Goal: Information Seeking & Learning: Learn about a topic

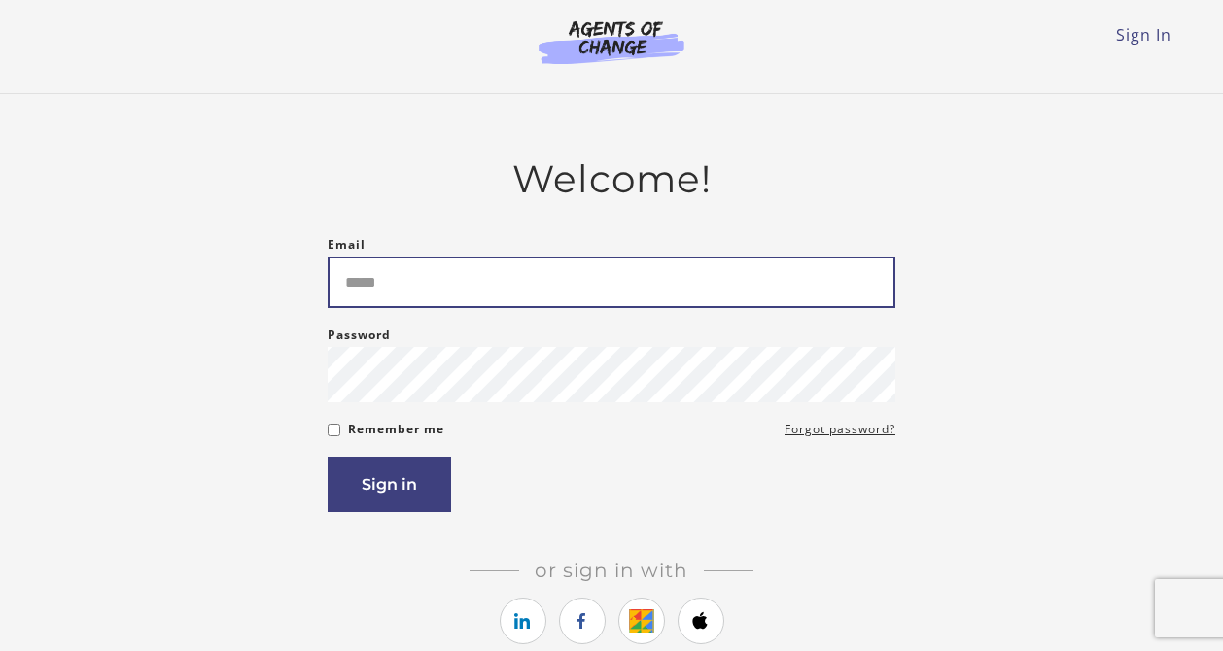
click at [476, 280] on input "Email" at bounding box center [611, 283] width 568 height 52
type input "**********"
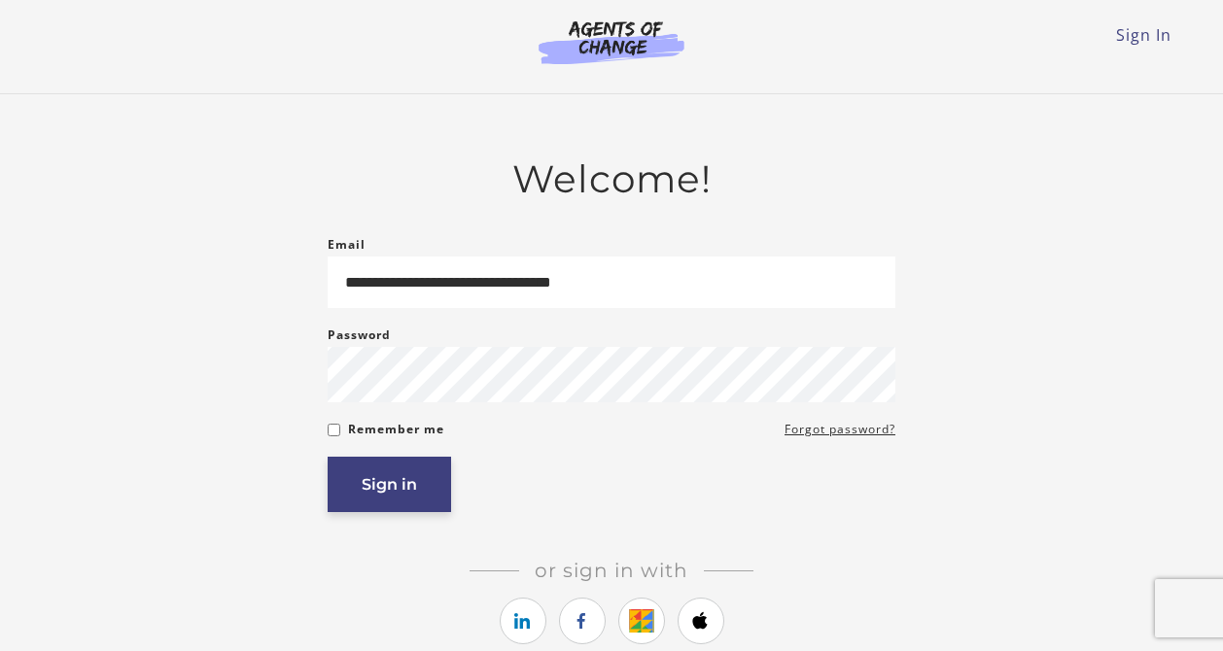
click at [401, 495] on button "Sign in" at bounding box center [388, 484] width 123 height 55
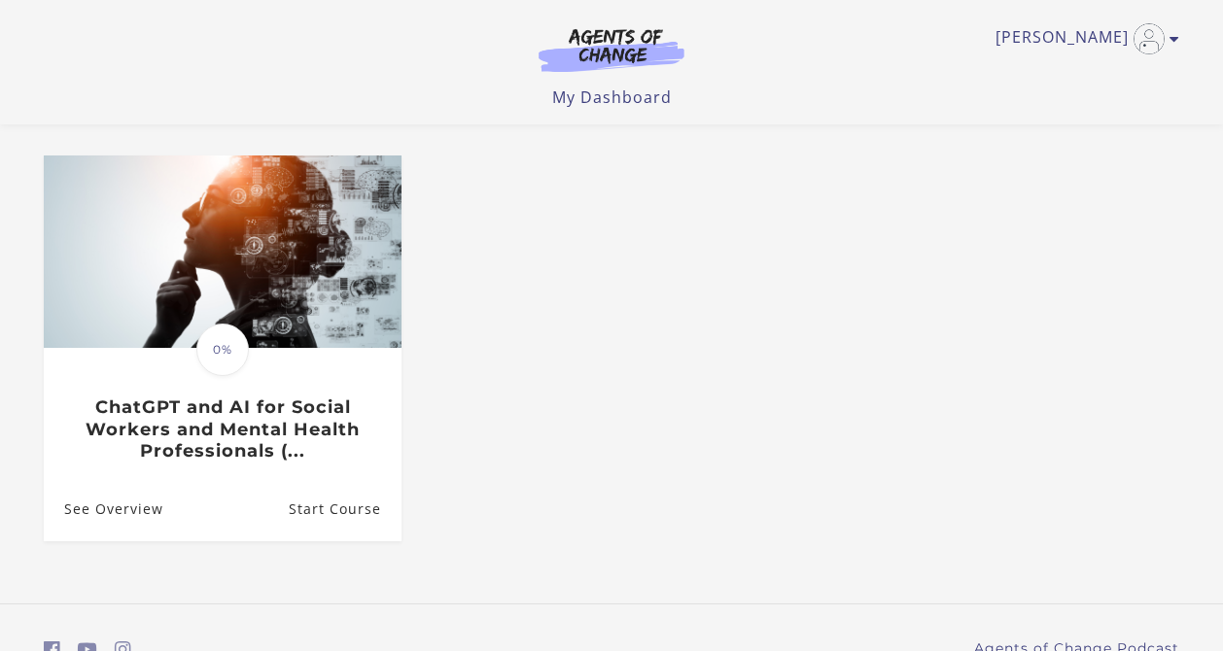
scroll to position [168, 0]
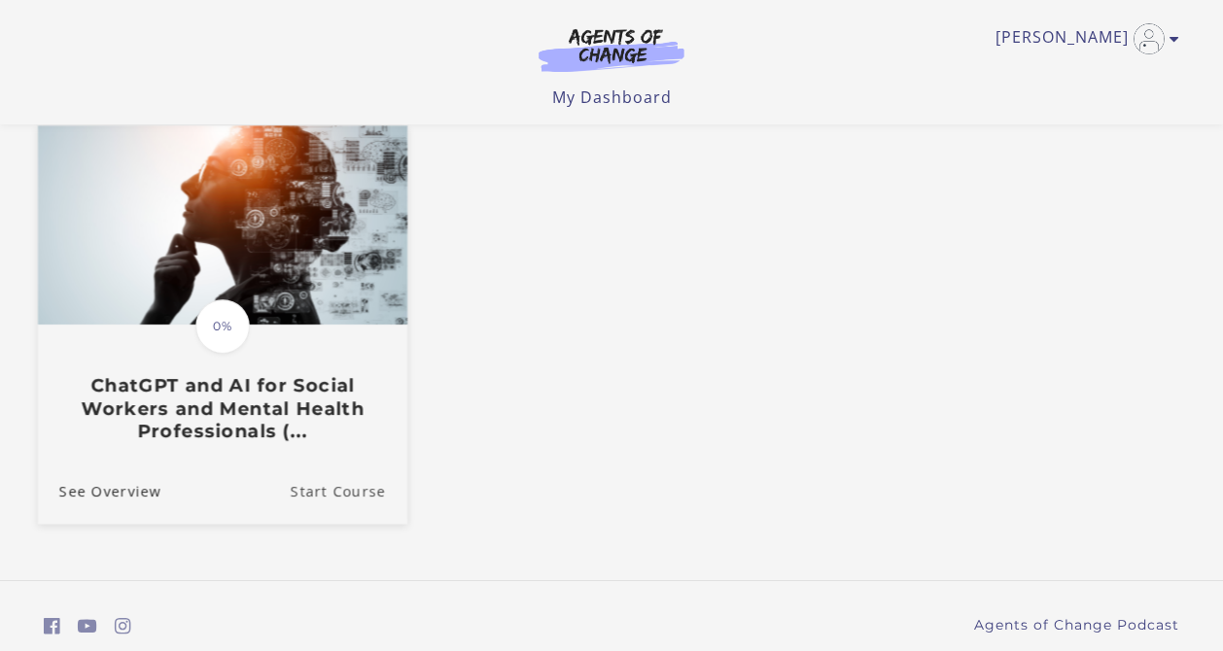
click at [341, 499] on link "Start Course" at bounding box center [349, 491] width 117 height 65
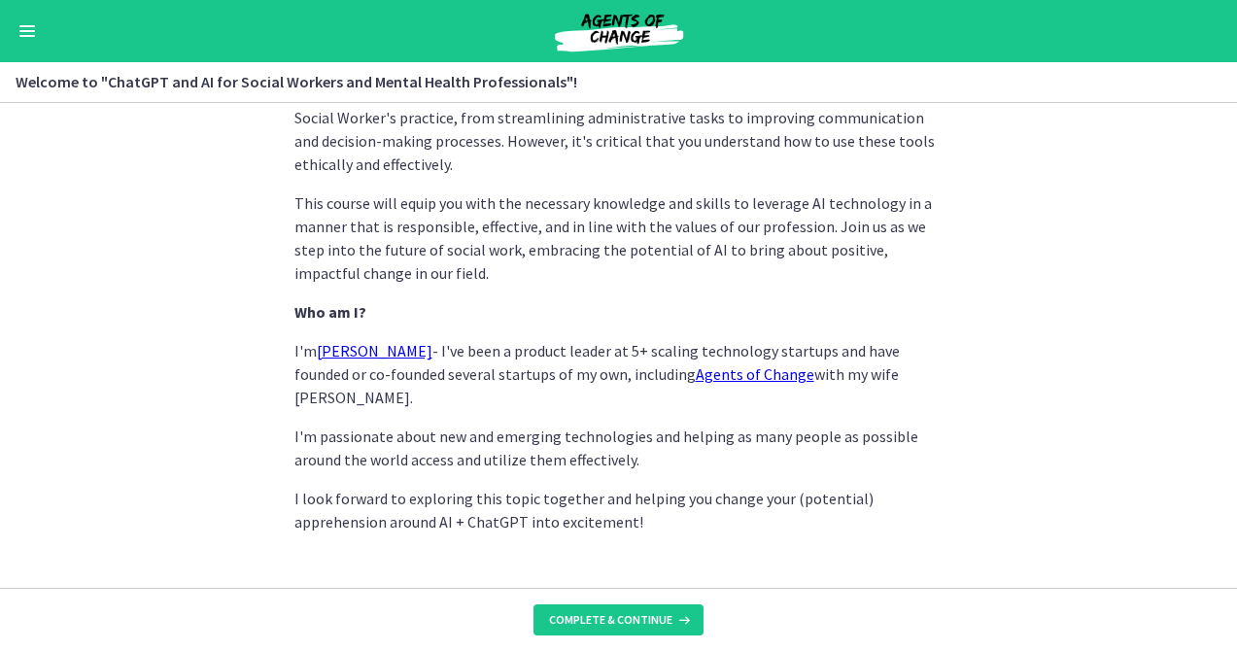
scroll to position [995, 0]
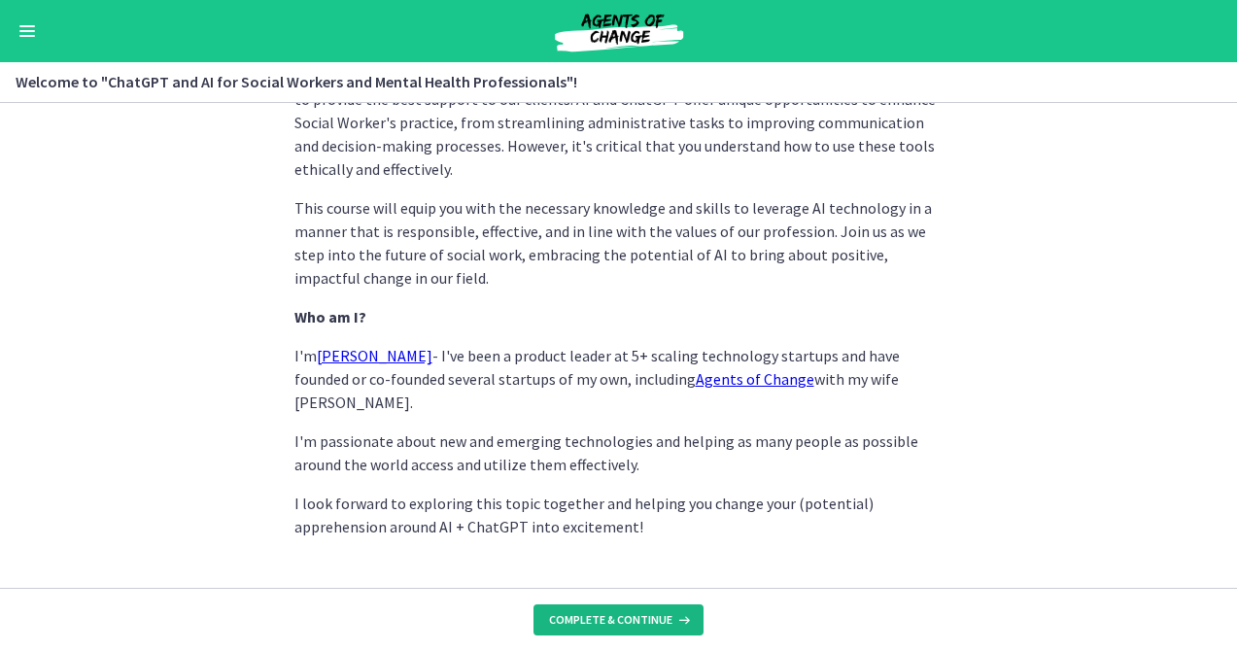
click at [623, 618] on span "Complete & continue" at bounding box center [610, 620] width 123 height 16
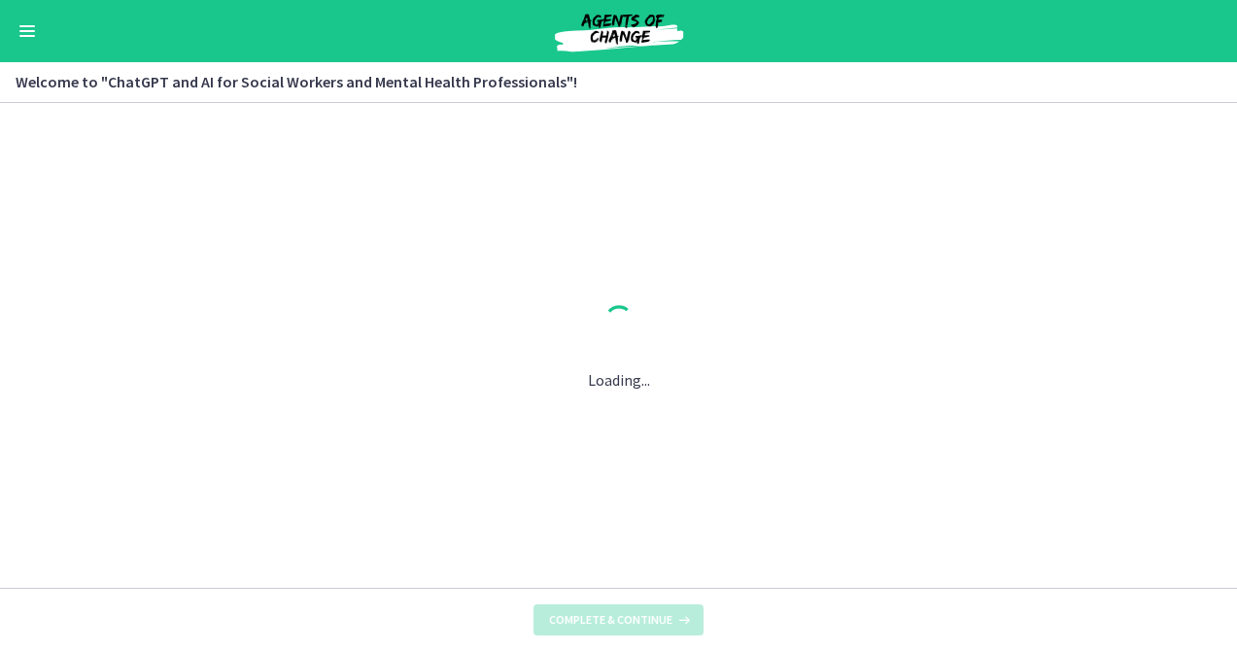
scroll to position [0, 0]
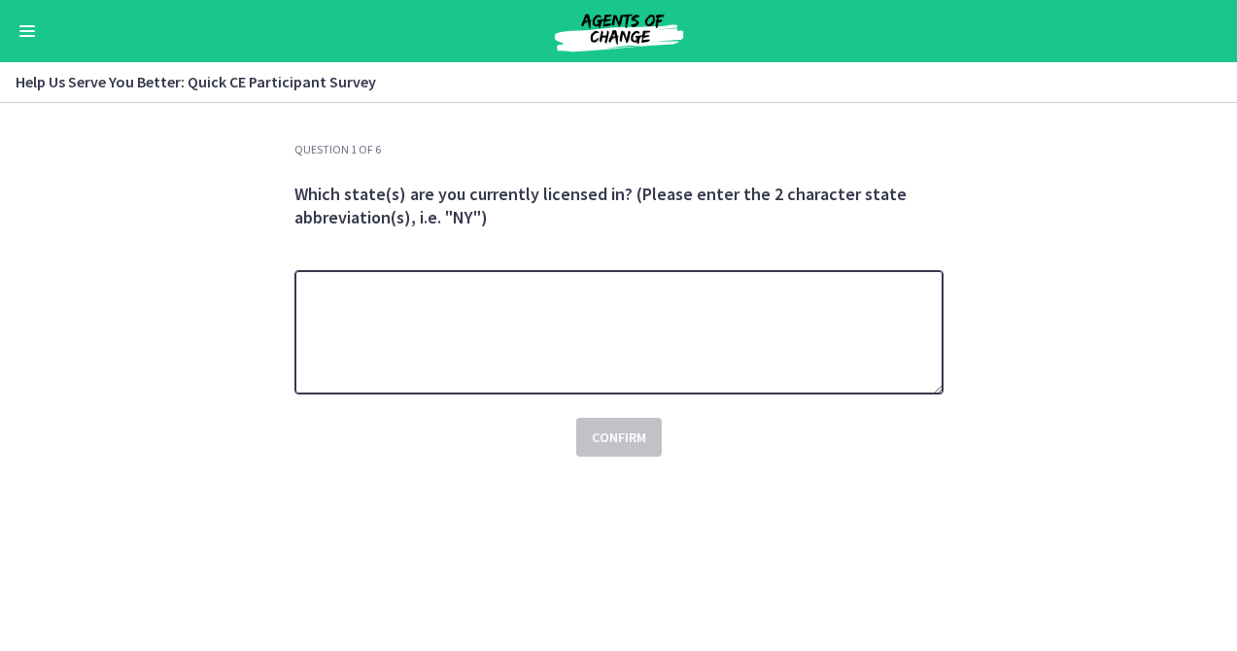
click at [790, 311] on textarea at bounding box center [618, 332] width 649 height 124
type textarea "**"
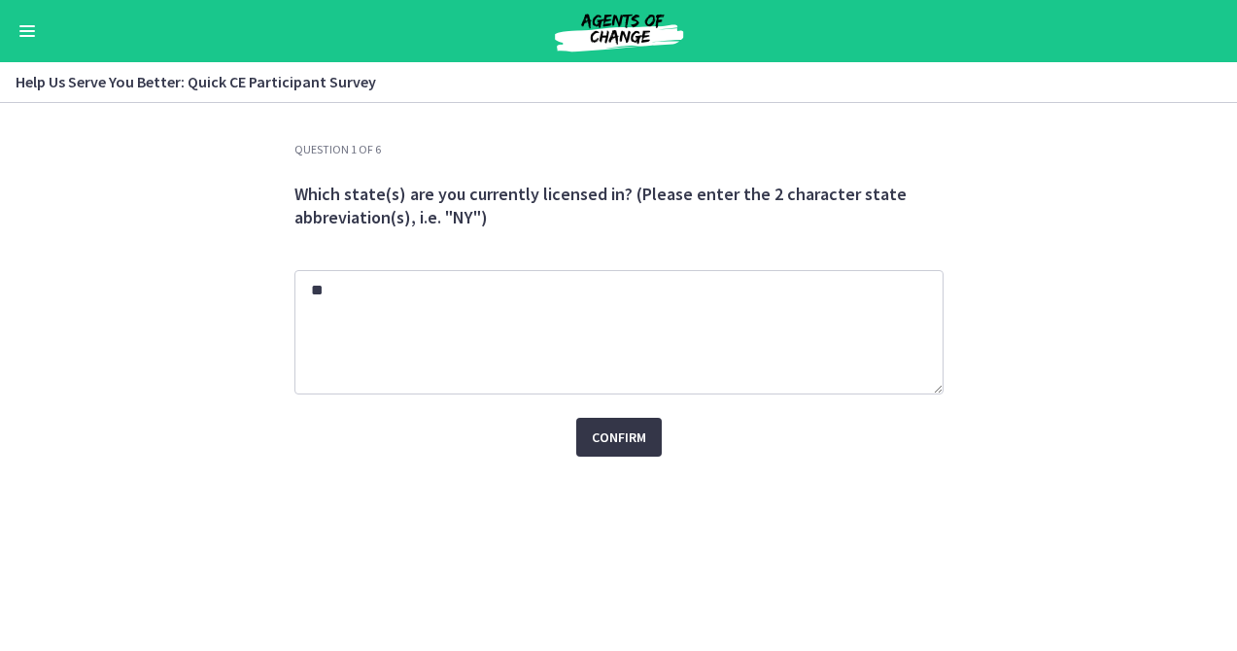
click at [626, 436] on span "Confirm" at bounding box center [619, 437] width 54 height 23
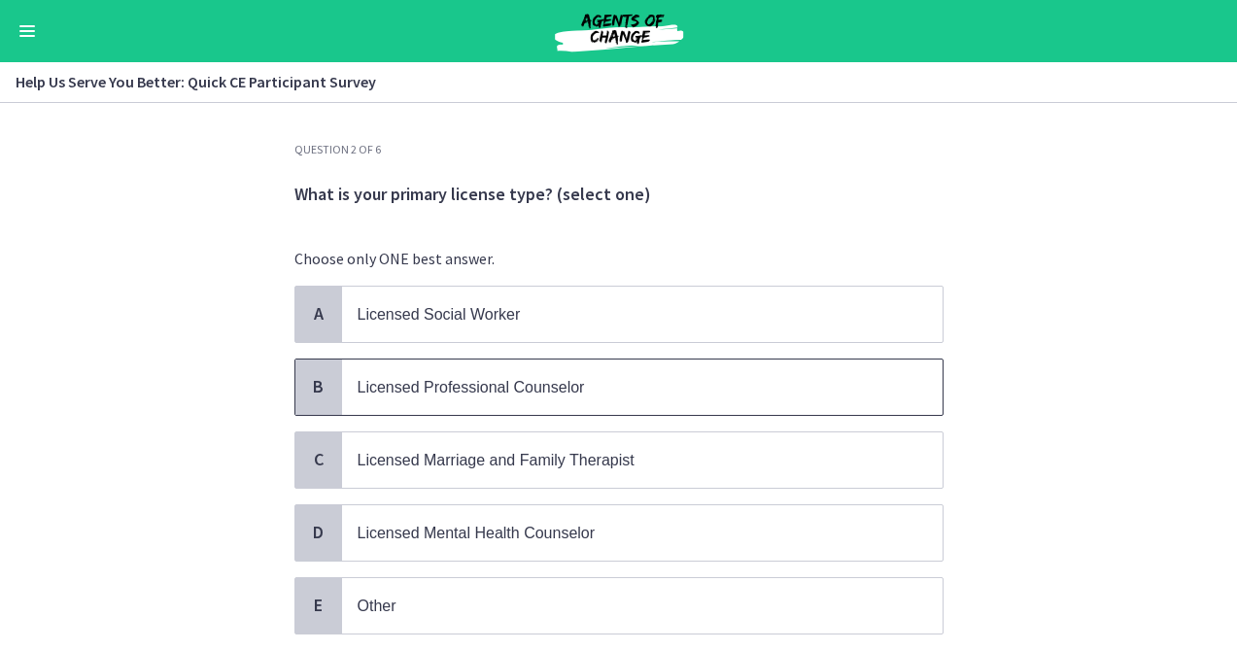
click at [838, 375] on p "Licensed Professional Counselor" at bounding box center [623, 387] width 531 height 24
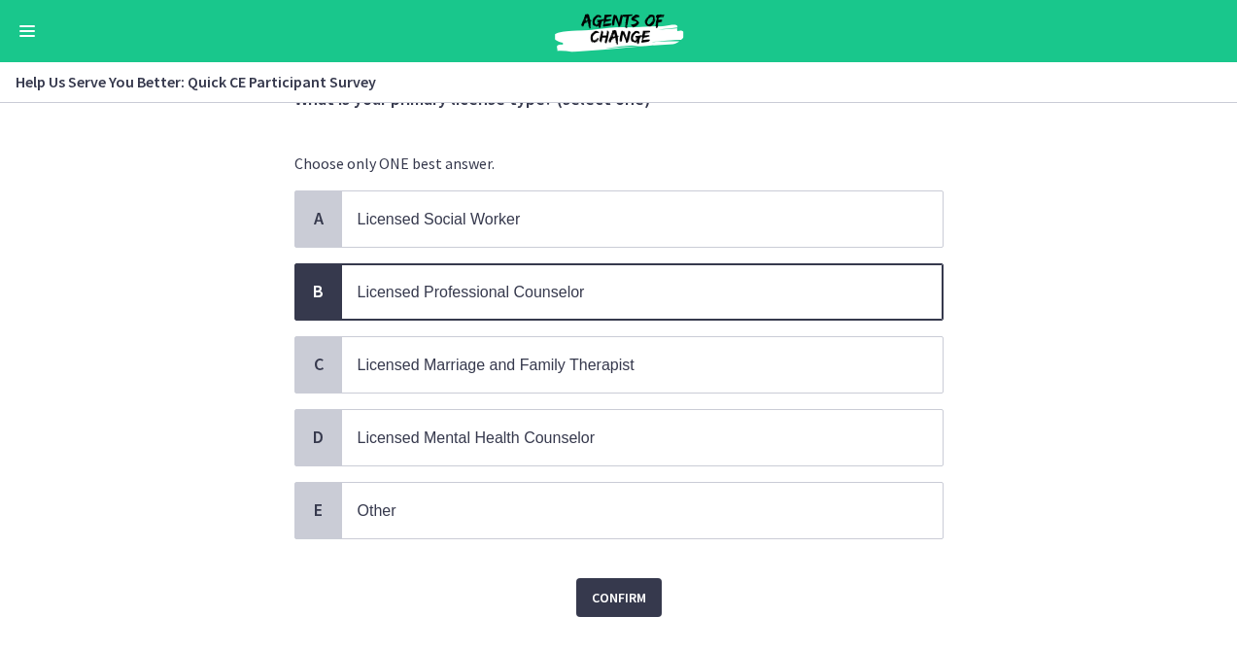
scroll to position [134, 0]
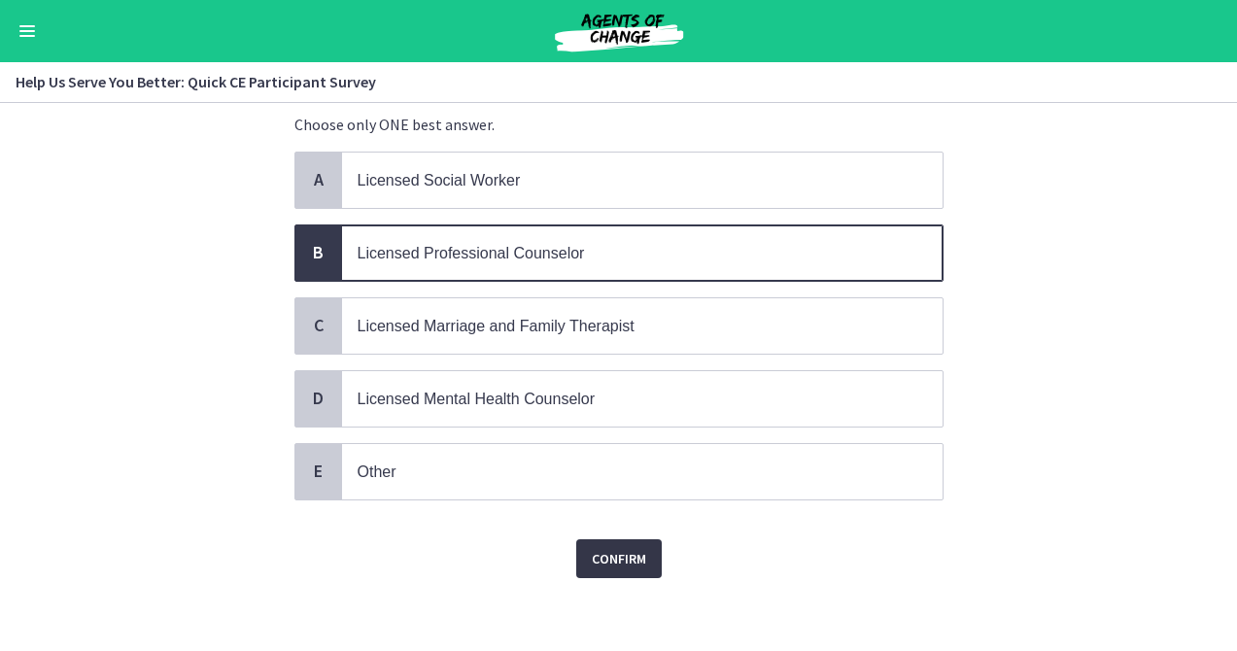
click at [609, 552] on span "Confirm" at bounding box center [619, 558] width 54 height 23
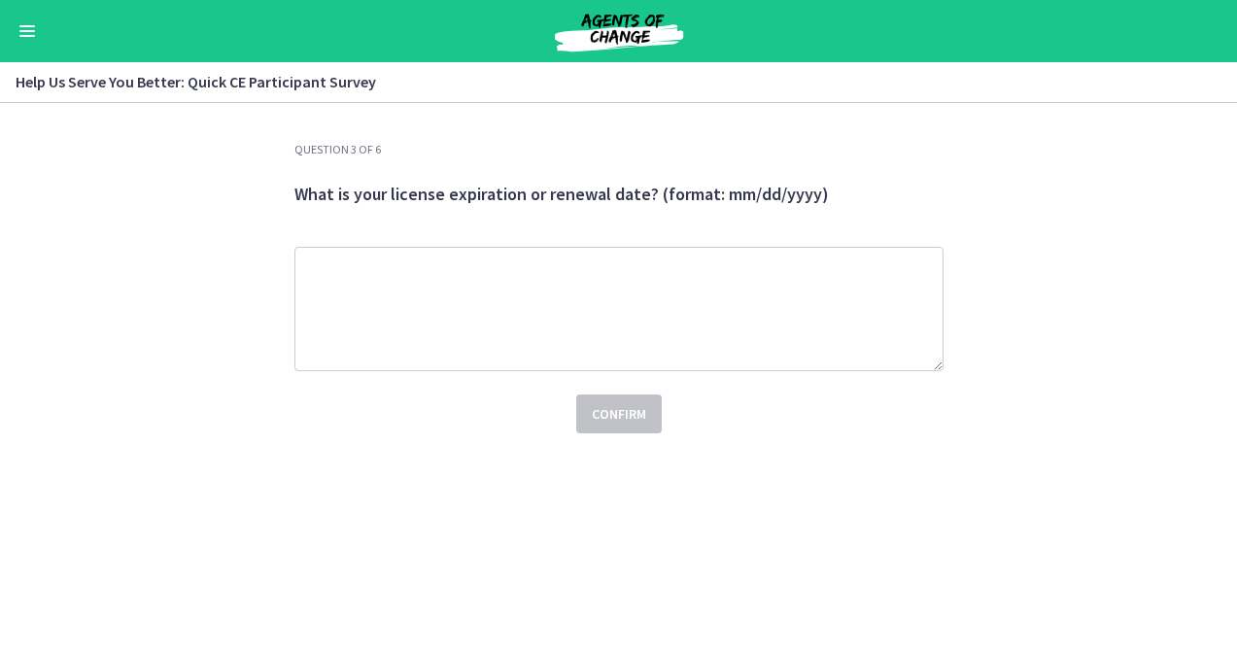
scroll to position [0, 0]
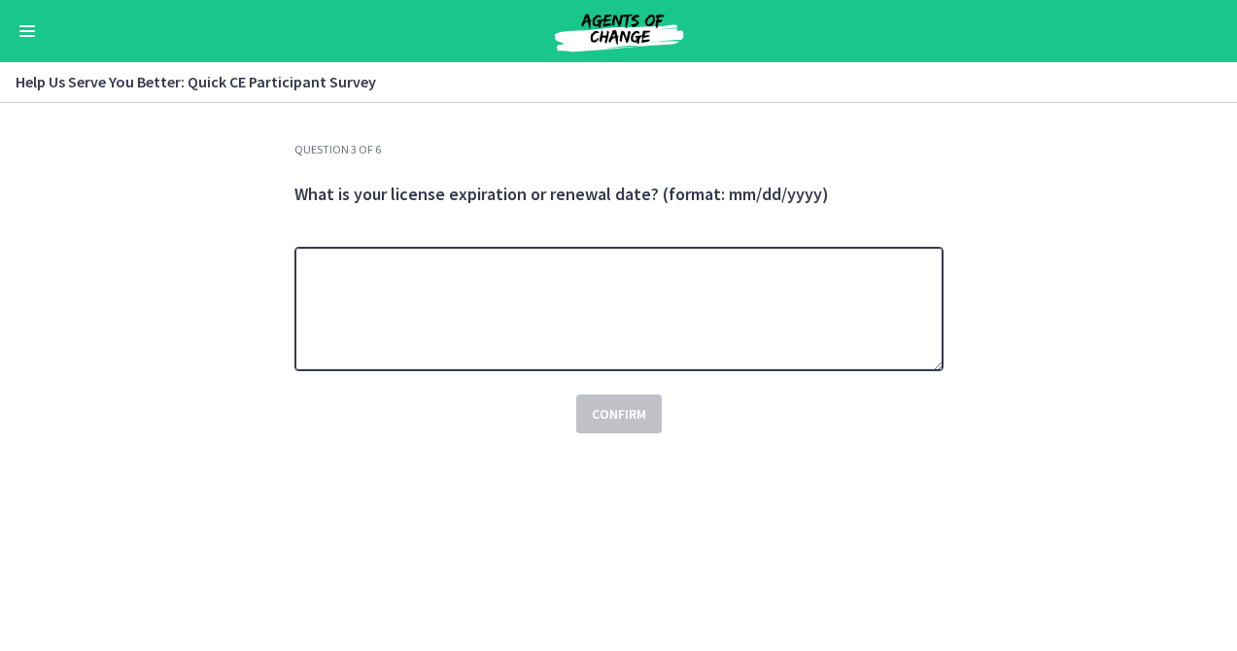
click at [712, 274] on textarea at bounding box center [618, 309] width 649 height 124
type textarea "**********"
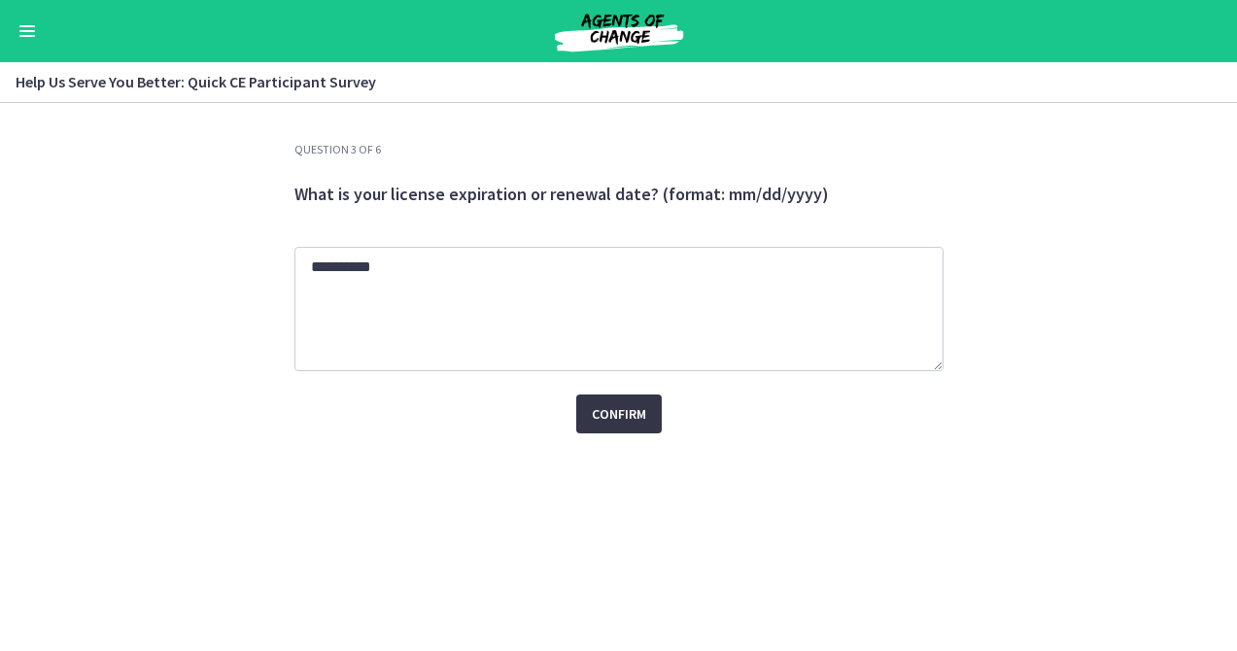
click at [622, 413] on span "Confirm" at bounding box center [619, 413] width 54 height 23
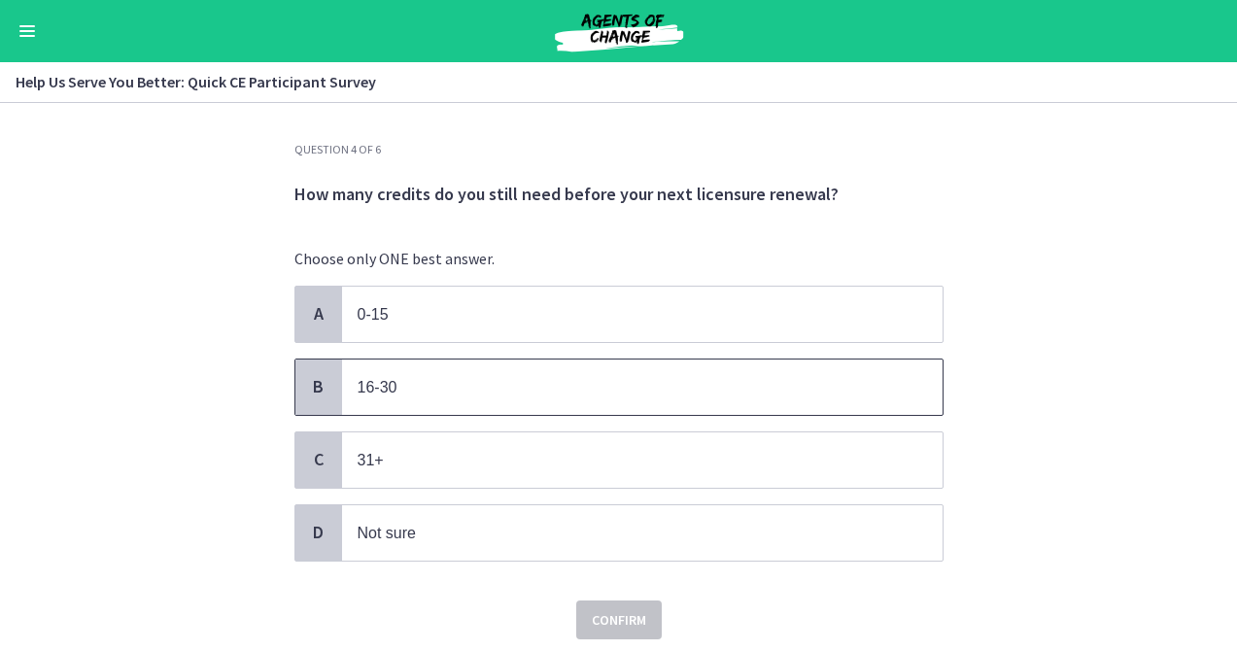
click at [865, 388] on p "16-30" at bounding box center [623, 387] width 531 height 24
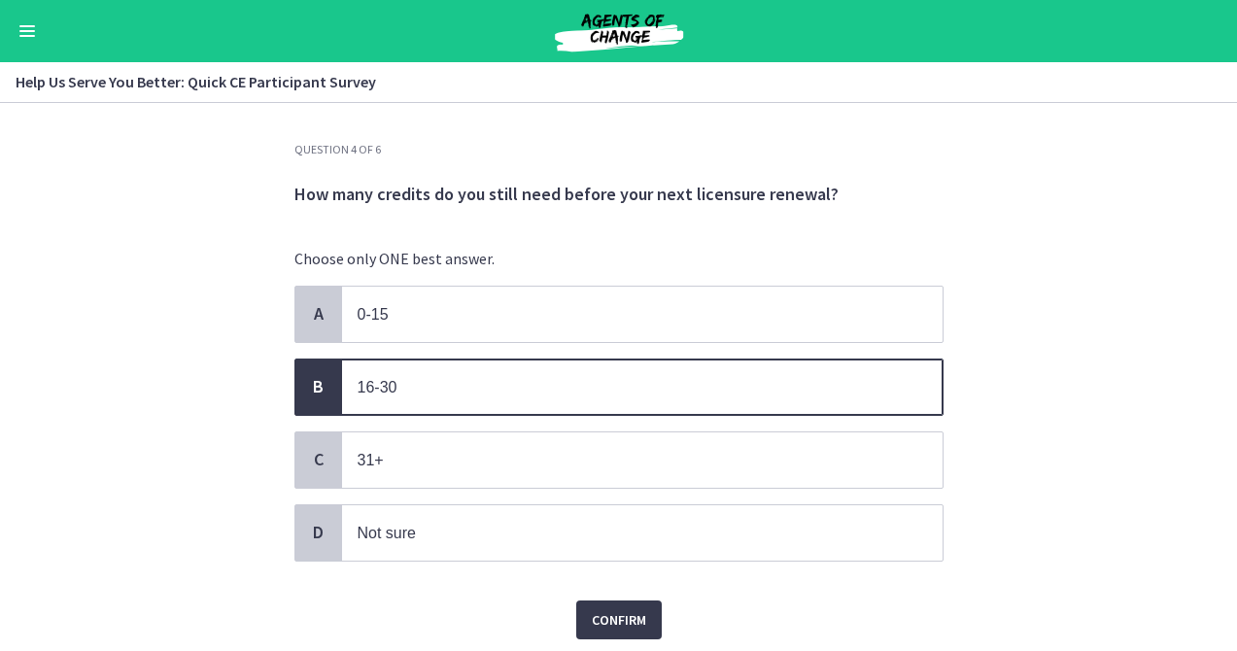
scroll to position [62, 0]
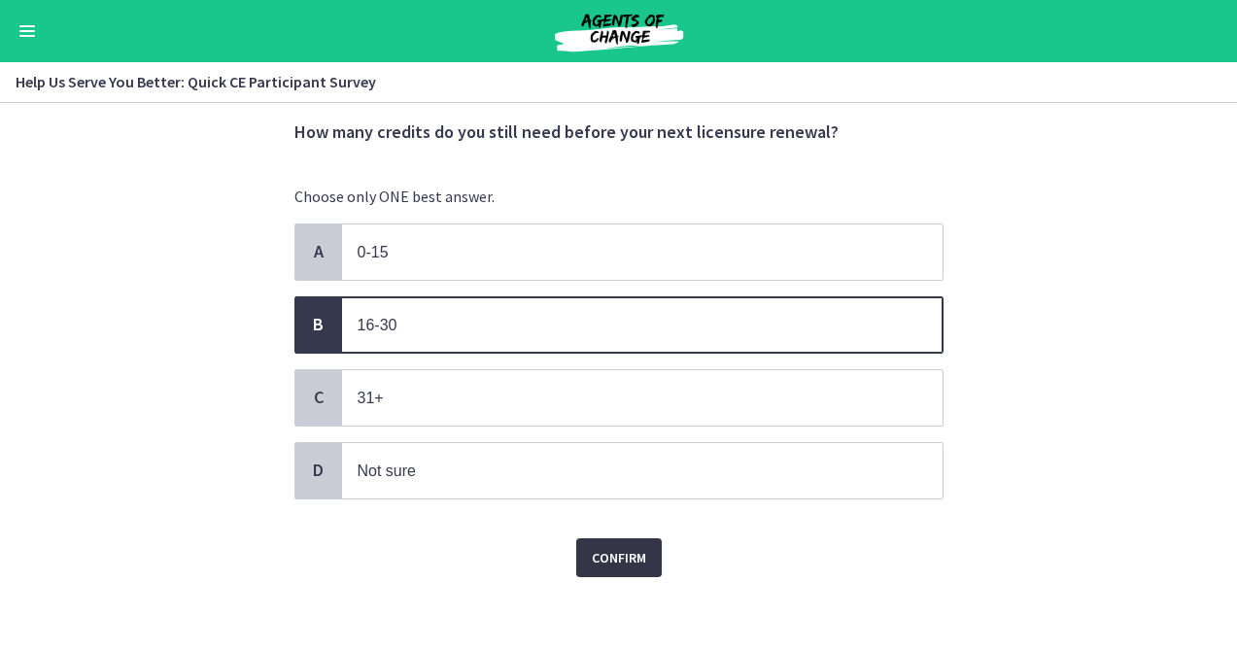
click at [606, 560] on span "Confirm" at bounding box center [619, 557] width 54 height 23
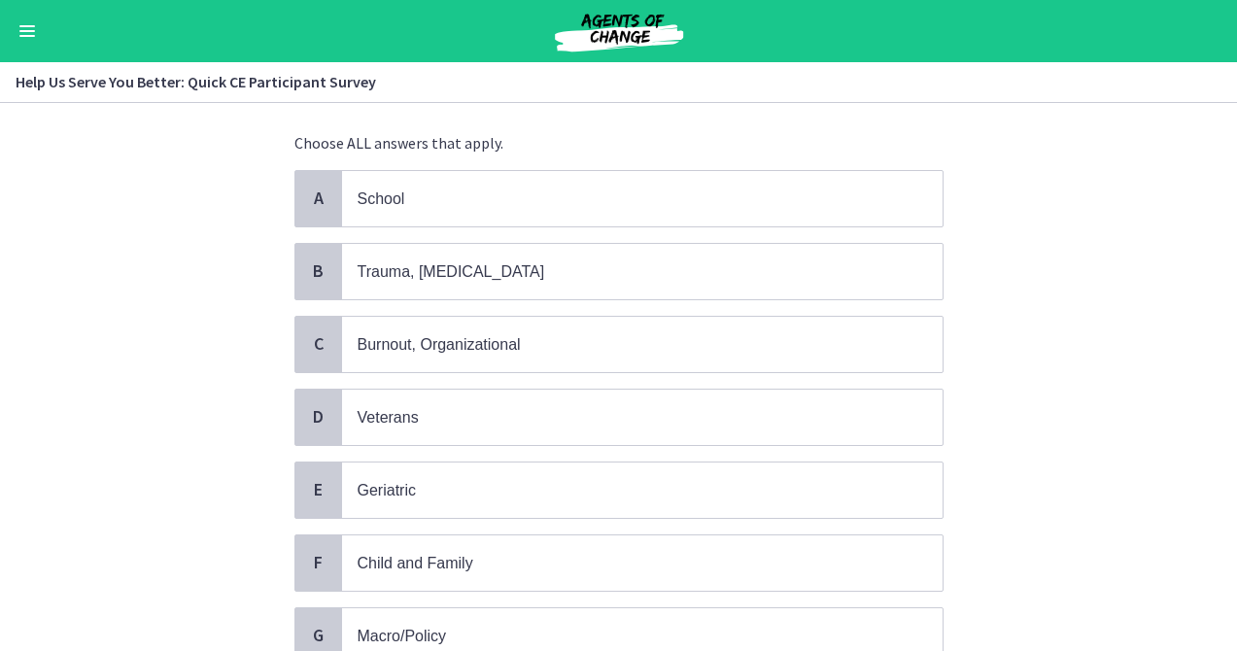
scroll to position [119, 0]
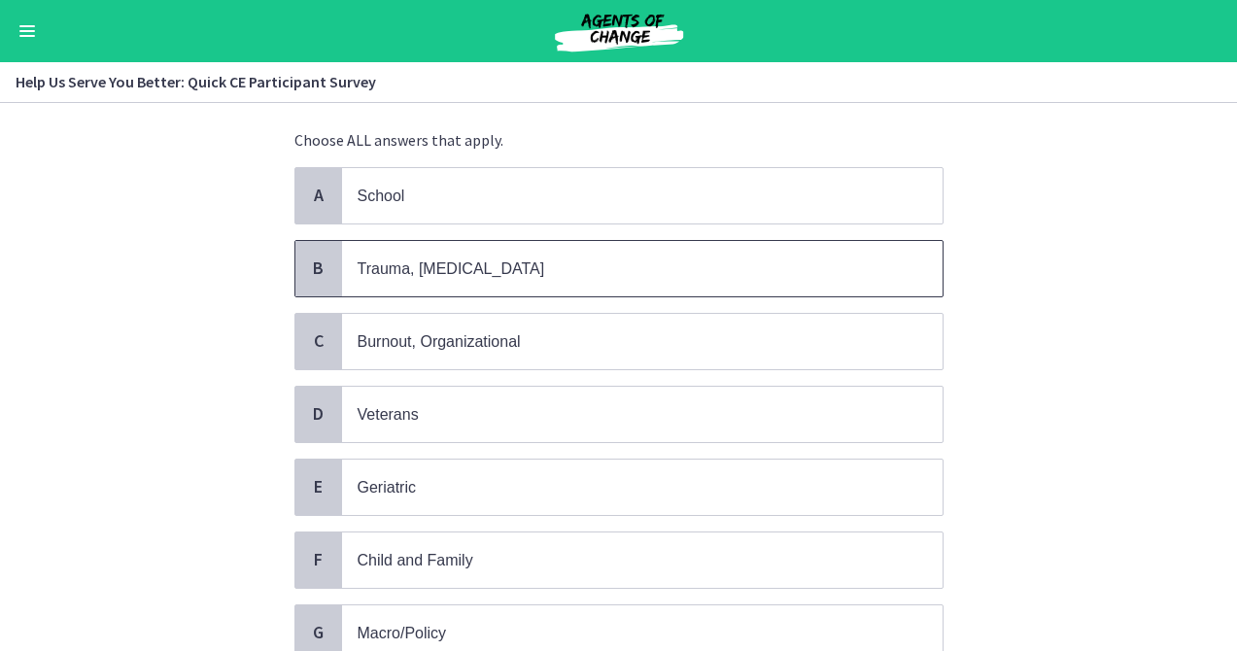
click at [856, 257] on p "Trauma, PTSD" at bounding box center [623, 269] width 531 height 24
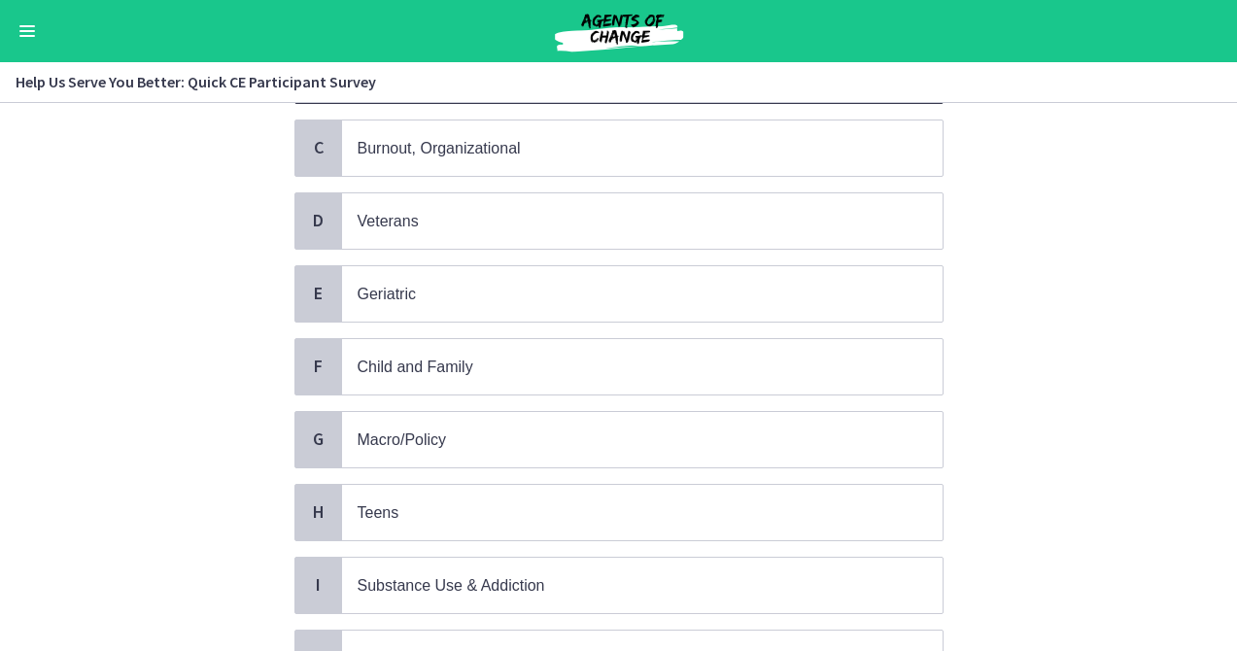
scroll to position [319, 0]
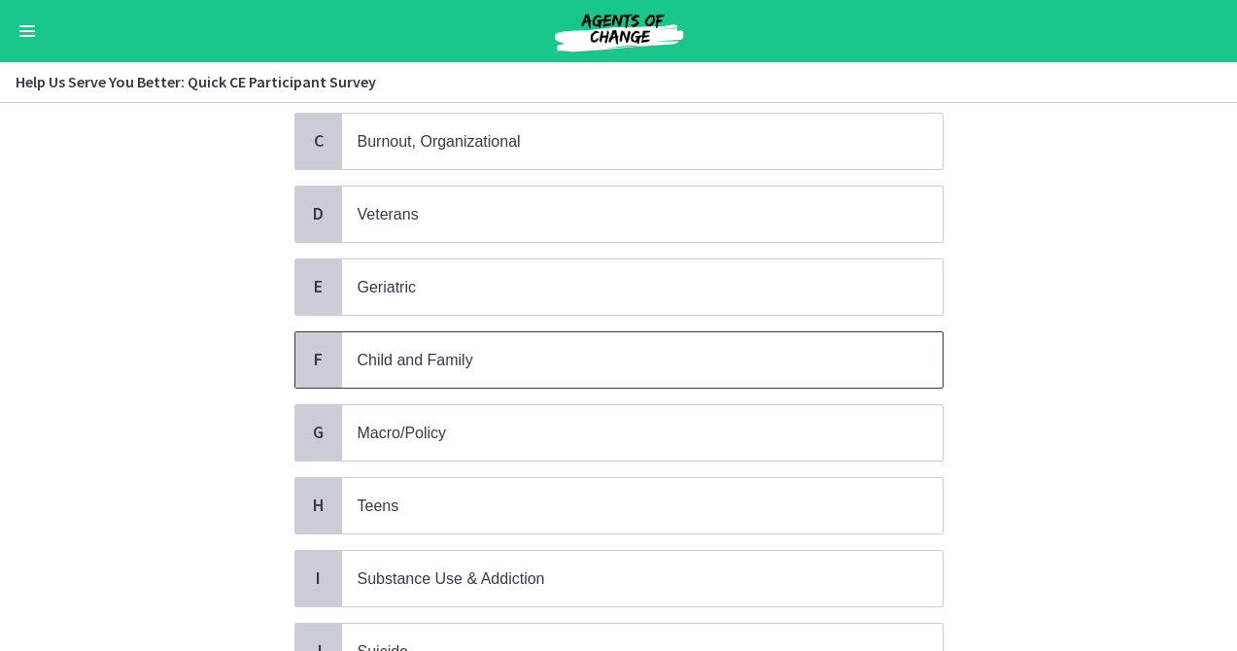
click at [768, 358] on p "Child and Family" at bounding box center [623, 360] width 531 height 24
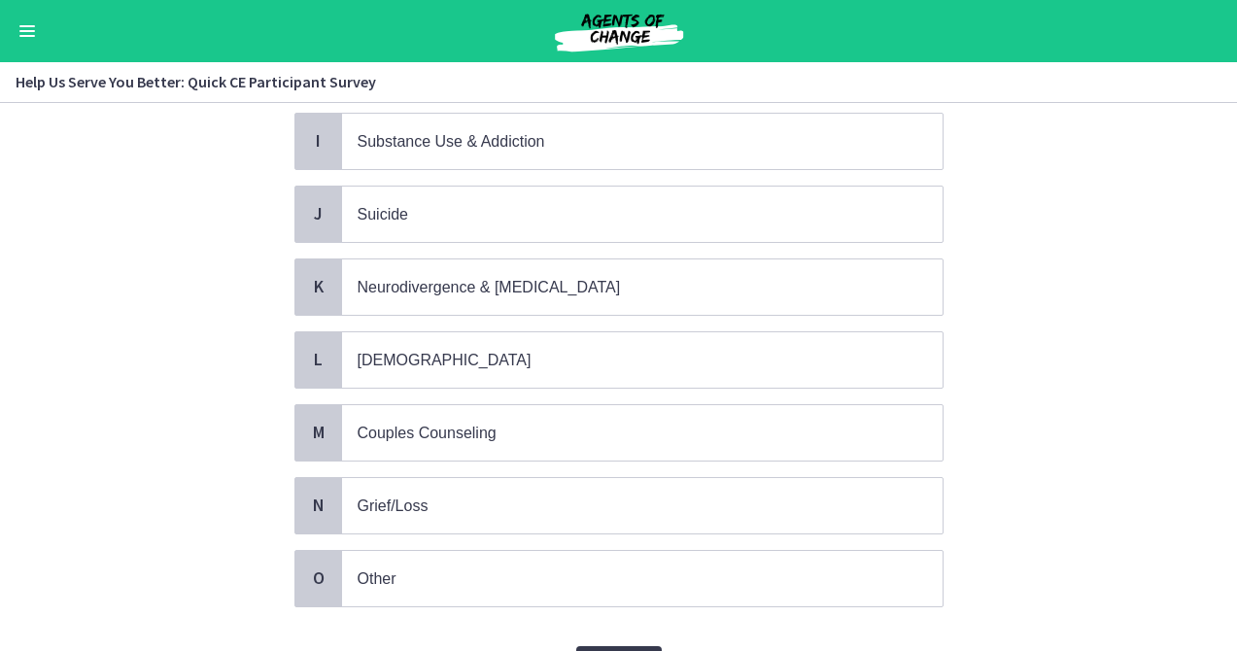
scroll to position [757, 0]
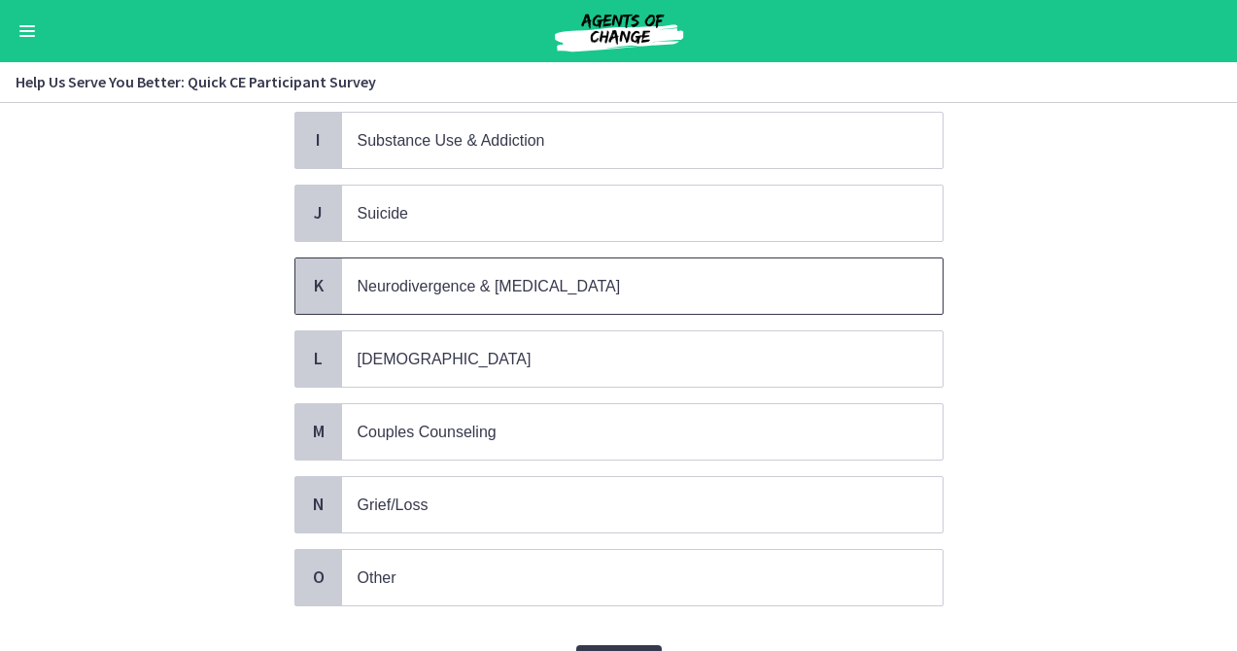
click at [863, 285] on p "Neurodivergence & Developmental Disorders" at bounding box center [623, 286] width 531 height 24
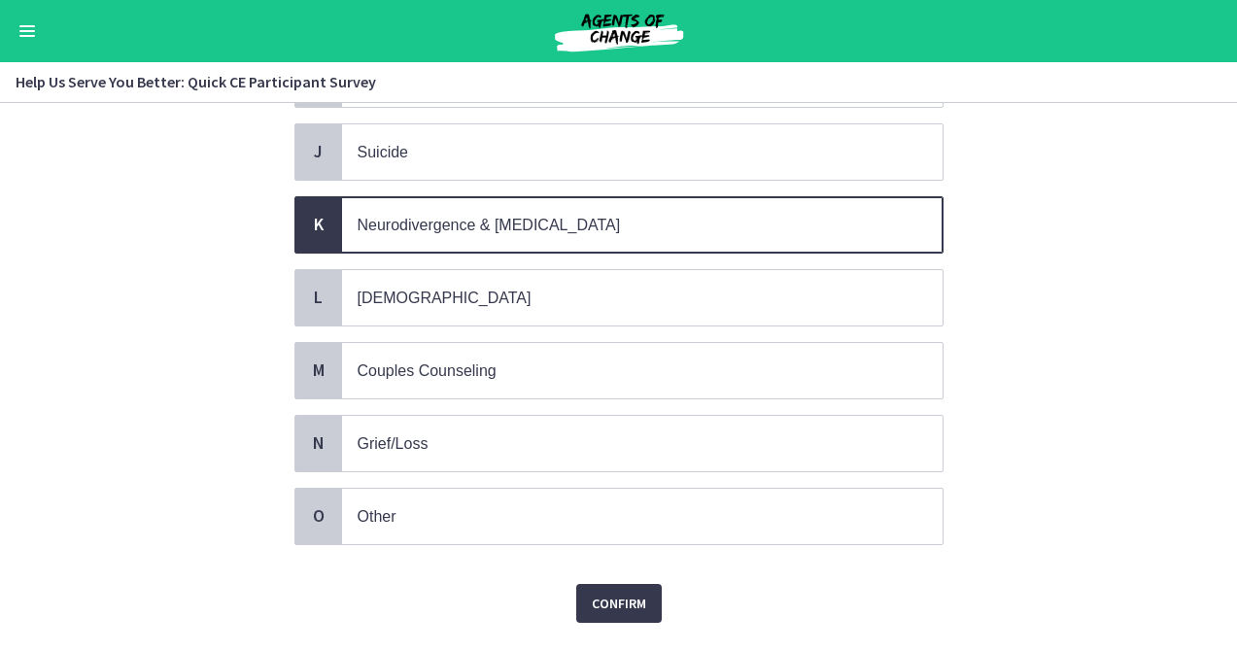
scroll to position [853, 0]
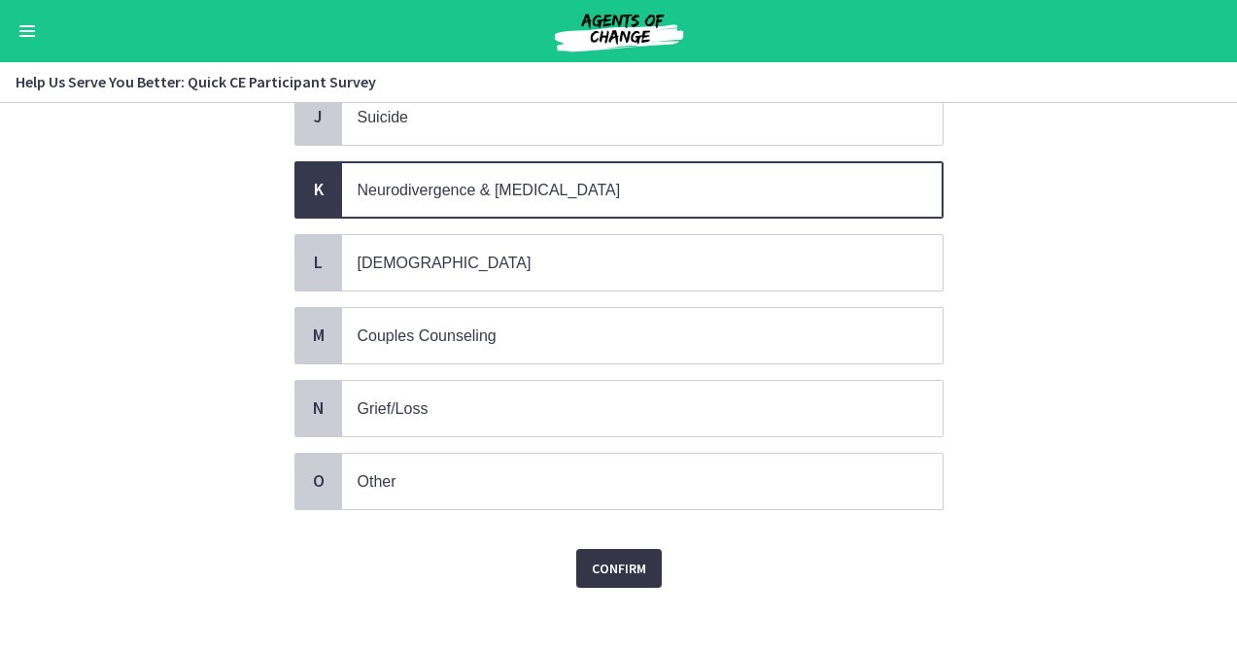
click at [622, 562] on span "Confirm" at bounding box center [619, 568] width 54 height 23
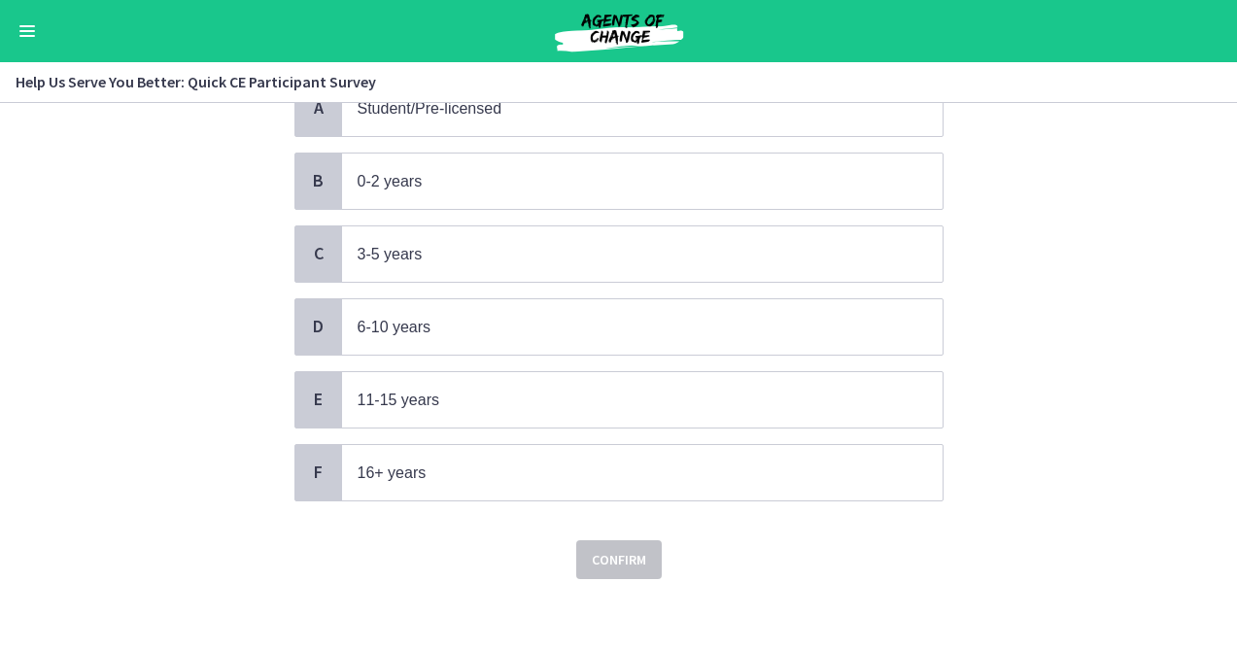
scroll to position [205, 0]
click at [761, 496] on div "F 16+ years" at bounding box center [618, 473] width 649 height 57
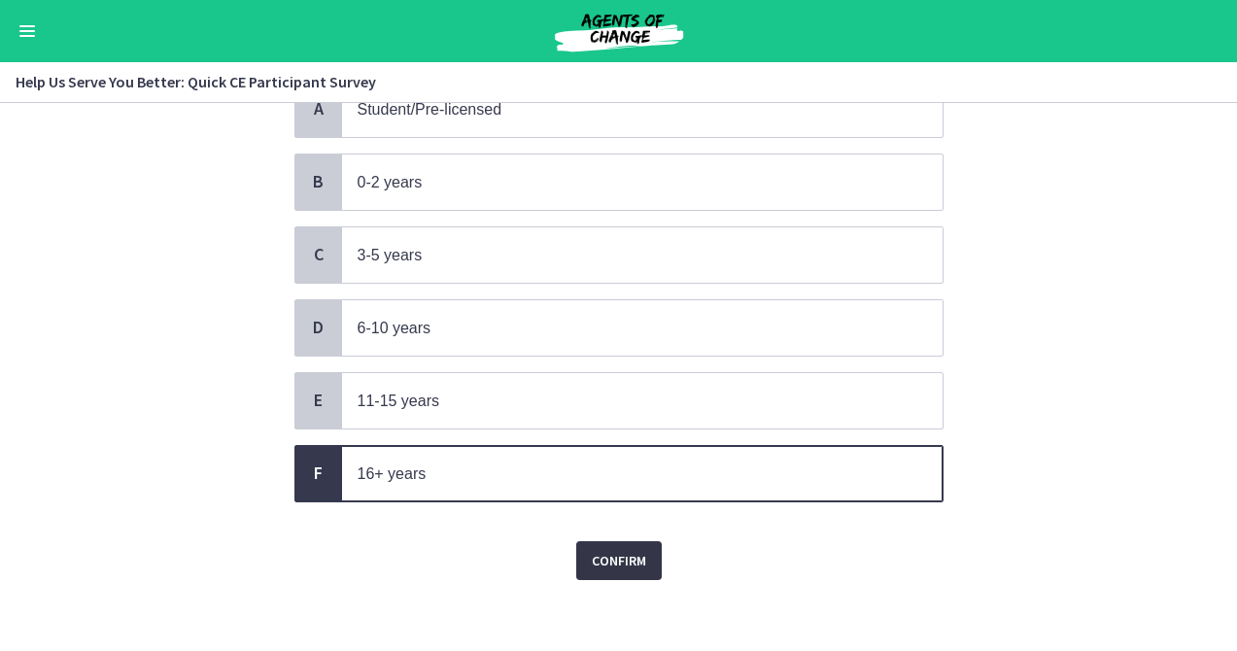
click at [589, 568] on button "Confirm" at bounding box center [619, 560] width 86 height 39
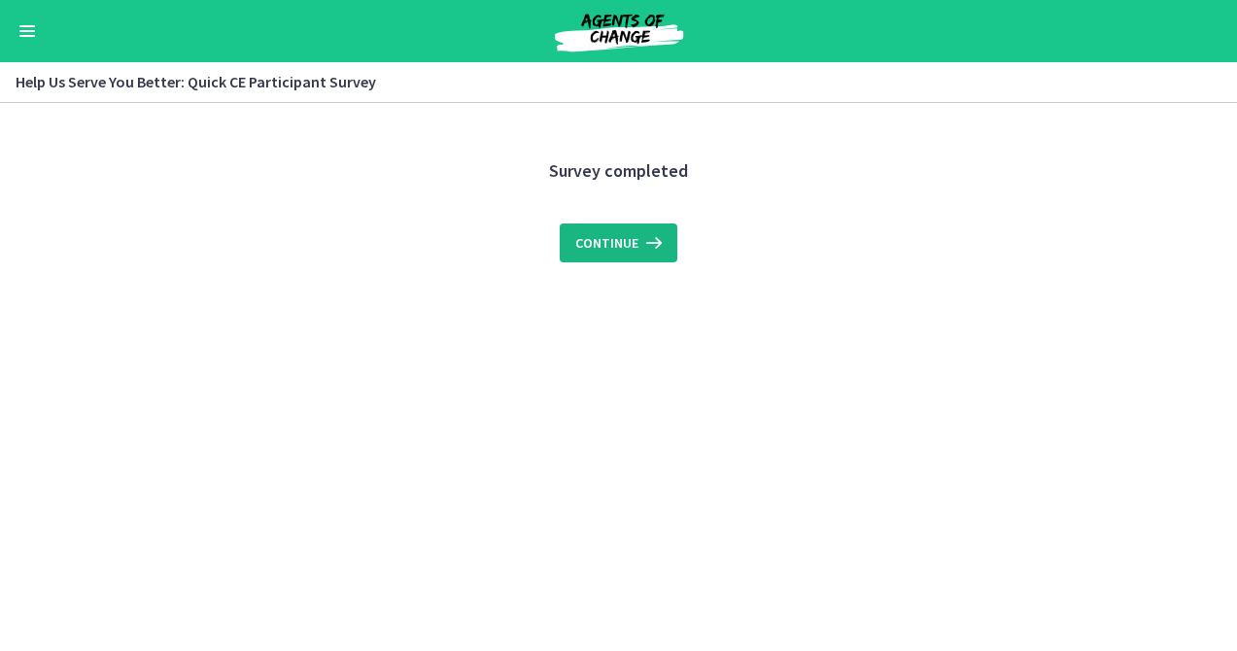
scroll to position [0, 0]
click at [635, 248] on span "Continue" at bounding box center [606, 242] width 63 height 23
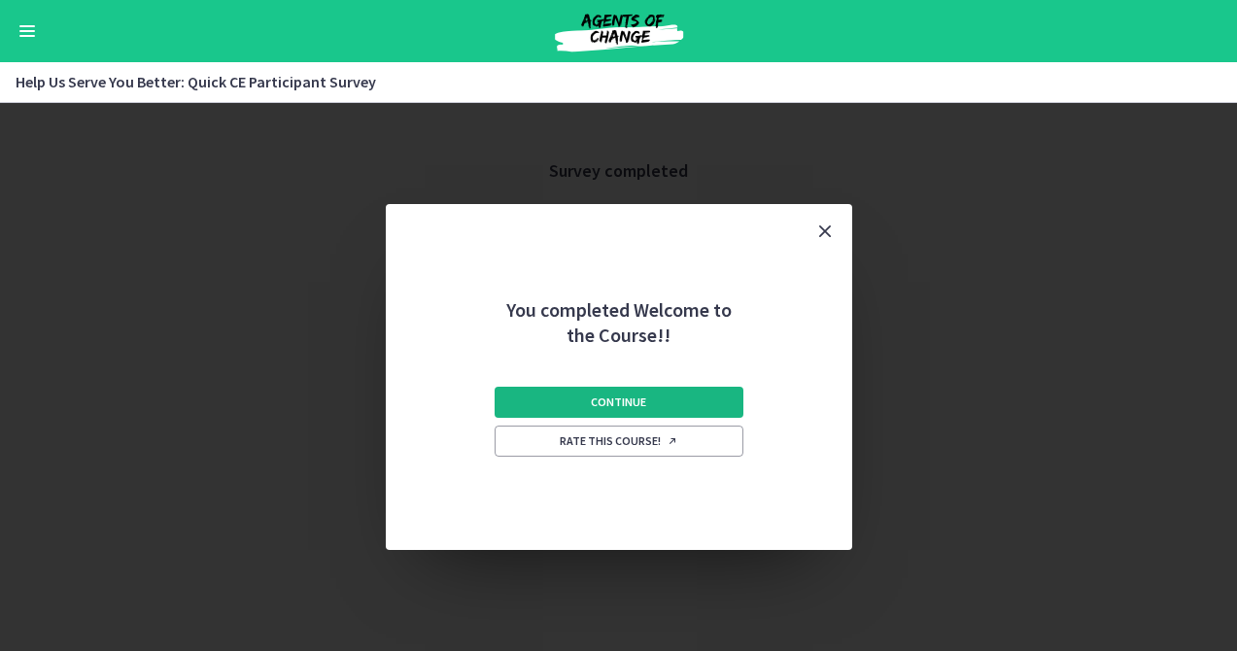
click at [618, 408] on span "Continue" at bounding box center [618, 403] width 55 height 16
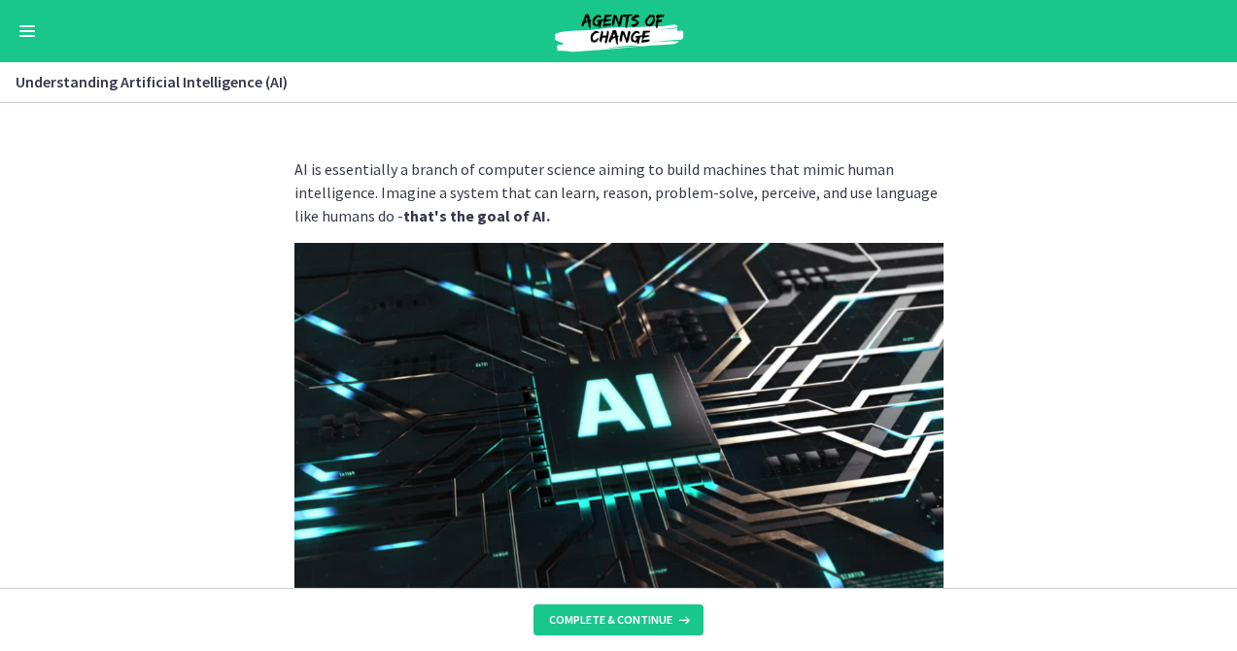
click at [1066, 204] on section "AI is essentially a branch of computer science aiming to build machines that mi…" at bounding box center [618, 345] width 1237 height 485
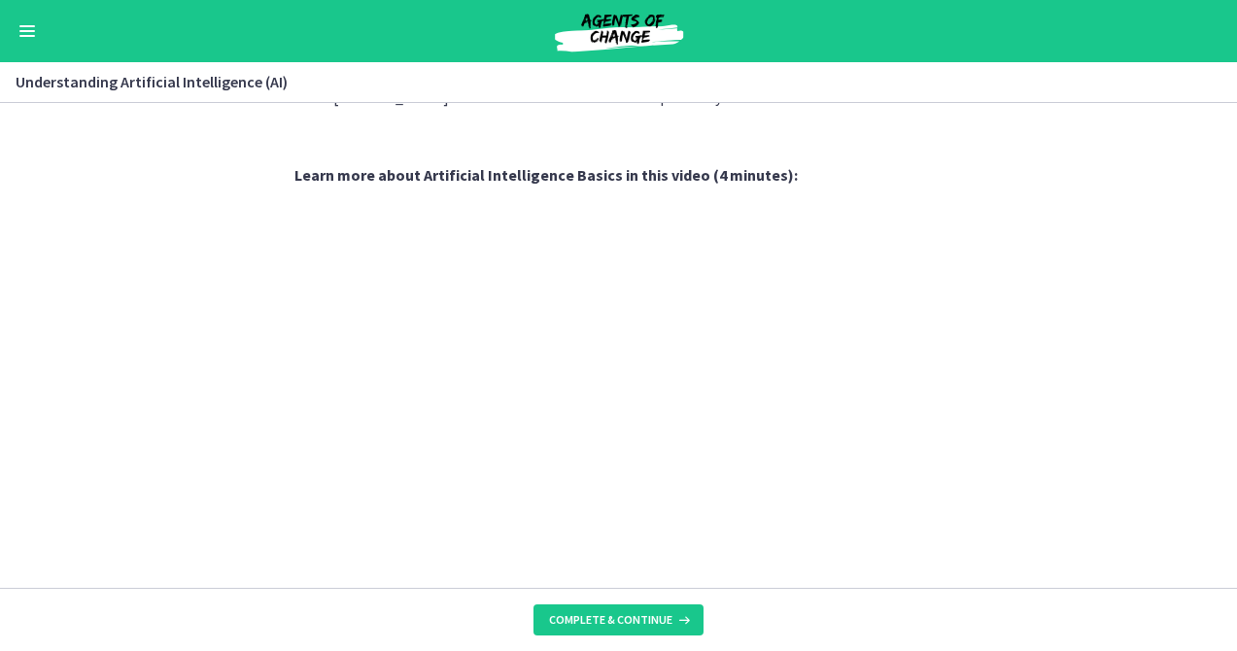
scroll to position [802, 0]
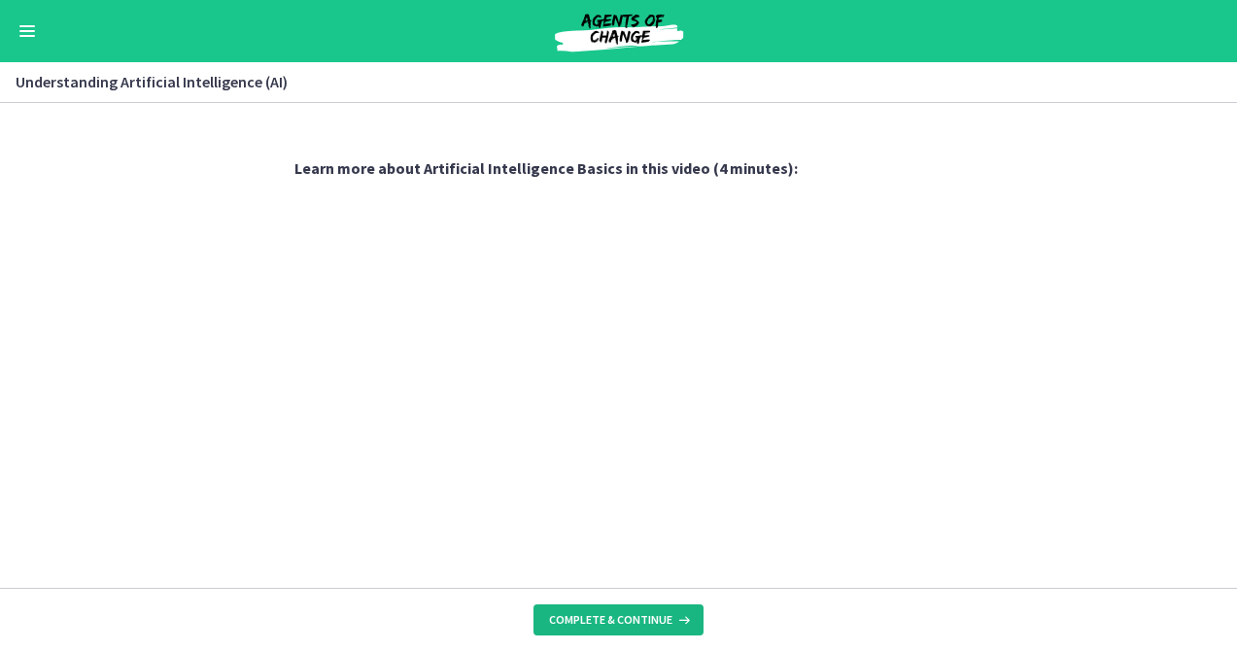
click at [616, 626] on span "Complete & continue" at bounding box center [610, 620] width 123 height 16
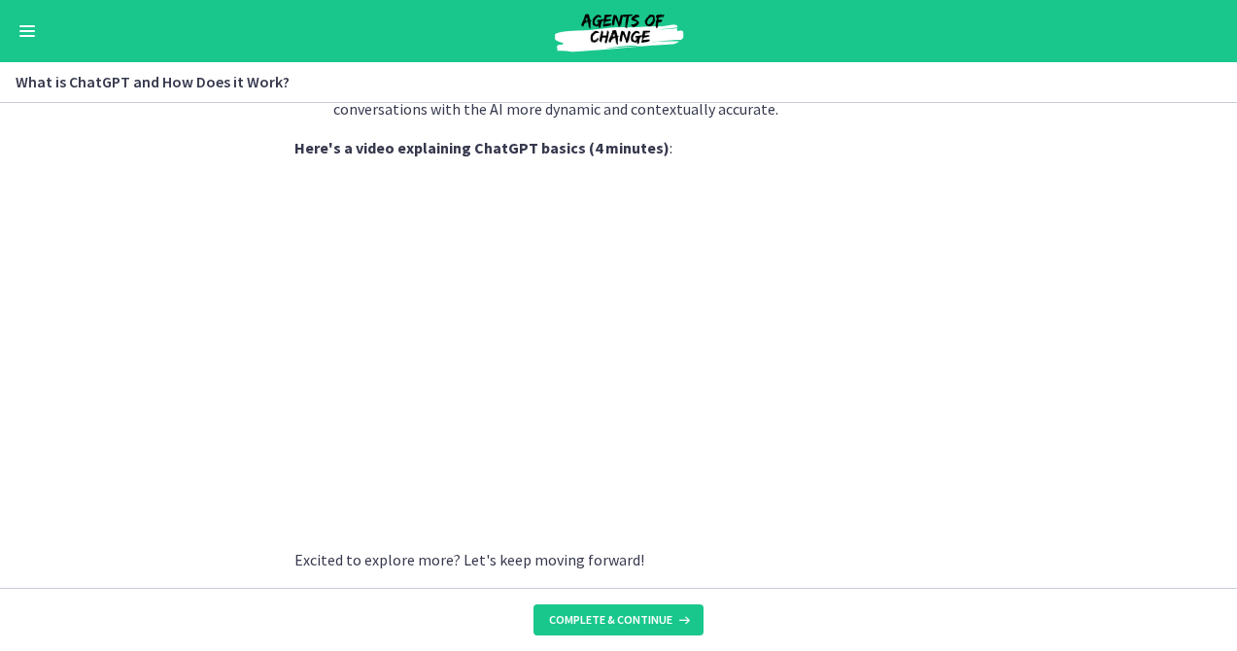
scroll to position [992, 0]
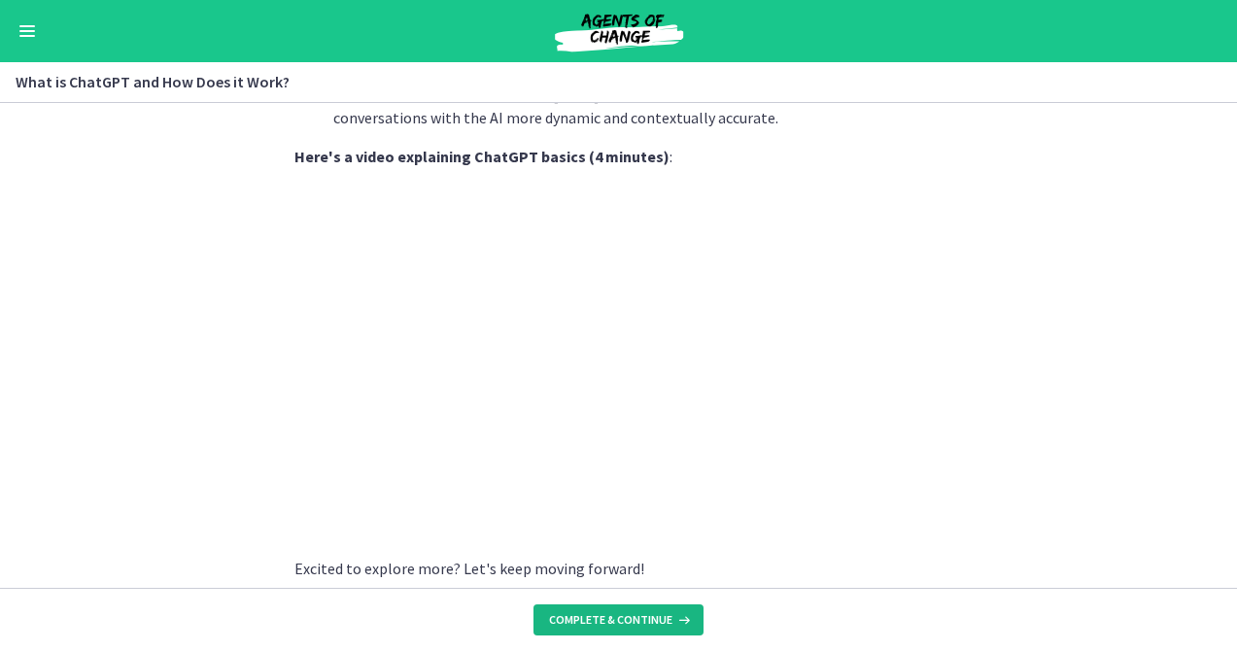
click at [611, 622] on span "Complete & continue" at bounding box center [610, 620] width 123 height 16
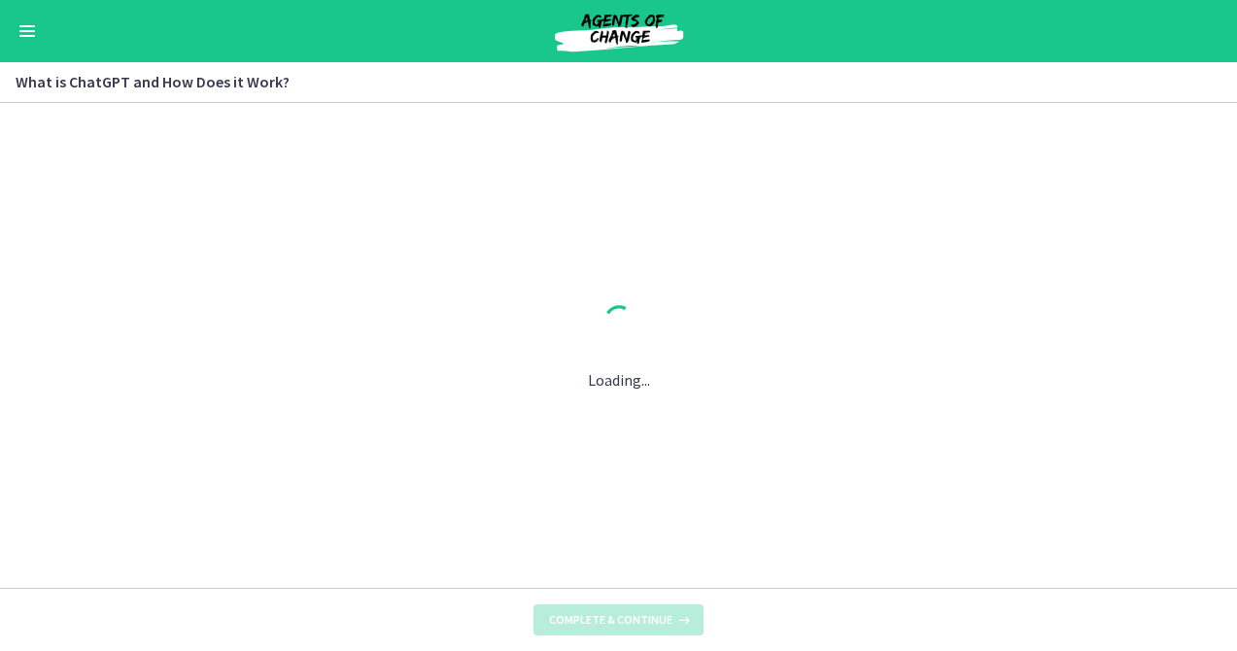
scroll to position [0, 0]
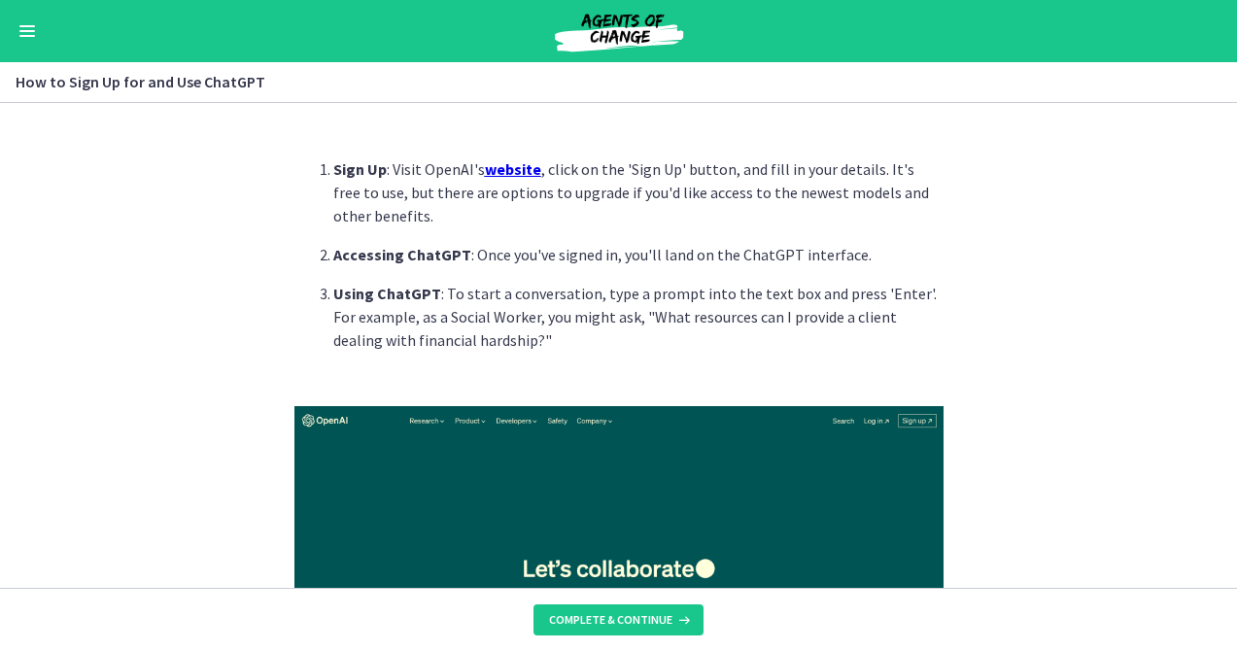
click at [507, 172] on u "website" at bounding box center [513, 168] width 56 height 19
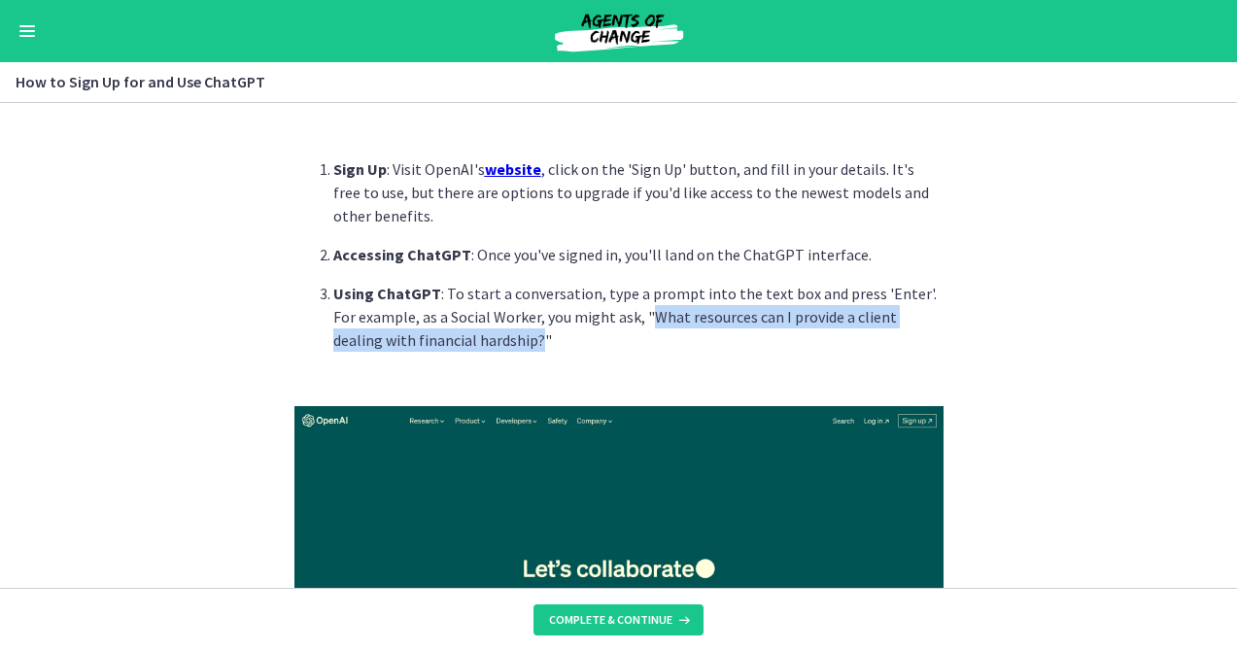
drag, startPoint x: 619, startPoint y: 320, endPoint x: 447, endPoint y: 347, distance: 174.1
click at [447, 347] on p "Using ChatGPT : To start a conversation, type a prompt into the text box and pr…" at bounding box center [638, 317] width 610 height 70
copy p "What resources can I provide a client dealing with financial hardship?"
click at [977, 320] on section "Sign Up : Visit OpenAI's website , click on the 'Sign Up' button, and fill in y…" at bounding box center [618, 345] width 1237 height 485
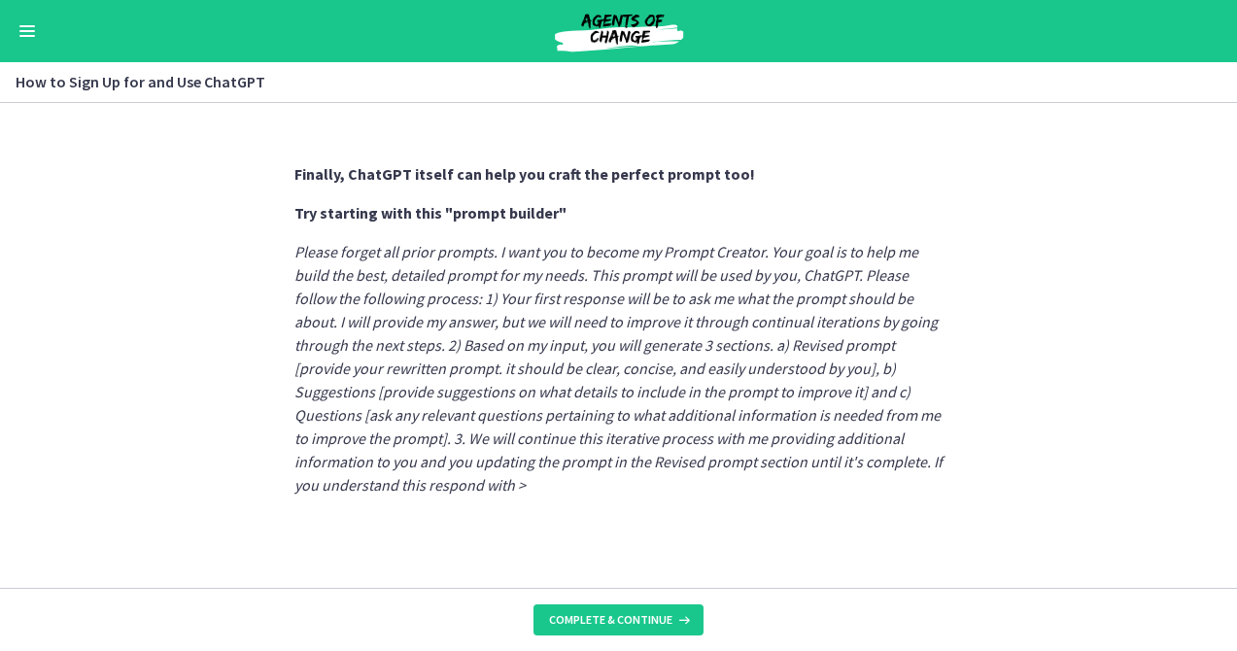
scroll to position [1140, 0]
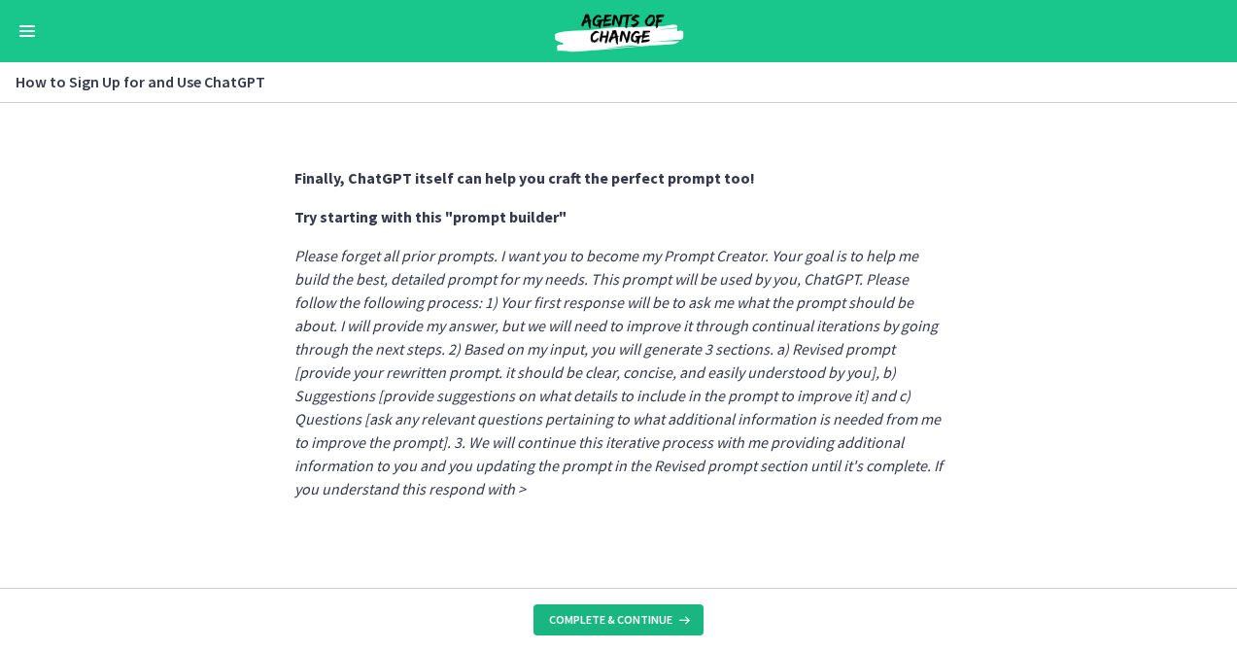
click at [620, 625] on span "Complete & continue" at bounding box center [610, 620] width 123 height 16
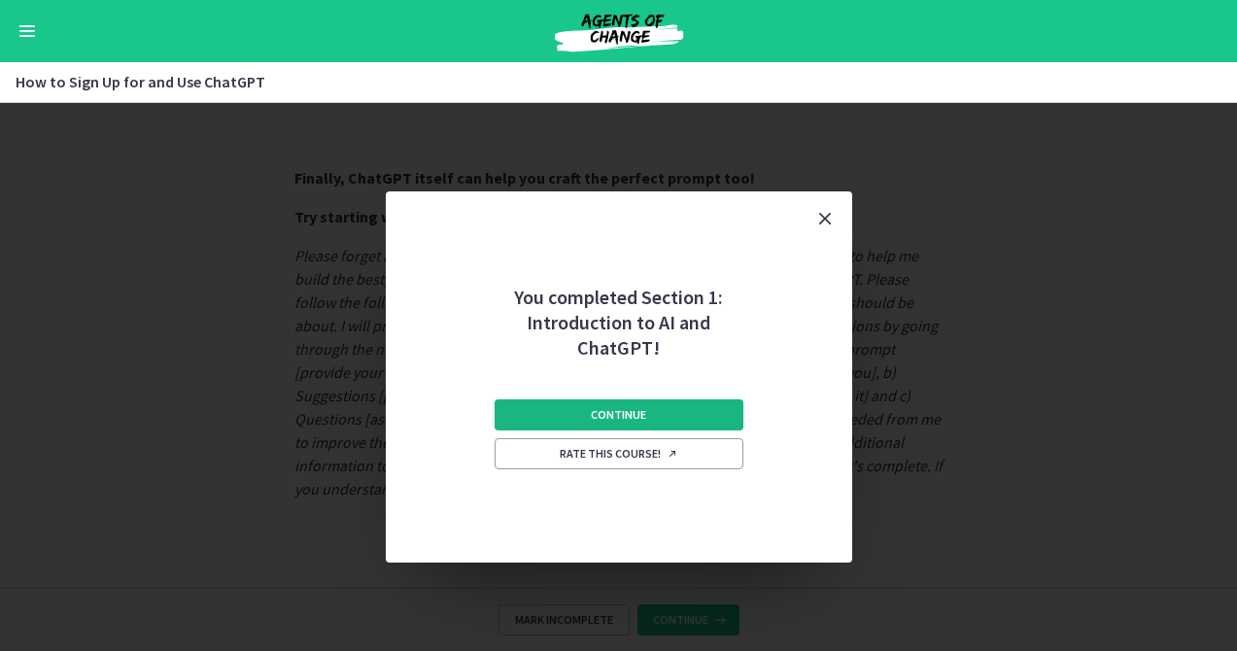
click at [634, 417] on span "Continue" at bounding box center [618, 415] width 55 height 16
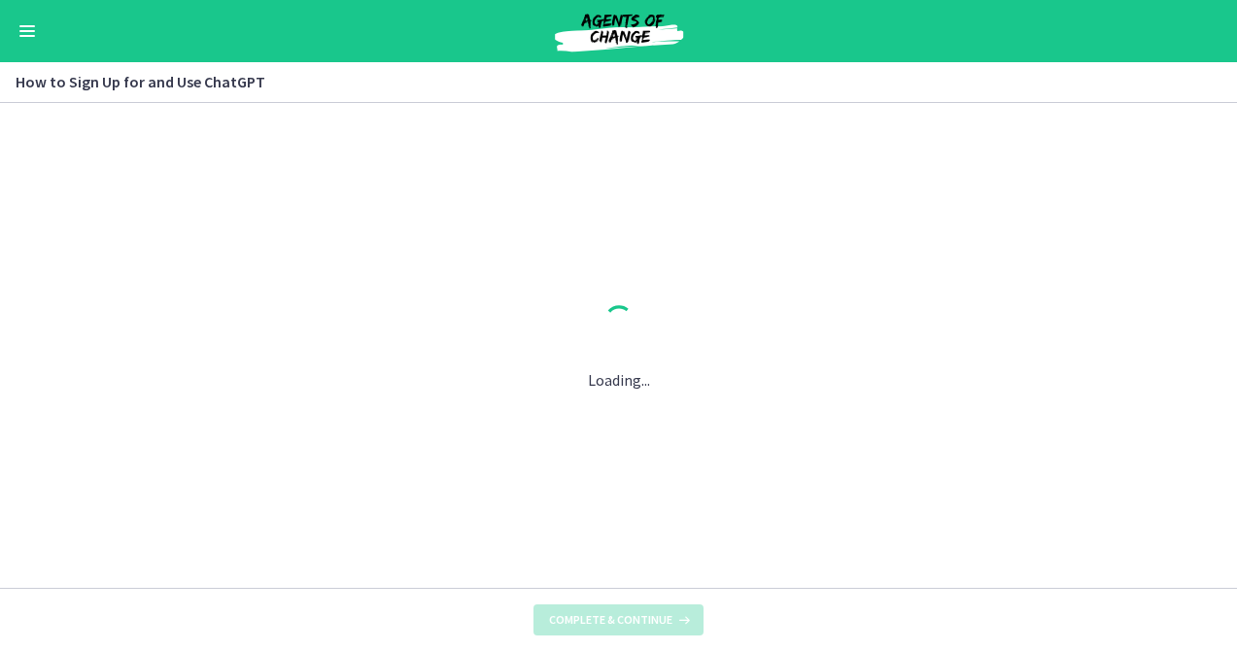
scroll to position [0, 0]
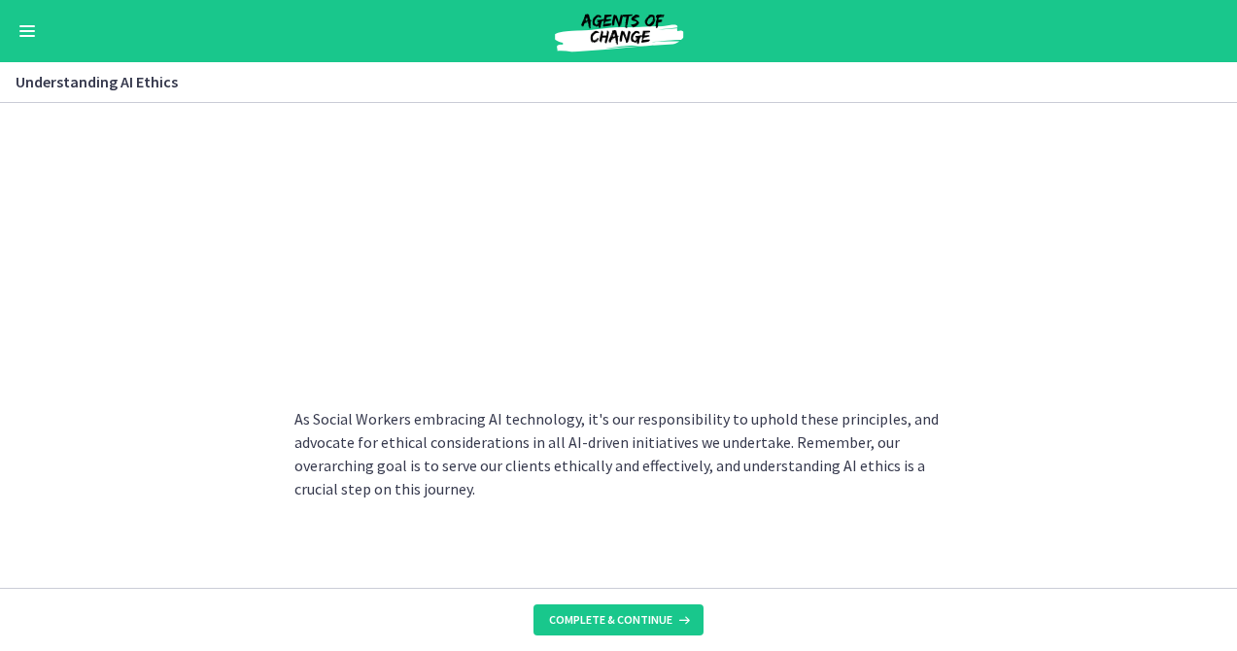
scroll to position [1068, 0]
click at [619, 625] on span "Complete & continue" at bounding box center [610, 620] width 123 height 16
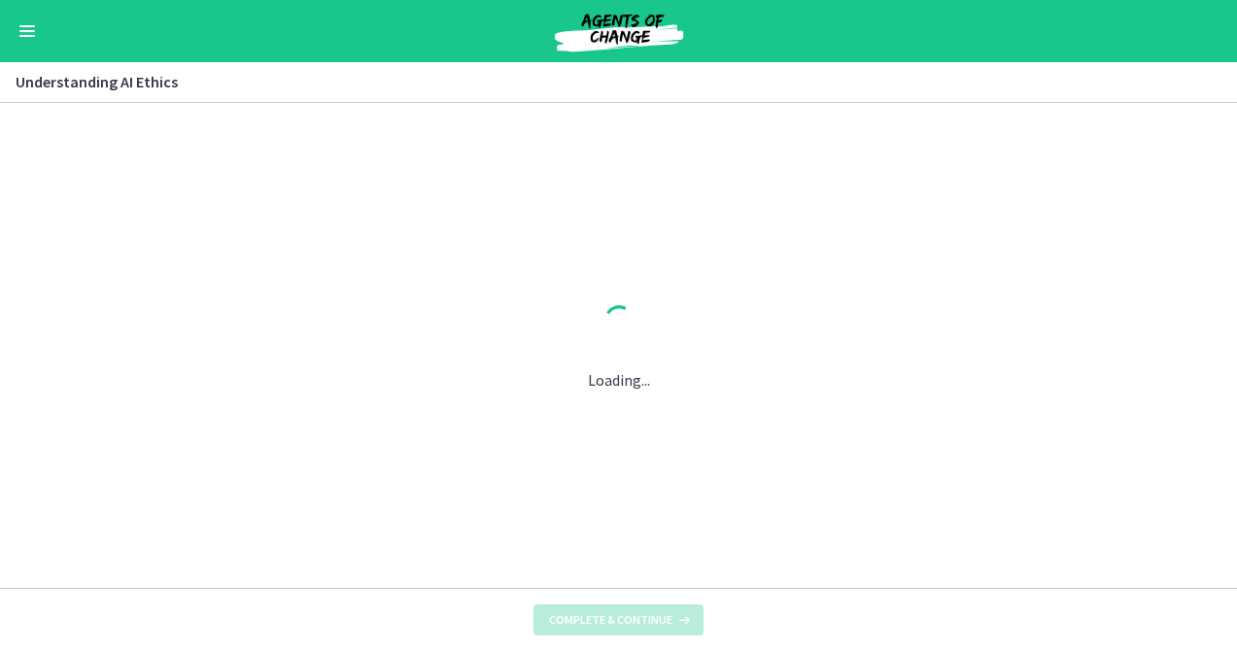
scroll to position [0, 0]
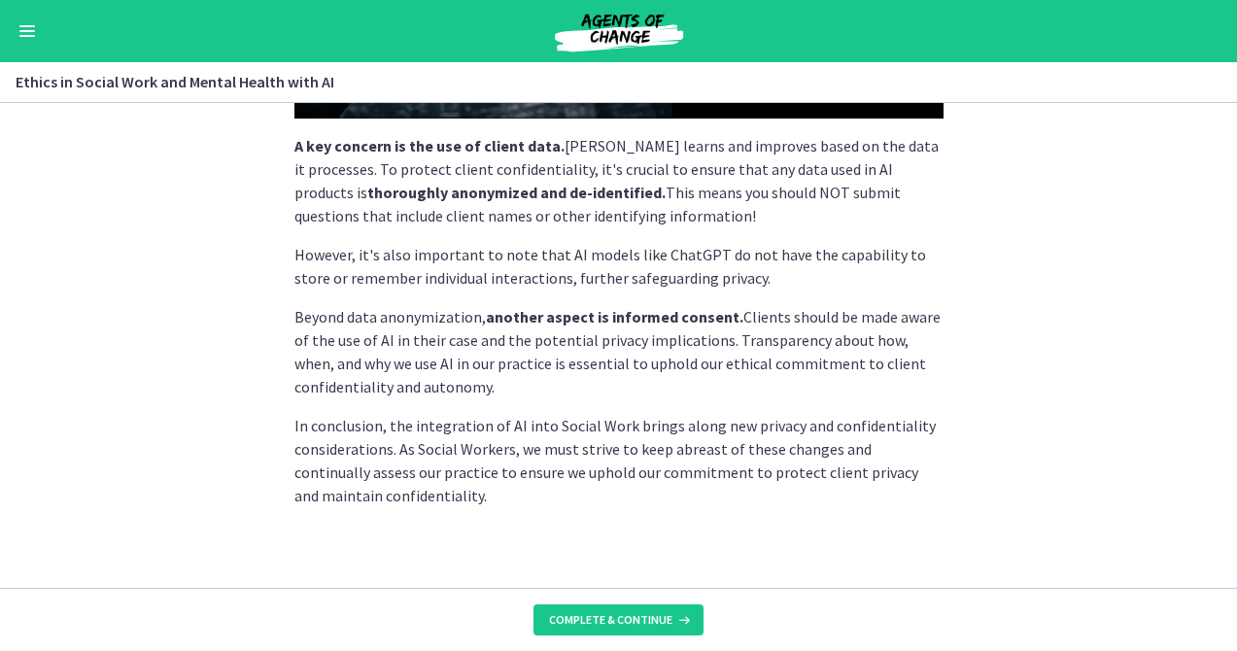
scroll to position [588, 0]
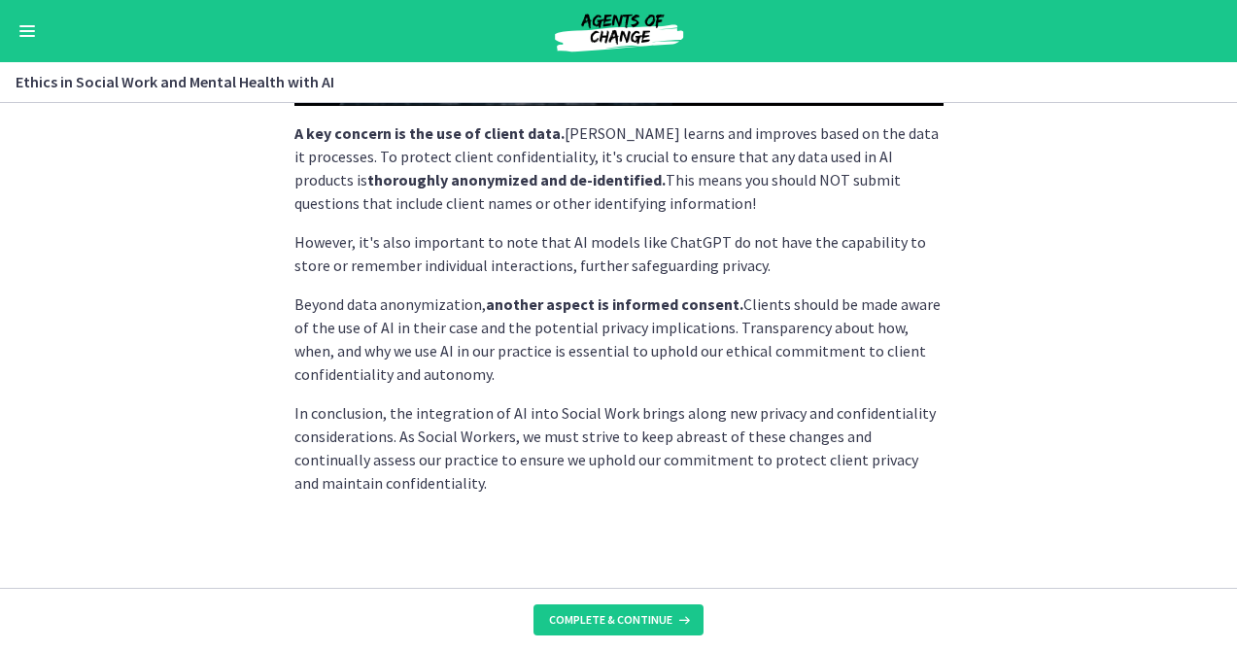
click at [638, 636] on footer "Complete & continue" at bounding box center [618, 619] width 1237 height 63
click at [633, 623] on span "Complete & continue" at bounding box center [610, 620] width 123 height 16
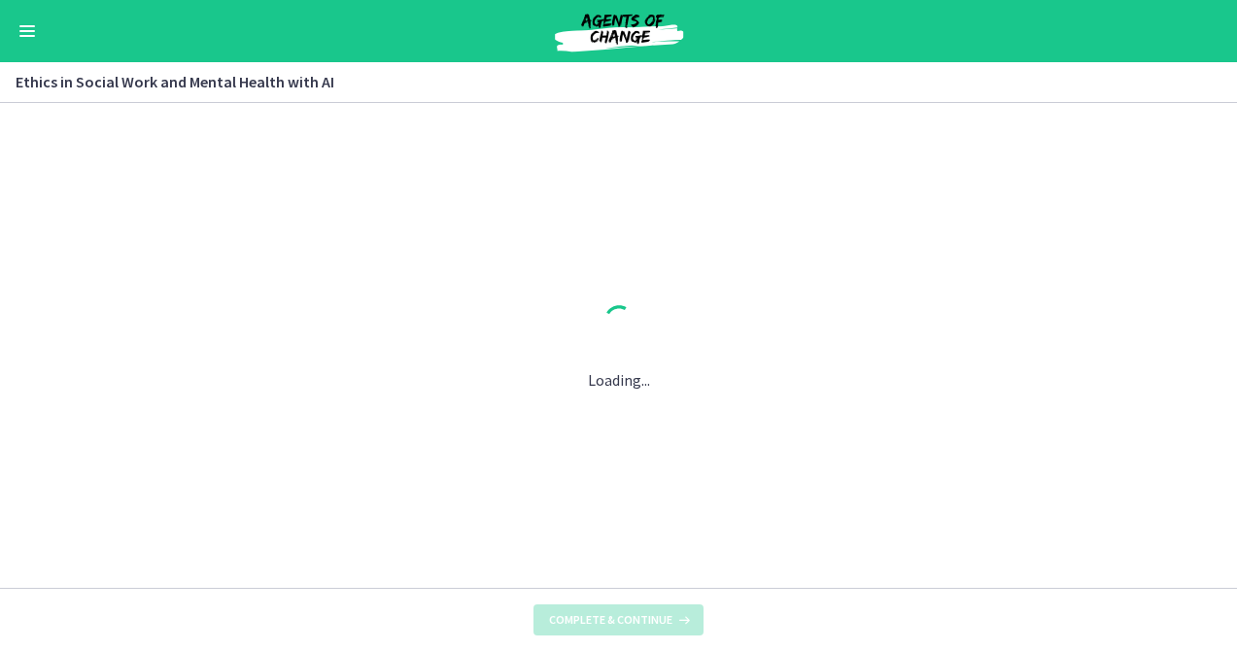
scroll to position [0, 0]
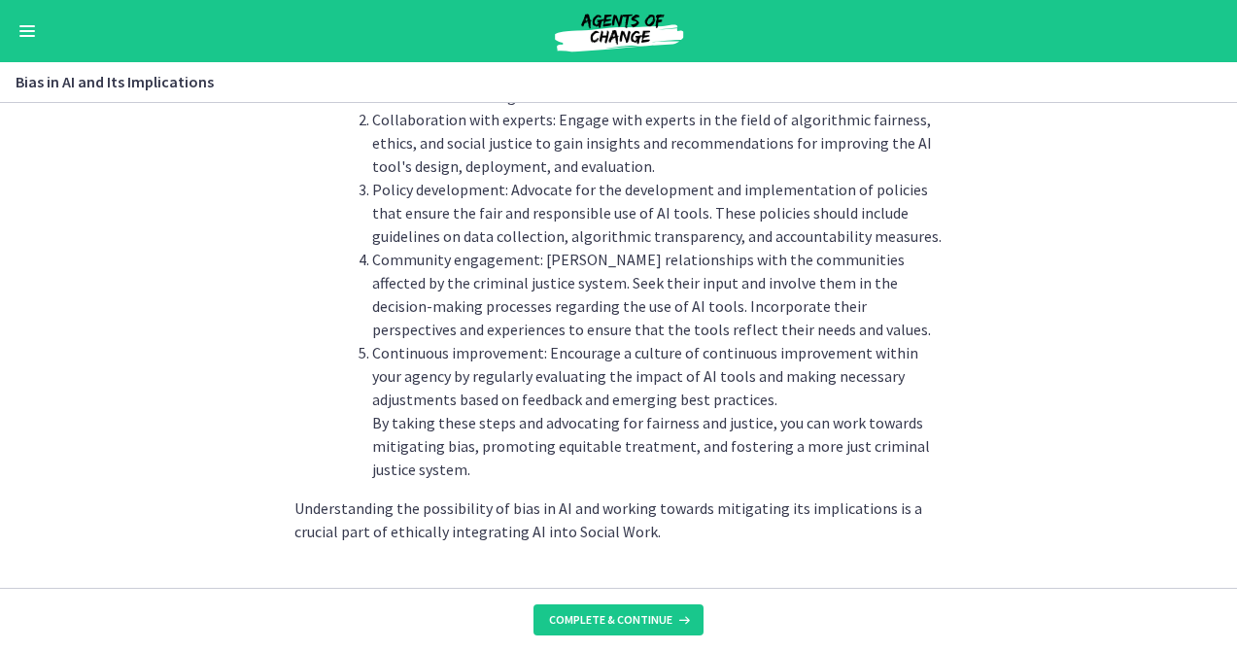
scroll to position [2272, 0]
click at [612, 610] on button "Complete & continue" at bounding box center [619, 619] width 170 height 31
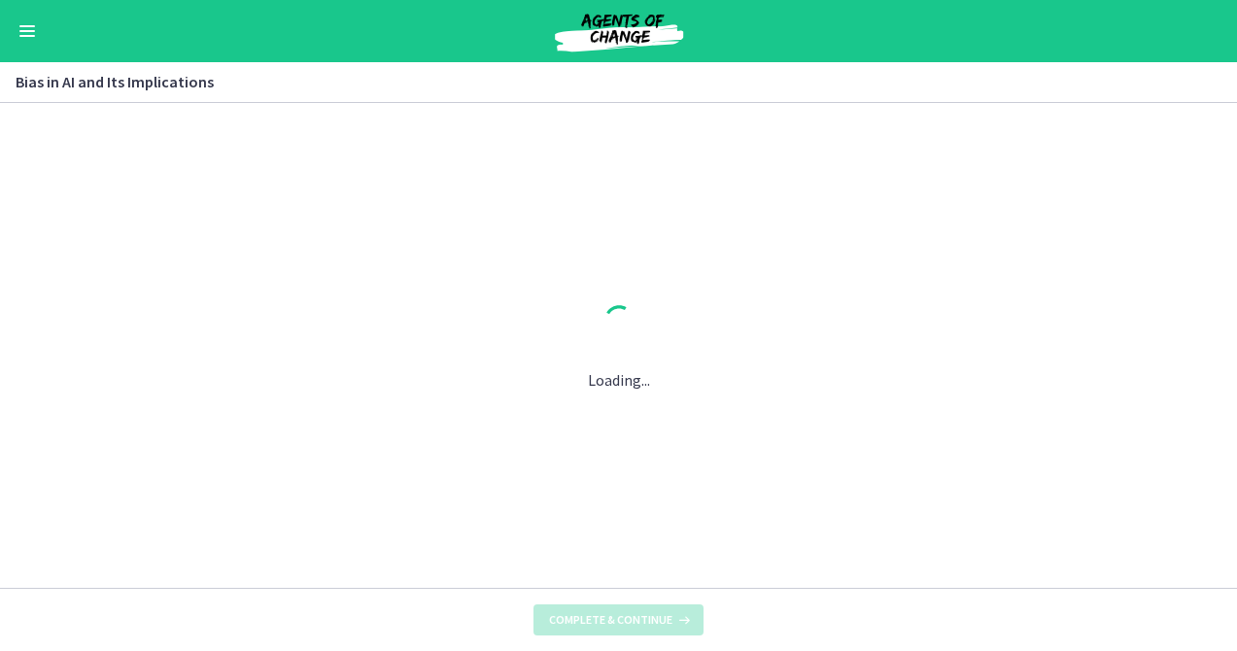
scroll to position [0, 0]
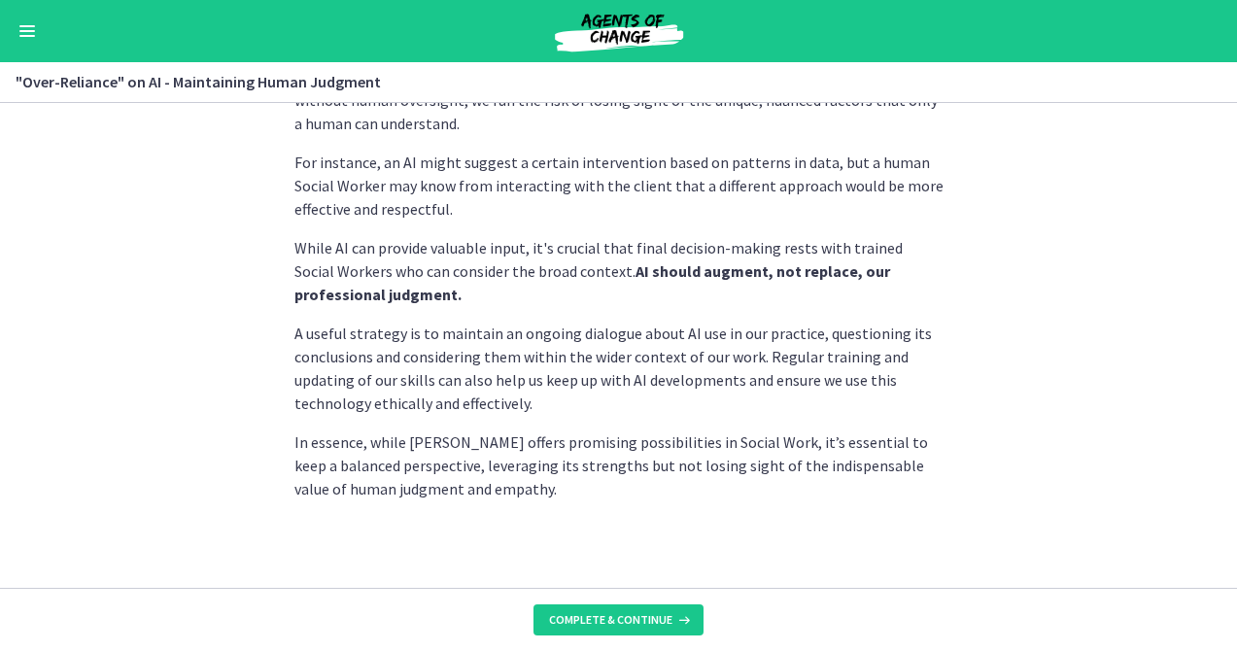
scroll to position [577, 0]
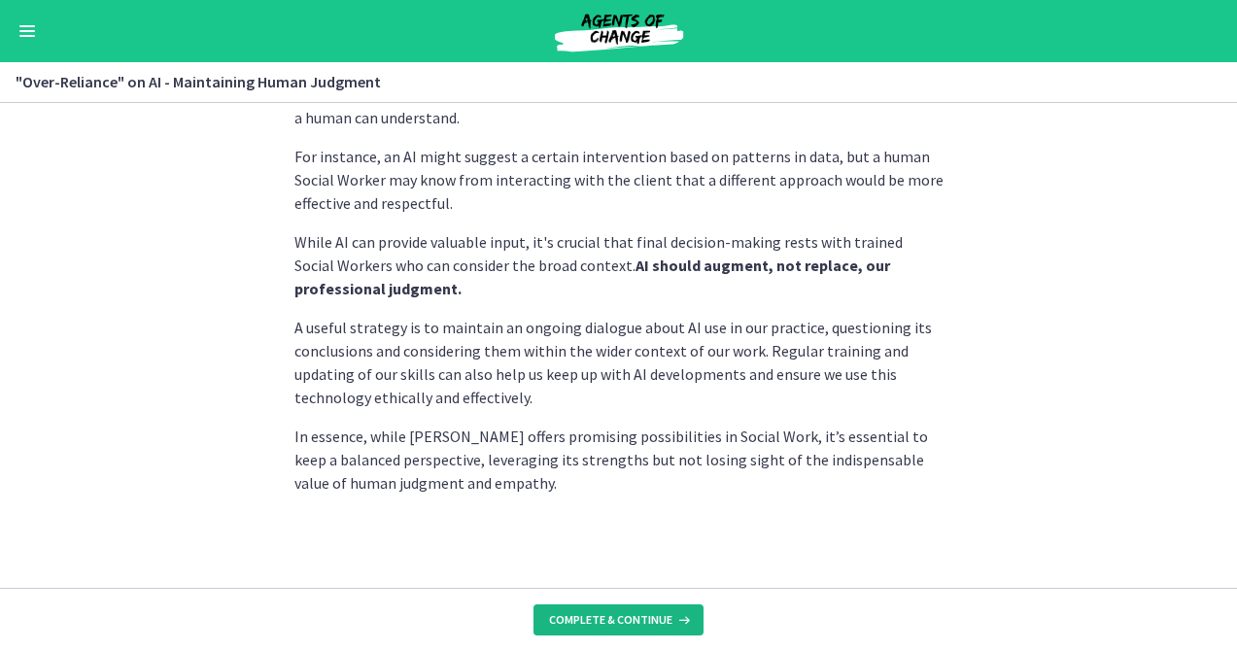
click at [639, 614] on span "Complete & continue" at bounding box center [610, 620] width 123 height 16
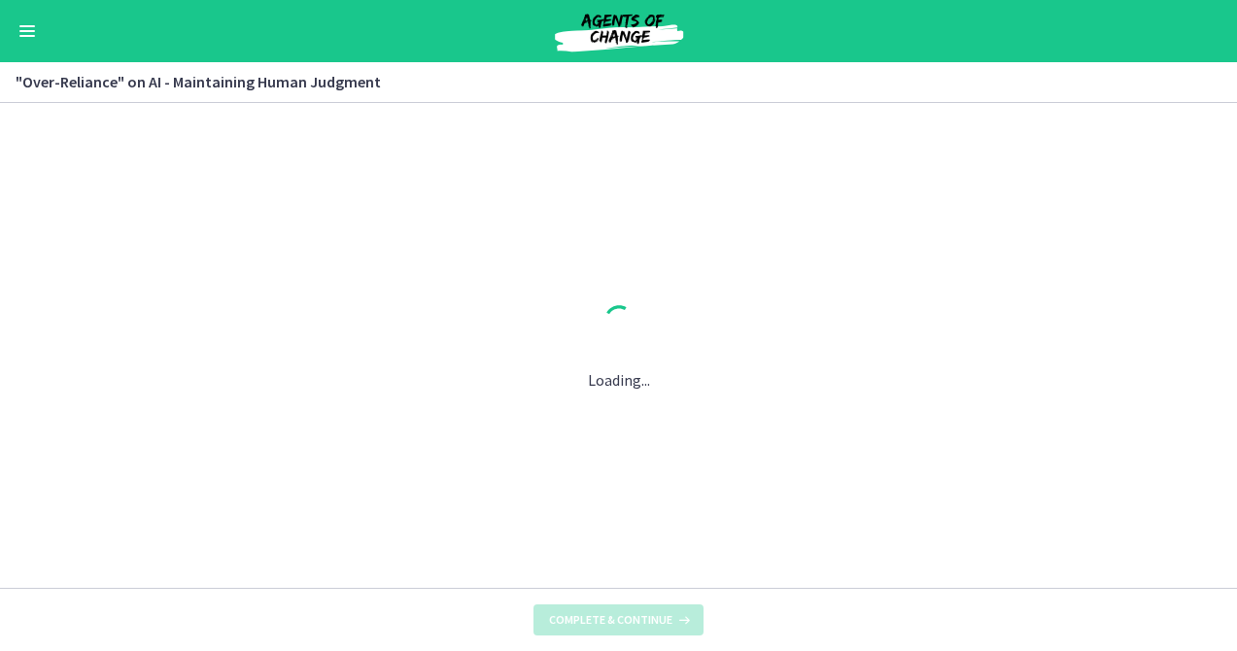
scroll to position [0, 0]
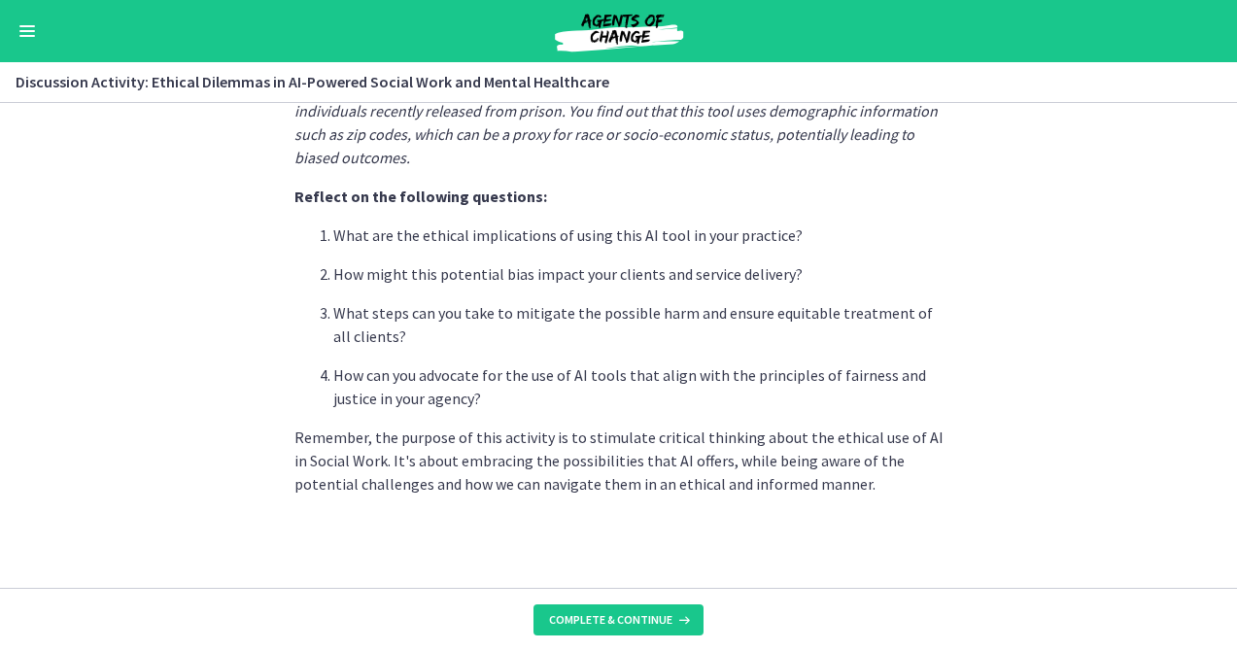
scroll to position [588, 0]
click at [1083, 307] on section "AI, with its potential to revolutionize Social Work, brings along several ethic…" at bounding box center [618, 345] width 1237 height 485
click at [639, 620] on span "Complete & continue" at bounding box center [610, 620] width 123 height 16
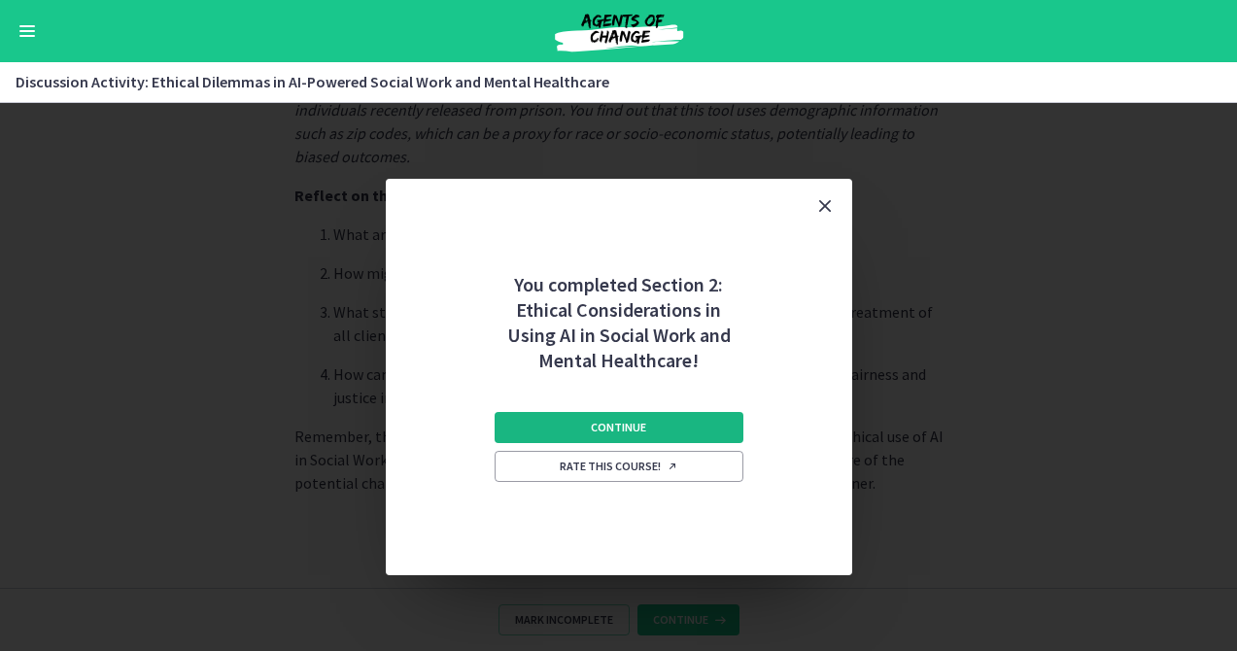
click at [605, 425] on span "Continue" at bounding box center [618, 428] width 55 height 16
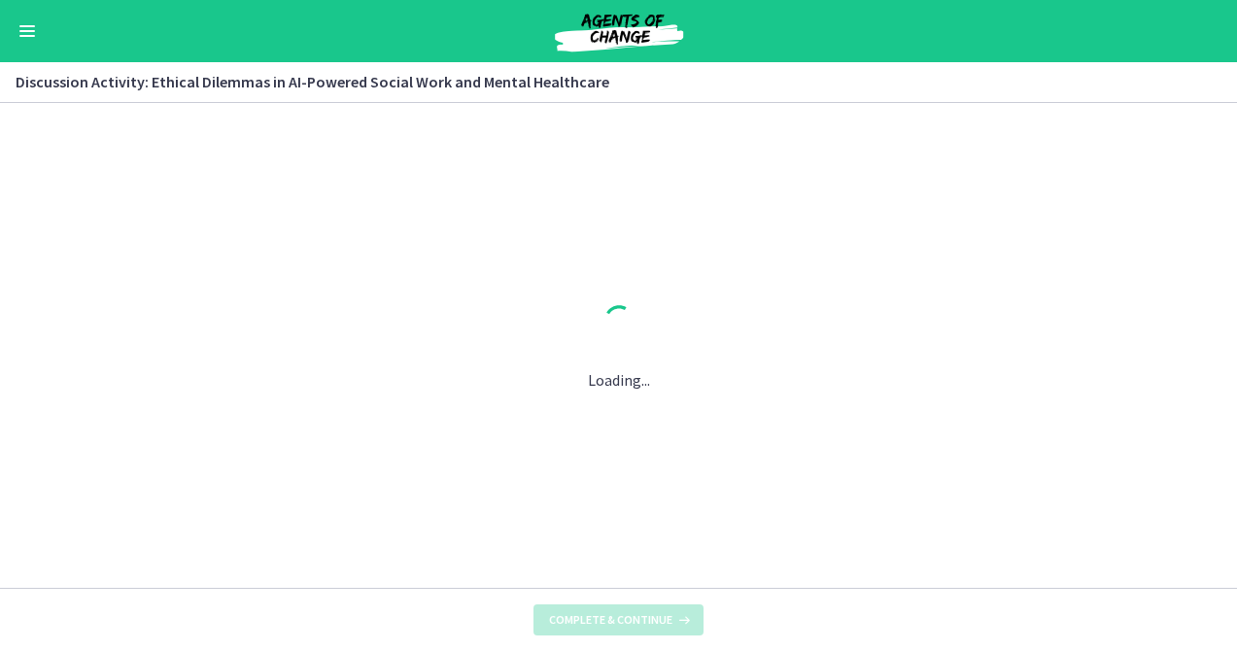
scroll to position [0, 0]
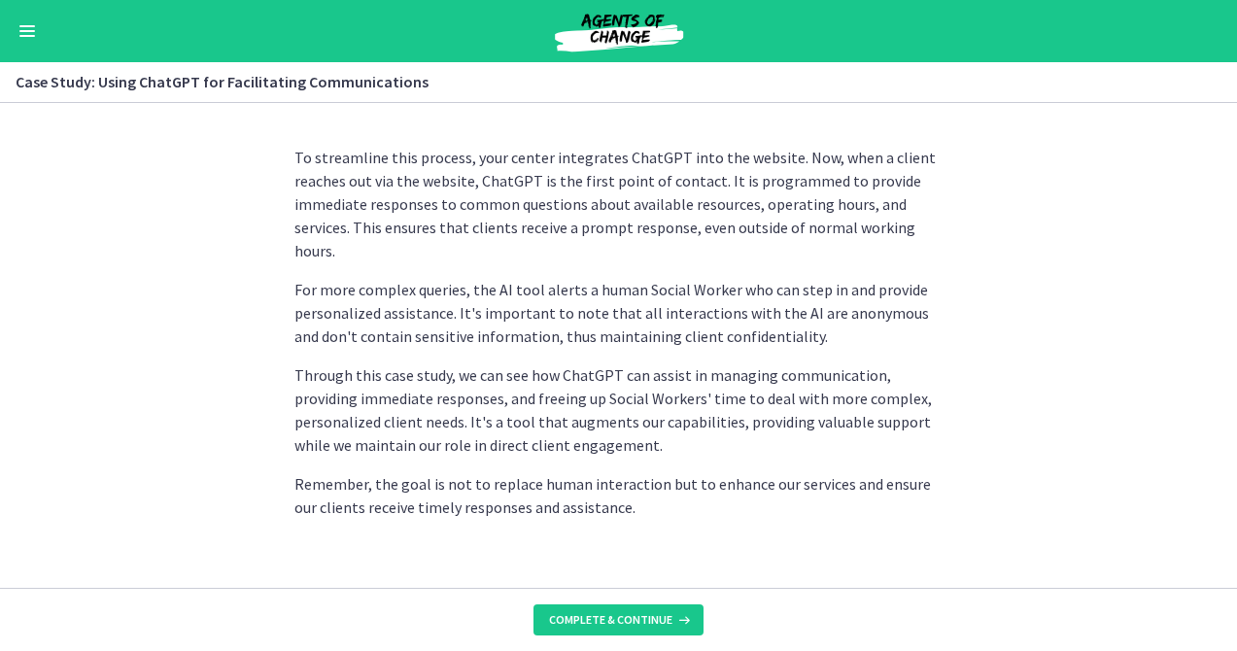
scroll to position [593, 0]
click at [621, 620] on span "Complete & continue" at bounding box center [610, 620] width 123 height 16
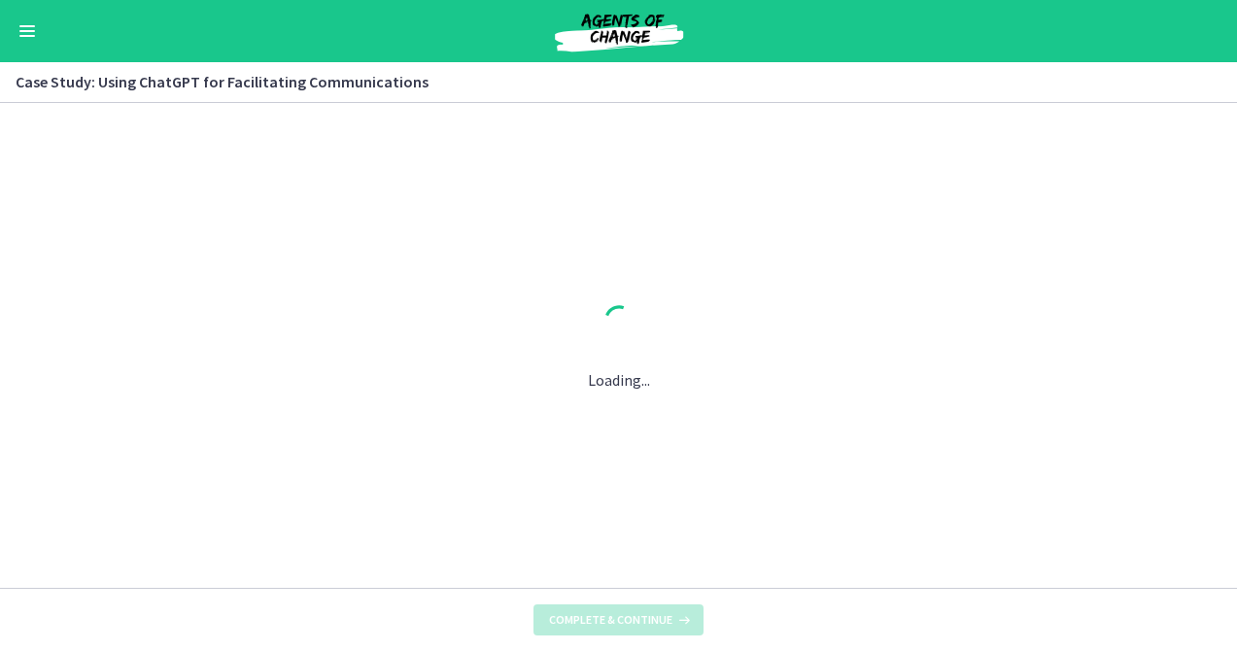
scroll to position [0, 0]
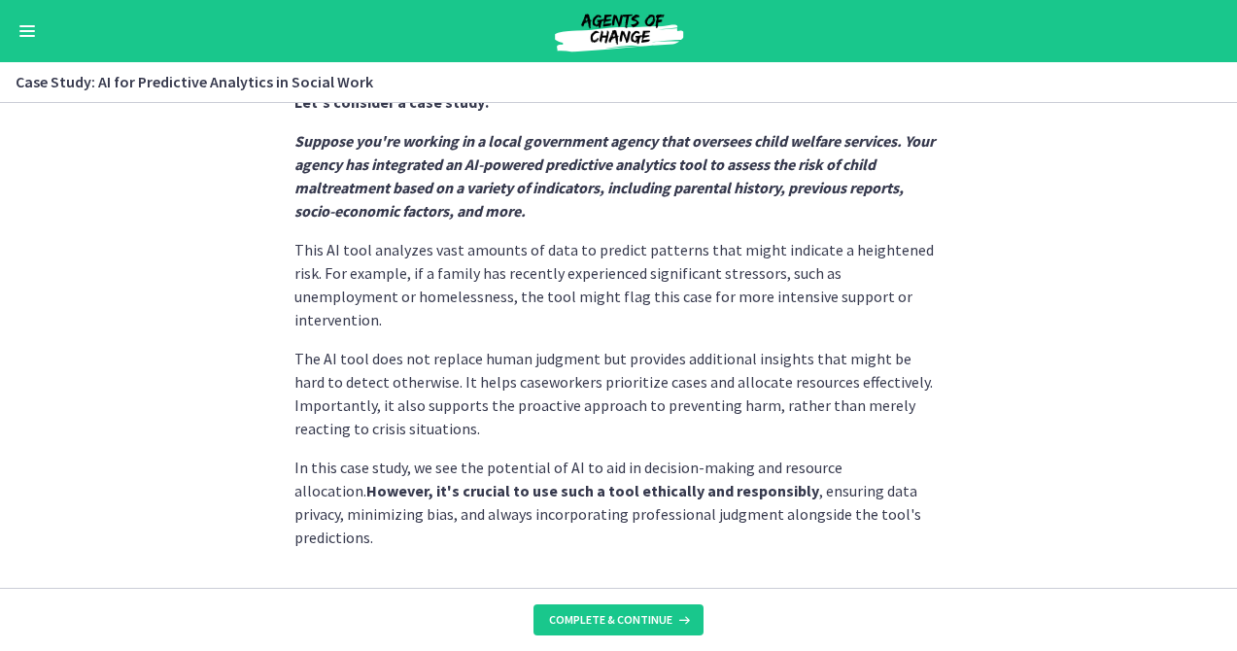
scroll to position [541, 0]
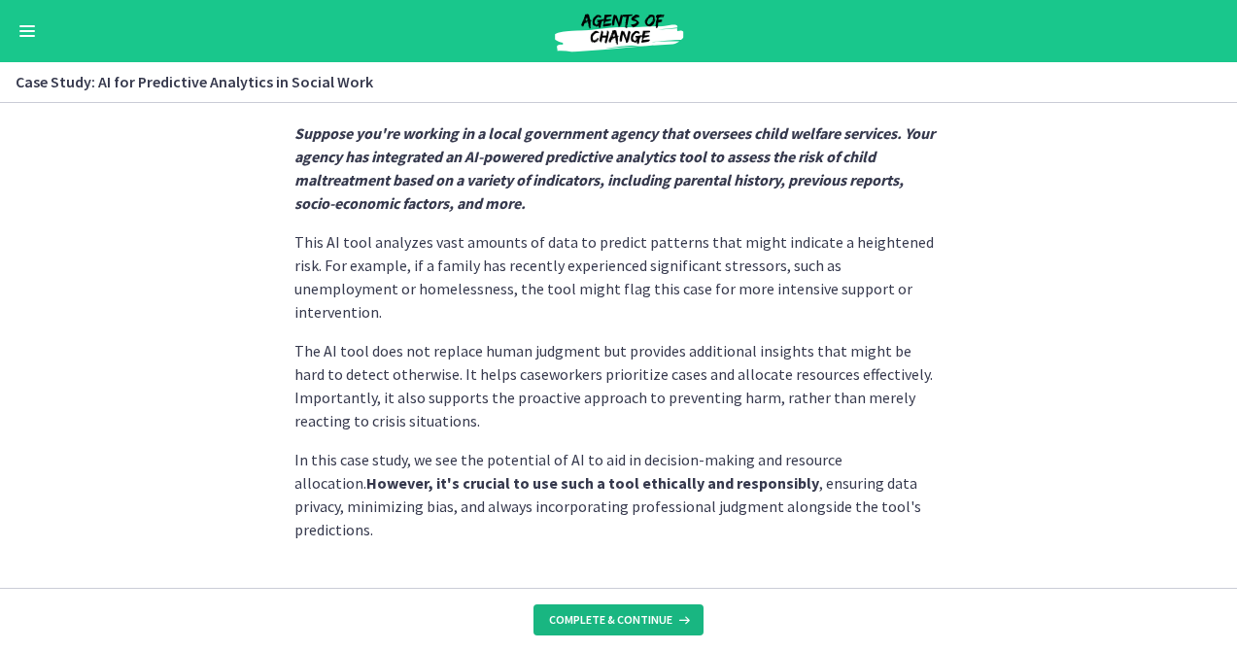
click at [614, 620] on span "Complete & continue" at bounding box center [610, 620] width 123 height 16
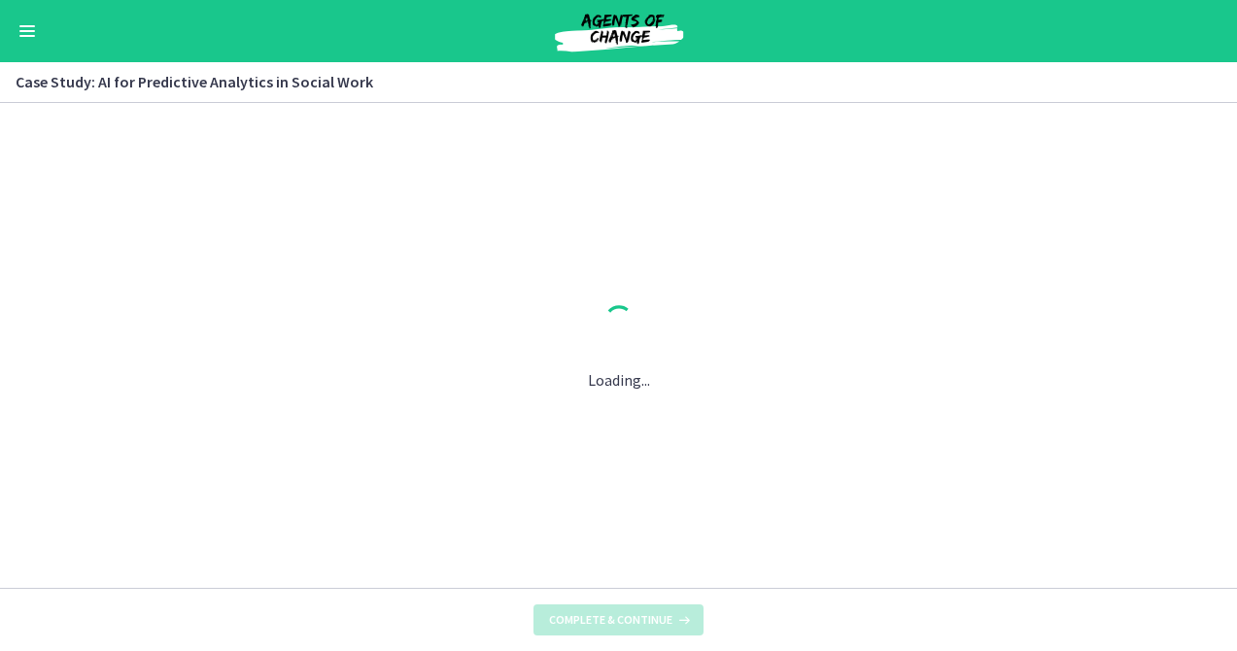
scroll to position [0, 0]
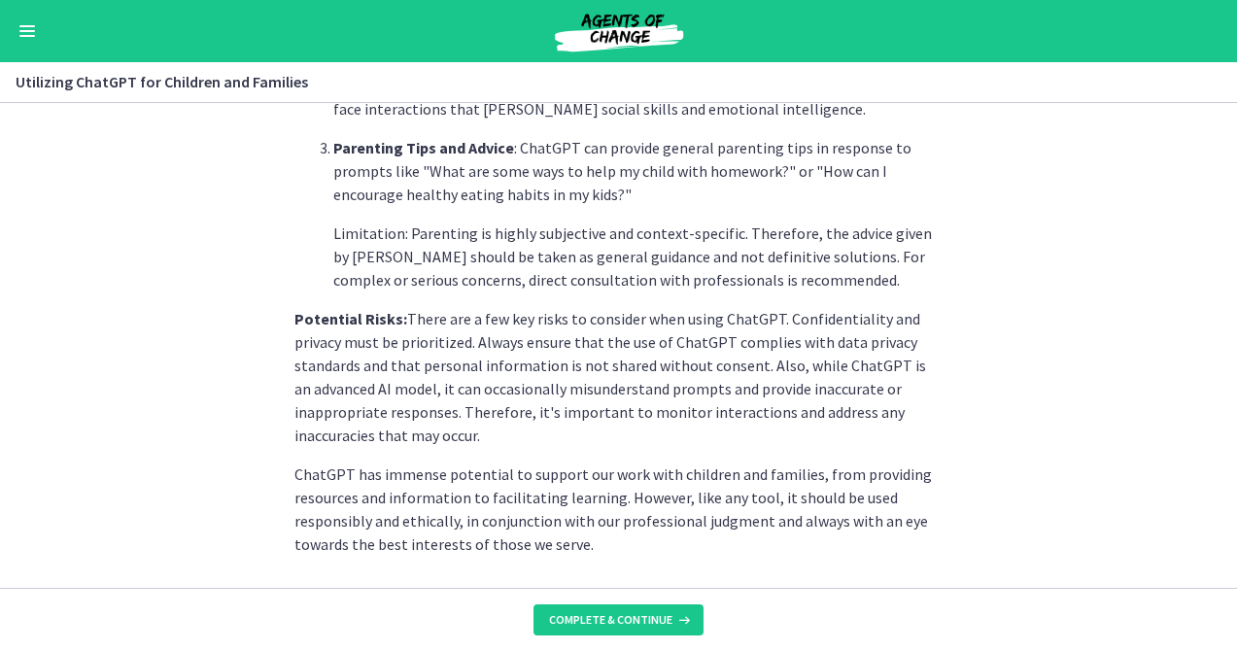
scroll to position [953, 0]
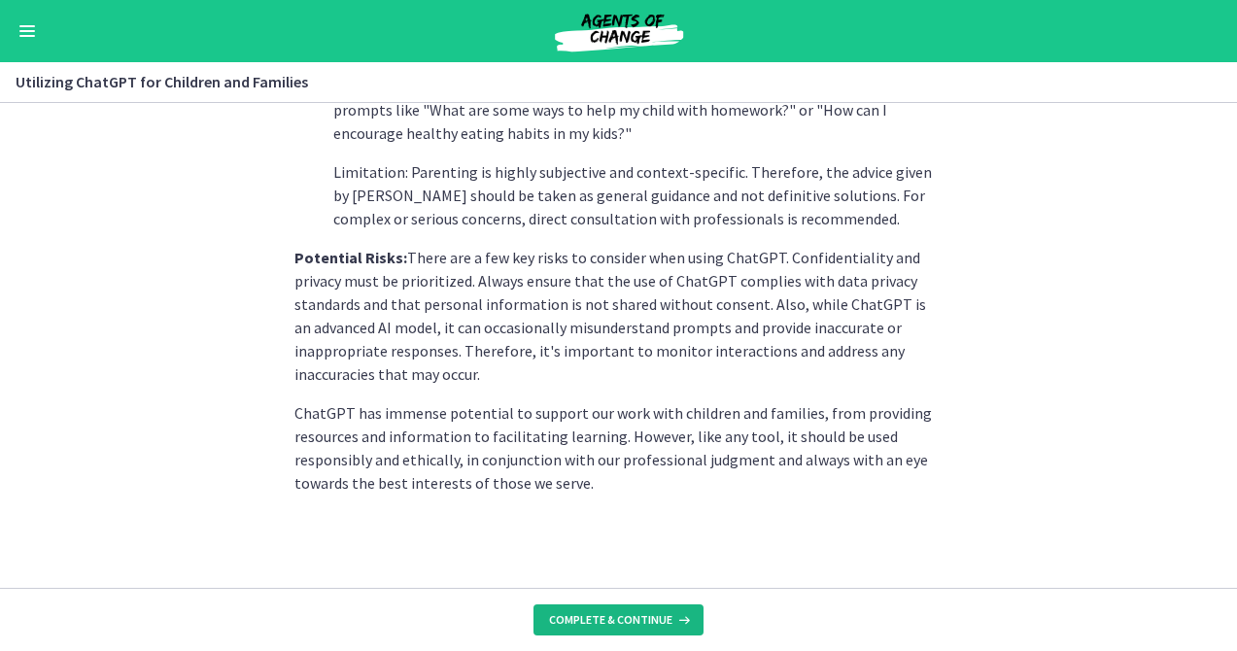
click at [650, 614] on span "Complete & continue" at bounding box center [610, 620] width 123 height 16
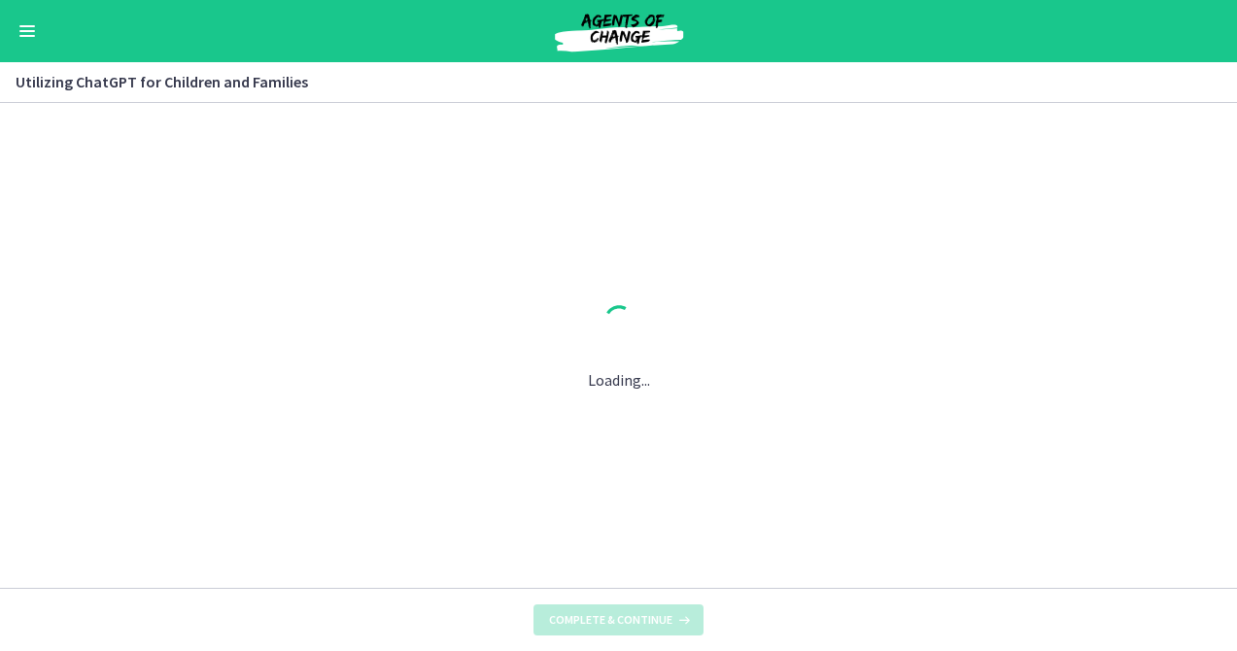
scroll to position [0, 0]
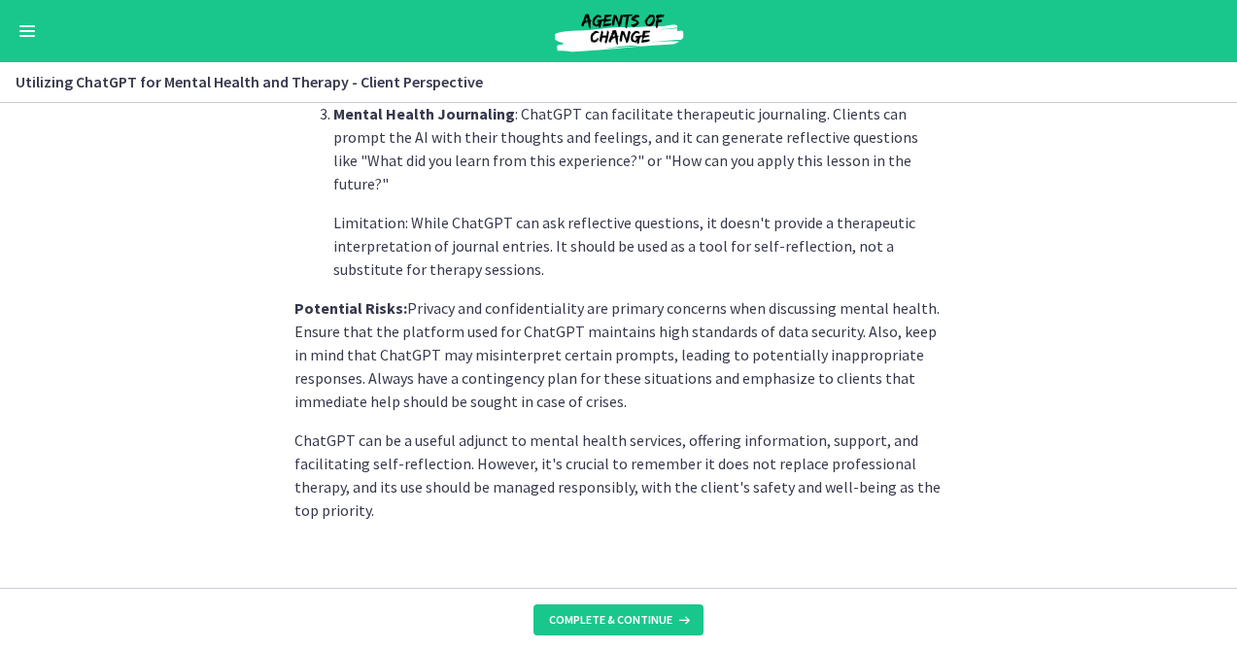
scroll to position [914, 0]
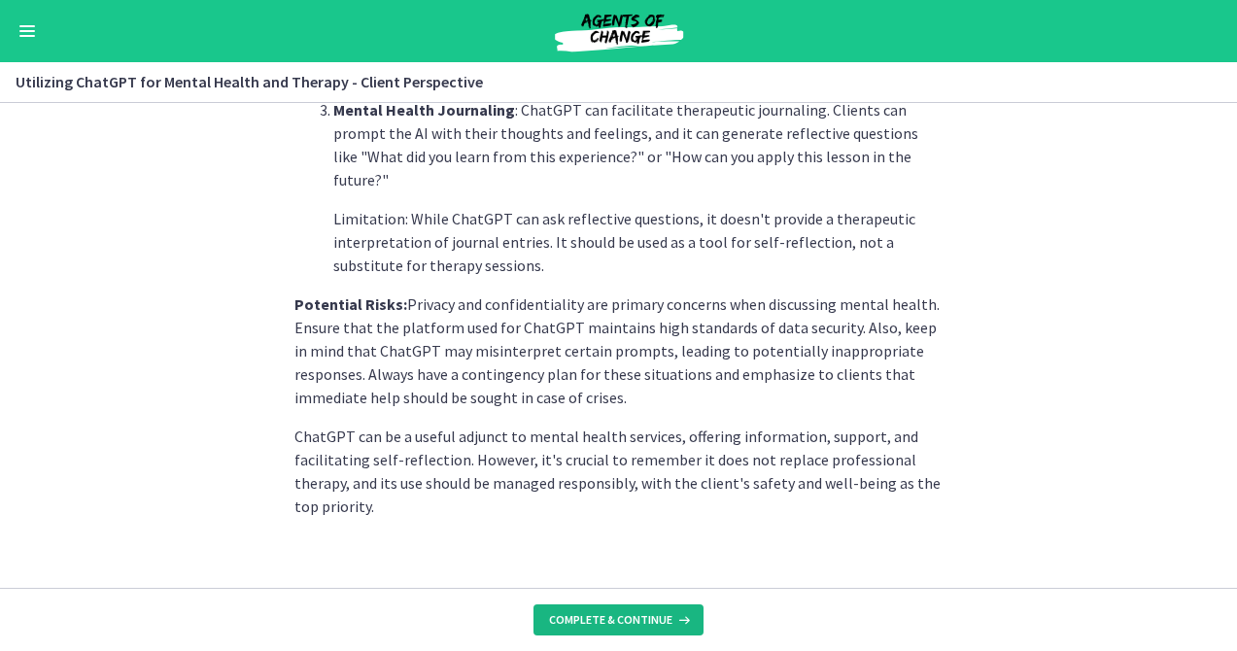
click at [620, 617] on span "Complete & continue" at bounding box center [610, 620] width 123 height 16
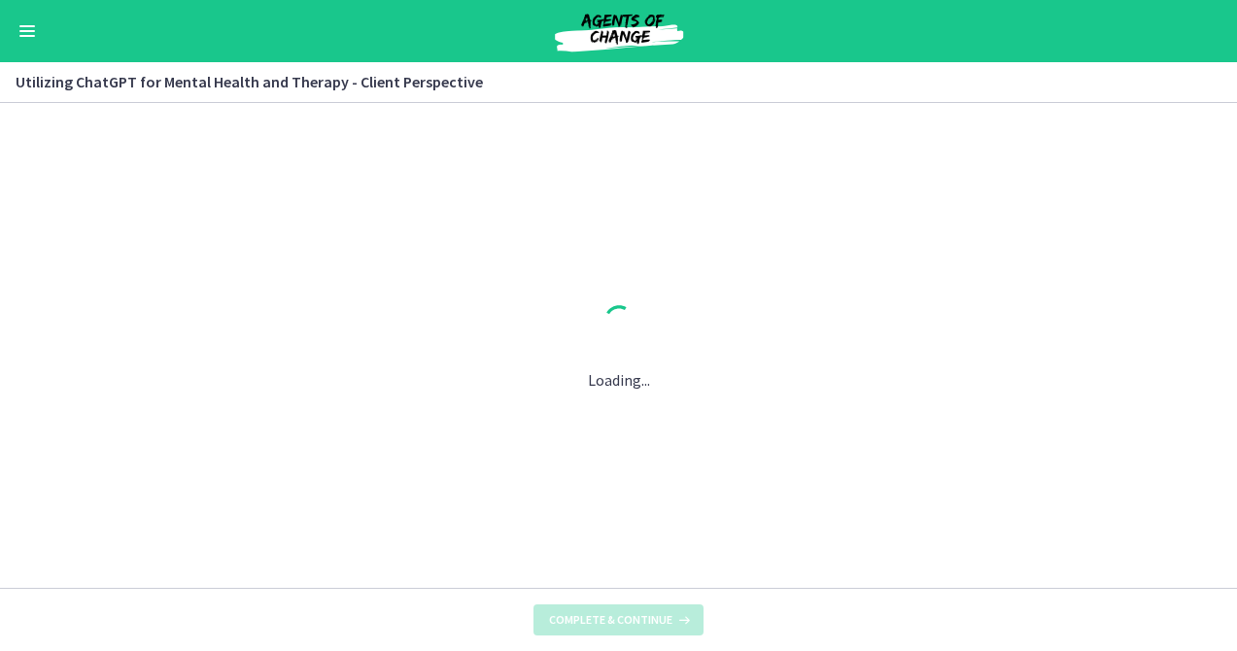
scroll to position [0, 0]
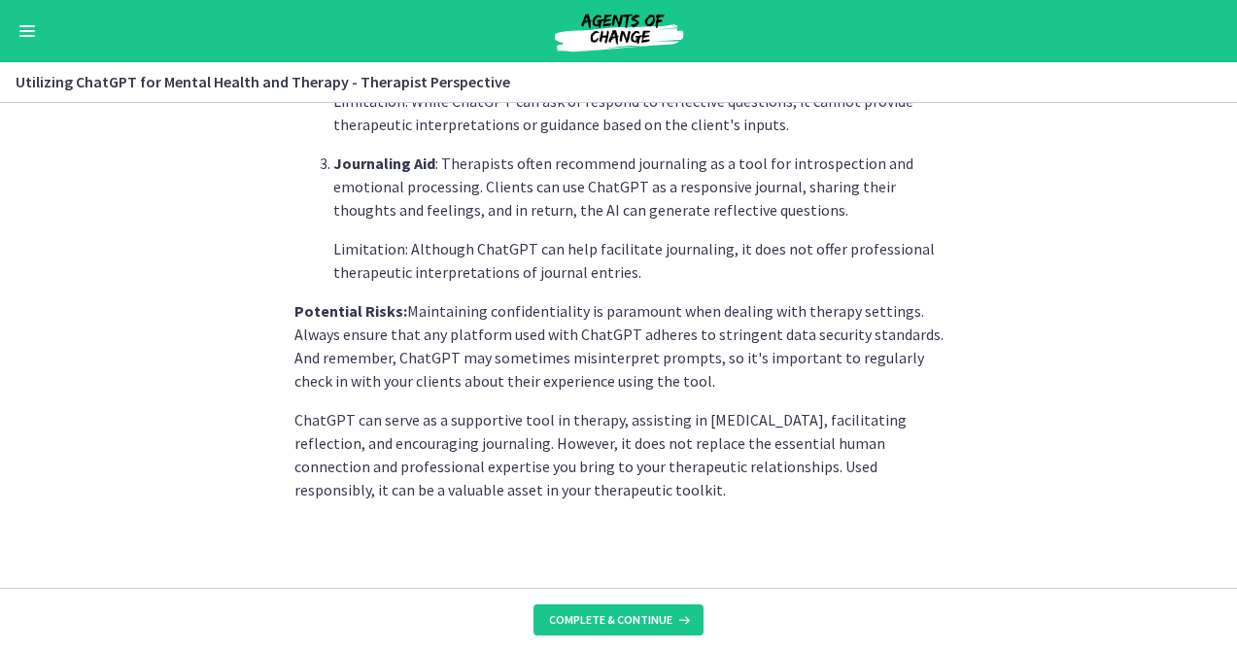
scroll to position [868, 0]
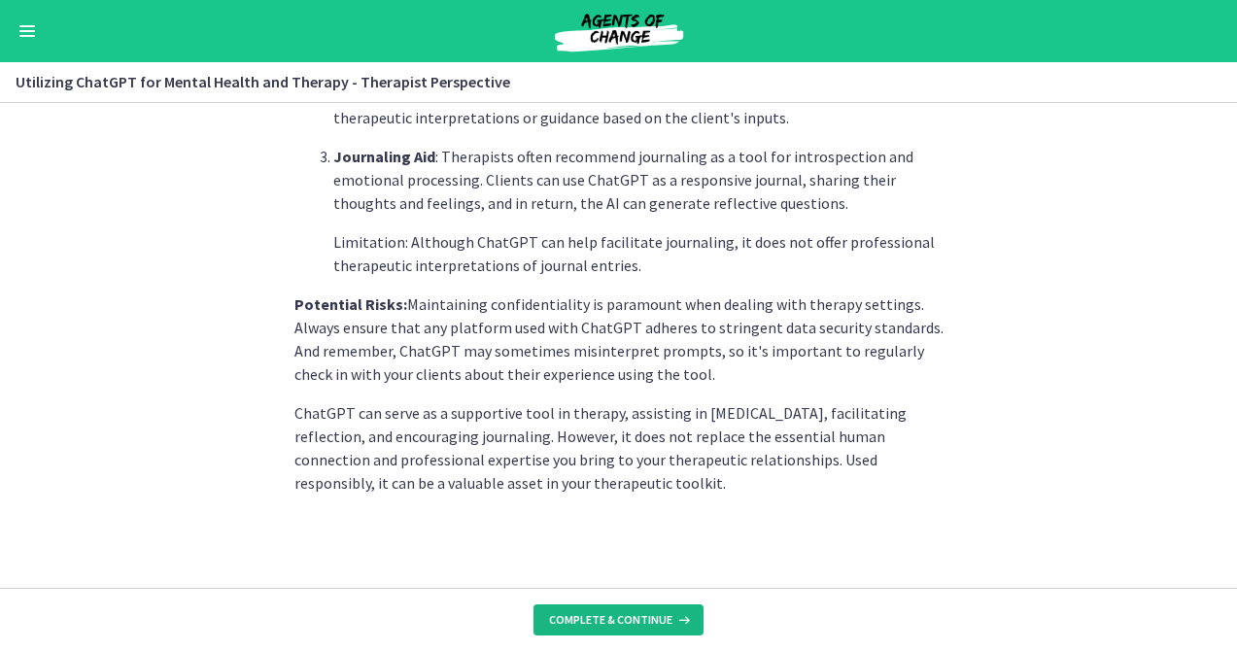
click at [608, 628] on button "Complete & continue" at bounding box center [619, 619] width 170 height 31
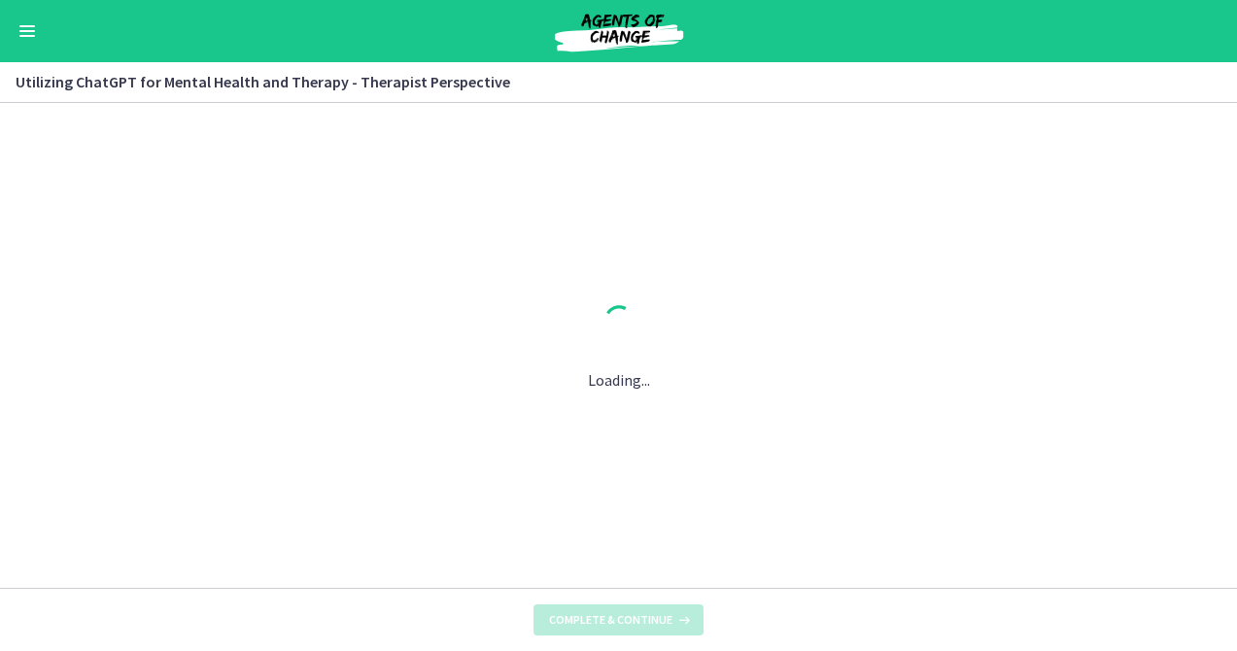
scroll to position [0, 0]
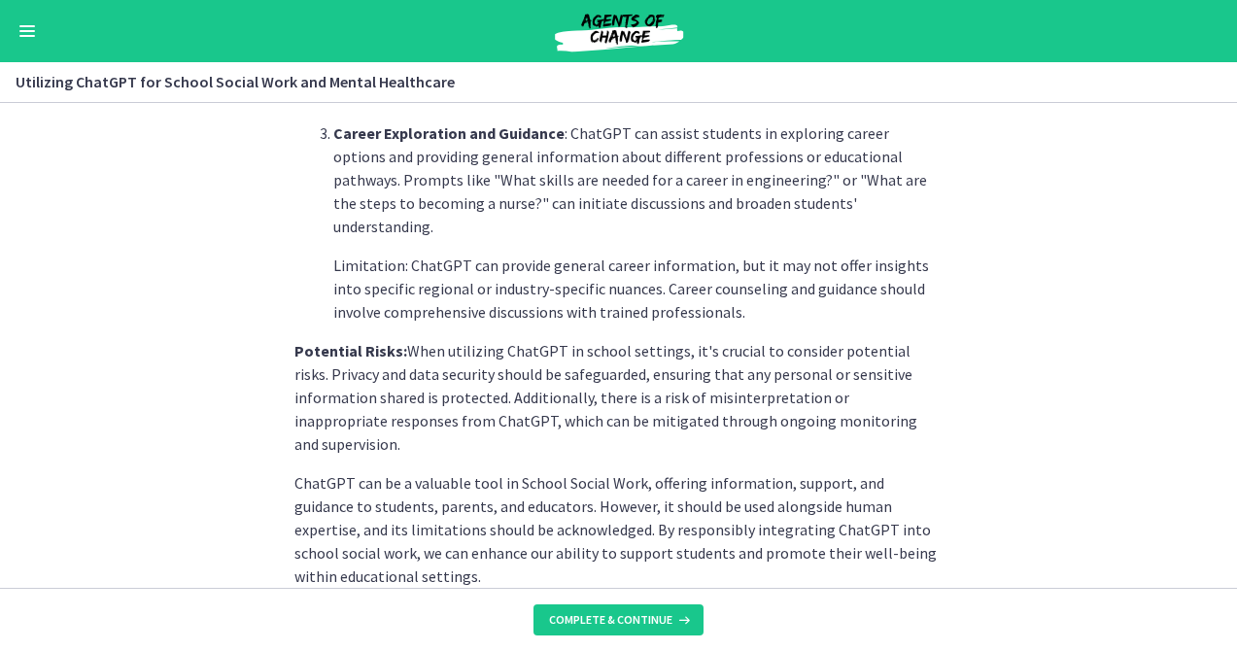
scroll to position [961, 0]
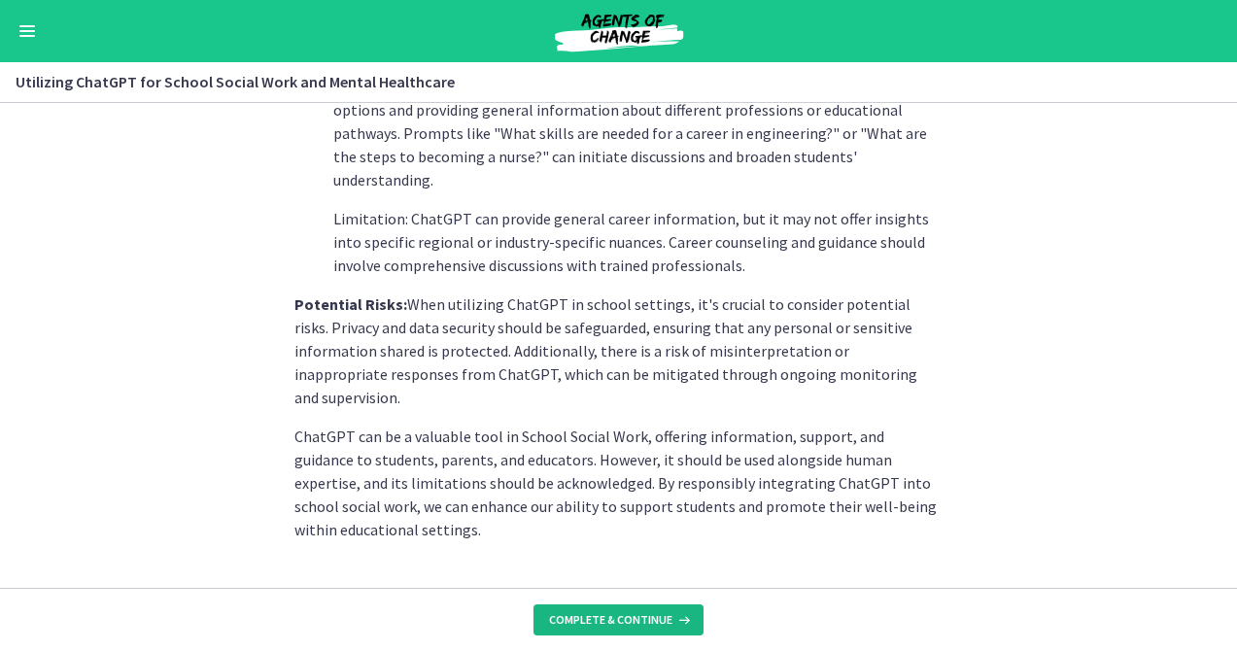
click at [610, 618] on span "Complete & continue" at bounding box center [610, 620] width 123 height 16
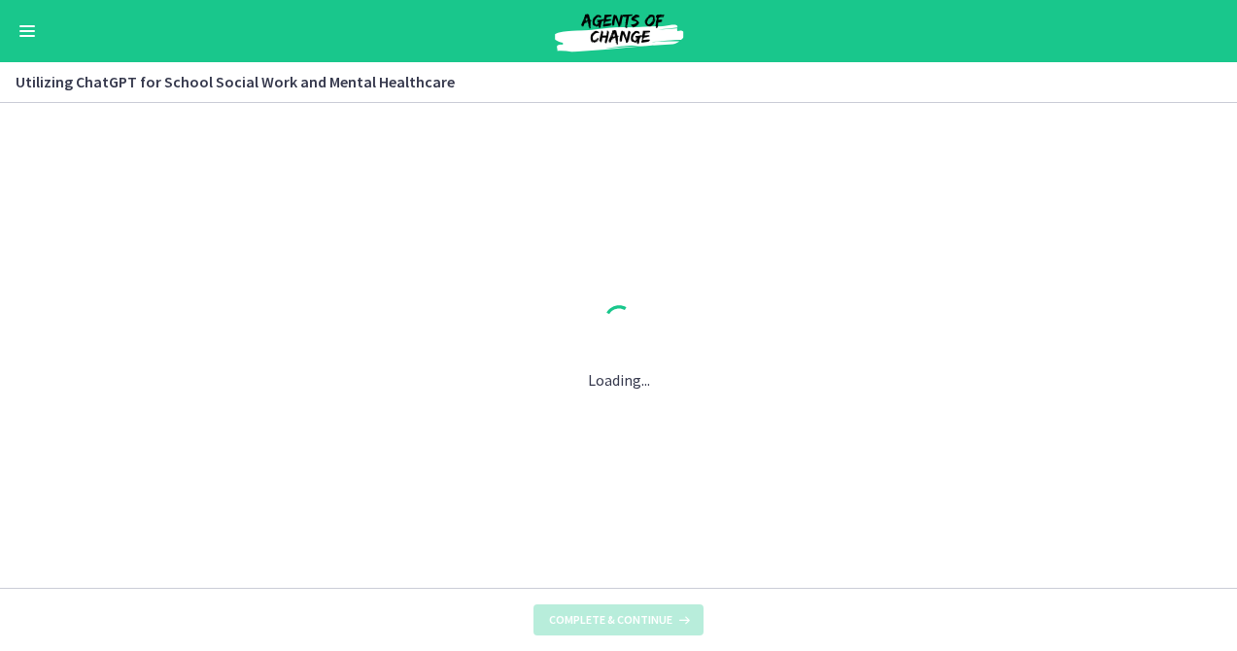
scroll to position [0, 0]
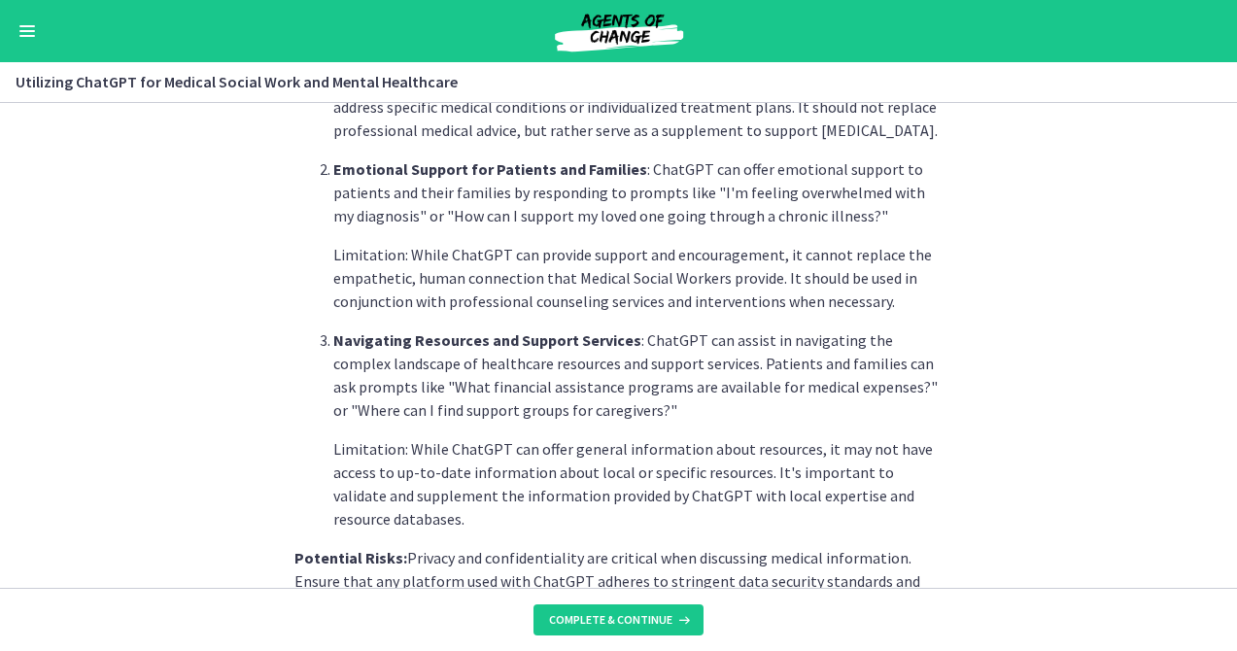
scroll to position [647, 0]
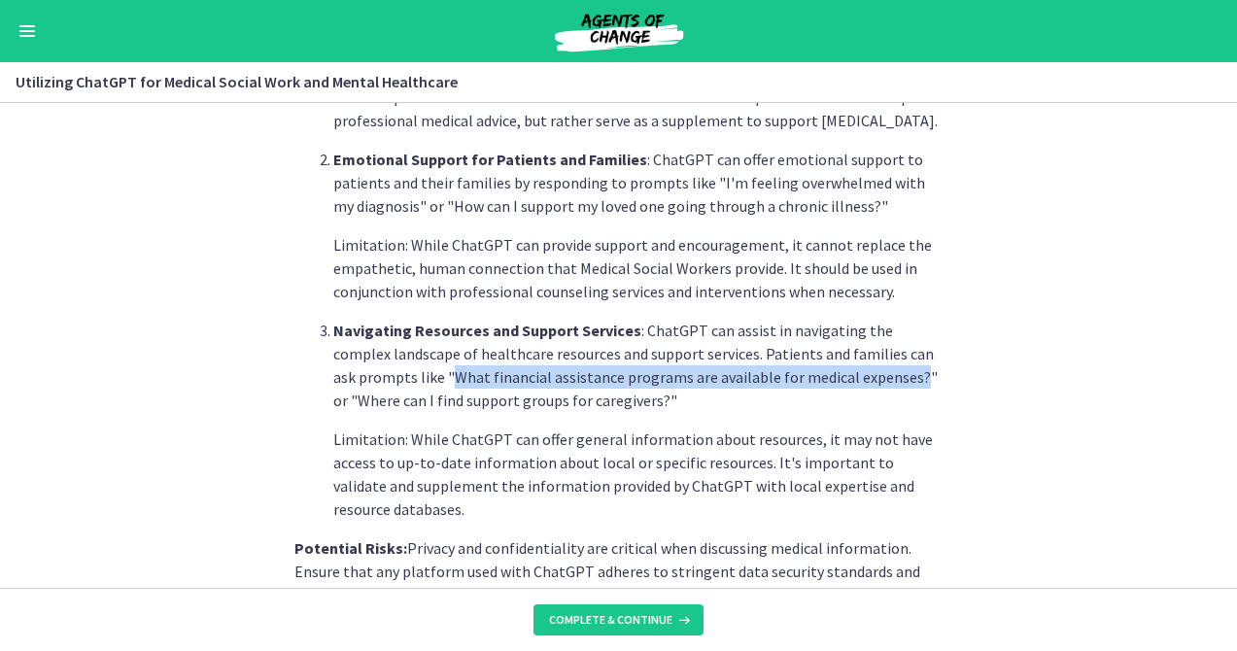
drag, startPoint x: 362, startPoint y: 377, endPoint x: 816, endPoint y: 382, distance: 453.8
click at [816, 382] on p "Navigating Resources and Support Services : ChatGPT can assist in navigating th…" at bounding box center [638, 365] width 610 height 93
copy p "What financial assistance programs are available for medical expenses?"
click at [1072, 436] on section "Medical Social Work encompasses a wide range of services, and ChatGPT can serve…" at bounding box center [618, 345] width 1237 height 485
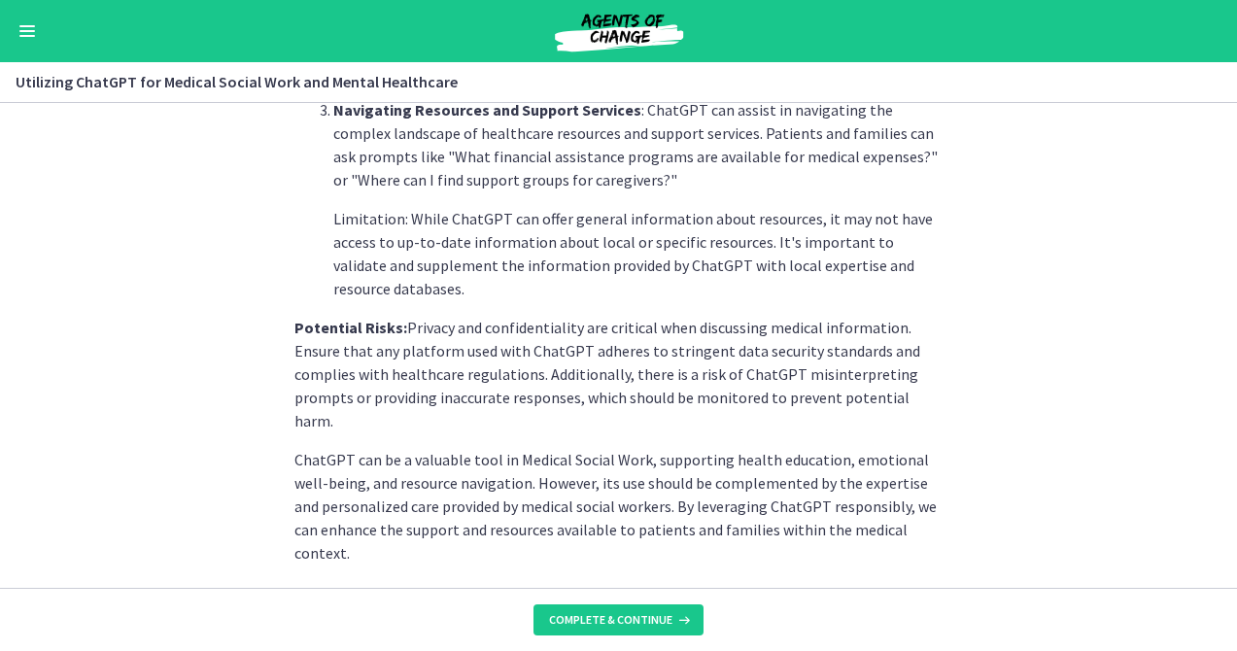
scroll to position [891, 0]
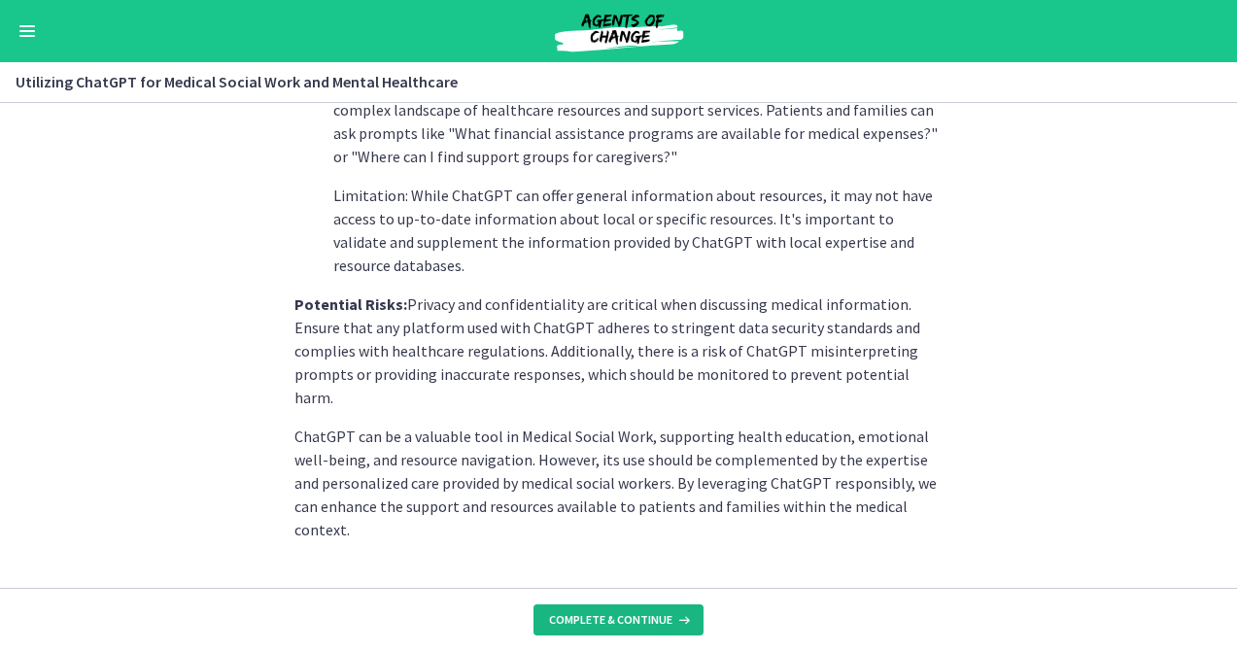
click at [620, 614] on span "Complete & continue" at bounding box center [610, 620] width 123 height 16
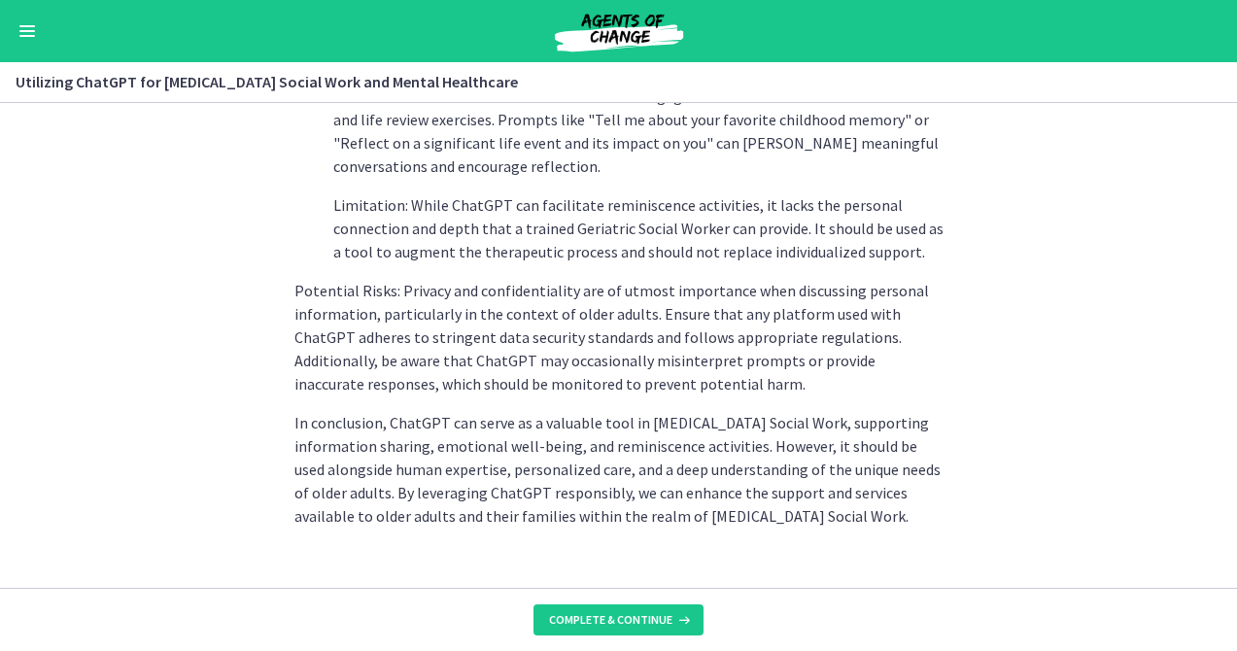
scroll to position [984, 0]
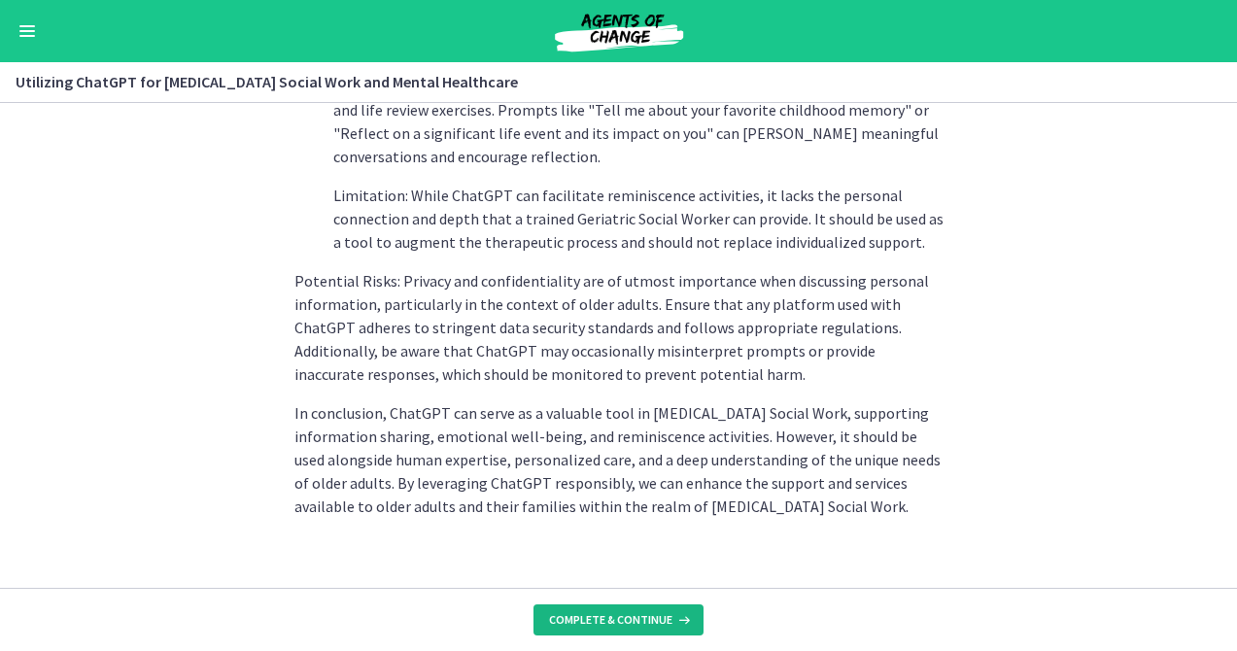
click at [604, 620] on span "Complete & continue" at bounding box center [610, 620] width 123 height 16
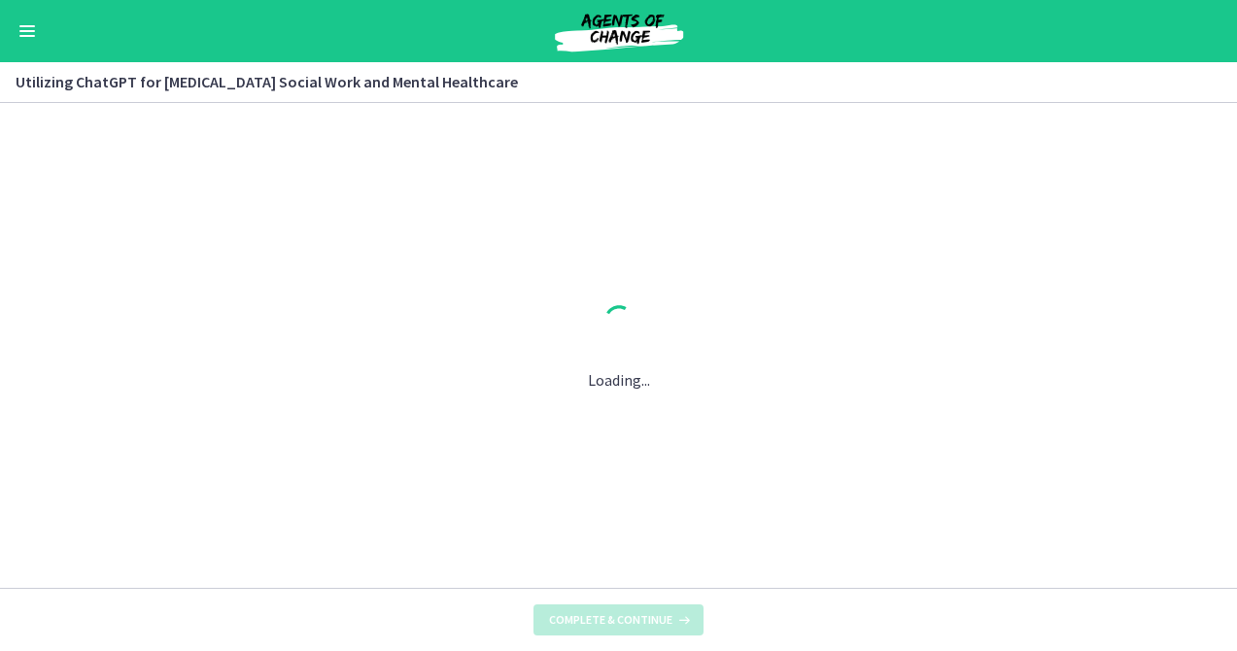
scroll to position [0, 0]
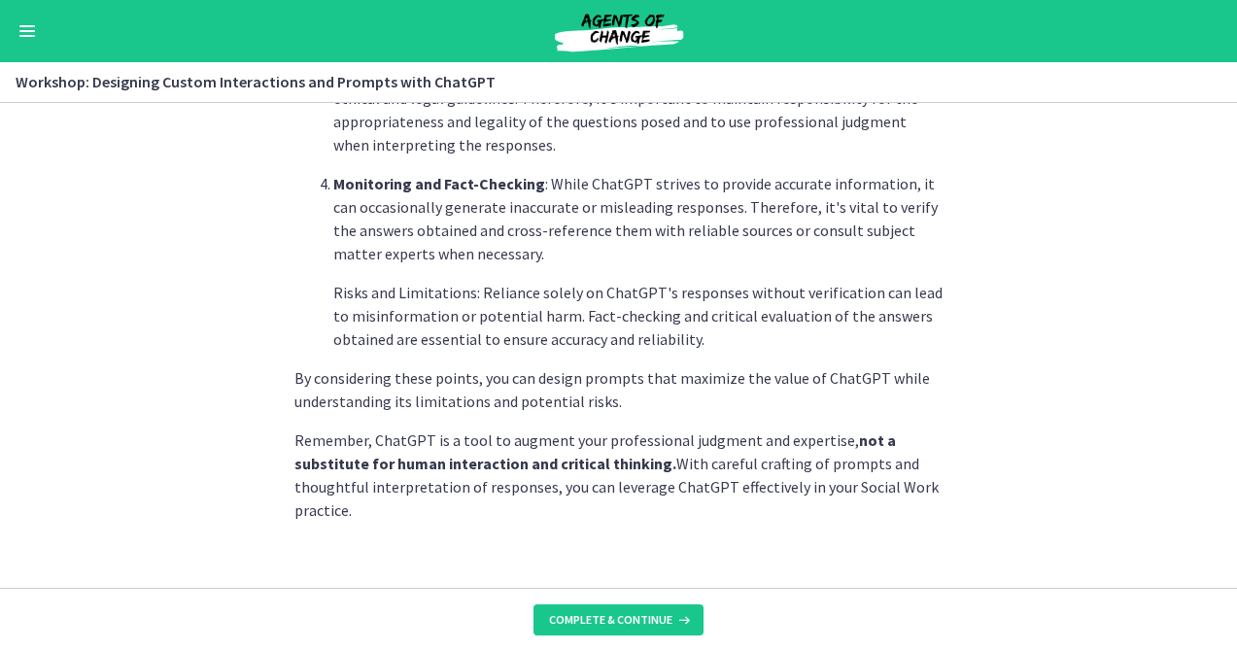
scroll to position [1146, 0]
click at [649, 628] on button "Complete & continue" at bounding box center [619, 619] width 170 height 31
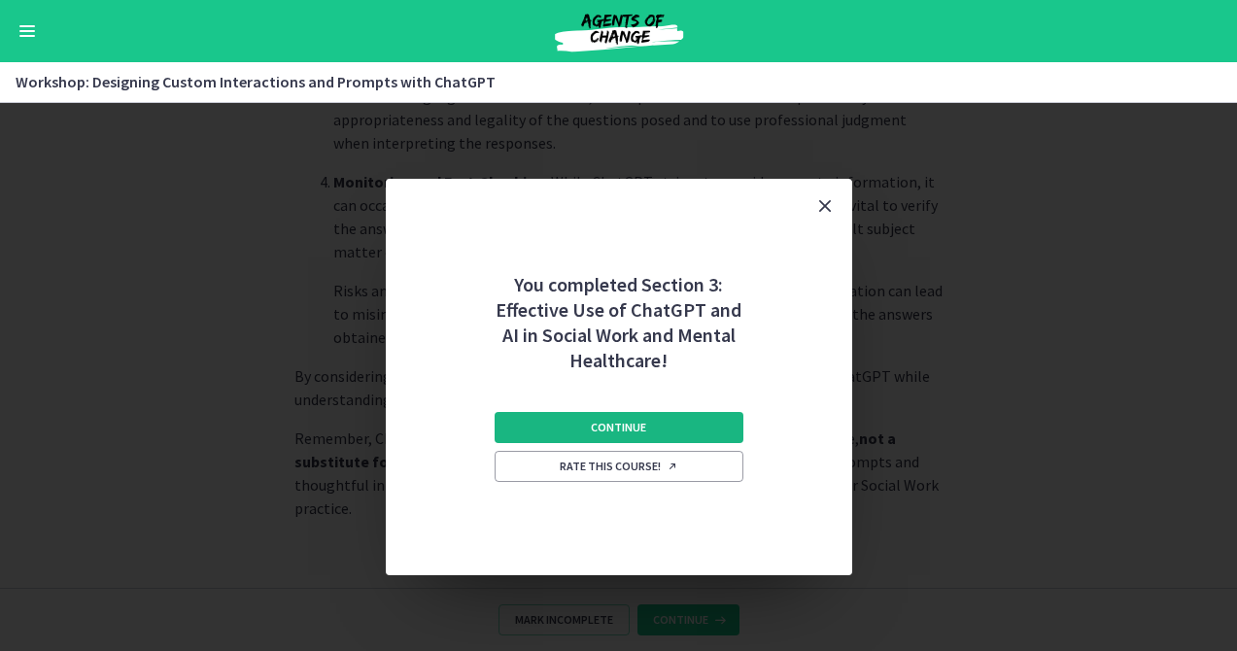
click at [614, 430] on span "Continue" at bounding box center [618, 428] width 55 height 16
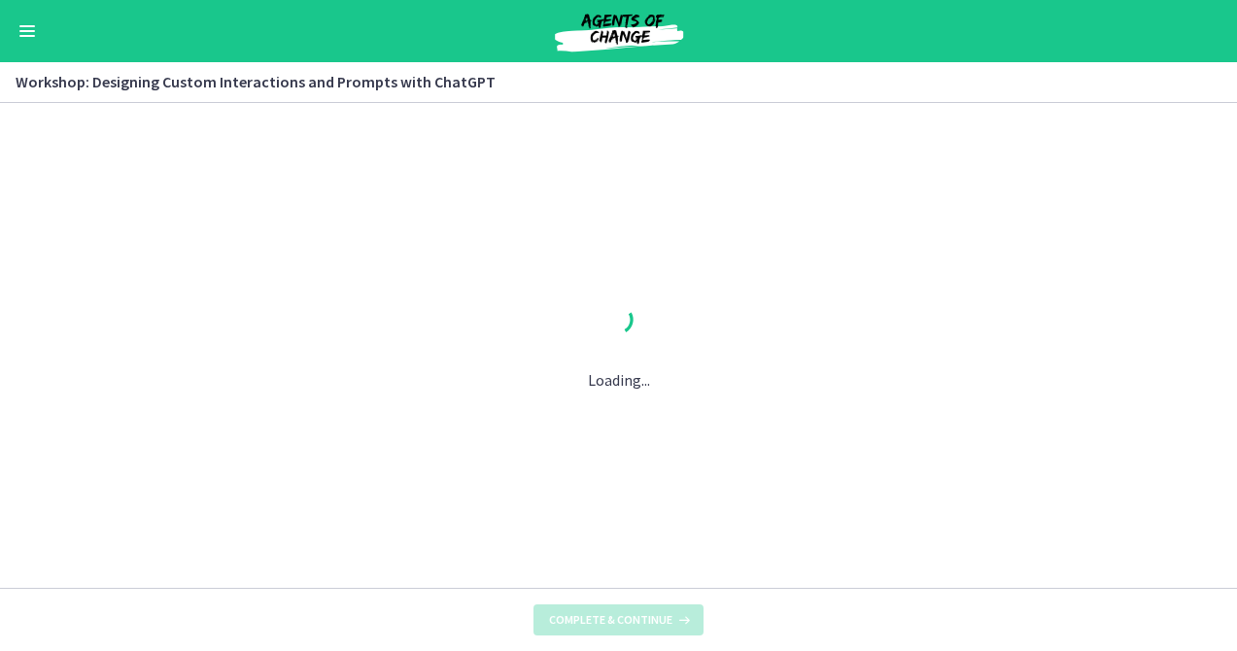
scroll to position [0, 0]
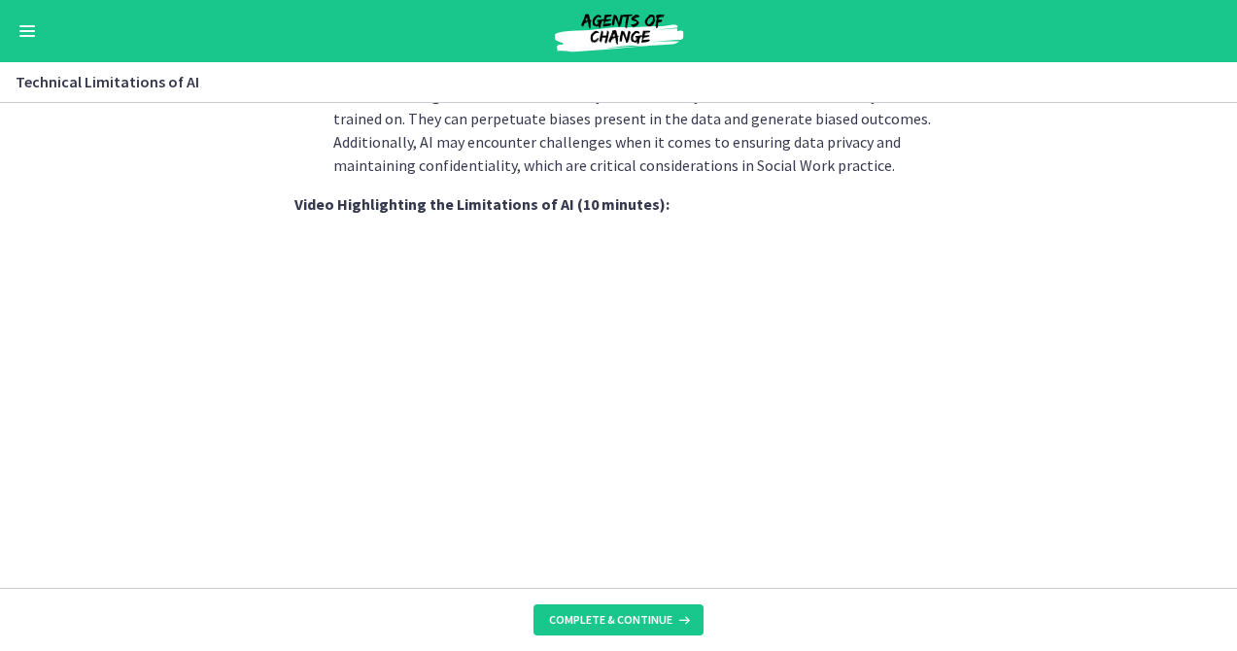
scroll to position [1215, 0]
click at [1086, 224] on section "As Social Workers, understanding these limitations is crucial to effectively ut…" at bounding box center [618, 345] width 1237 height 485
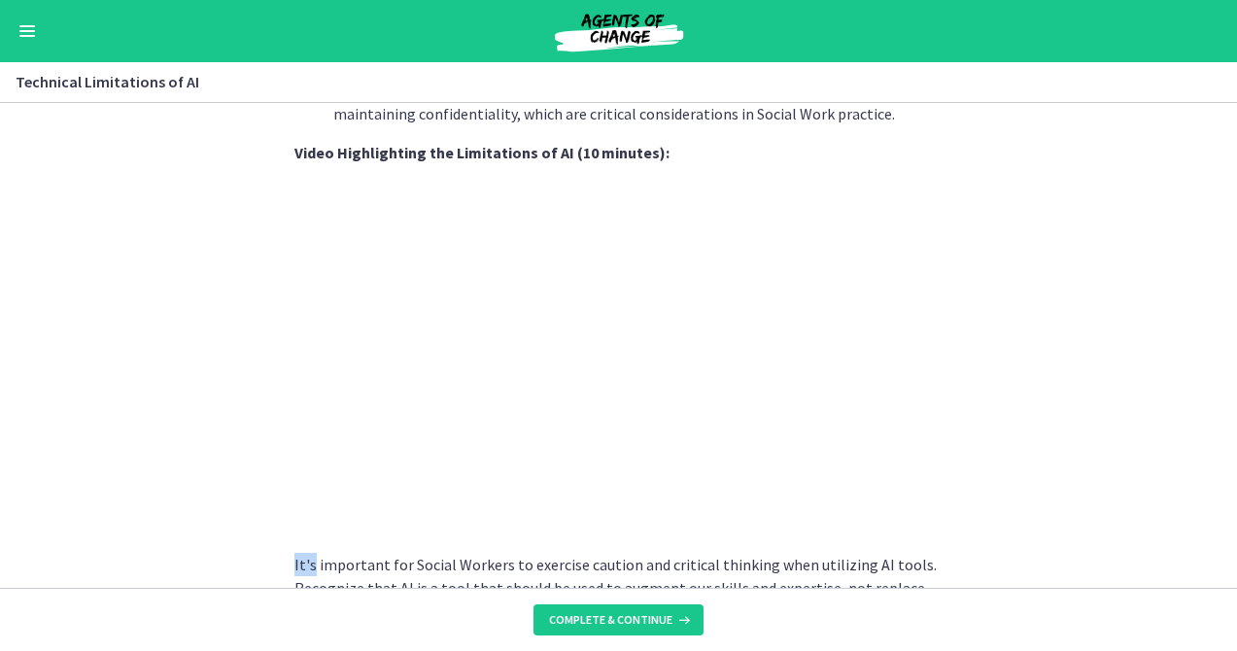
scroll to position [1273, 0]
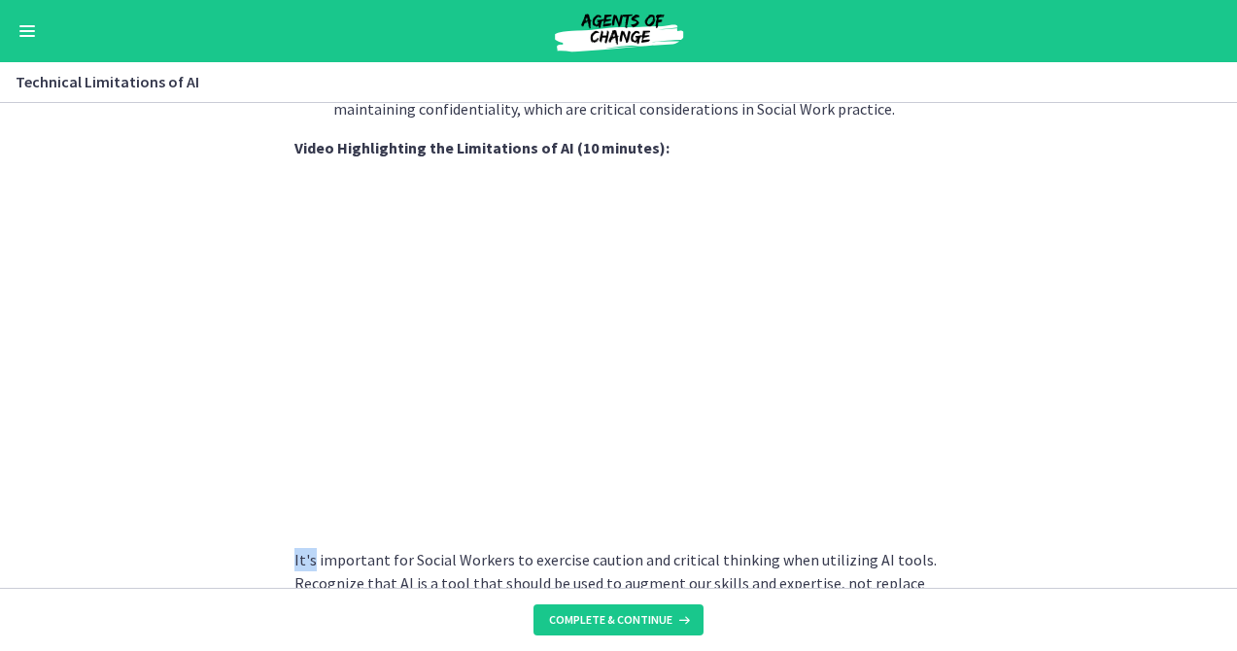
click at [987, 358] on section "As Social Workers, understanding these limitations is crucial to effectively ut…" at bounding box center [618, 345] width 1237 height 485
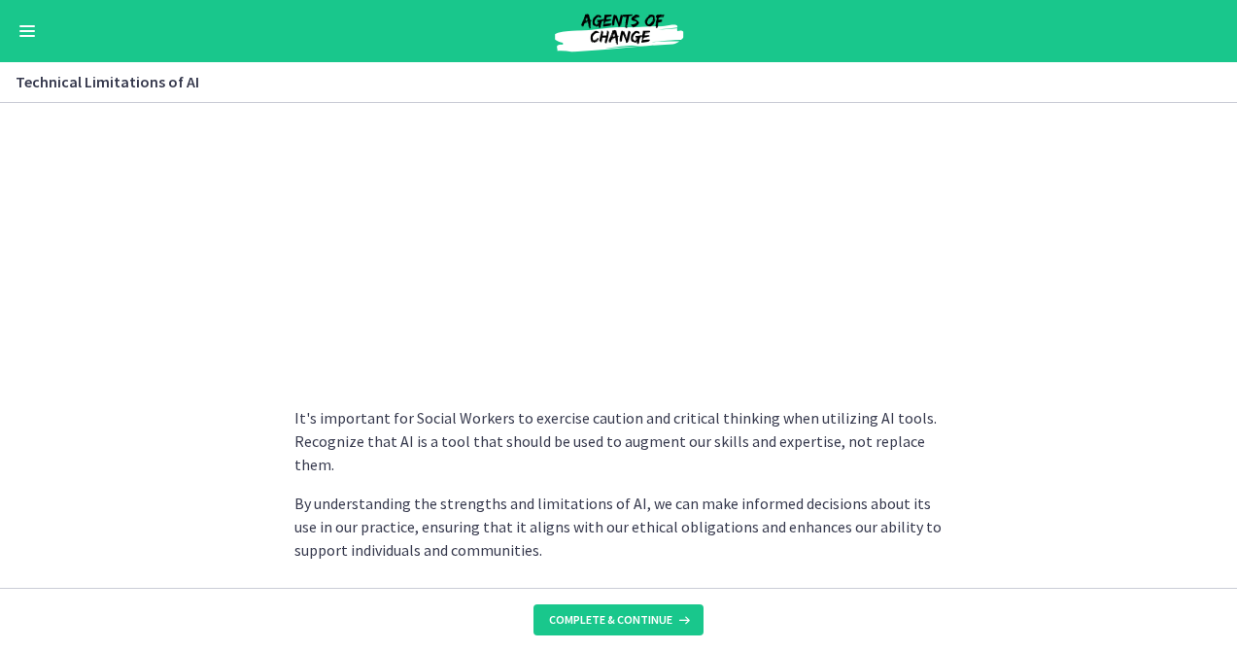
scroll to position [1480, 0]
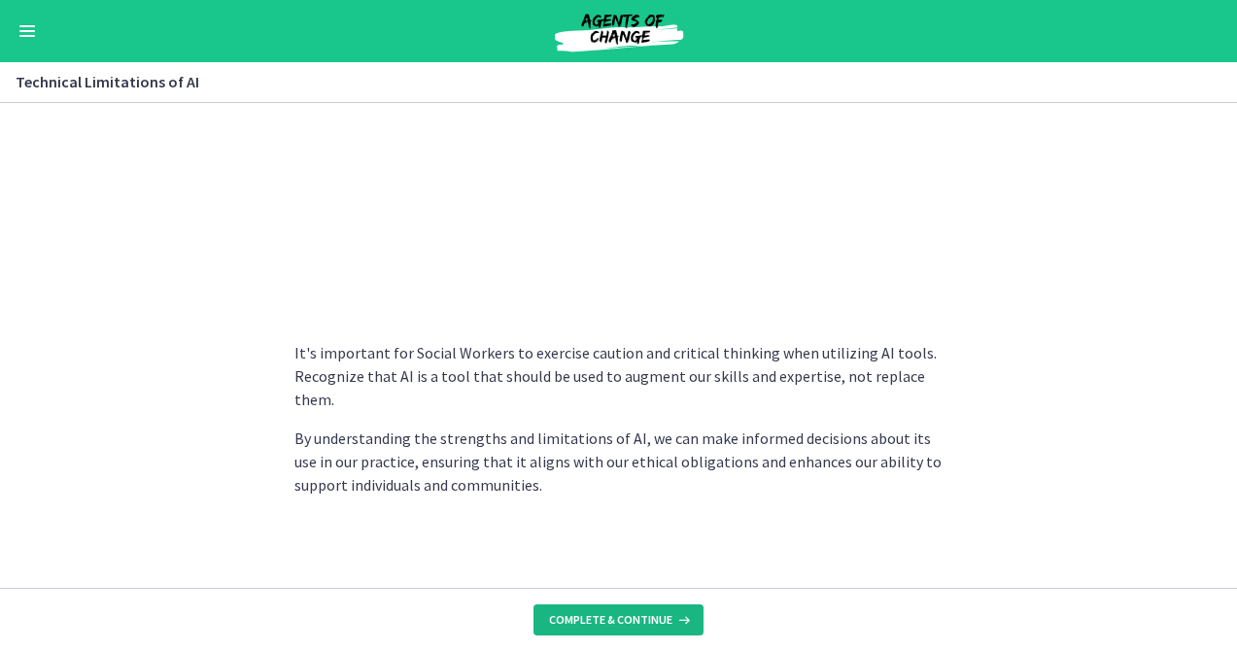
click at [620, 625] on span "Complete & continue" at bounding box center [610, 620] width 123 height 16
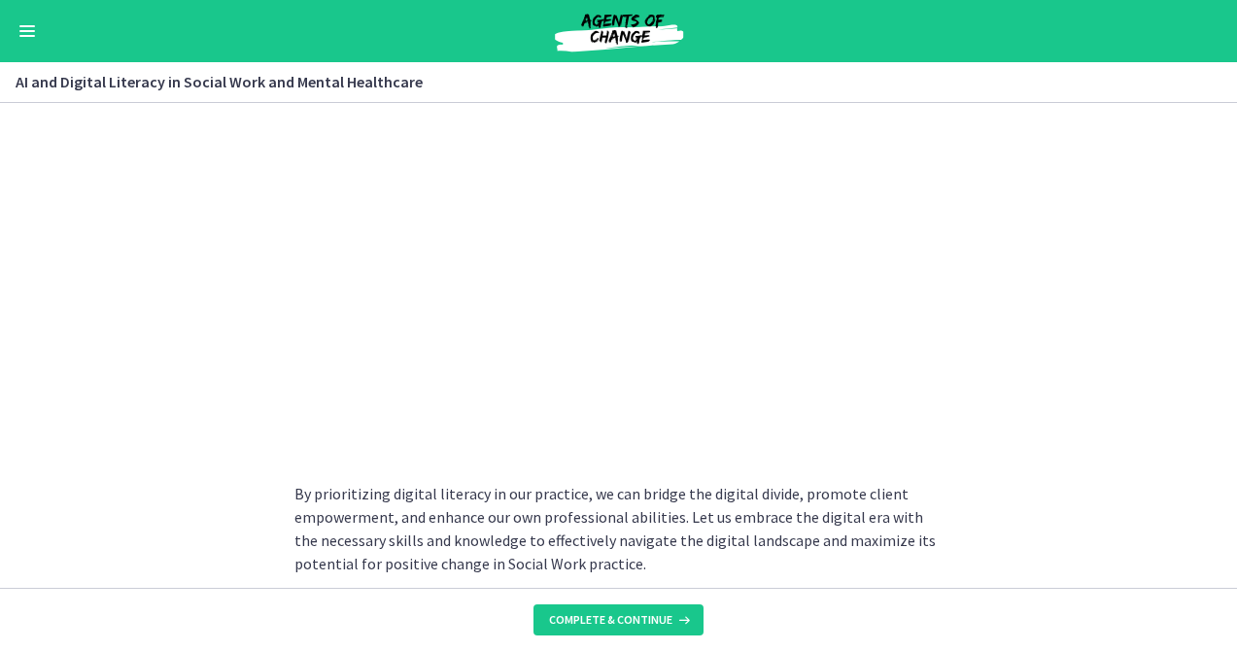
scroll to position [1744, 0]
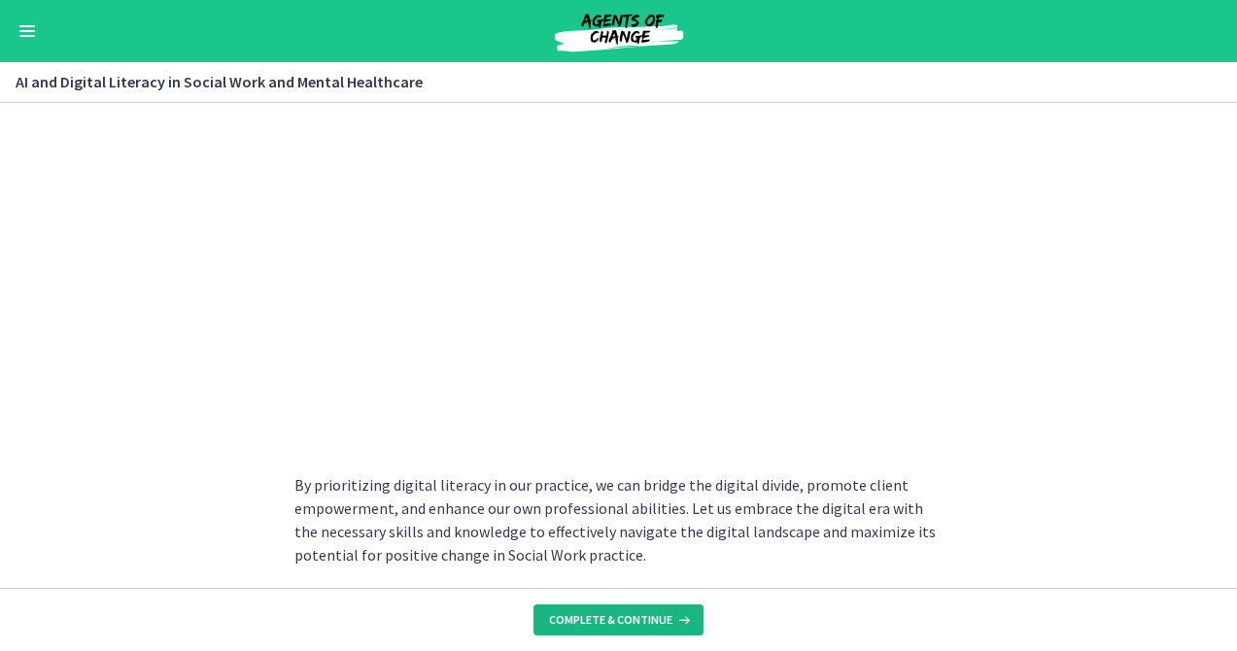
click at [635, 609] on button "Complete & continue" at bounding box center [619, 619] width 170 height 31
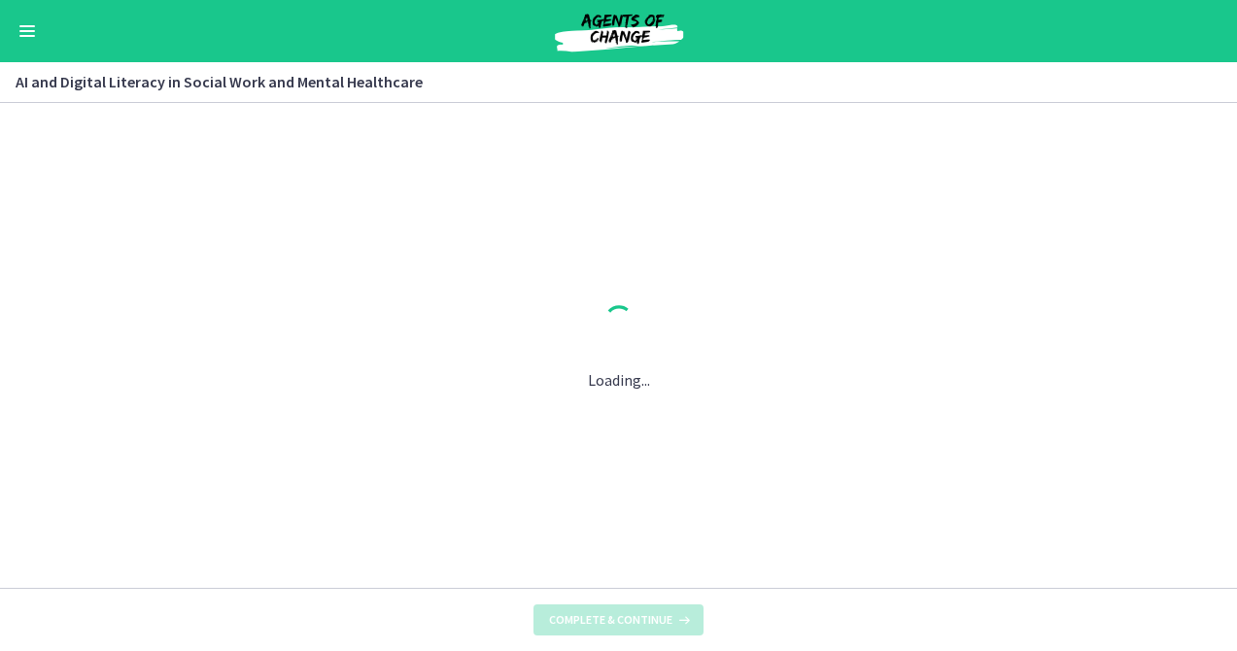
scroll to position [0, 0]
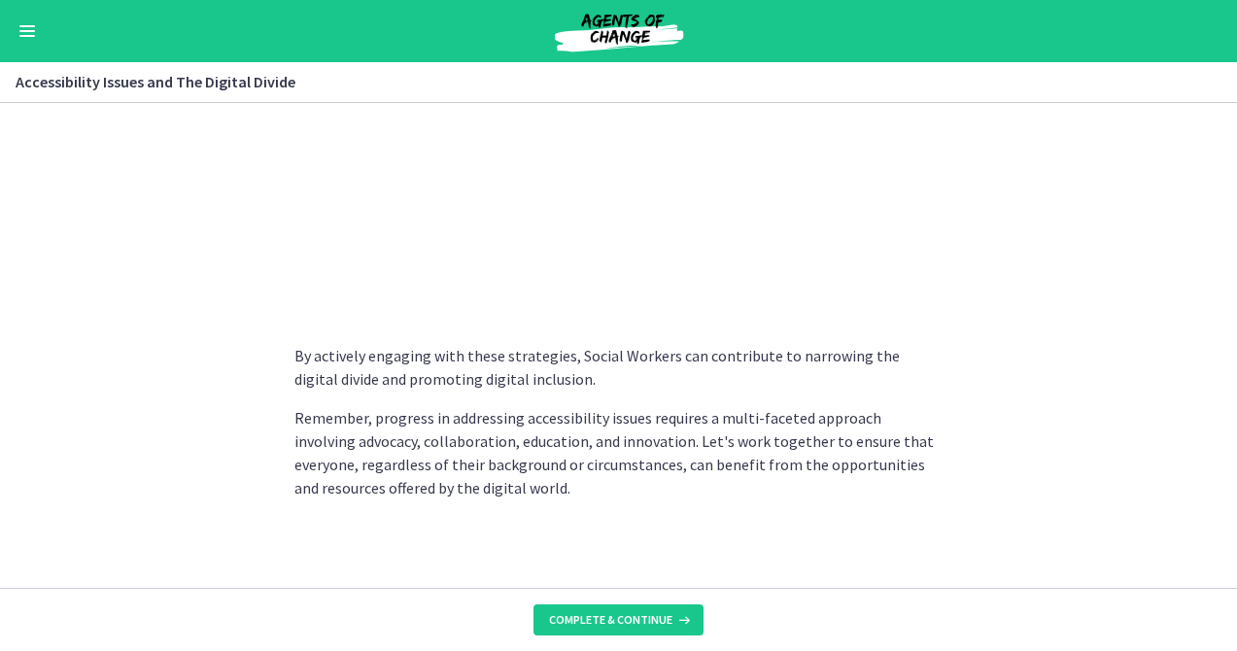
scroll to position [1752, 0]
click at [605, 624] on span "Complete & continue" at bounding box center [610, 620] width 123 height 16
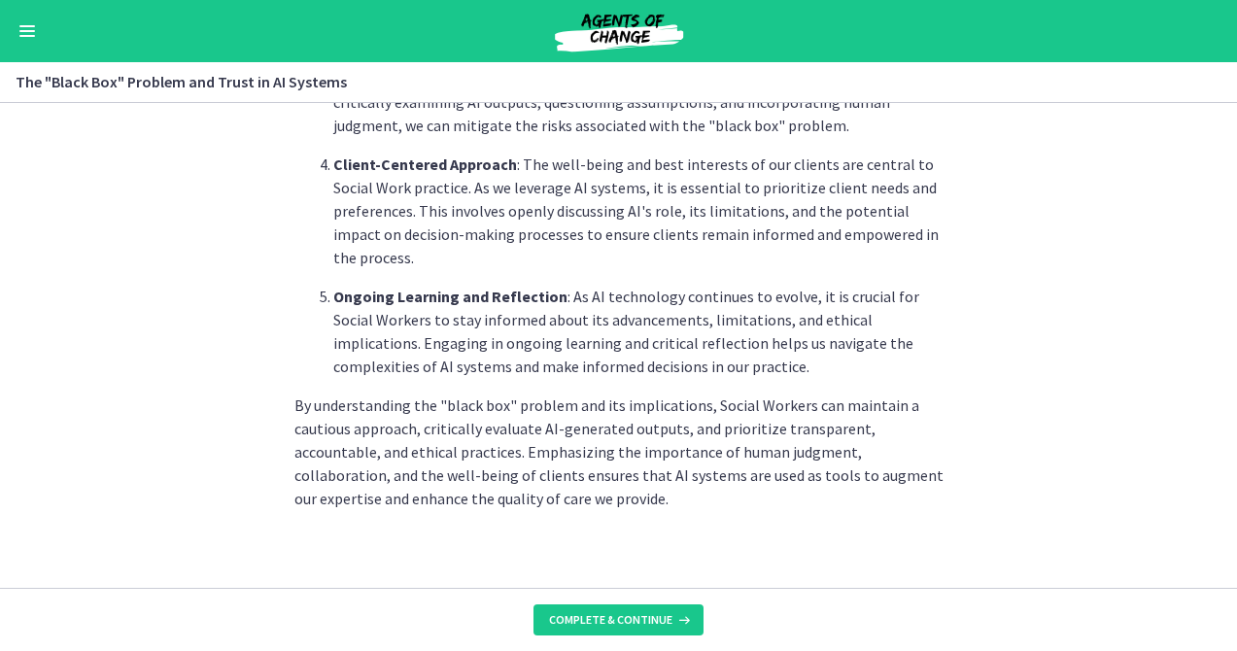
scroll to position [1054, 0]
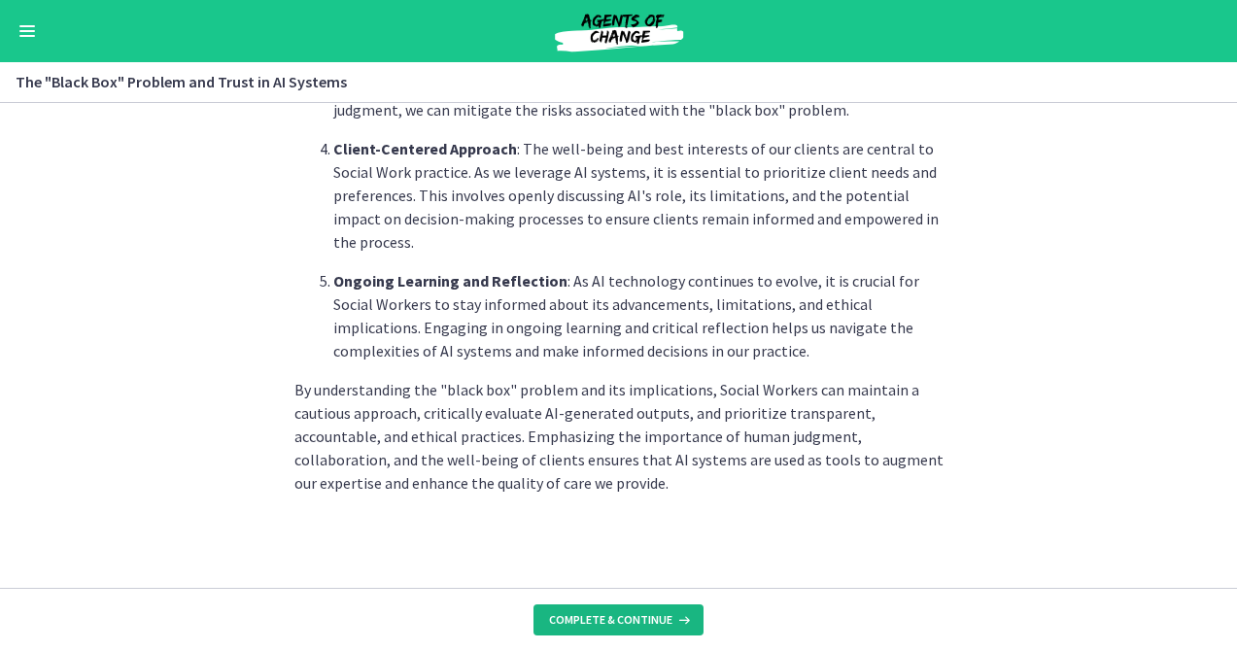
click at [637, 626] on span "Complete & continue" at bounding box center [610, 620] width 123 height 16
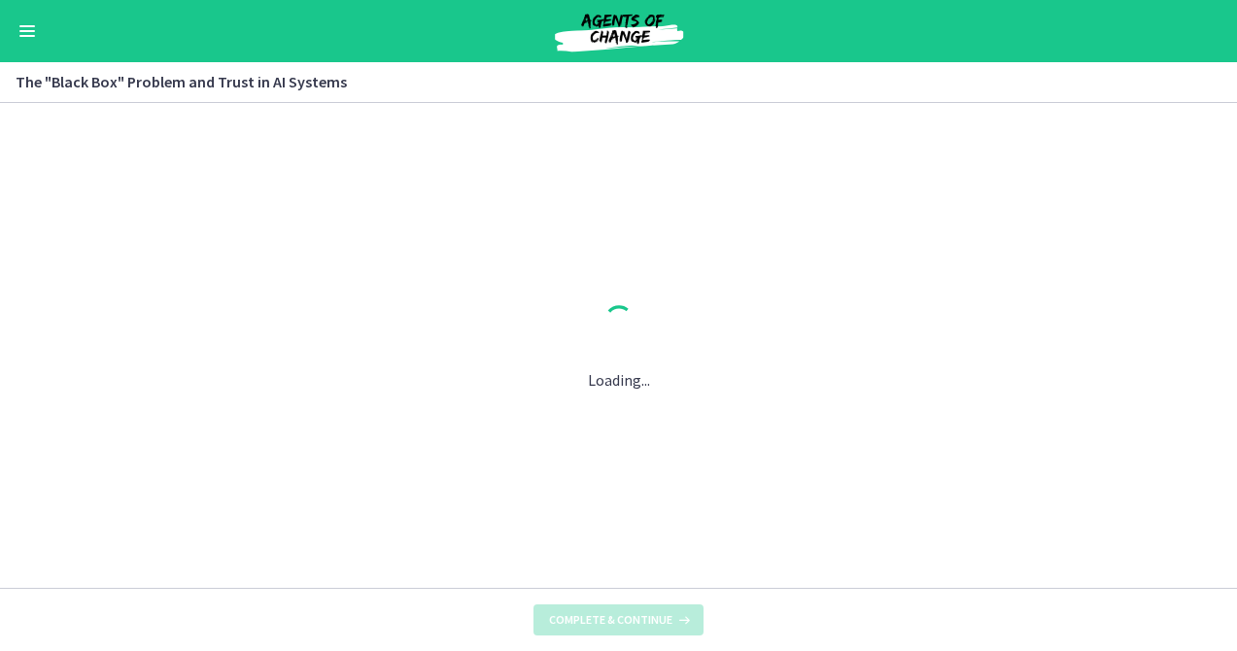
scroll to position [0, 0]
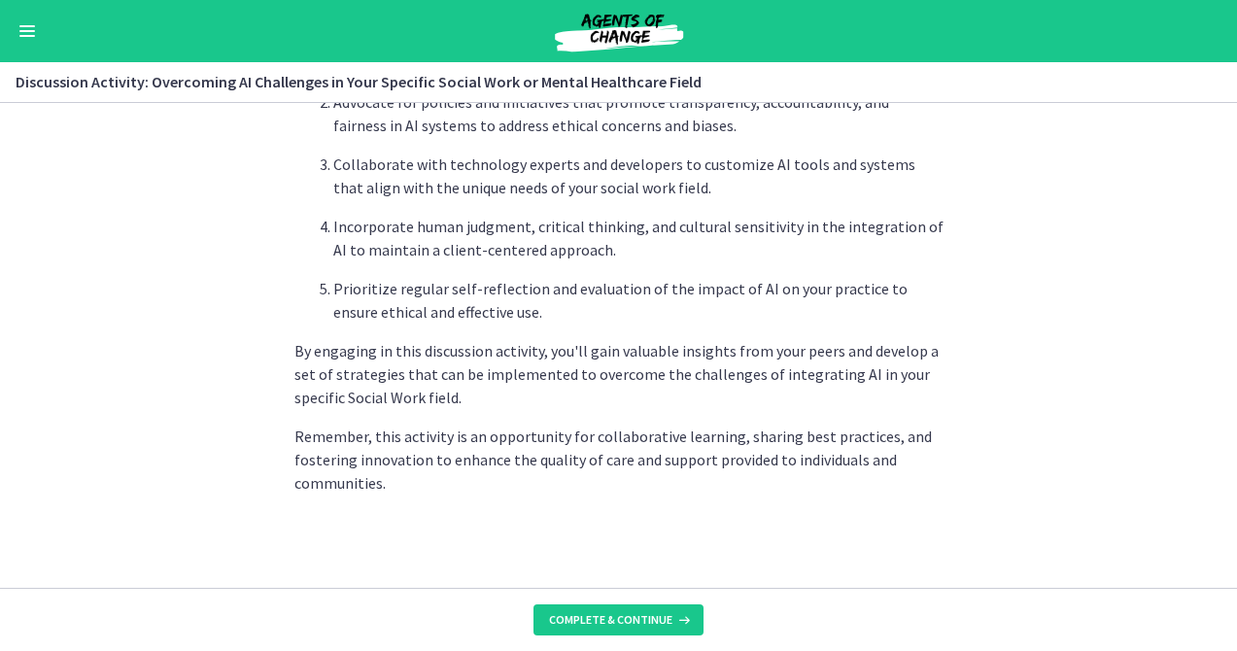
scroll to position [1281, 0]
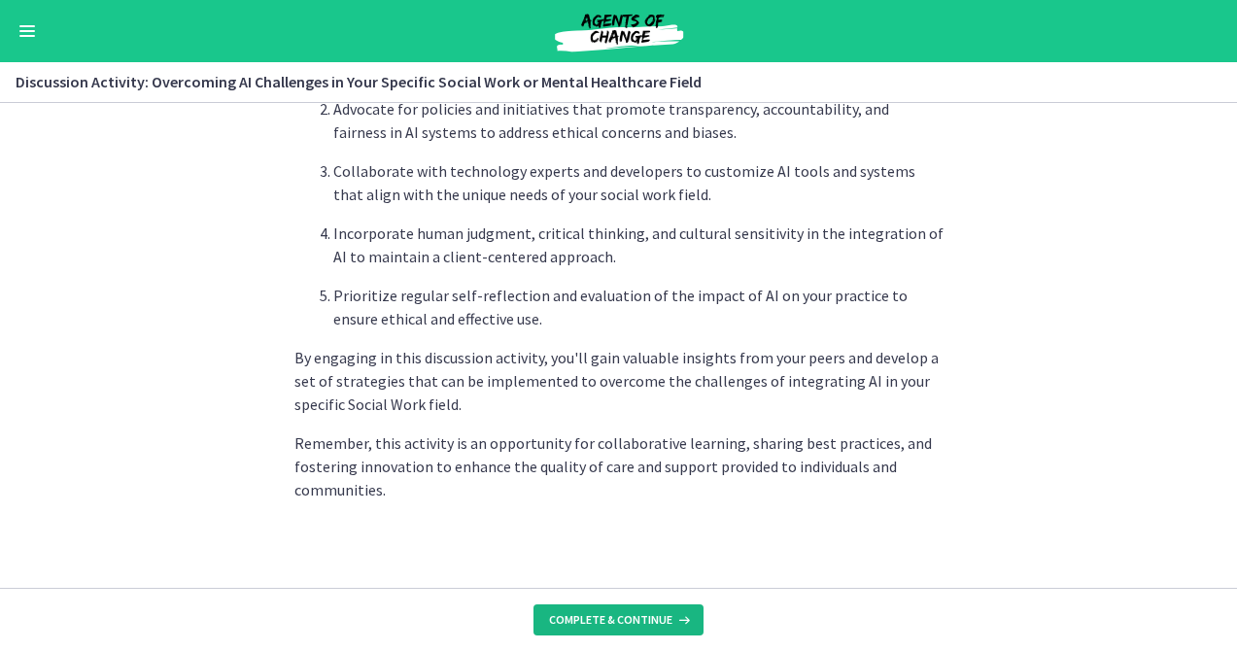
click at [611, 612] on span "Complete & continue" at bounding box center [610, 620] width 123 height 16
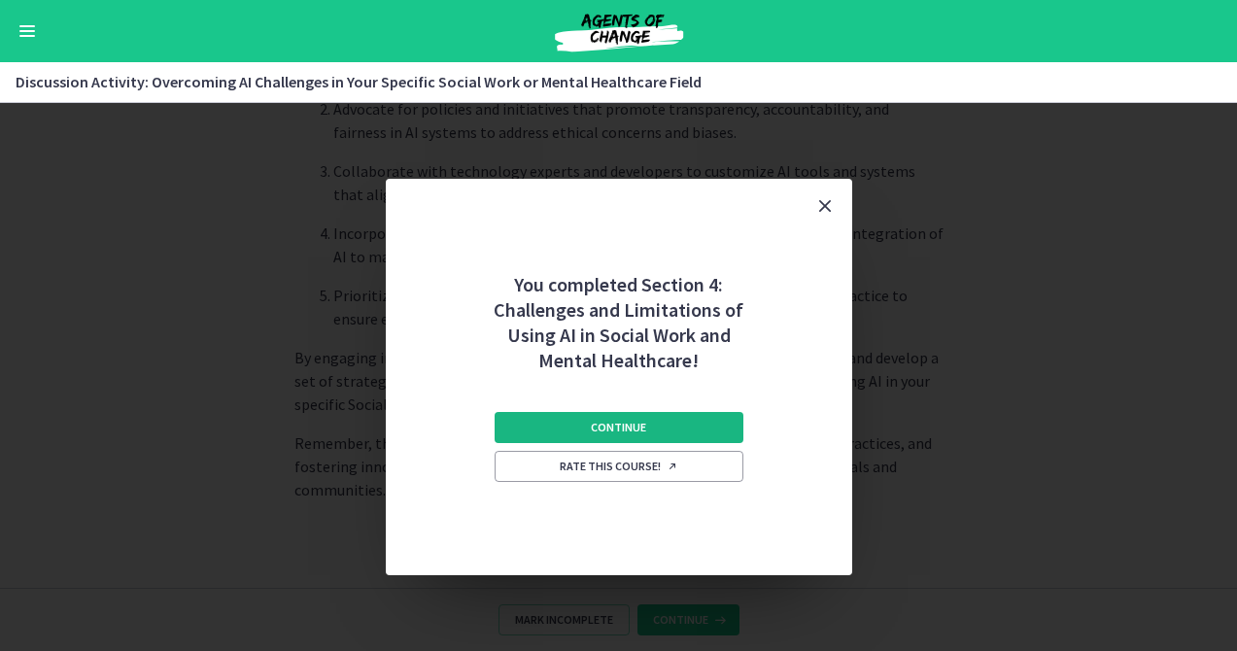
click at [618, 432] on span "Continue" at bounding box center [618, 428] width 55 height 16
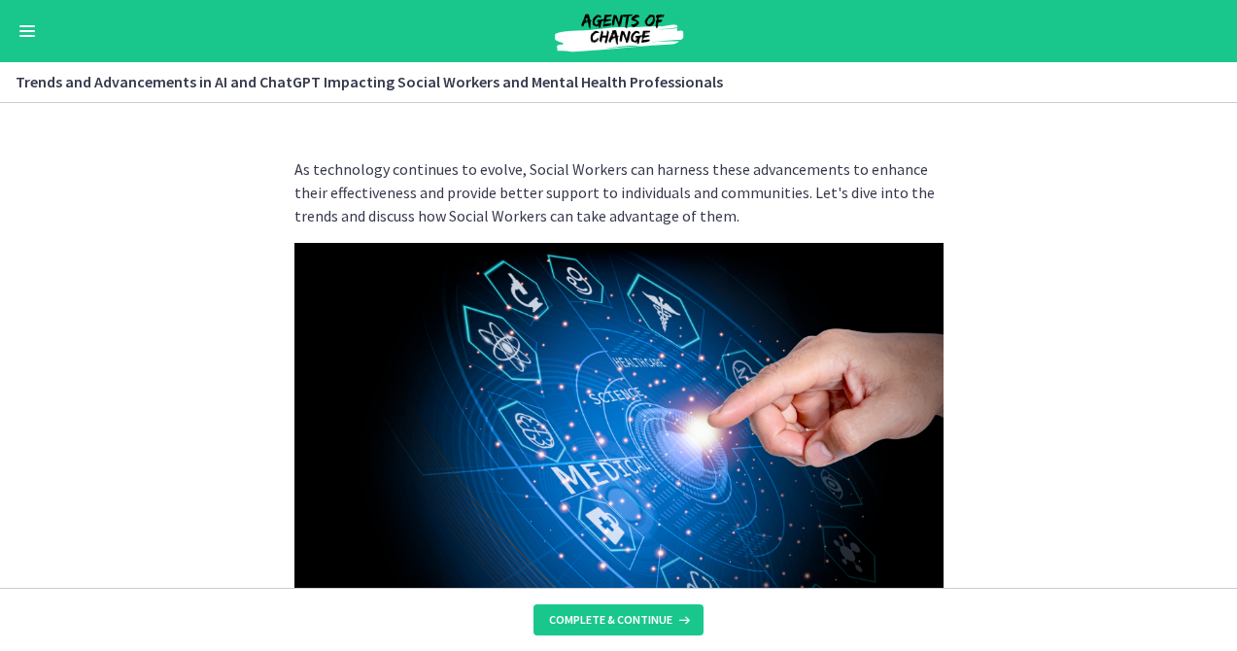
click at [20, 31] on span "Enable menu" at bounding box center [27, 31] width 16 height 2
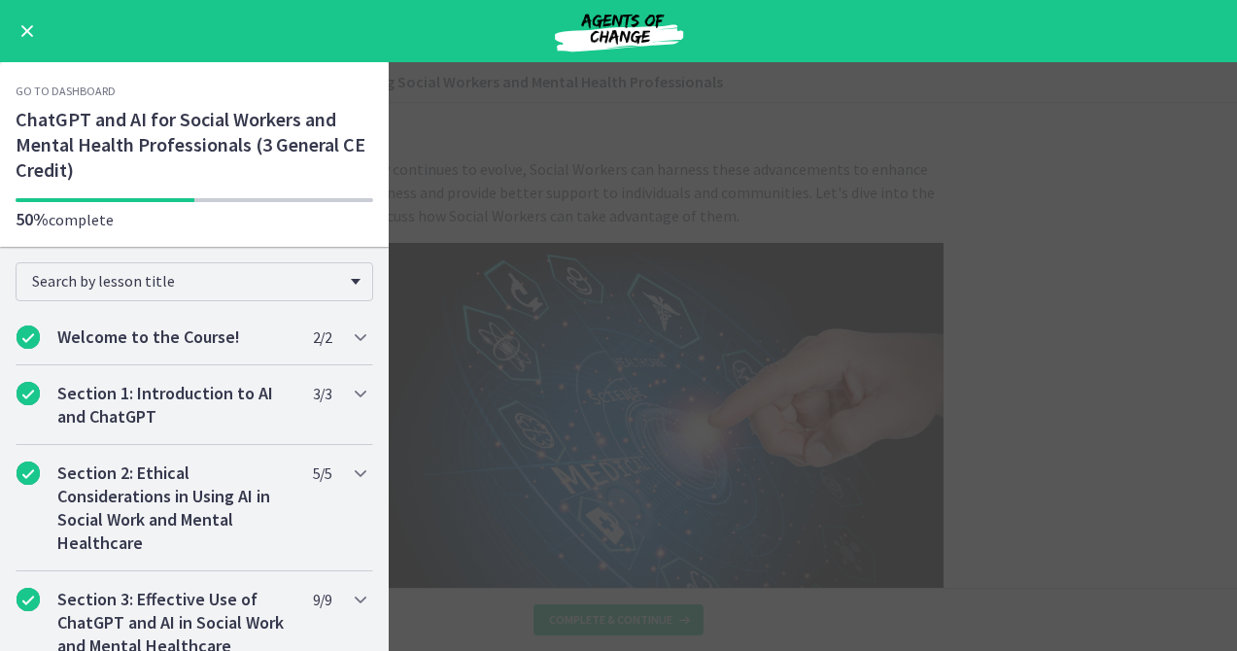
click at [28, 30] on span "Enable menu" at bounding box center [27, 31] width 13 height 13
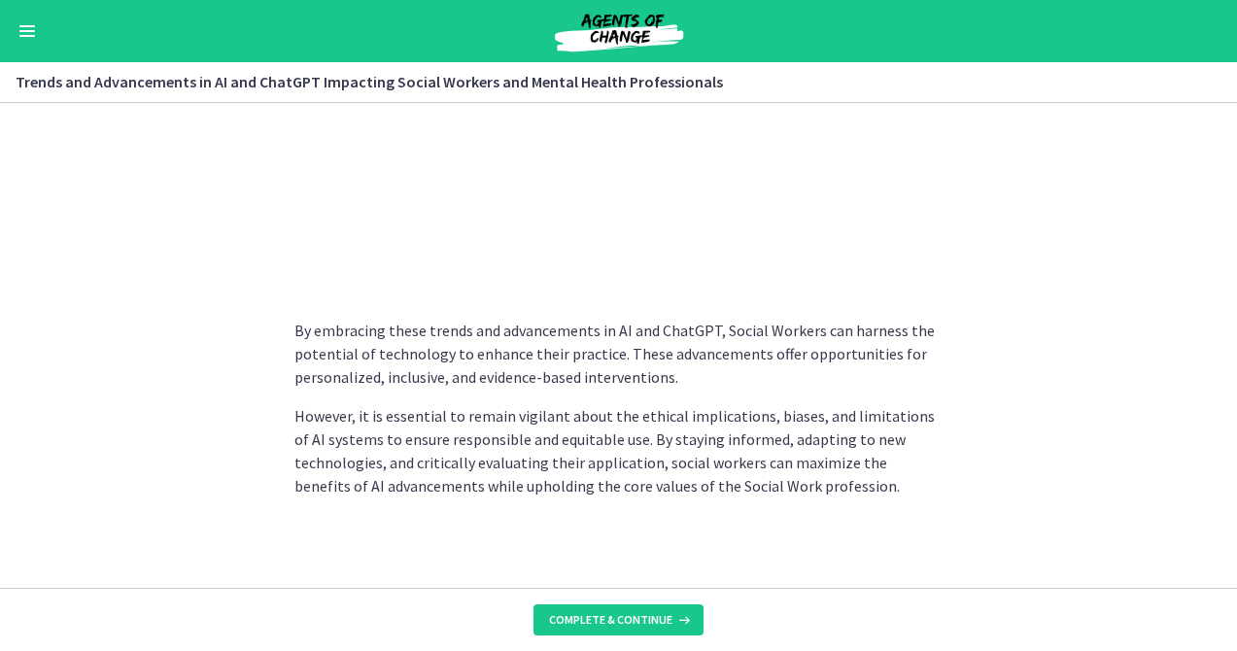
scroll to position [1667, 0]
click at [612, 624] on span "Complete & continue" at bounding box center [610, 620] width 123 height 16
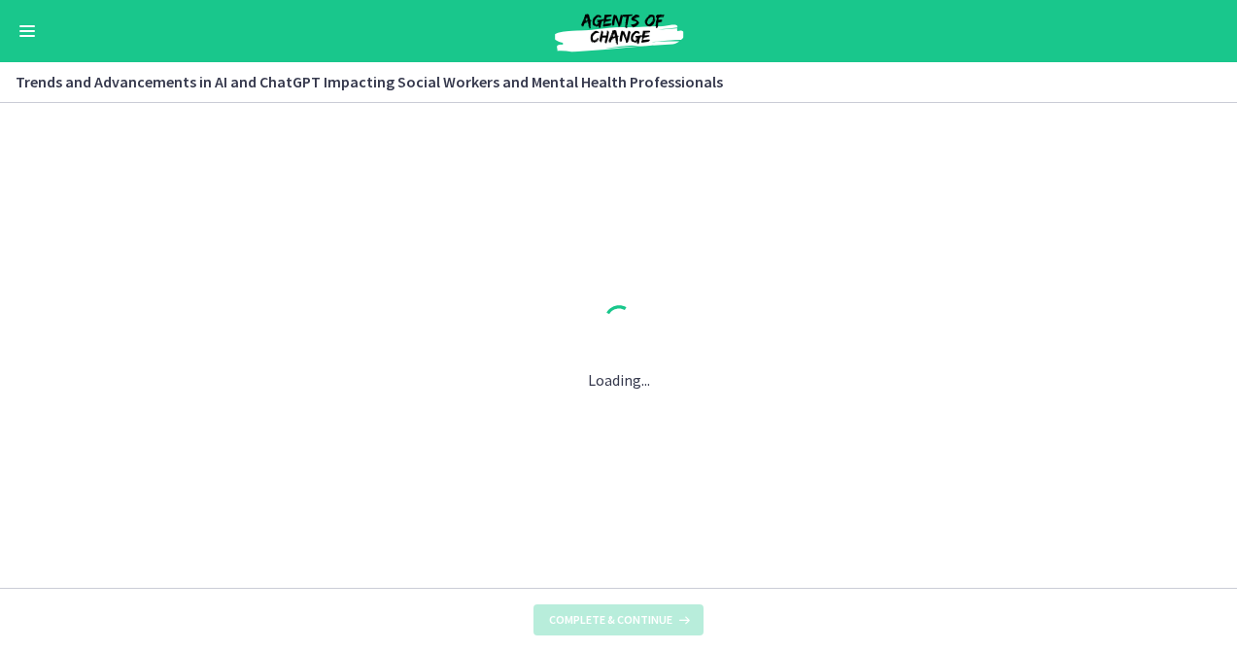
scroll to position [0, 0]
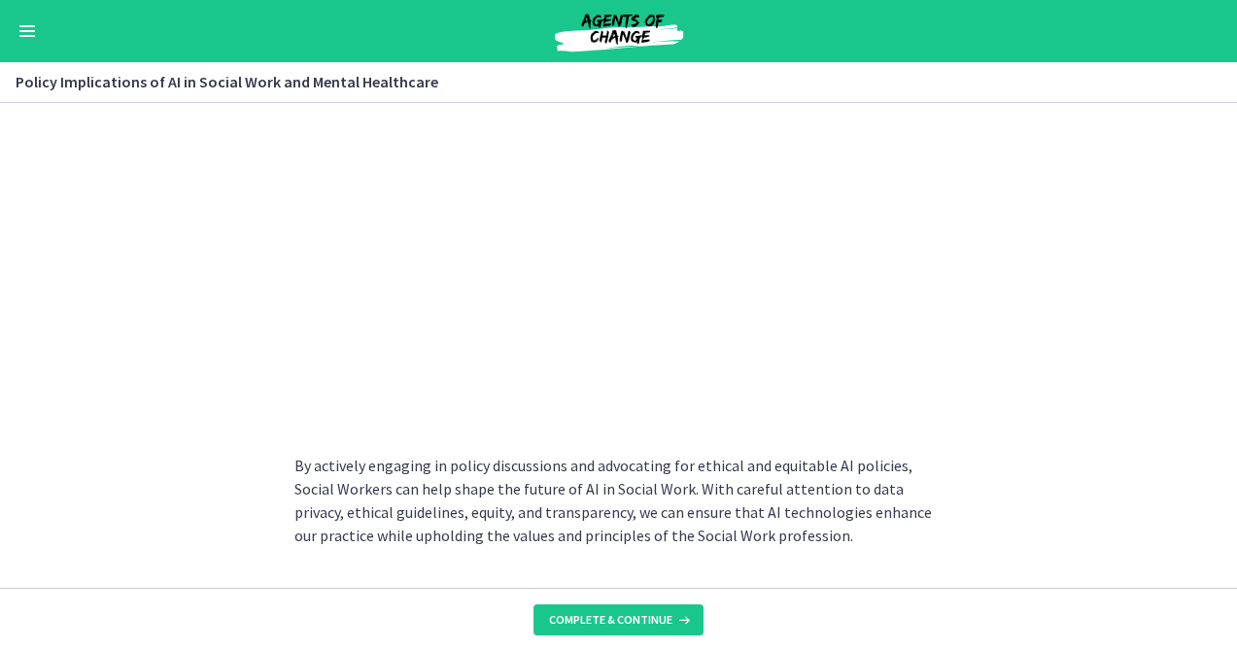
scroll to position [1814, 0]
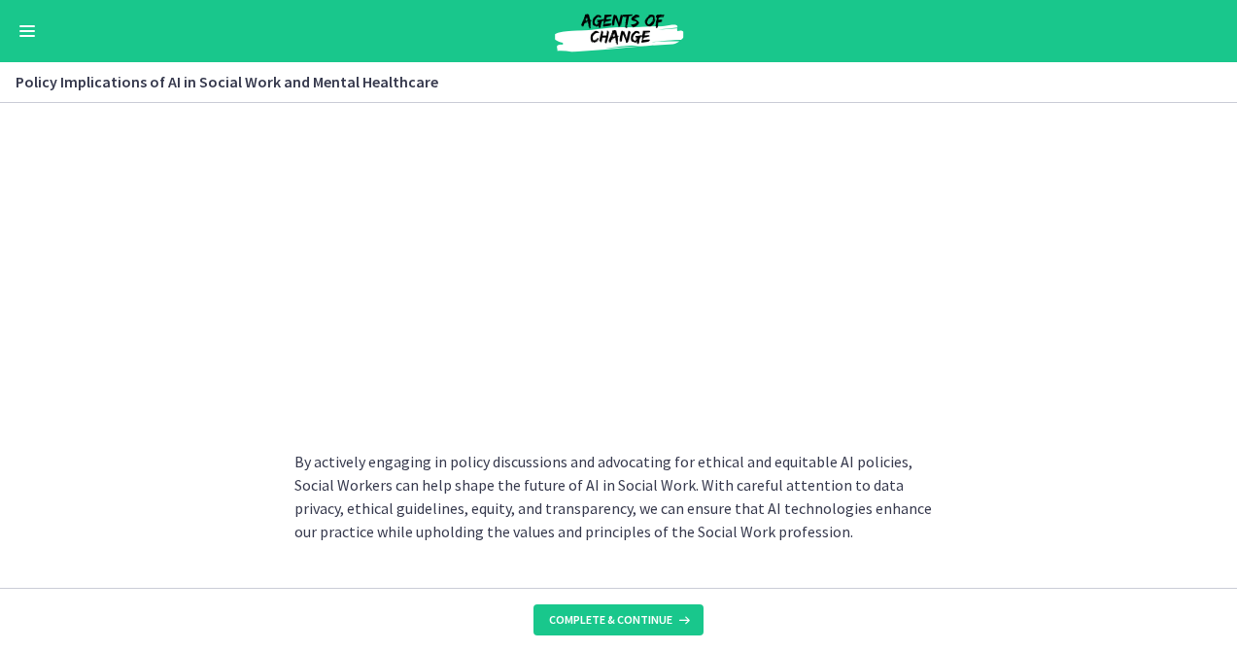
click at [1085, 344] on section "As AI technology continues to advance, it is essential for Social Workers to co…" at bounding box center [618, 345] width 1237 height 485
click at [612, 611] on button "Complete & continue" at bounding box center [619, 619] width 170 height 31
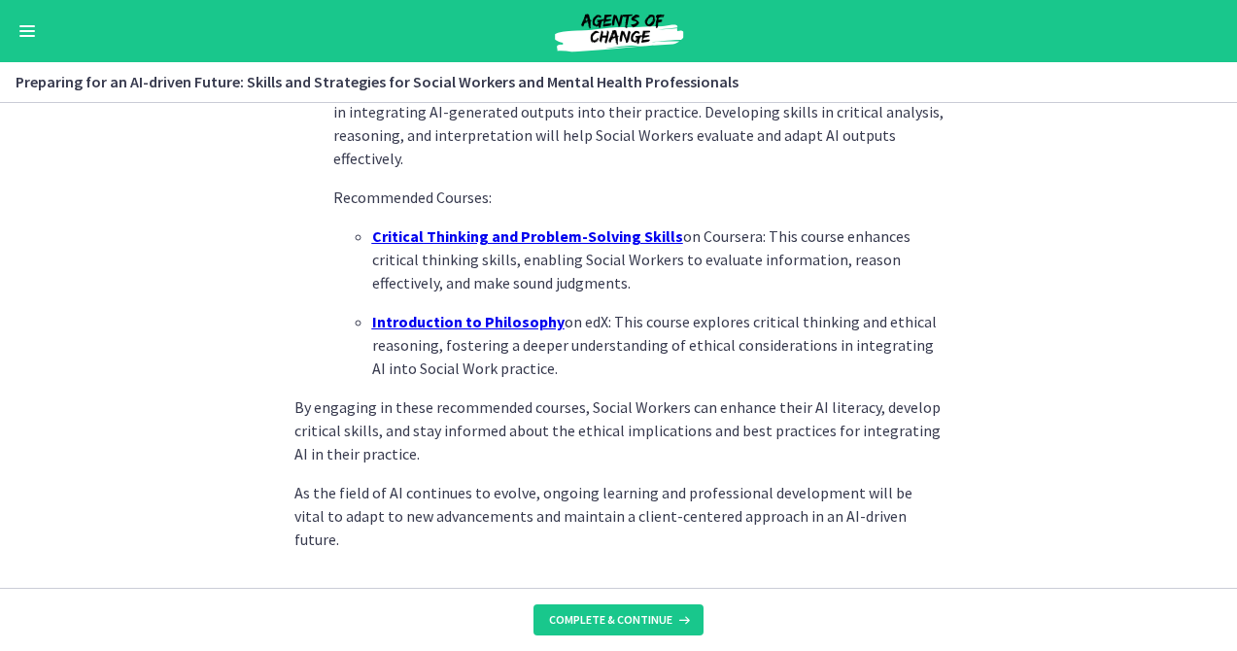
scroll to position [1474, 0]
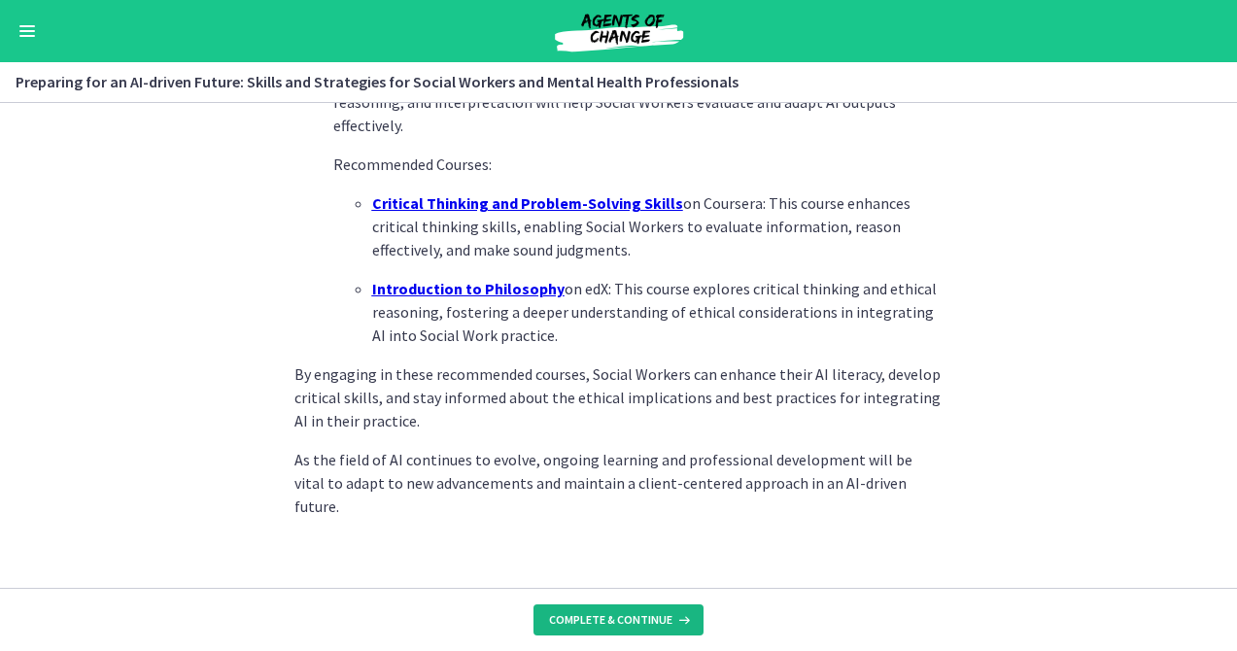
click at [627, 612] on span "Complete & continue" at bounding box center [610, 620] width 123 height 16
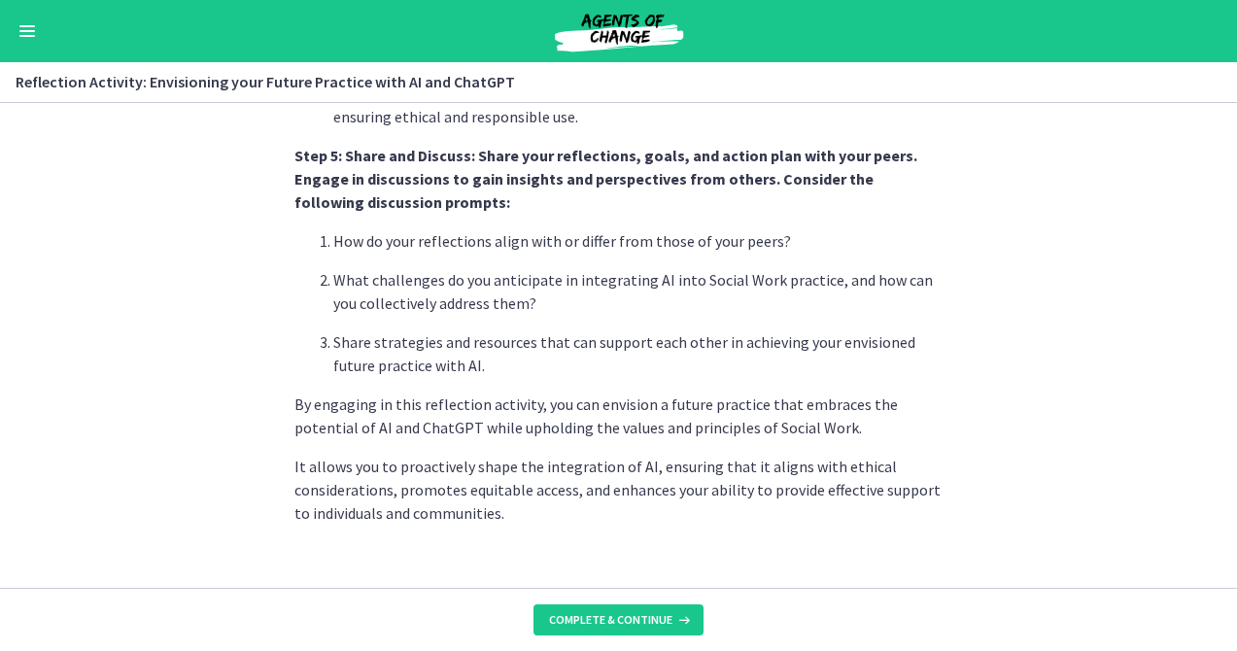
scroll to position [1739, 0]
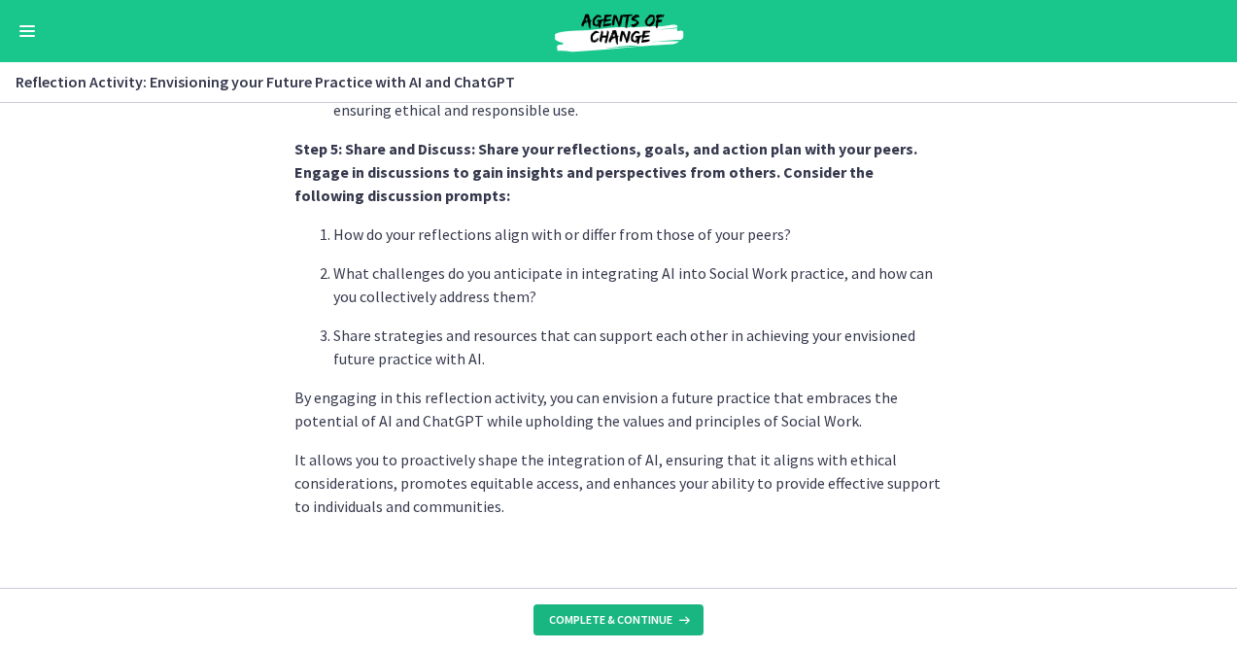
click at [634, 626] on span "Complete & continue" at bounding box center [610, 620] width 123 height 16
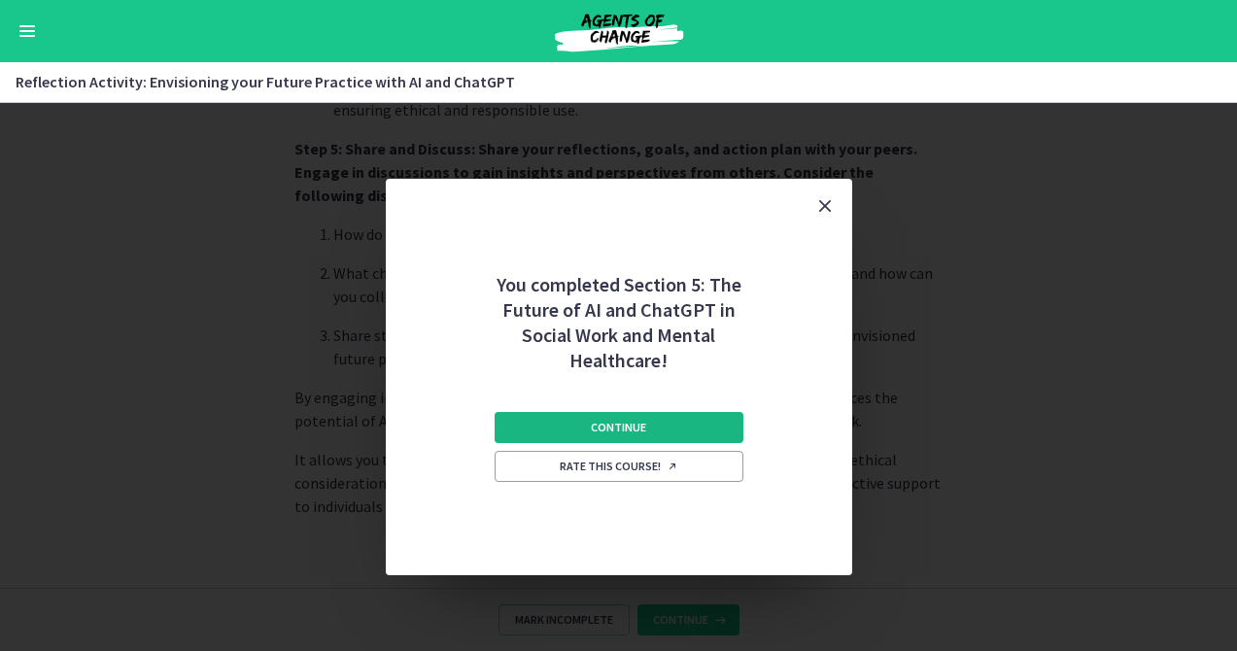
click at [605, 429] on span "Continue" at bounding box center [618, 428] width 55 height 16
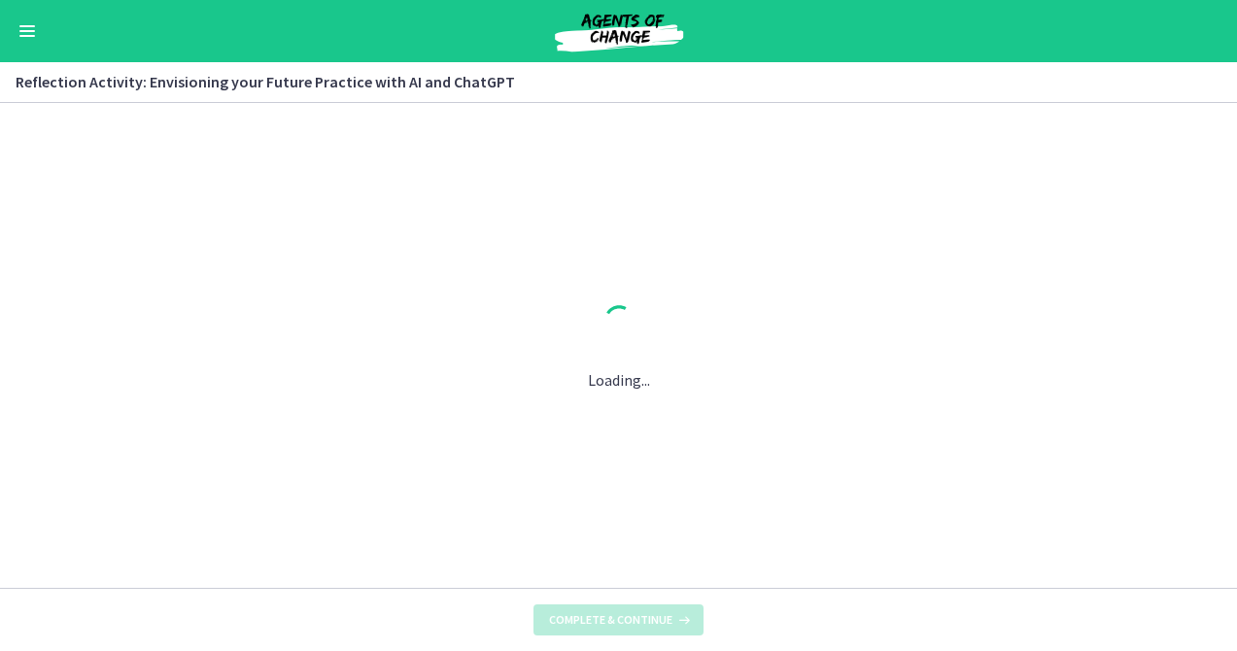
scroll to position [0, 0]
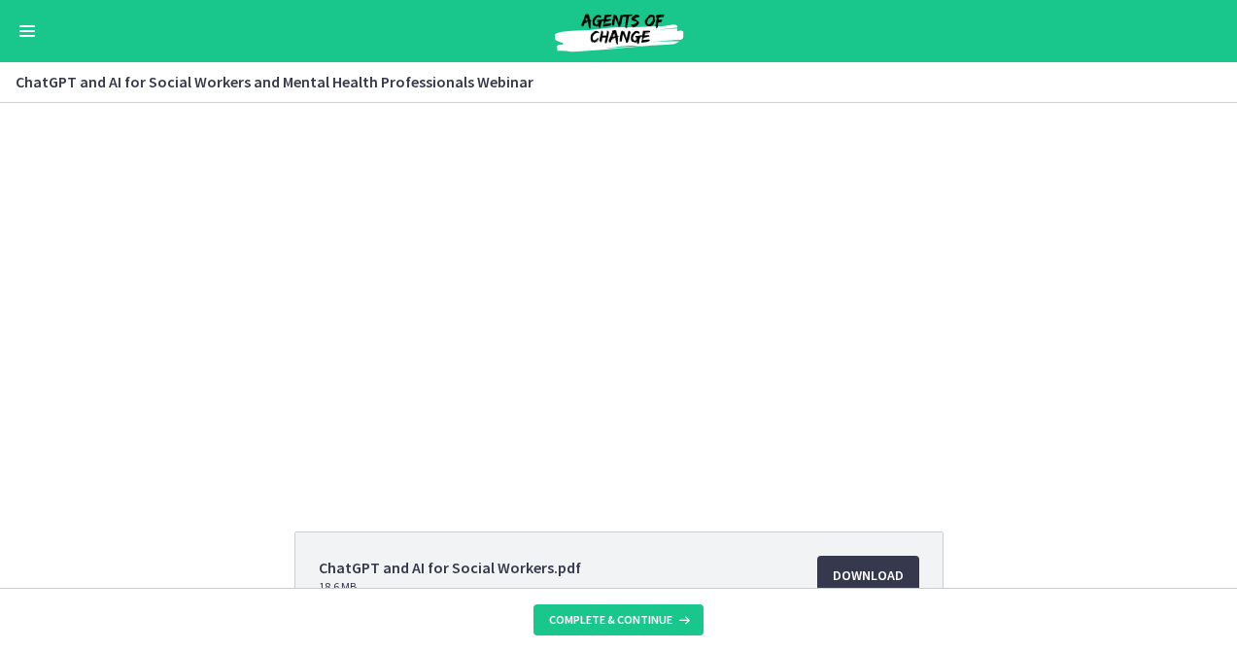
scroll to position [2, 0]
click at [24, 28] on button "Enable menu" at bounding box center [27, 30] width 23 height 23
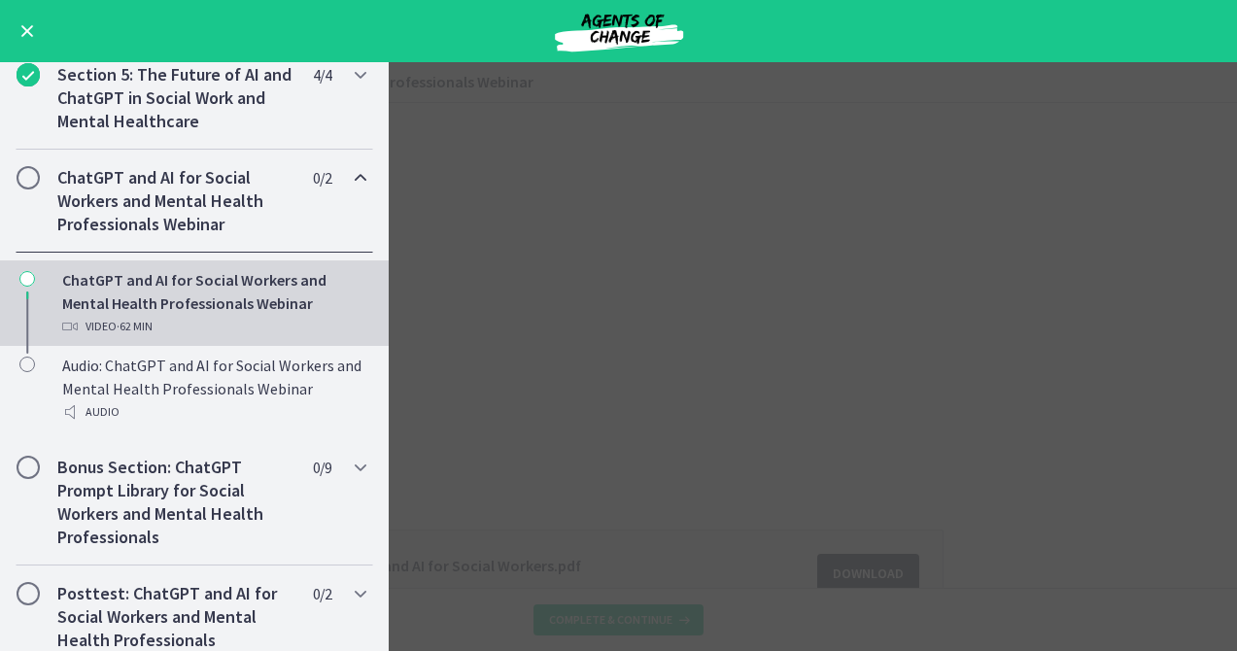
scroll to position [735, 0]
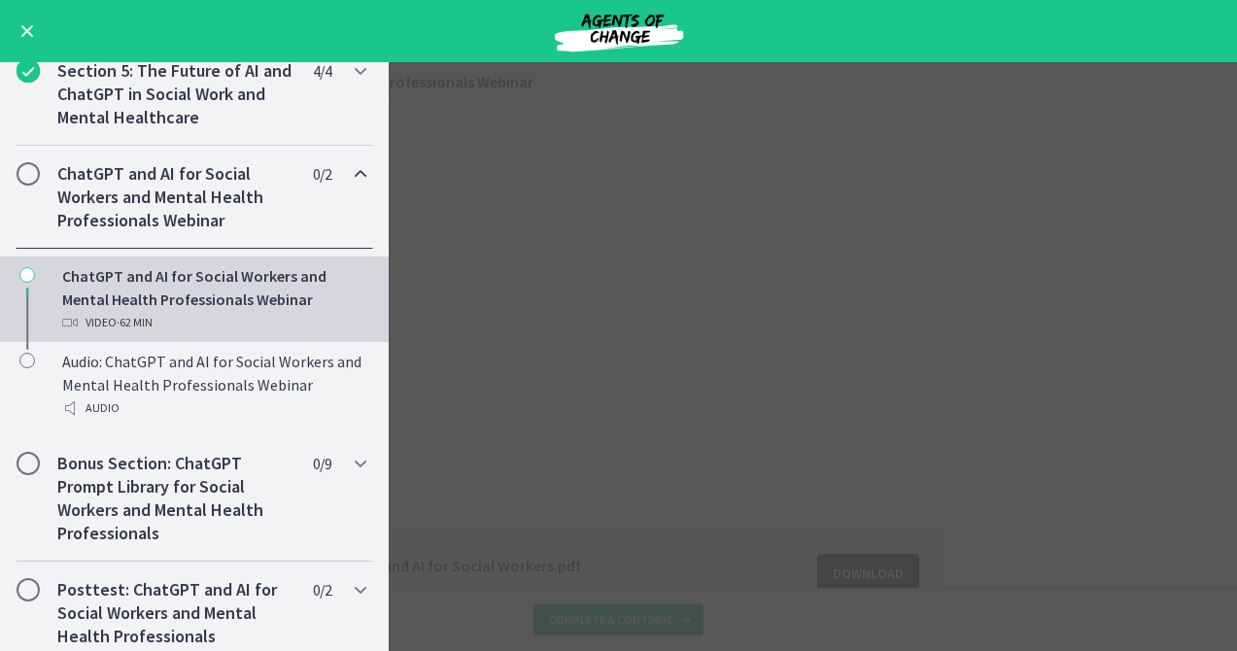
click at [701, 324] on main "ChatGPT and AI for Social Workers and Mental Health Professionals Webinar Enabl…" at bounding box center [618, 356] width 1237 height 589
click at [25, 37] on button "Enable menu" at bounding box center [27, 30] width 23 height 23
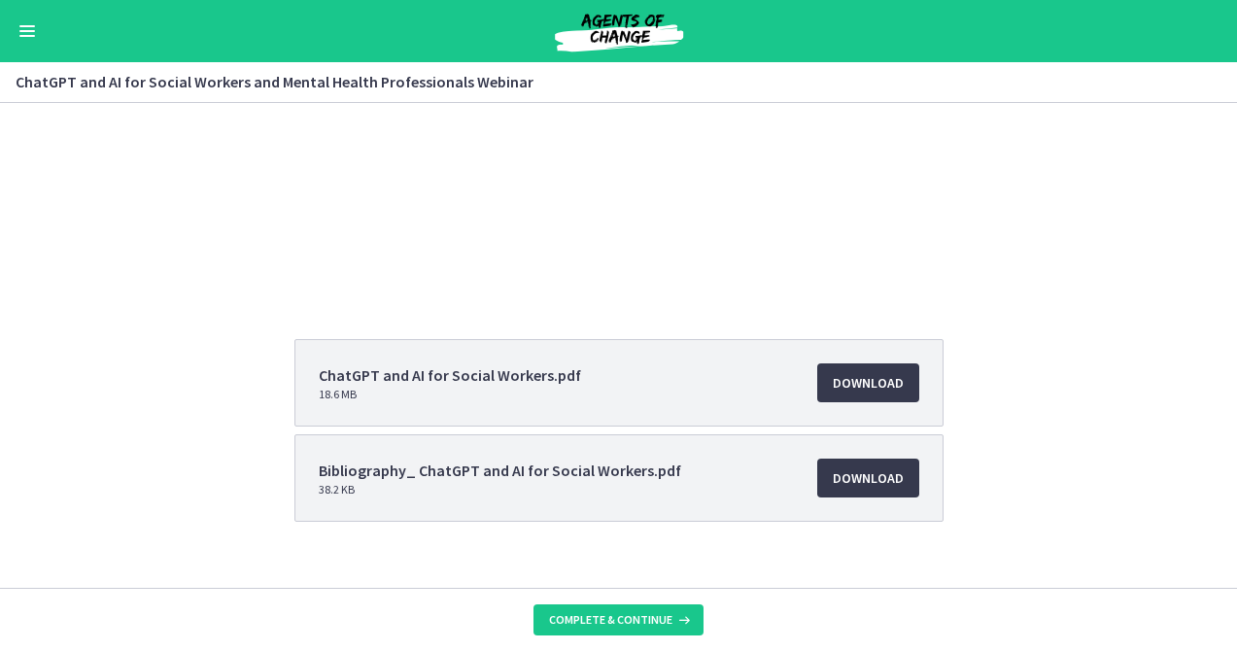
scroll to position [220, 0]
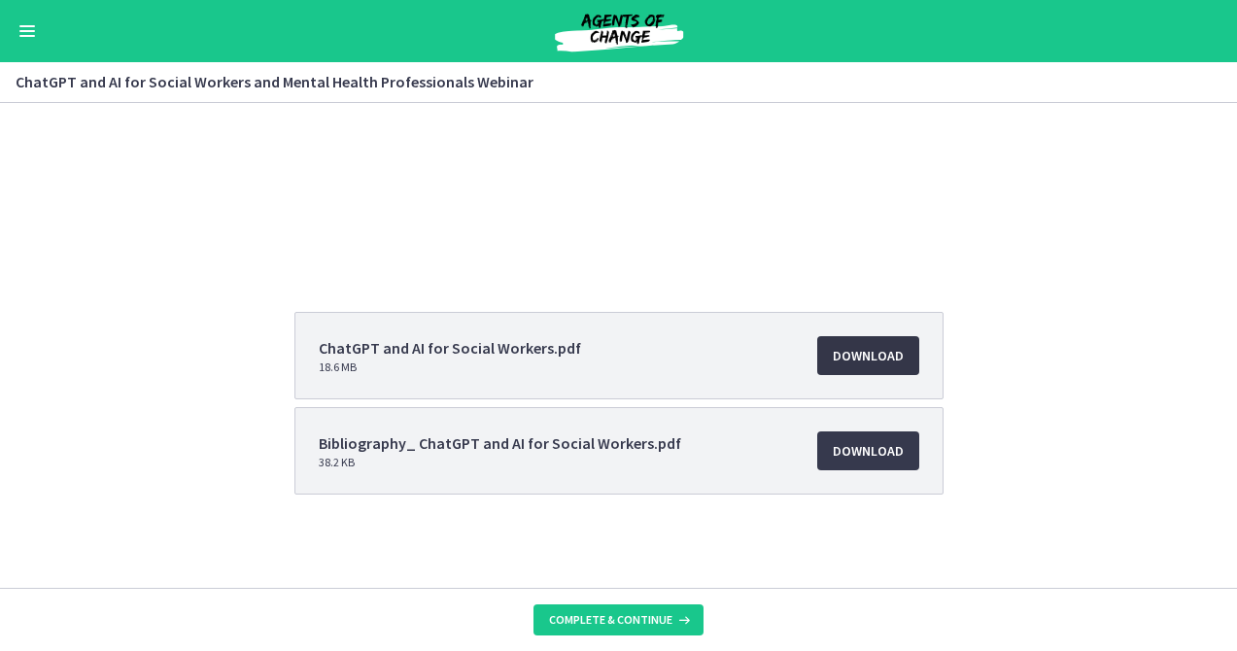
click at [866, 354] on span "Download Opens in a new window" at bounding box center [868, 355] width 71 height 23
click at [862, 452] on span "Download Opens in a new window" at bounding box center [868, 450] width 71 height 23
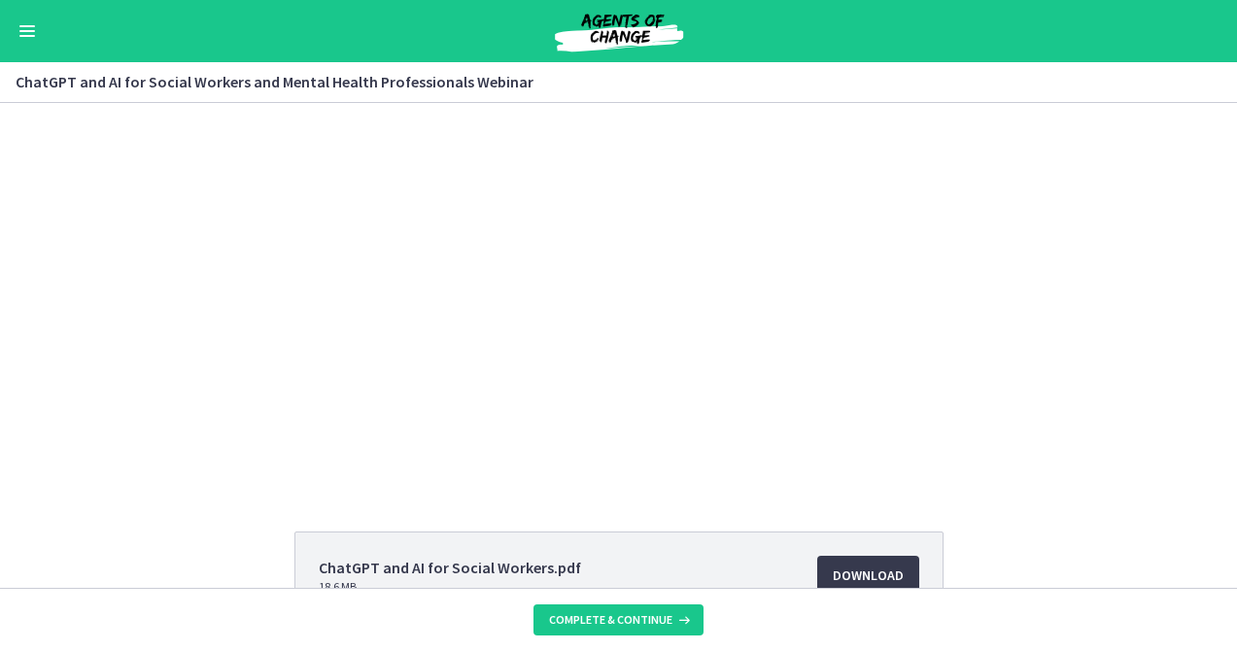
click at [1171, 244] on div "Click for sound @keyframes VOLUME_SMALL_WAVE_FLASH { 0% { opacity: 0; } 33% { o…" at bounding box center [618, 295] width 1237 height 384
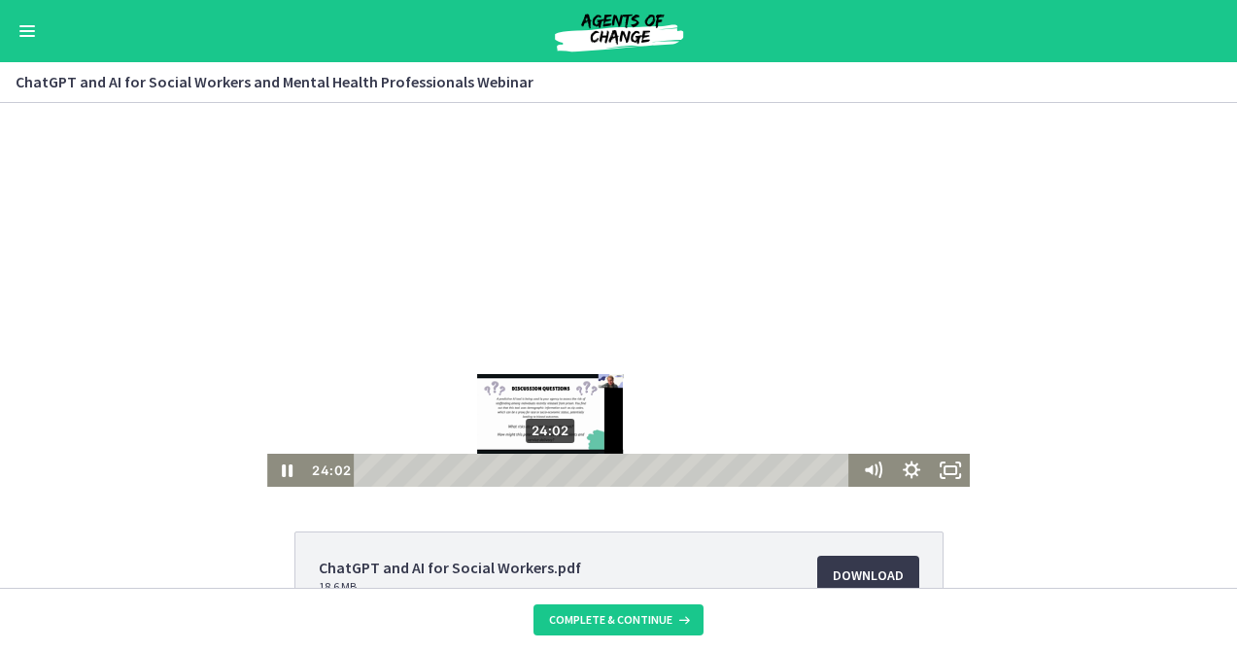
click at [544, 473] on div "24:02" at bounding box center [604, 470] width 482 height 33
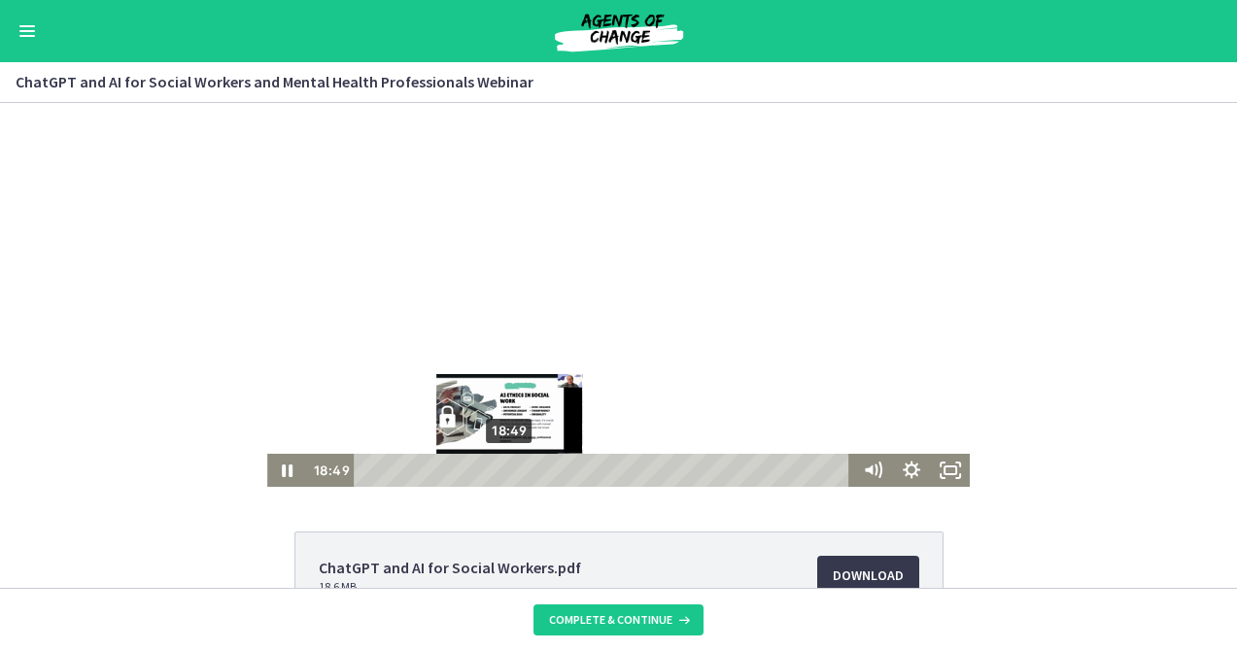
drag, startPoint x: 544, startPoint y: 468, endPoint x: 503, endPoint y: 470, distance: 40.9
click at [504, 470] on div "Playbar" at bounding box center [509, 470] width 11 height 11
click at [508, 470] on div "Playbar" at bounding box center [511, 470] width 11 height 11
click at [511, 470] on div "Playbar" at bounding box center [513, 470] width 11 height 11
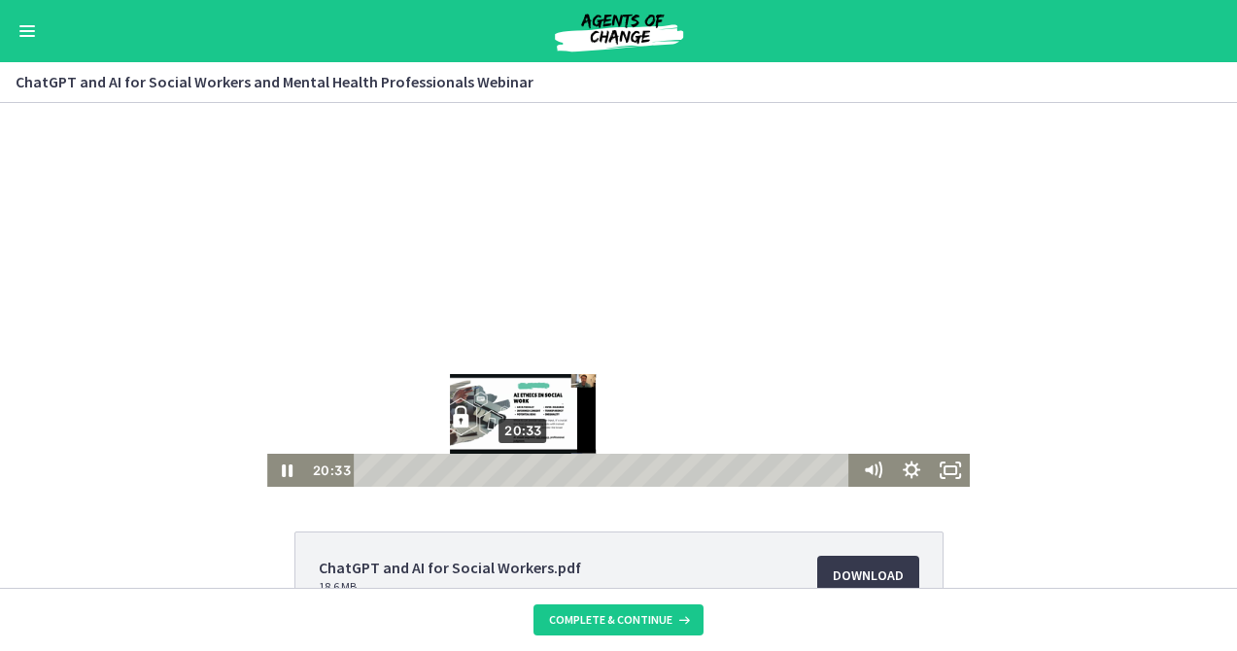
click at [517, 471] on div "Playbar" at bounding box center [522, 470] width 11 height 11
click at [519, 471] on div "Playbar" at bounding box center [522, 470] width 11 height 11
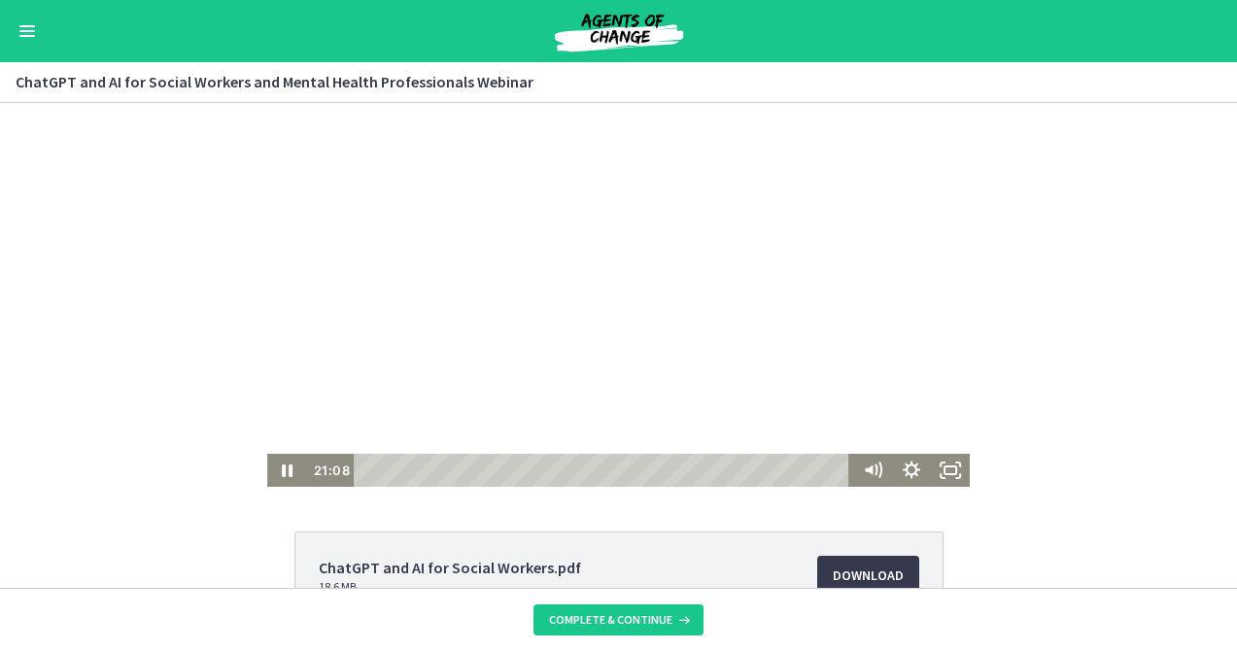
click at [519, 451] on div at bounding box center [618, 295] width 702 height 384
click at [603, 394] on div at bounding box center [618, 295] width 702 height 384
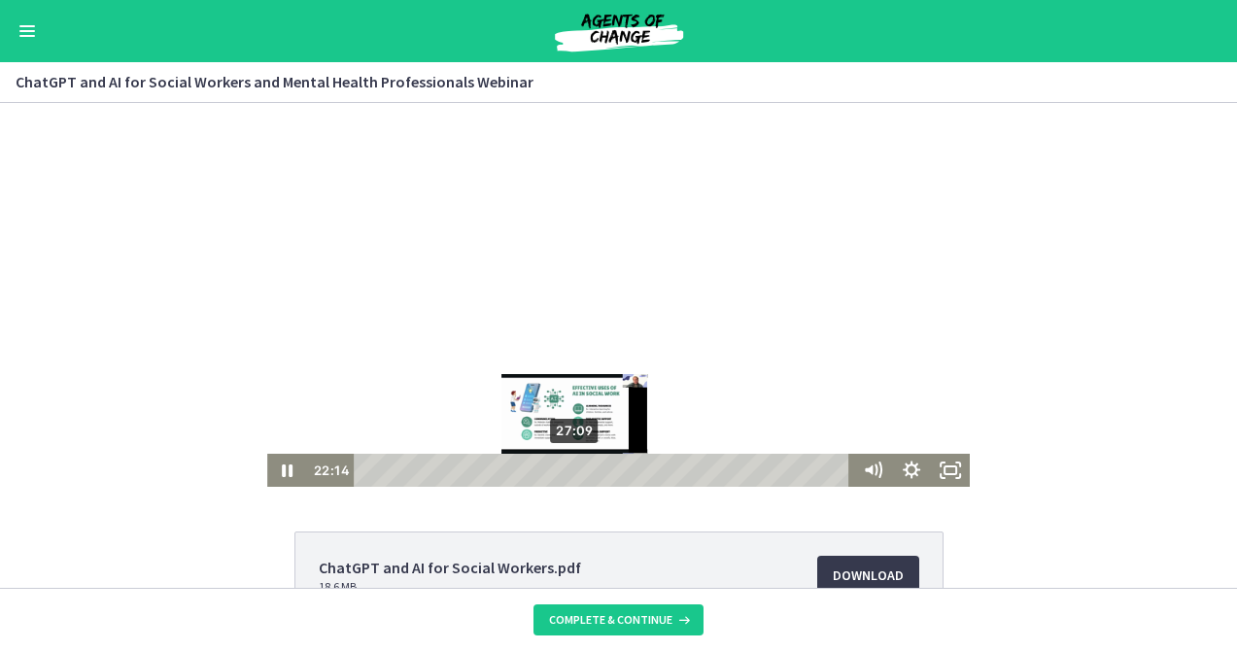
click at [568, 467] on div "27:09" at bounding box center [604, 470] width 482 height 33
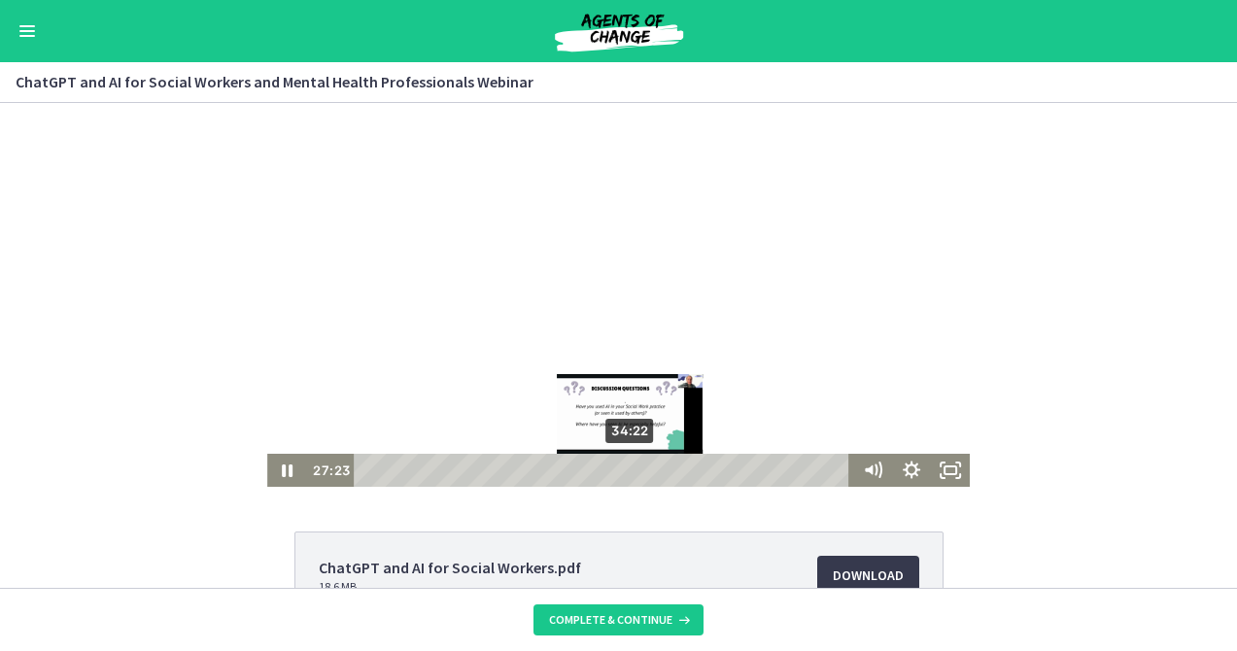
click at [625, 466] on div "34:22" at bounding box center [604, 470] width 482 height 33
click at [633, 469] on div "35:22" at bounding box center [604, 470] width 482 height 33
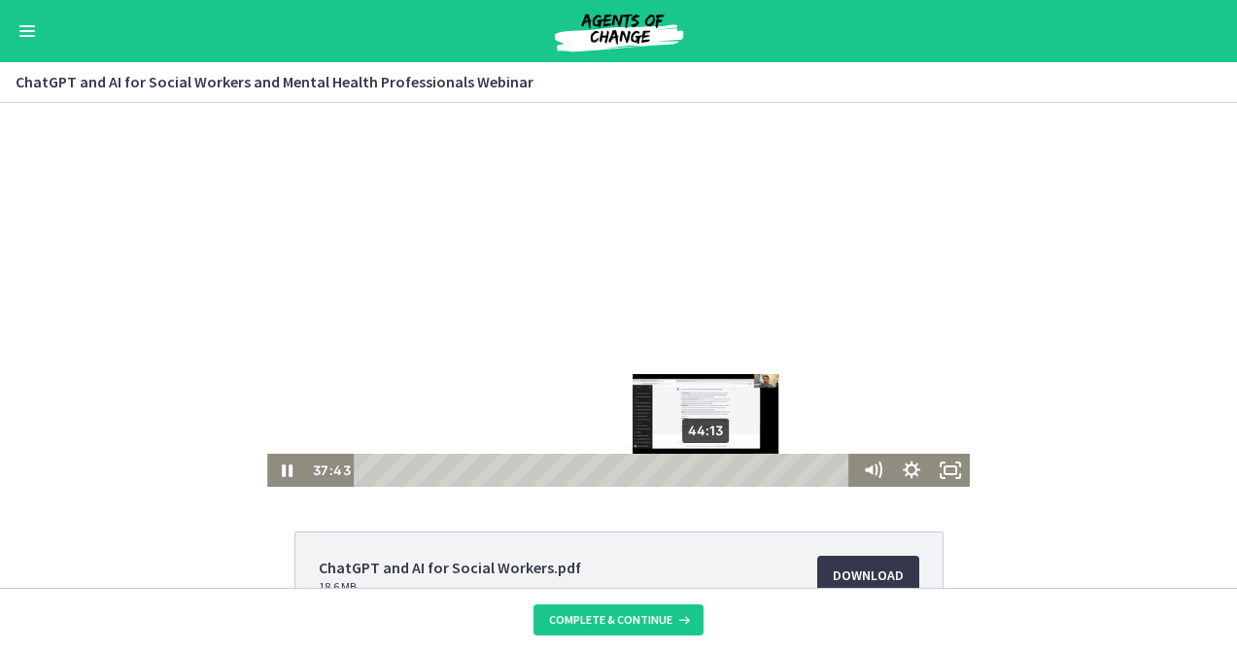
click at [703, 474] on div "44:13" at bounding box center [604, 470] width 482 height 33
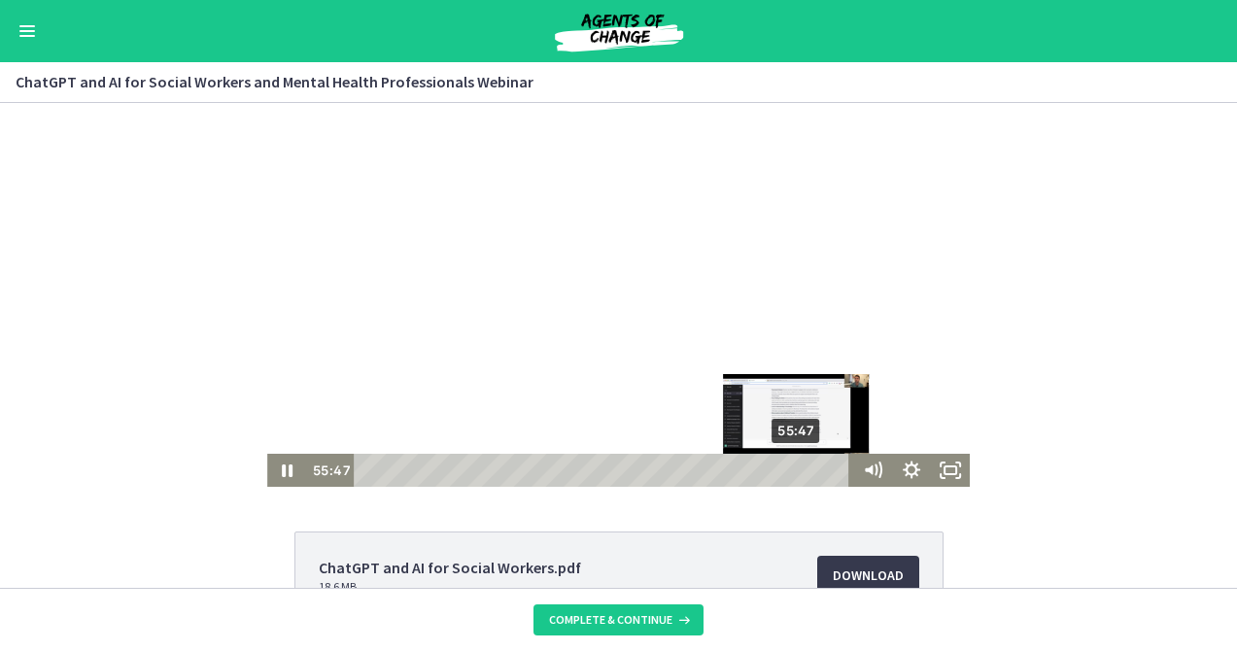
click at [792, 469] on div "55:47" at bounding box center [604, 470] width 482 height 33
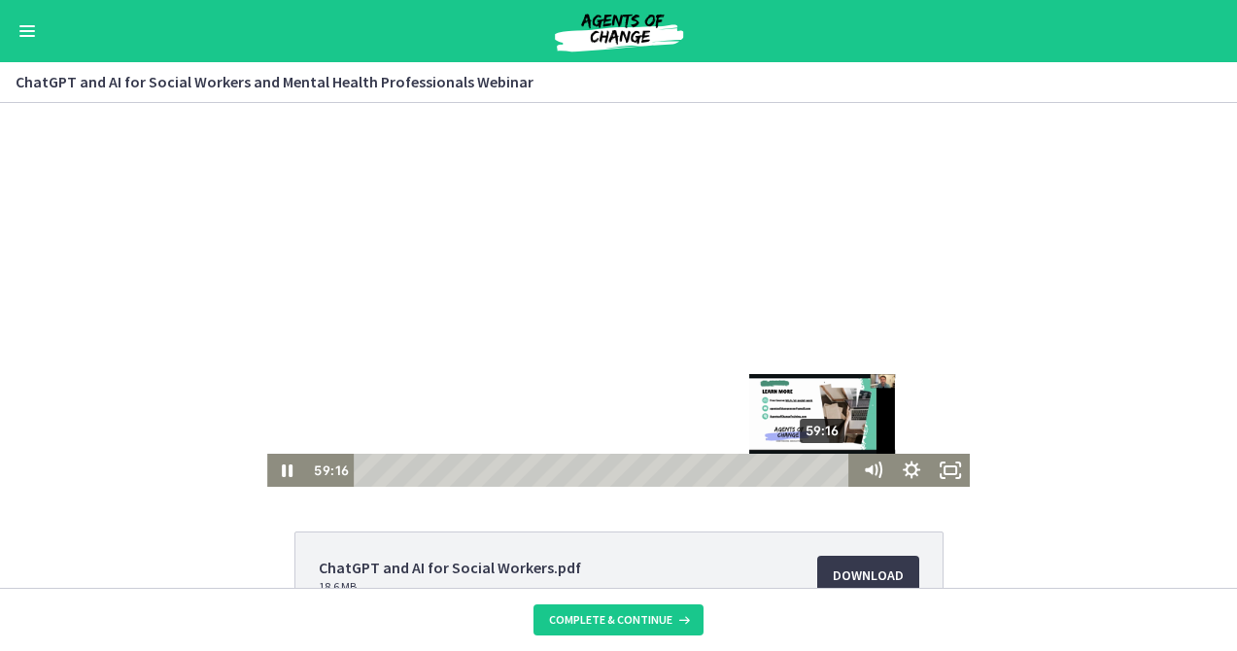
click at [819, 468] on div "59:16" at bounding box center [604, 470] width 482 height 33
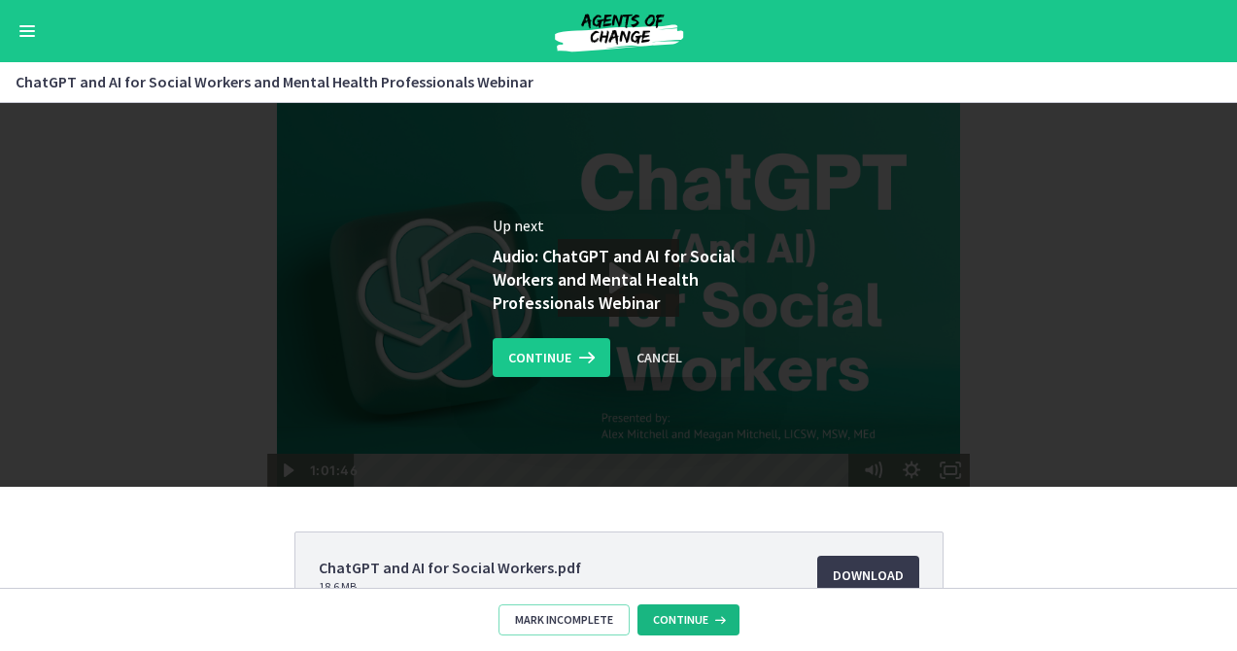
click at [673, 618] on span "Continue" at bounding box center [680, 620] width 55 height 16
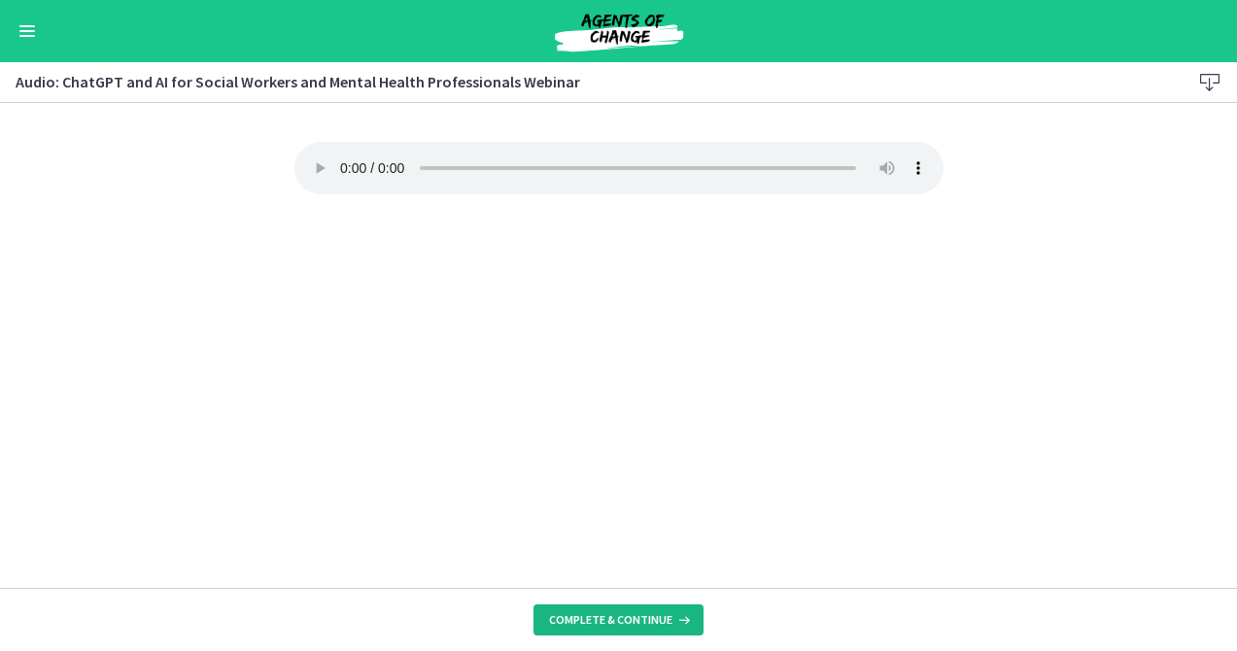
click at [614, 626] on span "Complete & continue" at bounding box center [610, 620] width 123 height 16
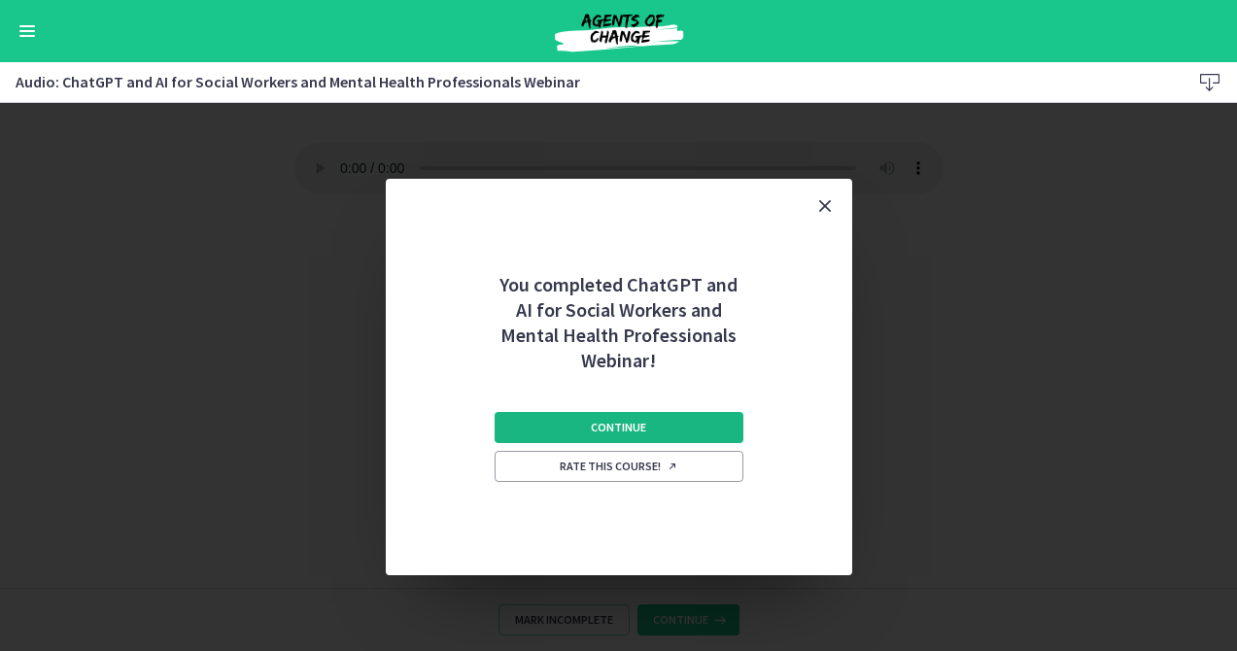
click at [624, 420] on span "Continue" at bounding box center [618, 428] width 55 height 16
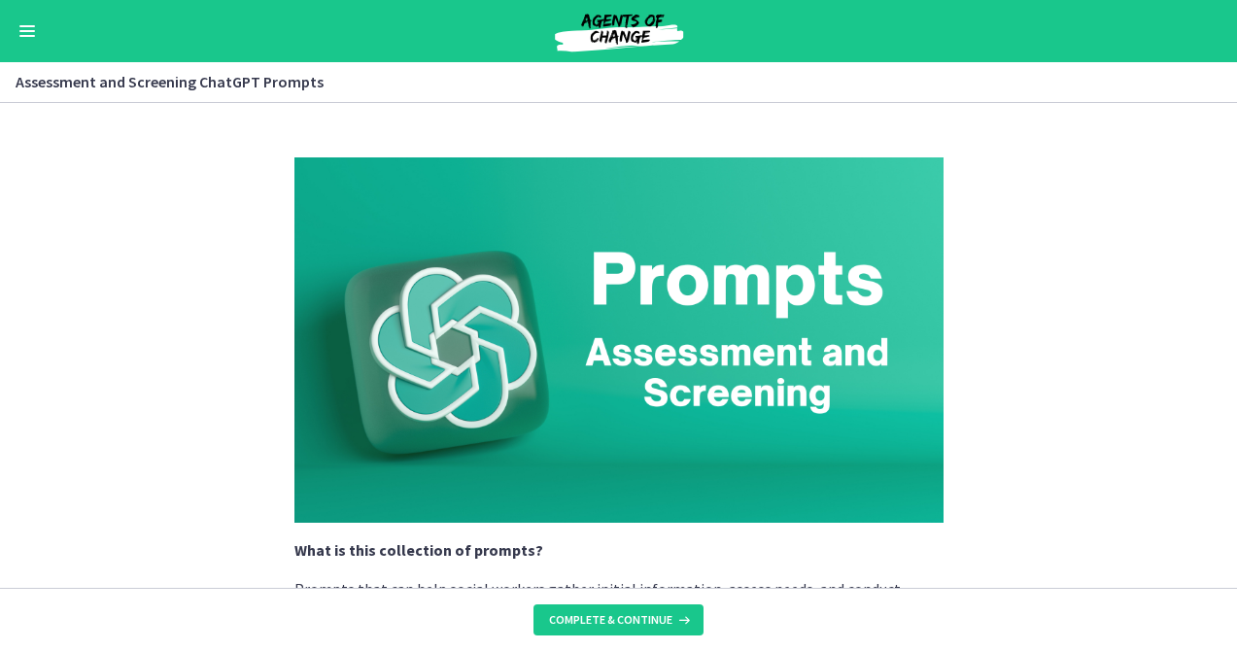
click at [23, 29] on button "Enable menu" at bounding box center [27, 30] width 23 height 23
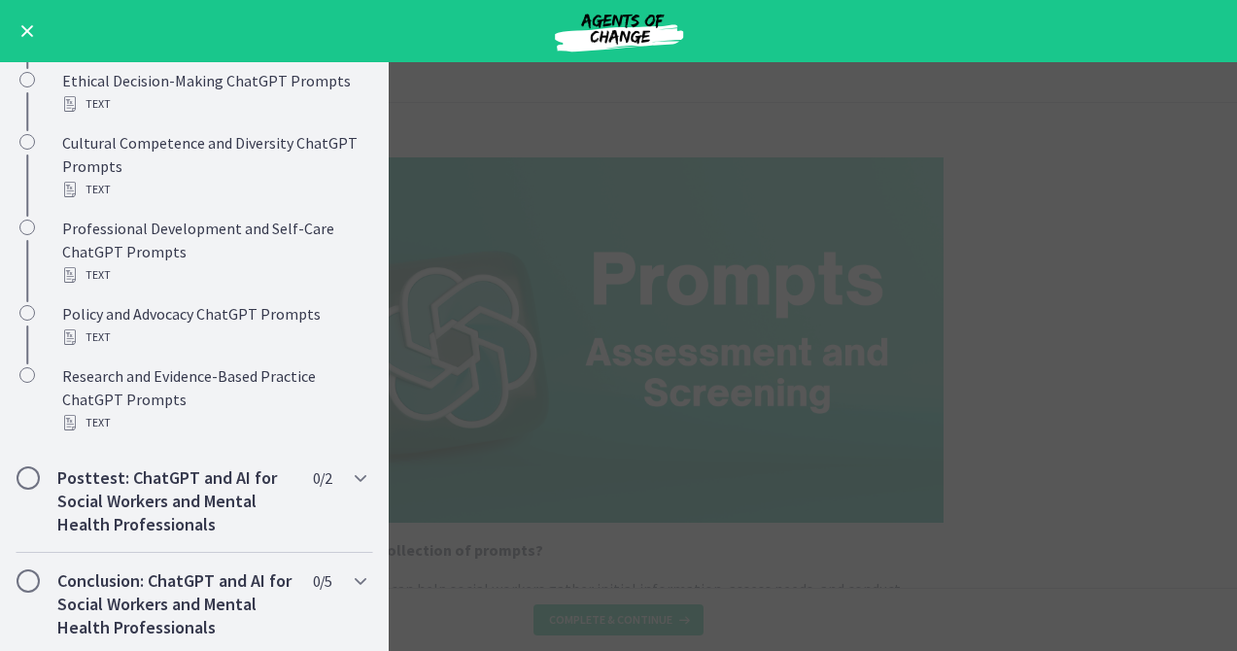
scroll to position [1412, 0]
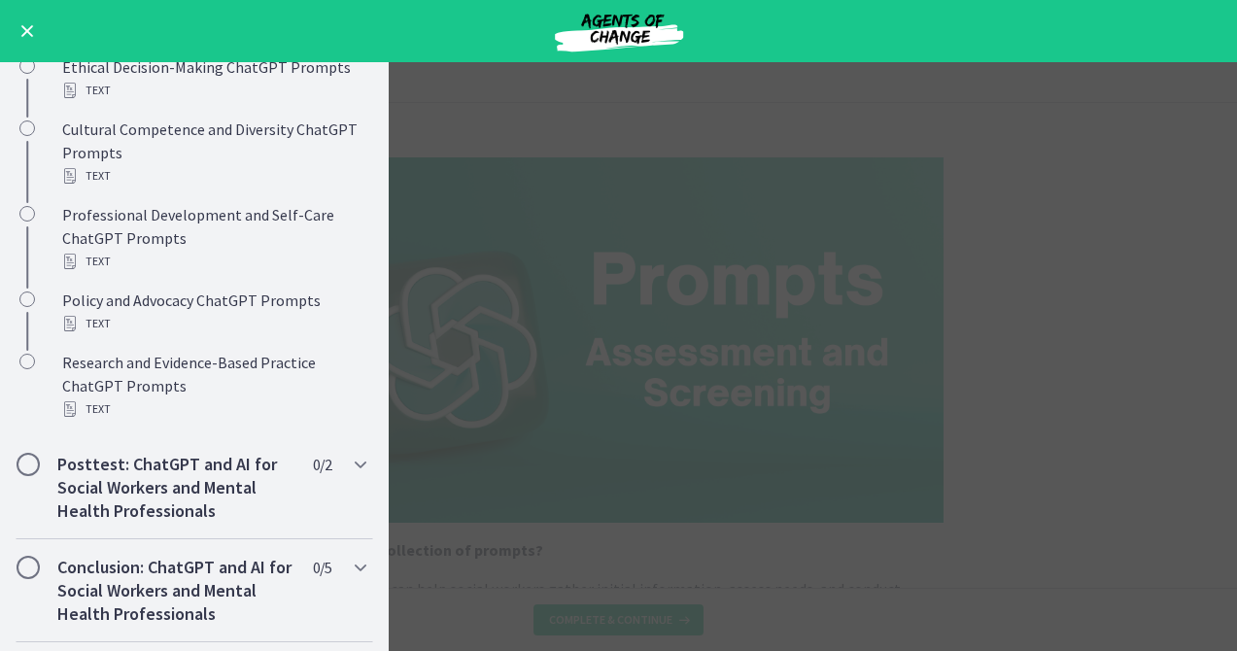
click at [35, 30] on button "Enable menu" at bounding box center [27, 30] width 23 height 23
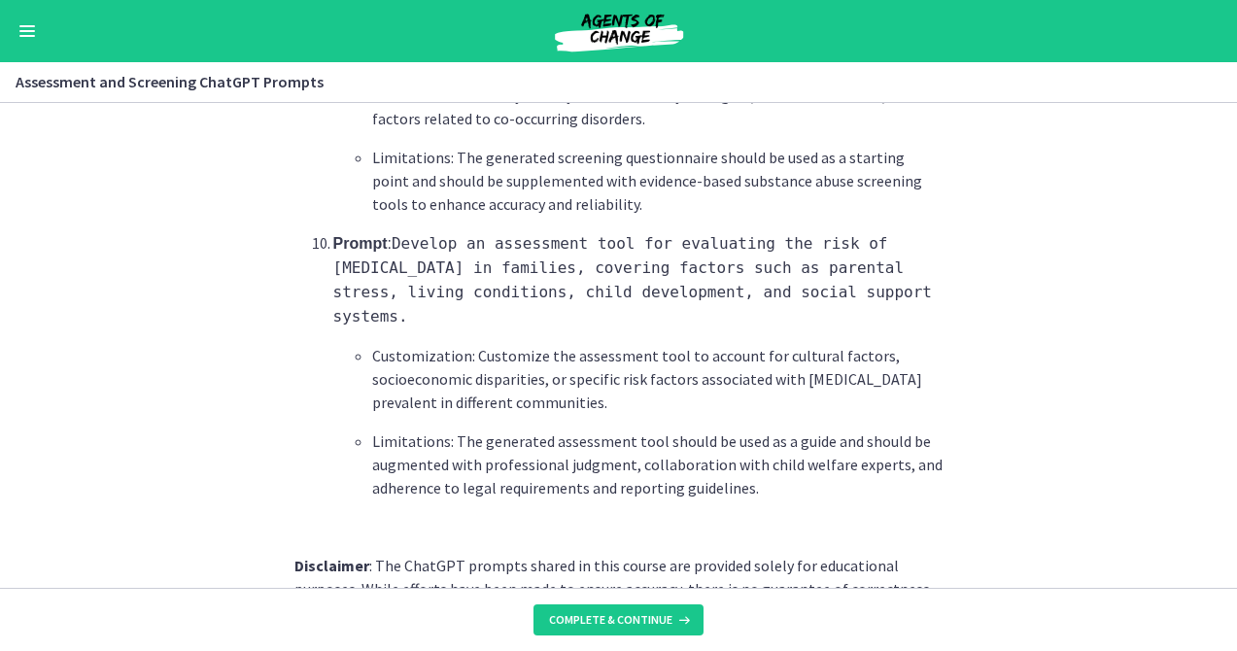
scroll to position [3069, 0]
click at [632, 621] on span "Complete & continue" at bounding box center [610, 620] width 123 height 16
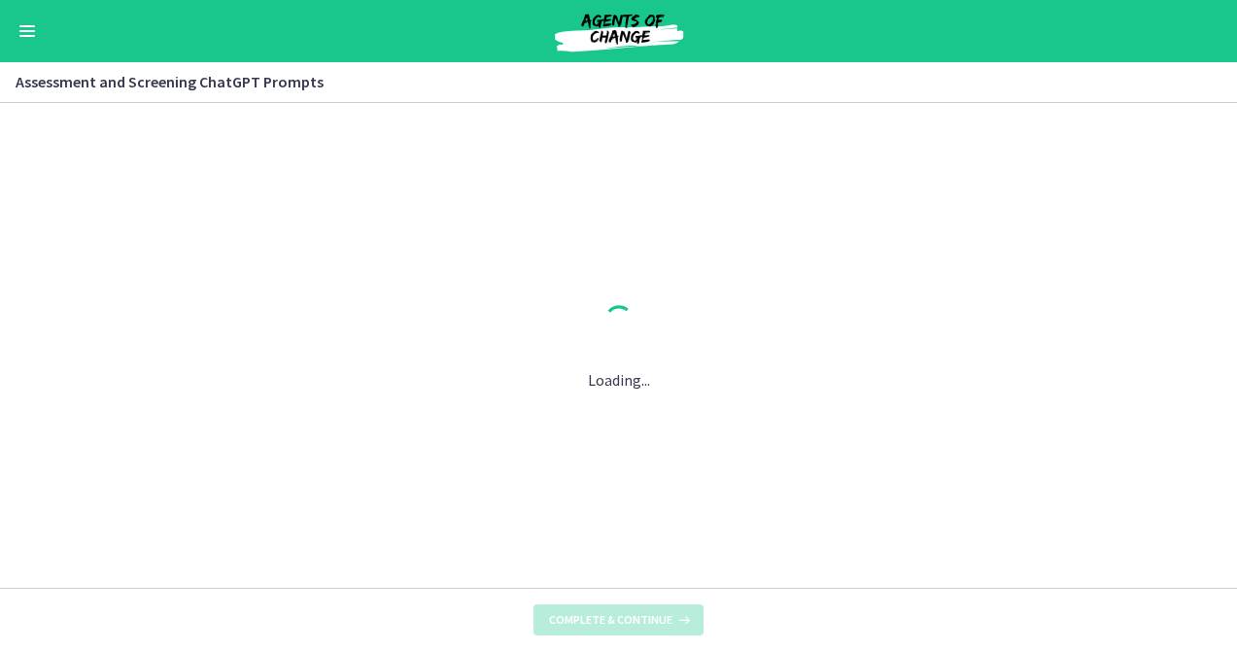
scroll to position [0, 0]
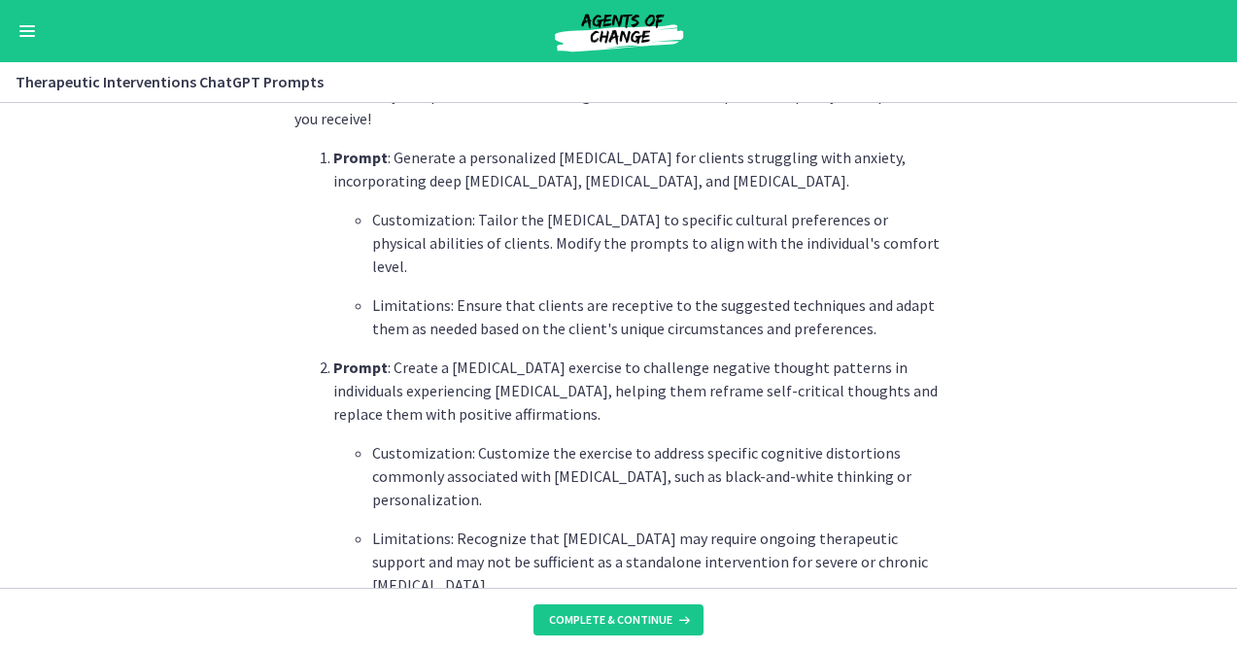
scroll to position [603, 0]
click at [333, 164] on li "Prompt : Generate a personalized relaxation technique for clients struggling wi…" at bounding box center [638, 242] width 610 height 194
drag, startPoint x: 314, startPoint y: 154, endPoint x: 922, endPoint y: 570, distance: 737.5
copy ol "Prompt : Generate a personalized relaxation technique for clients struggling wi…"
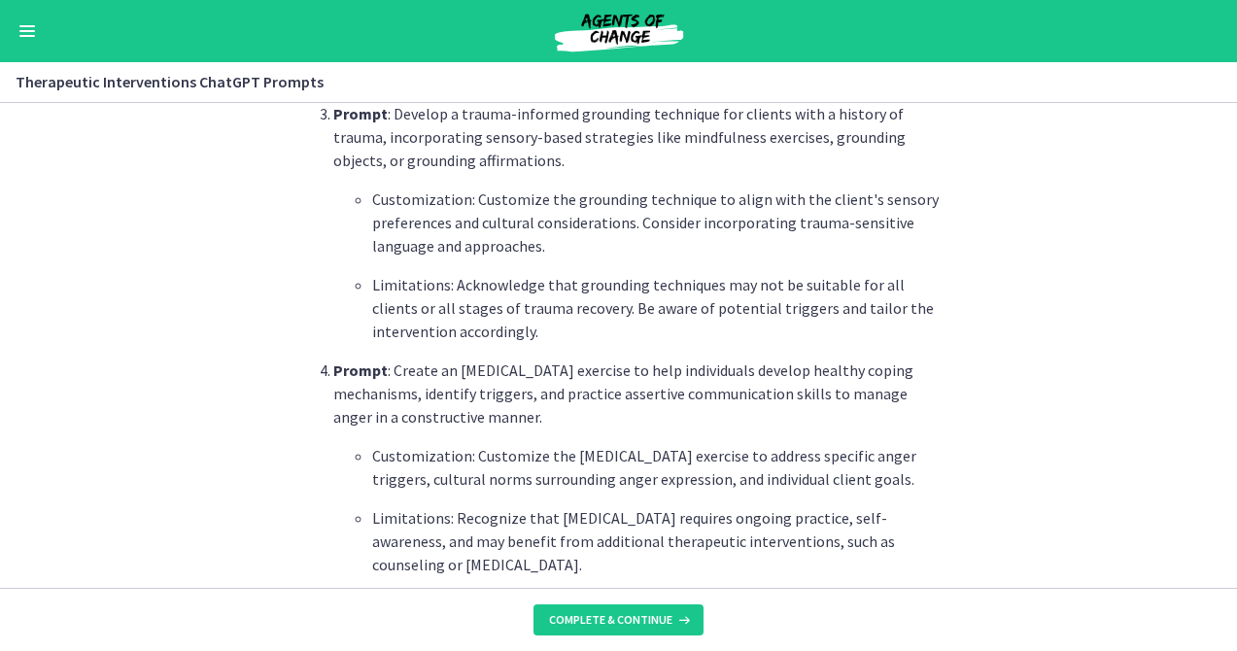
scroll to position [1106, 0]
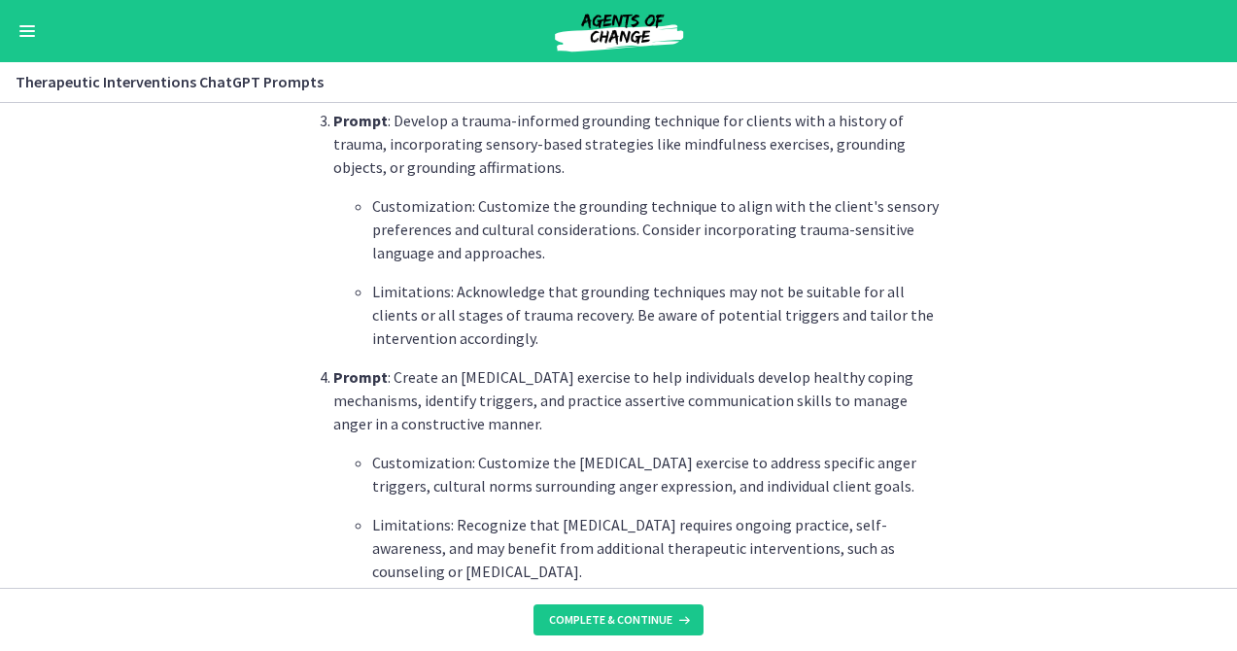
drag, startPoint x: 324, startPoint y: 121, endPoint x: 734, endPoint y: 571, distance: 608.8
copy ol "Prompt : Develop a trauma-informed grounding technique for clients with a histo…"
click at [270, 340] on section "What is this collection of prompts? Prompts that can be used to generate therap…" at bounding box center [618, 345] width 1237 height 485
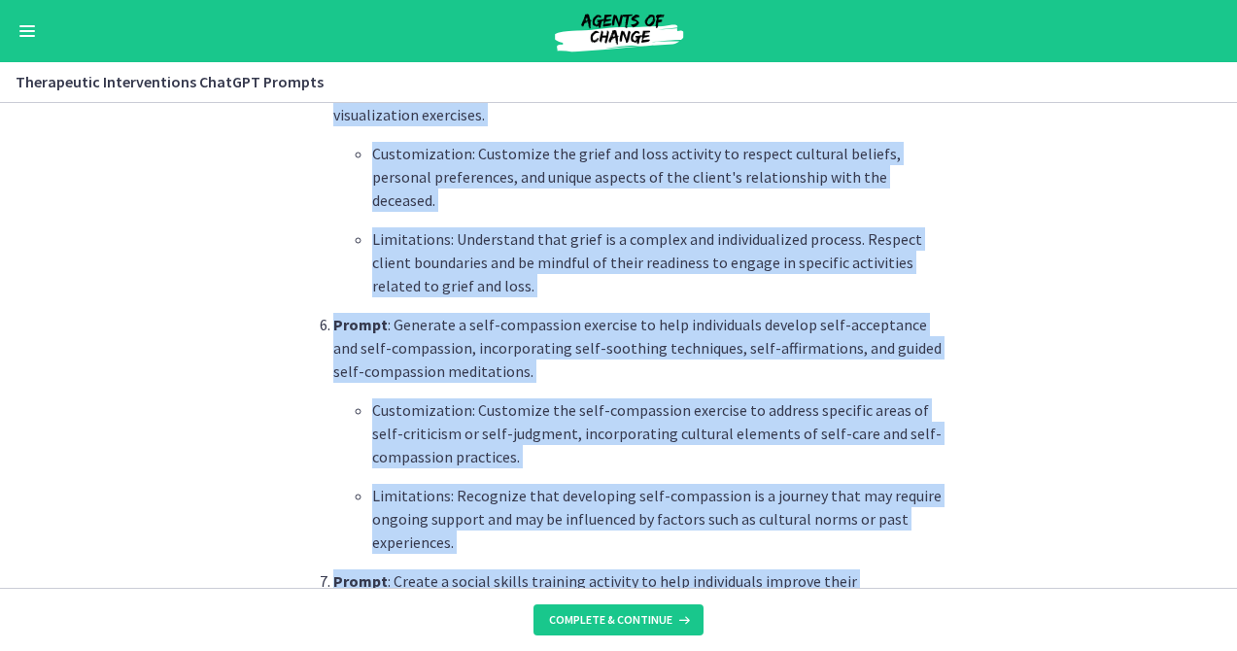
scroll to position [1662, 0]
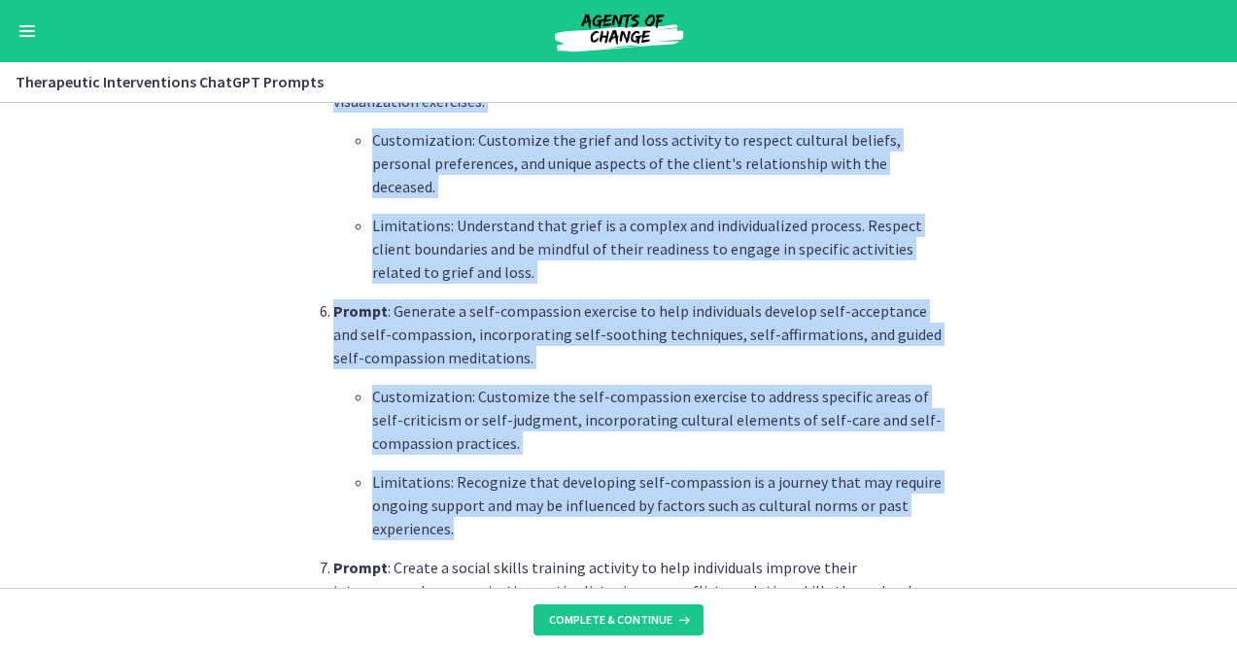
drag, startPoint x: 324, startPoint y: 118, endPoint x: 841, endPoint y: 504, distance: 645.7
click at [841, 504] on ol "Prompt : Generate a personalized relaxation technique for clients struggling wi…" at bounding box center [618, 315] width 649 height 2457
copy ol "Prompt : Develop a grief and loss activity to assist clients in processing thei…"
click at [294, 431] on ol "Prompt : Generate a personalized relaxation technique for clients struggling wi…" at bounding box center [618, 315] width 649 height 2457
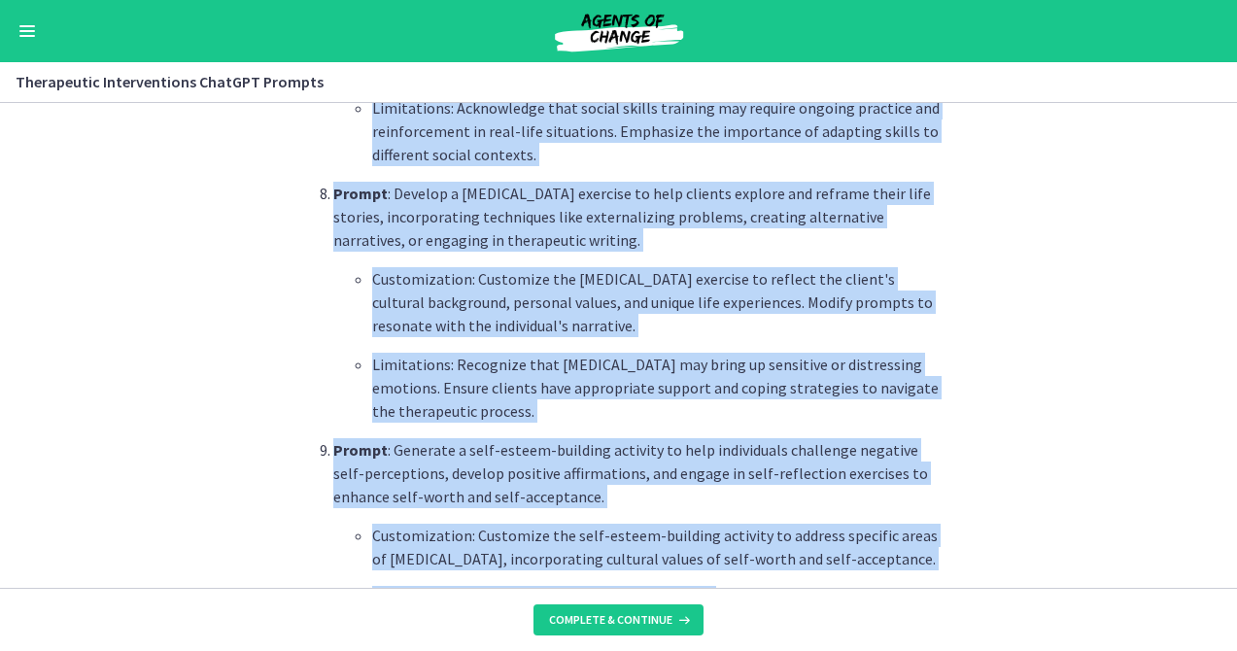
scroll to position [2271, 0]
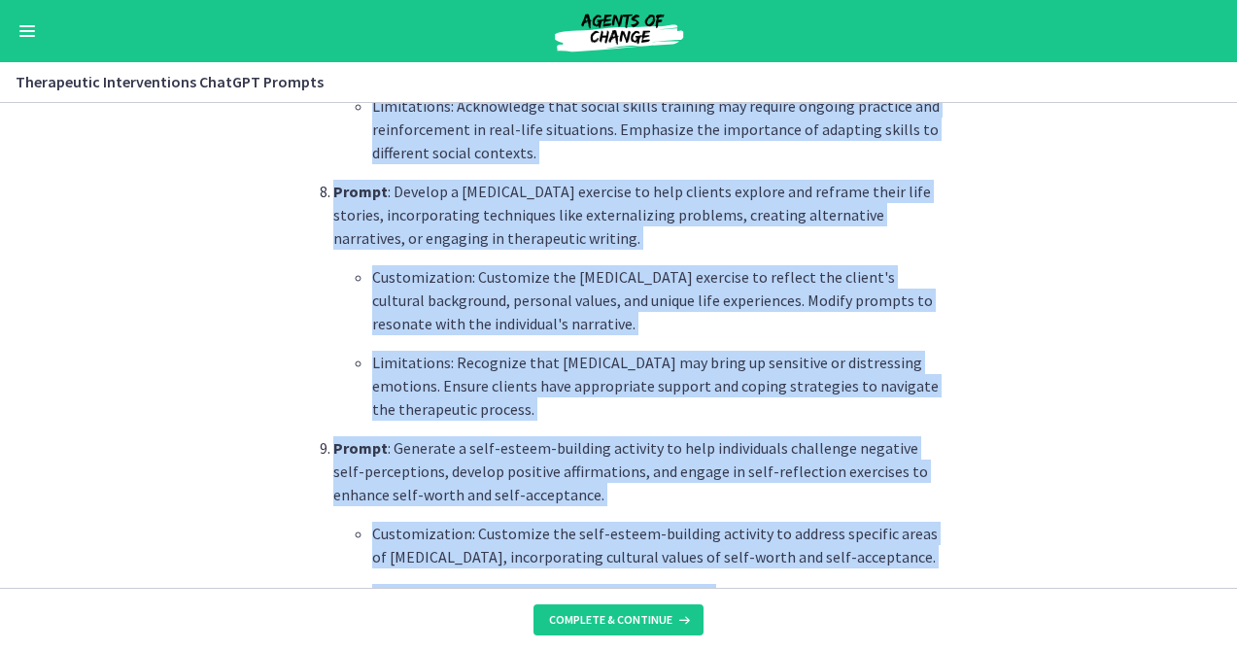
drag, startPoint x: 328, startPoint y: 126, endPoint x: 734, endPoint y: 380, distance: 478.1
copy ol "Prompt : Create a social skills training activity to help individuals improve t…"
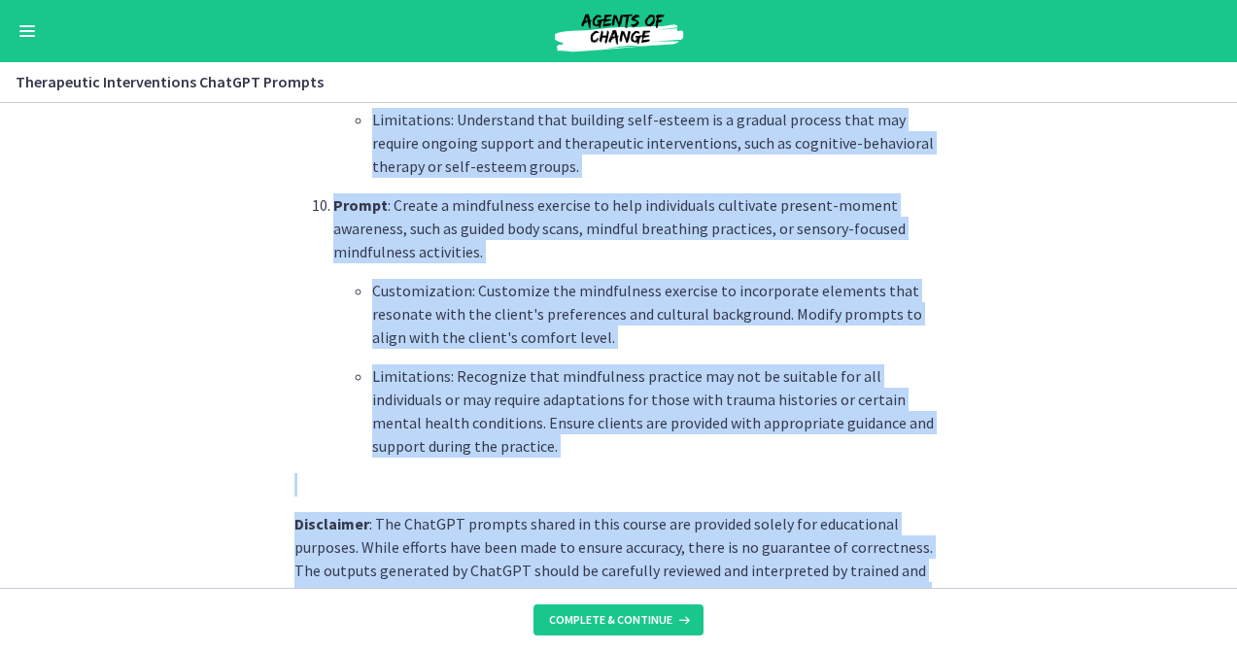
scroll to position [2829, 0]
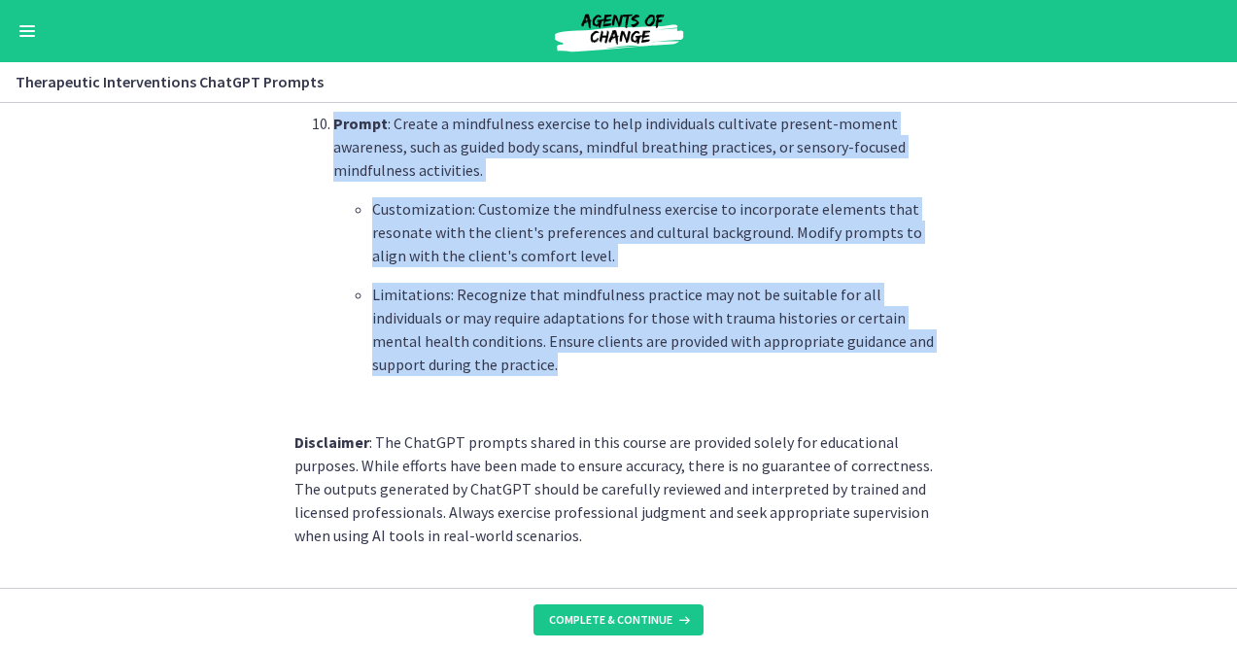
drag, startPoint x: 328, startPoint y: 124, endPoint x: 908, endPoint y: 351, distance: 621.9
copy ol "Prompt : Generate a self-esteem-building activity to help individuals challenge…"
click at [718, 392] on p at bounding box center [618, 403] width 649 height 23
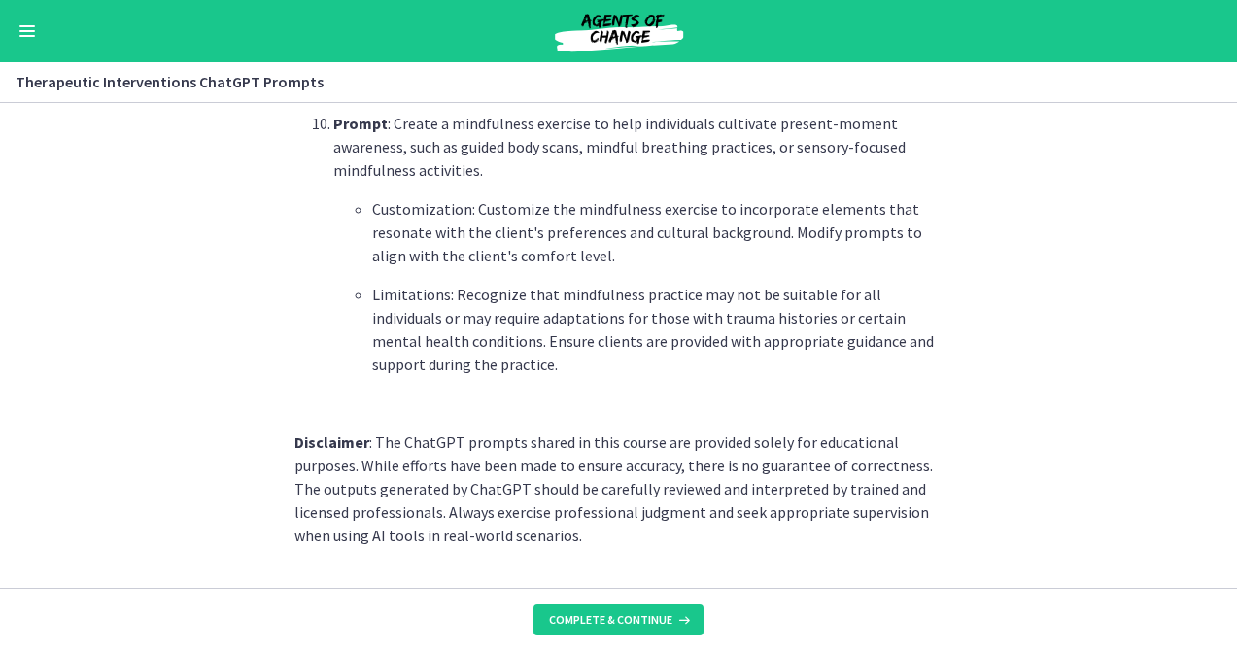
click at [1162, 508] on section "What is this collection of prompts? Prompts that can be used to generate therap…" at bounding box center [618, 345] width 1237 height 485
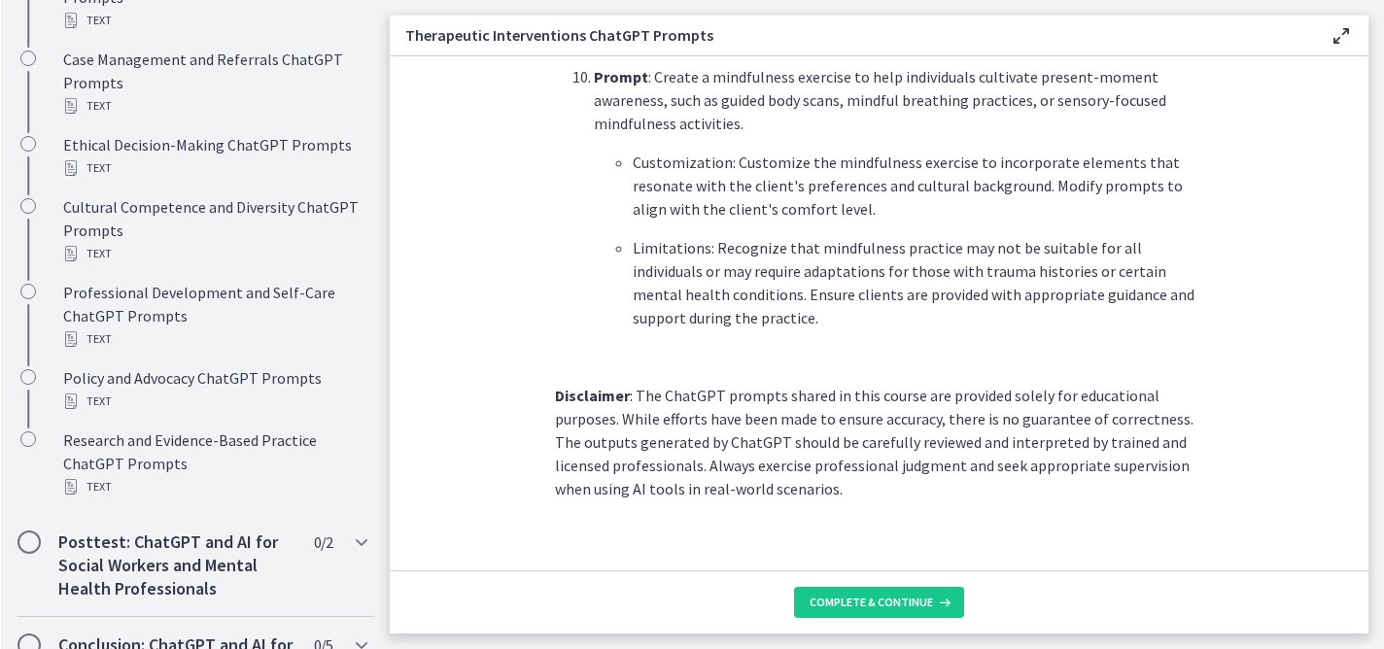
scroll to position [1438, 0]
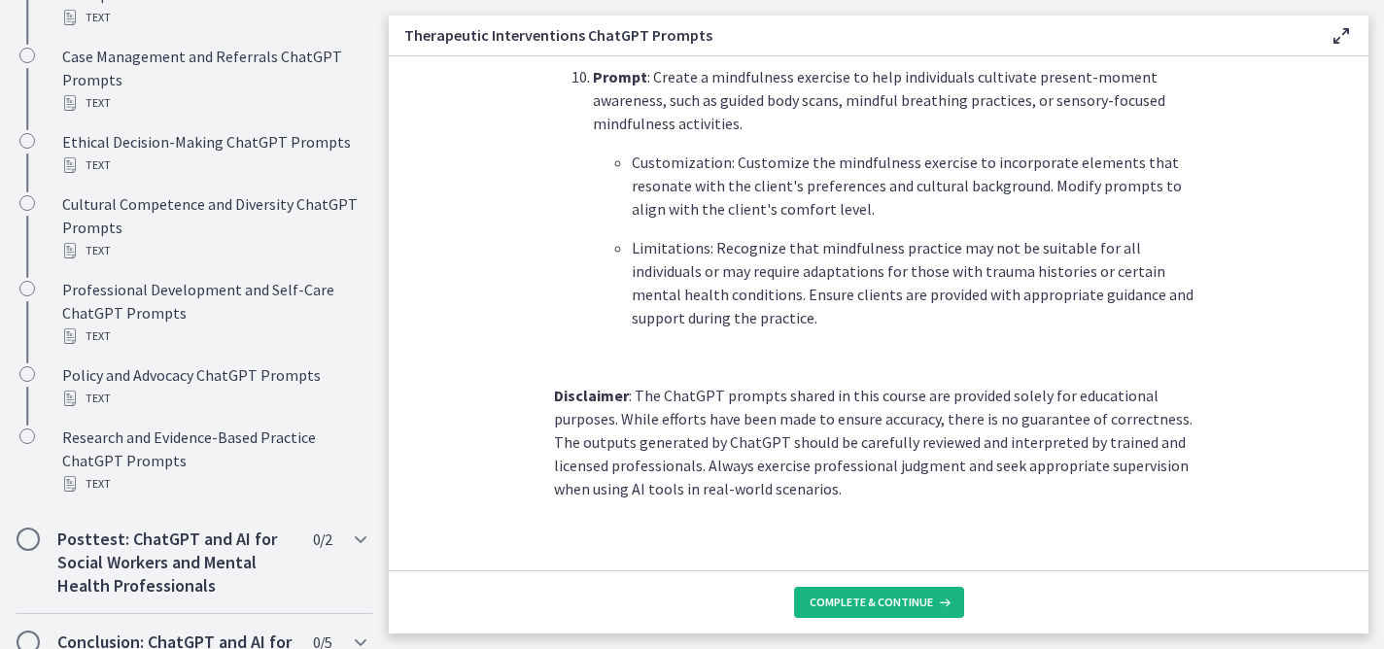
click at [875, 604] on span "Complete & continue" at bounding box center [870, 603] width 123 height 16
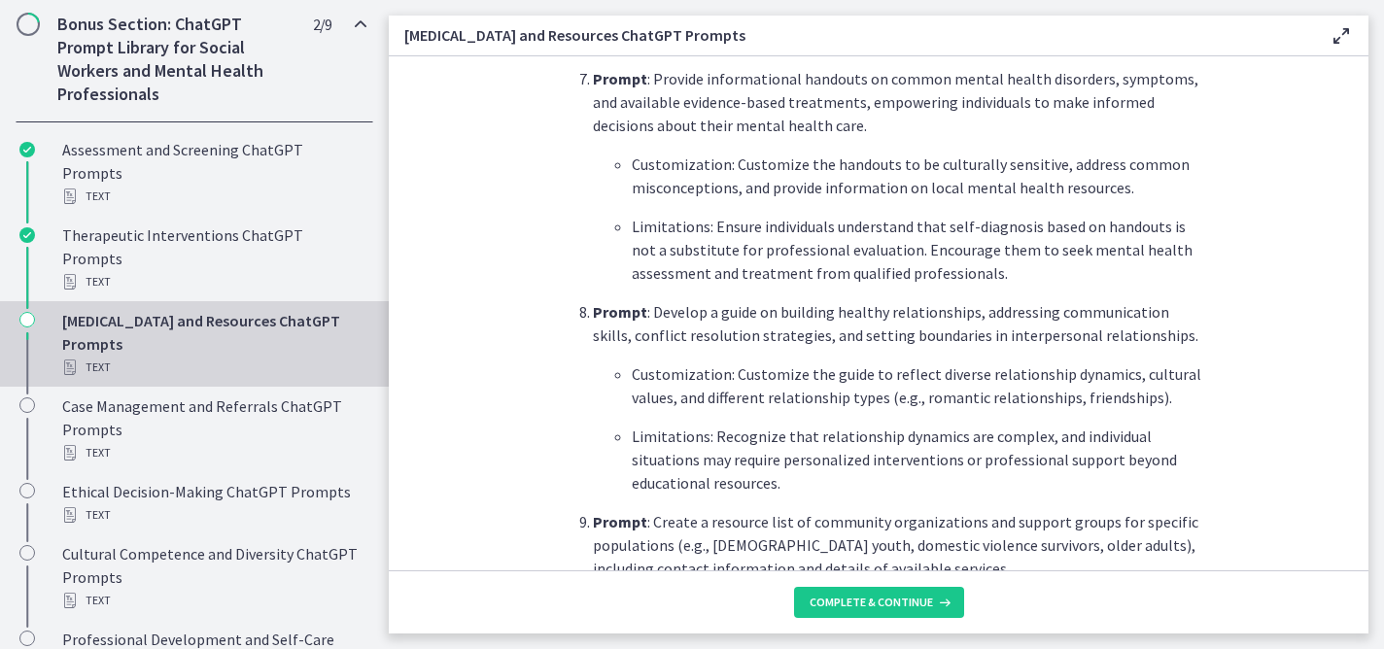
scroll to position [2030, 0]
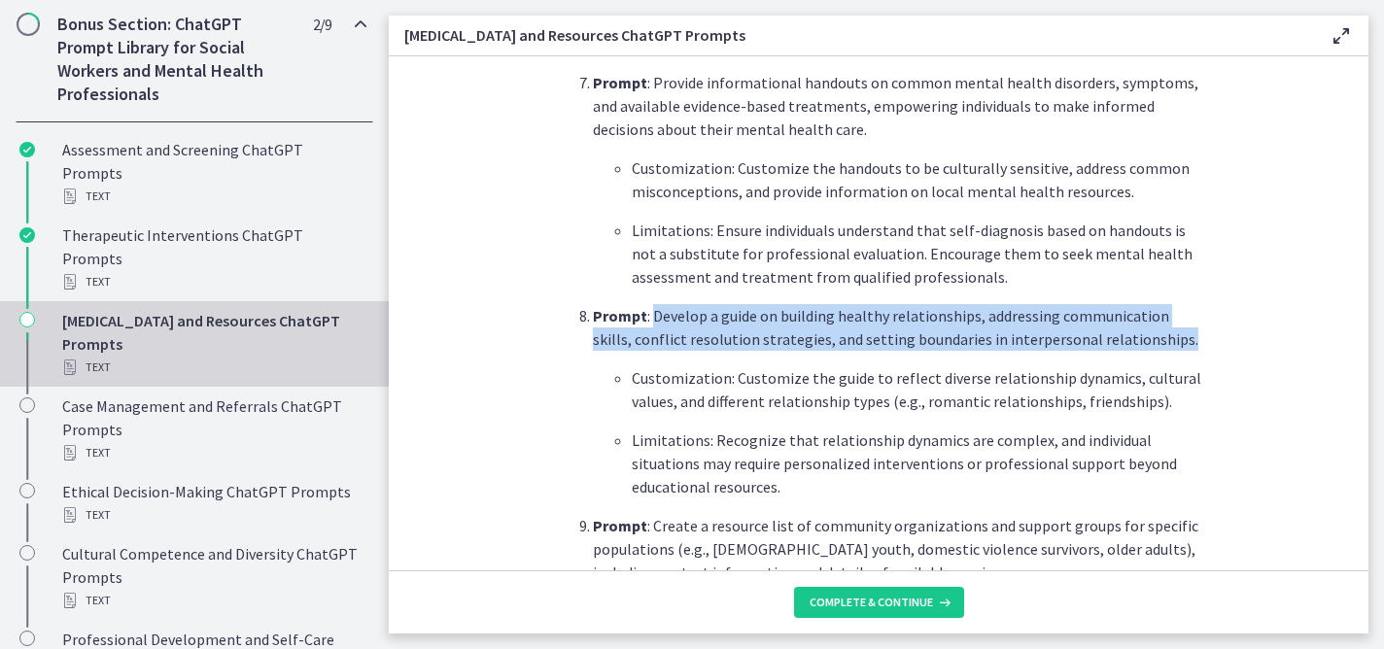
drag, startPoint x: 646, startPoint y: 270, endPoint x: 1175, endPoint y: 303, distance: 529.7
click at [1175, 304] on p "Prompt : Develop a guide on building healthy relationships, addressing communic…" at bounding box center [898, 327] width 610 height 47
copy p "Develop a guide on building healthy relationships, addressing communication ski…"
click at [1233, 283] on section "What is this collection of prompts? Prompts that can generate psychoeducational…" at bounding box center [879, 313] width 980 height 514
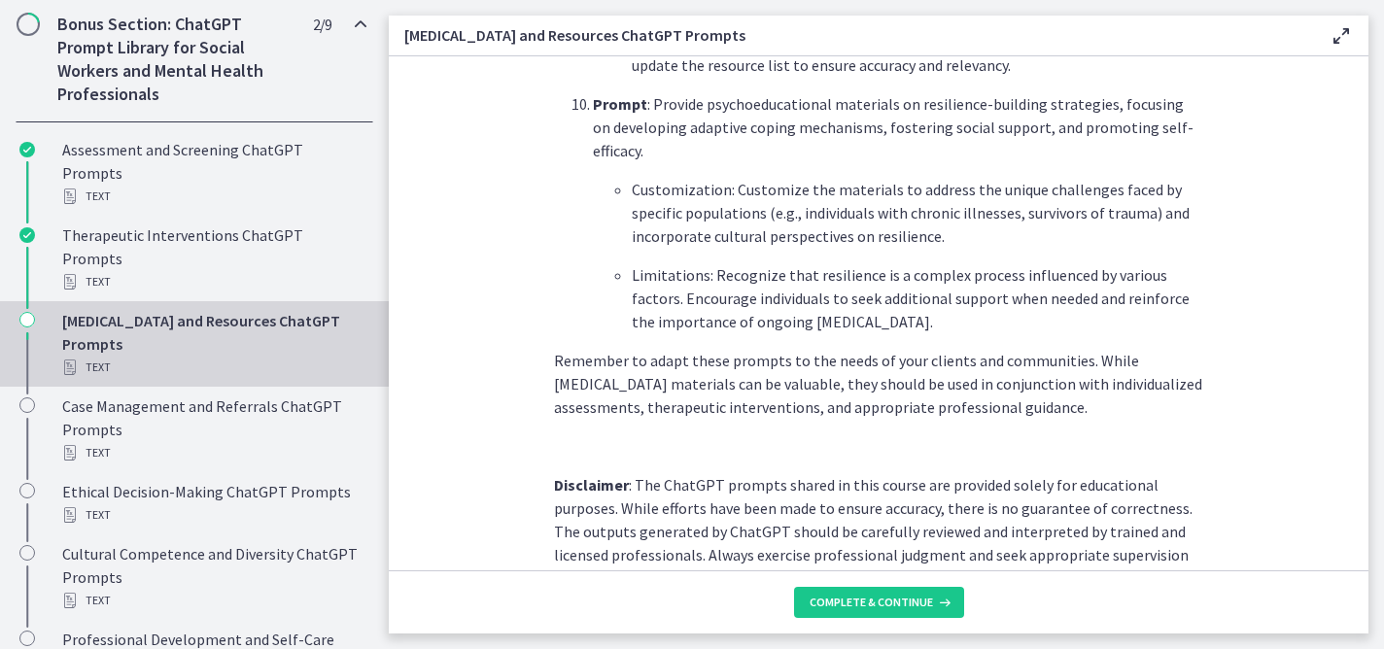
scroll to position [2751, 0]
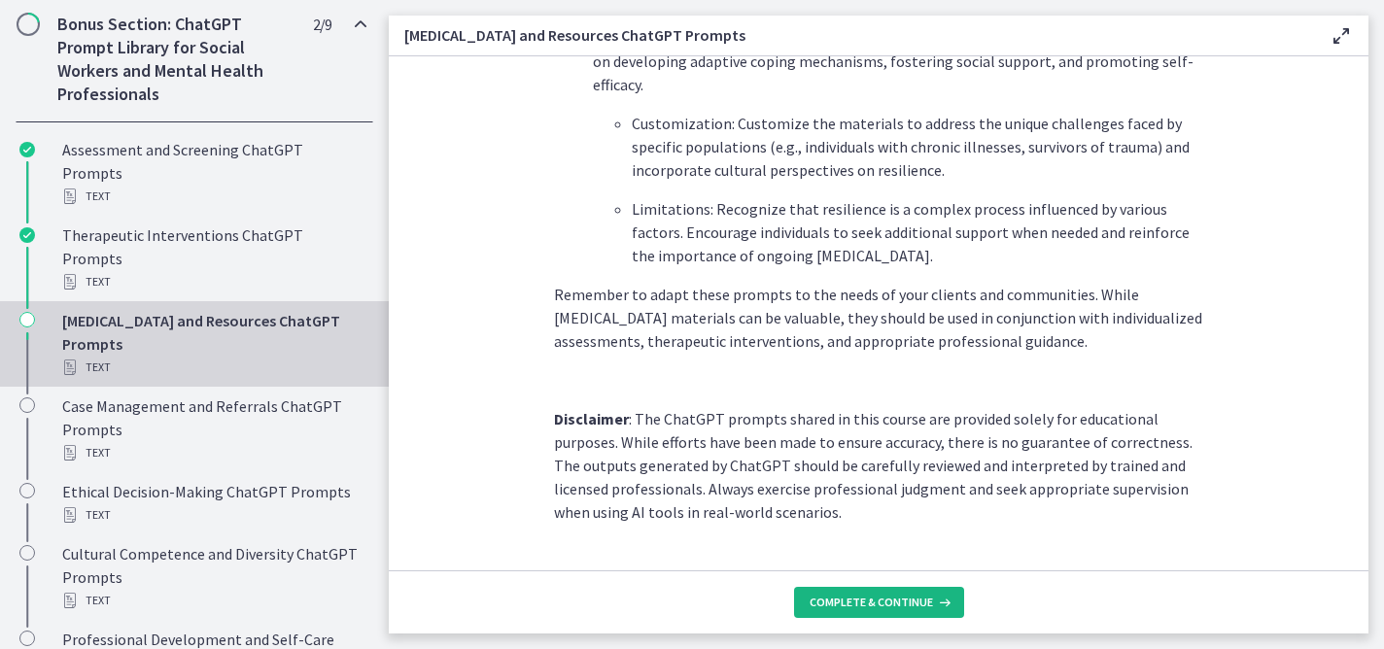
click at [878, 603] on span "Complete & continue" at bounding box center [870, 603] width 123 height 16
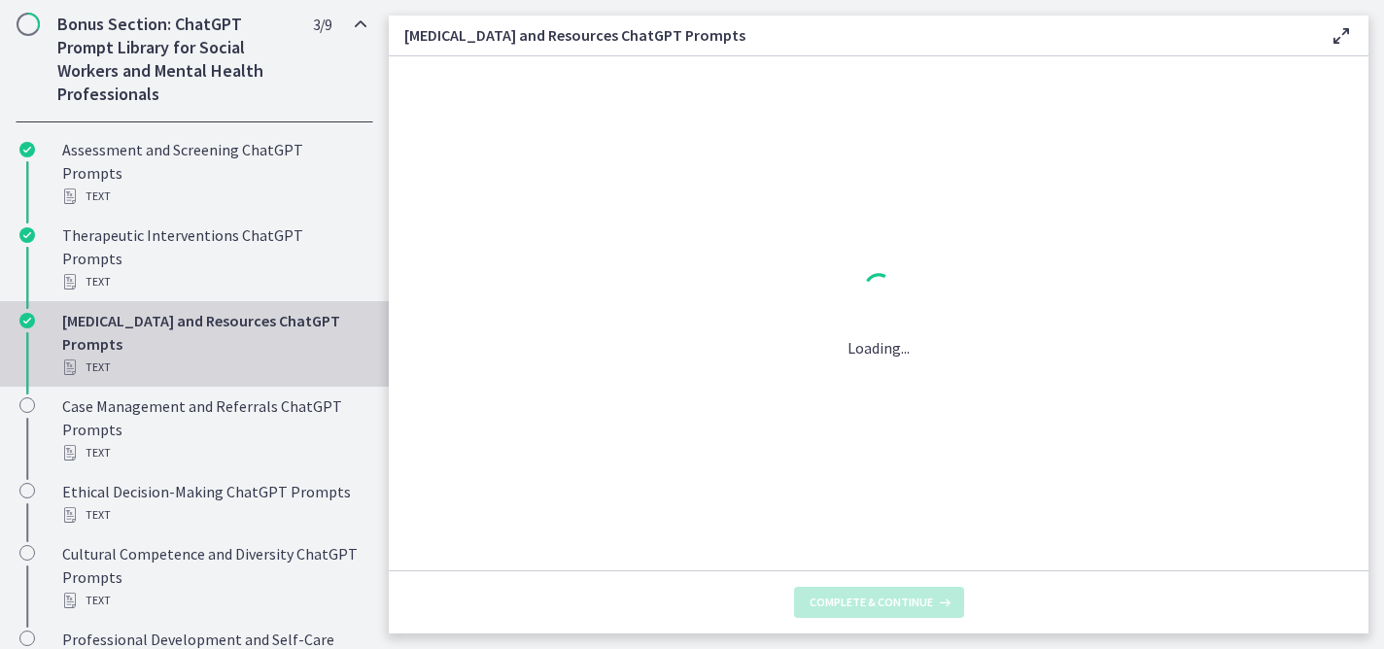
scroll to position [0, 0]
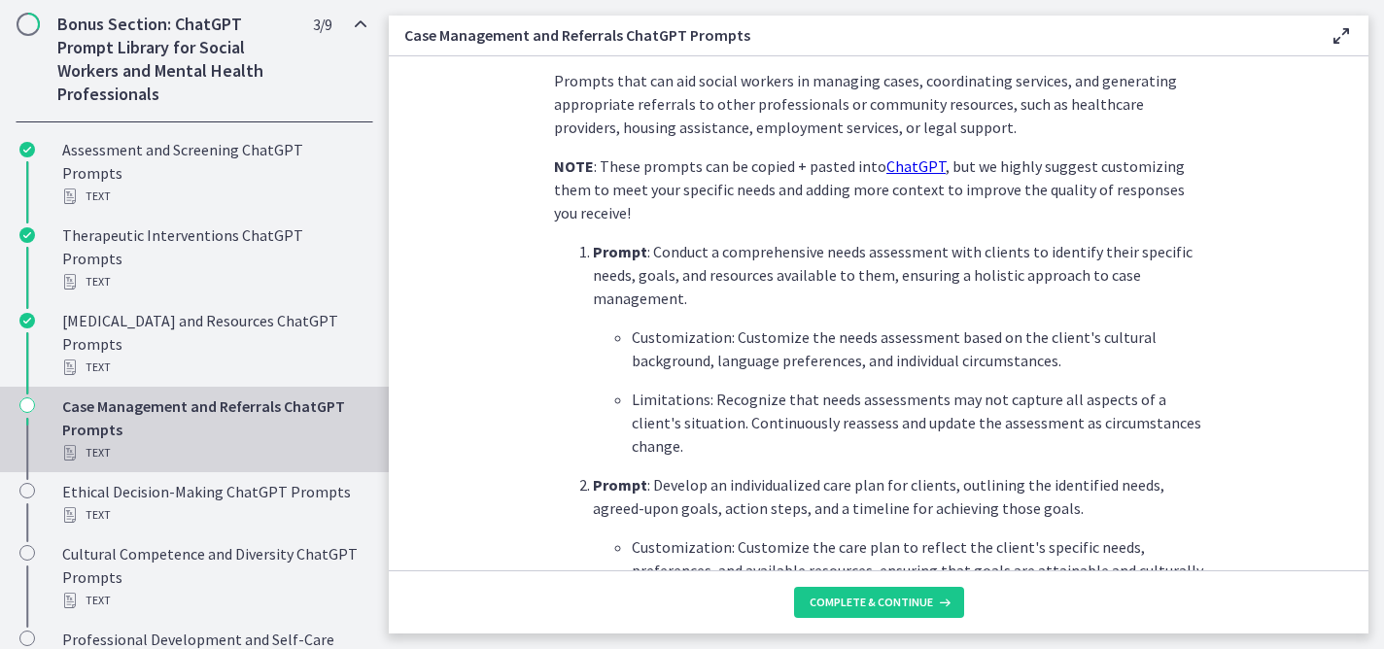
scroll to position [461, 0]
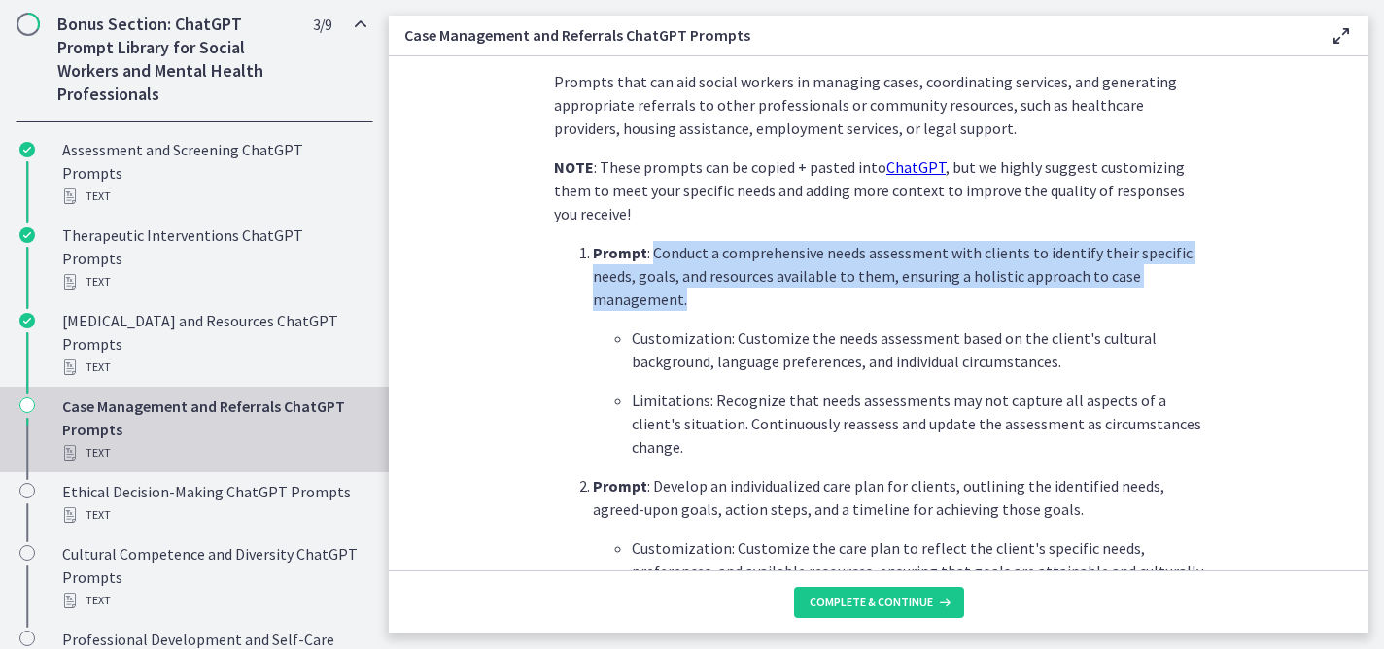
drag, startPoint x: 645, startPoint y: 252, endPoint x: 865, endPoint y: 297, distance: 224.3
click at [865, 297] on p "Prompt : Conduct a comprehensive needs assessment with clients to identify thei…" at bounding box center [898, 276] width 610 height 70
copy p "Conduct a comprehensive needs assessment with clients to identify their specifi…"
click at [1223, 341] on section "What is this collection of prompts? Prompts that can aid social workers in mana…" at bounding box center [879, 313] width 980 height 514
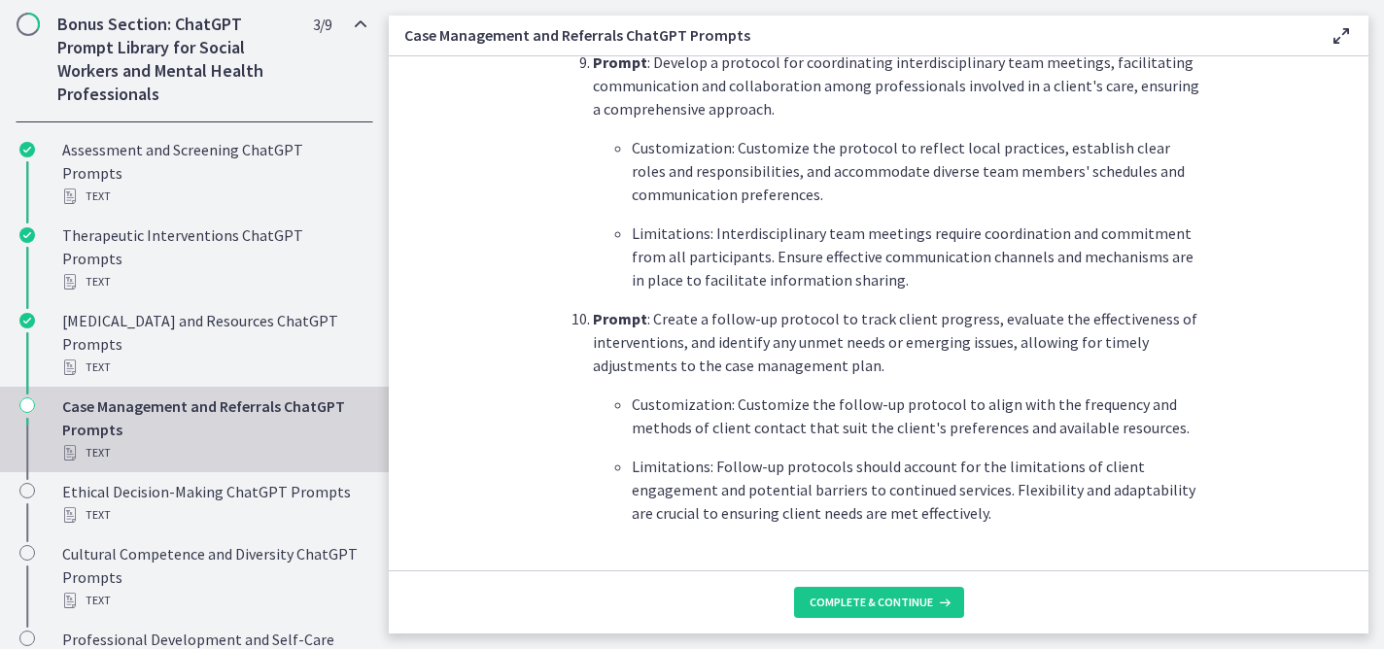
scroll to position [2593, 0]
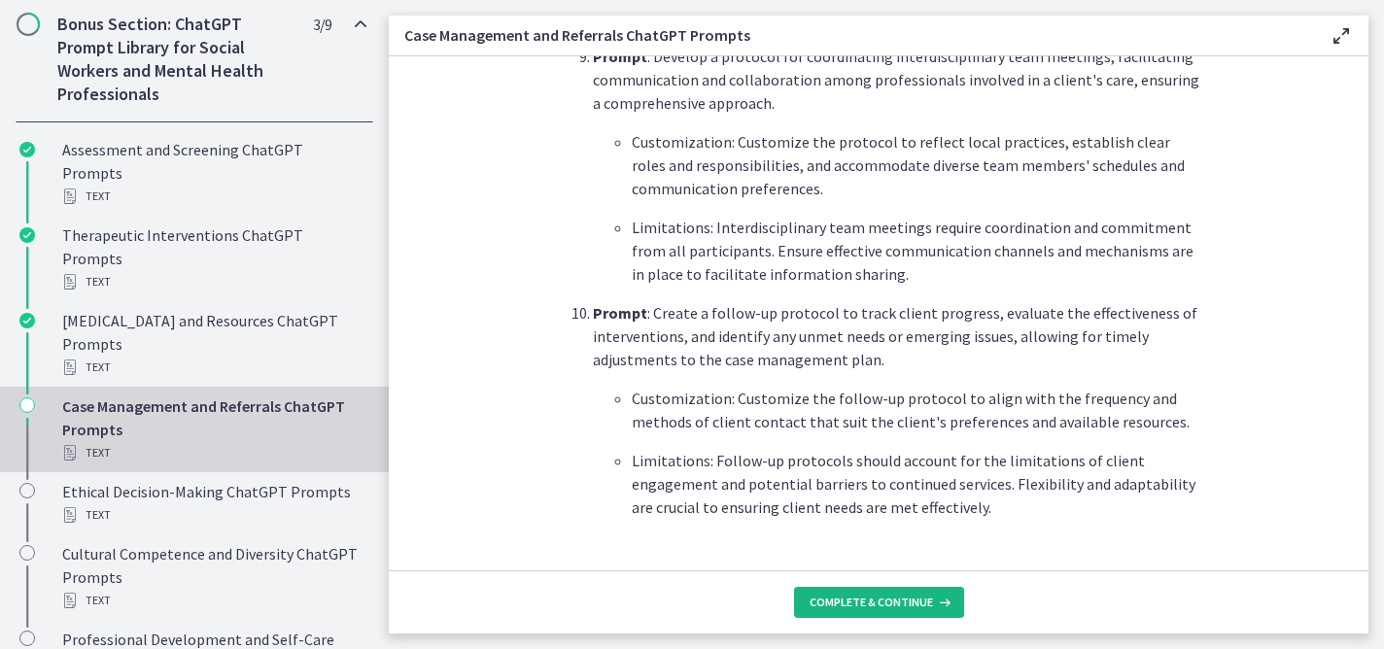
click at [876, 604] on span "Complete & continue" at bounding box center [870, 603] width 123 height 16
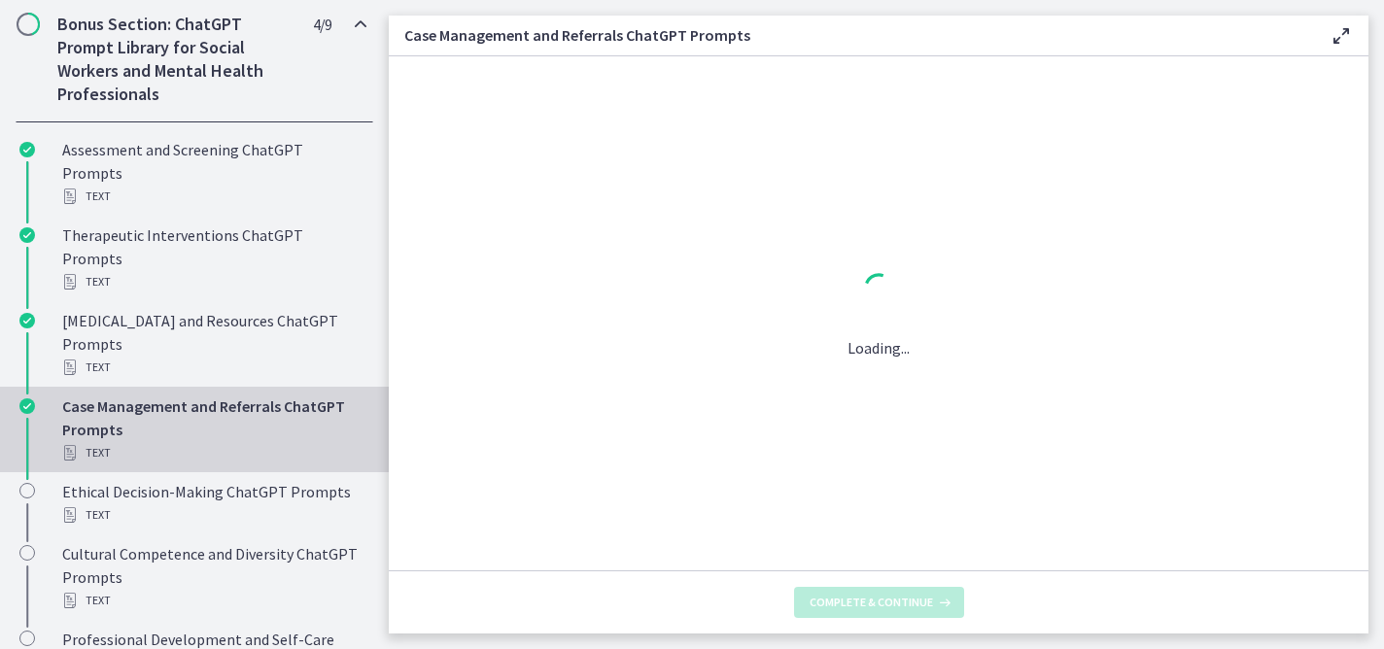
scroll to position [0, 0]
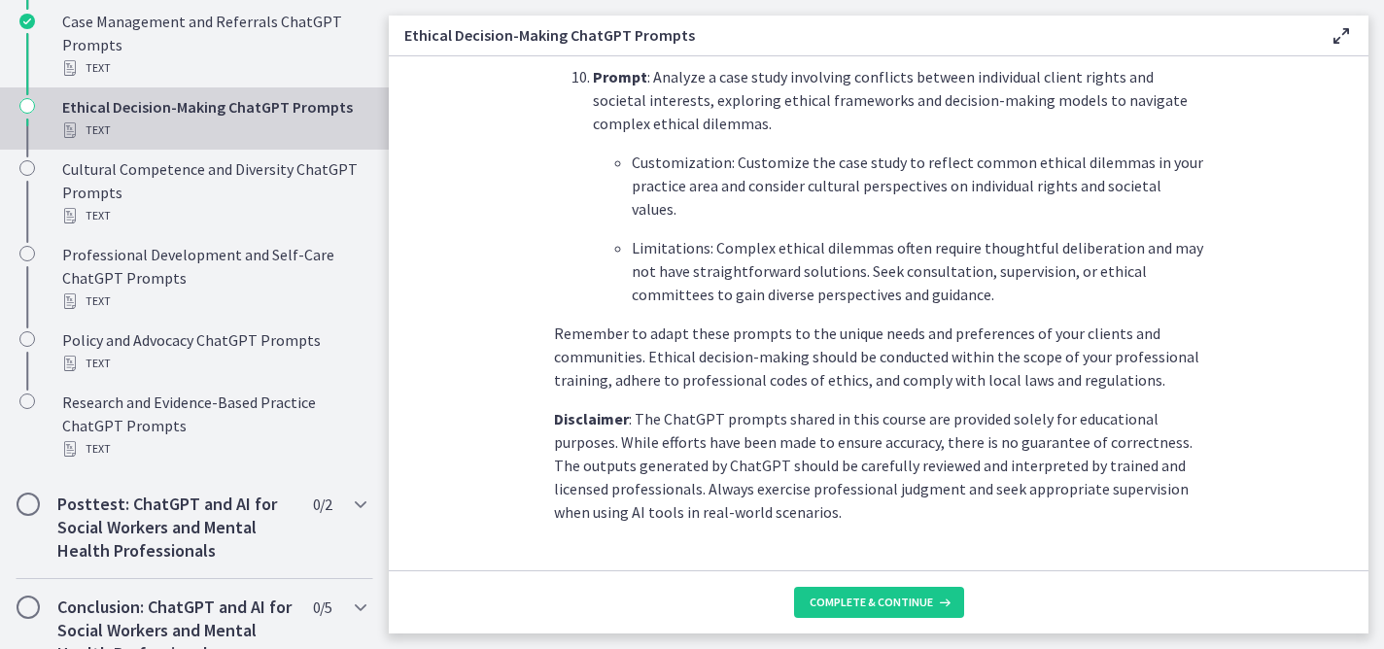
scroll to position [2757, 0]
click at [882, 611] on button "Complete & continue" at bounding box center [879, 602] width 170 height 31
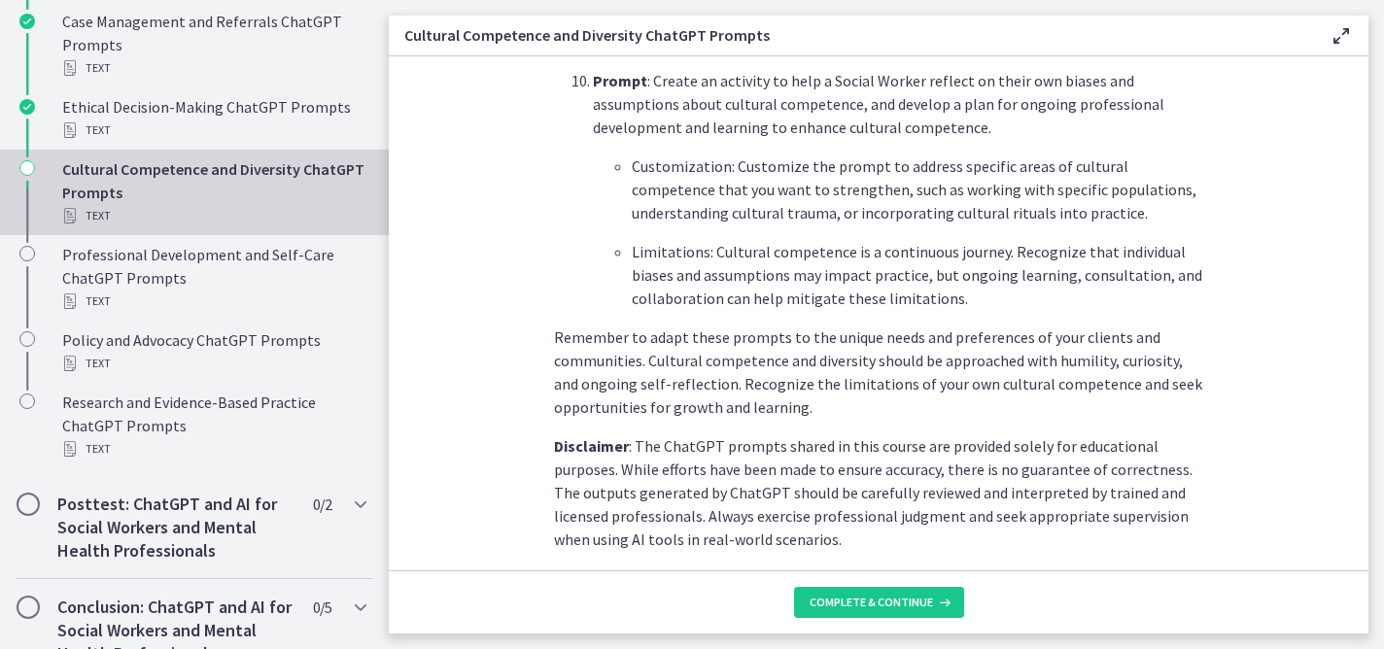
scroll to position [2846, 0]
click at [887, 612] on button "Complete & continue" at bounding box center [879, 602] width 170 height 31
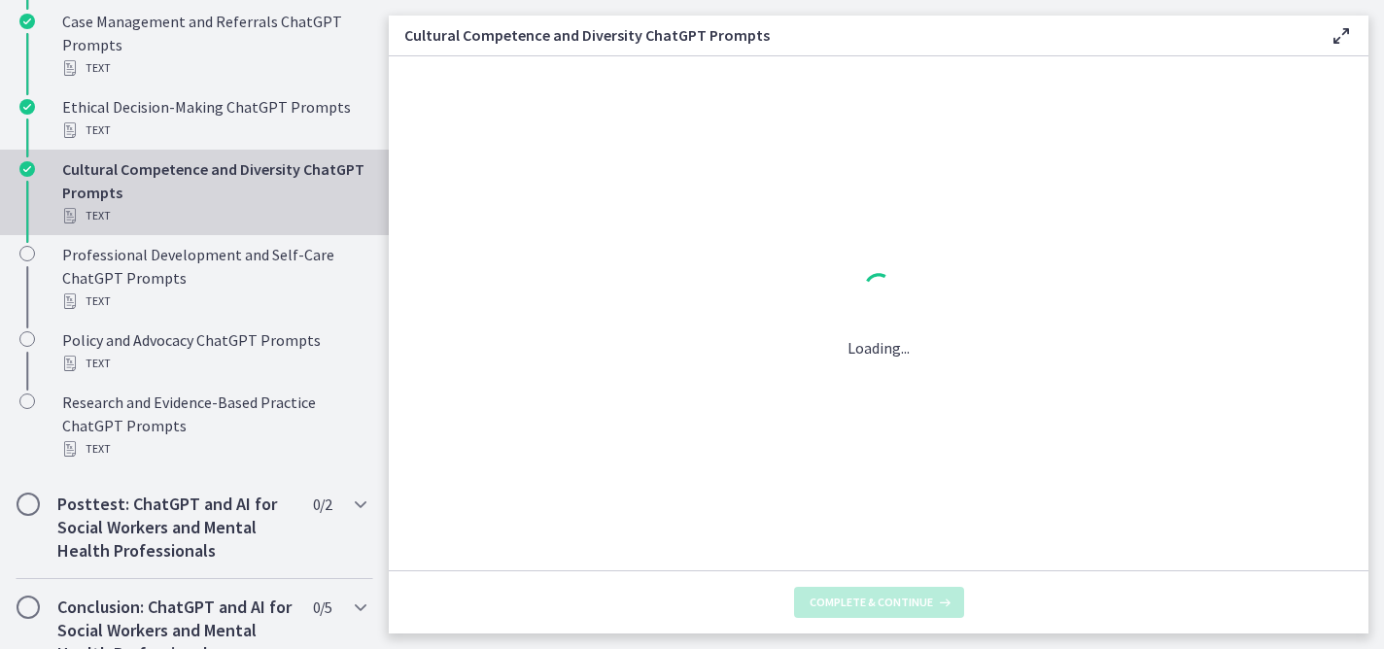
scroll to position [0, 0]
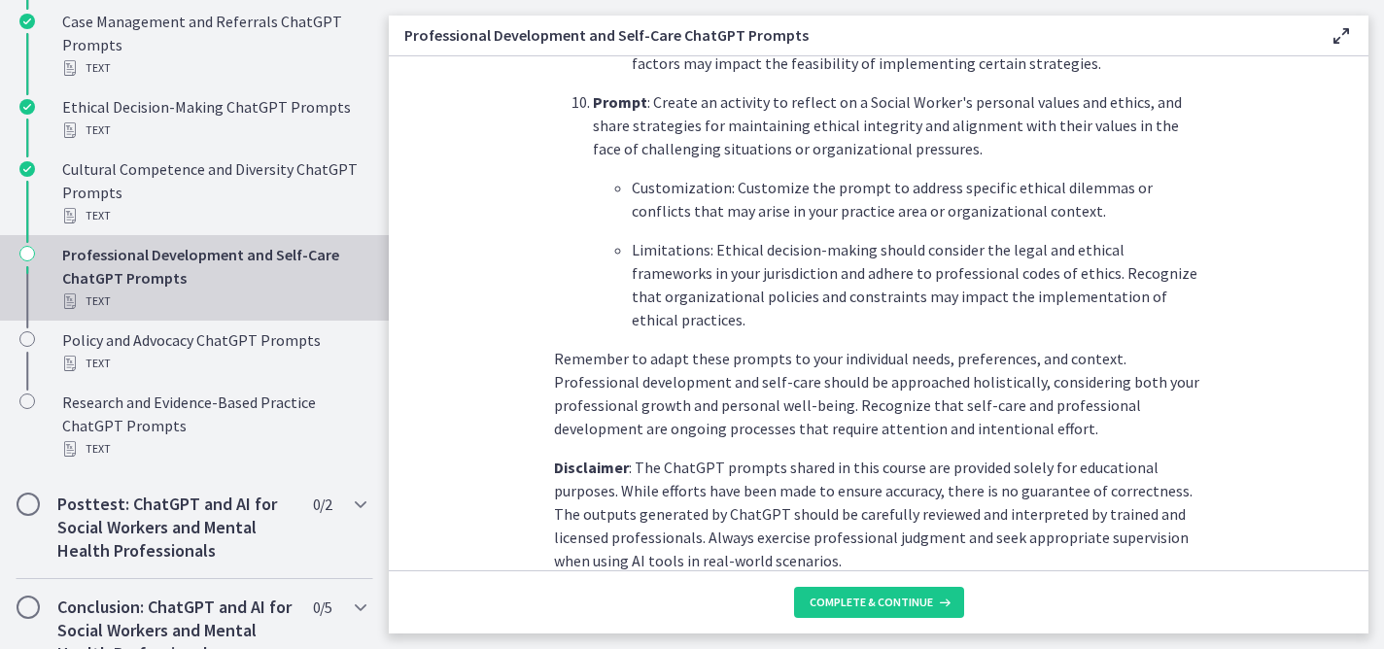
scroll to position [2922, 0]
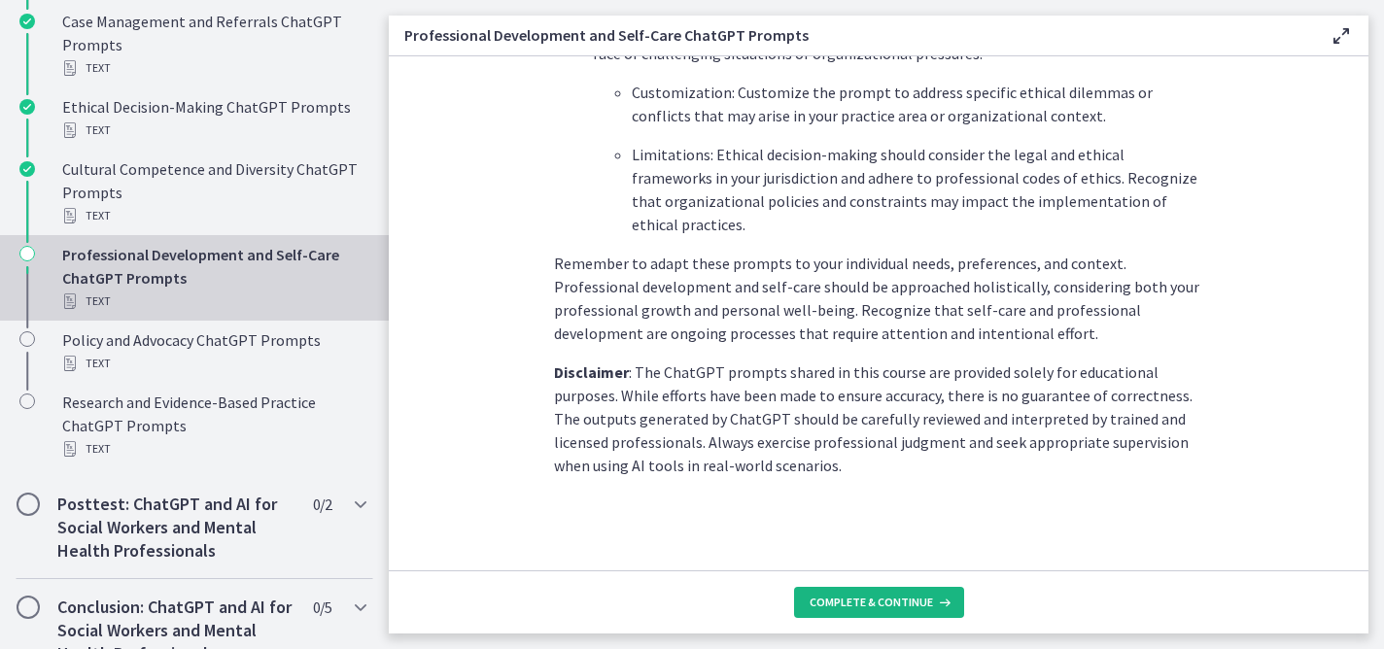
click at [882, 603] on span "Complete & continue" at bounding box center [870, 603] width 123 height 16
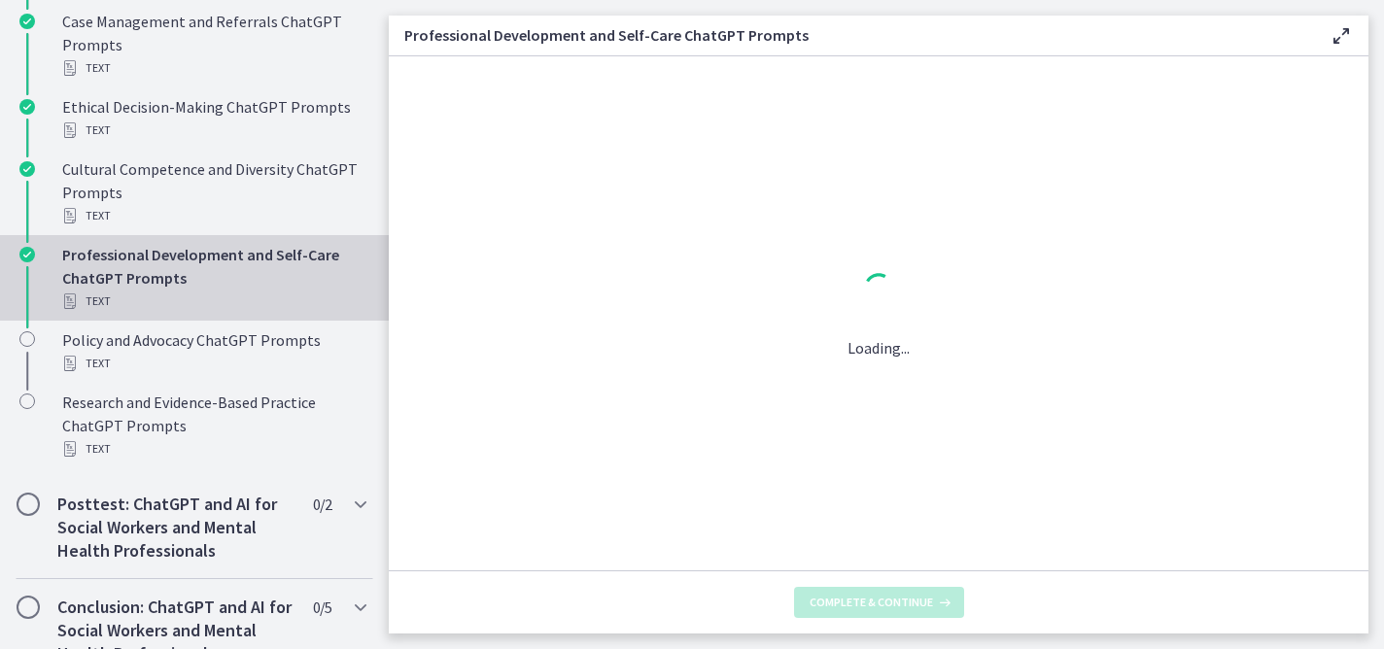
scroll to position [0, 0]
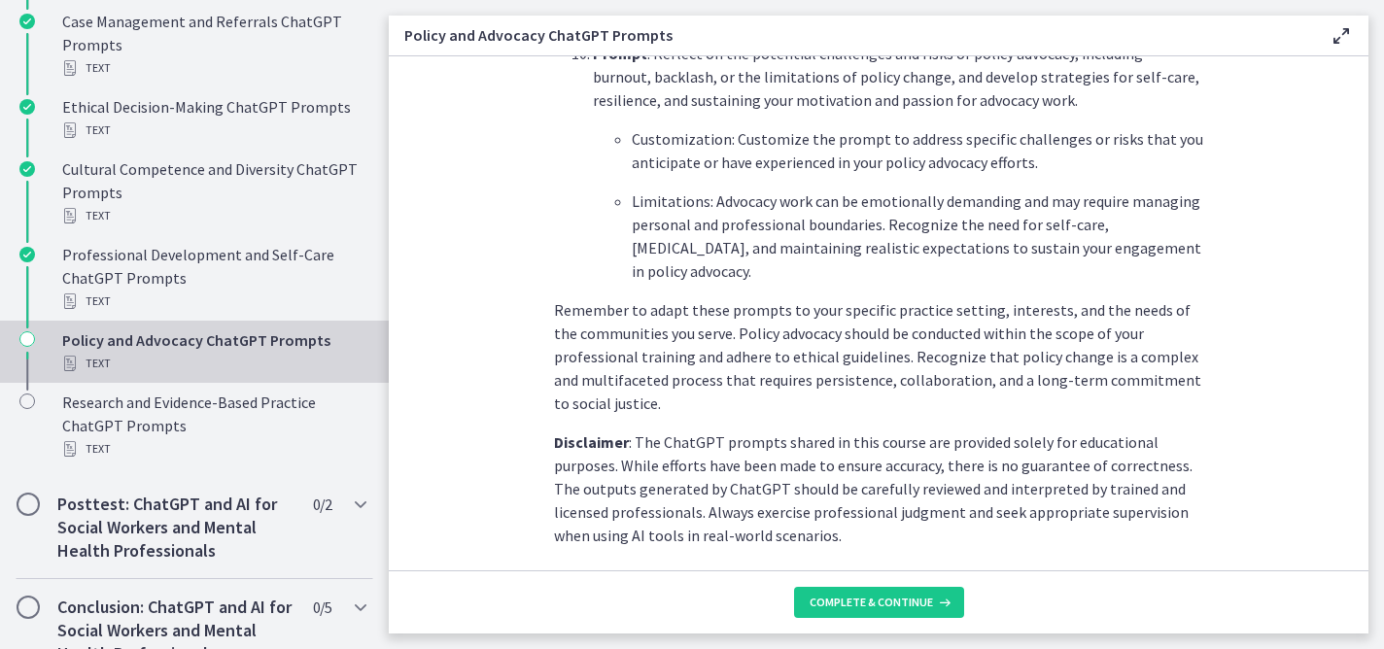
scroll to position [2921, 0]
click at [878, 608] on span "Complete & continue" at bounding box center [870, 603] width 123 height 16
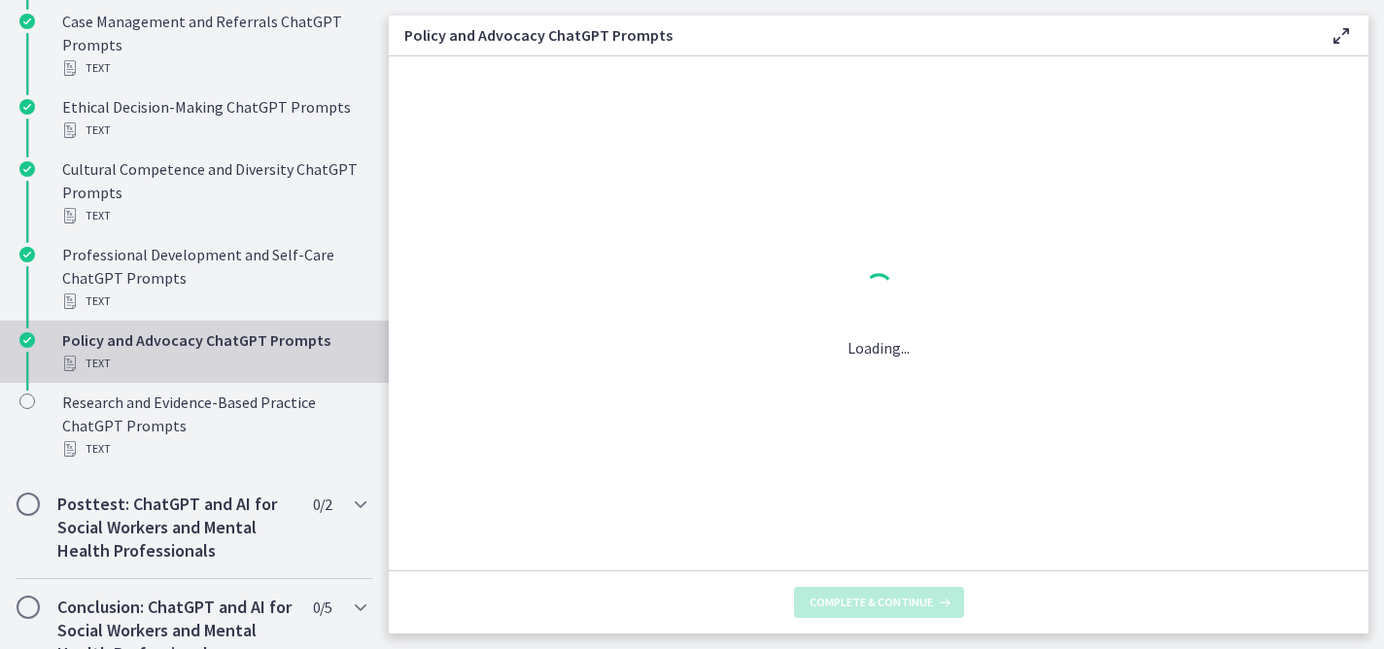
scroll to position [0, 0]
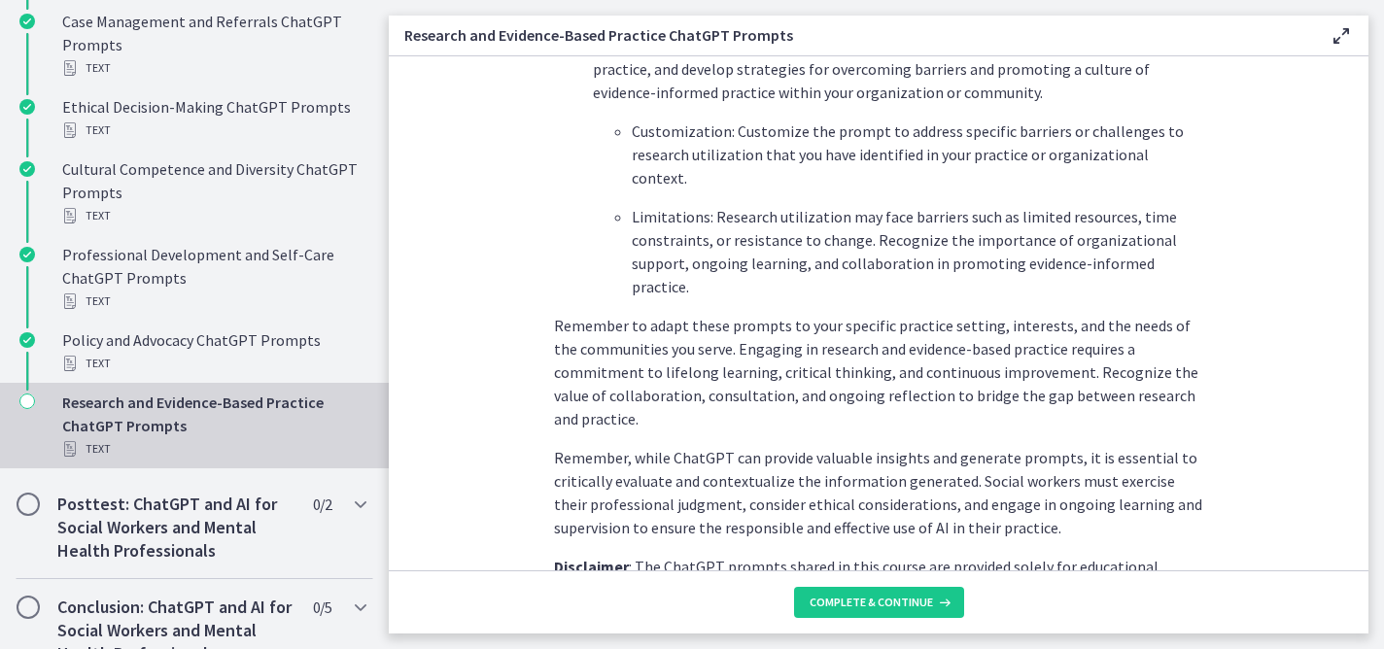
scroll to position [3054, 0]
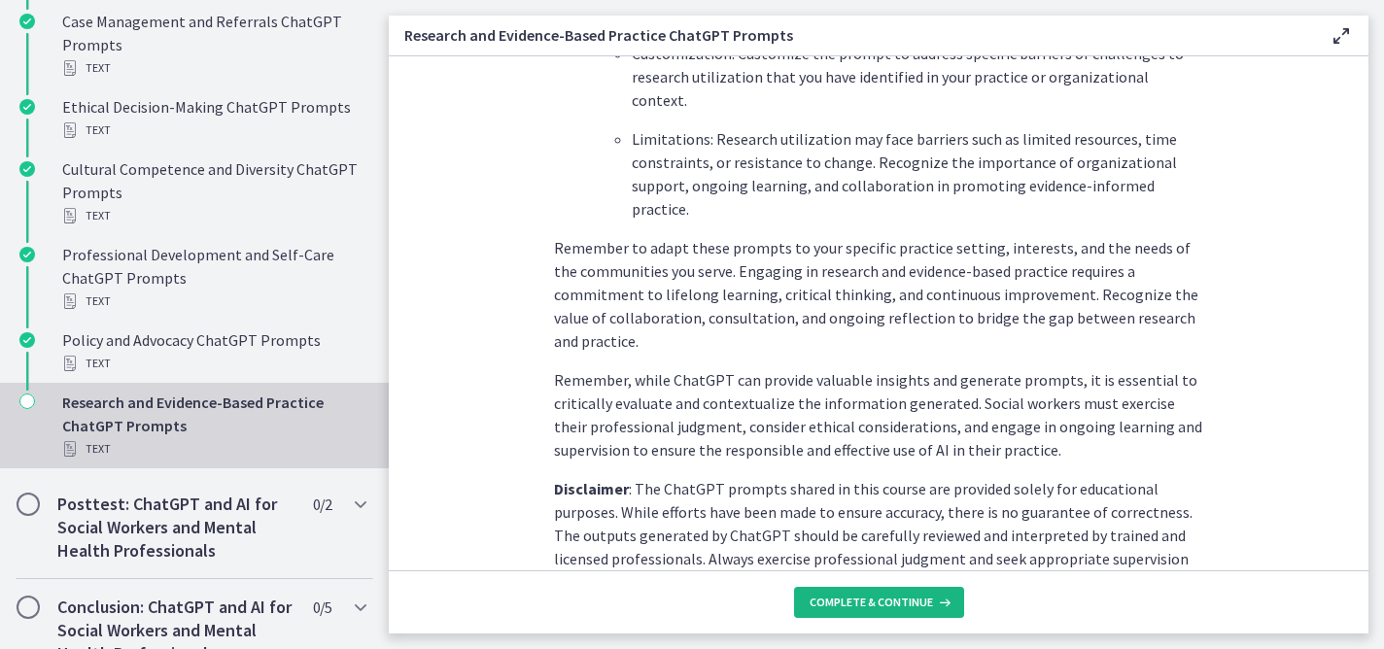
click at [878, 589] on button "Complete & continue" at bounding box center [879, 602] width 170 height 31
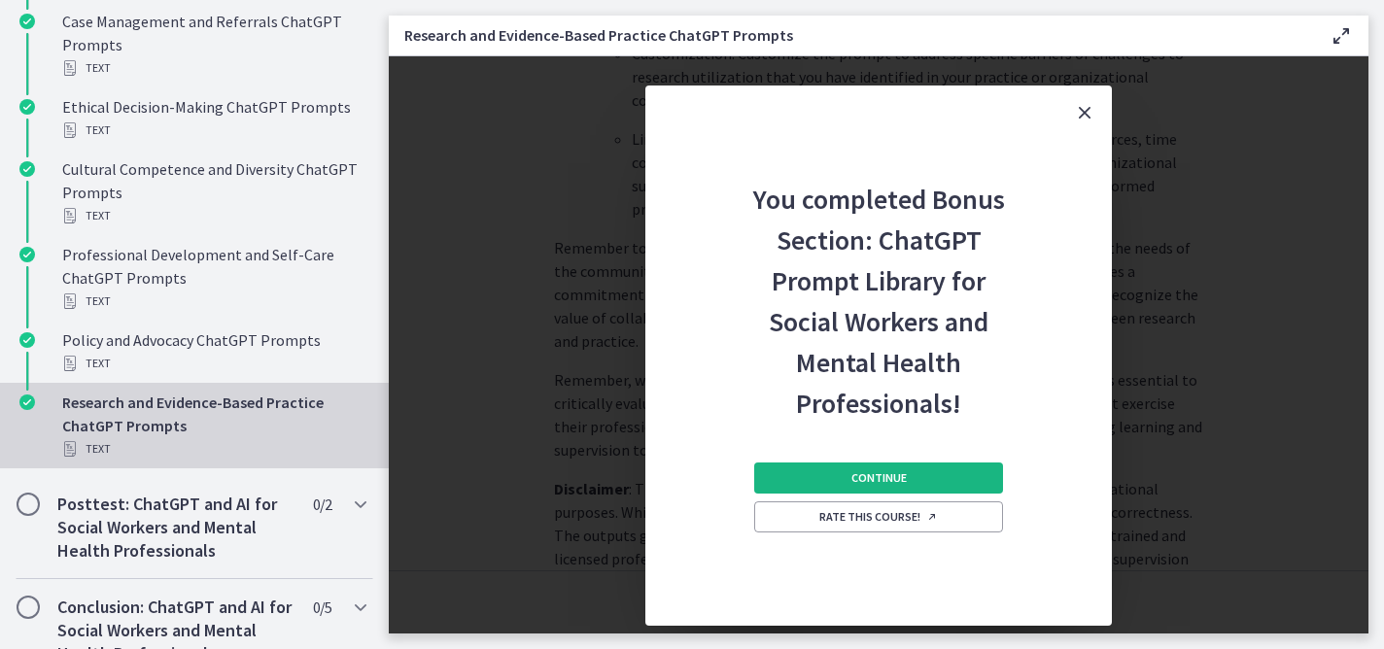
click at [878, 483] on span "Continue" at bounding box center [878, 478] width 55 height 16
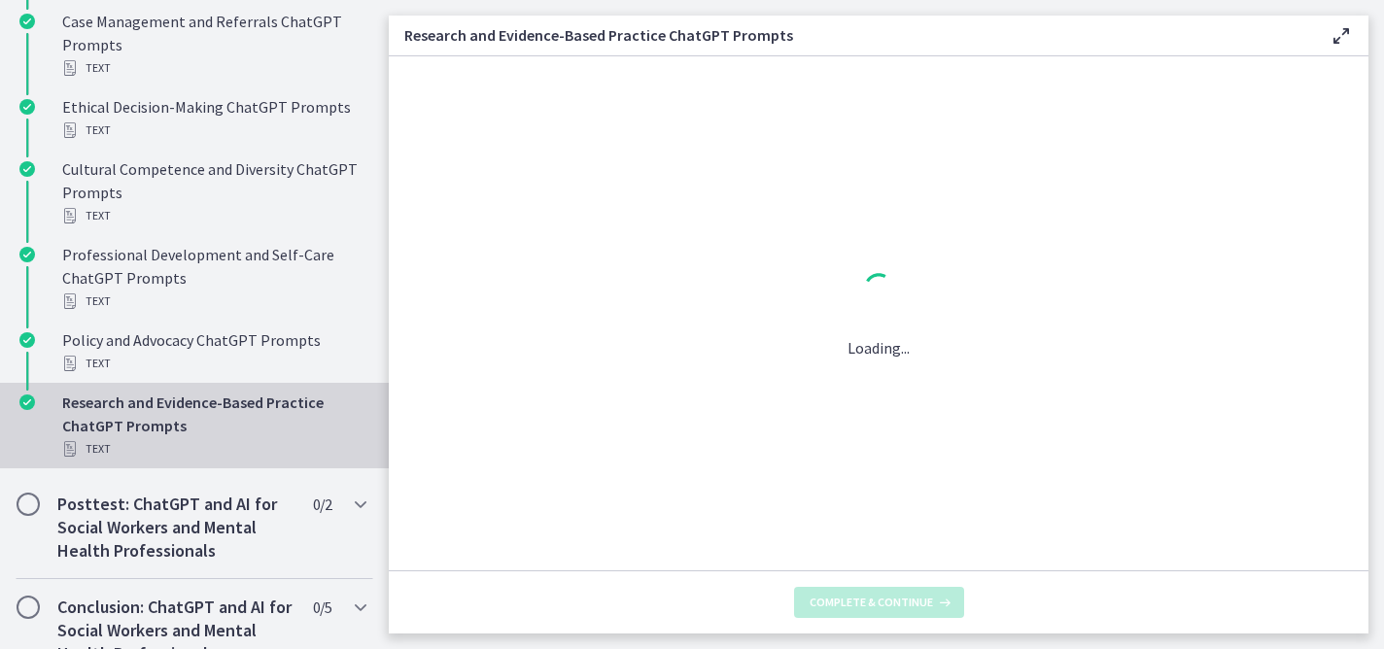
scroll to position [0, 0]
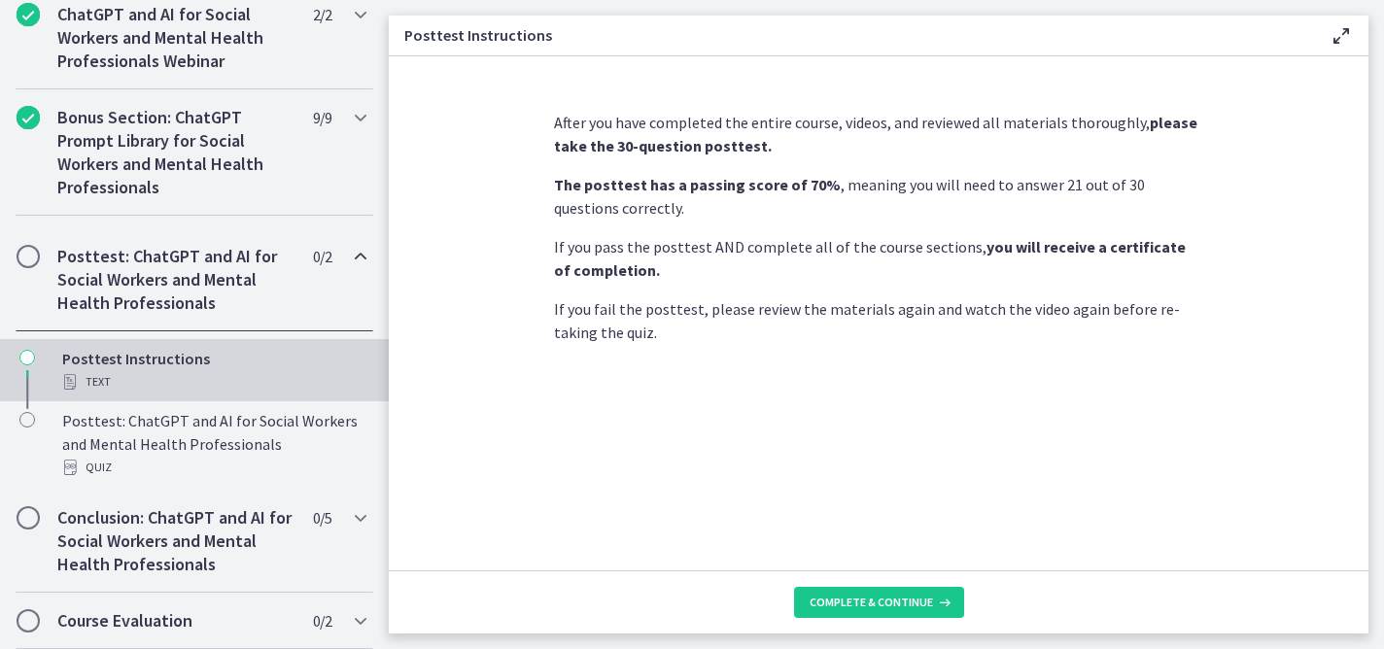
scroll to position [1011, 0]
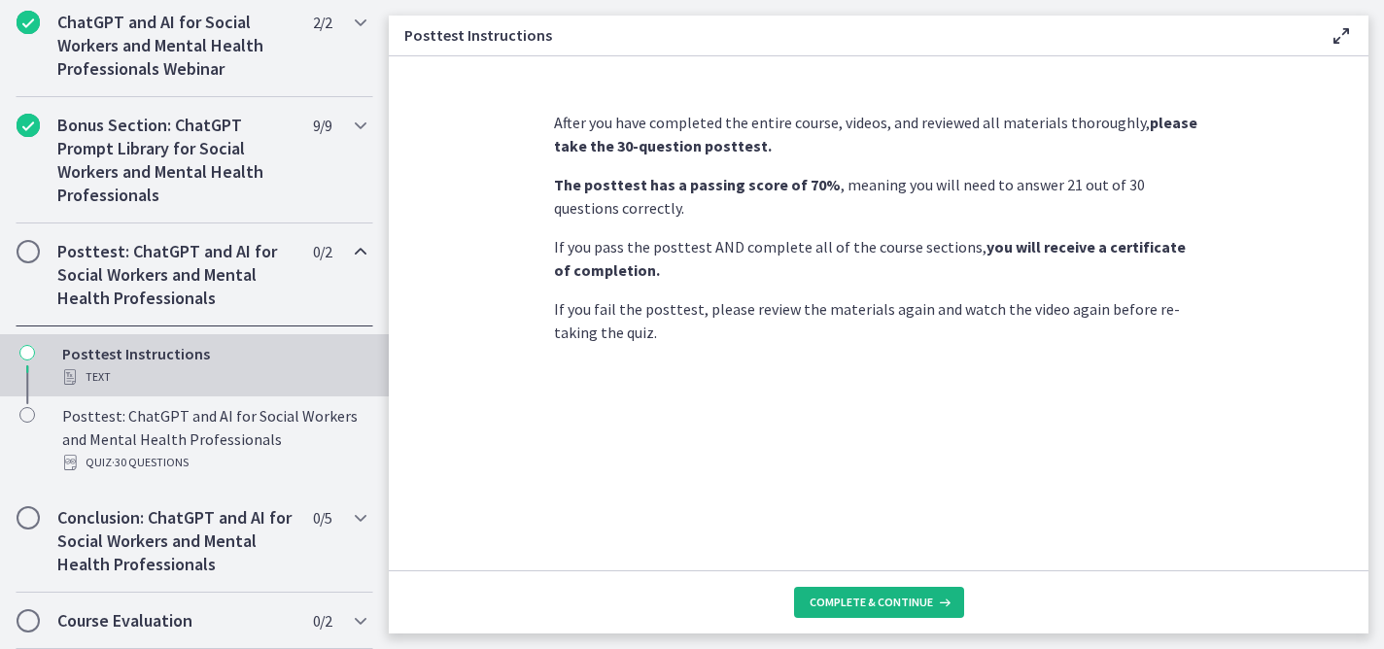
click at [870, 607] on span "Complete & continue" at bounding box center [870, 603] width 123 height 16
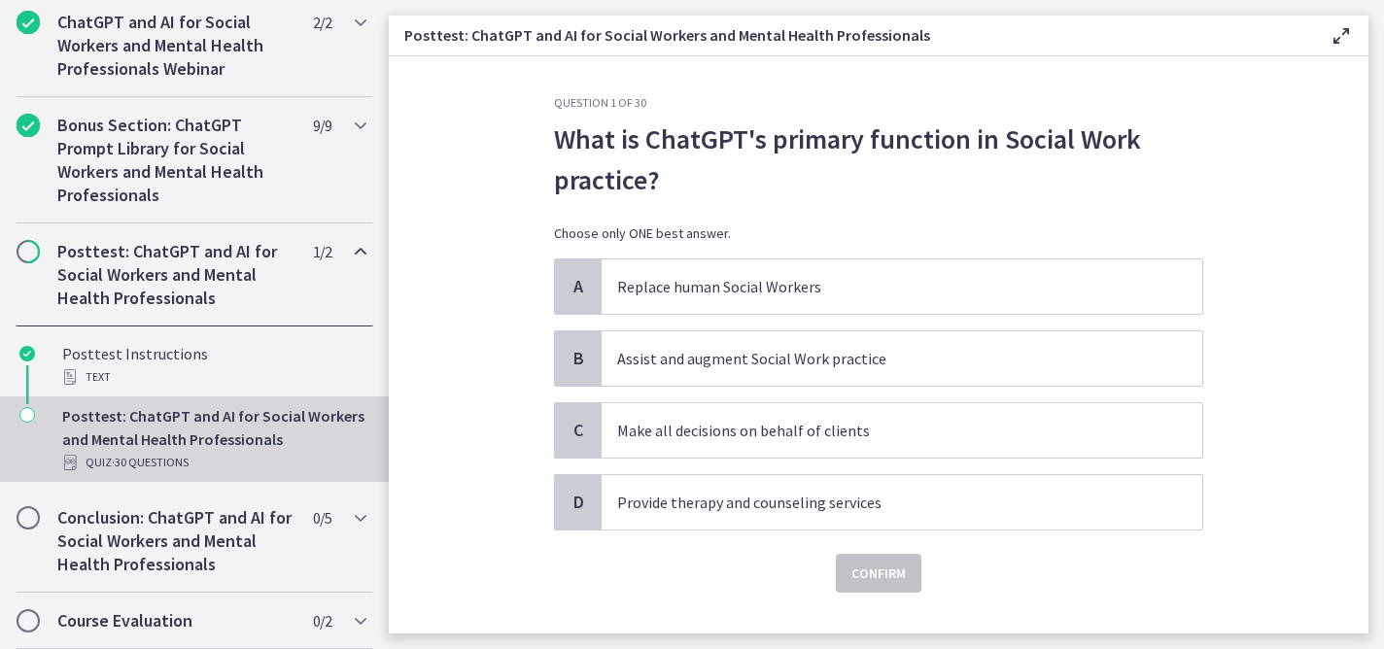
scroll to position [37, 0]
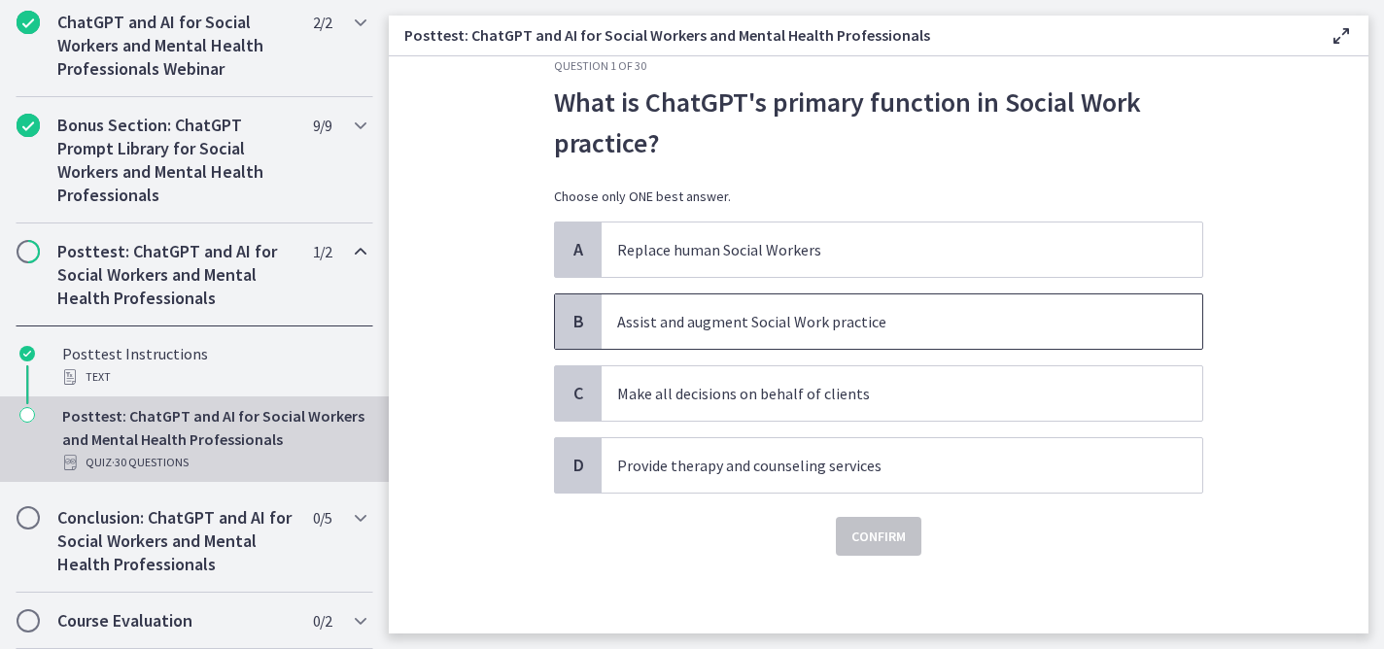
click at [857, 319] on p "Assist and augment Social Work practice" at bounding box center [882, 321] width 531 height 23
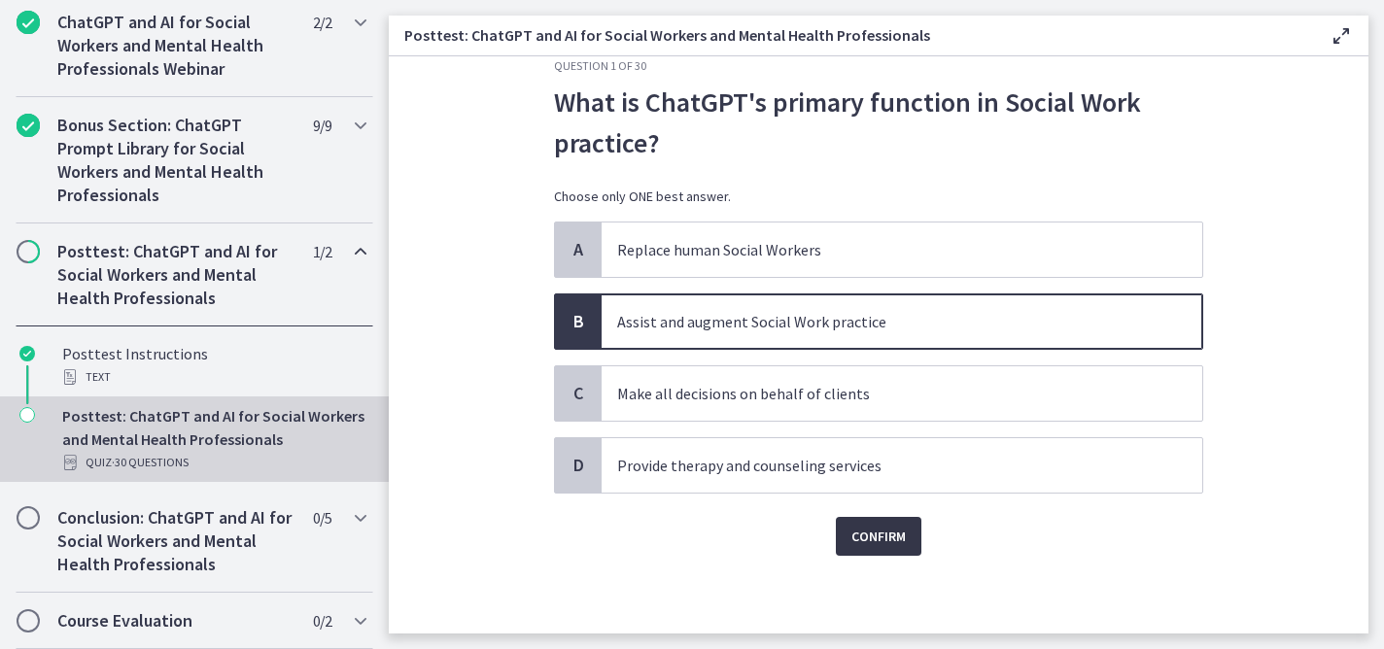
click at [866, 542] on span "Confirm" at bounding box center [878, 536] width 54 height 23
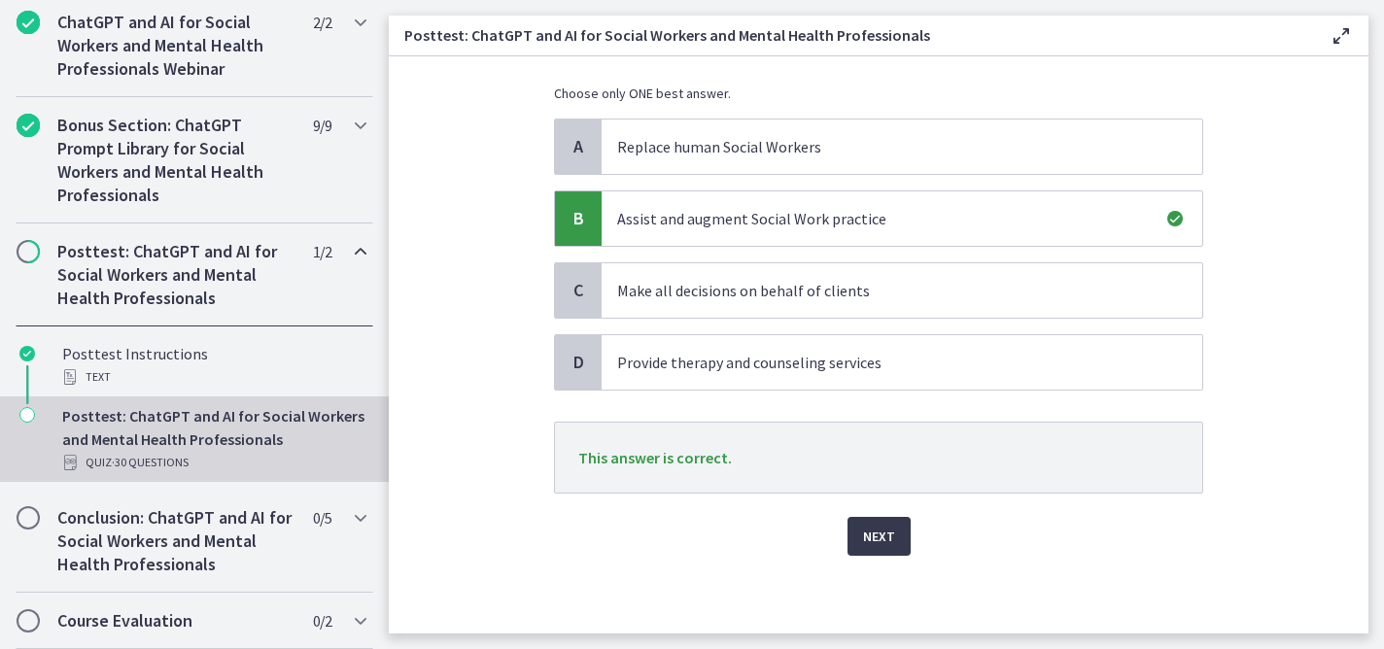
scroll to position [139, 0]
click at [872, 538] on span "Next" at bounding box center [879, 537] width 32 height 23
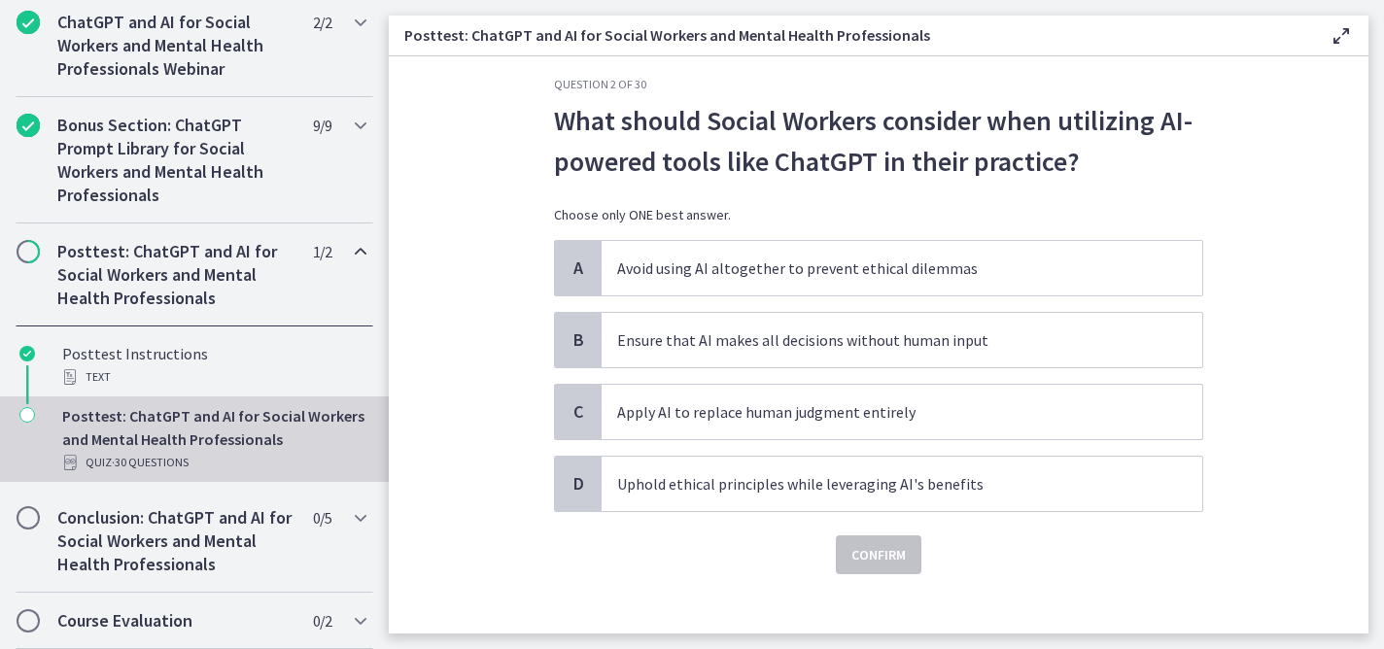
scroll to position [37, 0]
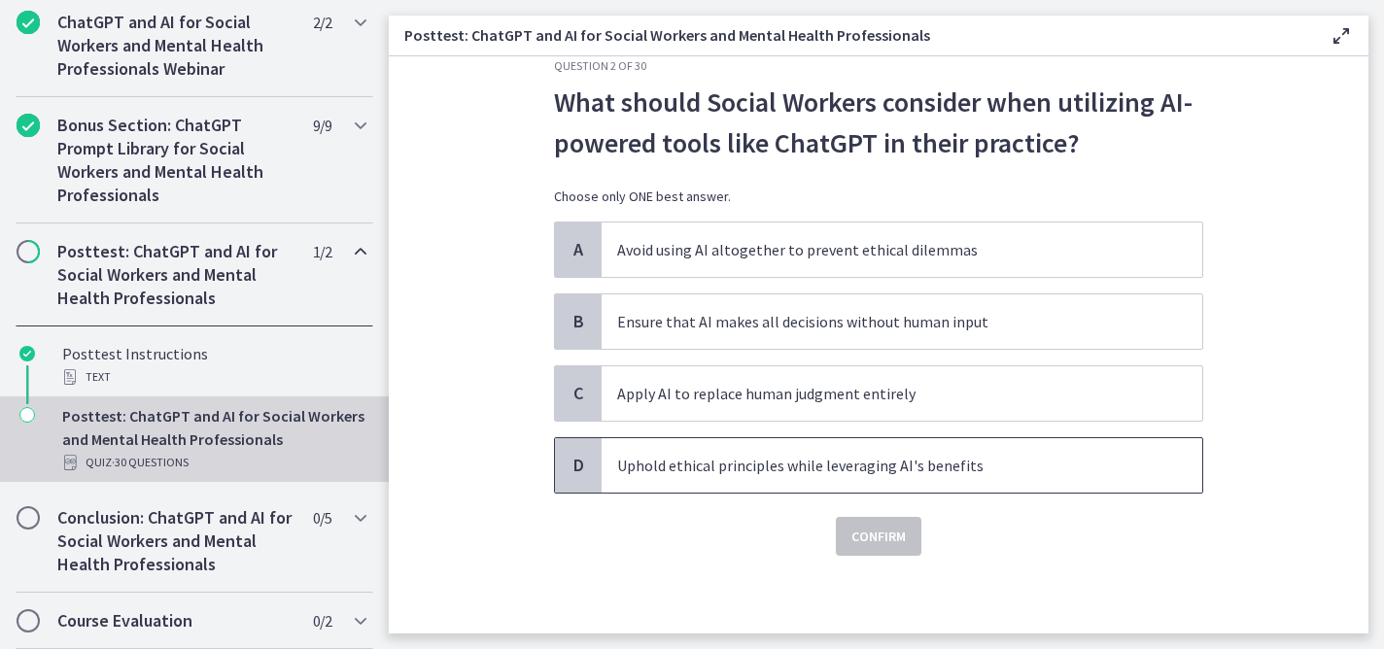
click at [1023, 463] on p "Uphold ethical principles while leveraging AI's benefits" at bounding box center [882, 465] width 531 height 23
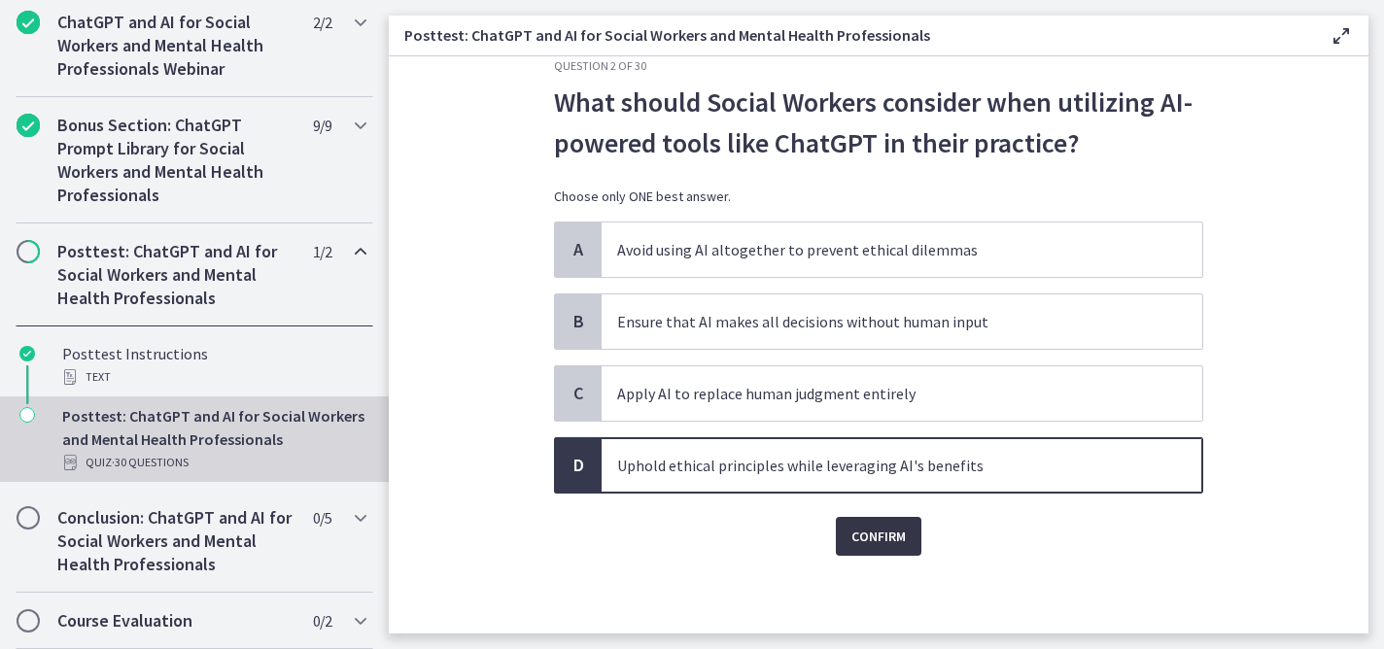
click at [878, 536] on span "Confirm" at bounding box center [878, 536] width 54 height 23
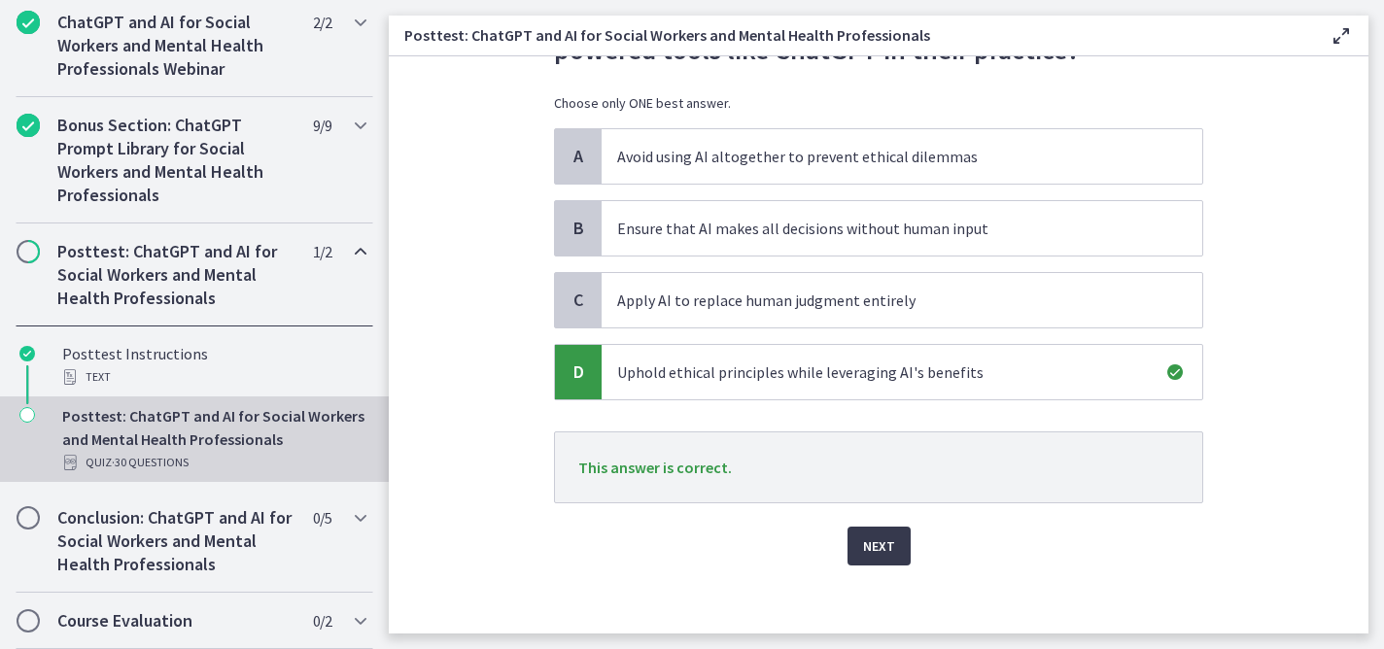
scroll to position [135, 0]
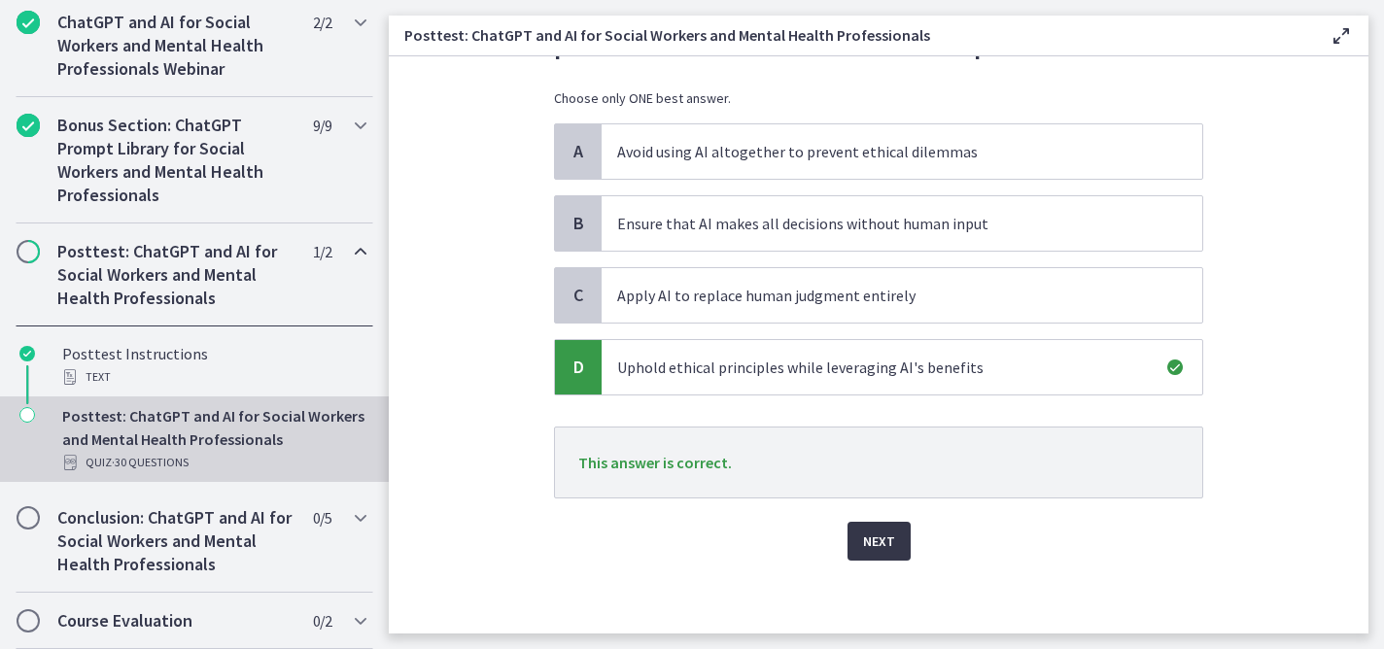
click at [868, 540] on span "Next" at bounding box center [879, 541] width 32 height 23
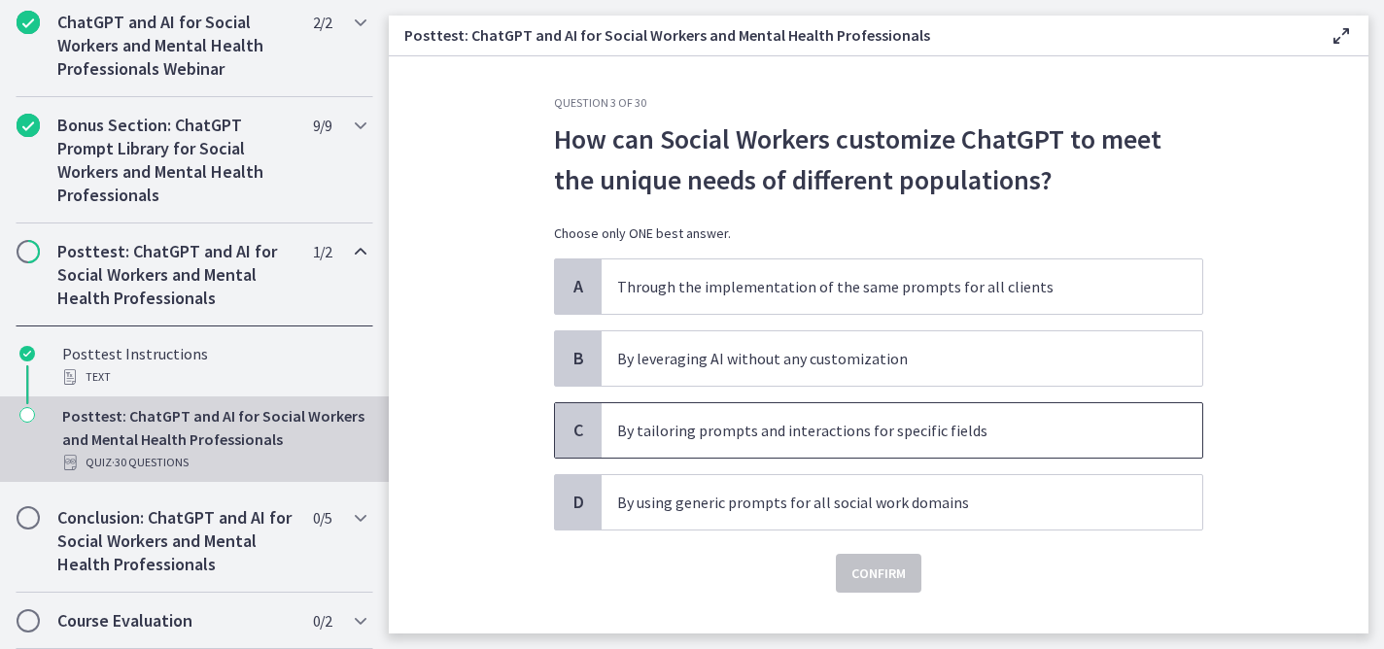
click at [949, 433] on p "By tailoring prompts and interactions for specific fields" at bounding box center [882, 430] width 531 height 23
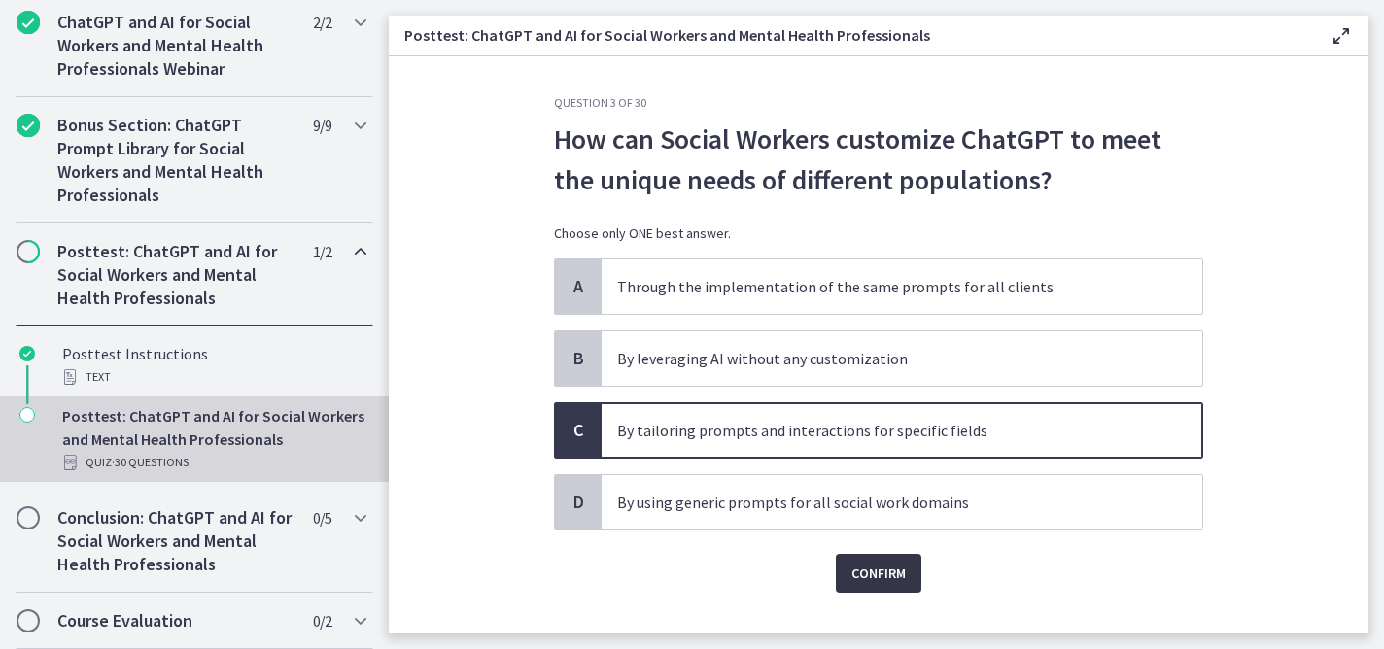
click at [869, 570] on span "Confirm" at bounding box center [878, 573] width 54 height 23
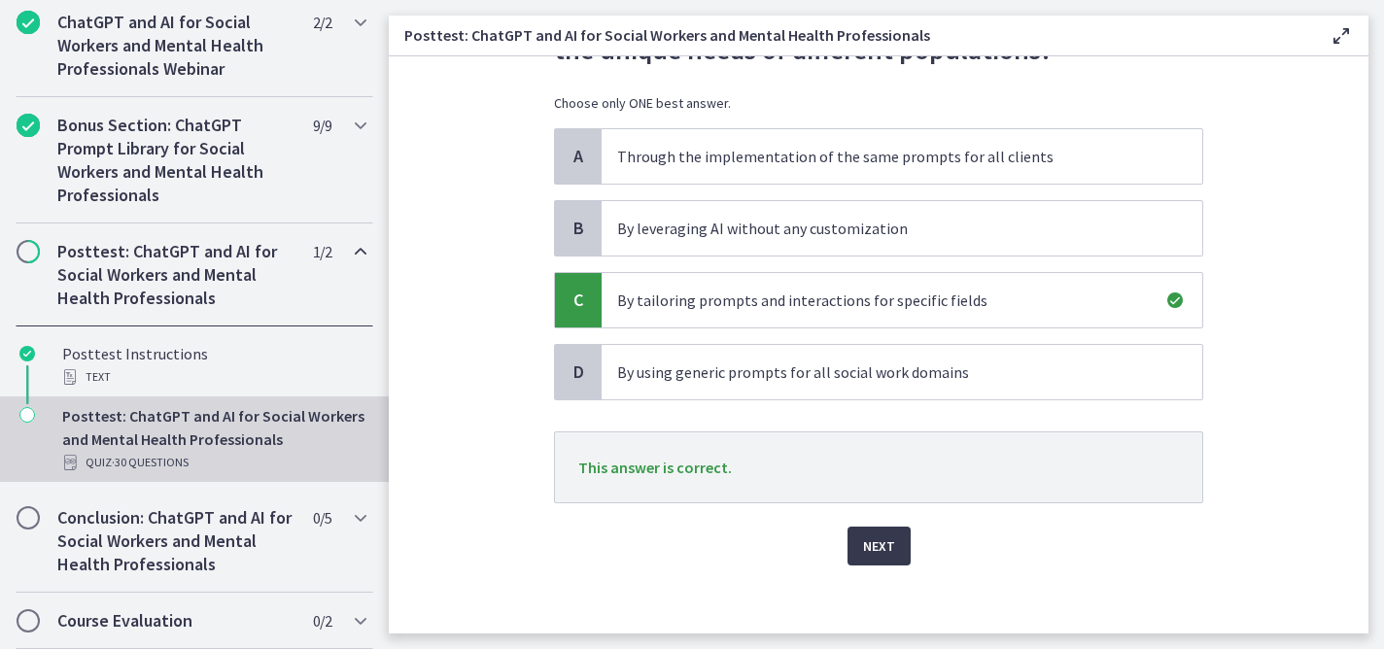
scroll to position [140, 0]
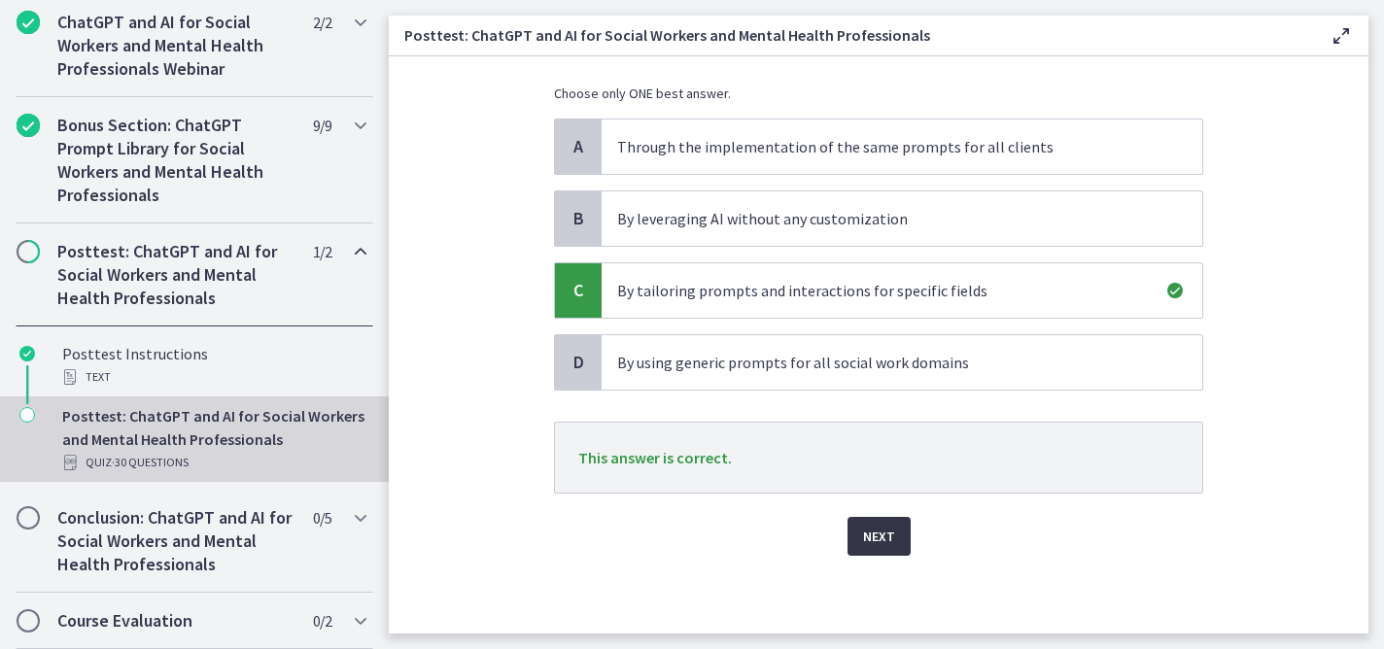
click at [868, 538] on span "Next" at bounding box center [879, 536] width 32 height 23
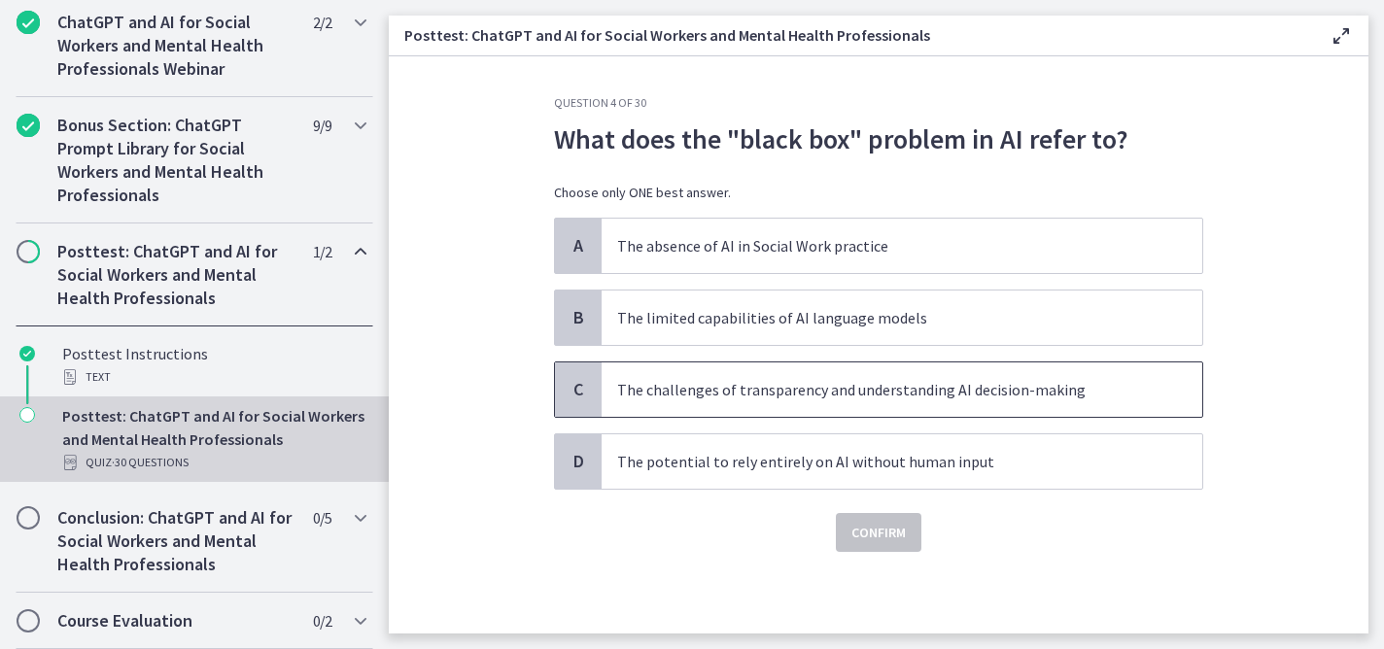
click at [977, 395] on p "The challenges of transparency and understanding AI decision-making" at bounding box center [882, 389] width 531 height 23
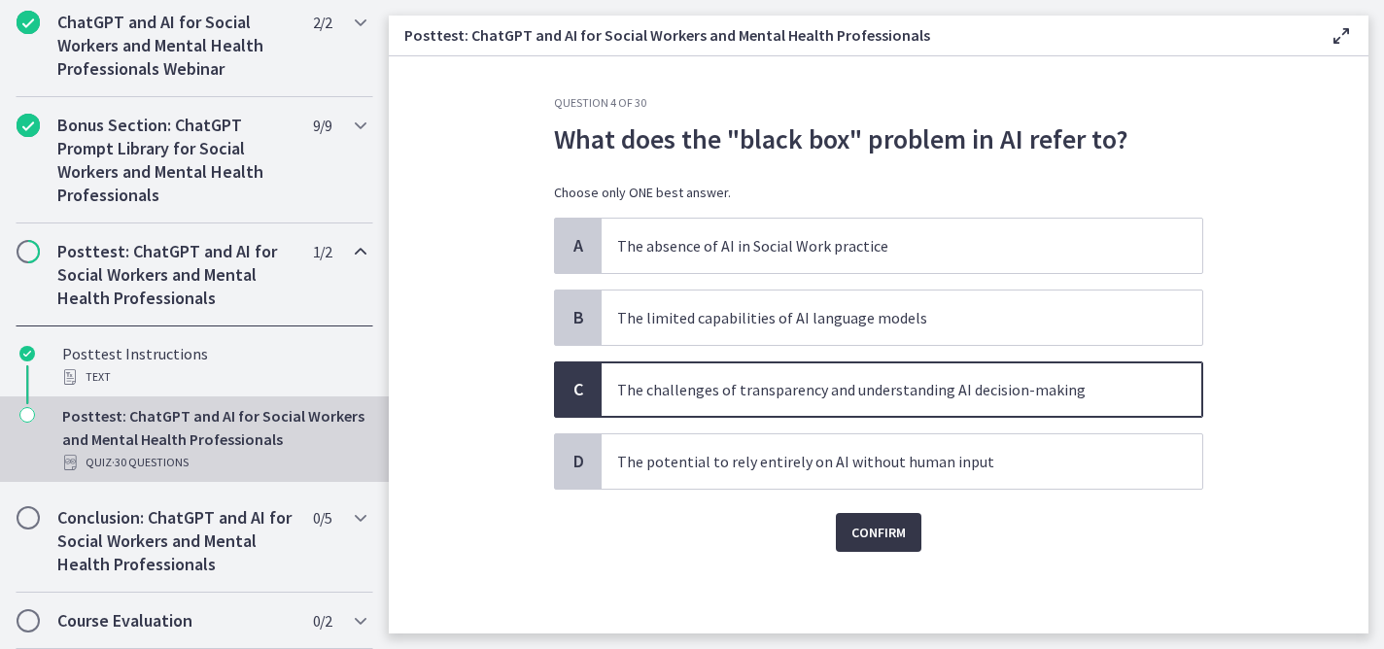
click at [875, 534] on span "Confirm" at bounding box center [878, 532] width 54 height 23
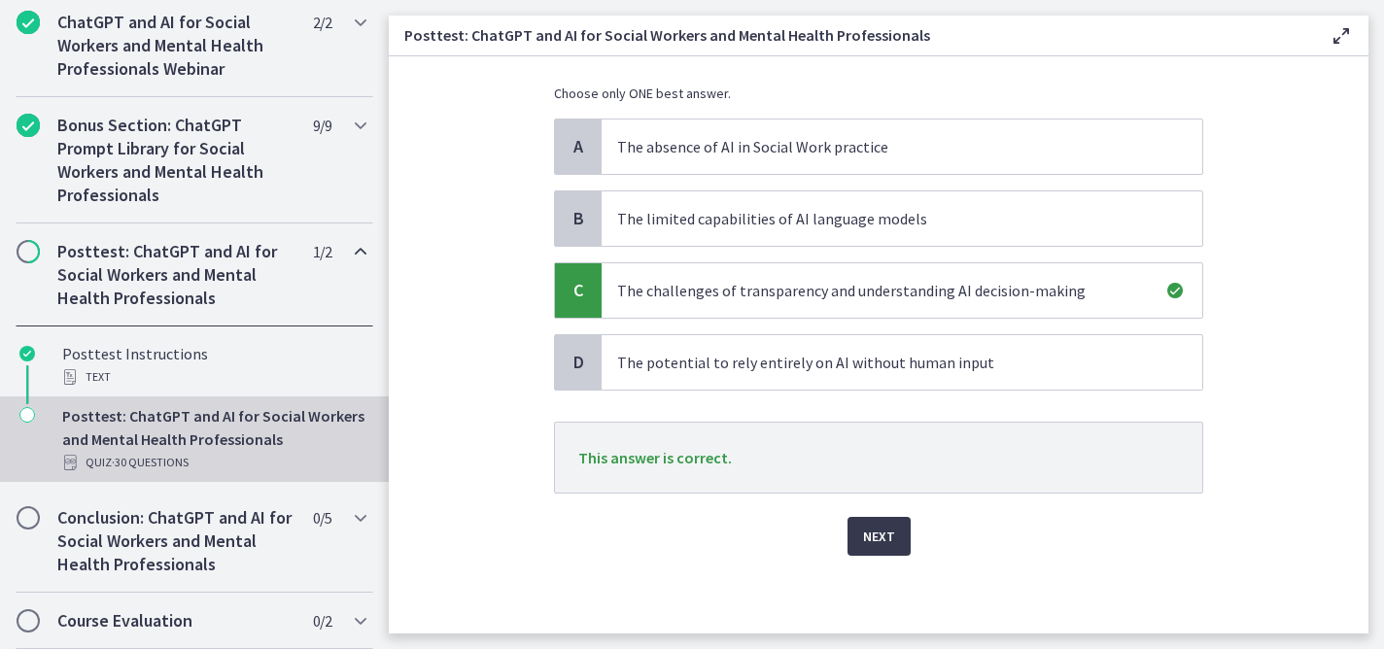
scroll to position [98, 0]
click at [875, 543] on span "Next" at bounding box center [879, 537] width 32 height 23
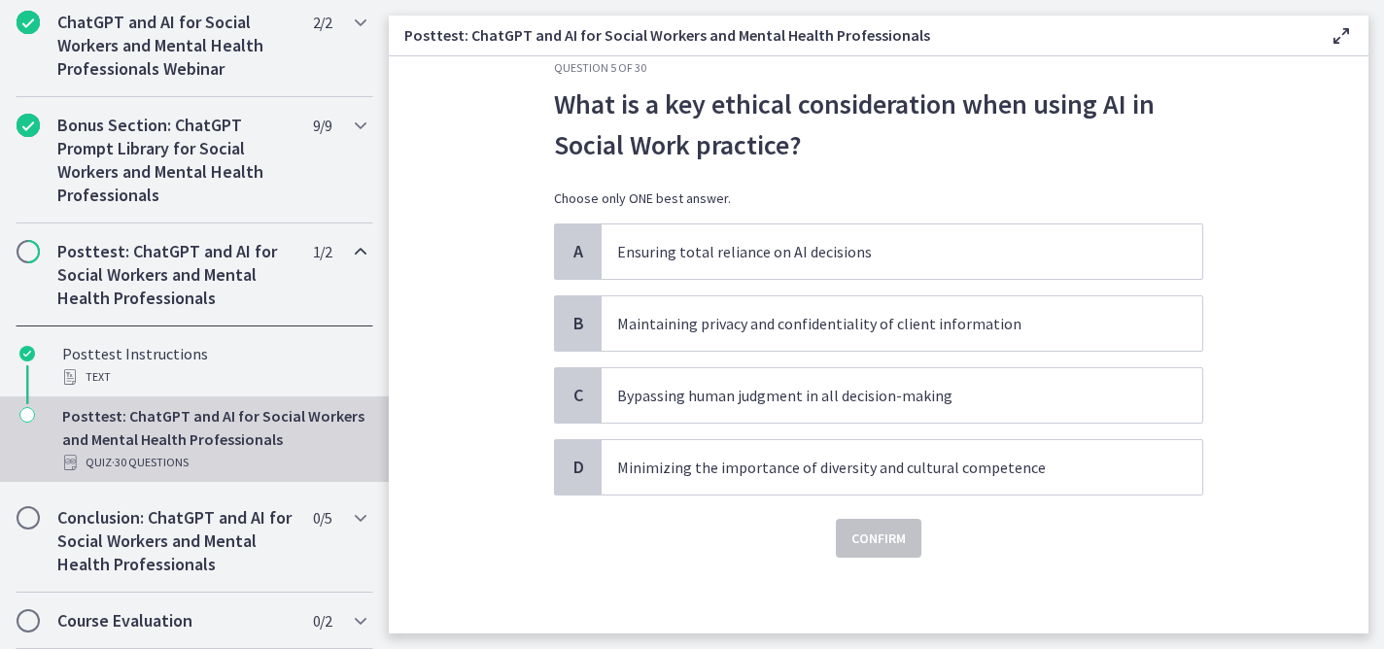
scroll to position [37, 0]
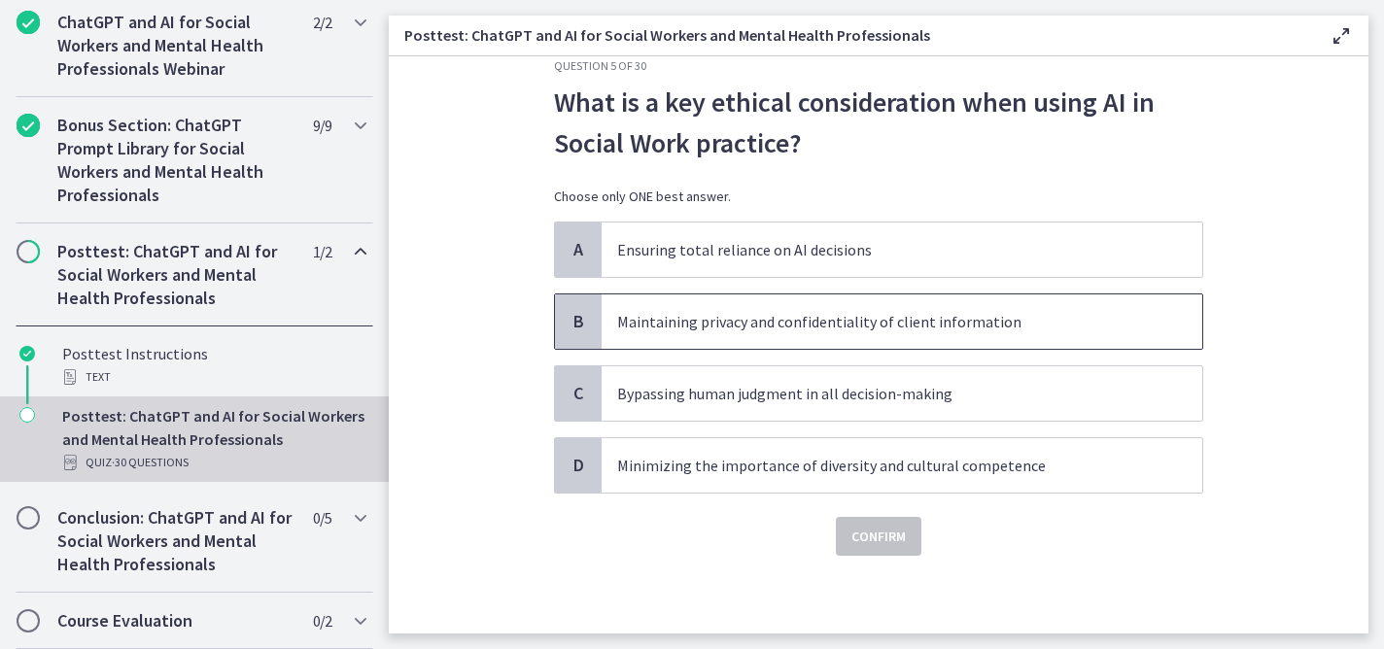
click at [1032, 334] on span "Maintaining privacy and confidentiality of client information" at bounding box center [902, 321] width 601 height 54
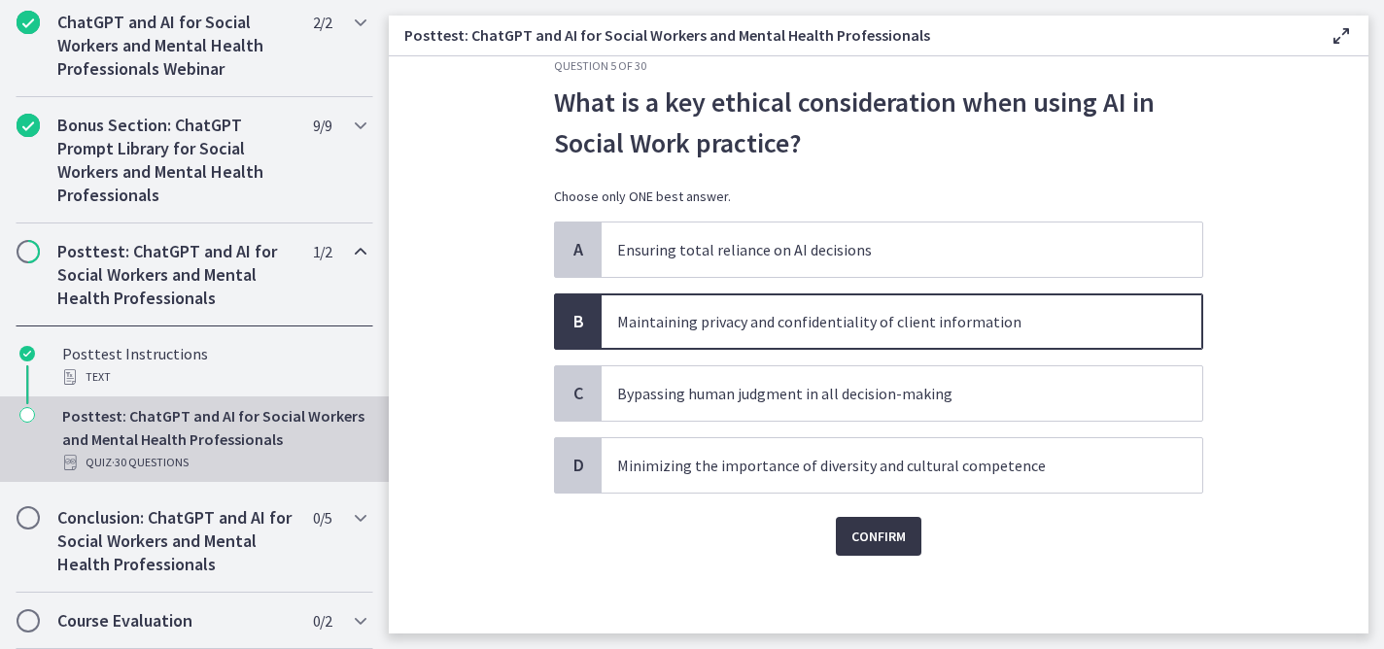
click at [884, 542] on span "Confirm" at bounding box center [878, 536] width 54 height 23
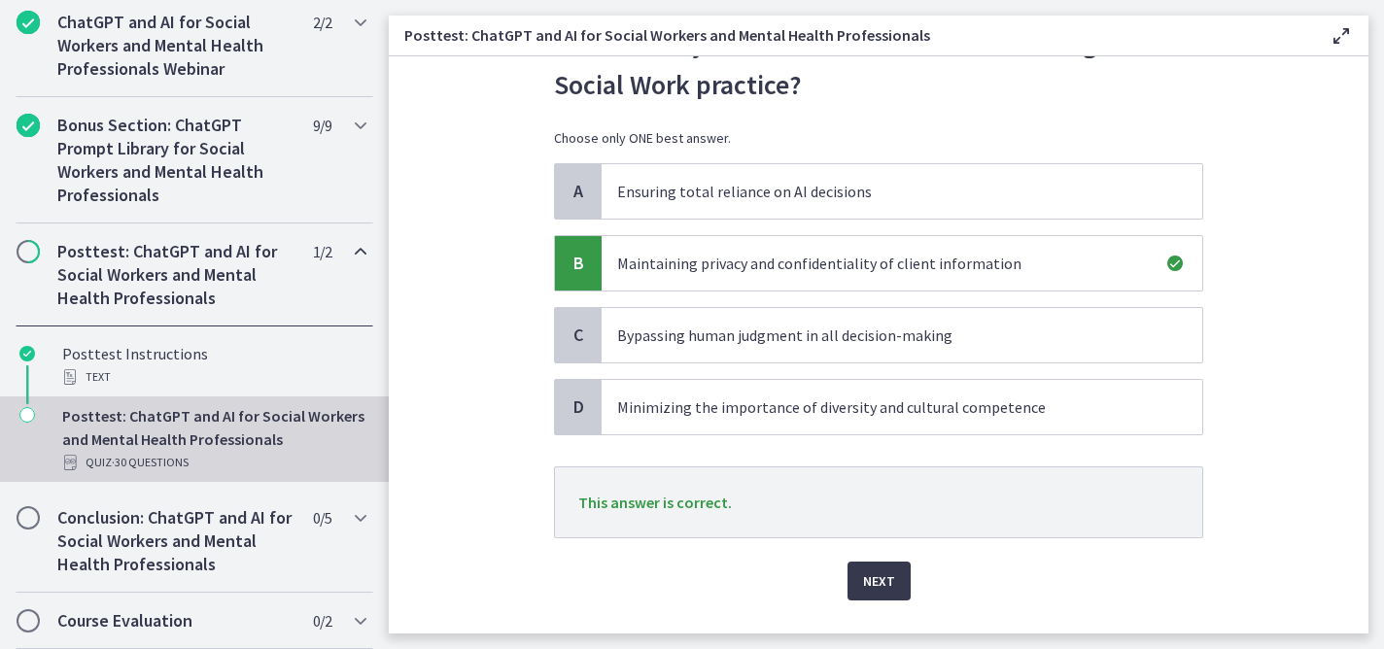
scroll to position [102, 0]
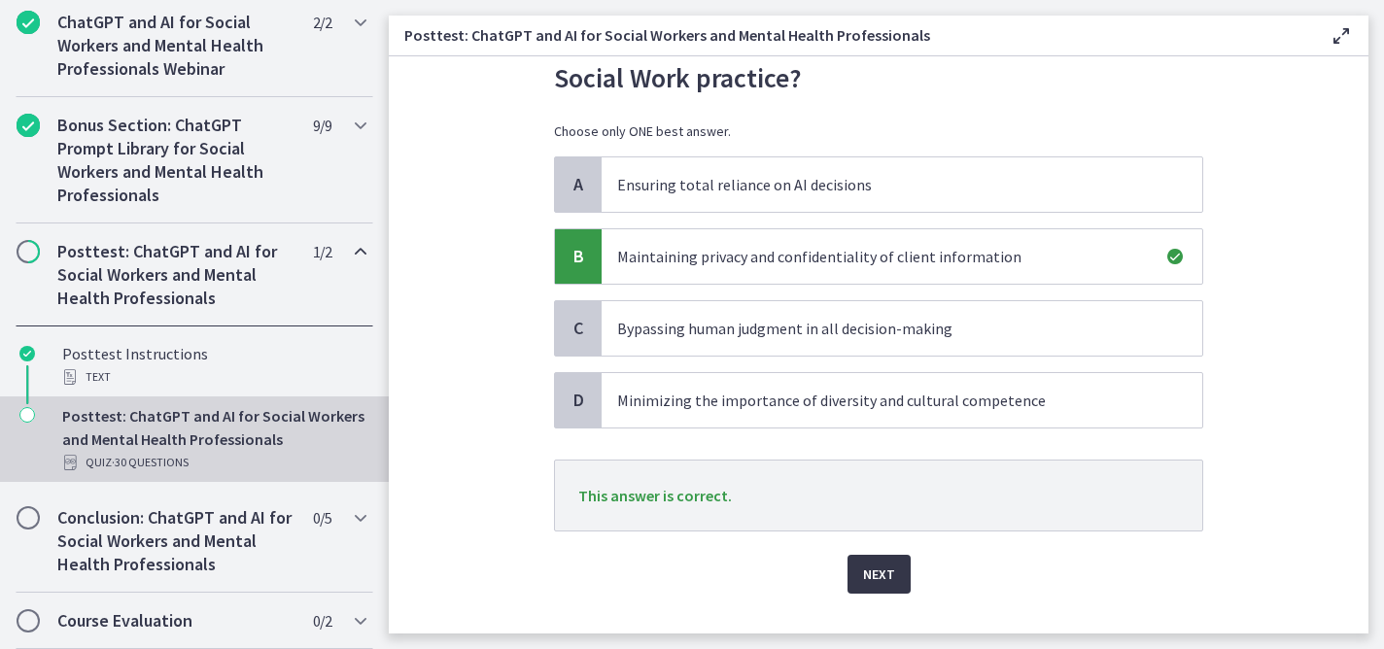
click at [863, 573] on span "Next" at bounding box center [879, 574] width 32 height 23
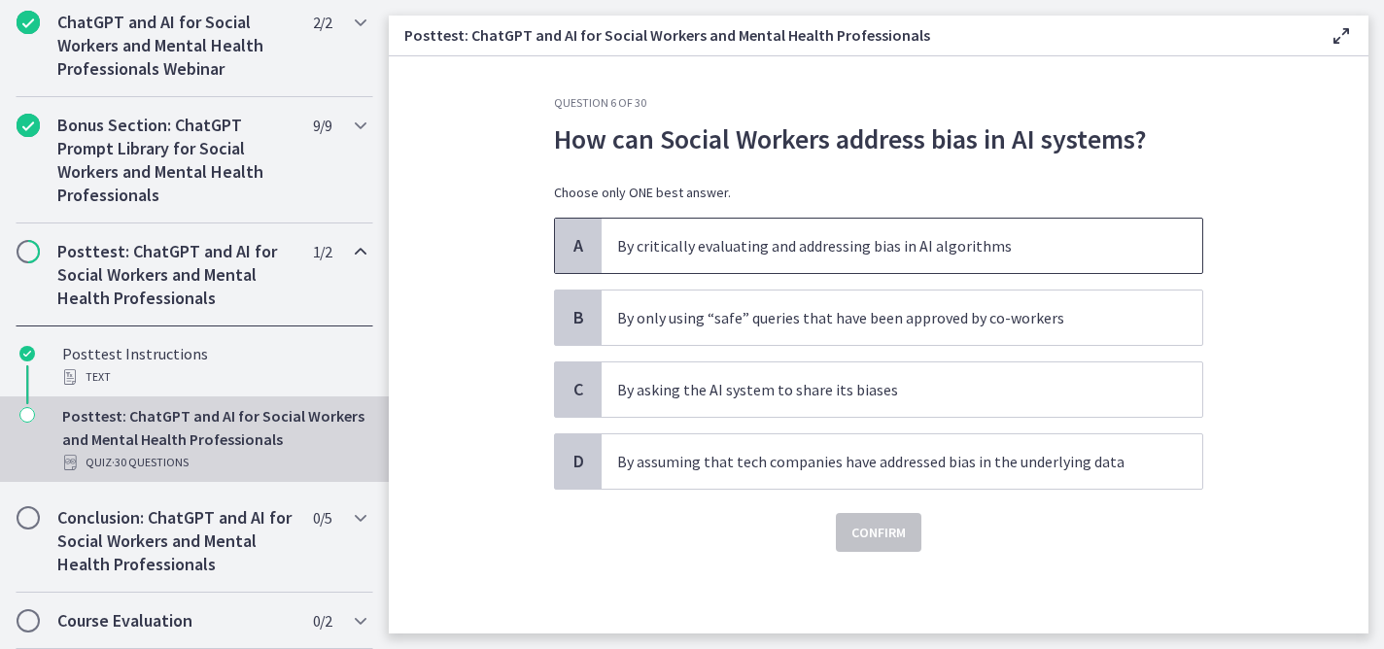
click at [983, 245] on p "By critically evaluating and addressing bias in AI algorithms" at bounding box center [882, 245] width 531 height 23
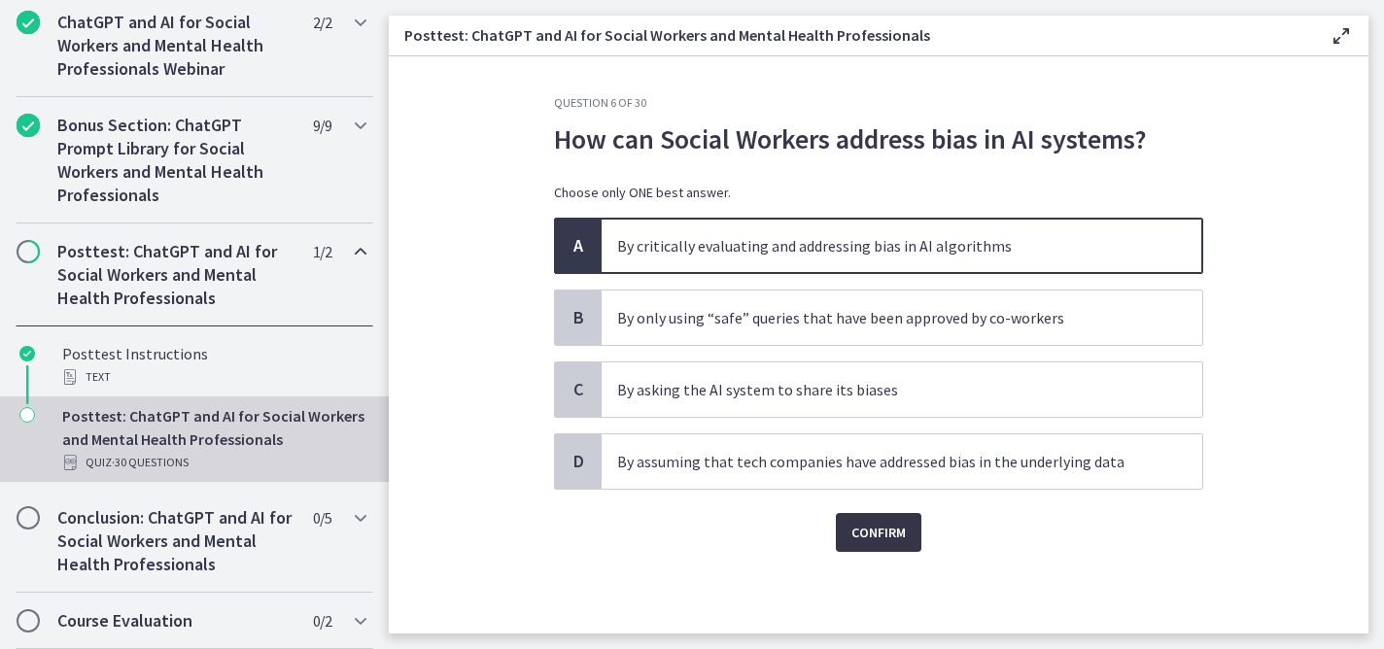
click at [881, 538] on span "Confirm" at bounding box center [878, 532] width 54 height 23
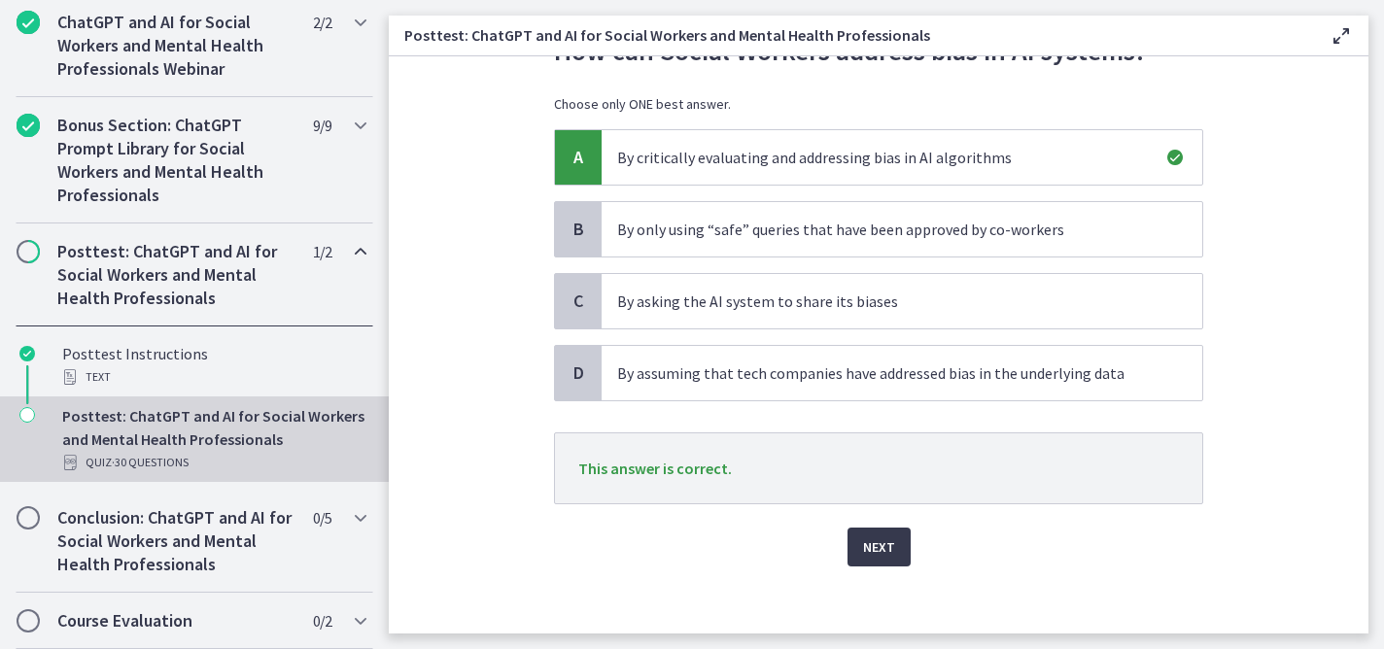
scroll to position [99, 0]
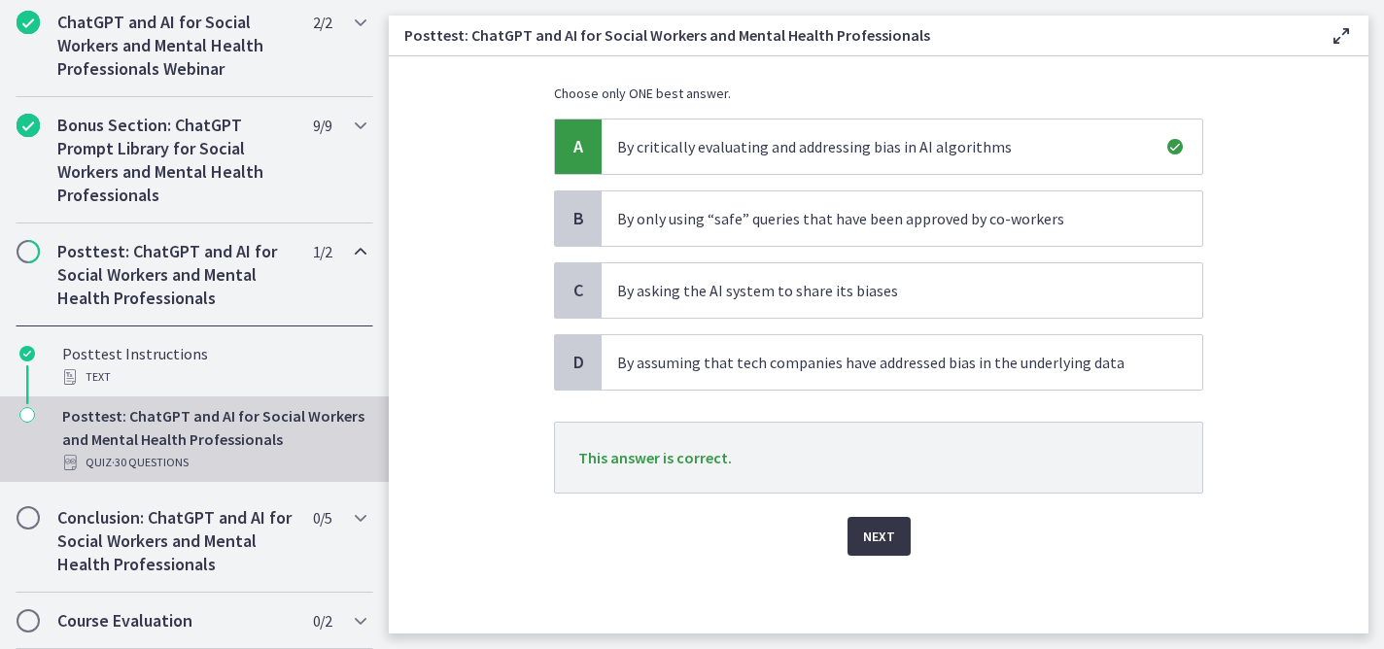
click at [881, 537] on span "Next" at bounding box center [879, 536] width 32 height 23
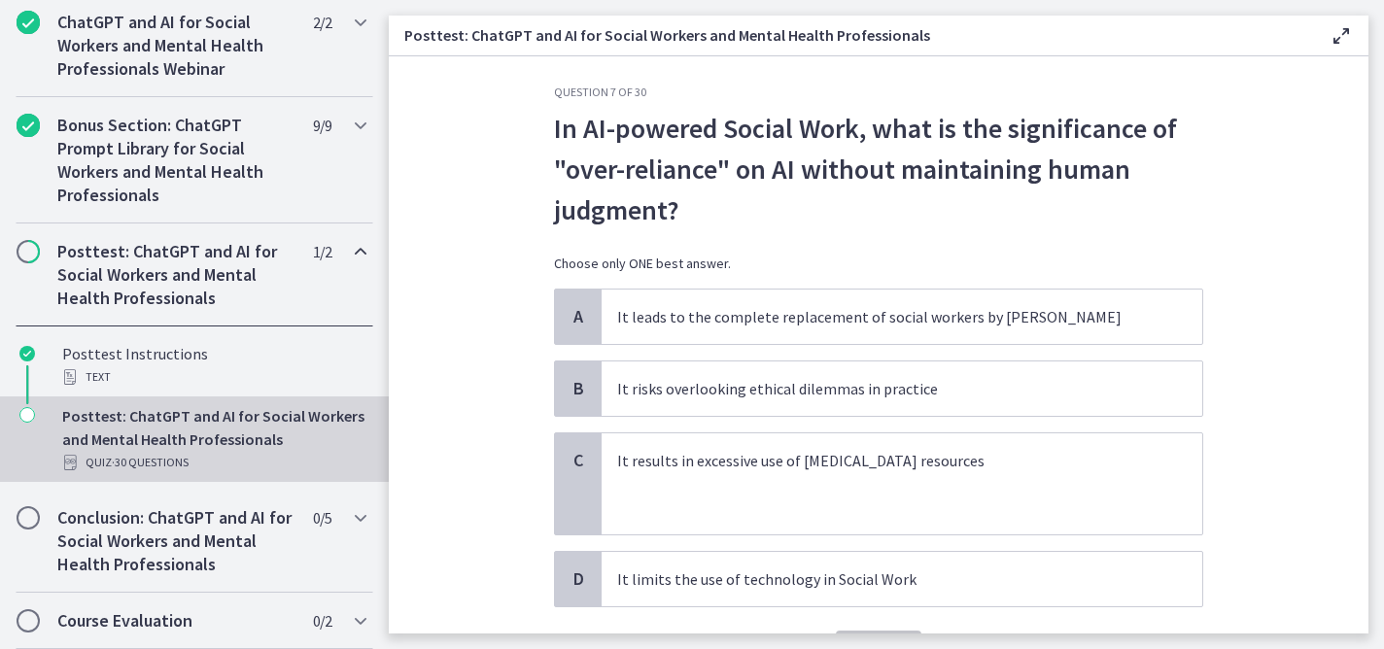
scroll to position [13, 0]
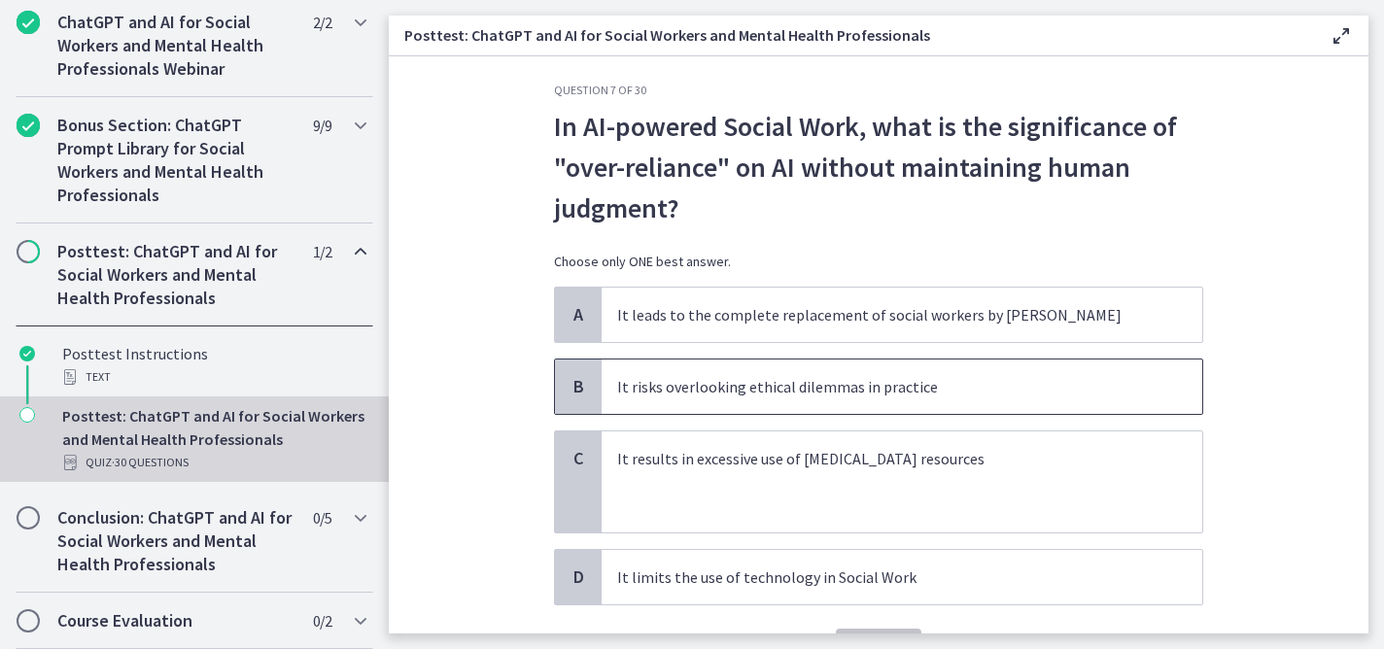
click at [942, 396] on p "It risks overlooking ethical dilemmas in practice" at bounding box center [882, 386] width 531 height 23
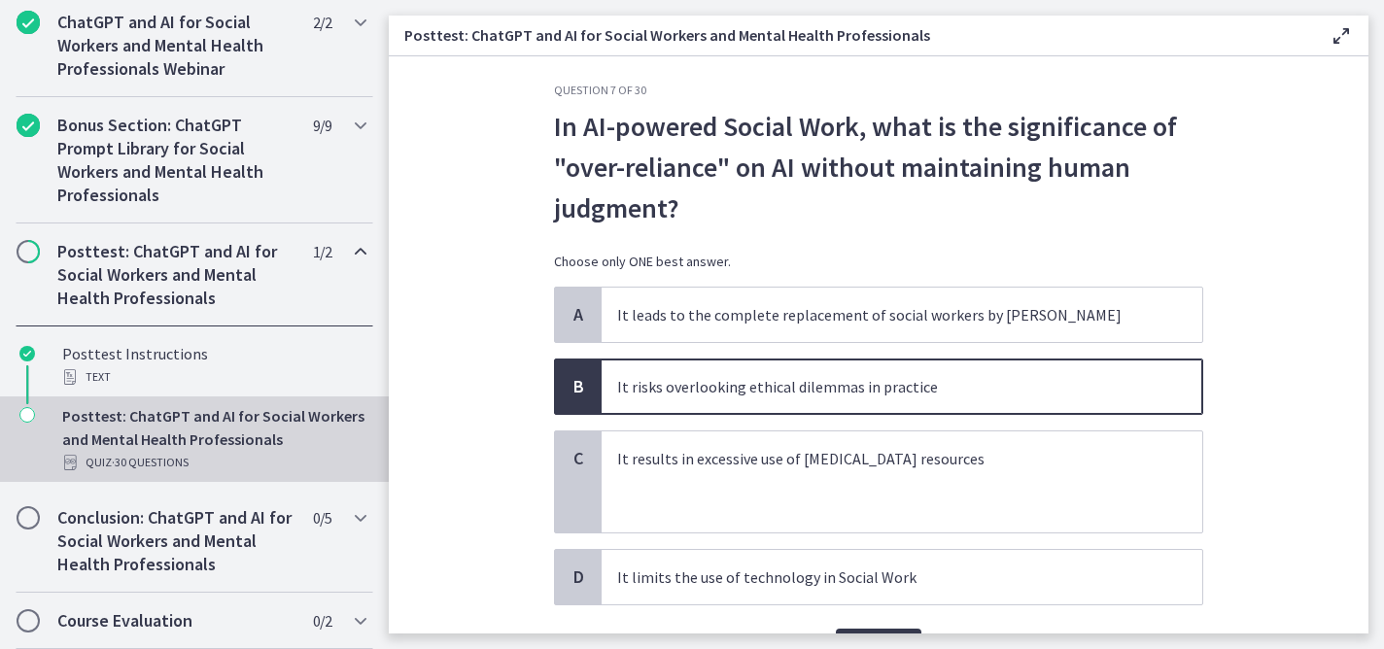
scroll to position [124, 0]
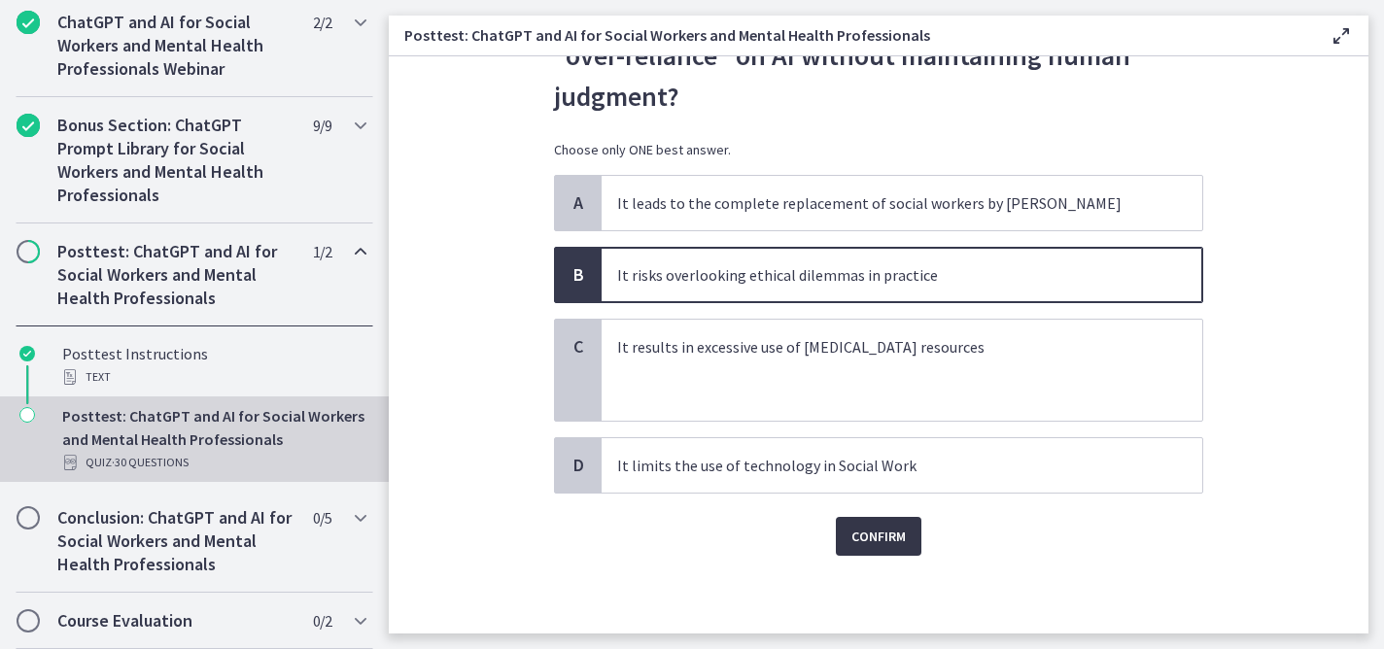
click at [879, 545] on span "Confirm" at bounding box center [878, 536] width 54 height 23
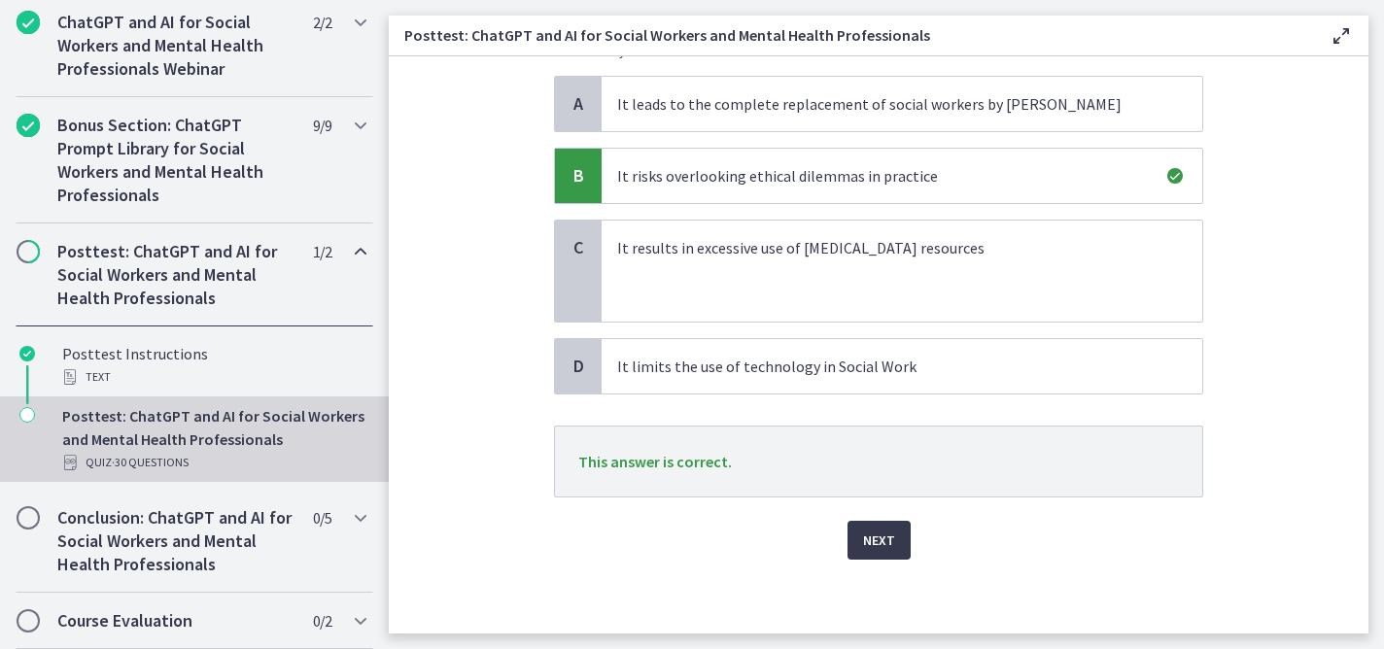
scroll to position [227, 0]
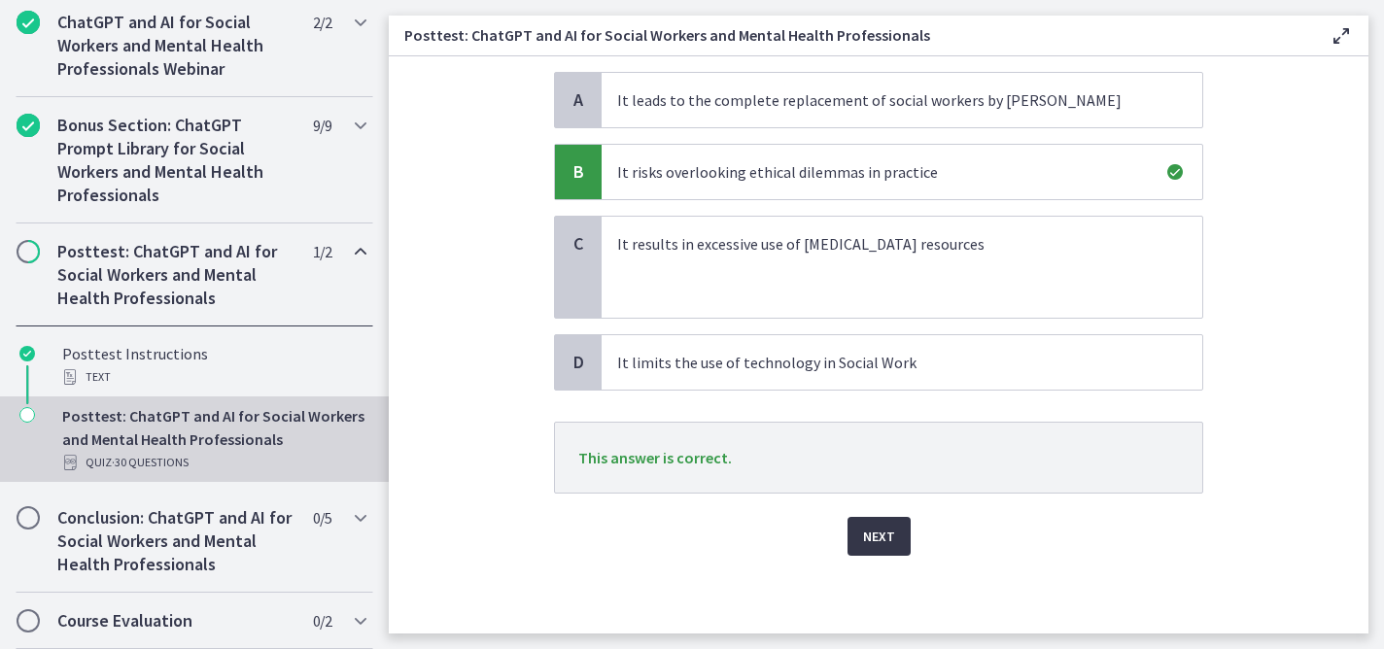
click at [870, 534] on span "Next" at bounding box center [879, 536] width 32 height 23
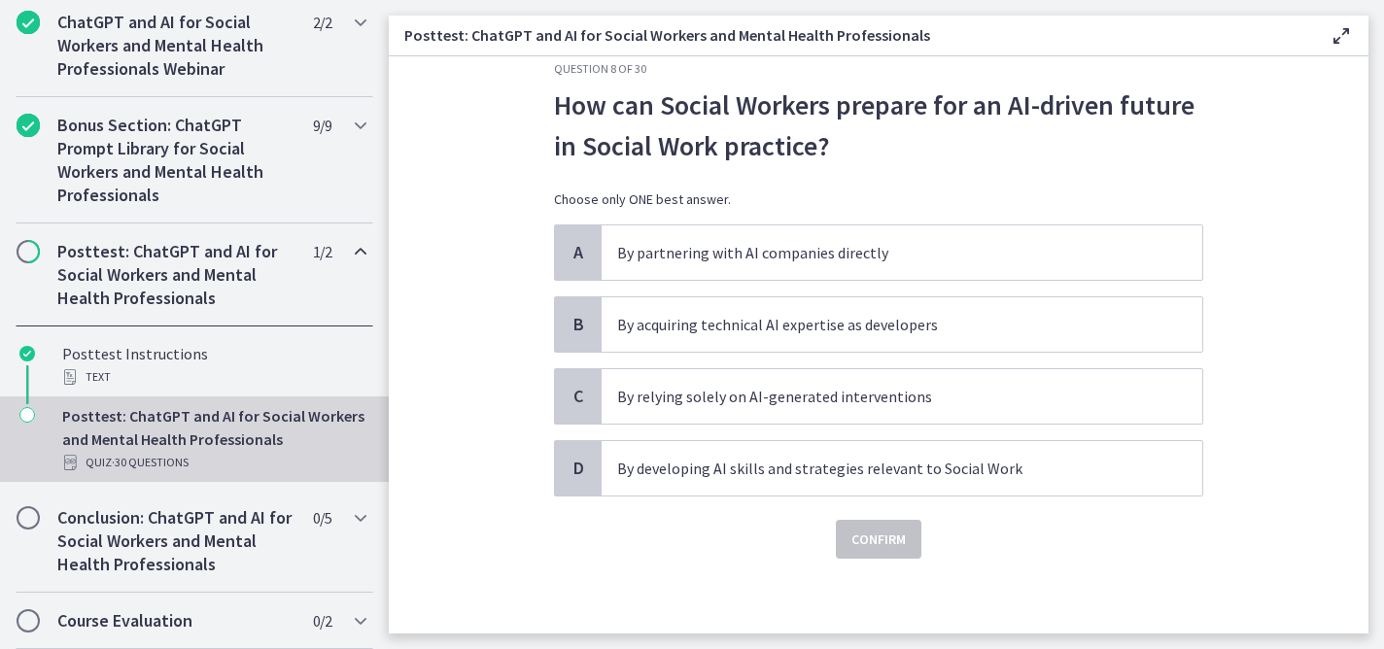
scroll to position [37, 0]
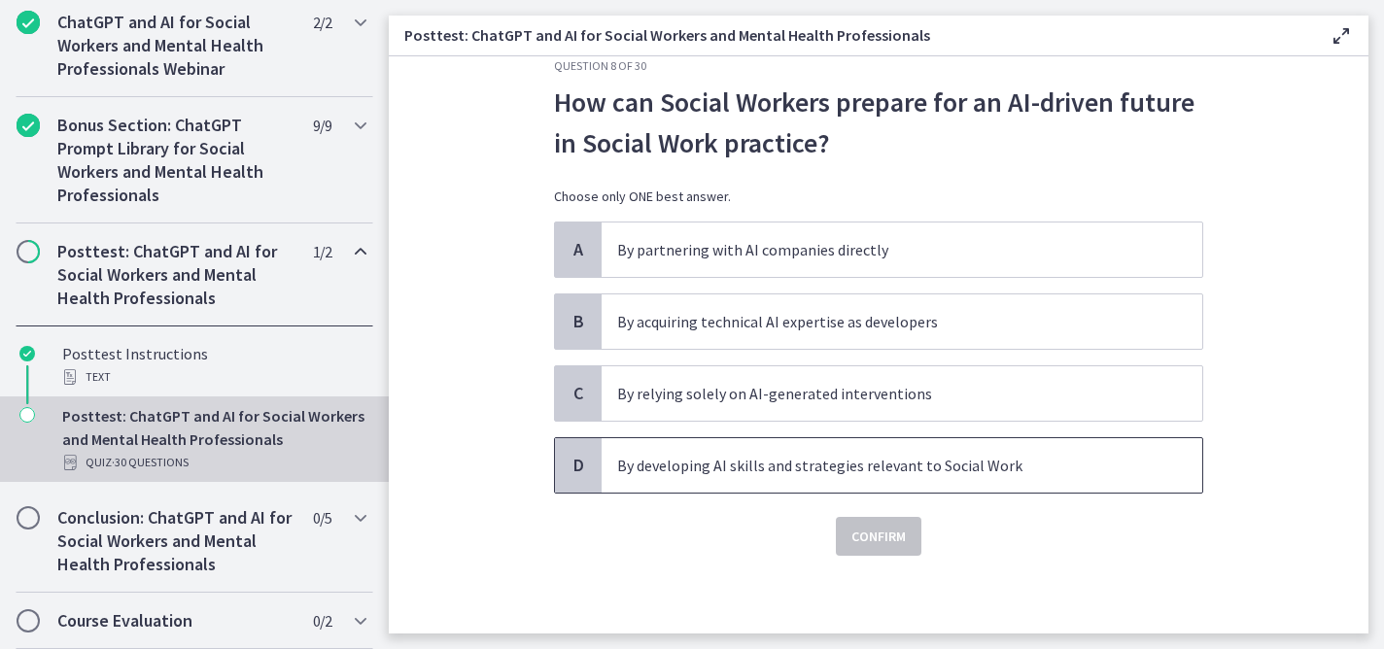
click at [953, 487] on span "By developing AI skills and strategies relevant to Social Work" at bounding box center [902, 465] width 601 height 54
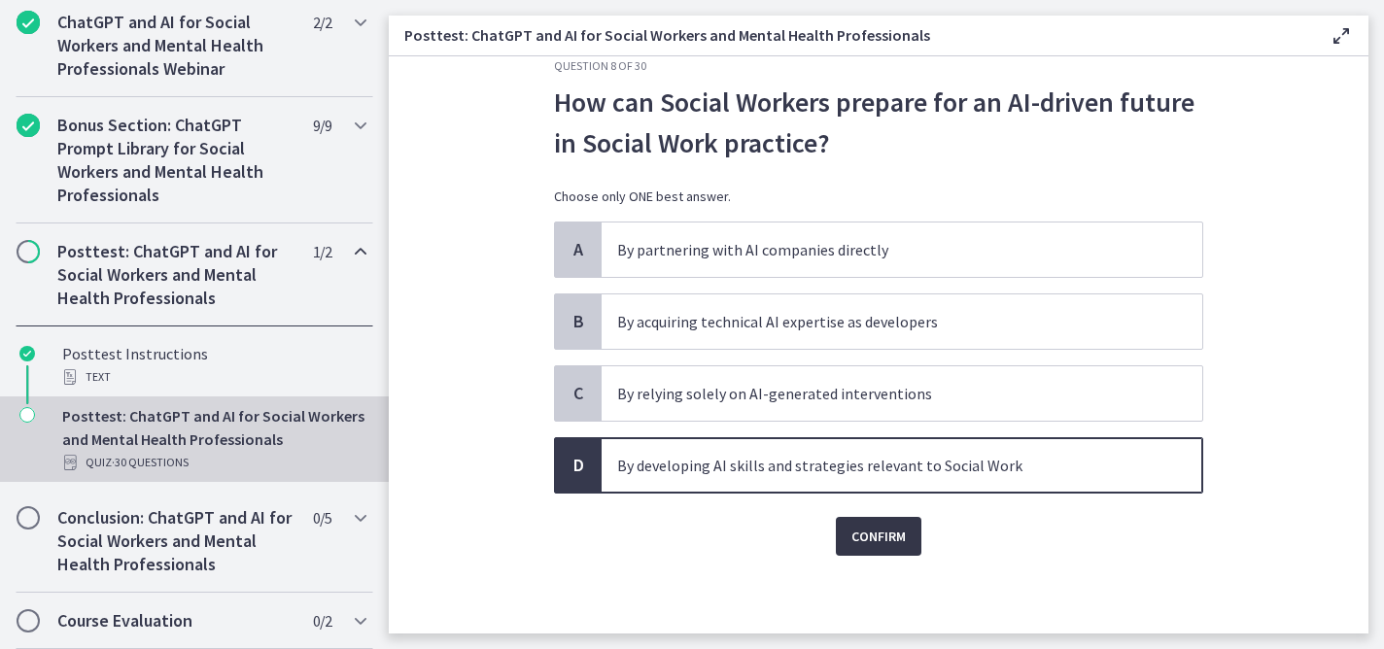
click at [873, 538] on span "Confirm" at bounding box center [878, 536] width 54 height 23
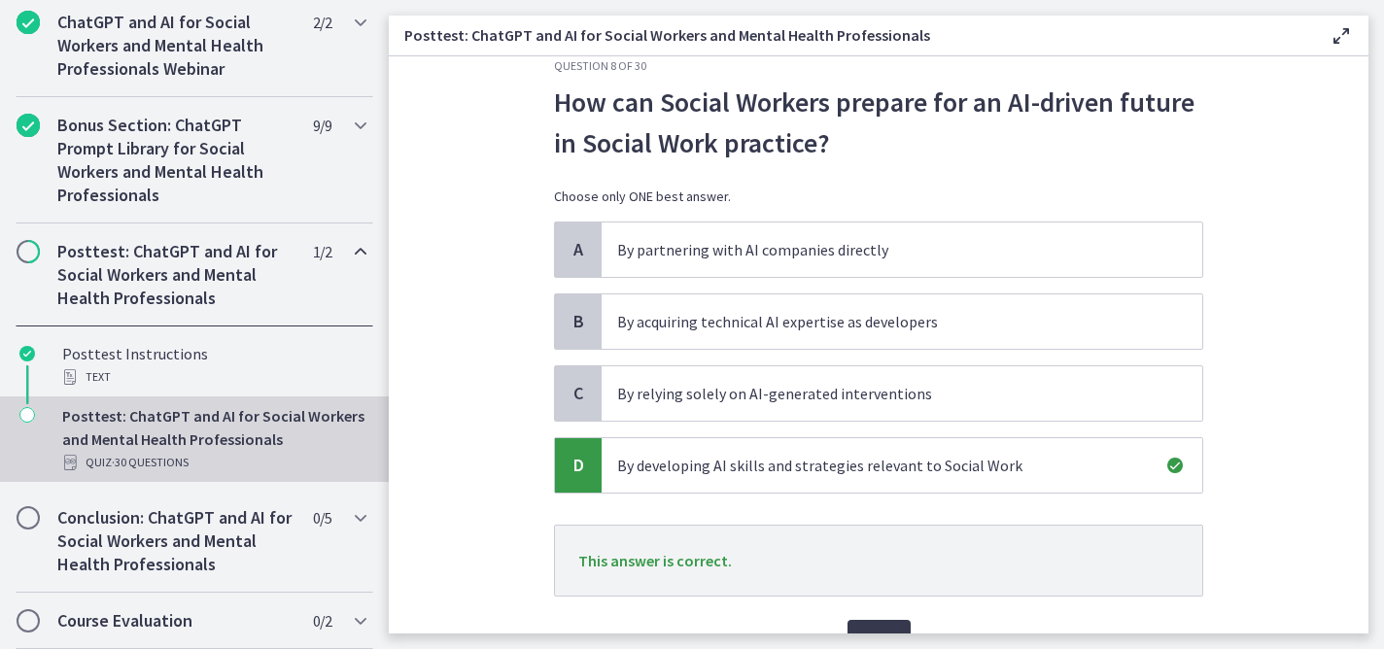
scroll to position [140, 0]
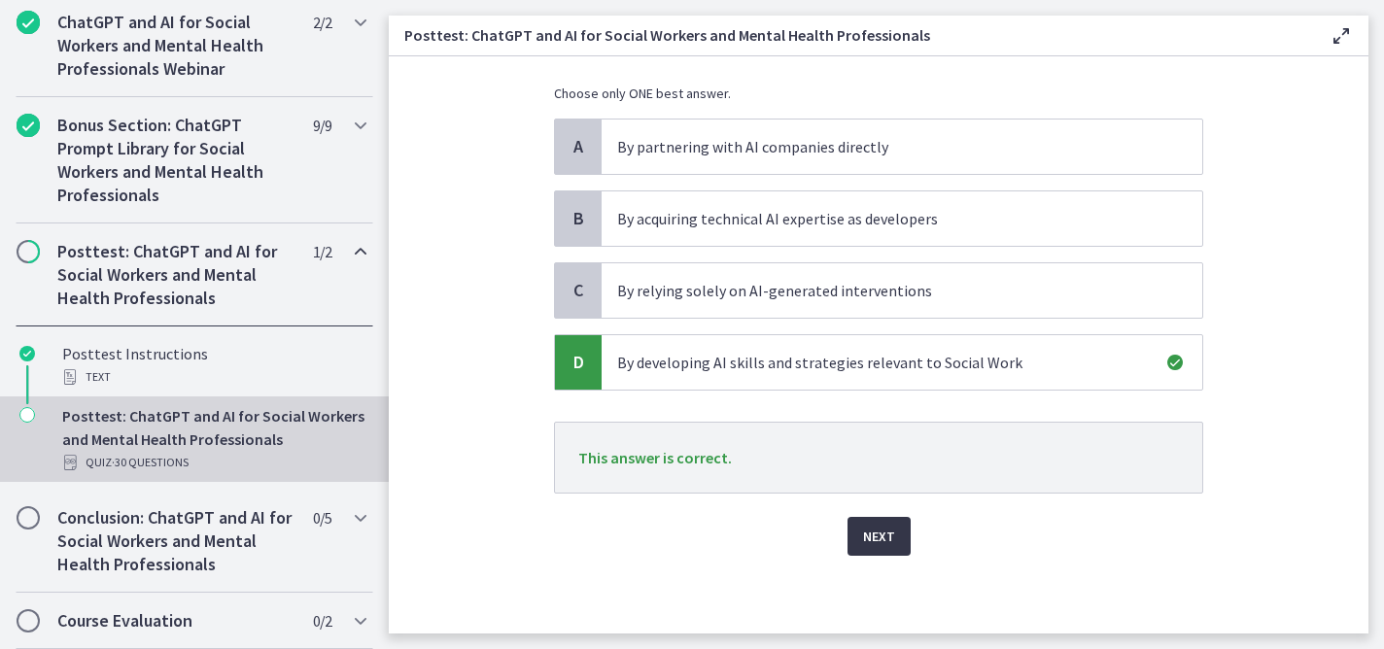
click at [867, 538] on span "Next" at bounding box center [879, 536] width 32 height 23
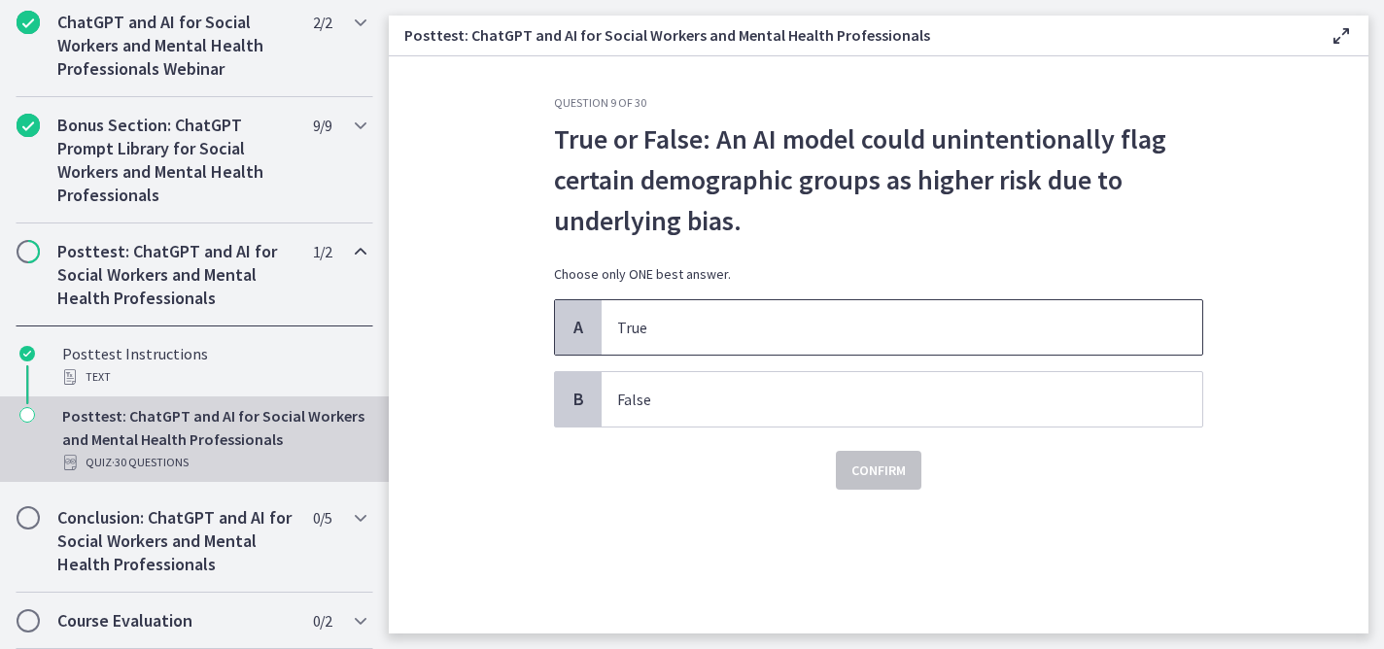
click at [882, 319] on p "True" at bounding box center [882, 327] width 531 height 23
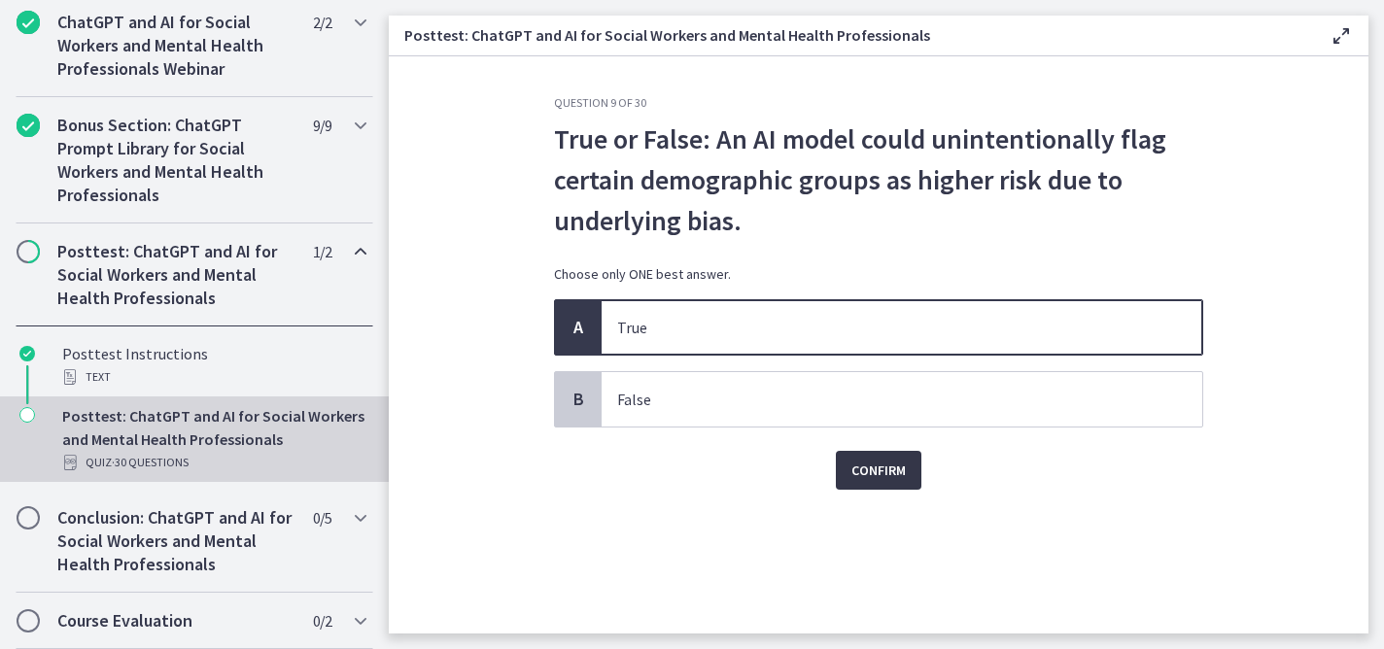
click at [874, 465] on span "Confirm" at bounding box center [878, 470] width 54 height 23
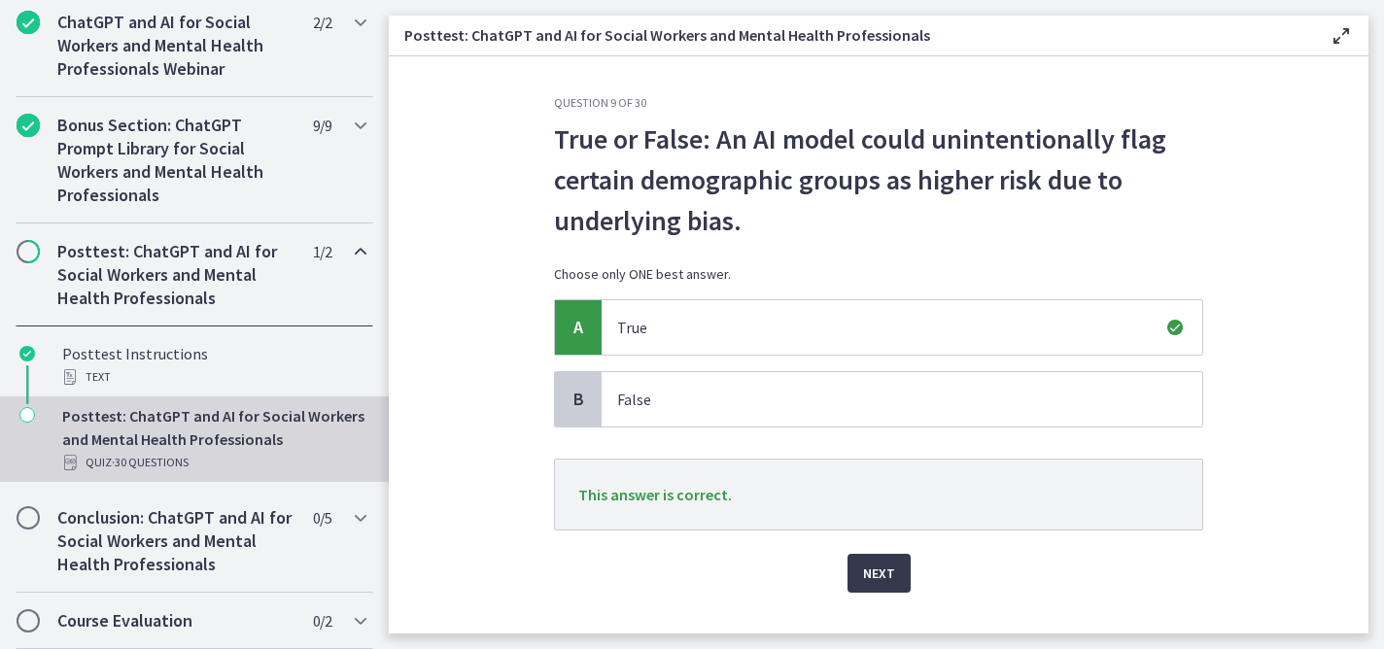
scroll to position [37, 0]
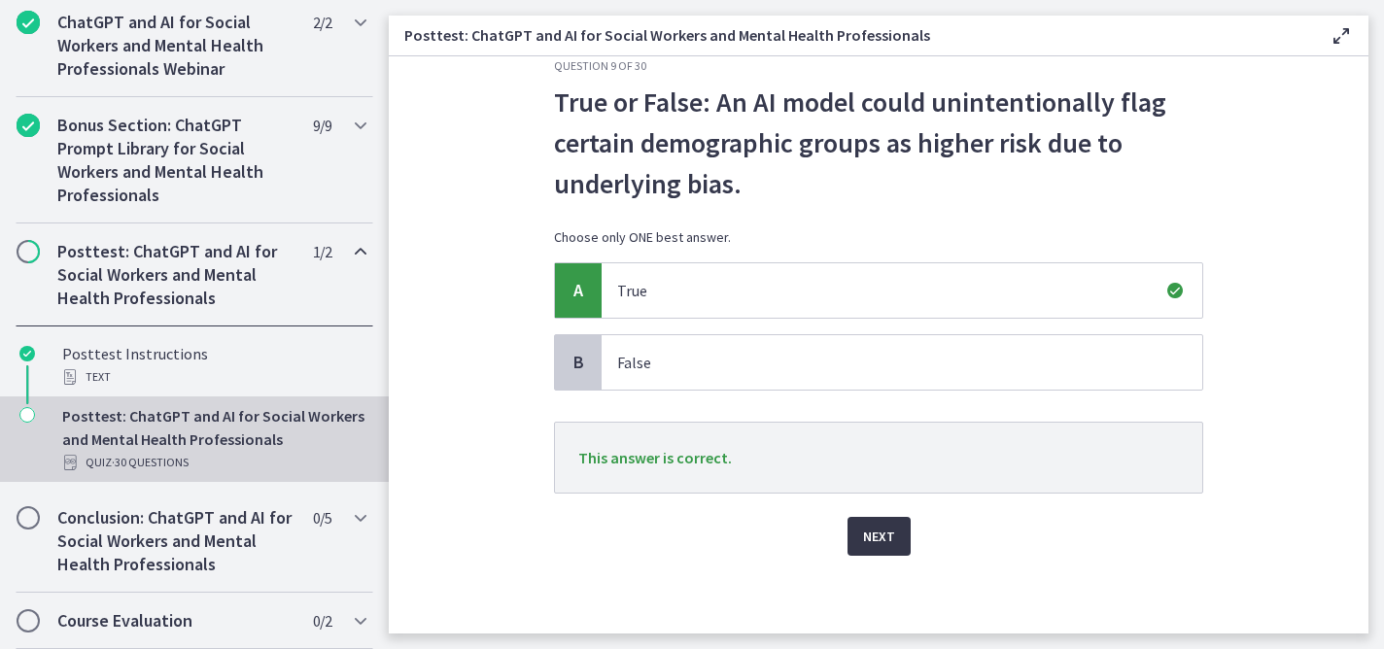
click at [863, 534] on span "Next" at bounding box center [879, 536] width 32 height 23
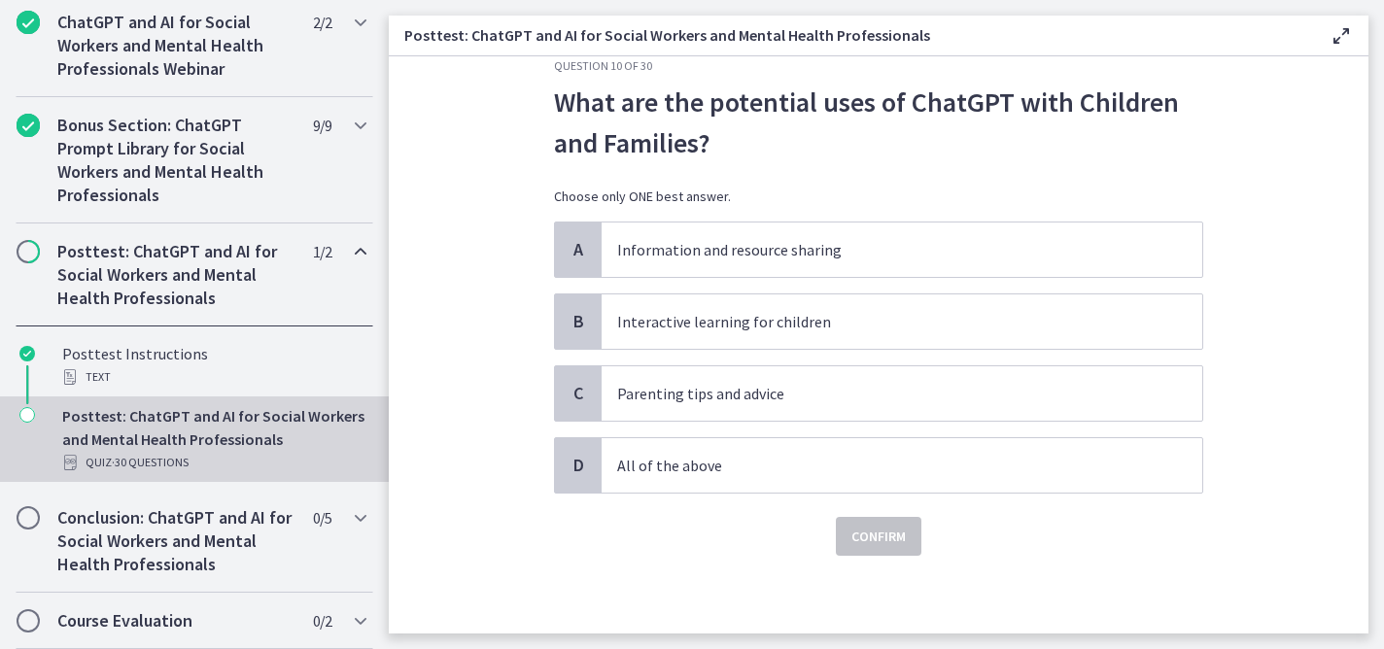
scroll to position [0, 0]
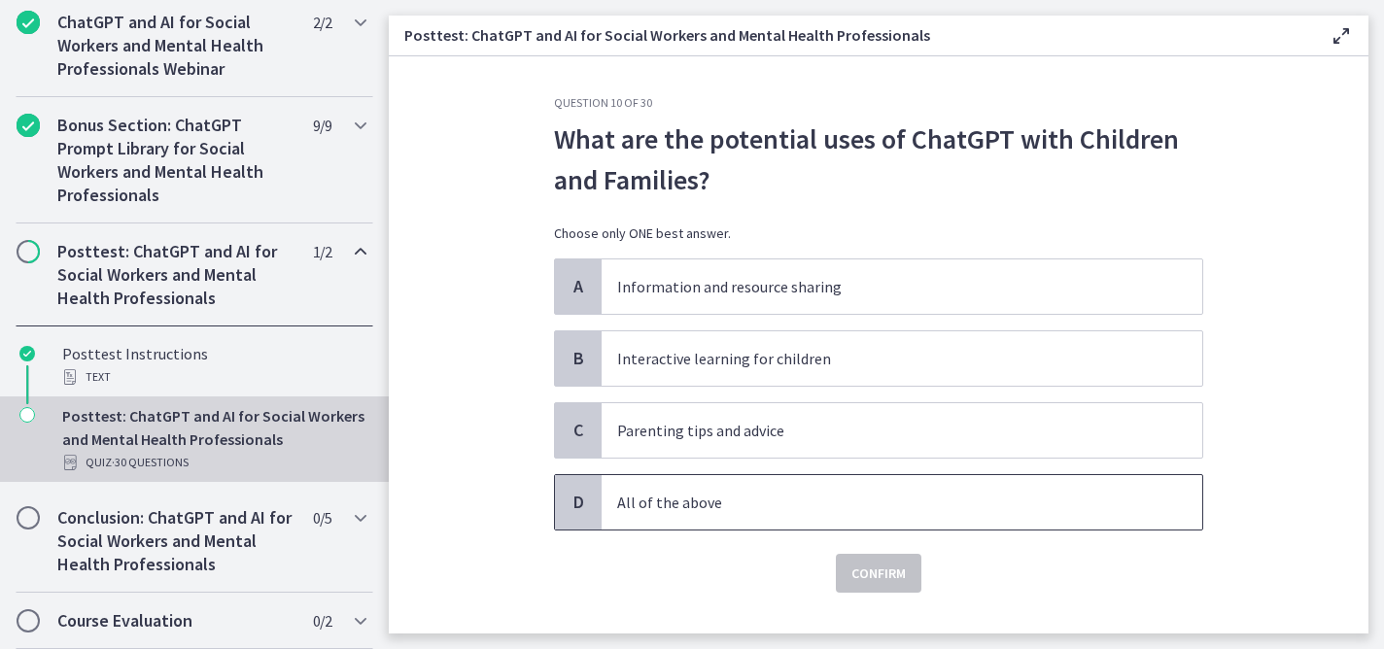
click at [848, 503] on p "All of the above" at bounding box center [882, 502] width 531 height 23
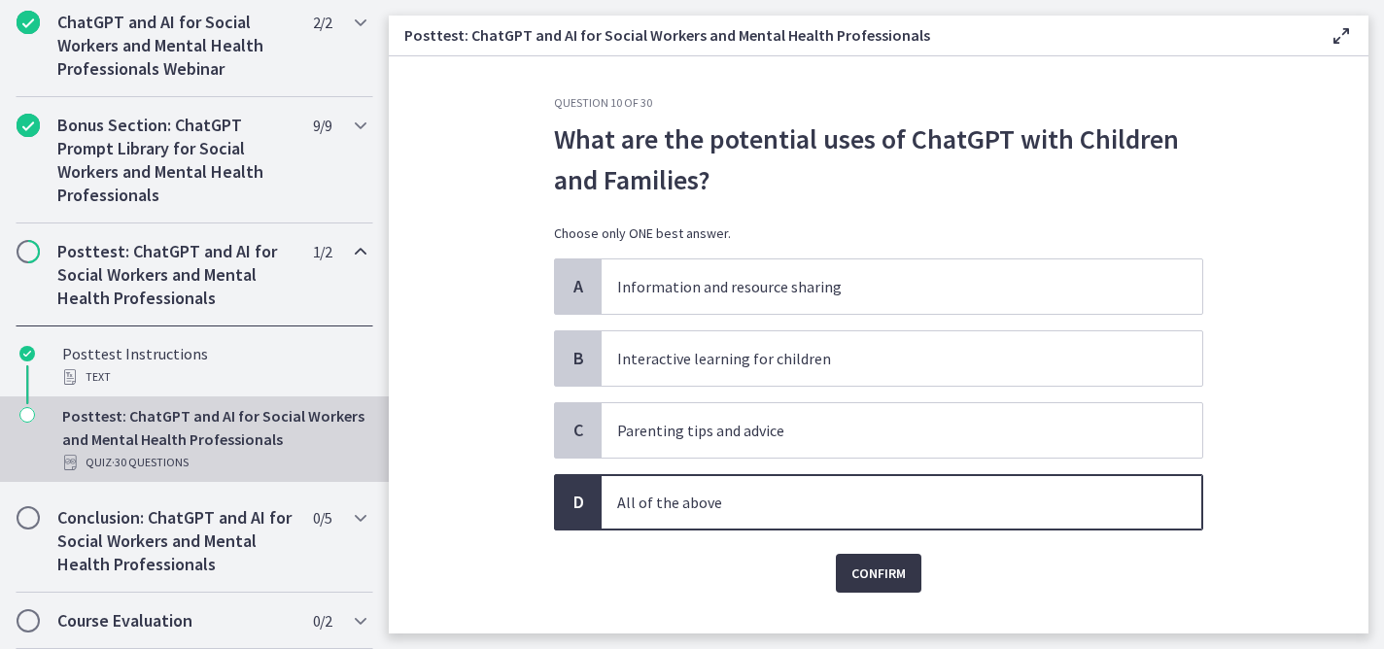
click at [863, 573] on span "Confirm" at bounding box center [878, 573] width 54 height 23
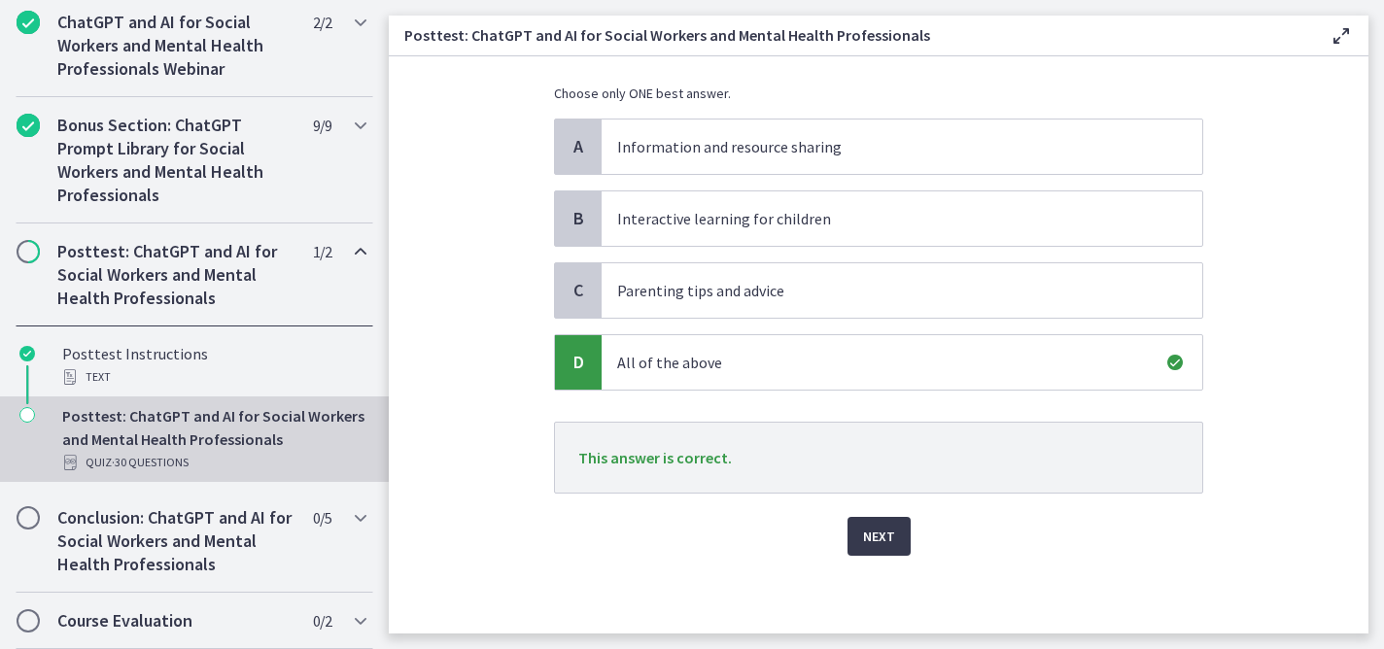
scroll to position [139, 0]
click at [869, 530] on span "Next" at bounding box center [879, 537] width 32 height 23
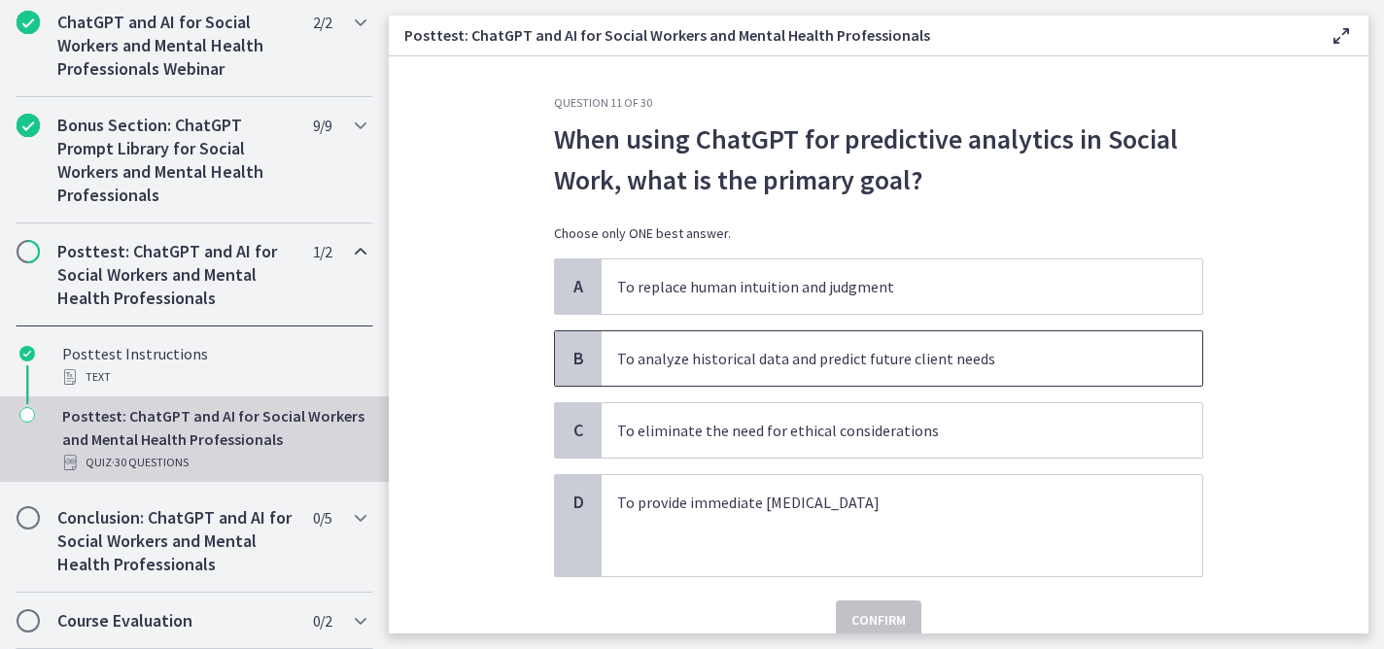
click at [935, 369] on p "To analyze historical data and predict future client needs" at bounding box center [882, 358] width 531 height 23
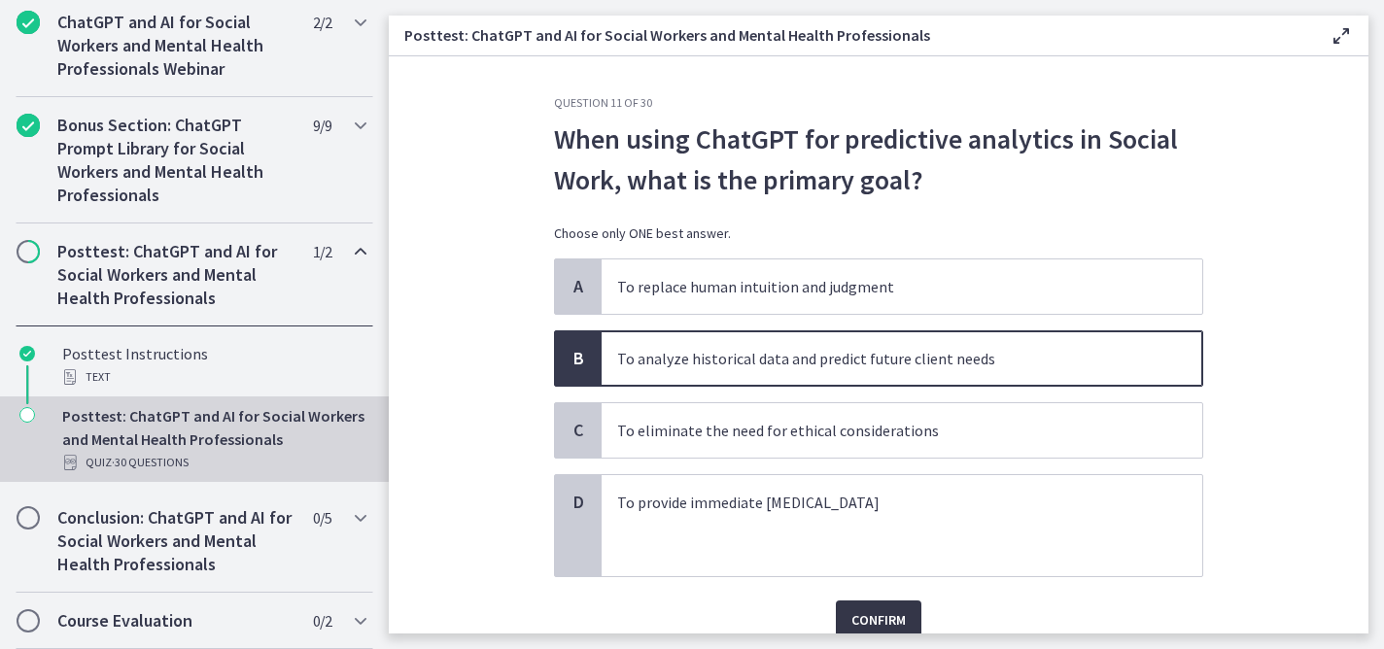
click at [874, 608] on span "Confirm" at bounding box center [878, 619] width 54 height 23
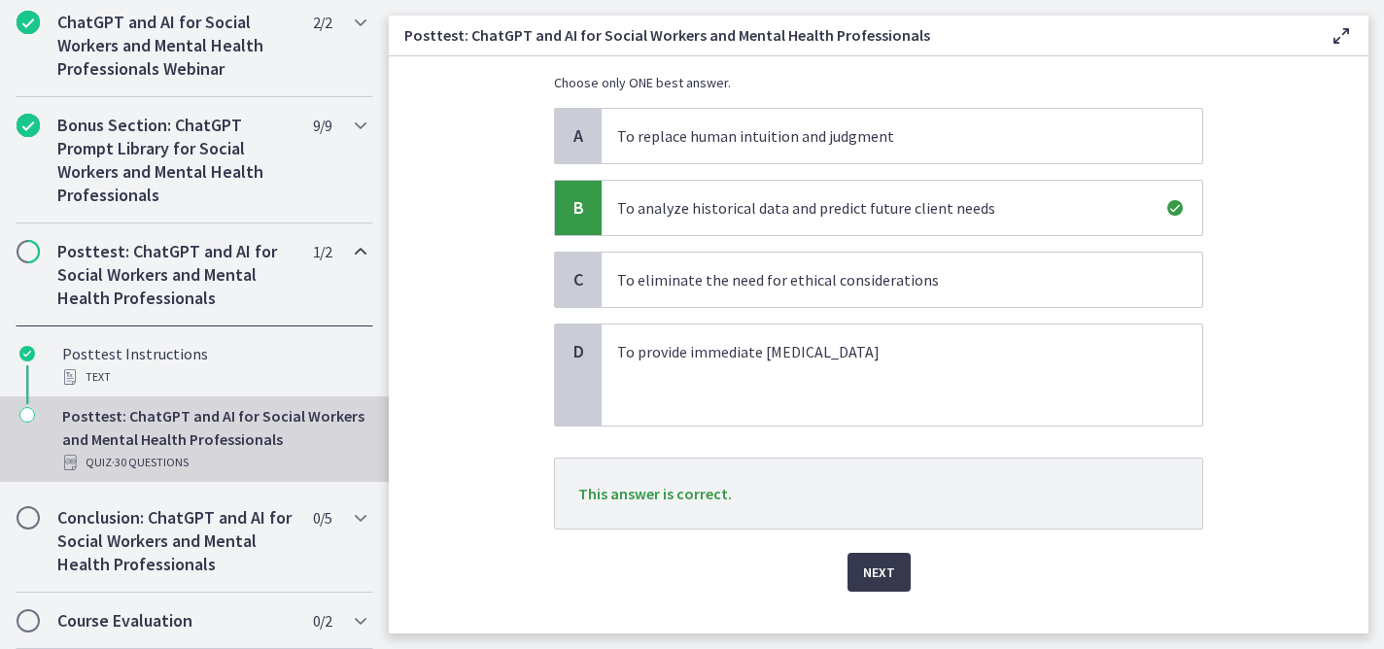
scroll to position [148, 0]
click at [867, 581] on span "Next" at bounding box center [879, 575] width 32 height 23
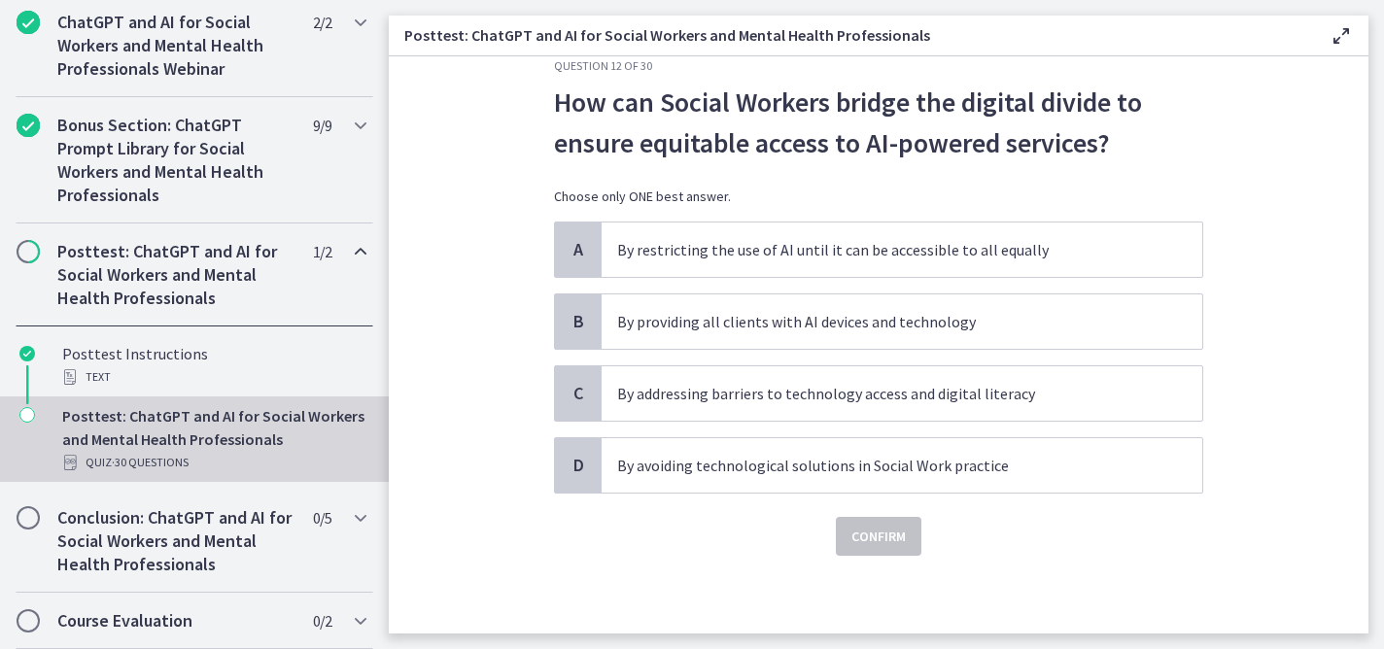
scroll to position [0, 0]
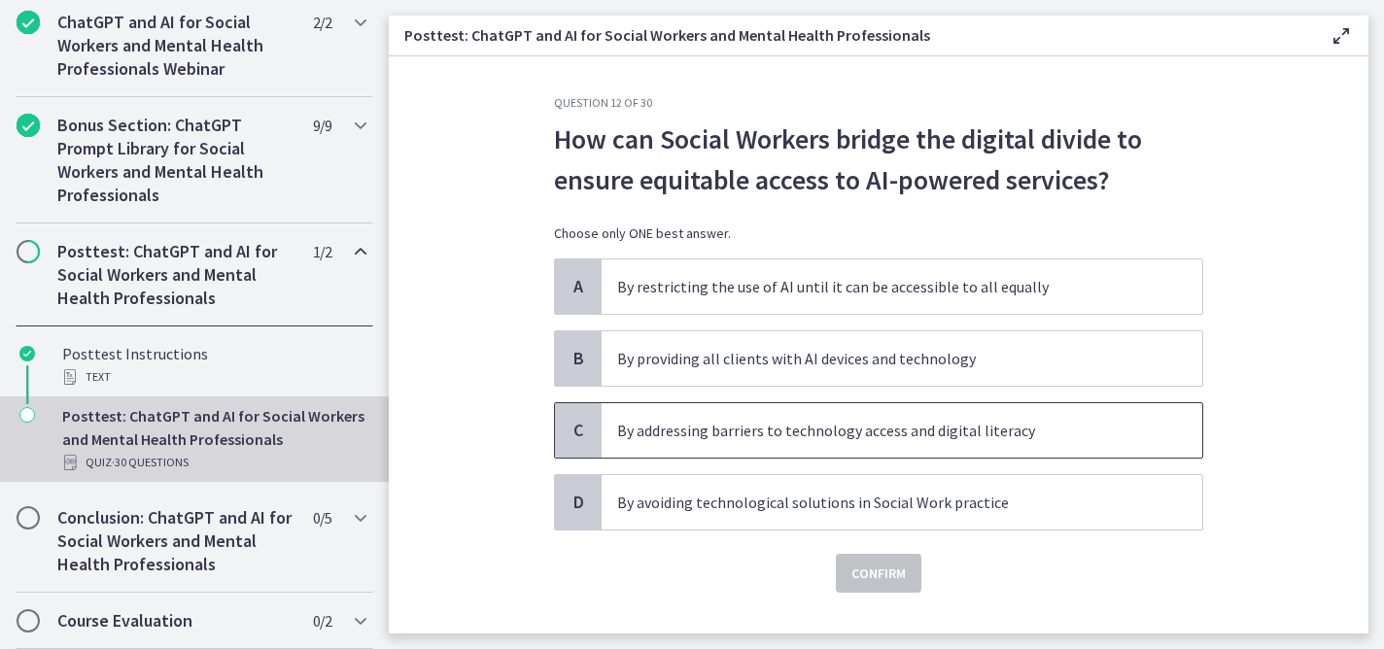
click at [883, 433] on p "By addressing barriers to technology access and digital literacy" at bounding box center [882, 430] width 531 height 23
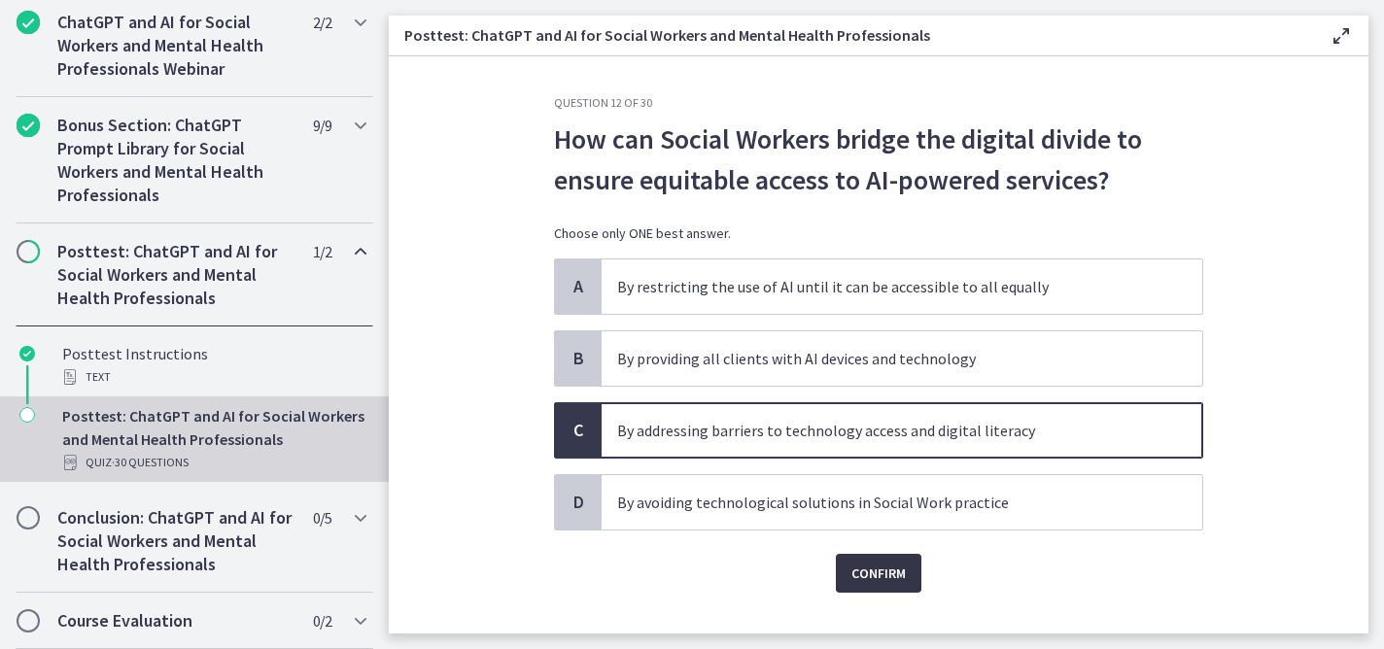
click at [873, 564] on span "Confirm" at bounding box center [878, 573] width 54 height 23
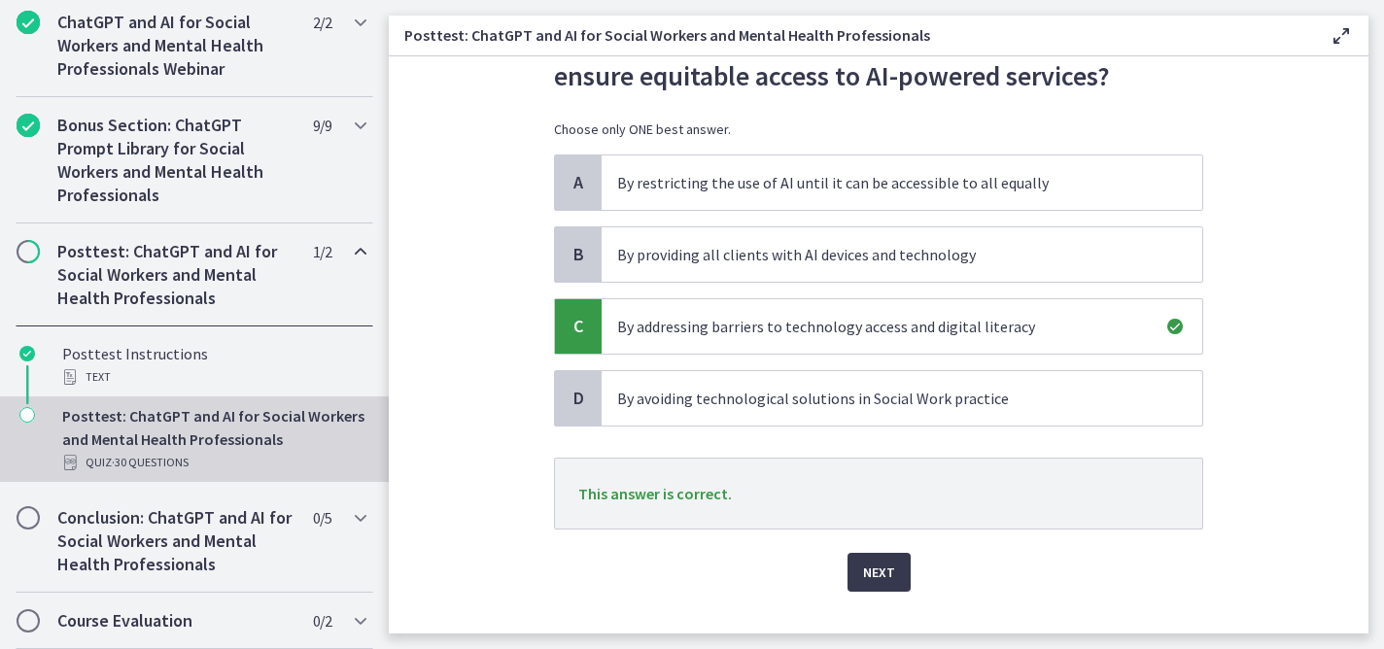
scroll to position [140, 0]
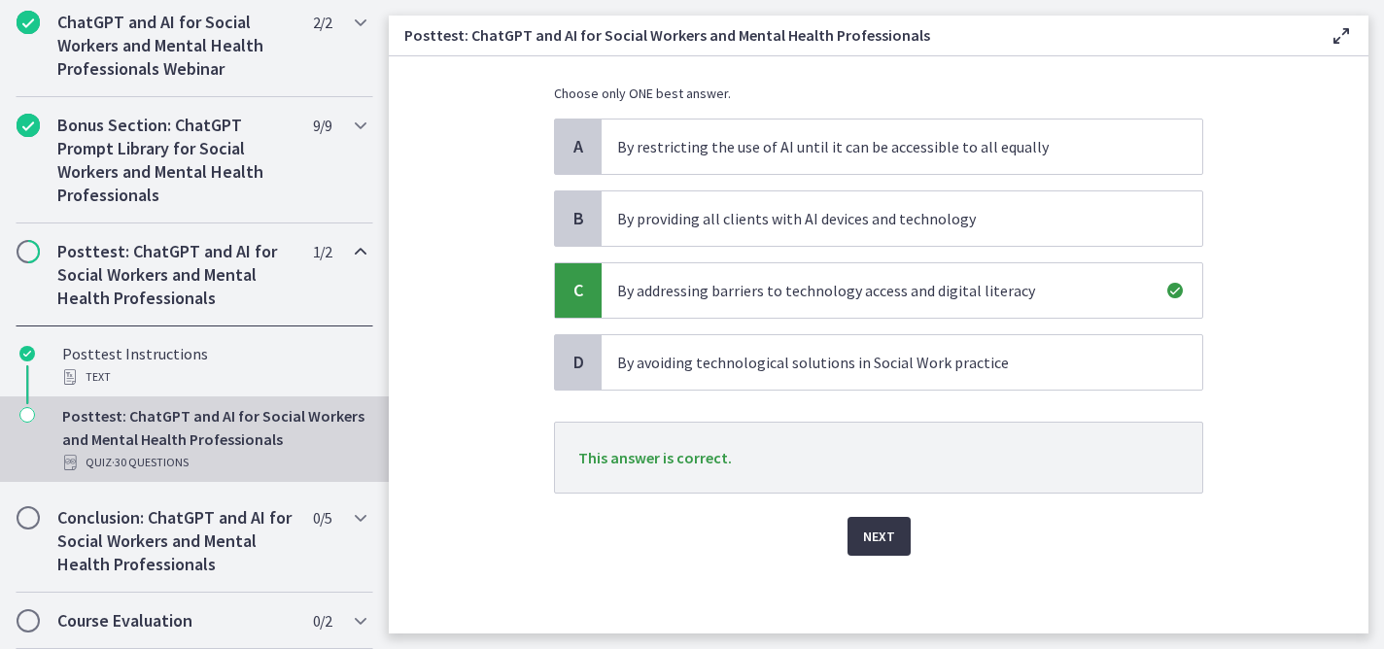
click at [887, 534] on button "Next" at bounding box center [878, 536] width 63 height 39
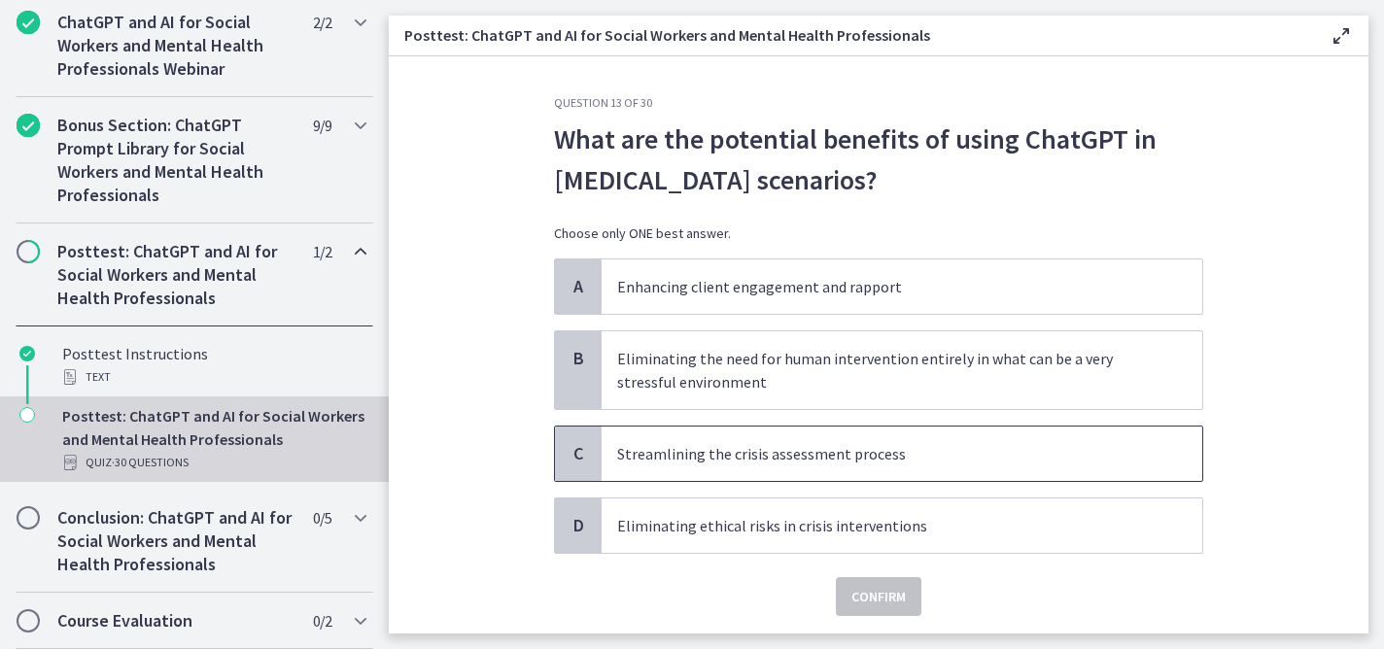
click at [857, 435] on span "Streamlining the crisis assessment process" at bounding box center [902, 454] width 601 height 54
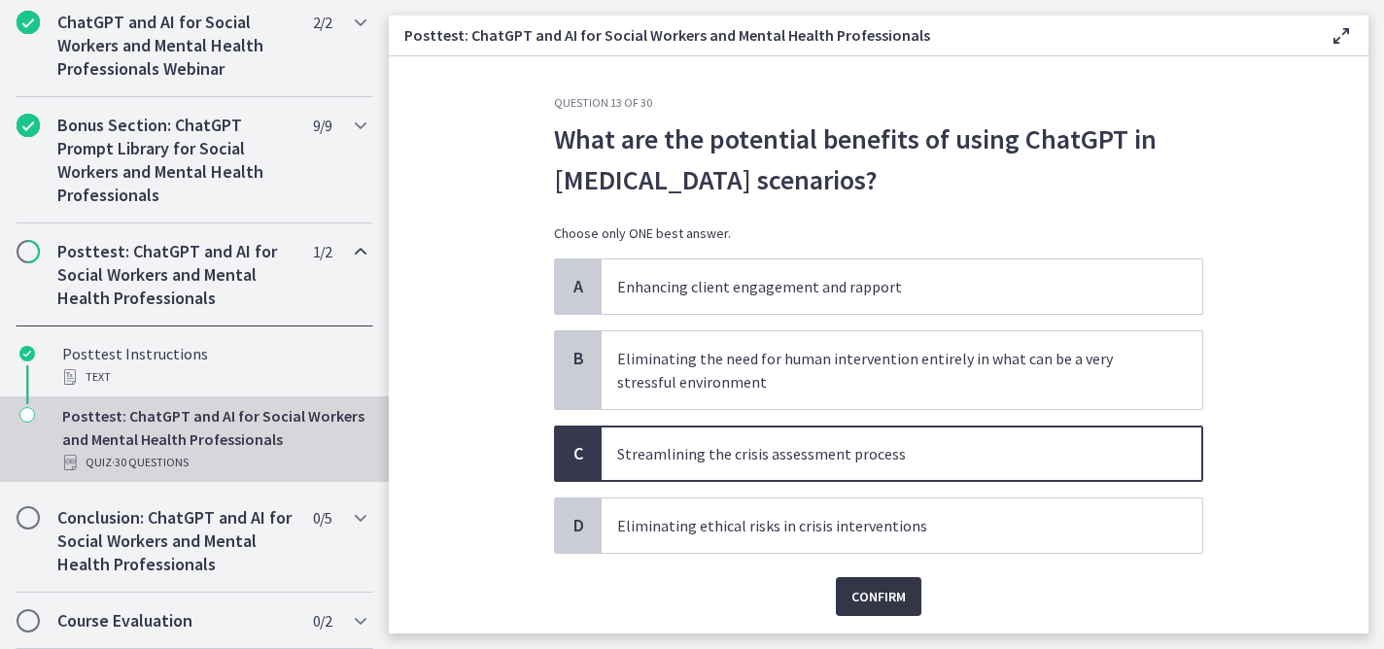
click at [865, 601] on span "Confirm" at bounding box center [878, 596] width 54 height 23
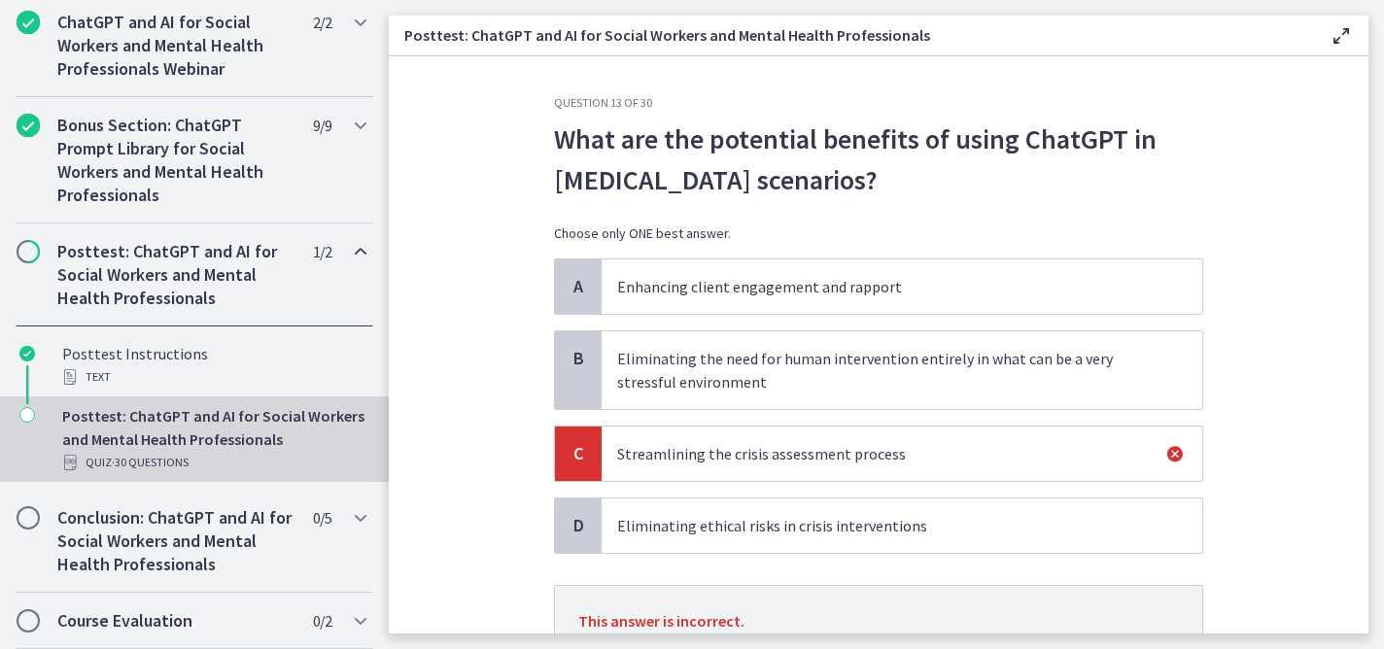
scroll to position [163, 0]
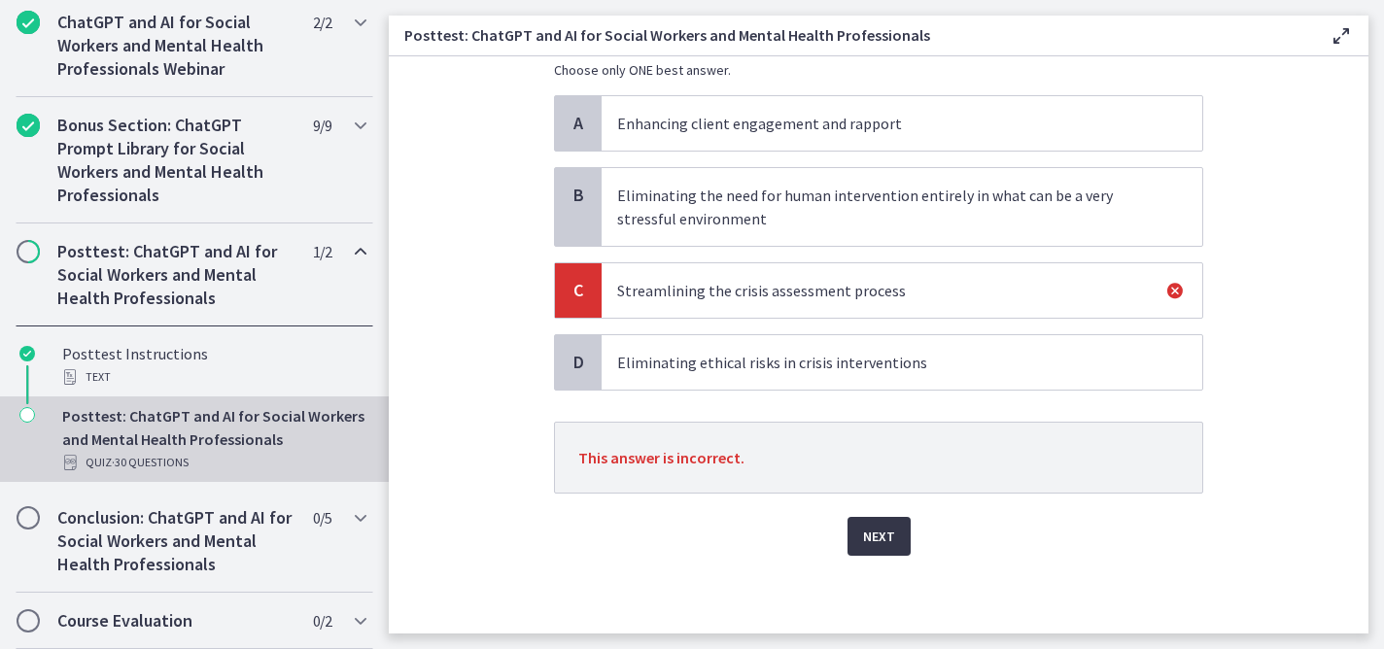
click at [875, 531] on span "Next" at bounding box center [879, 536] width 32 height 23
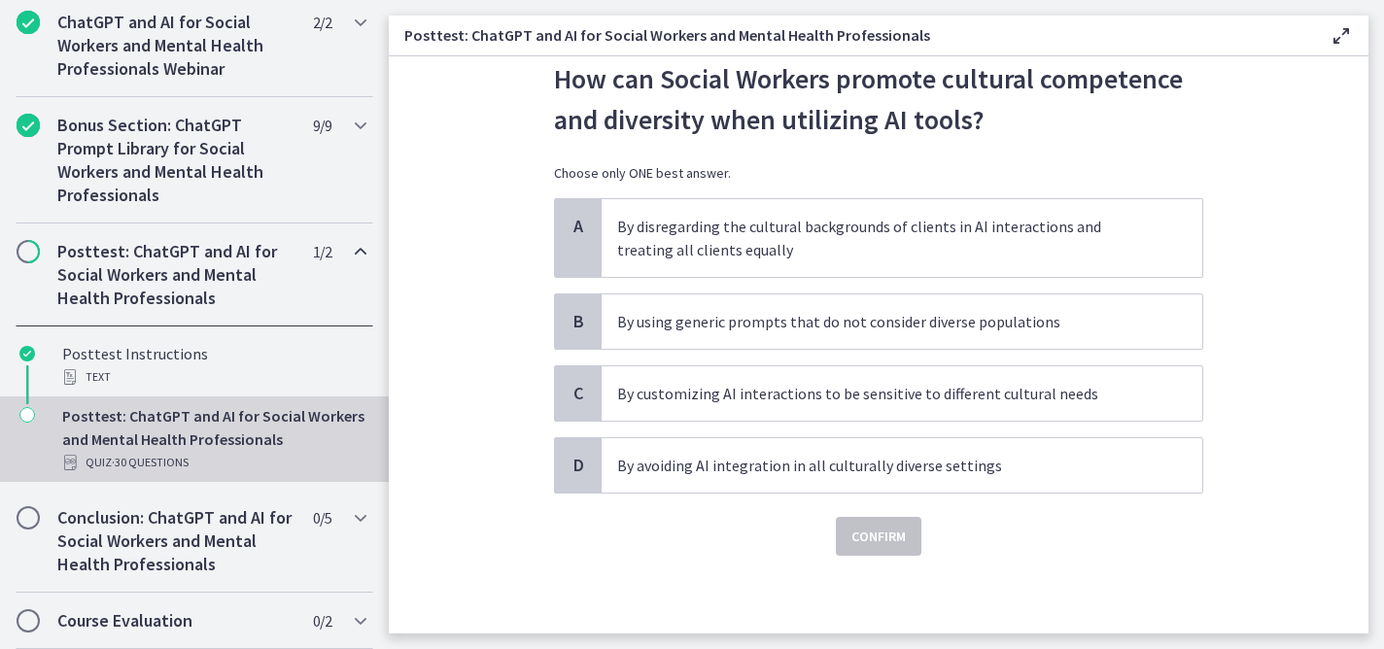
scroll to position [0, 0]
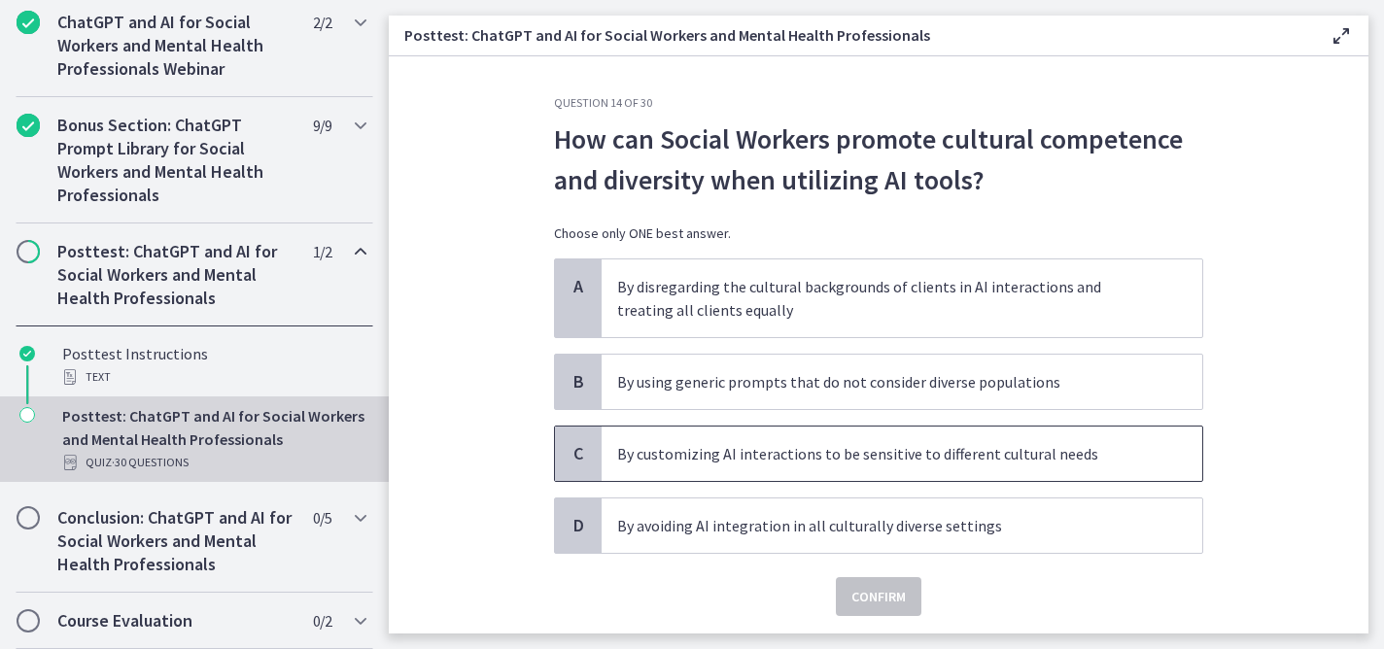
click at [928, 464] on p "By customizing AI interactions to be sensitive to different cultural needs" at bounding box center [882, 453] width 531 height 23
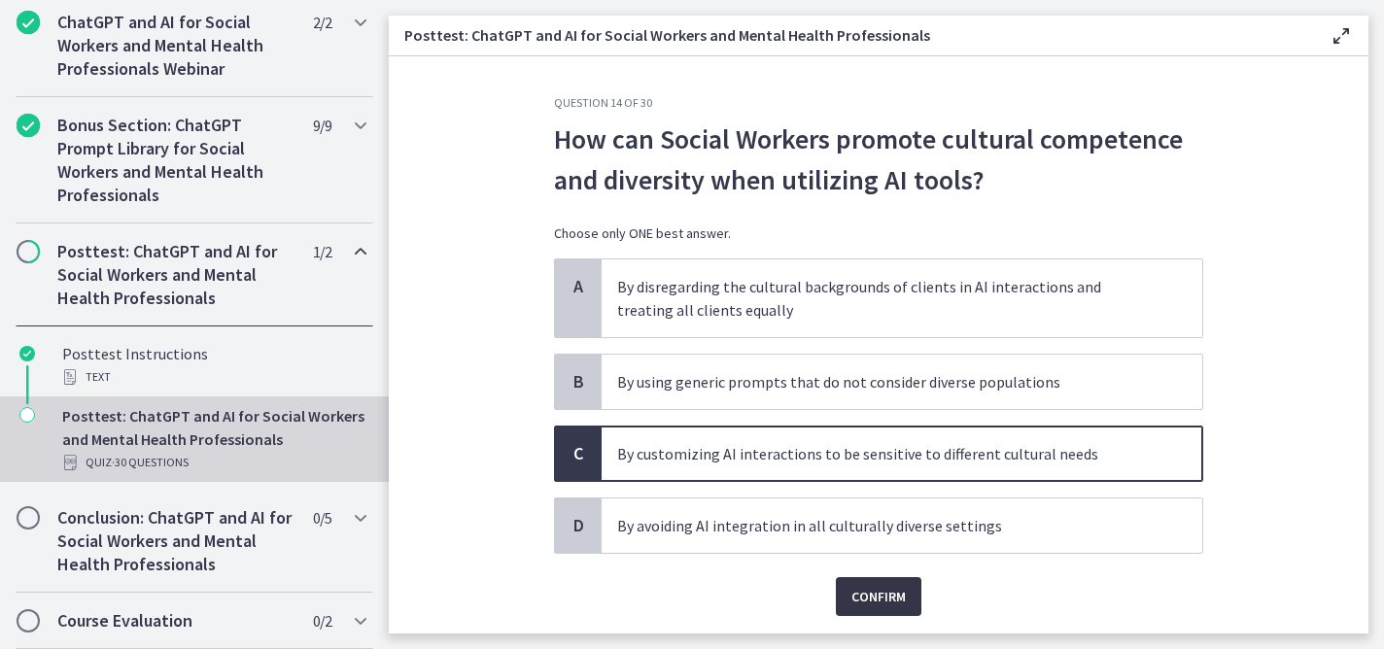
click at [856, 589] on span "Confirm" at bounding box center [878, 596] width 54 height 23
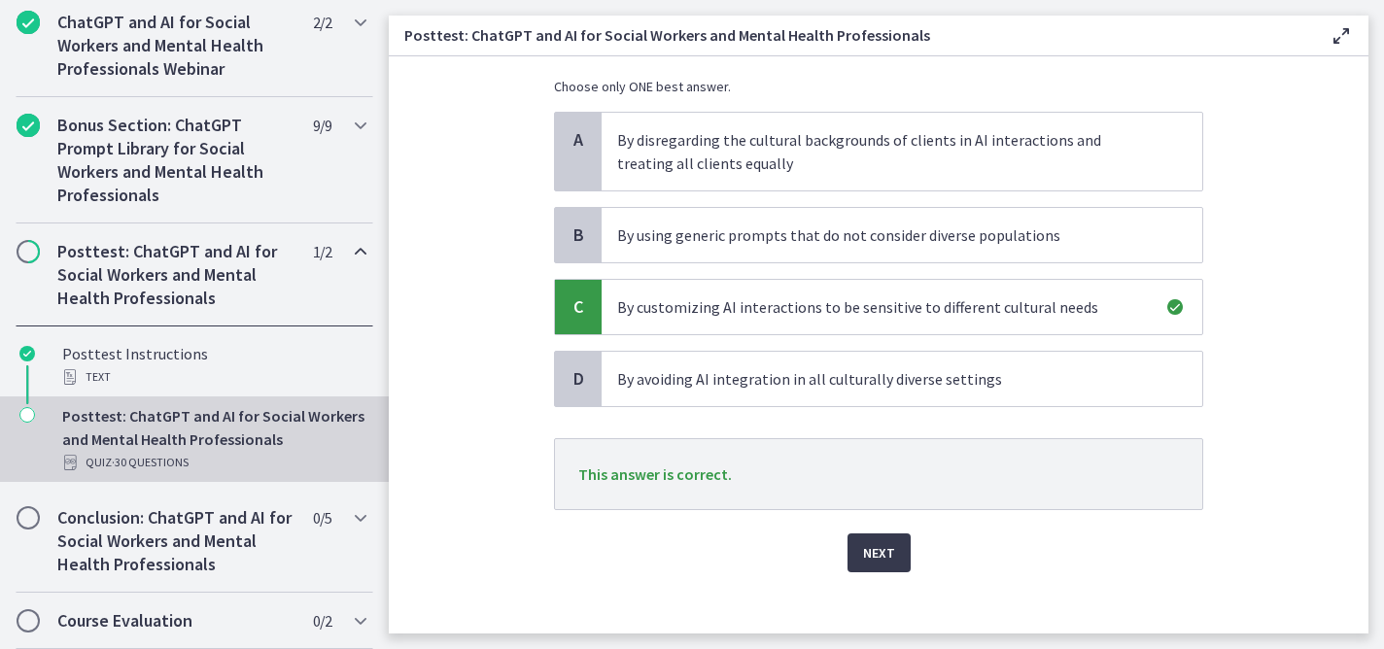
scroll to position [163, 0]
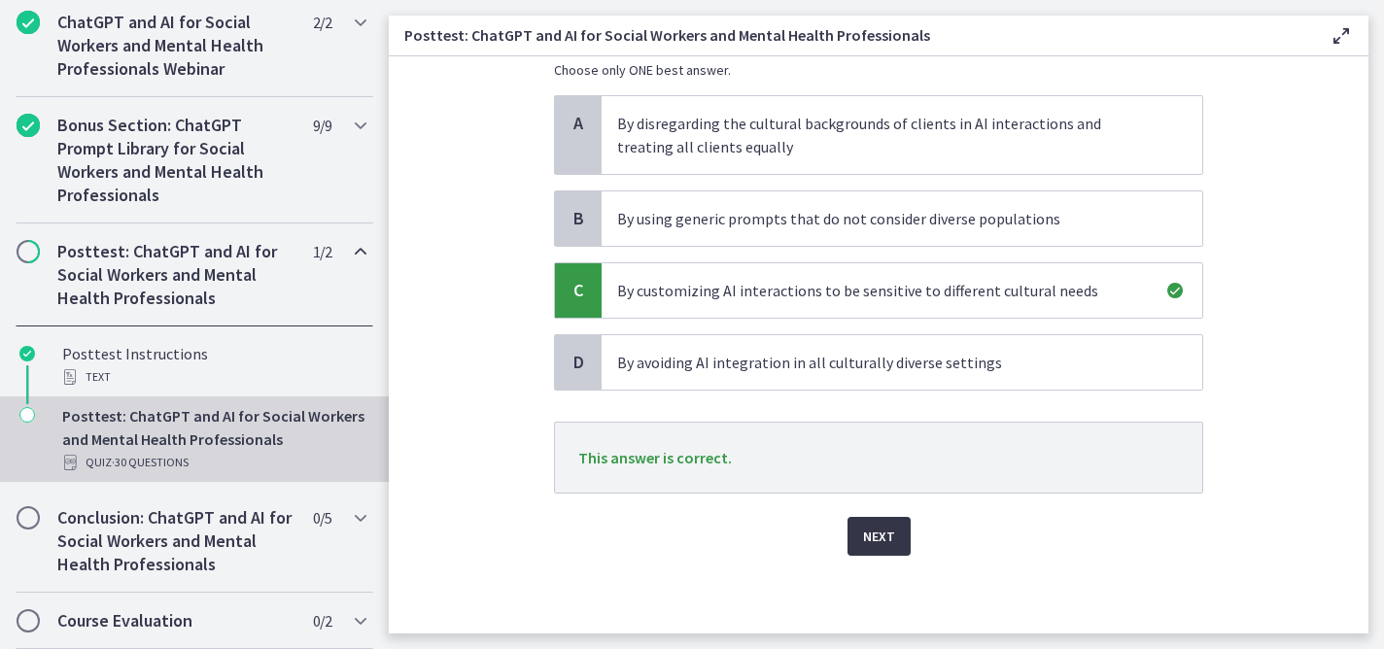
click at [866, 538] on span "Next" at bounding box center [879, 536] width 32 height 23
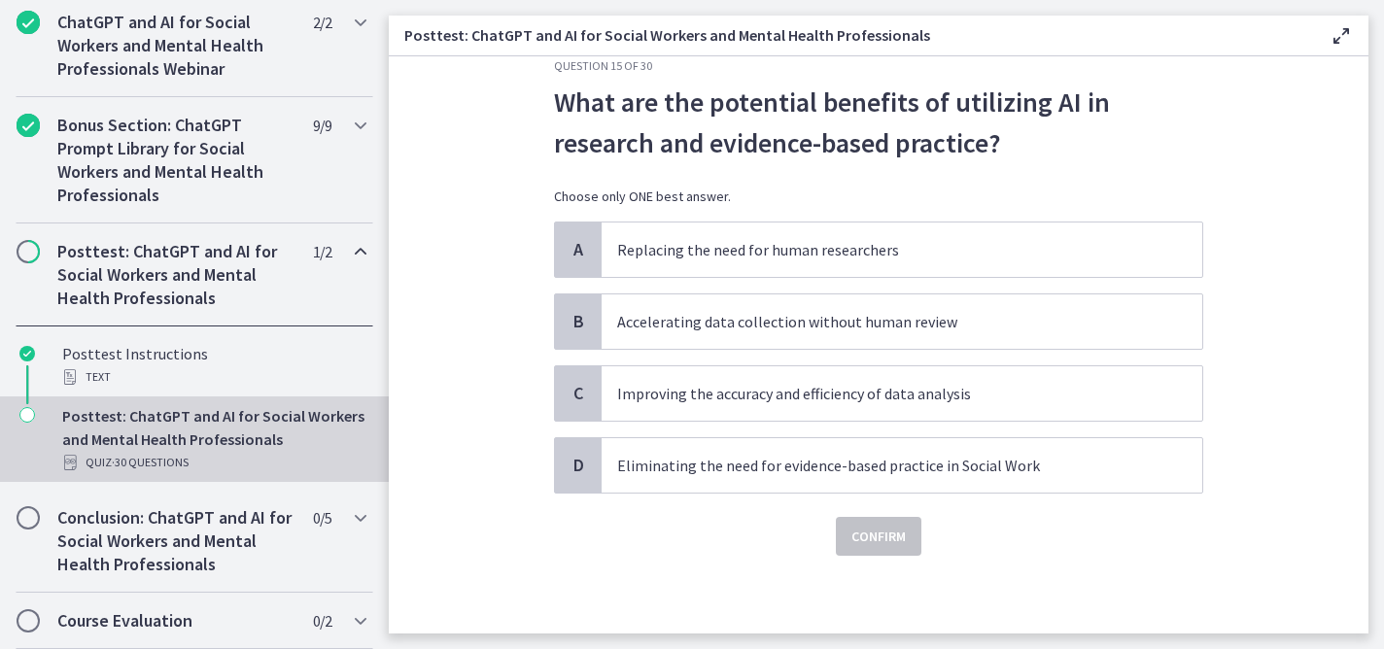
scroll to position [0, 0]
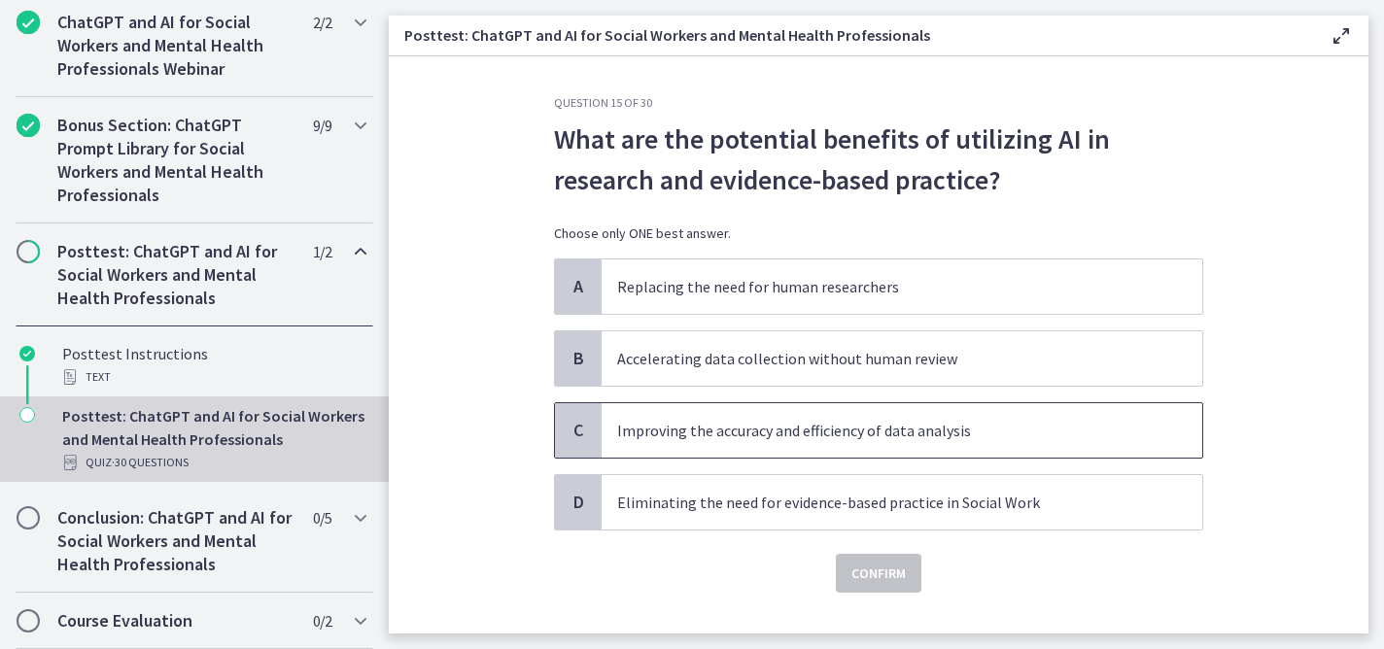
click at [867, 436] on p "Improving the accuracy and efficiency of data analysis" at bounding box center [882, 430] width 531 height 23
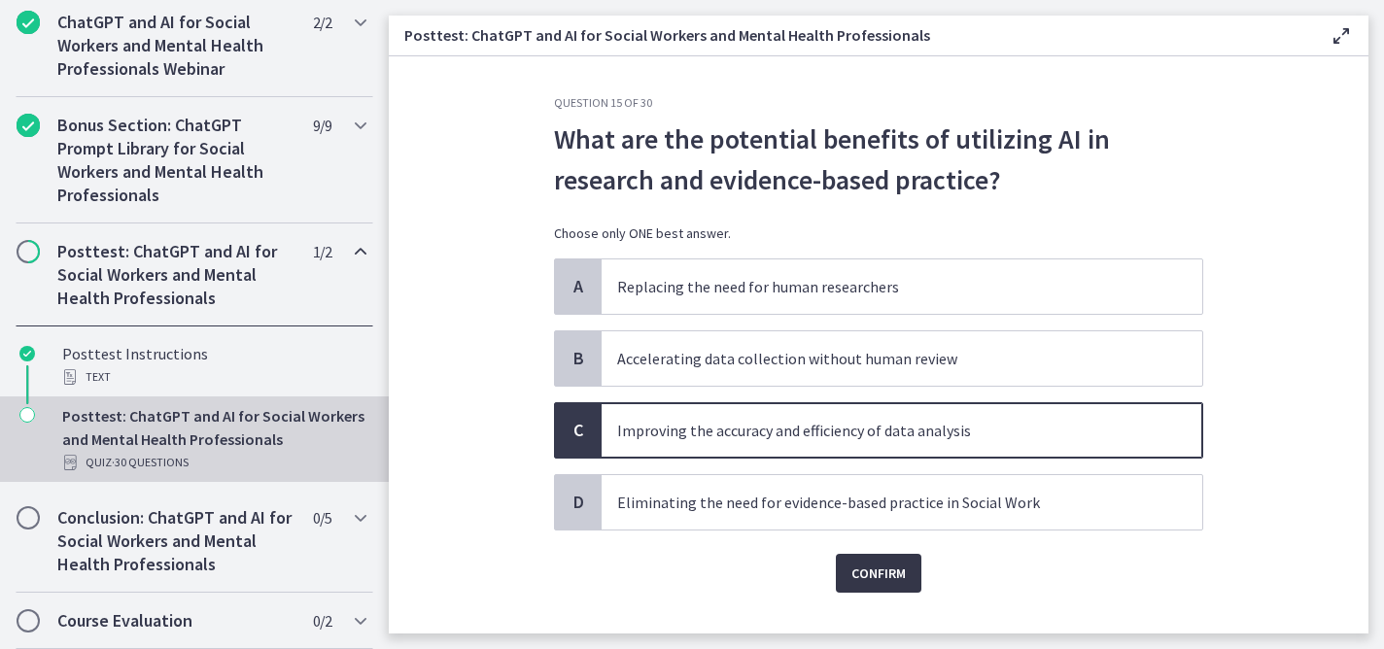
click at [875, 583] on span "Confirm" at bounding box center [878, 573] width 54 height 23
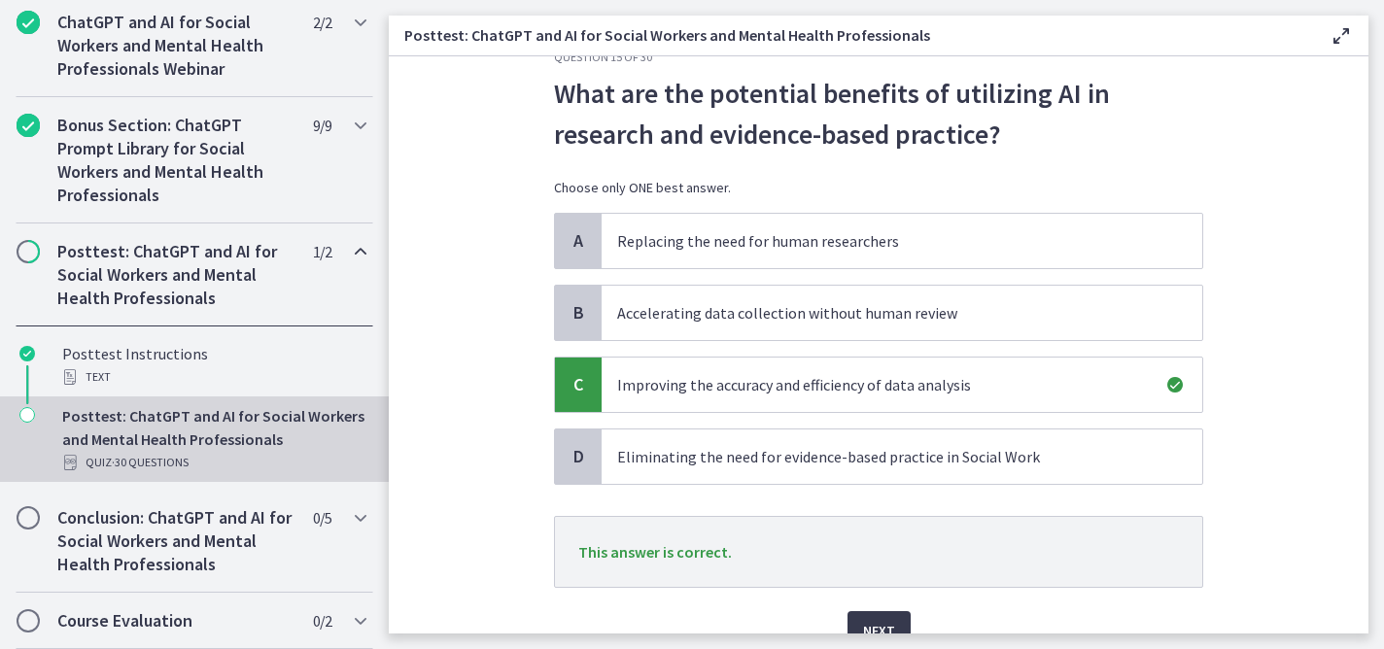
scroll to position [140, 0]
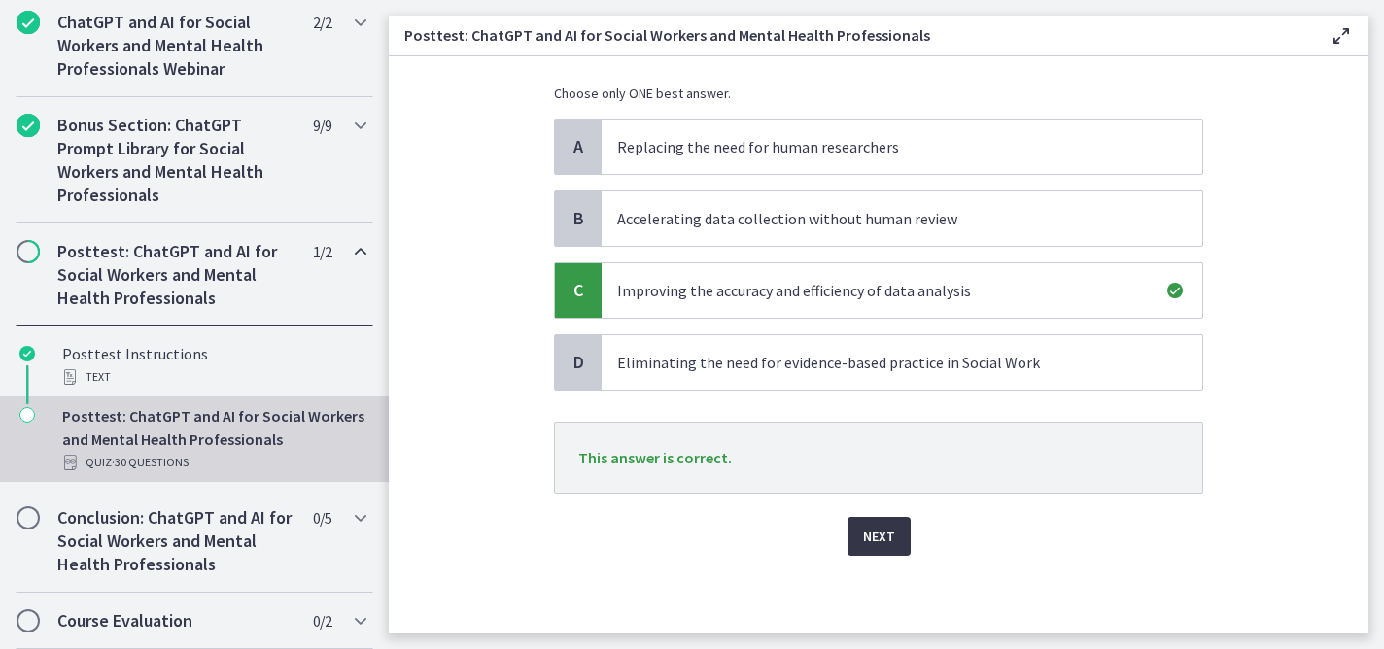
click at [864, 536] on span "Next" at bounding box center [879, 536] width 32 height 23
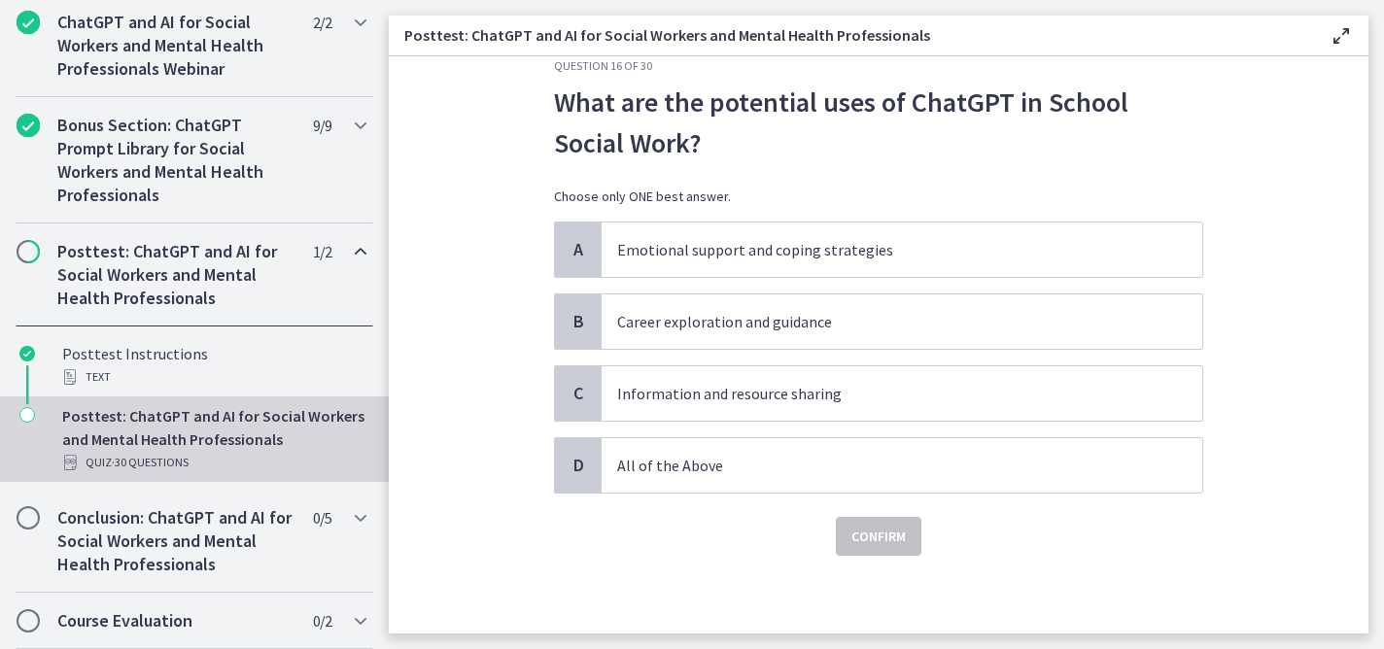
scroll to position [0, 0]
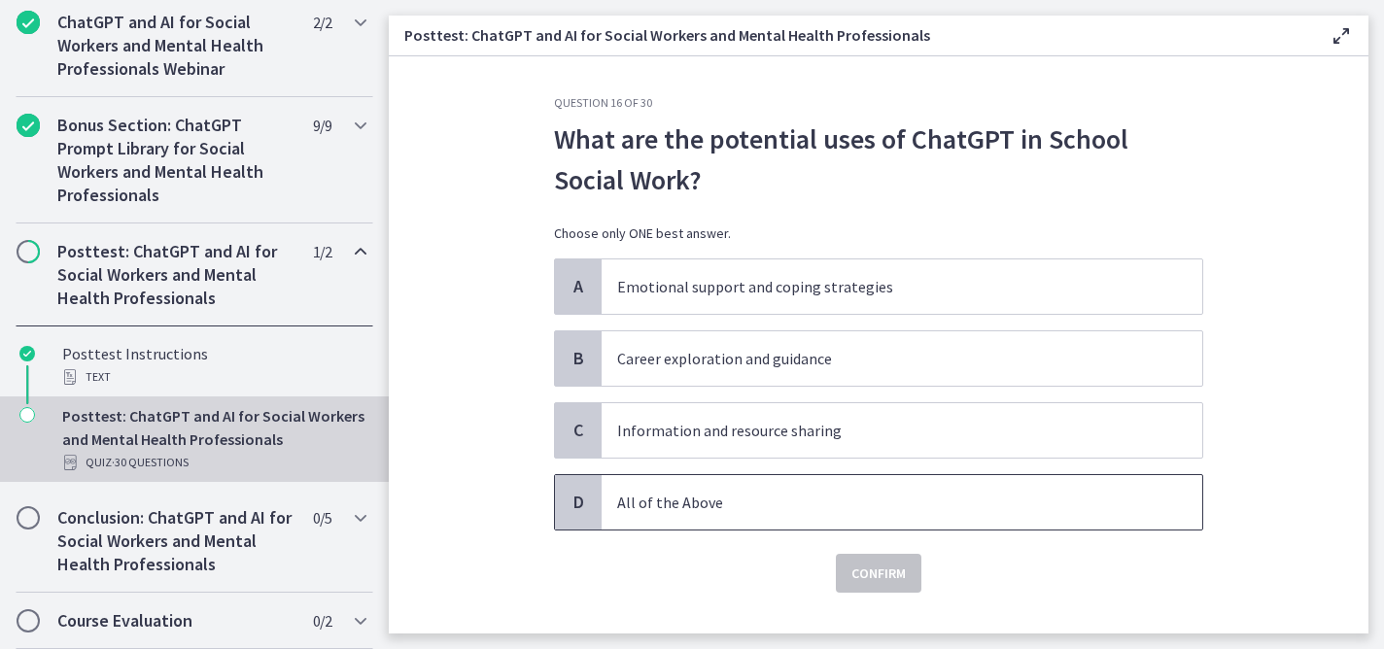
click at [1036, 491] on p "All of the Above" at bounding box center [882, 502] width 531 height 23
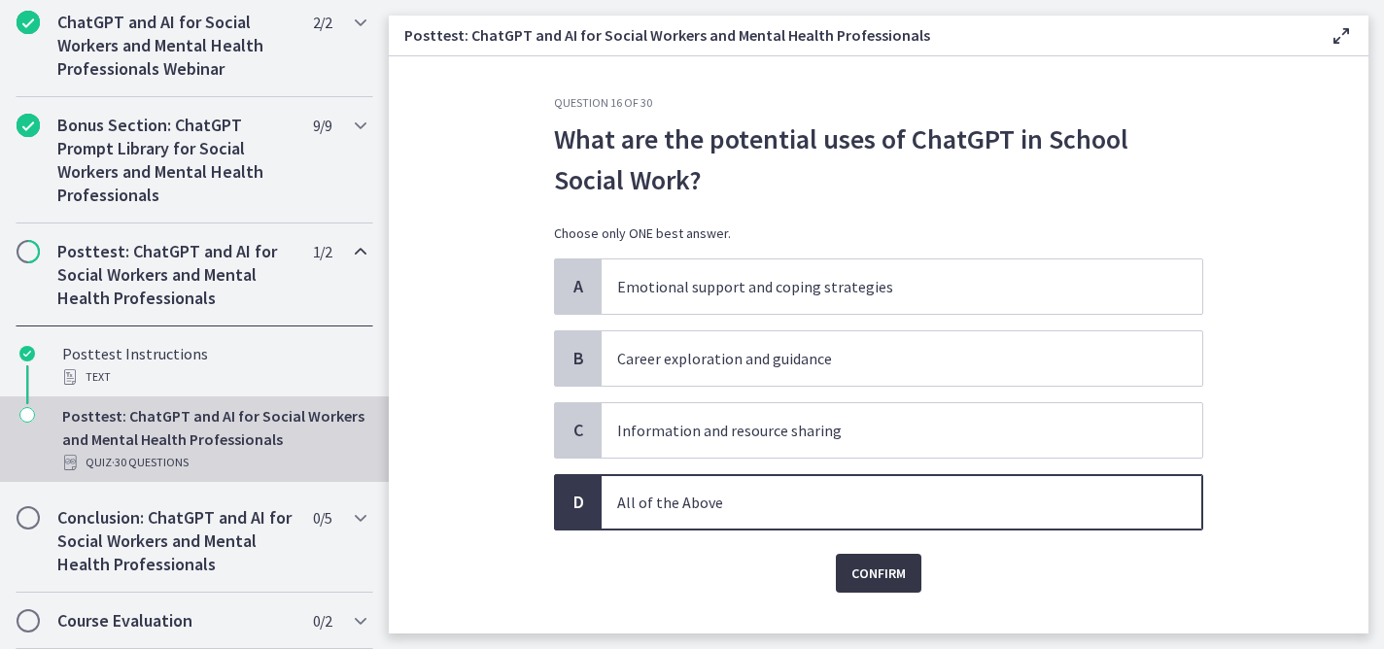
click at [864, 568] on span "Confirm" at bounding box center [878, 573] width 54 height 23
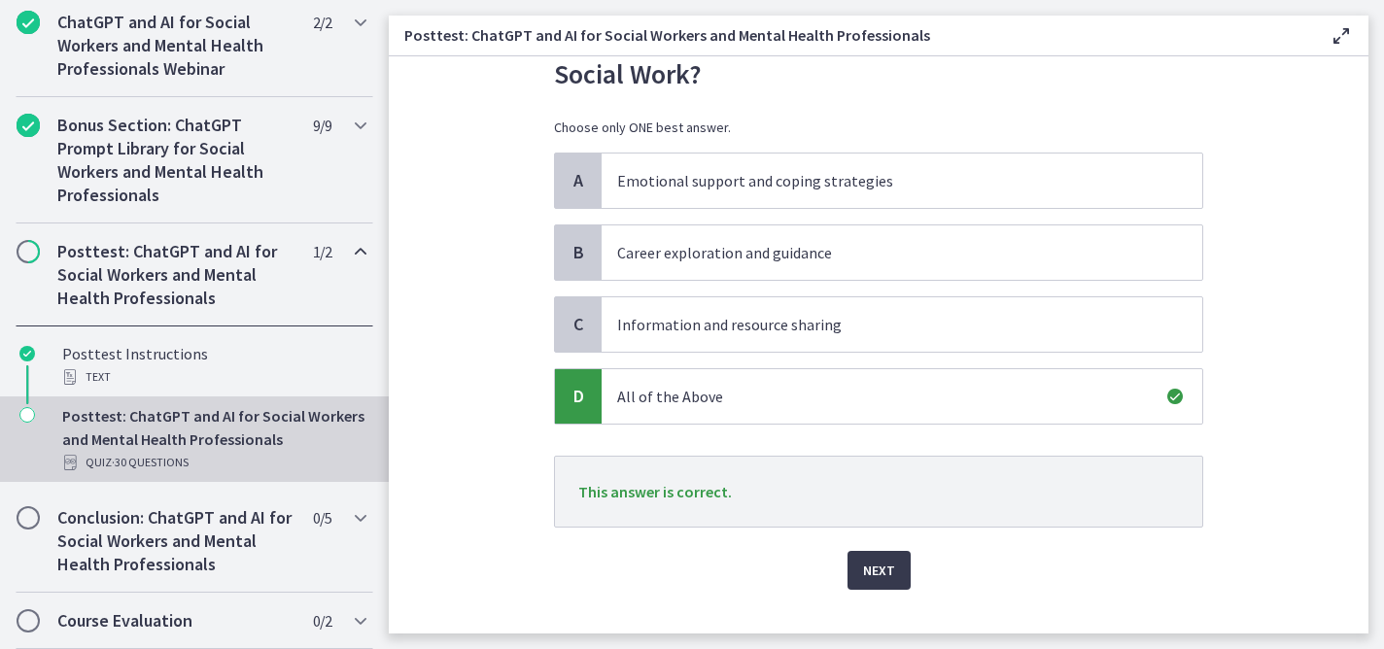
scroll to position [140, 0]
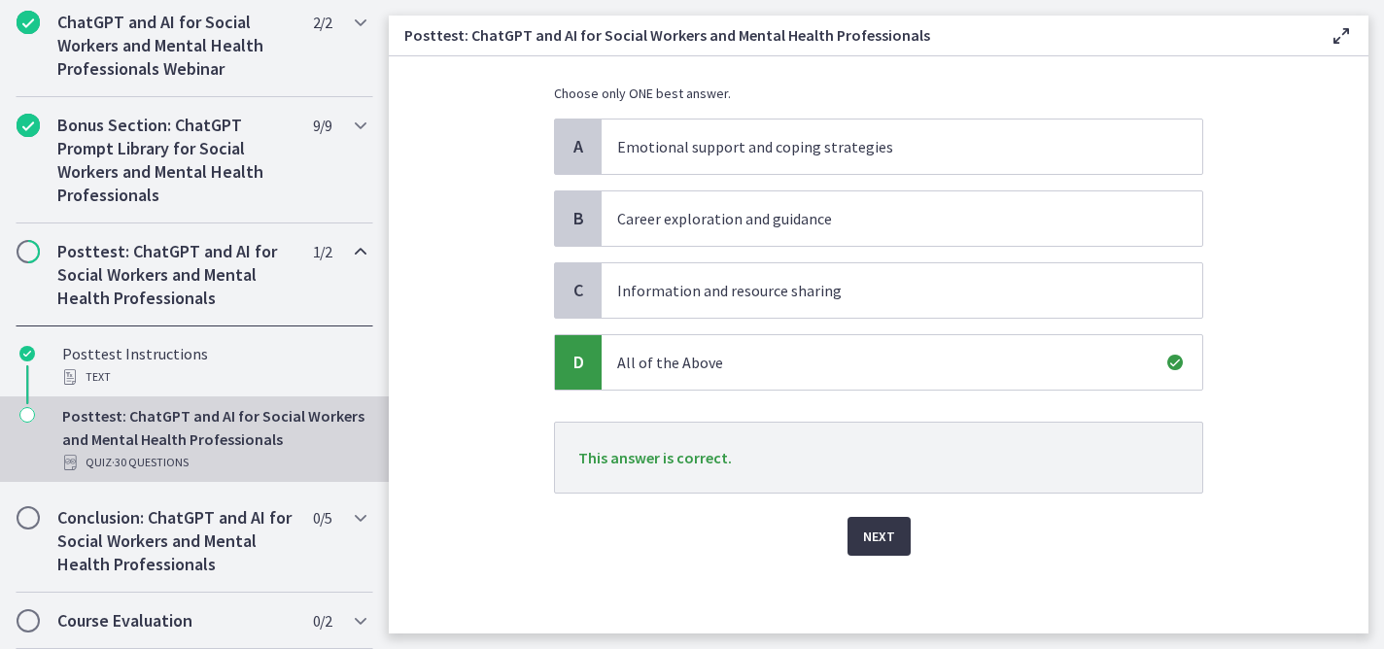
click at [863, 535] on span "Next" at bounding box center [879, 536] width 32 height 23
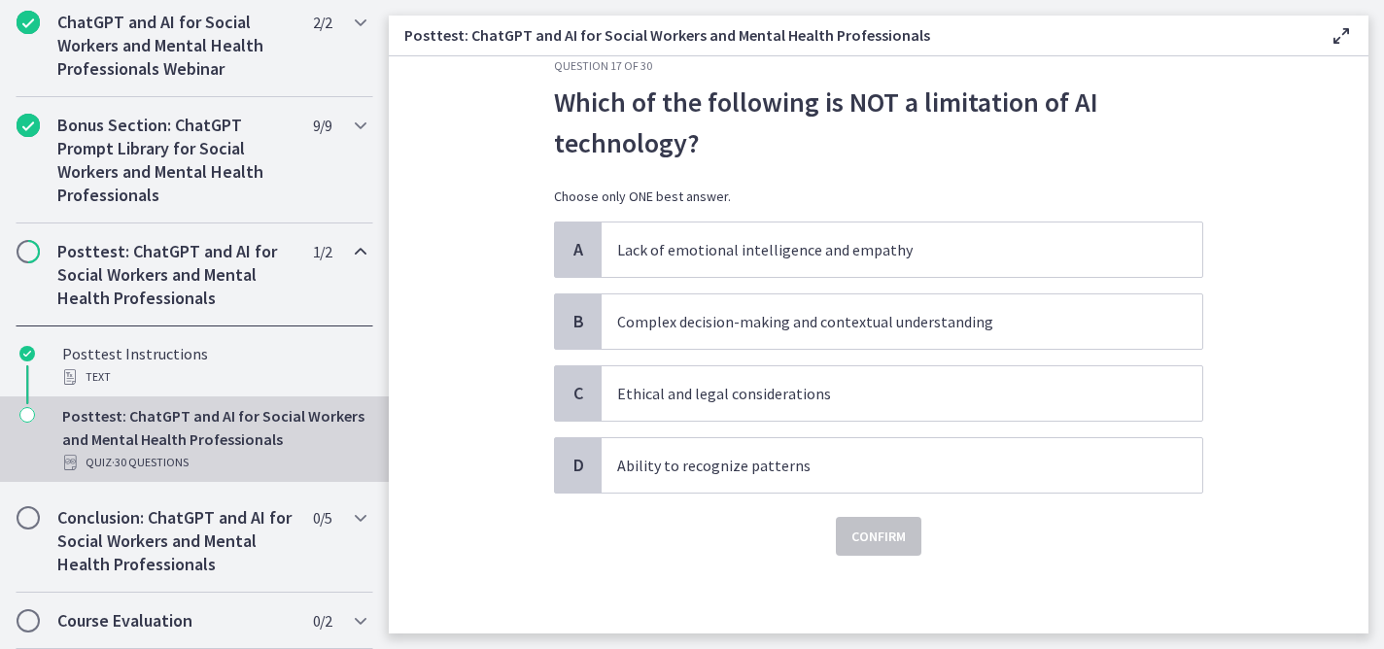
scroll to position [0, 0]
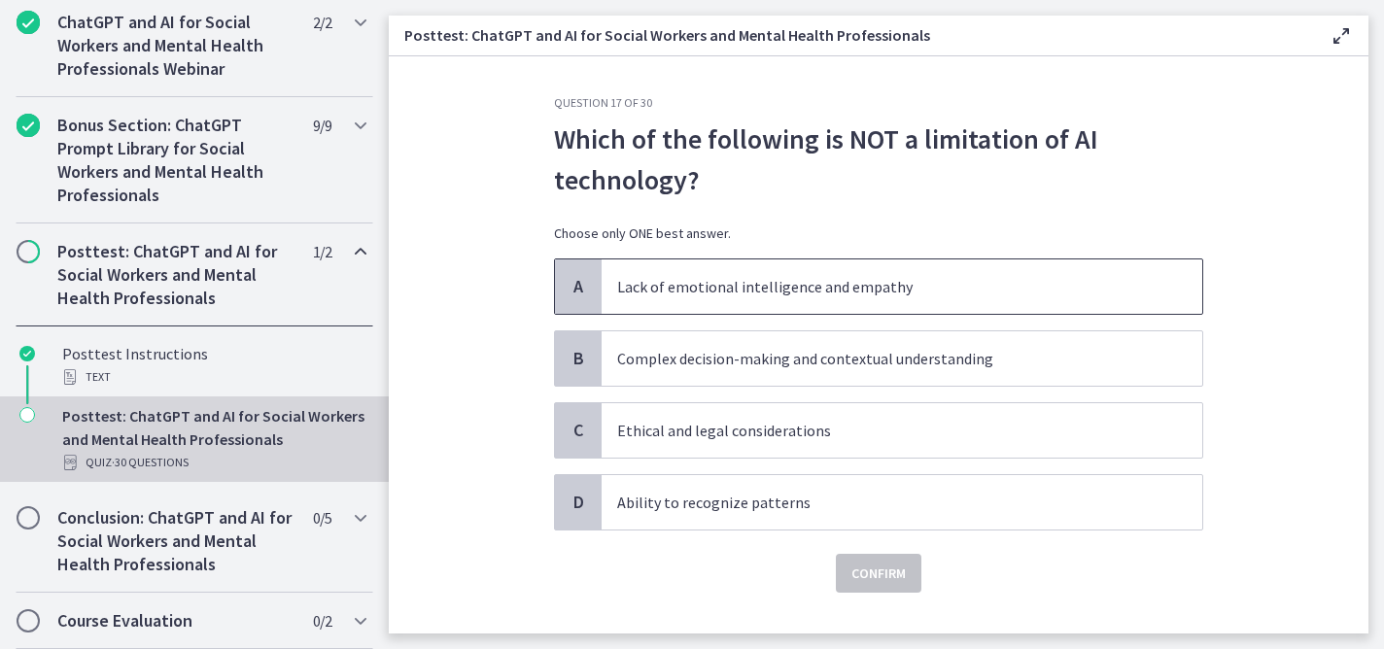
click at [922, 290] on p "Lack of emotional intelligence and empathy" at bounding box center [882, 286] width 531 height 23
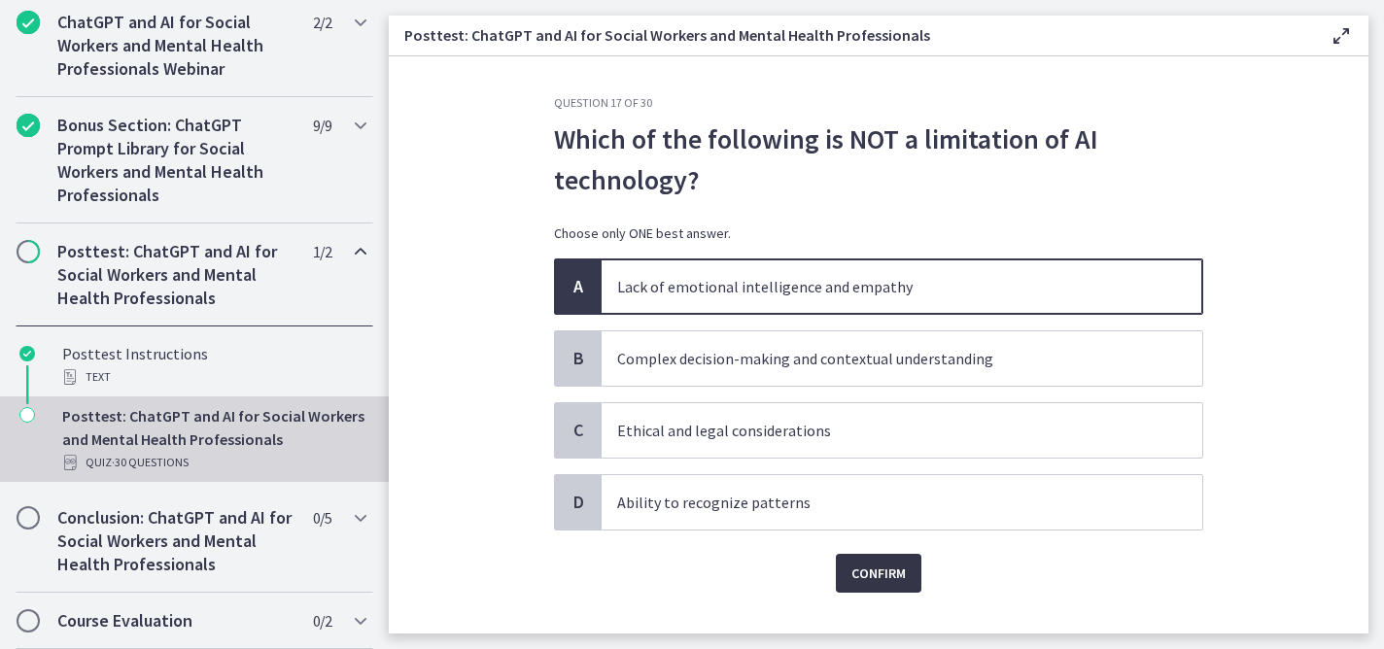
click at [880, 574] on span "Confirm" at bounding box center [878, 573] width 54 height 23
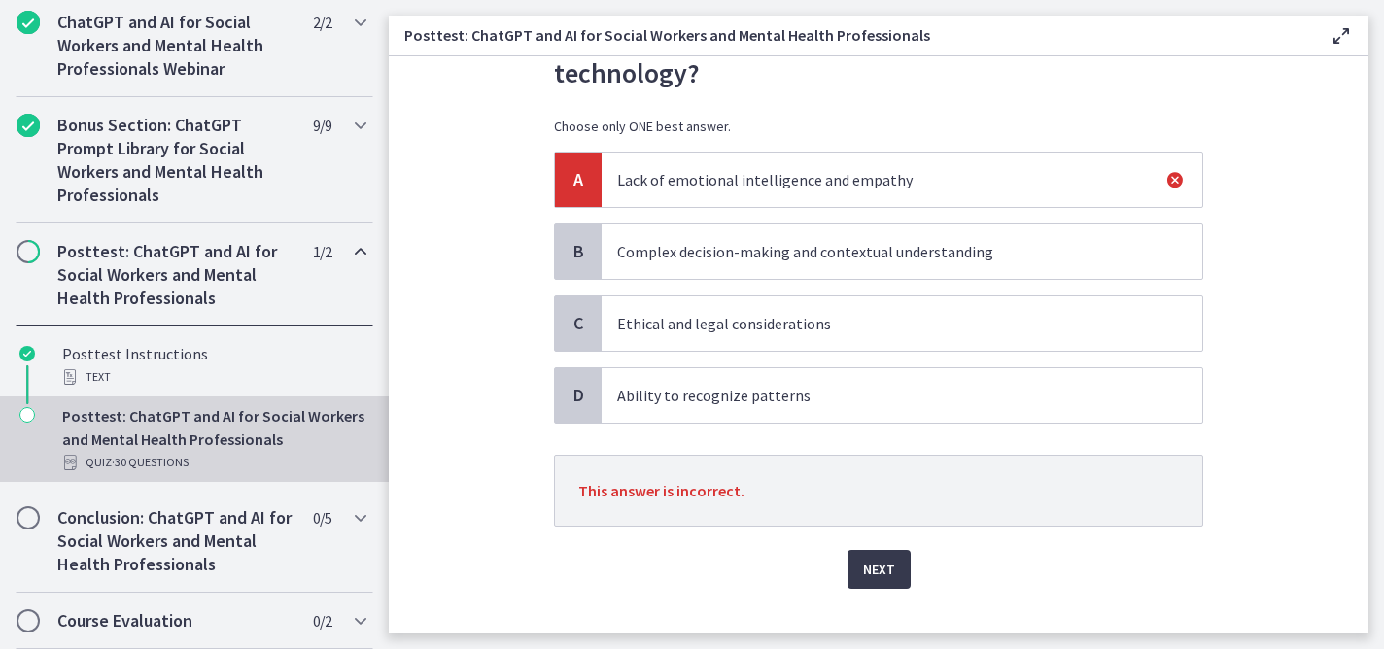
scroll to position [140, 0]
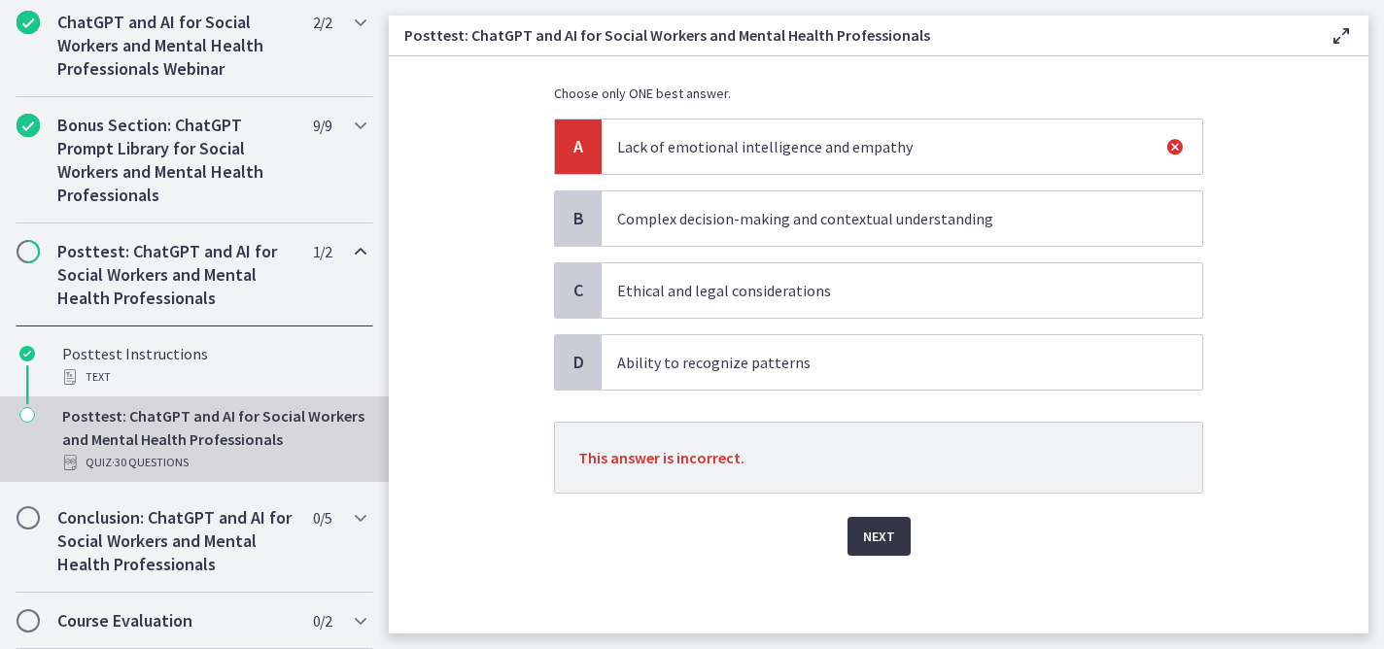
click at [873, 531] on span "Next" at bounding box center [879, 536] width 32 height 23
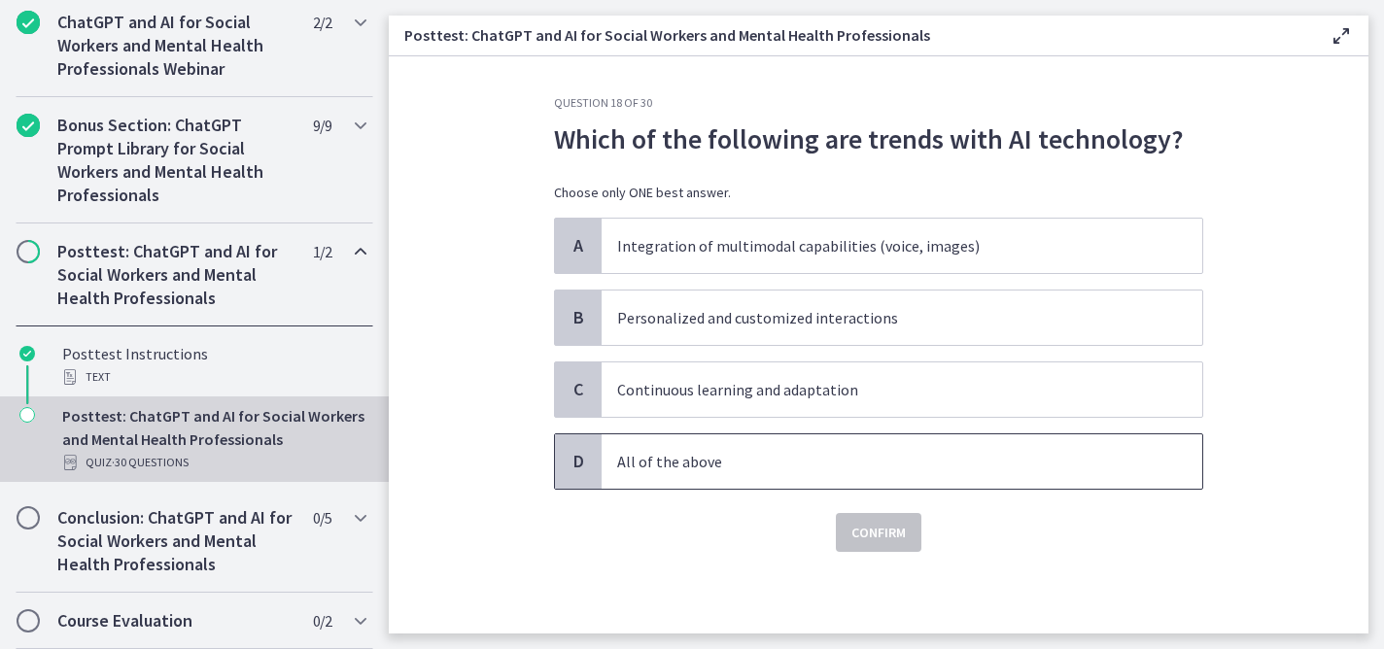
click at [852, 462] on p "All of the above" at bounding box center [882, 461] width 531 height 23
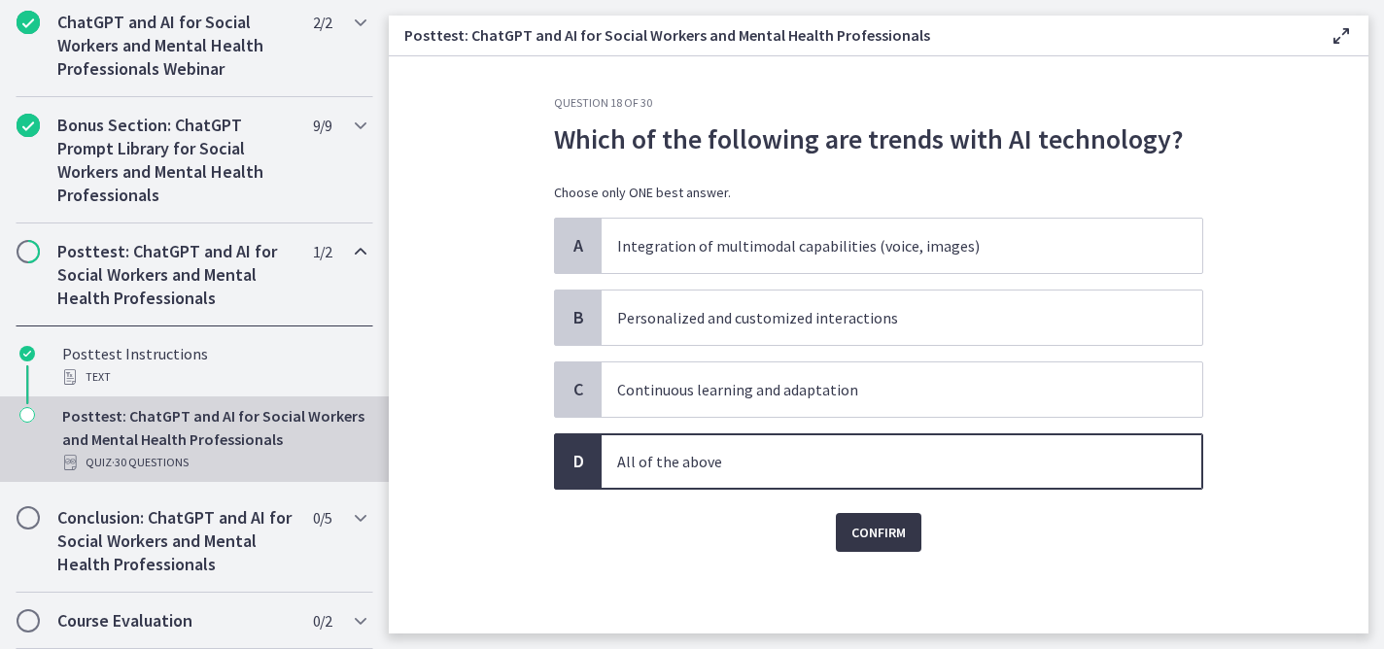
click at [889, 531] on span "Confirm" at bounding box center [878, 532] width 54 height 23
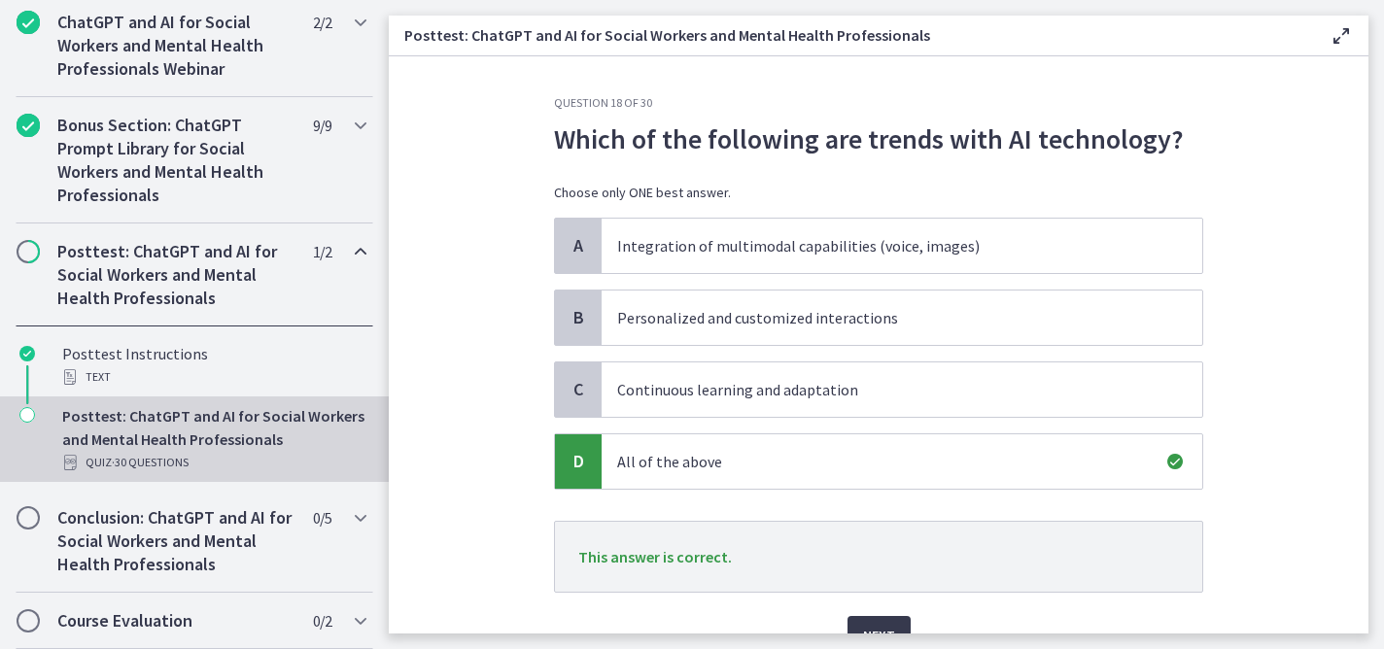
scroll to position [99, 0]
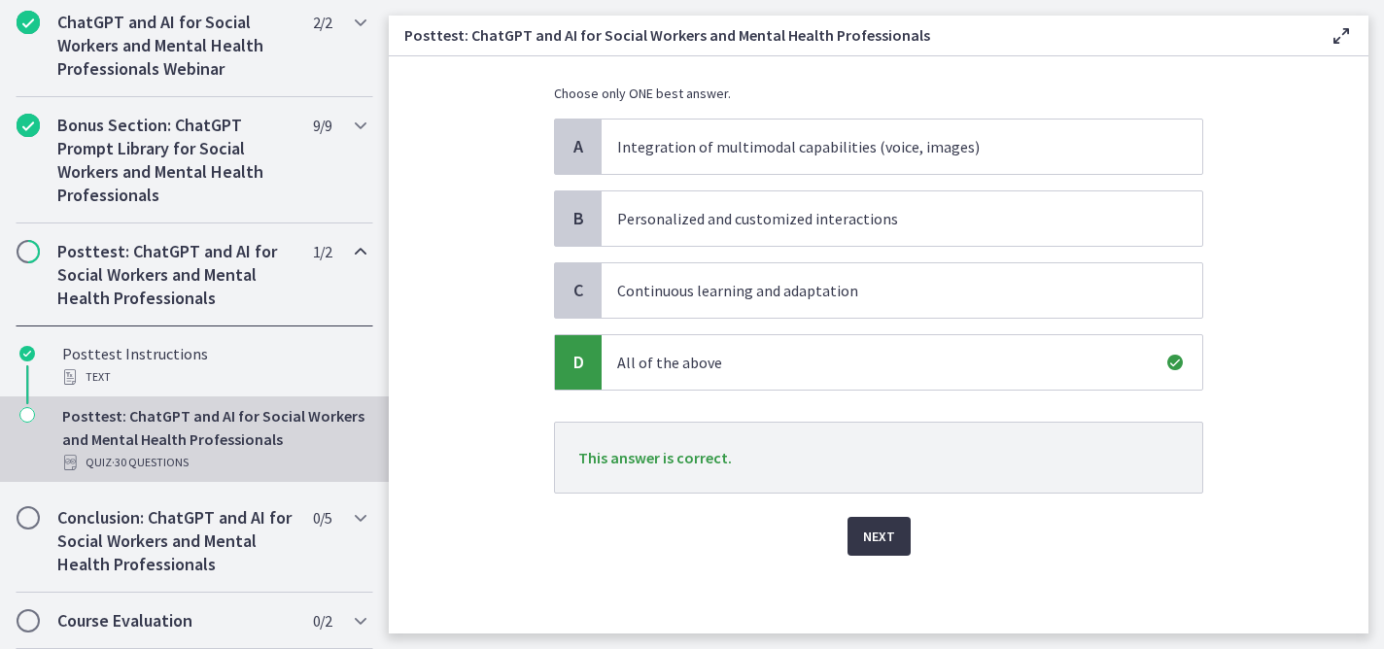
click at [870, 535] on span "Next" at bounding box center [879, 536] width 32 height 23
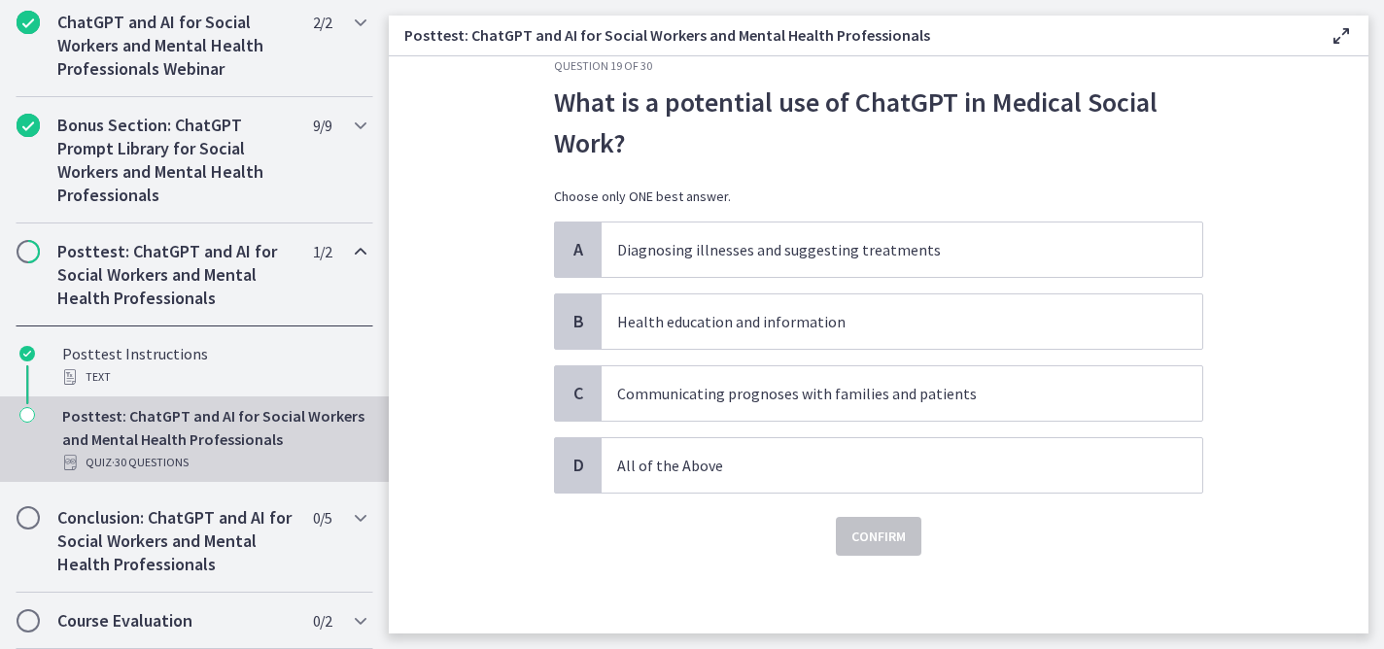
scroll to position [0, 0]
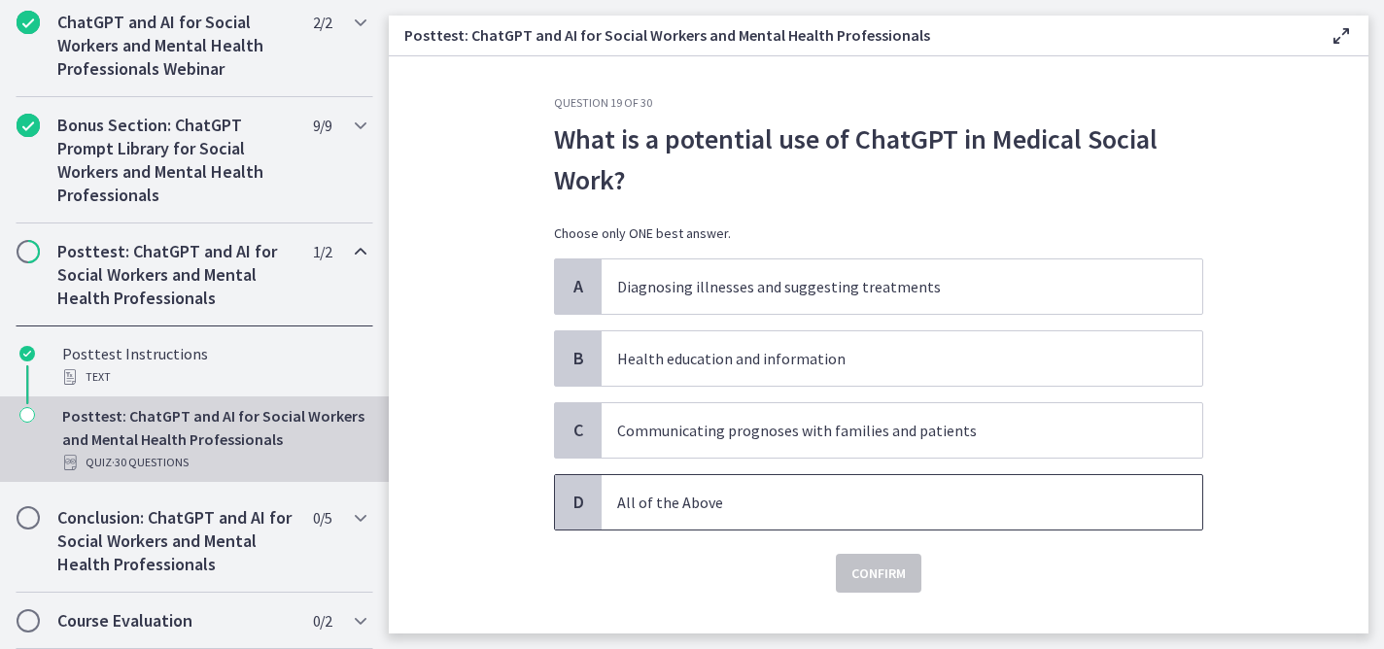
click at [784, 501] on p "All of the Above" at bounding box center [882, 502] width 531 height 23
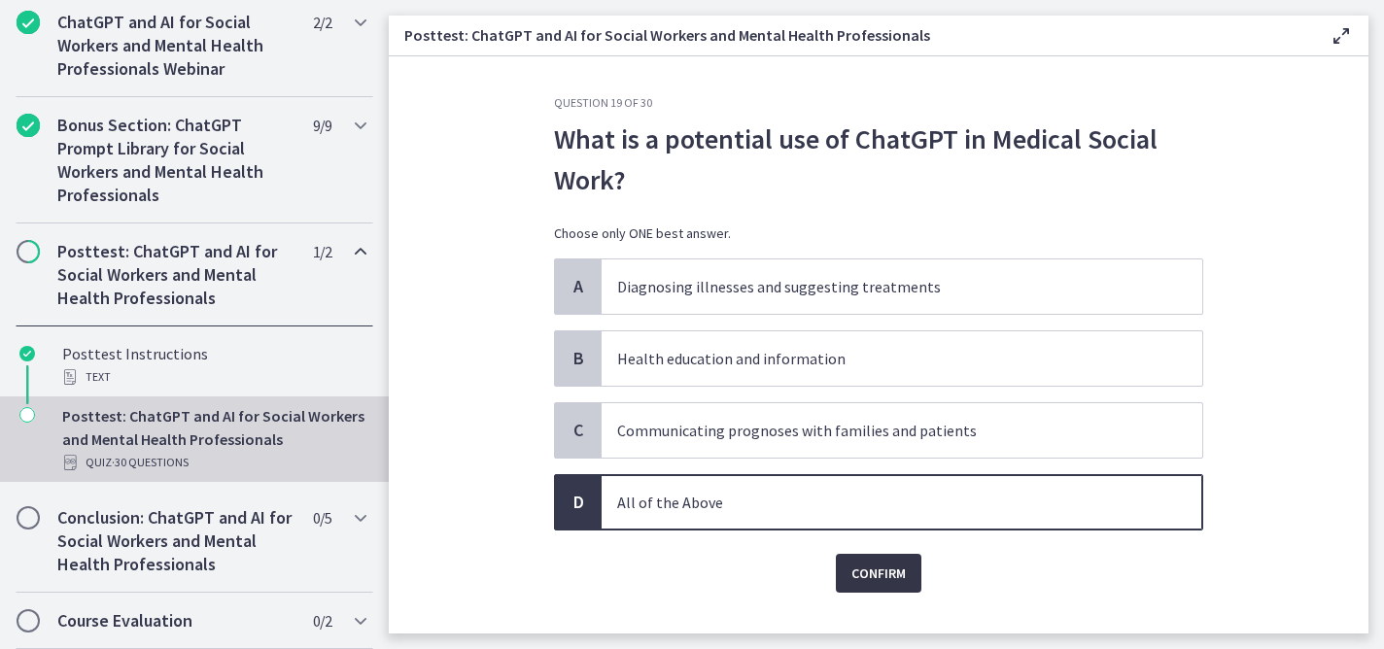
click at [865, 574] on span "Confirm" at bounding box center [878, 573] width 54 height 23
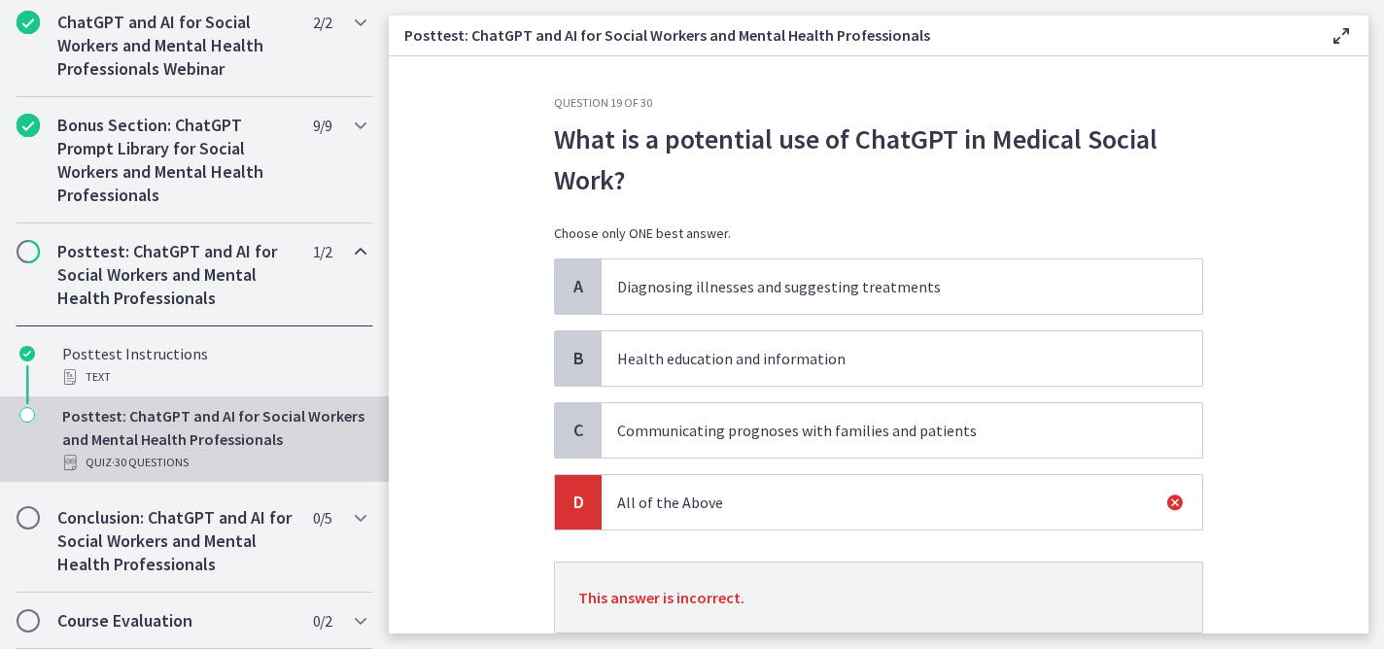
scroll to position [140, 0]
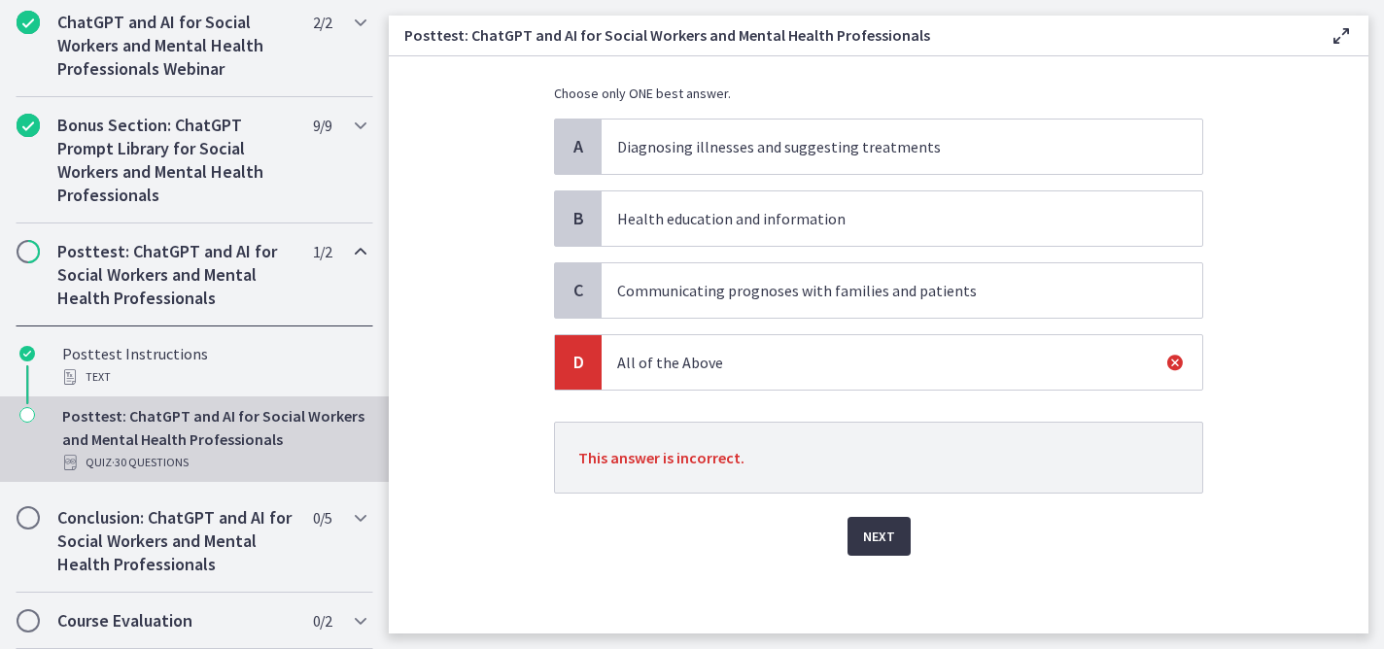
click at [883, 540] on span "Next" at bounding box center [879, 536] width 32 height 23
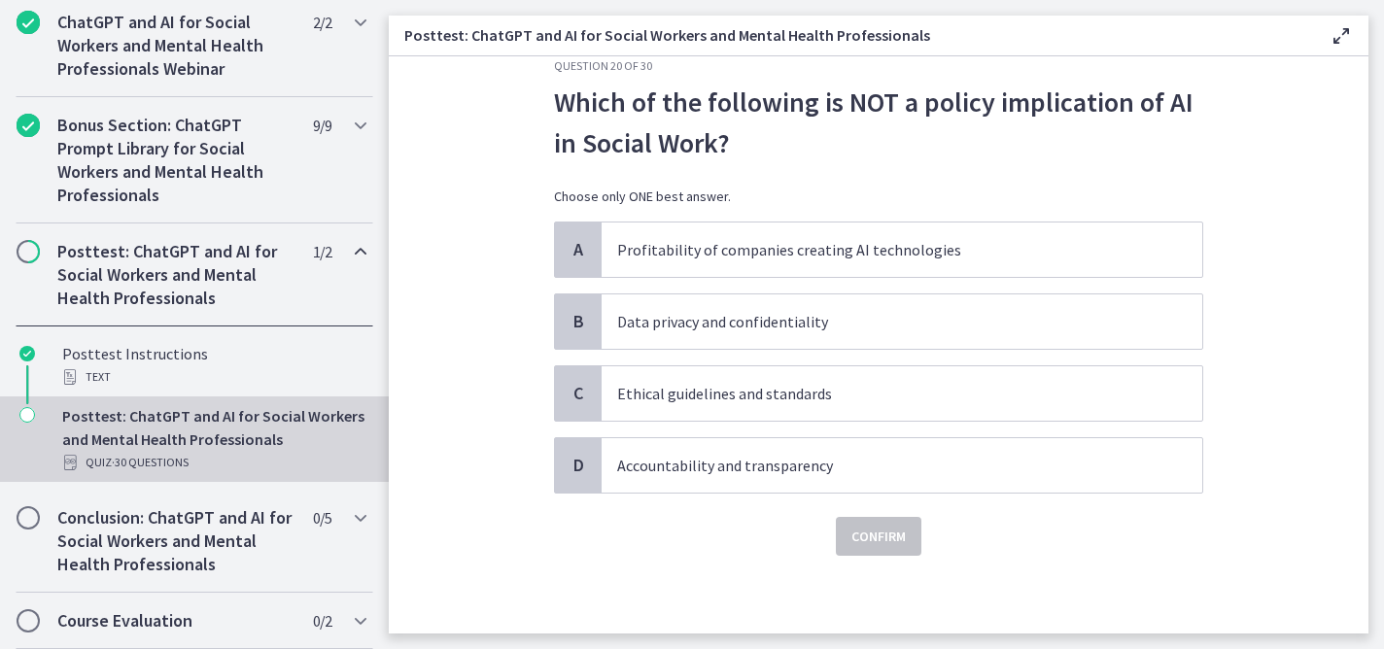
scroll to position [0, 0]
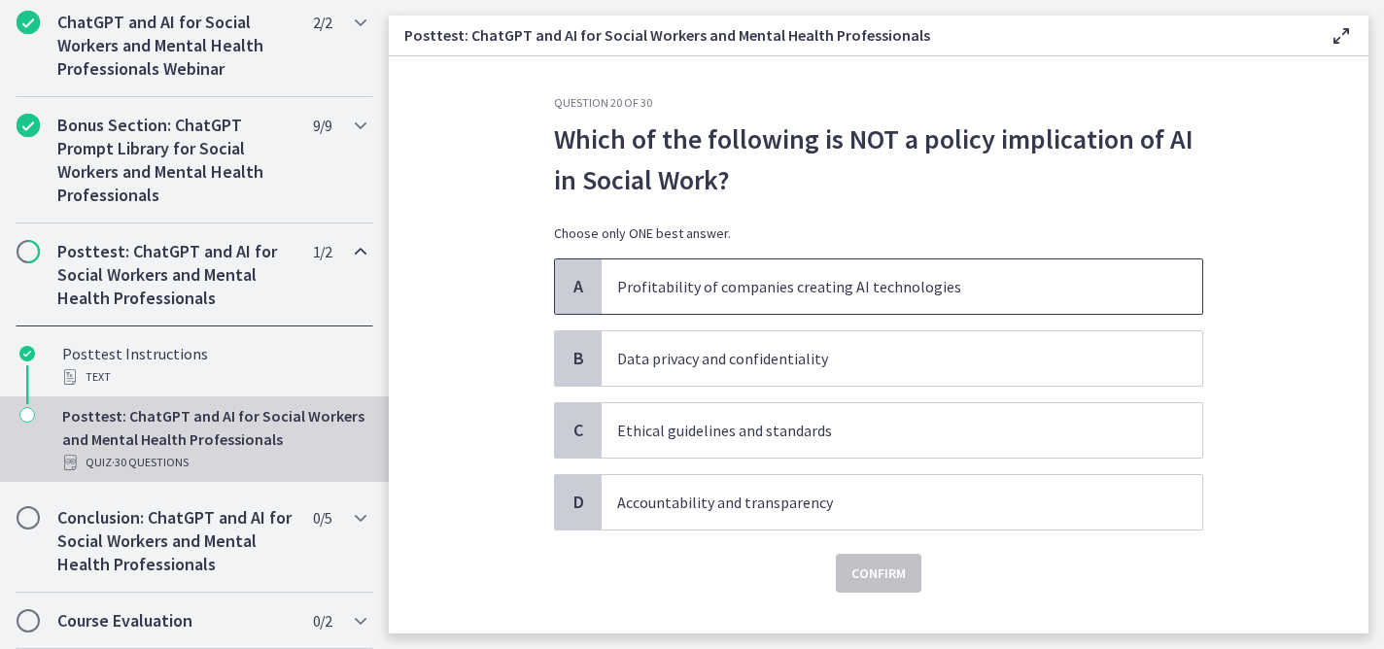
click at [986, 289] on p "Profitability of companies creating AI technologies" at bounding box center [882, 286] width 531 height 23
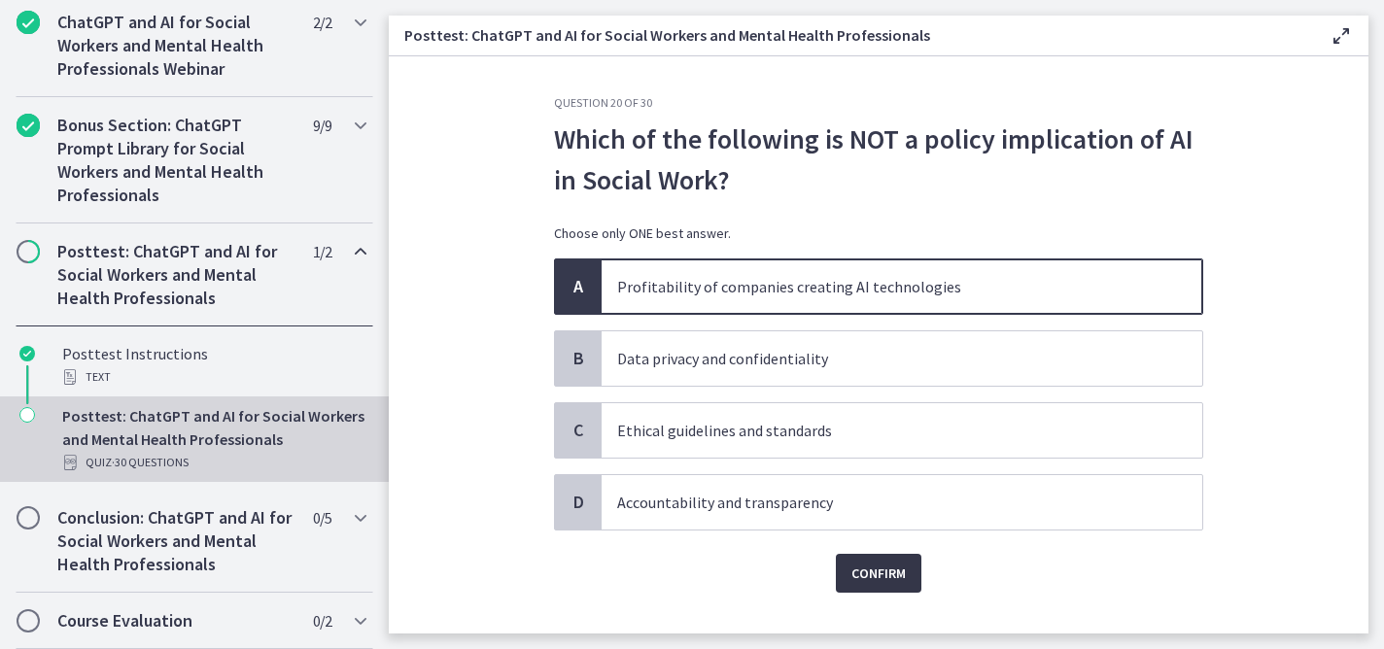
click at [869, 573] on span "Confirm" at bounding box center [878, 573] width 54 height 23
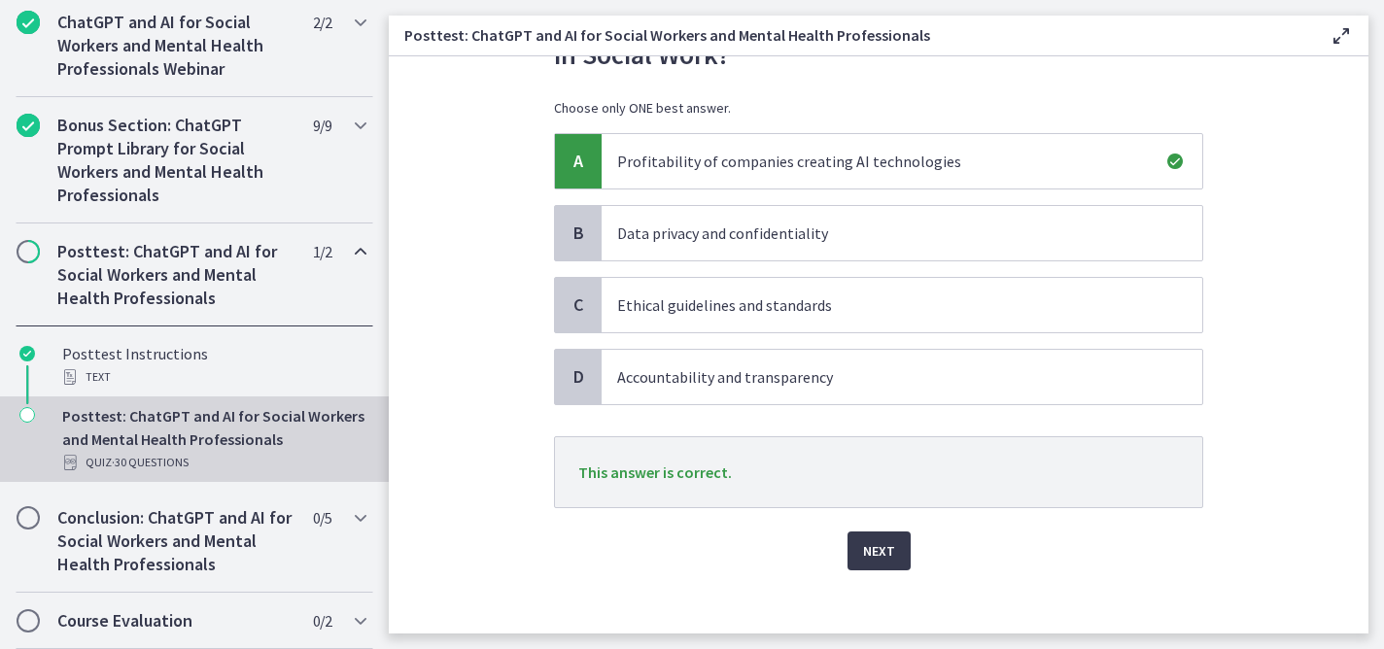
scroll to position [140, 0]
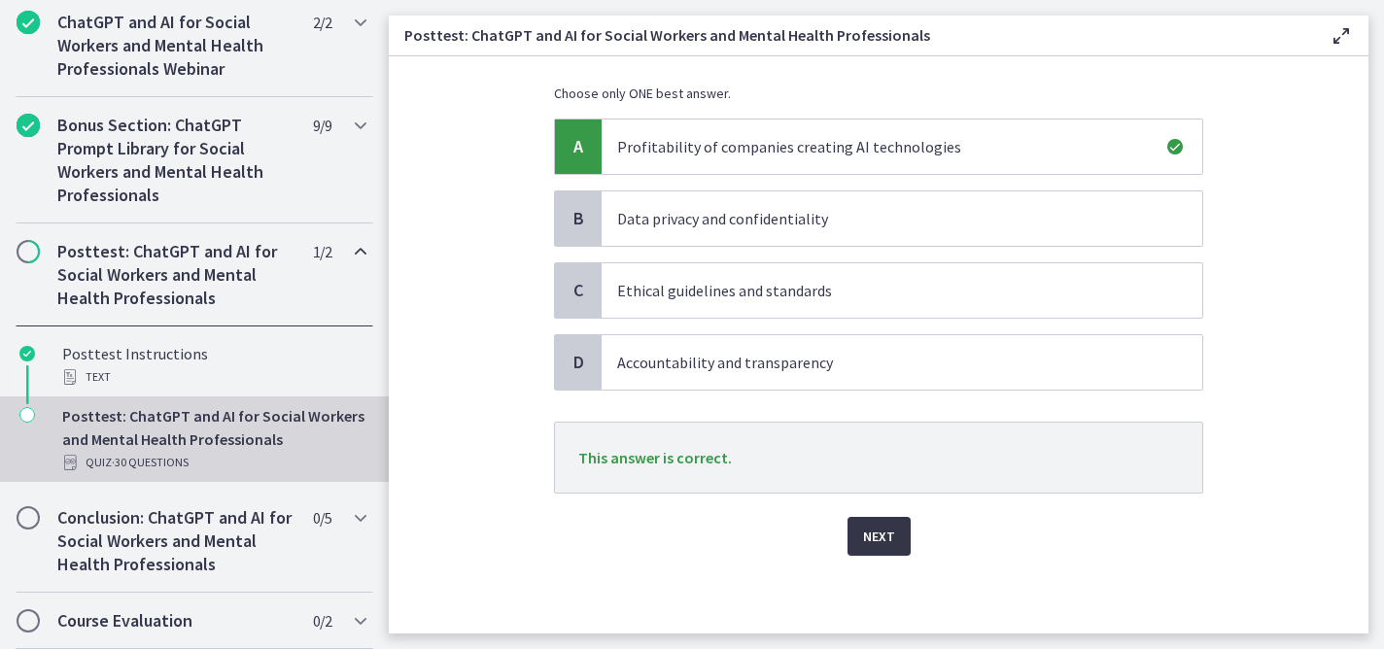
click at [874, 538] on span "Next" at bounding box center [879, 536] width 32 height 23
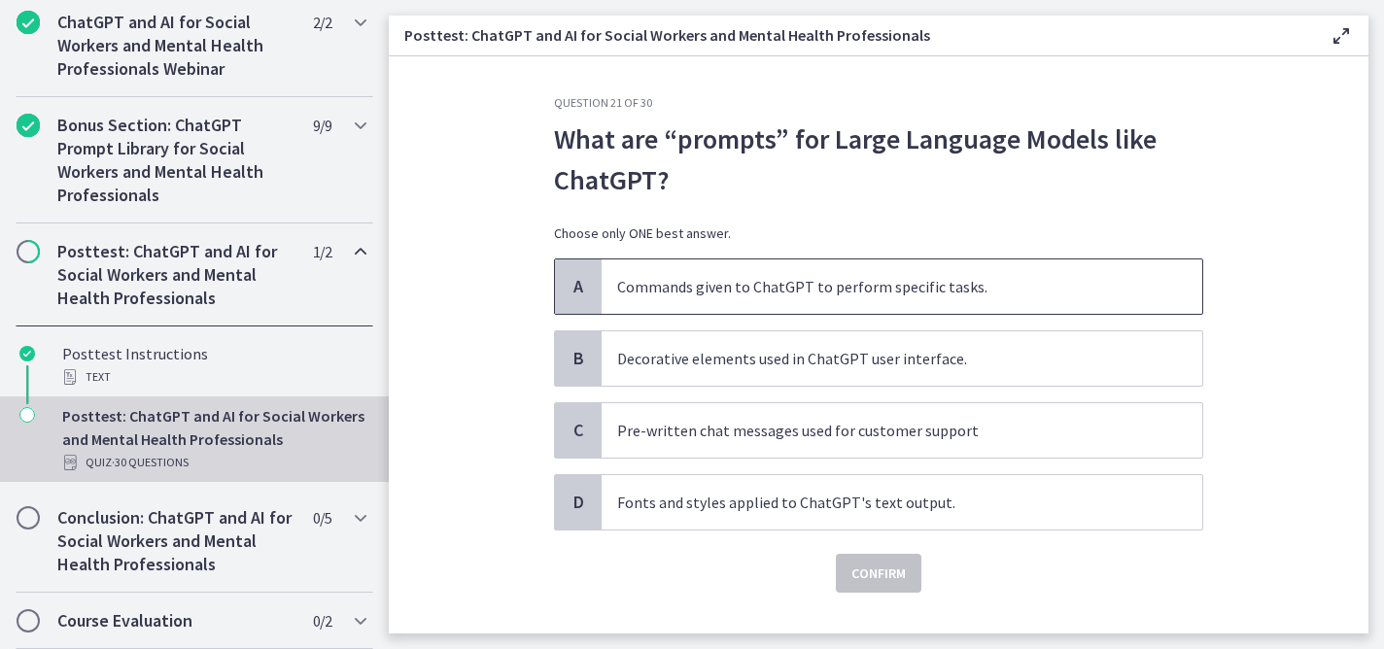
click at [984, 293] on p "Commands given to ChatGPT to perform specific tasks." at bounding box center [882, 286] width 531 height 23
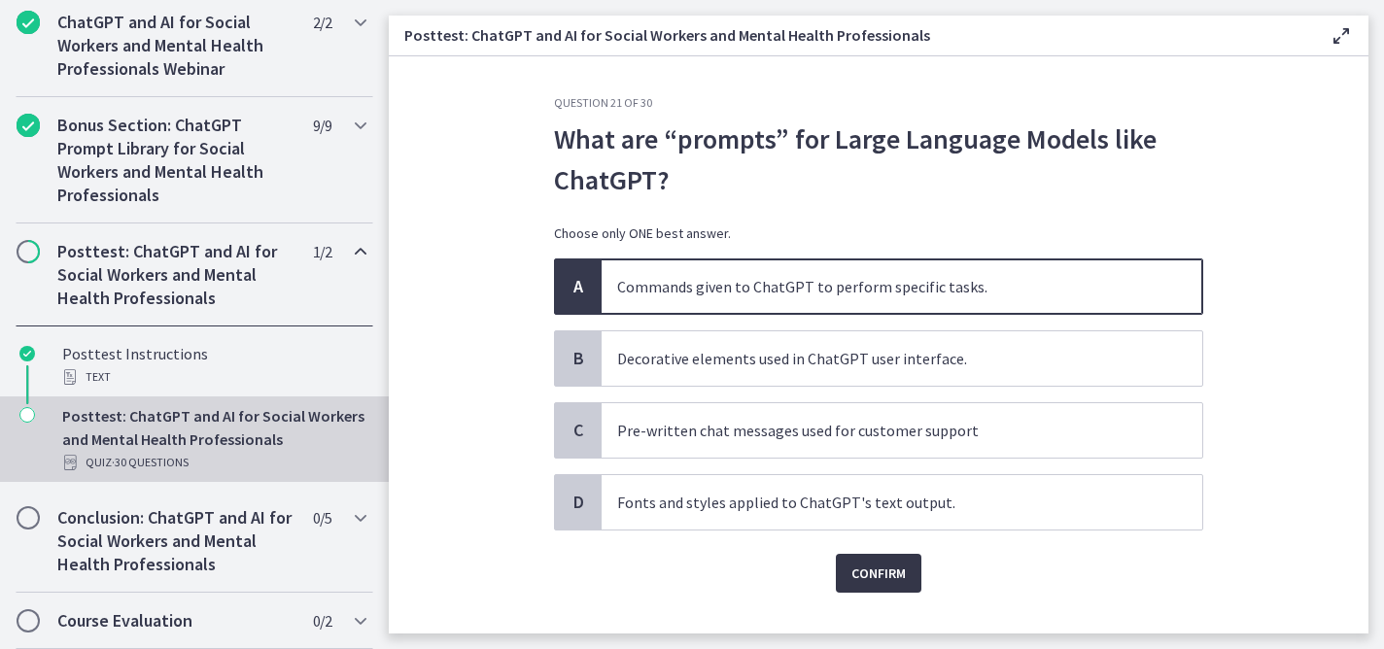
click at [869, 573] on span "Confirm" at bounding box center [878, 573] width 54 height 23
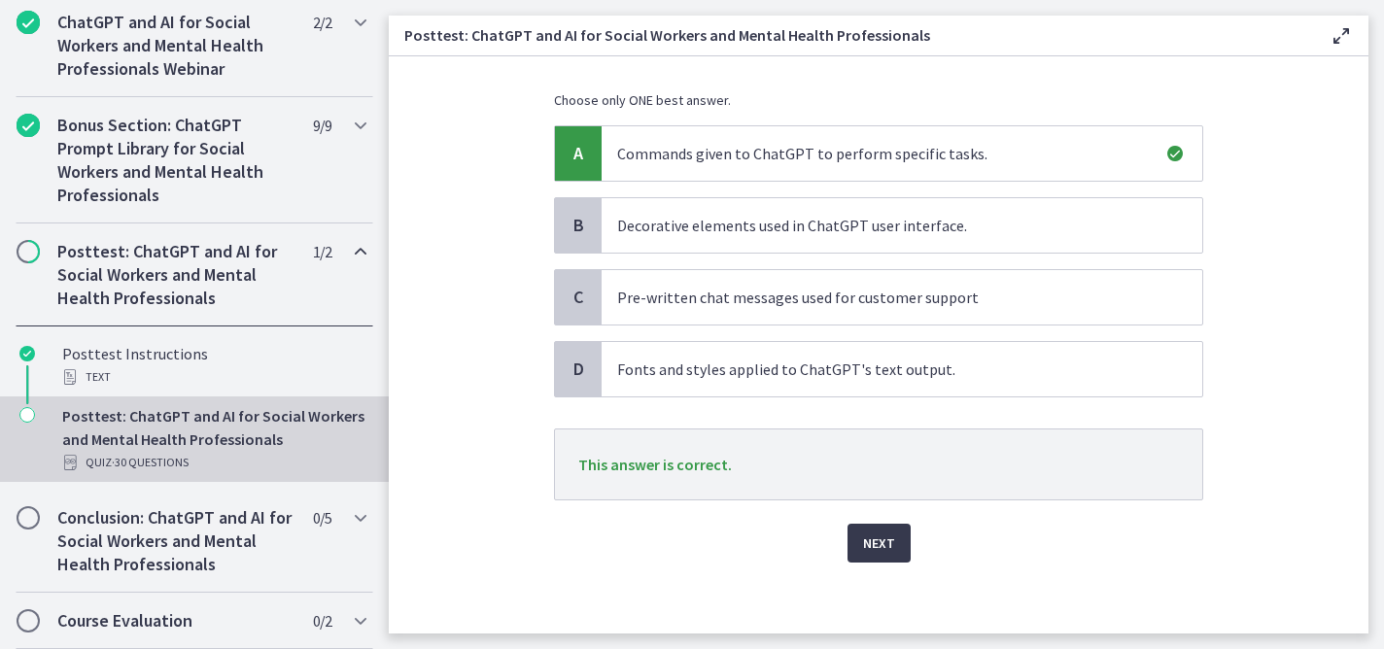
scroll to position [140, 0]
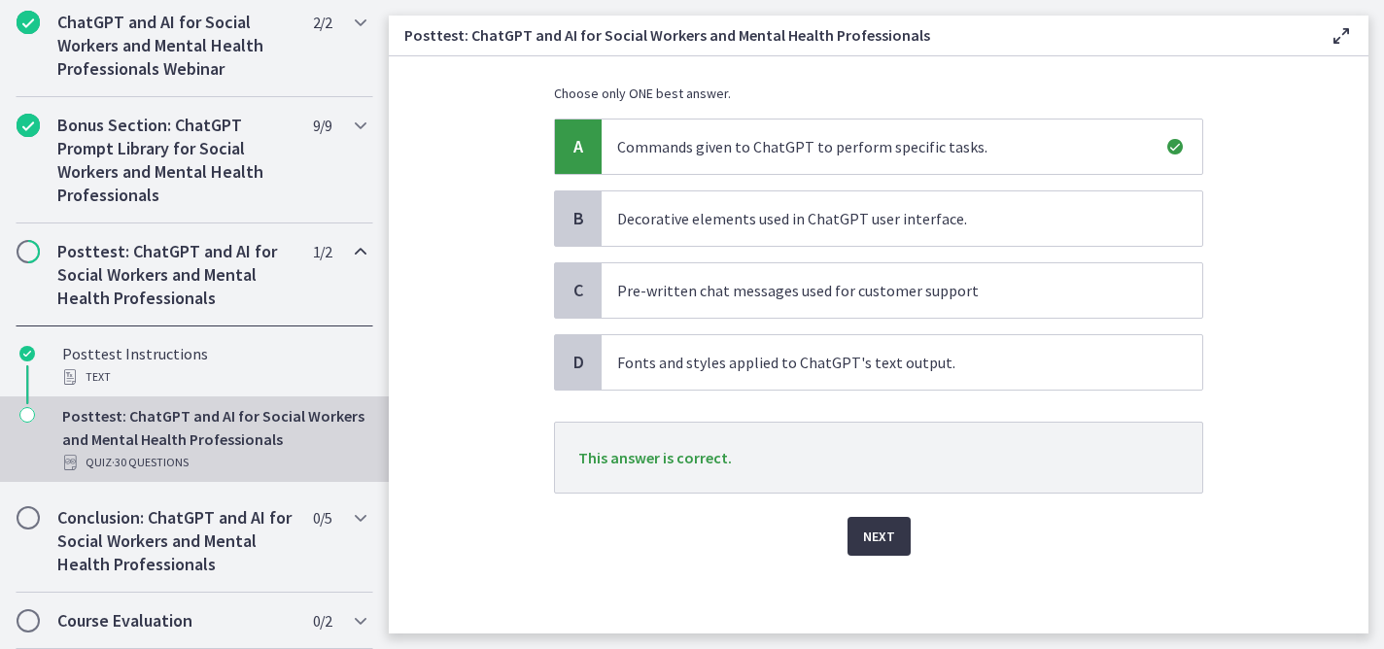
click at [871, 539] on span "Next" at bounding box center [879, 536] width 32 height 23
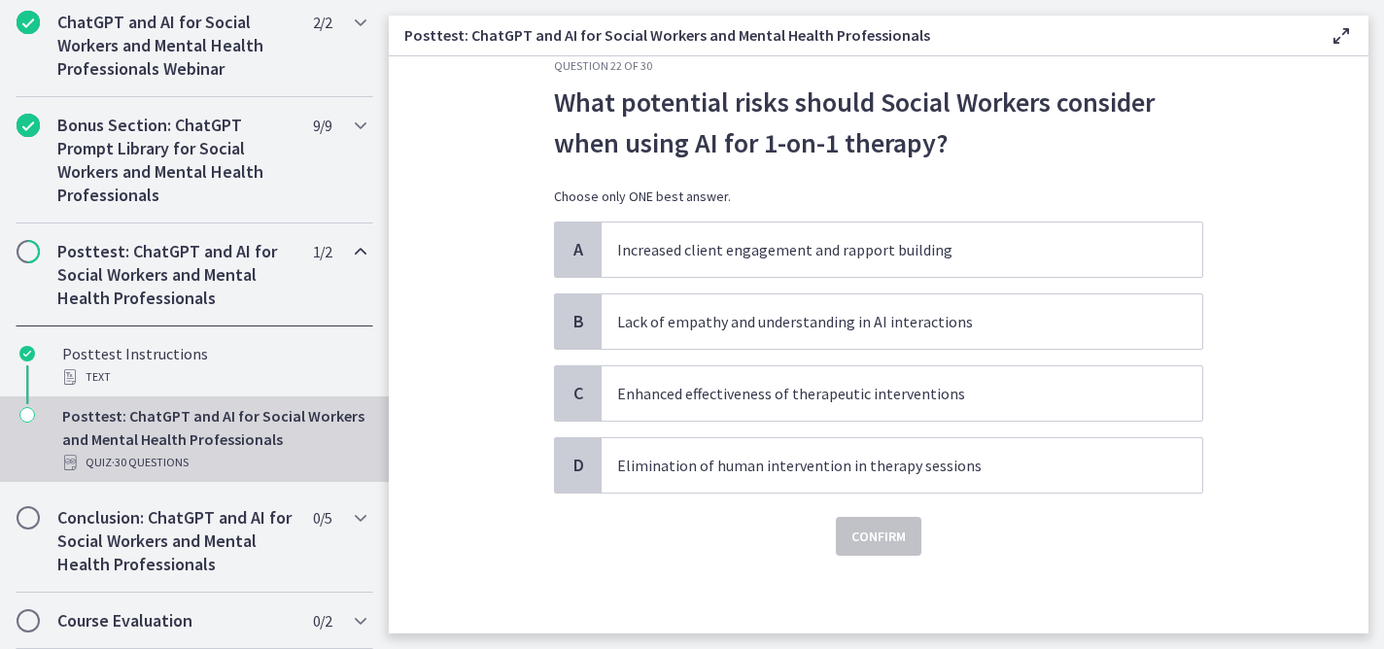
scroll to position [0, 0]
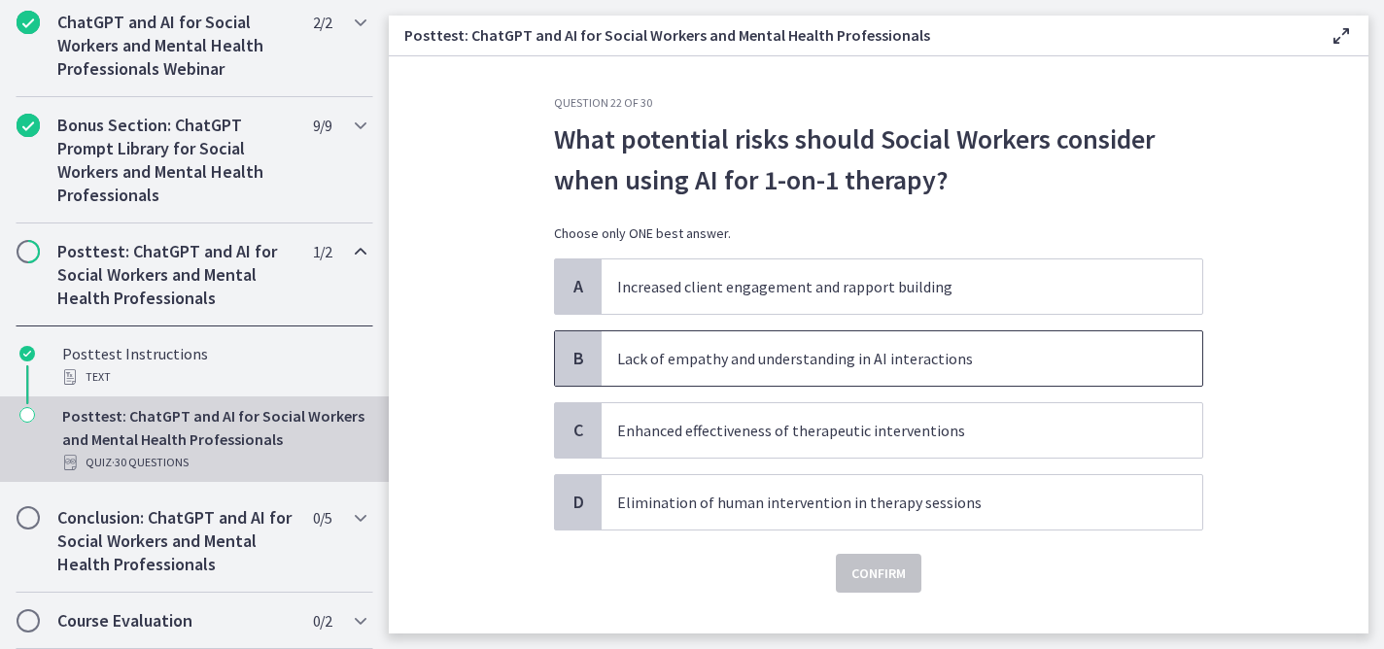
click at [968, 358] on p "Lack of empathy and understanding in AI interactions" at bounding box center [882, 358] width 531 height 23
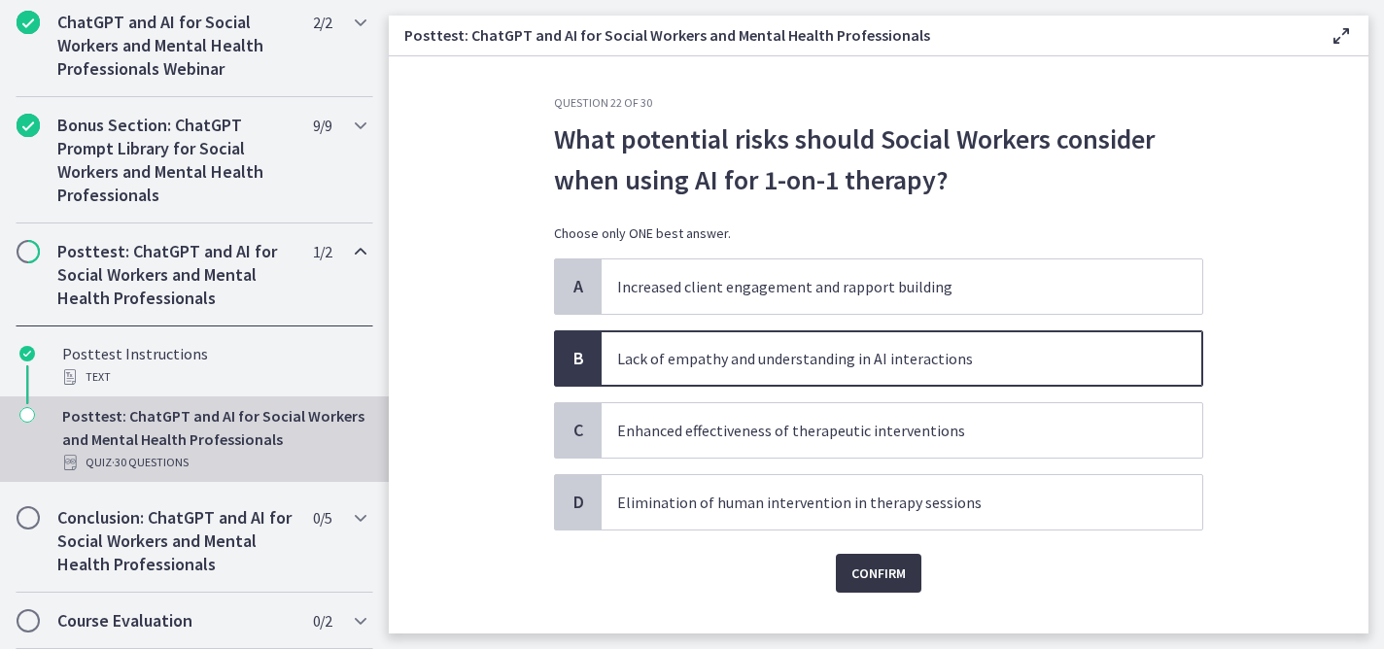
click at [859, 581] on span "Confirm" at bounding box center [878, 573] width 54 height 23
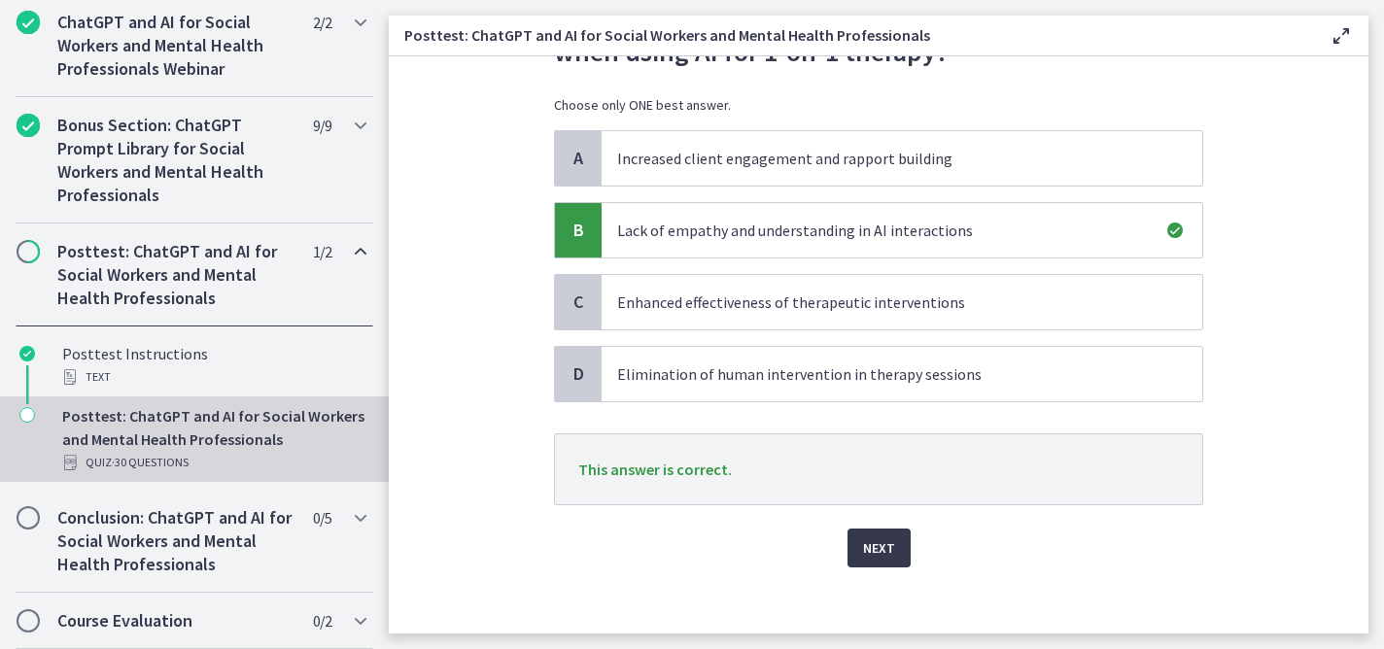
scroll to position [140, 0]
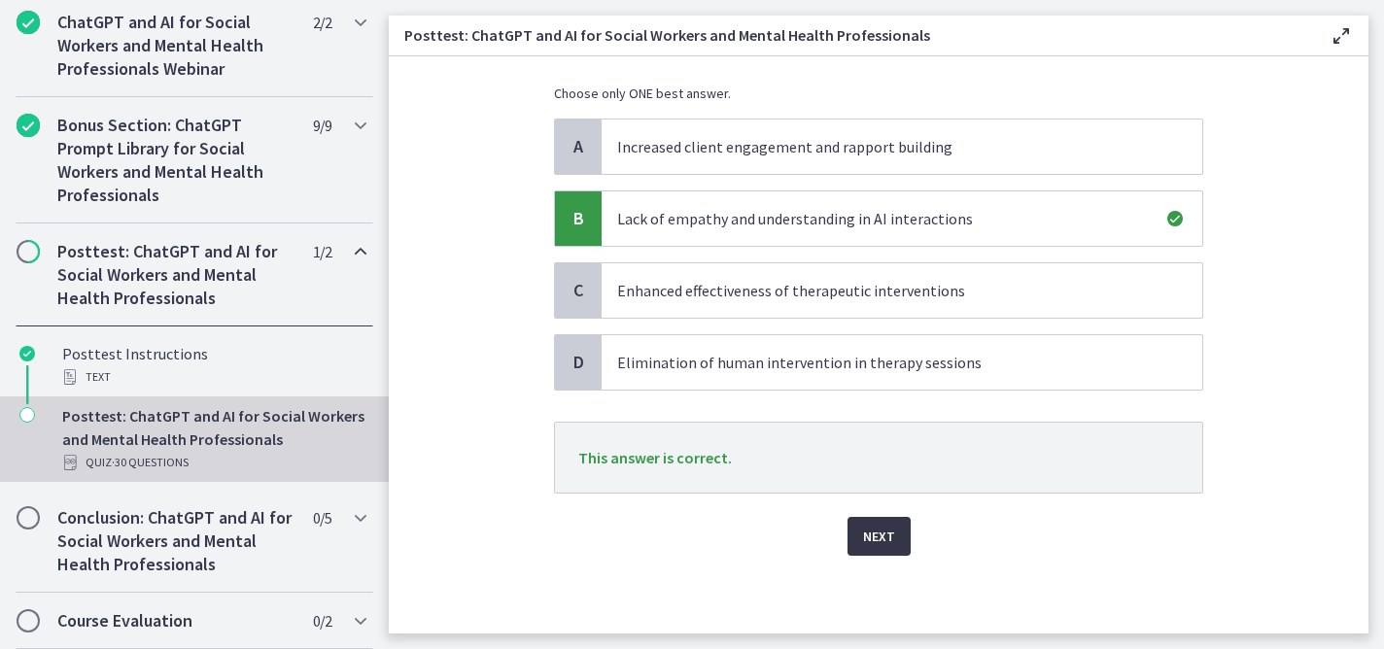
click at [871, 539] on span "Next" at bounding box center [879, 536] width 32 height 23
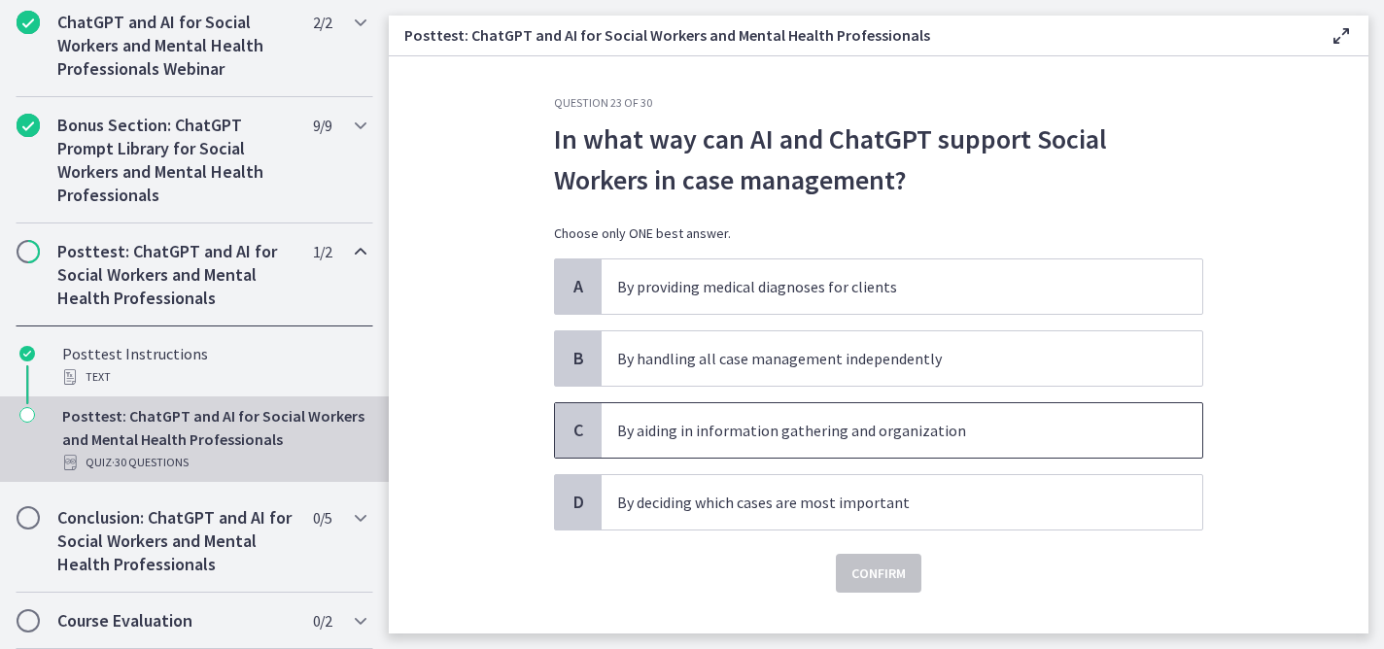
click at [911, 432] on p "By aiding in information gathering and organization" at bounding box center [882, 430] width 531 height 23
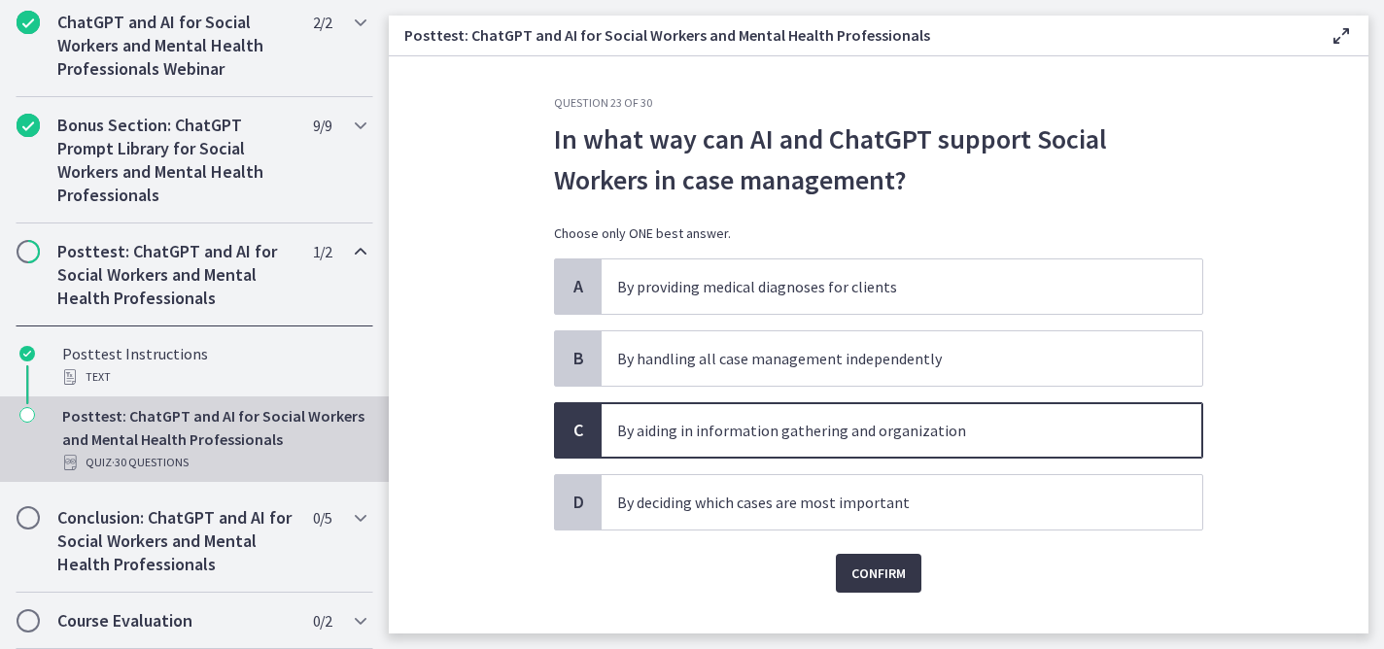
click at [873, 571] on span "Confirm" at bounding box center [878, 573] width 54 height 23
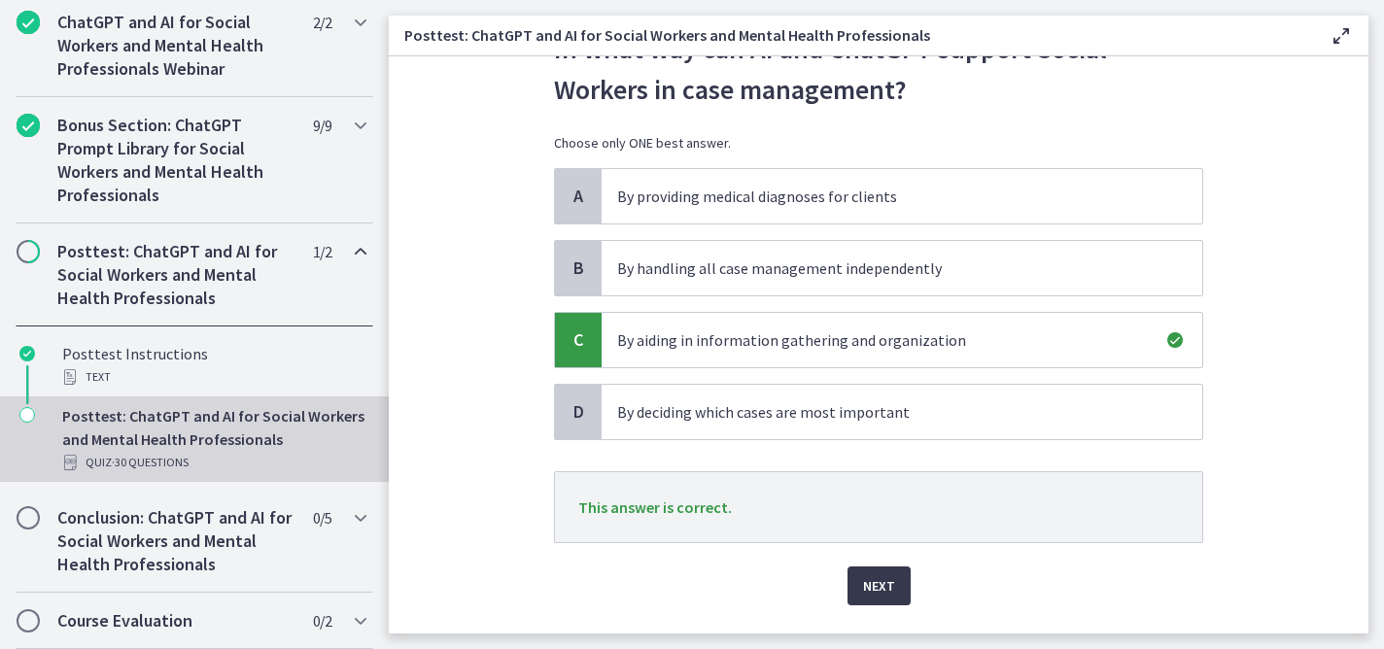
scroll to position [140, 0]
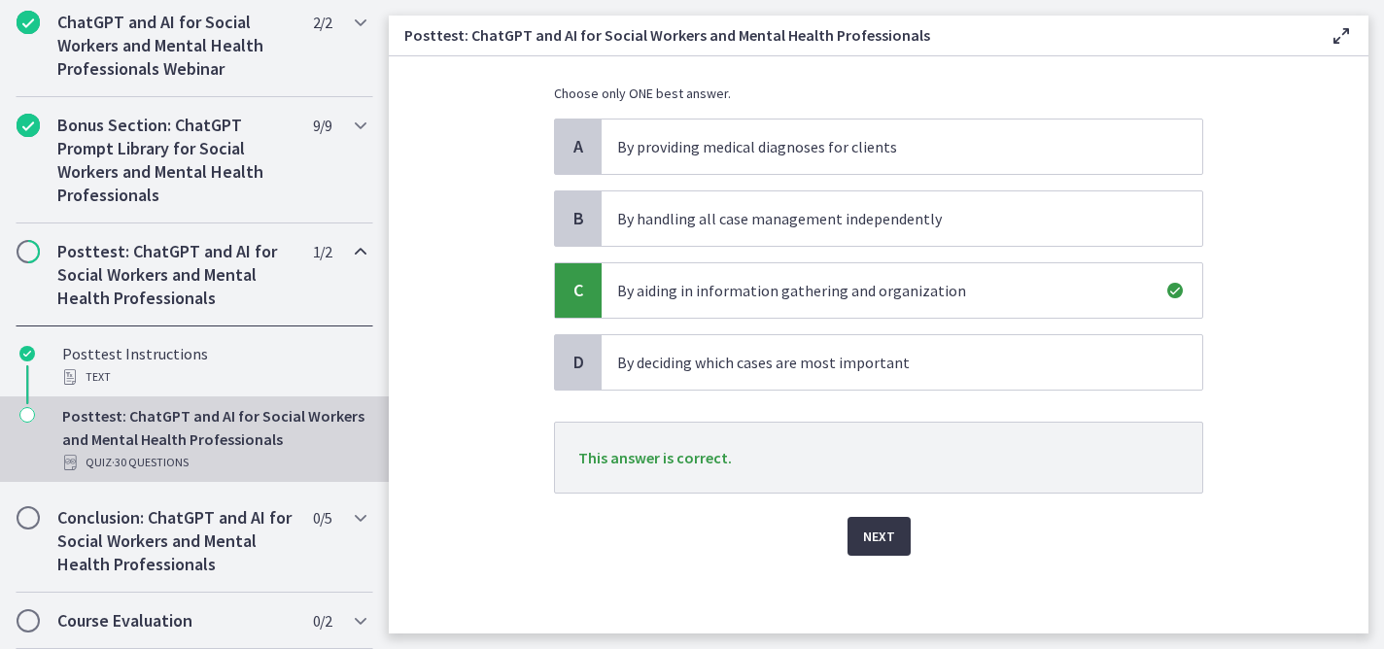
click at [869, 546] on span "Next" at bounding box center [879, 536] width 32 height 23
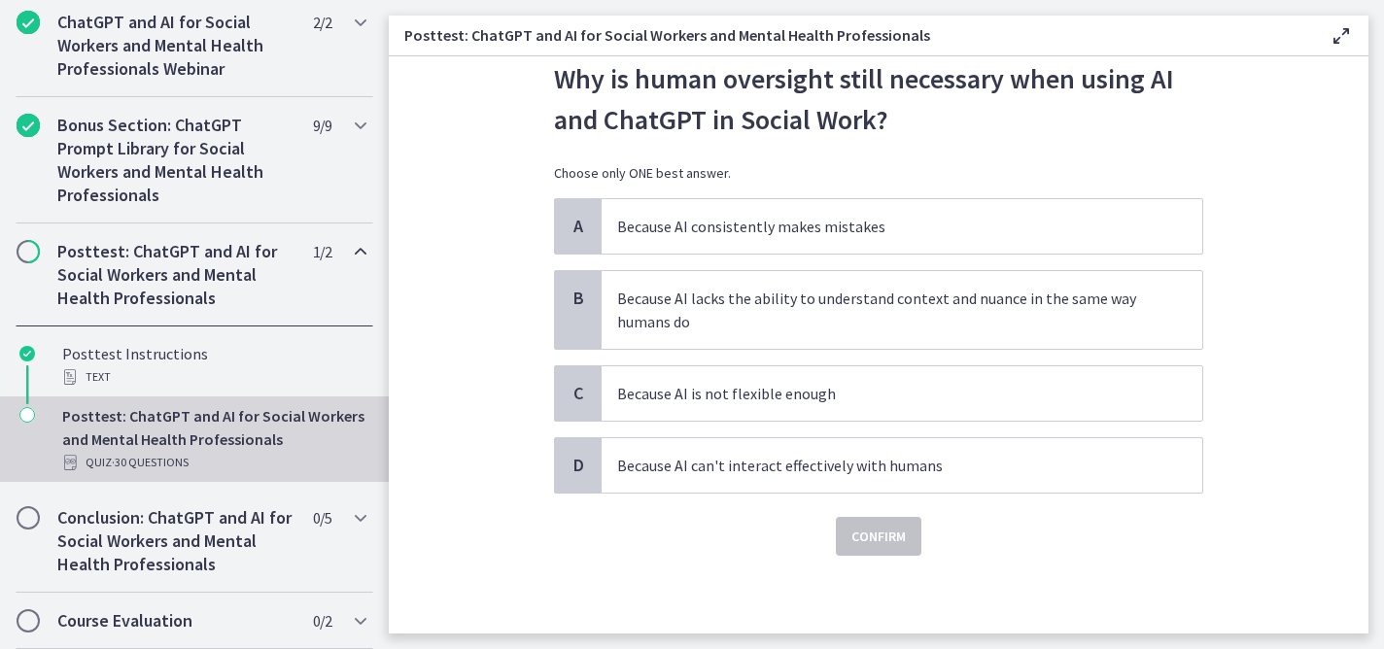
scroll to position [0, 0]
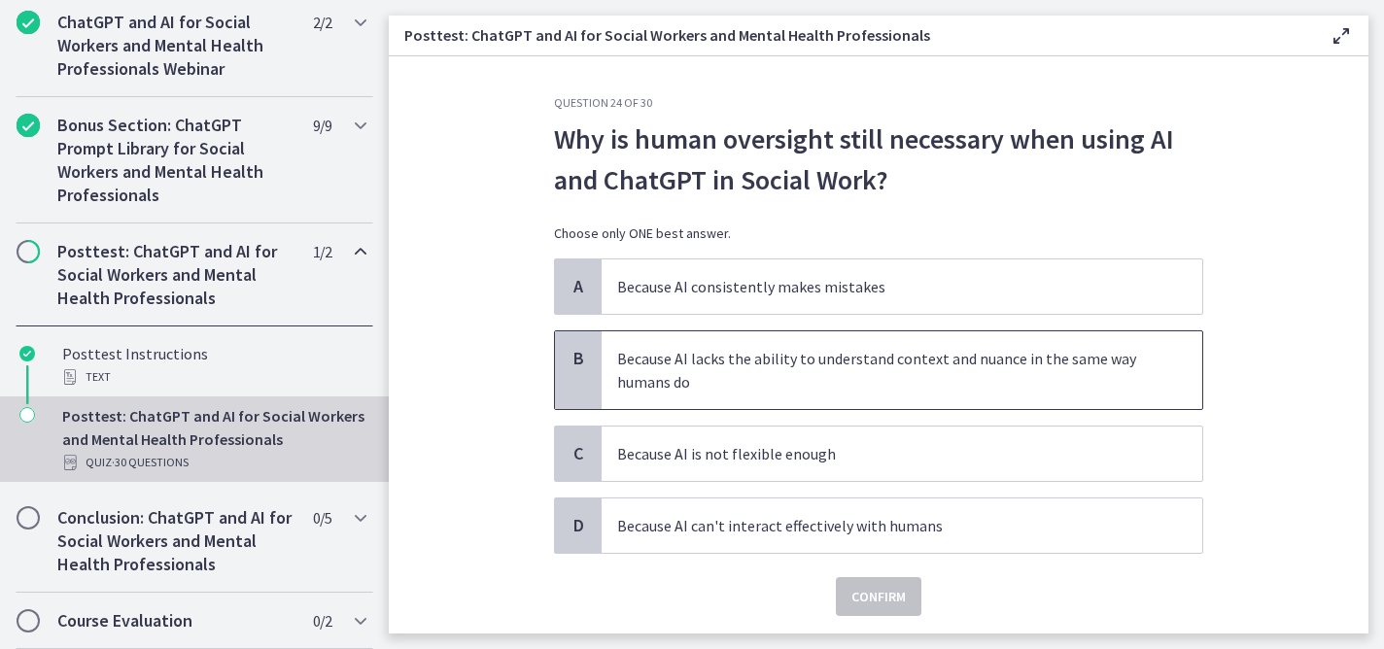
click at [1014, 396] on span "Because AI lacks the ability to understand context and nuance in the same way h…" at bounding box center [902, 370] width 601 height 78
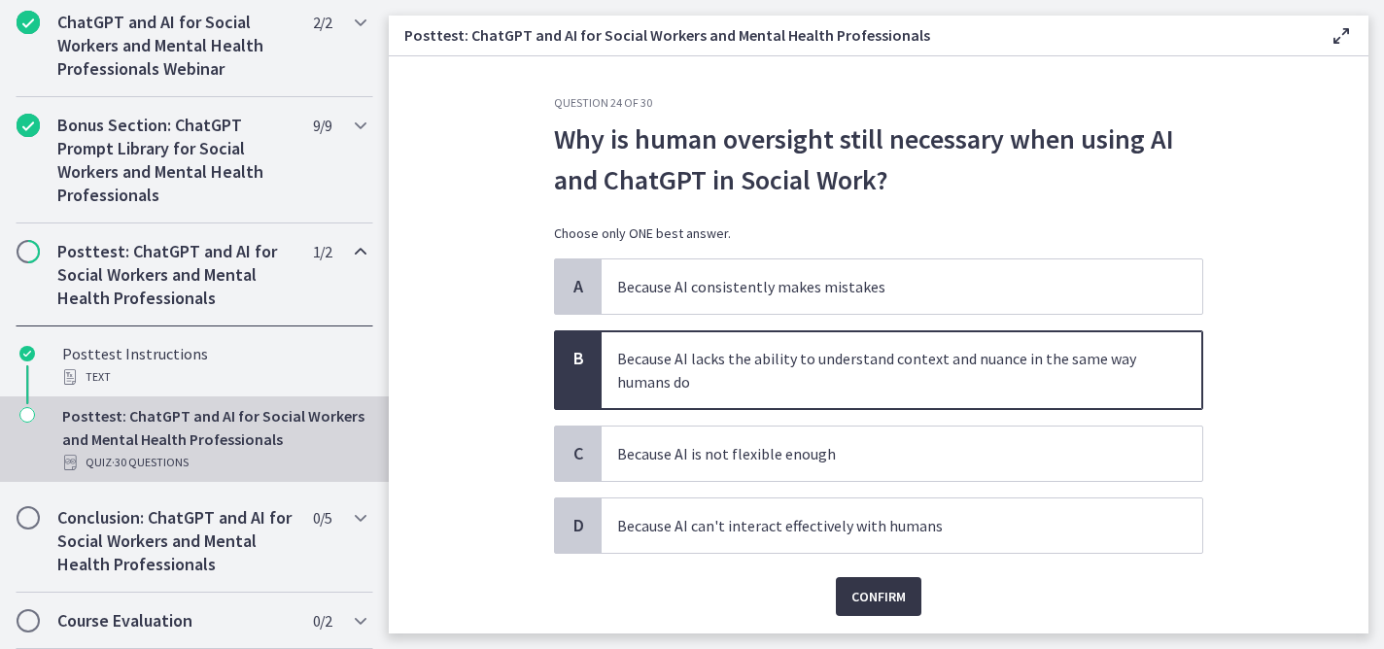
click at [861, 598] on span "Confirm" at bounding box center [878, 596] width 54 height 23
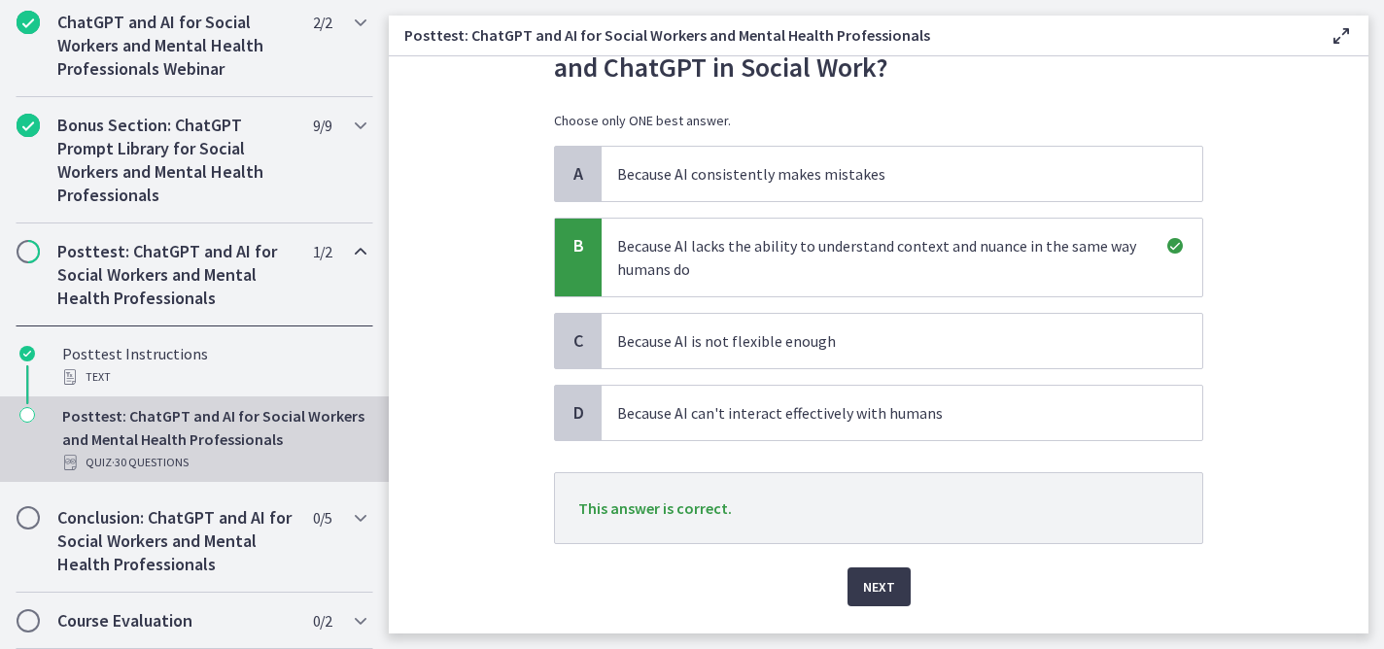
scroll to position [163, 0]
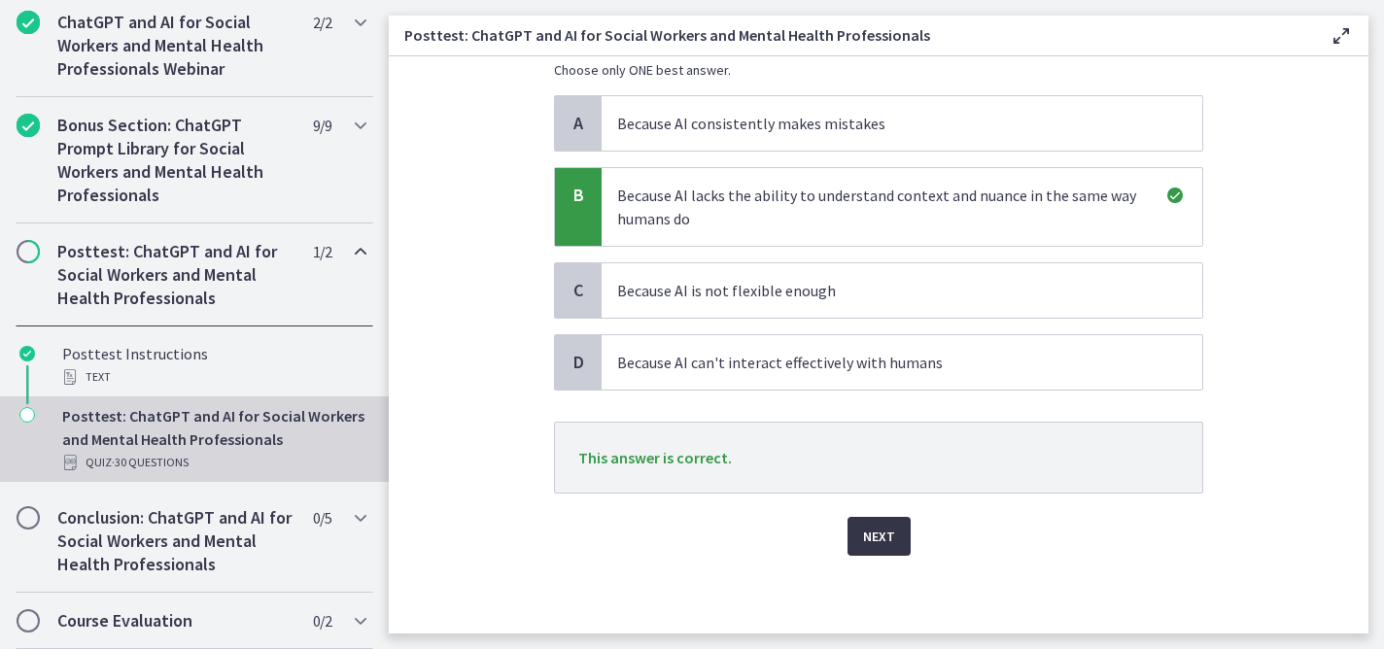
click at [871, 532] on span "Next" at bounding box center [879, 536] width 32 height 23
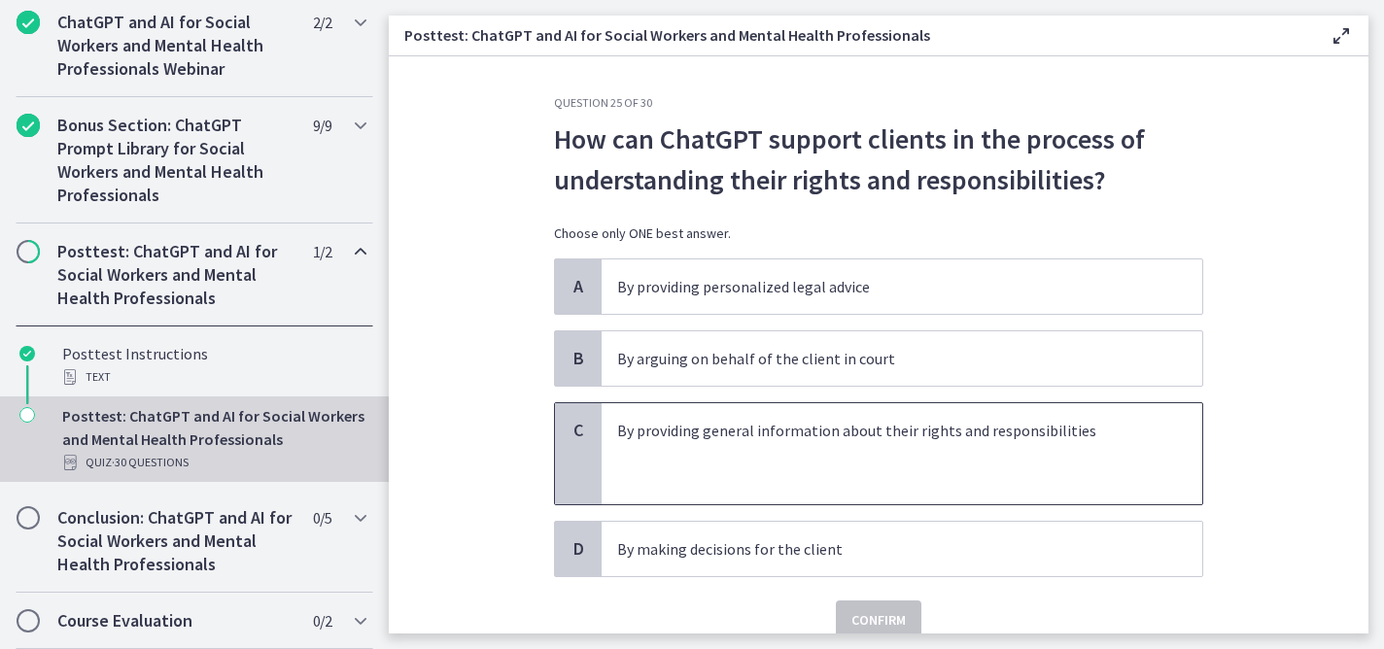
click at [895, 482] on p at bounding box center [882, 476] width 531 height 23
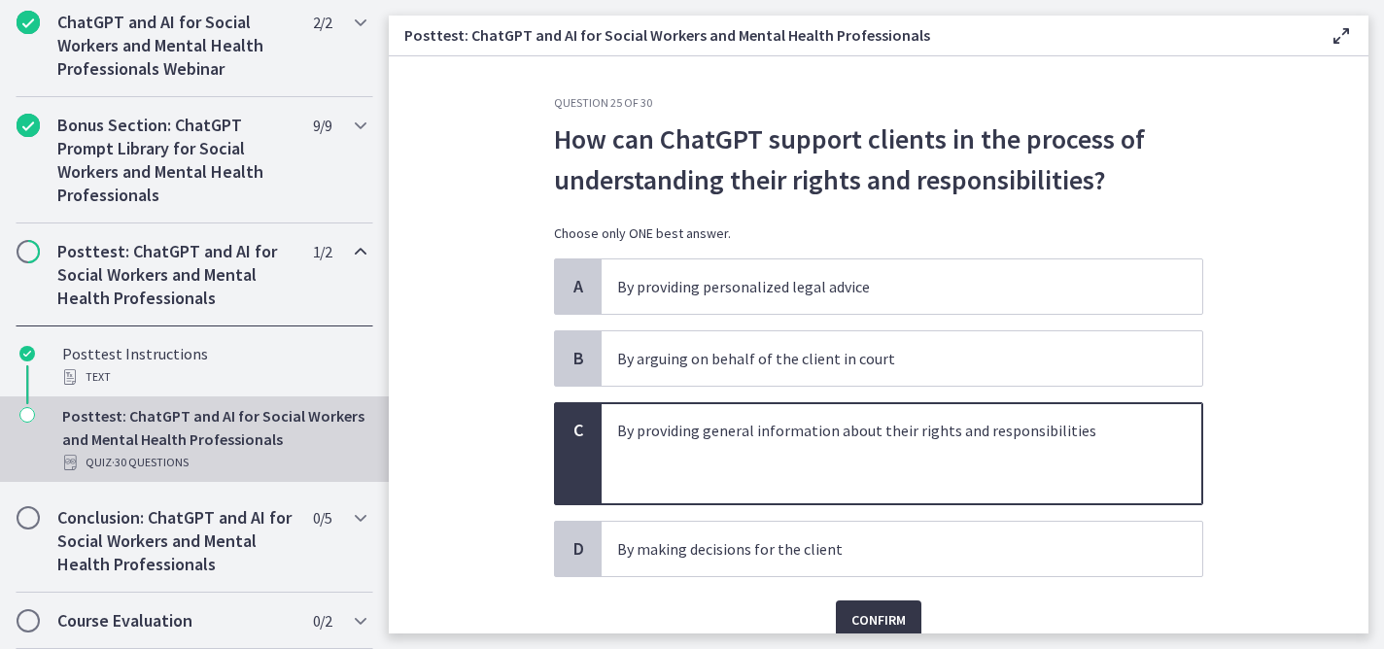
click at [879, 613] on span "Confirm" at bounding box center [878, 619] width 54 height 23
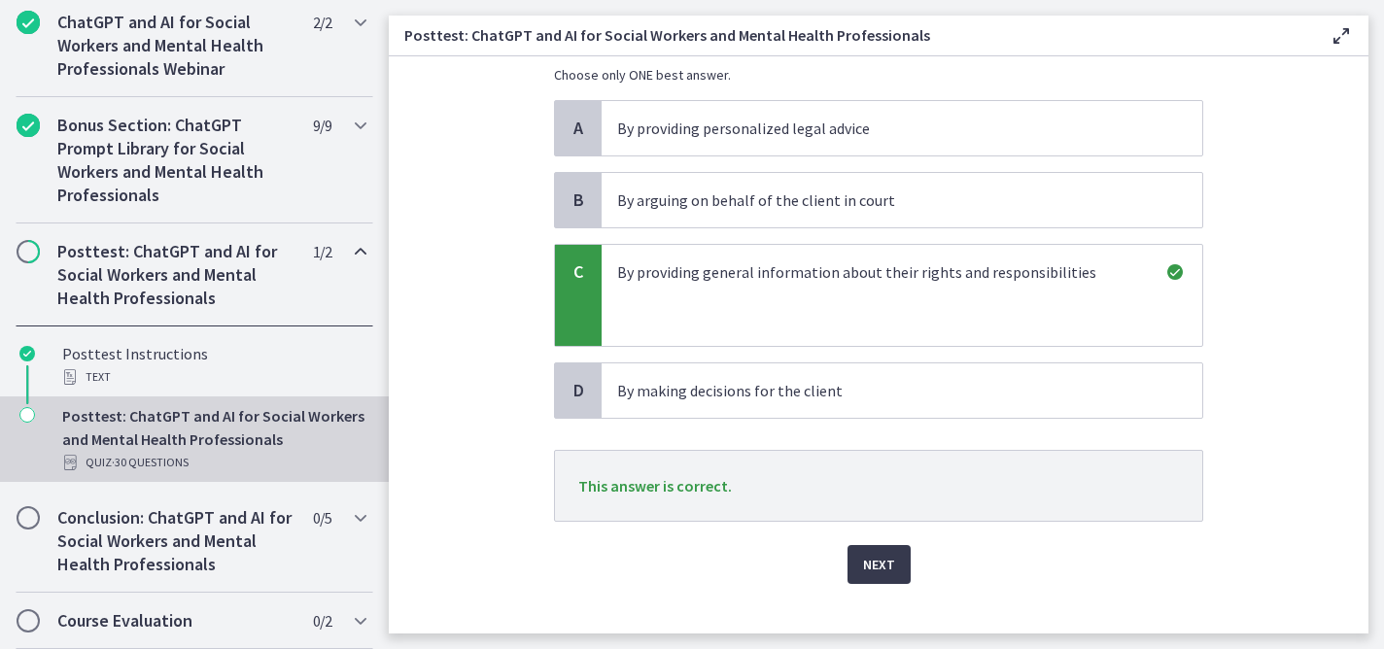
scroll to position [187, 0]
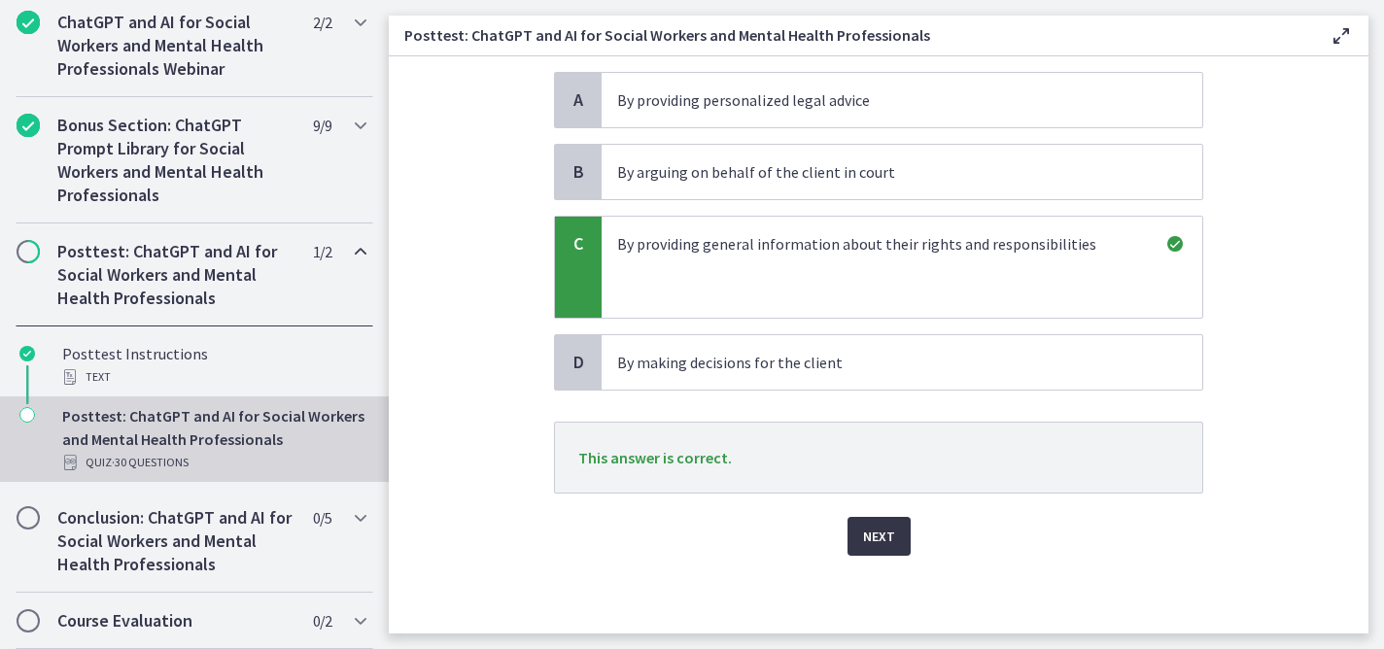
click at [867, 542] on span "Next" at bounding box center [879, 536] width 32 height 23
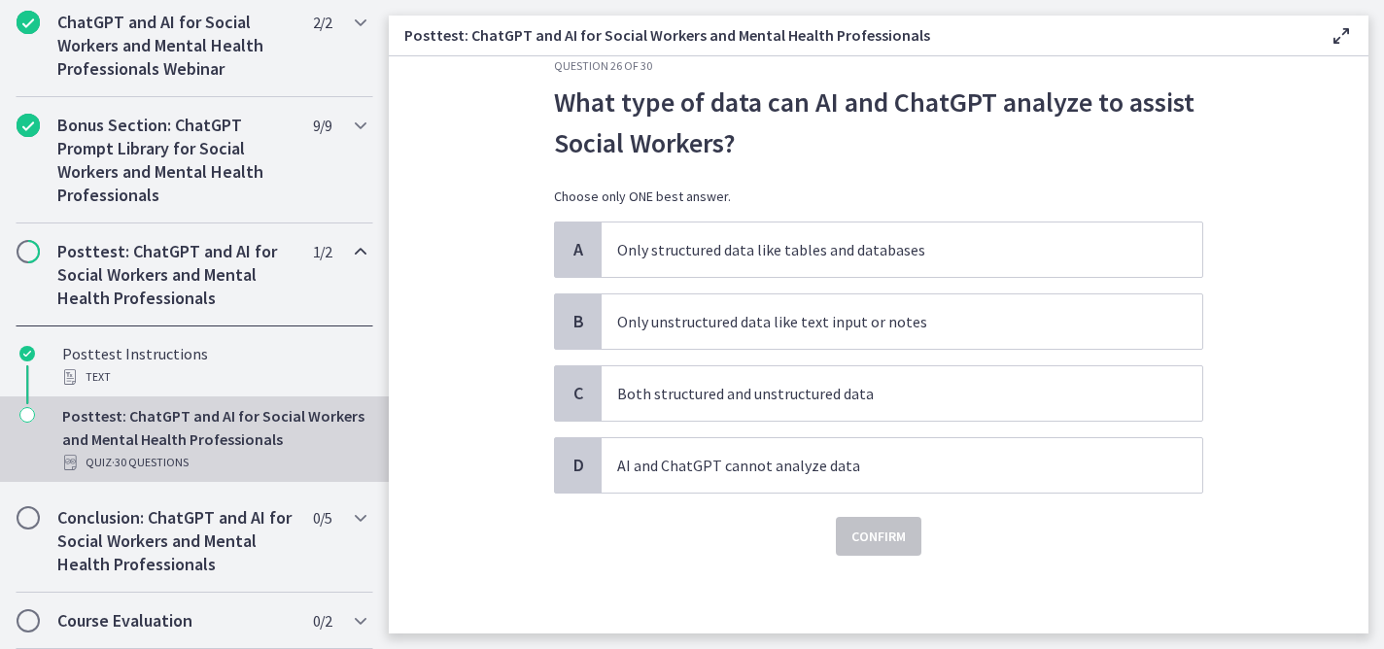
scroll to position [0, 0]
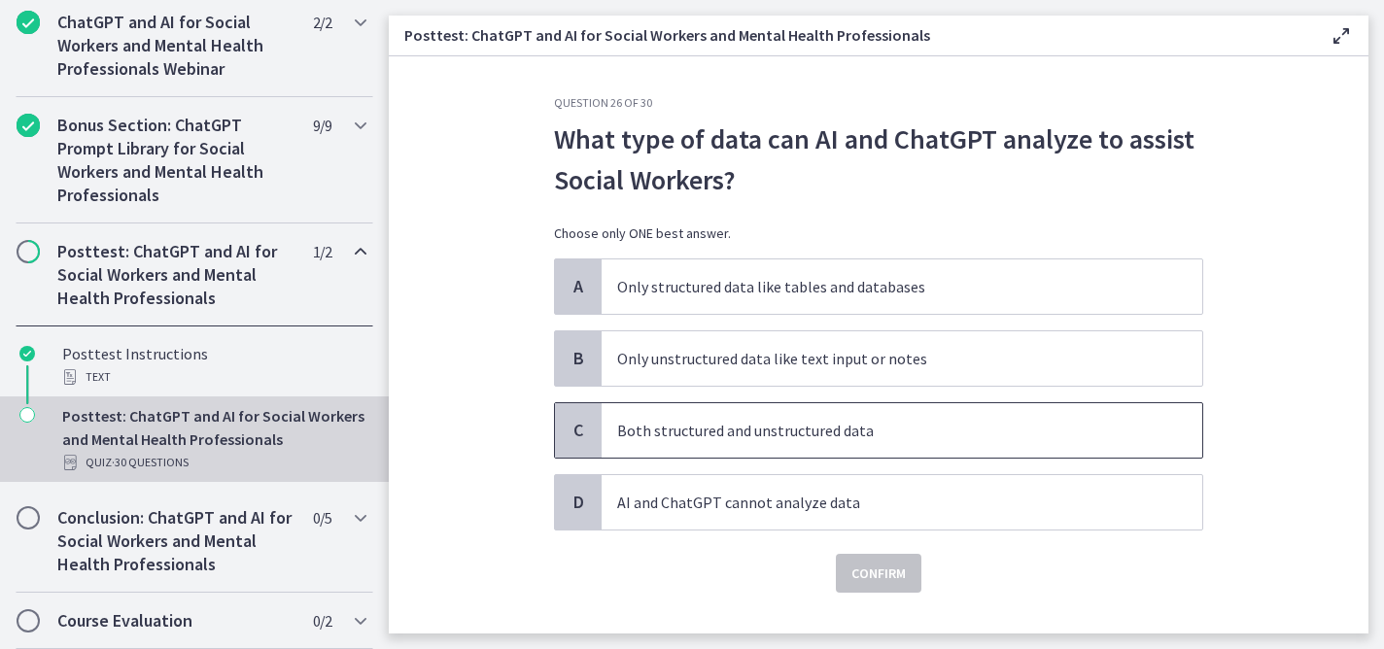
click at [843, 438] on p "Both structured and unstructured data" at bounding box center [882, 430] width 531 height 23
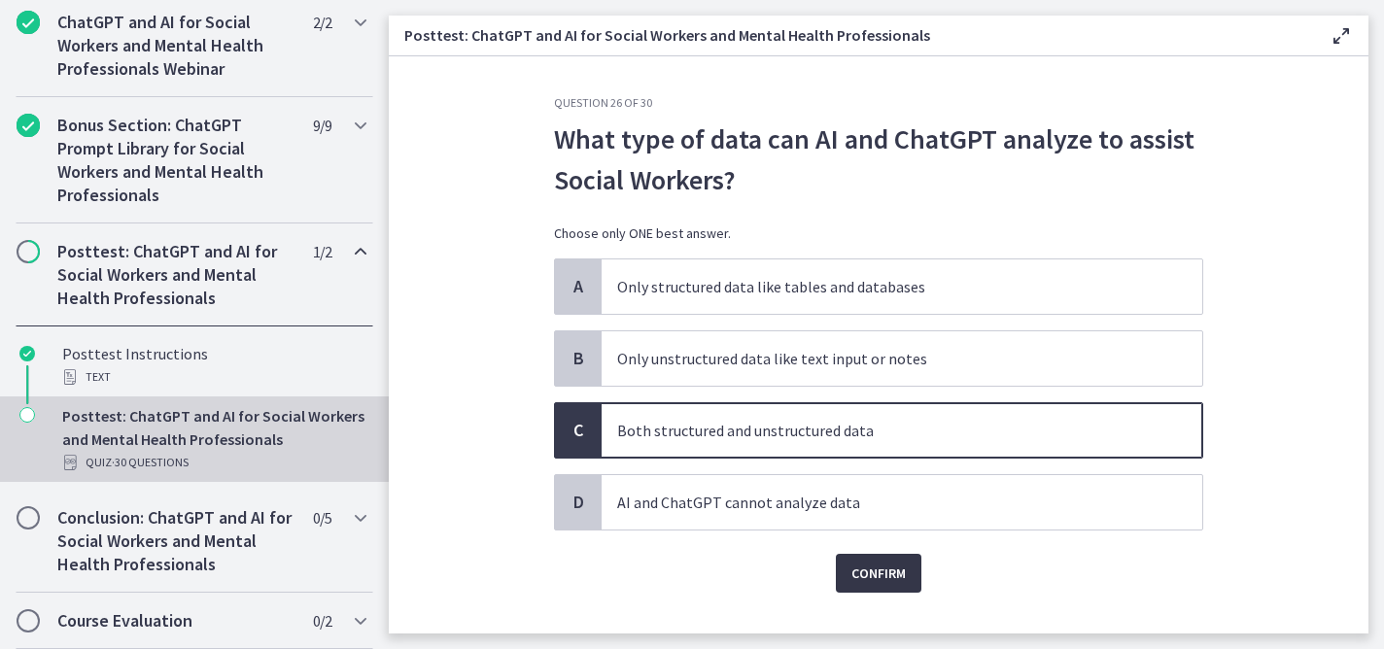
click at [865, 578] on span "Confirm" at bounding box center [878, 573] width 54 height 23
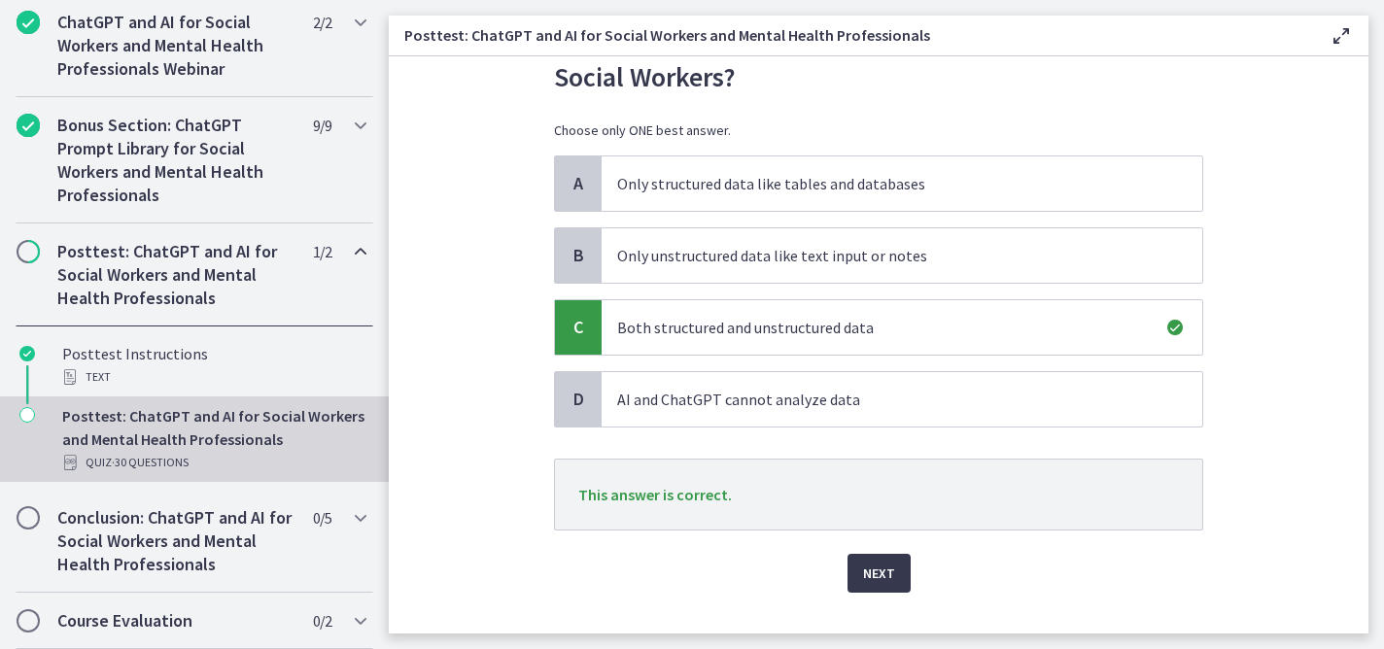
scroll to position [140, 0]
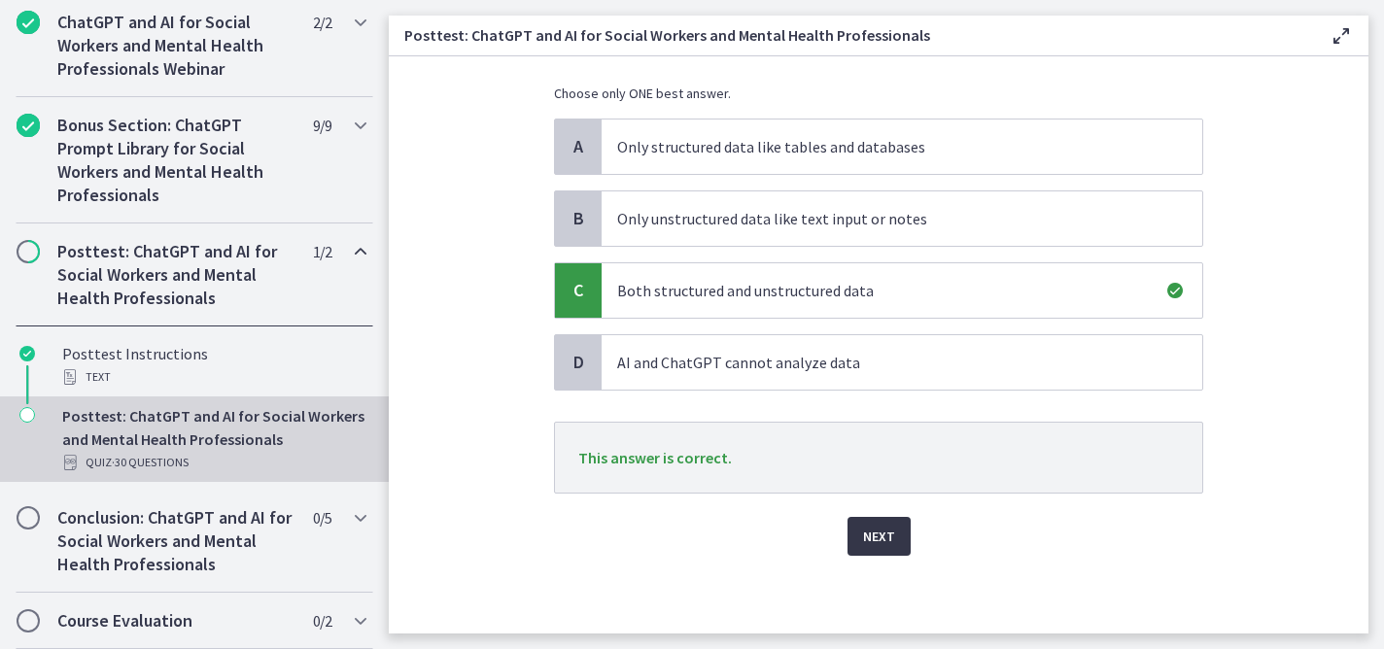
click at [873, 536] on span "Next" at bounding box center [879, 536] width 32 height 23
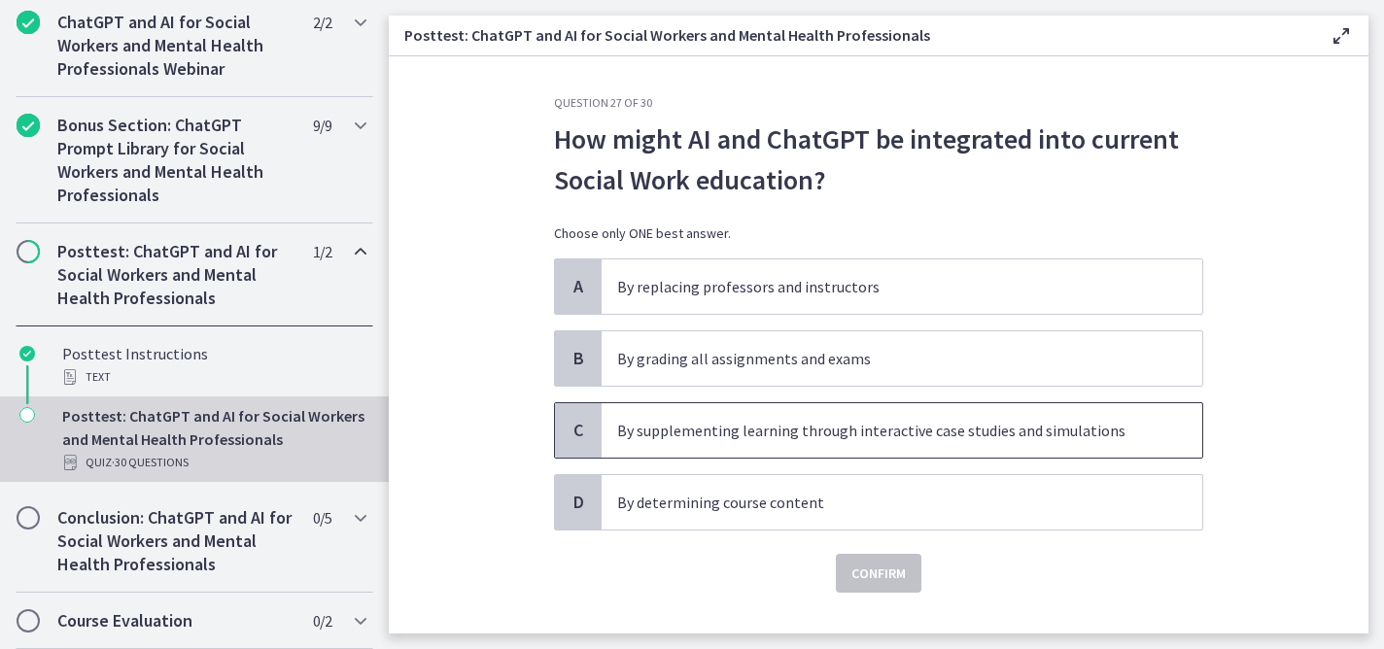
click at [950, 422] on p "By supplementing learning through interactive case studies and simulations" at bounding box center [882, 430] width 531 height 23
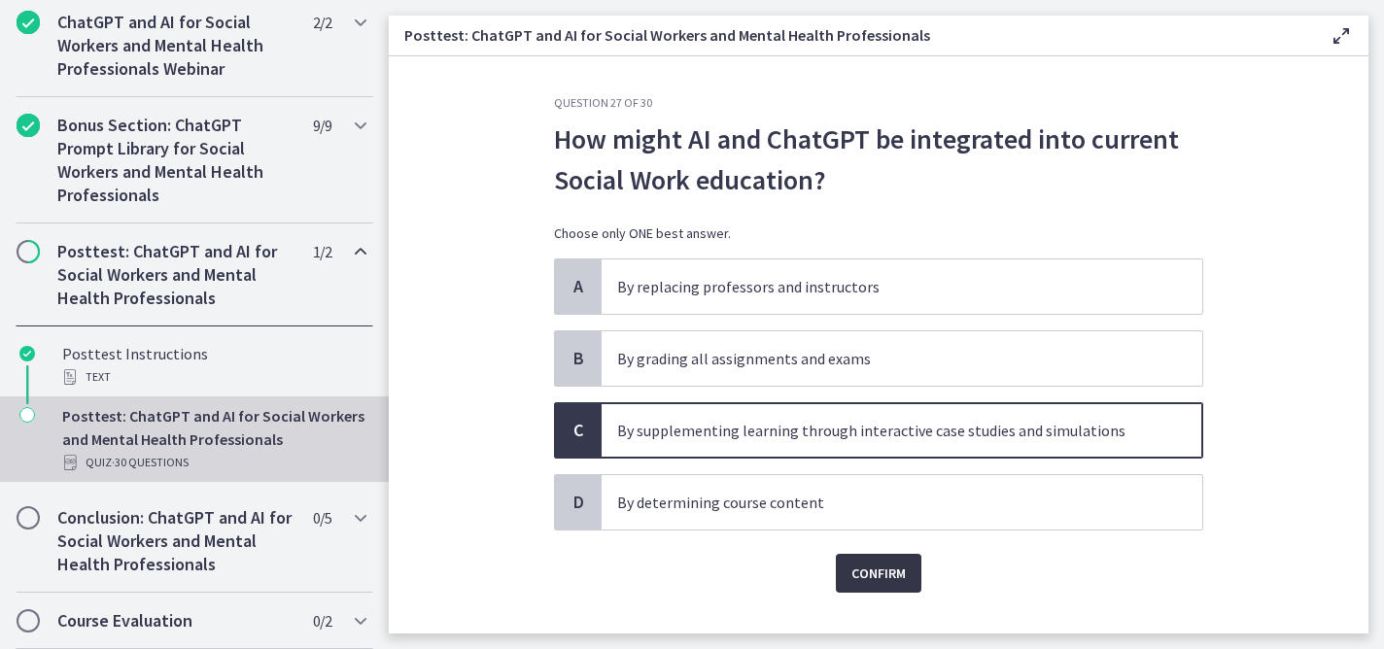
click at [872, 571] on span "Confirm" at bounding box center [878, 573] width 54 height 23
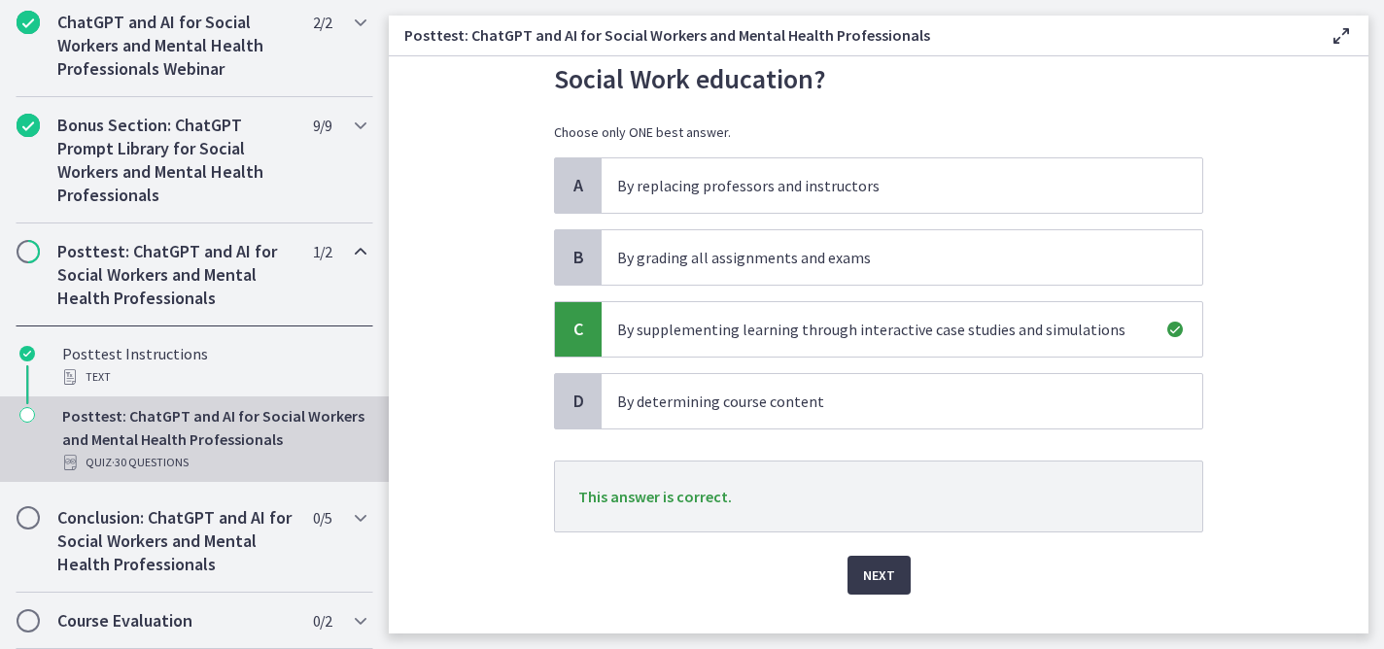
scroll to position [140, 0]
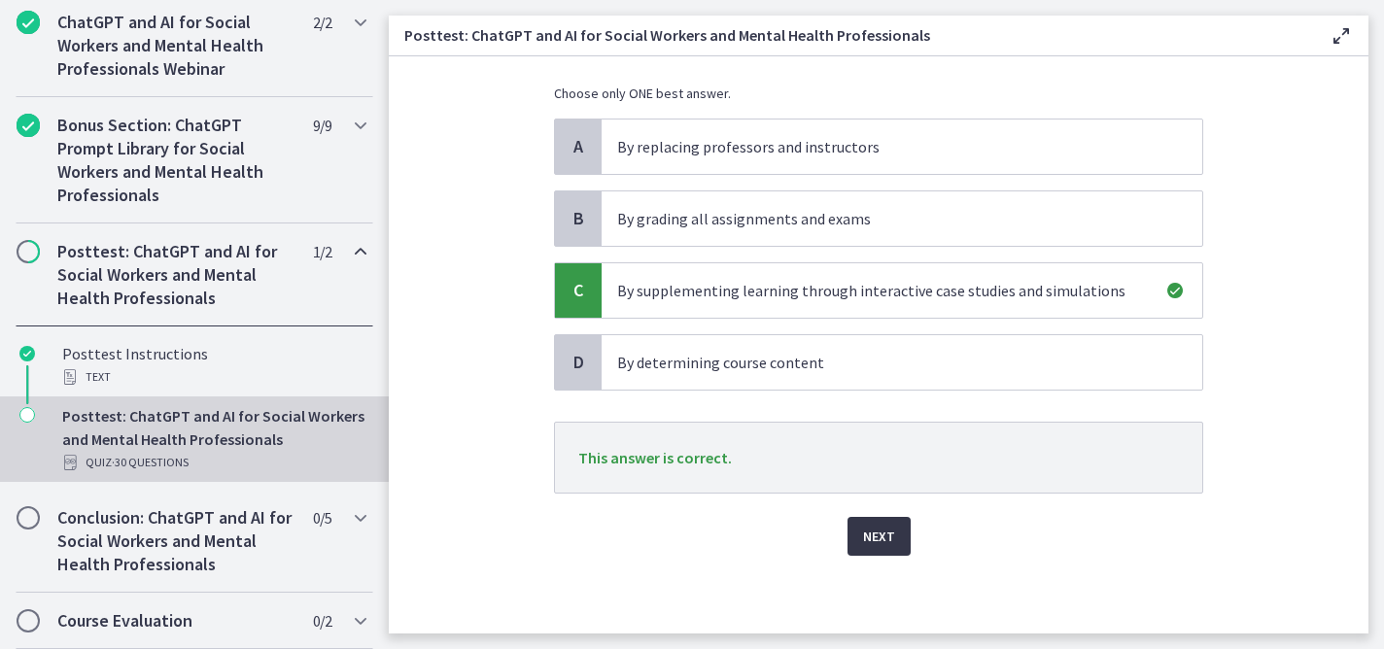
click at [869, 525] on span "Next" at bounding box center [879, 536] width 32 height 23
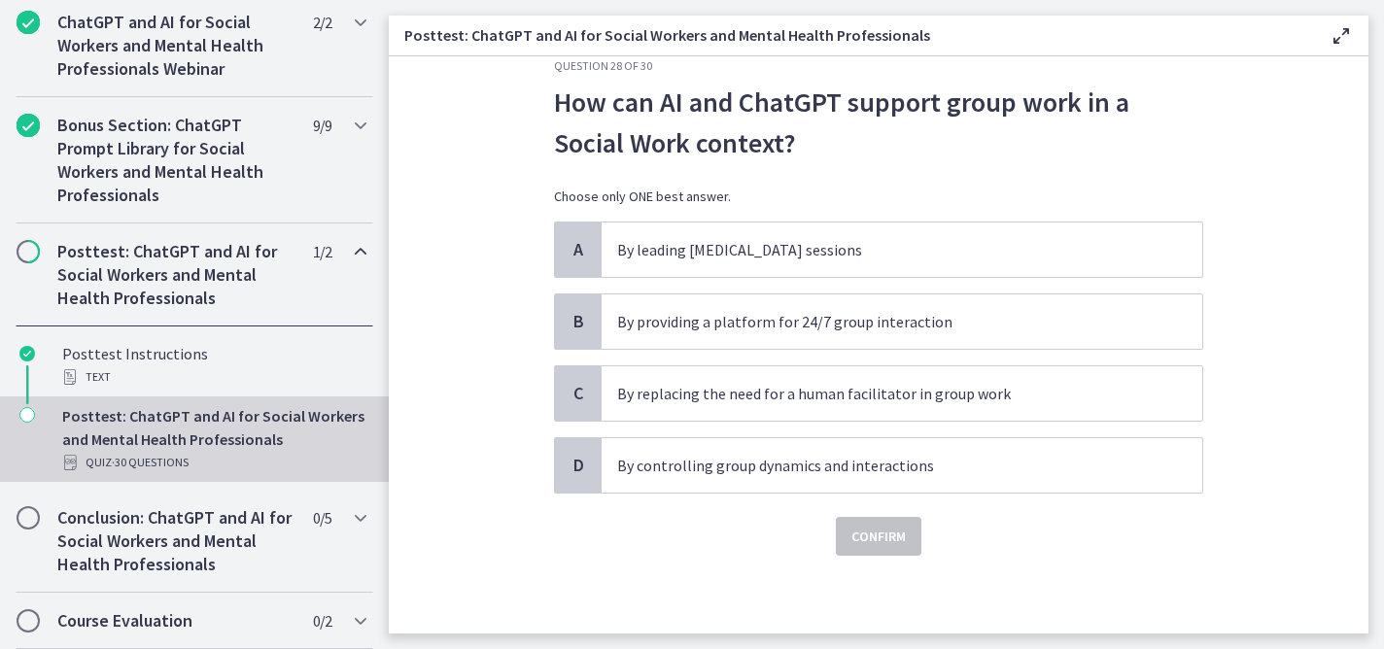
scroll to position [0, 0]
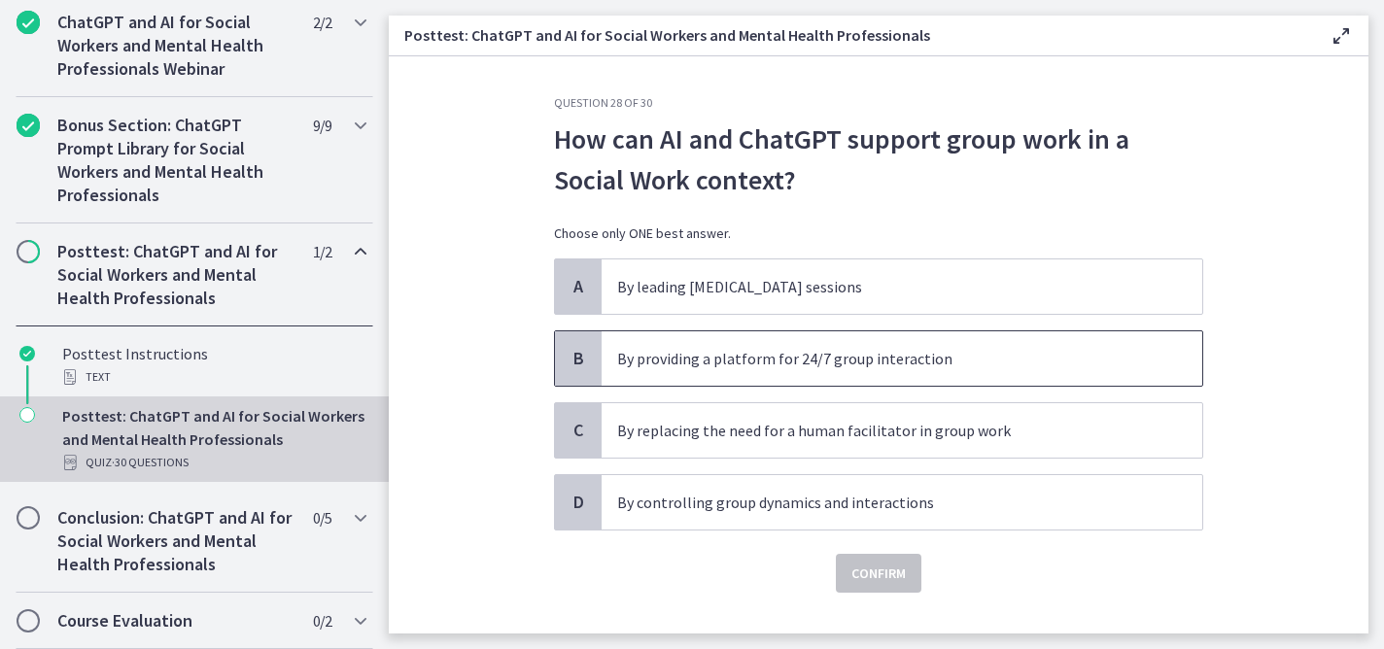
click at [938, 350] on p "By providing a platform for 24/7 group interaction" at bounding box center [882, 358] width 531 height 23
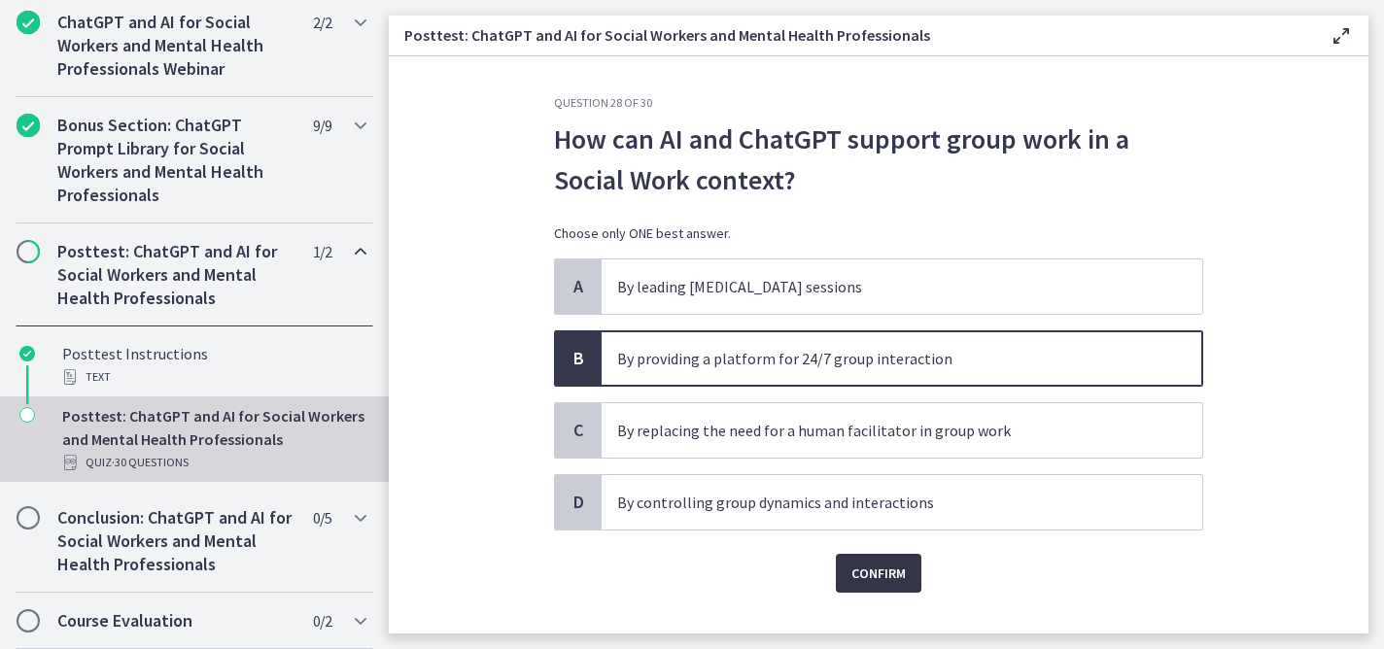
click at [877, 568] on span "Confirm" at bounding box center [878, 573] width 54 height 23
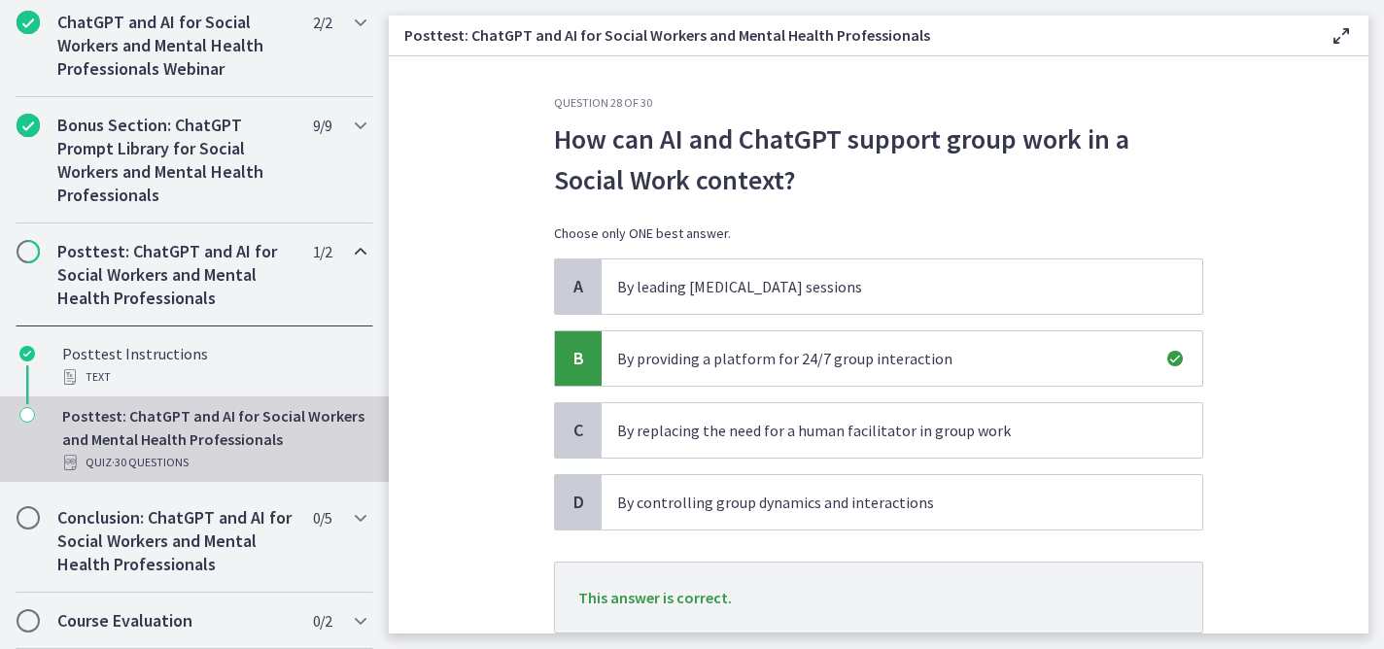
scroll to position [140, 0]
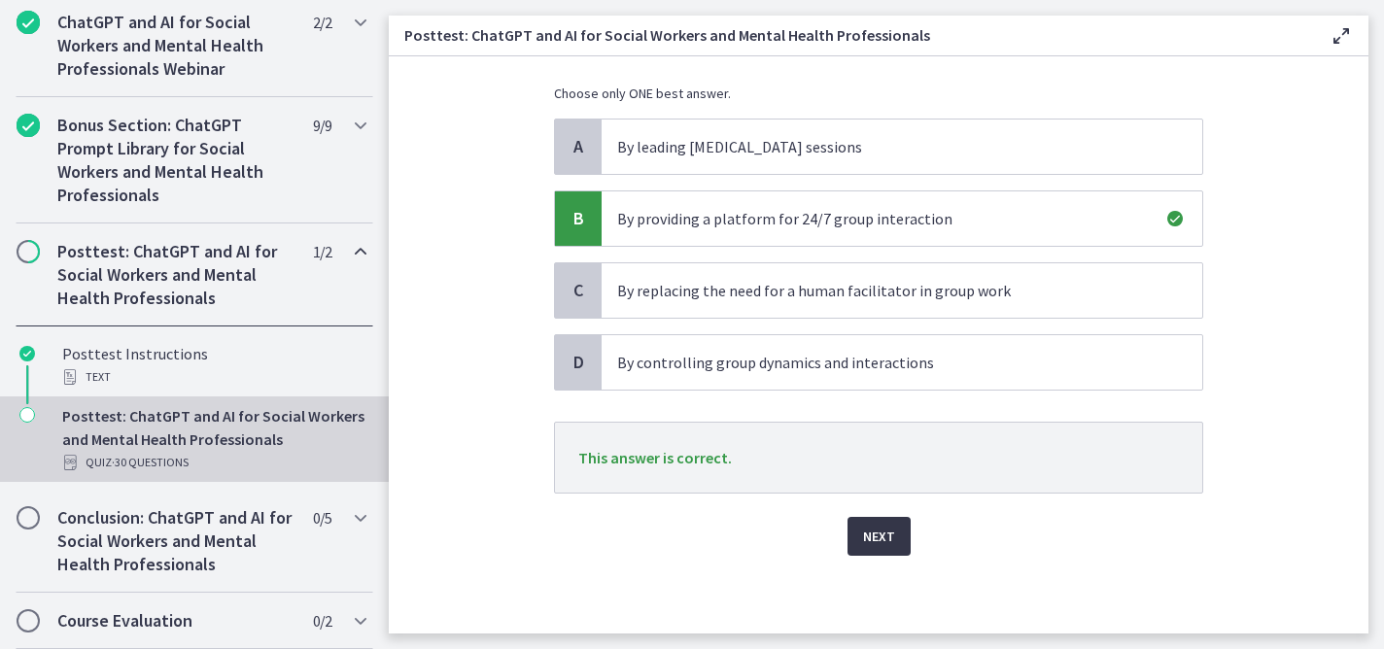
click at [873, 537] on span "Next" at bounding box center [879, 536] width 32 height 23
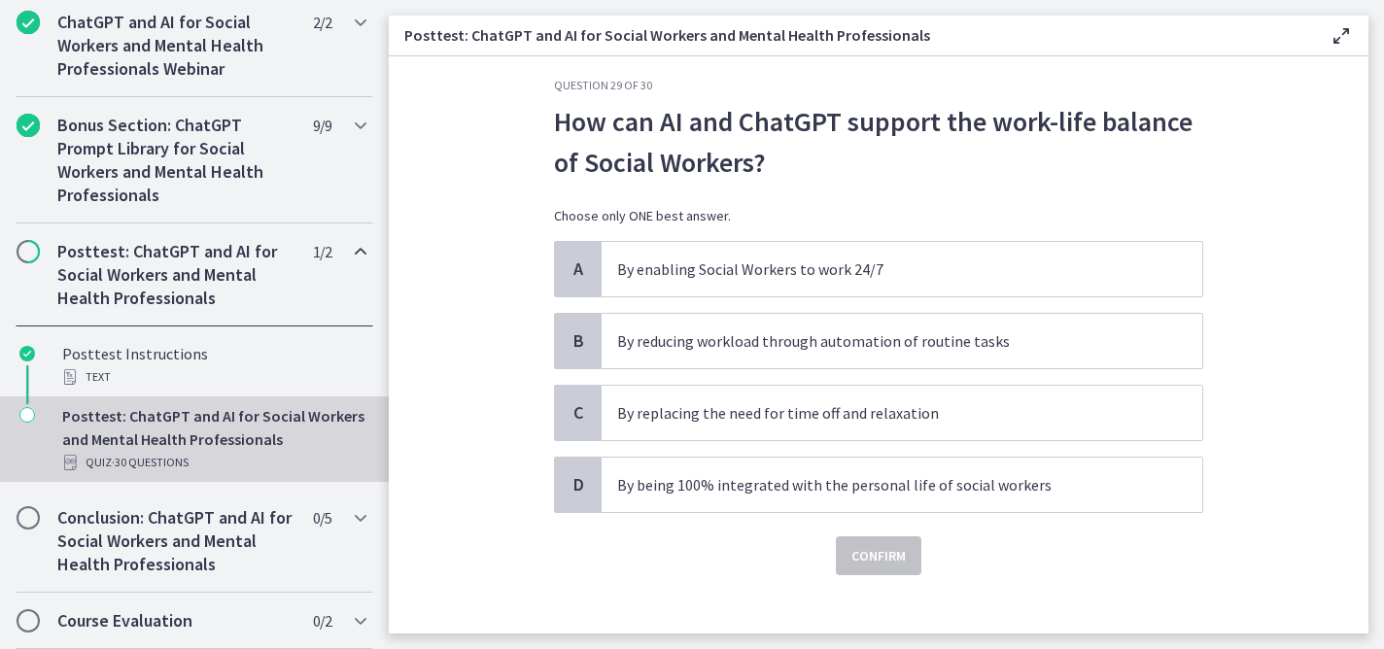
scroll to position [37, 0]
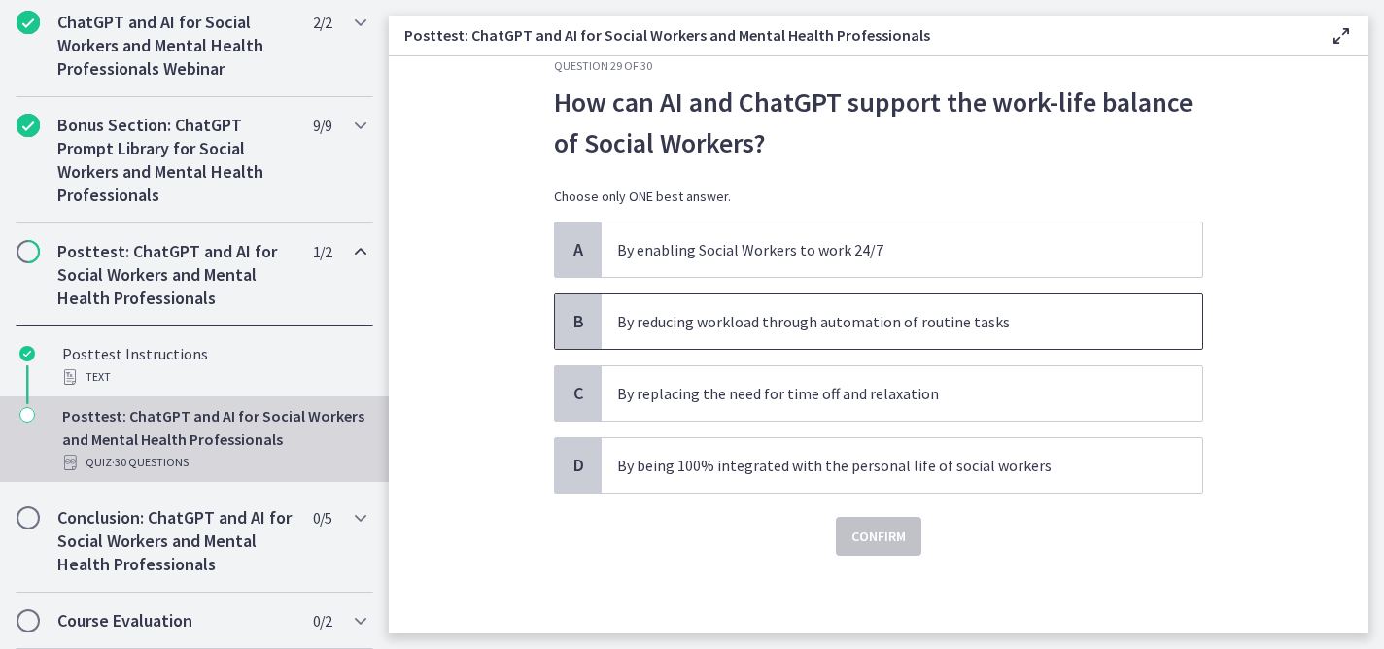
click at [1141, 317] on span "By reducing workload through automation of routine tasks" at bounding box center [902, 321] width 601 height 54
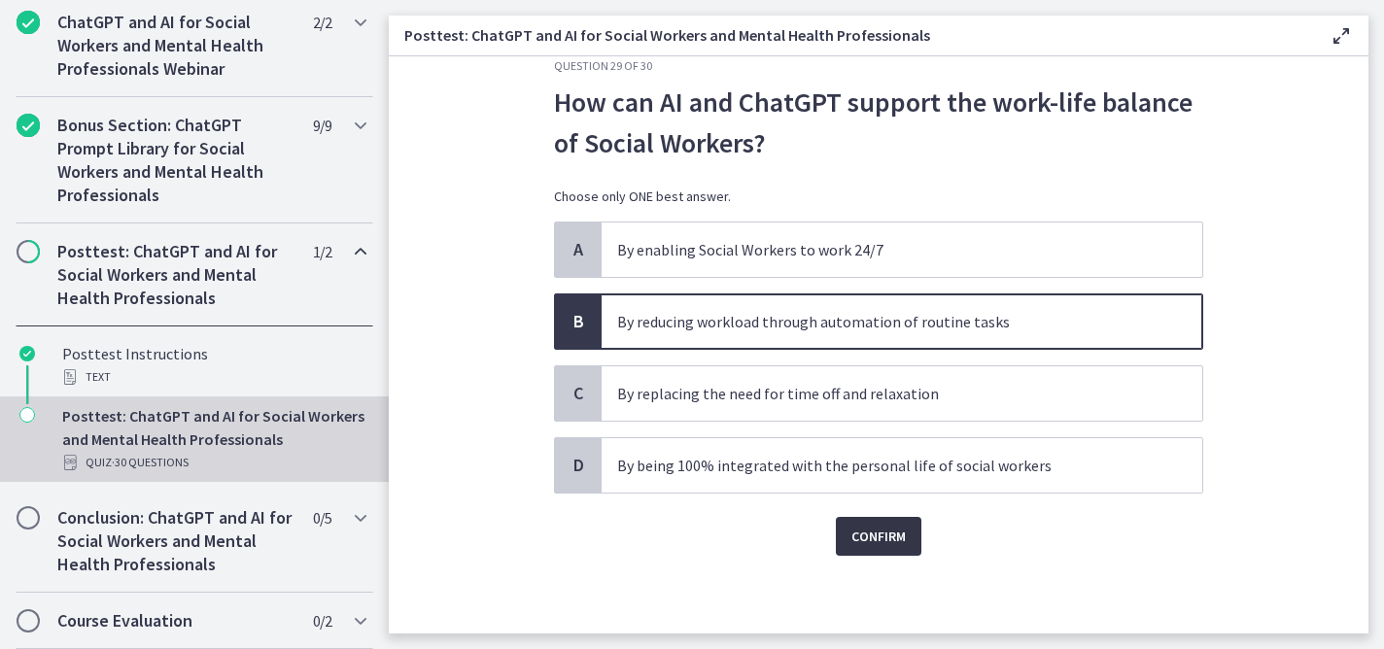
click at [860, 541] on span "Confirm" at bounding box center [878, 536] width 54 height 23
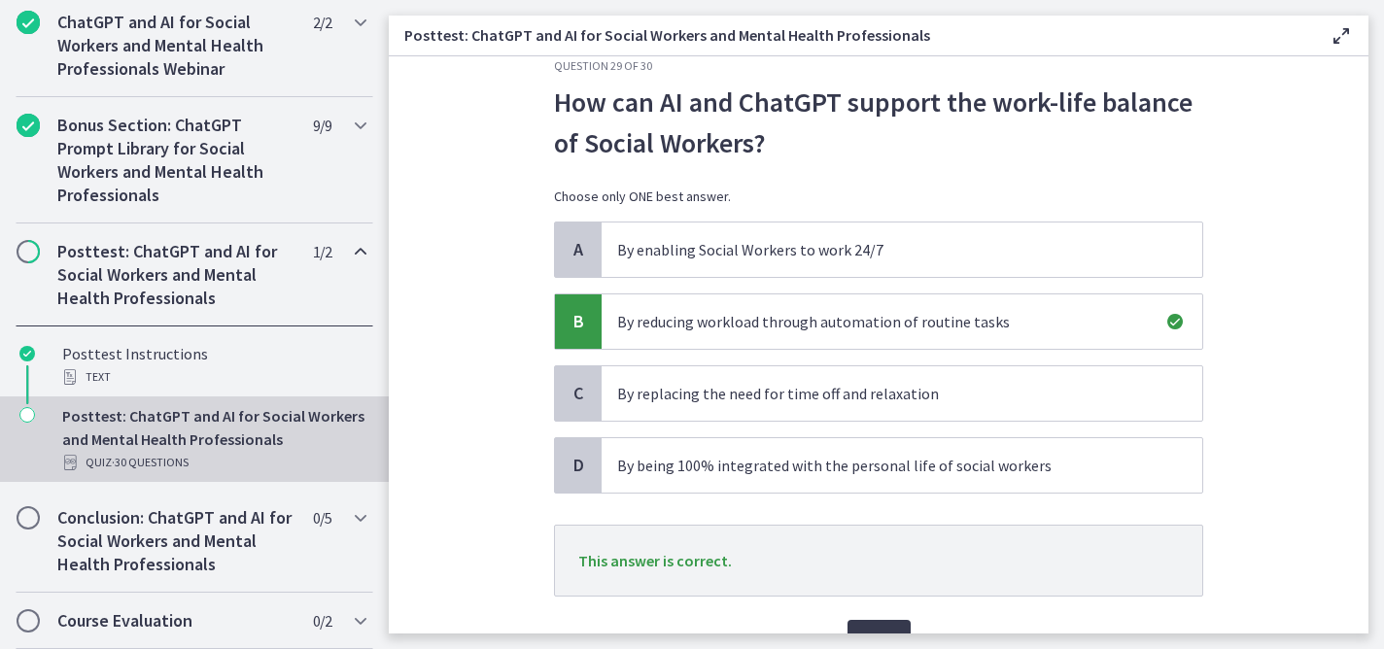
scroll to position [140, 0]
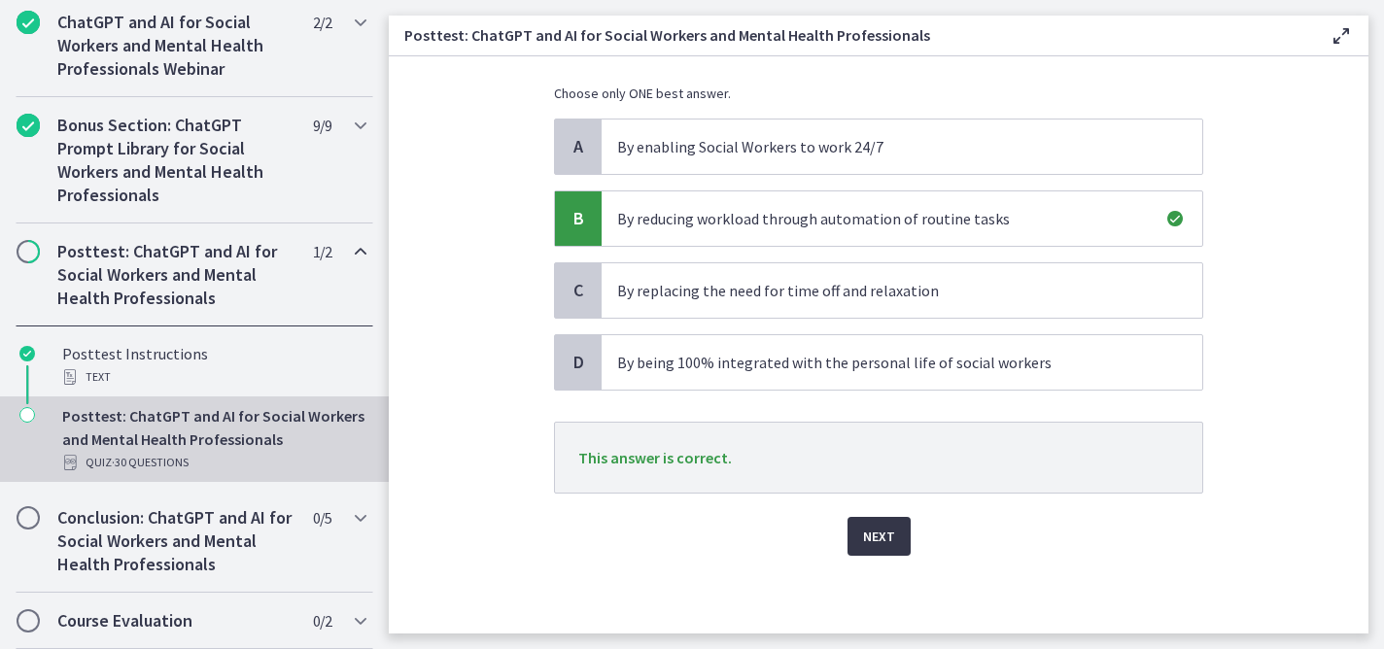
click at [873, 542] on span "Next" at bounding box center [879, 536] width 32 height 23
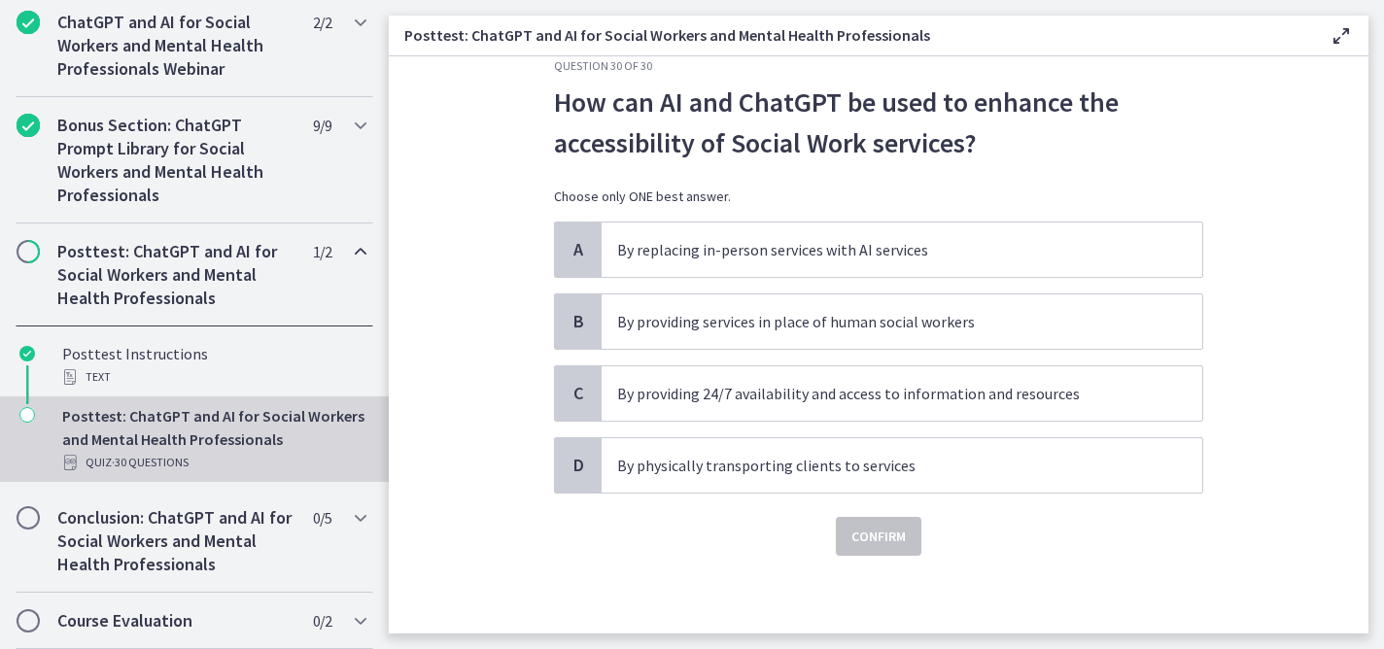
scroll to position [0, 0]
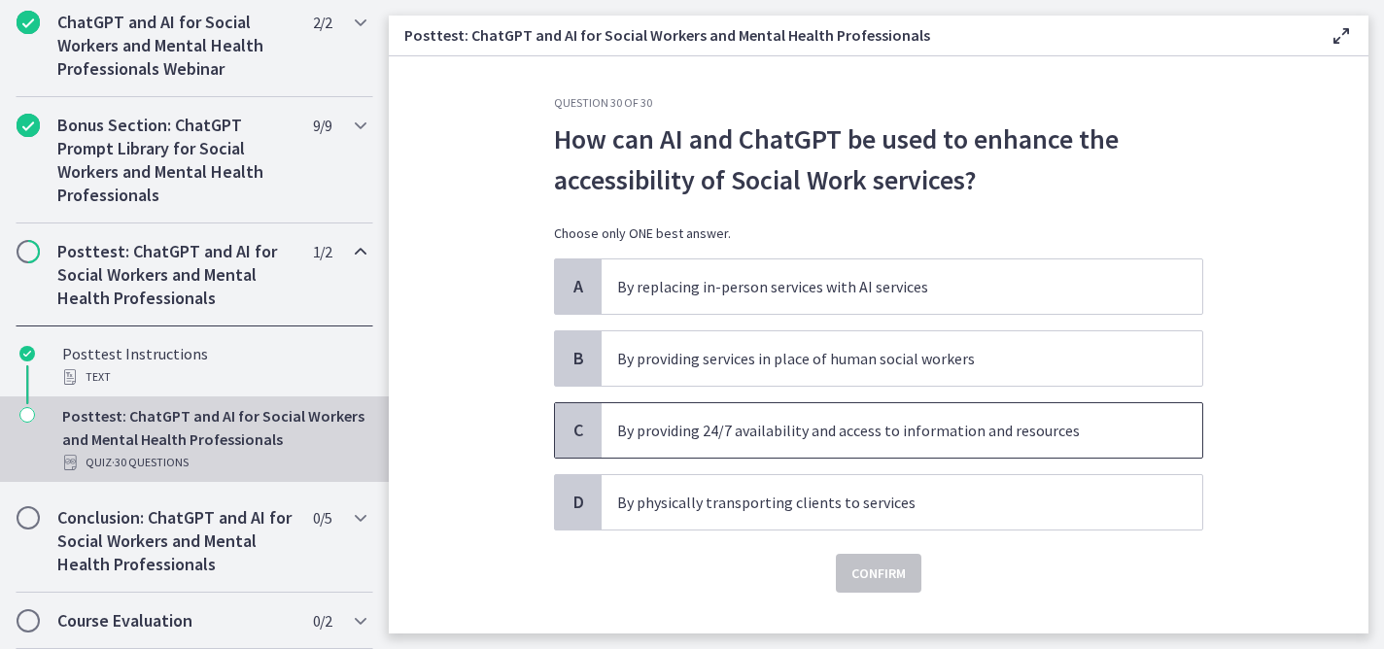
click at [913, 436] on p "By providing 24/7 availability and access to information and resources" at bounding box center [882, 430] width 531 height 23
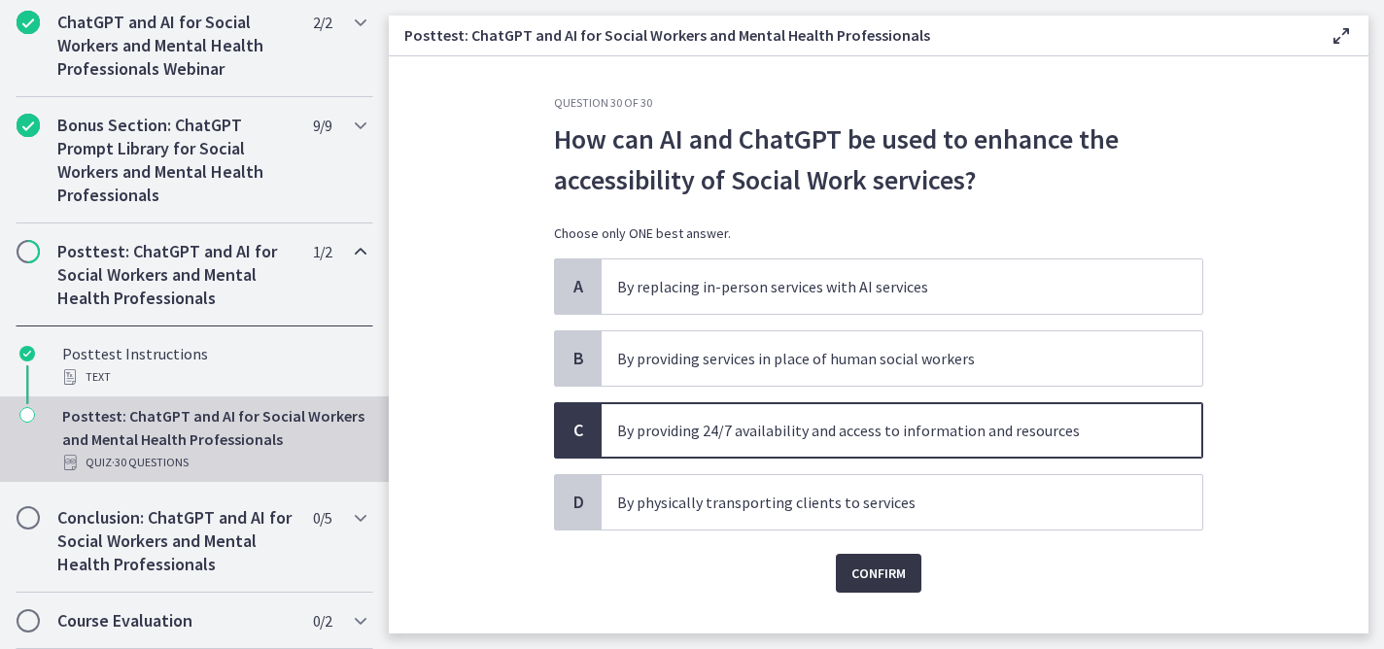
click at [880, 575] on span "Confirm" at bounding box center [878, 573] width 54 height 23
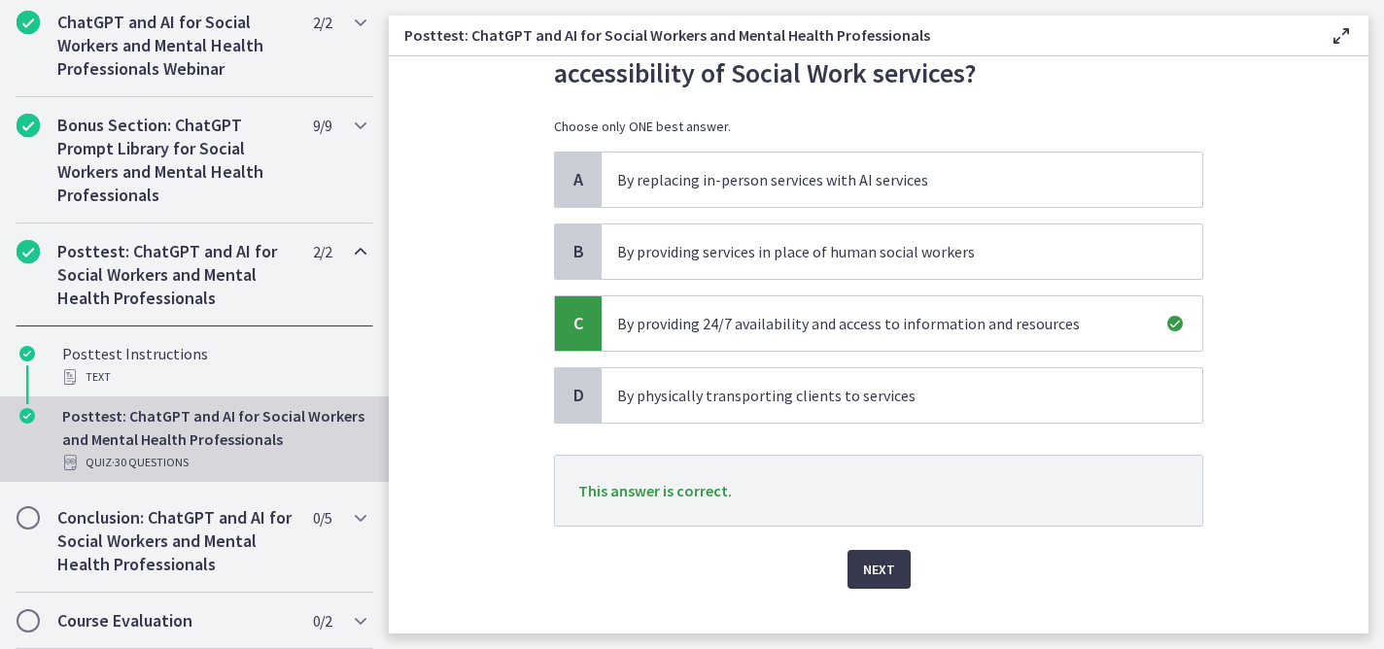
scroll to position [140, 0]
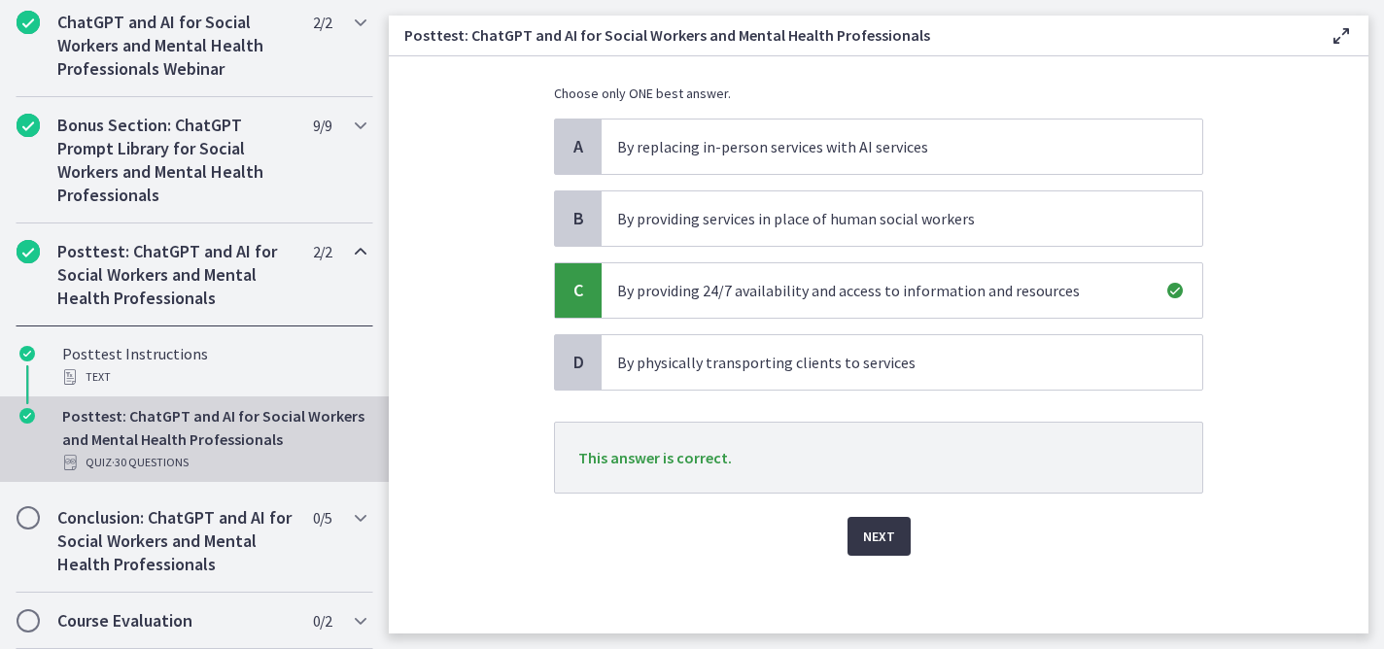
click at [863, 540] on span "Next" at bounding box center [879, 536] width 32 height 23
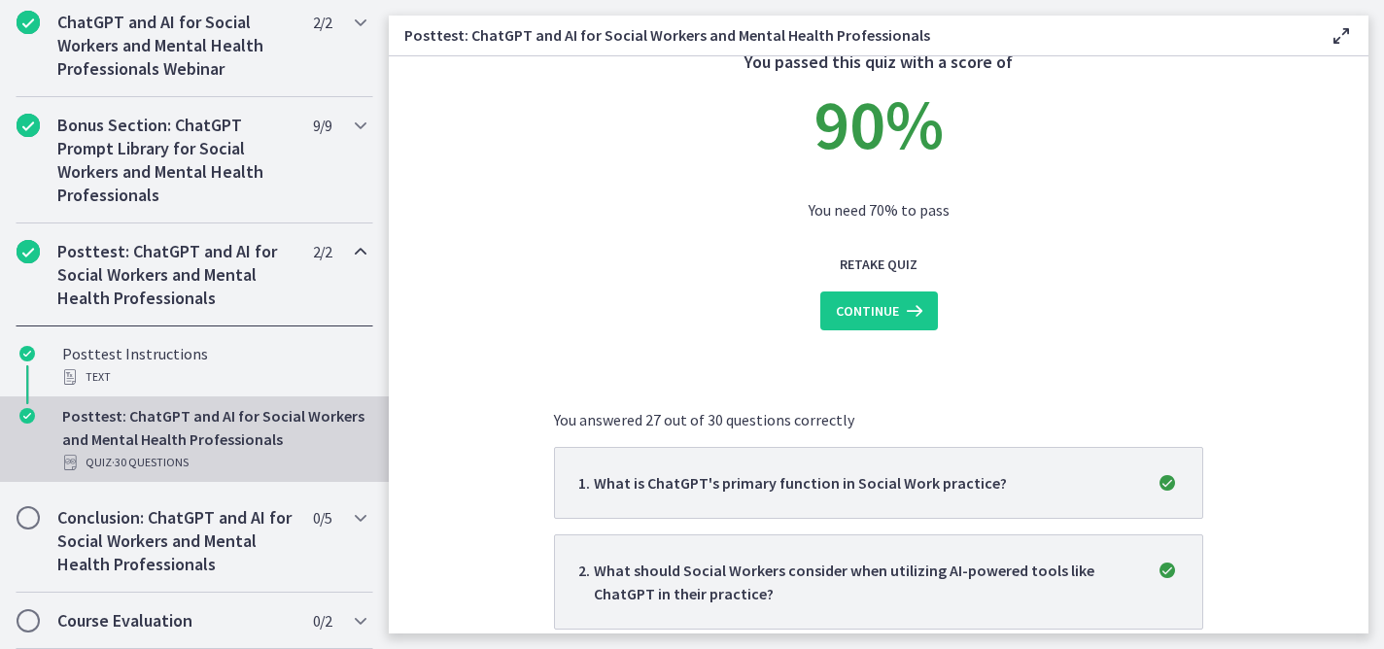
scroll to position [0, 0]
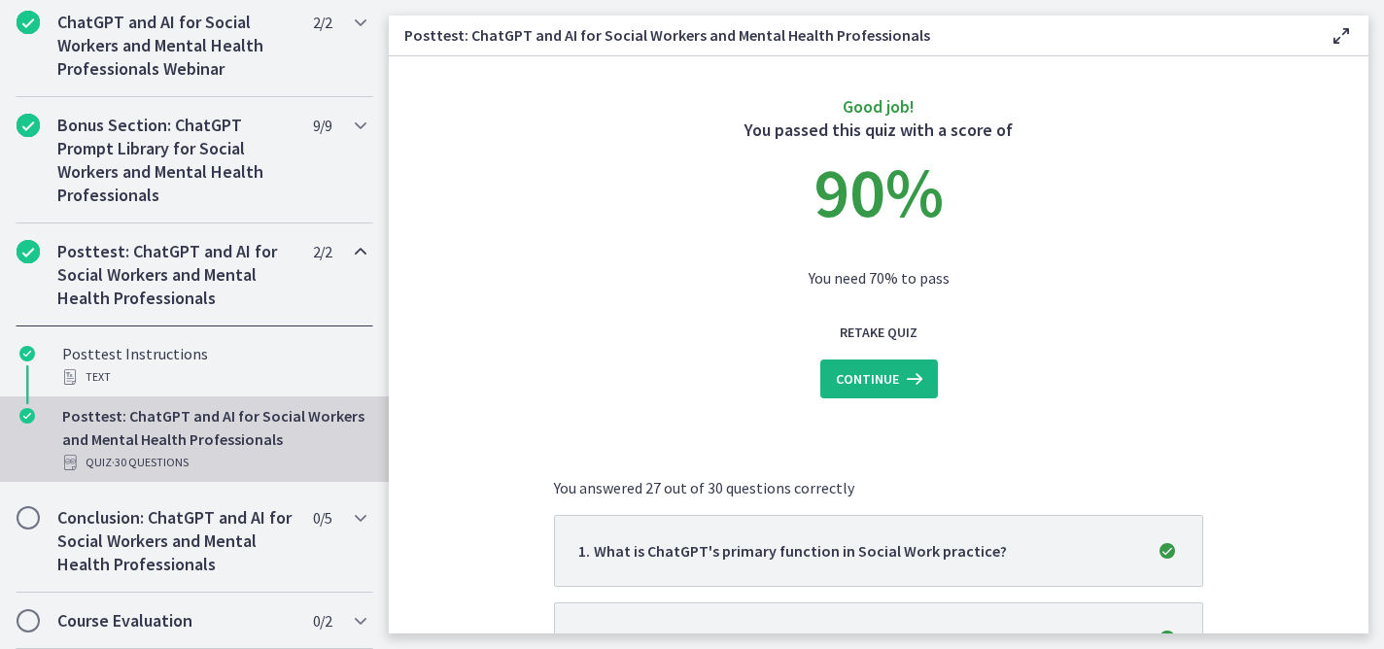
click at [862, 381] on span "Continue" at bounding box center [867, 378] width 63 height 23
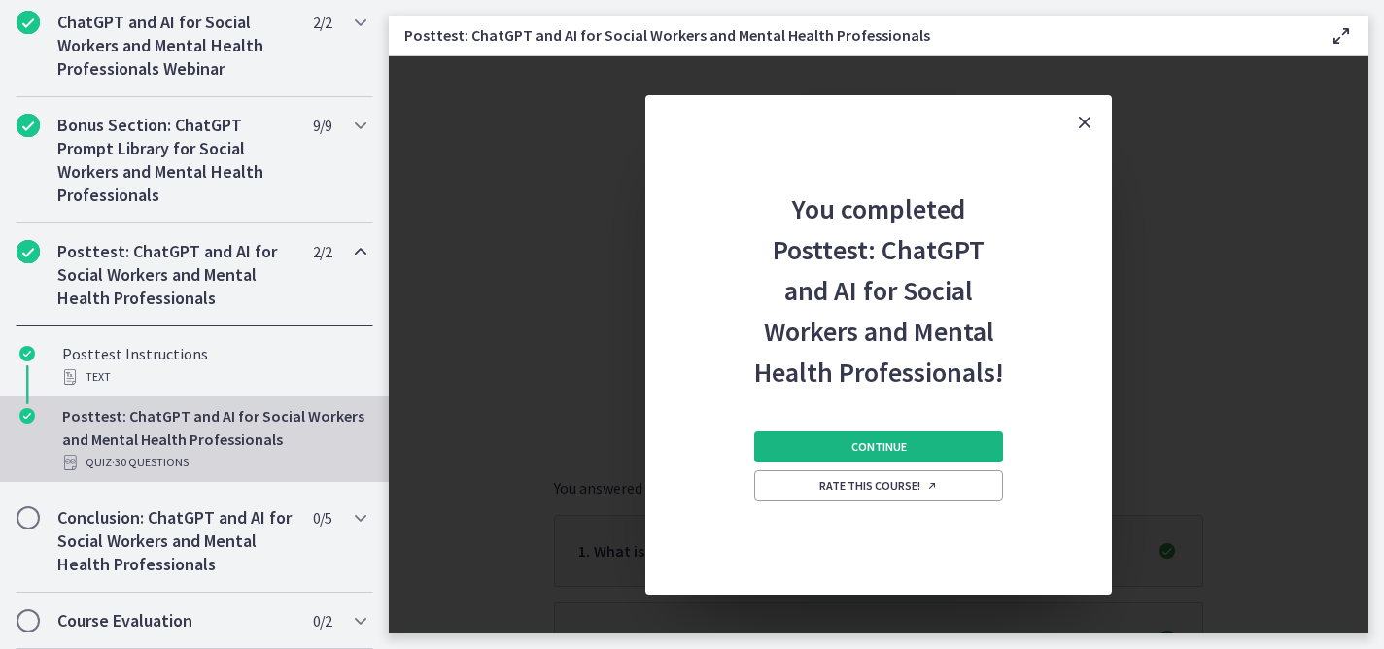
click at [892, 451] on span "Continue" at bounding box center [878, 447] width 55 height 16
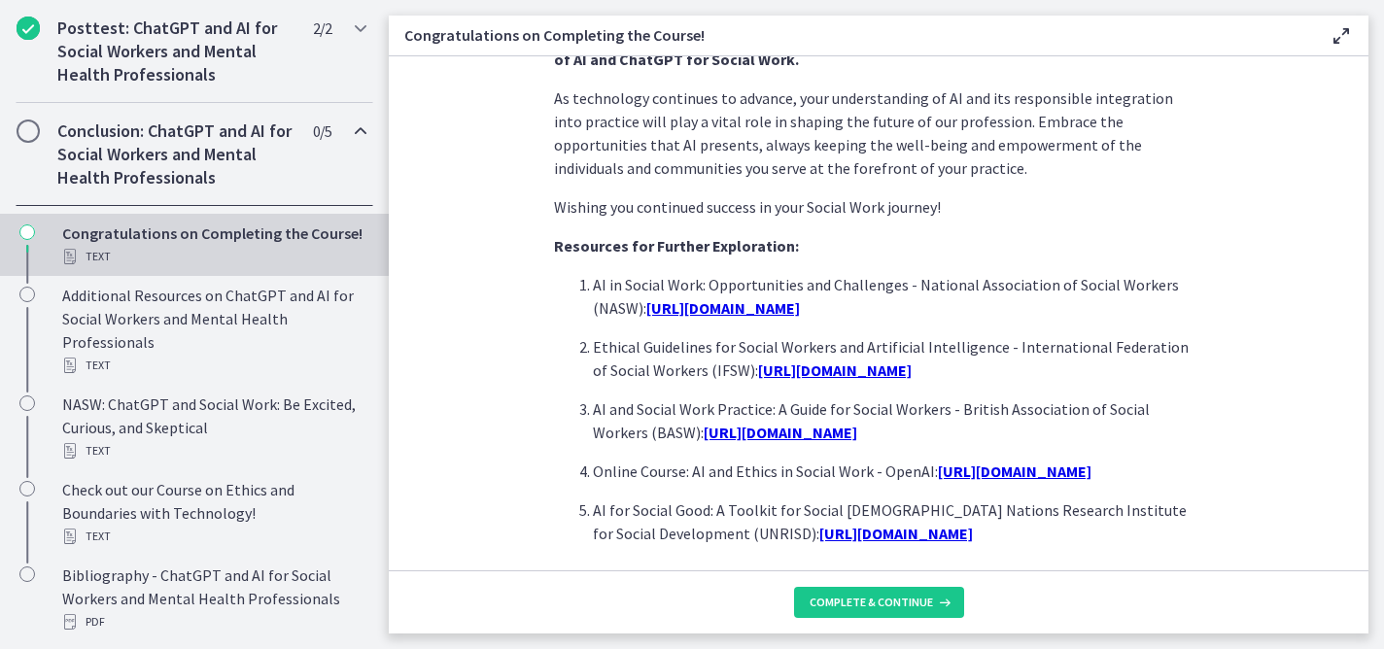
scroll to position [1752, 0]
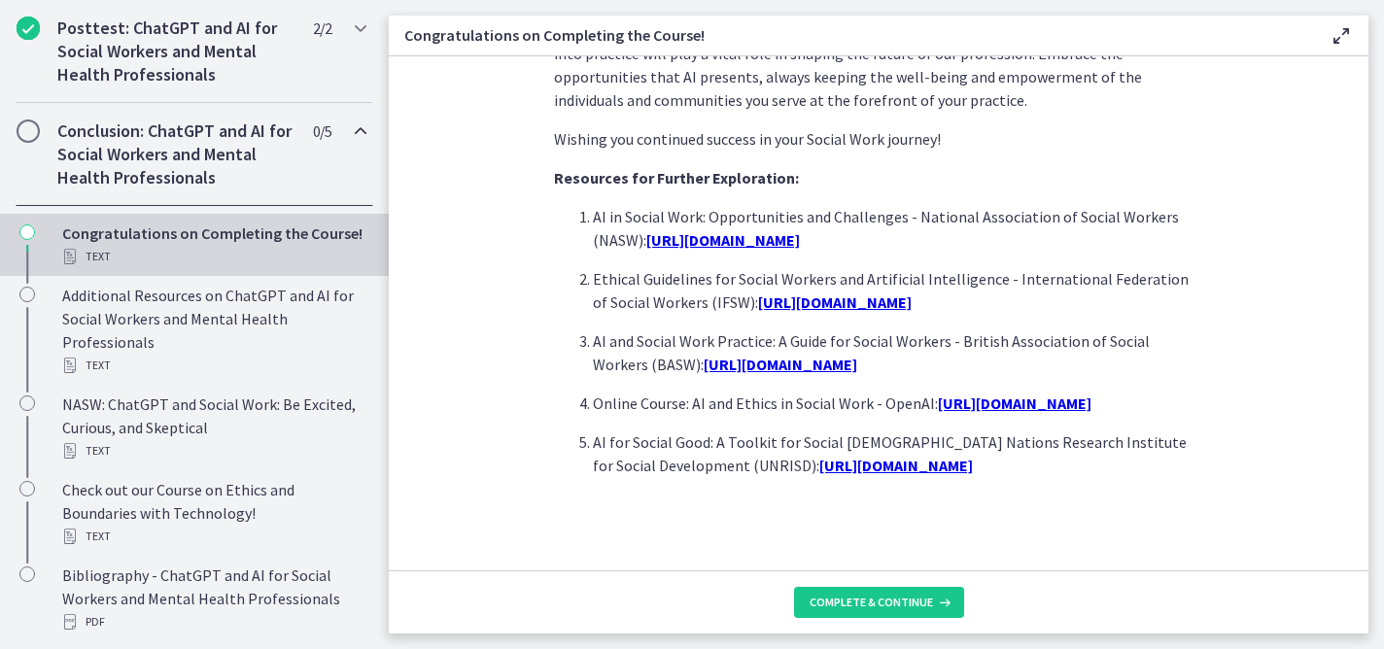
click at [1198, 467] on section "Congratulations on completing this course on AI and ChatGPT for Social Workers!…" at bounding box center [879, 313] width 980 height 514
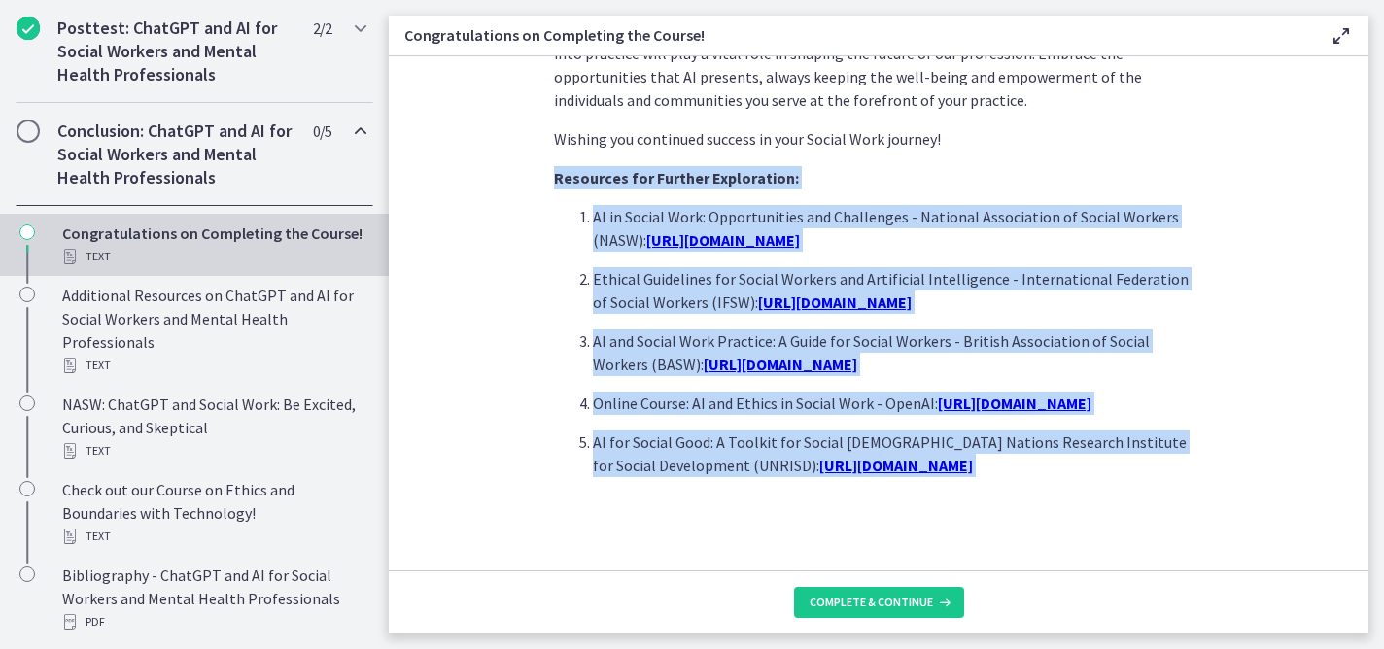
drag, startPoint x: 546, startPoint y: 184, endPoint x: 1244, endPoint y: 487, distance: 760.8
click at [1236, 487] on section "Congratulations on completing this course on AI and ChatGPT for Social Workers!…" at bounding box center [879, 313] width 980 height 514
copy div "Resources for Further Exploration: AI in Social Work: Opportunities and Challen…"
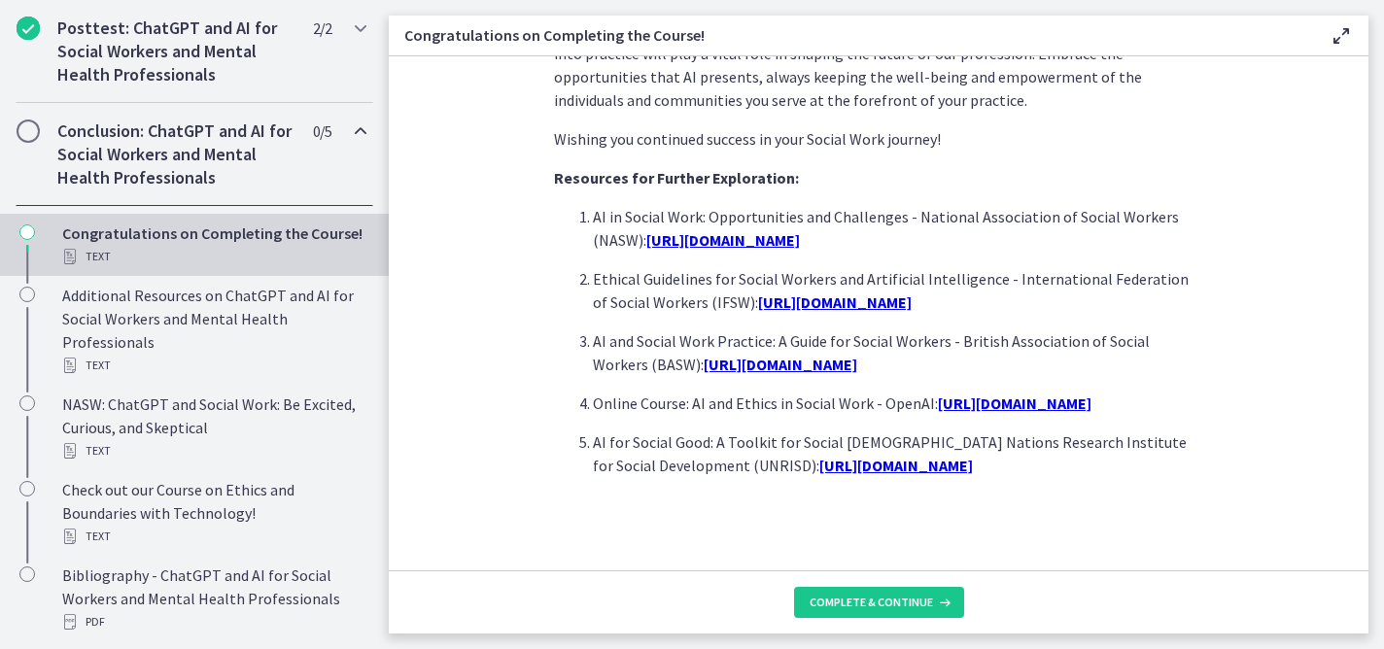
click at [887, 603] on span "Complete & continue" at bounding box center [870, 603] width 123 height 16
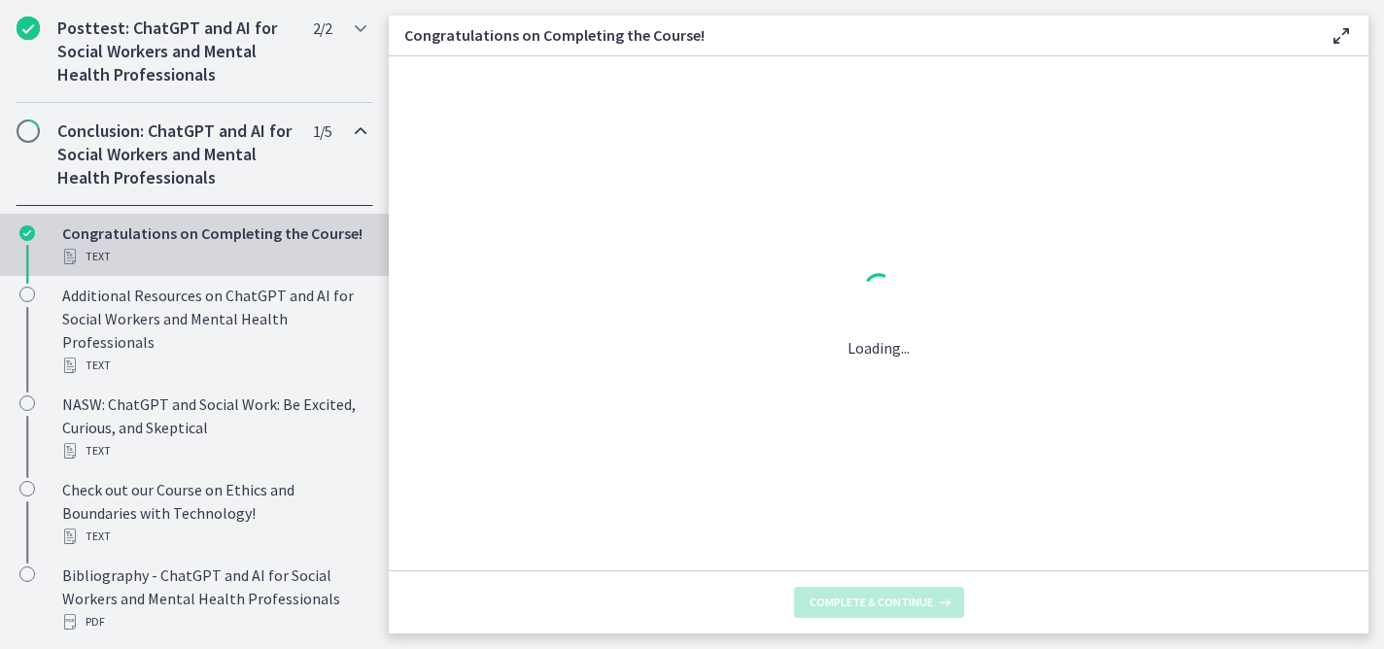
scroll to position [0, 0]
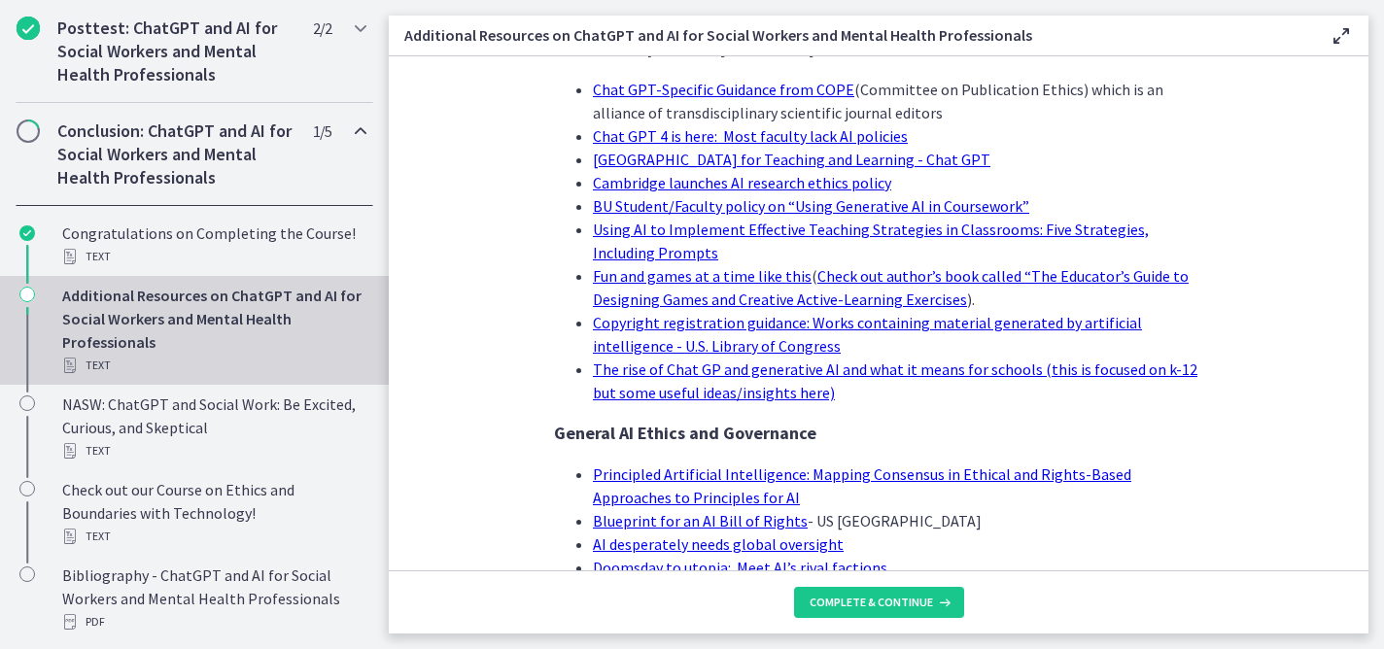
scroll to position [1970, 0]
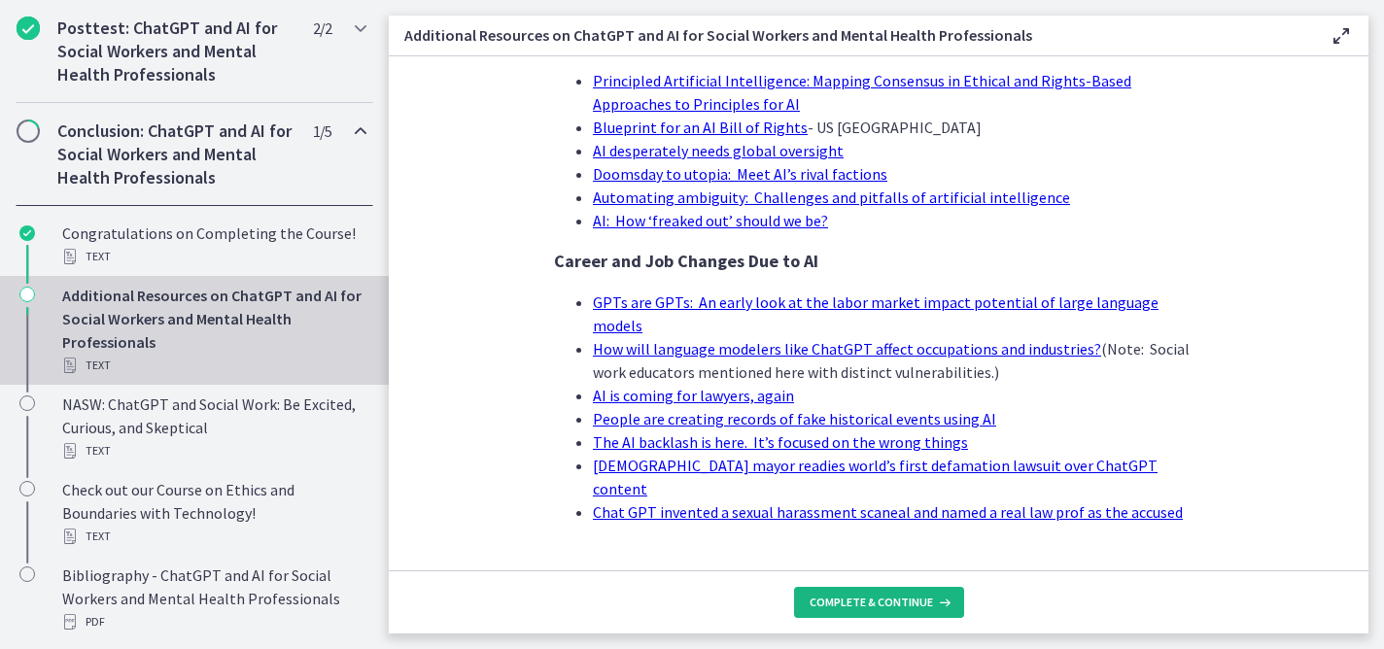
click at [876, 603] on span "Complete & continue" at bounding box center [870, 603] width 123 height 16
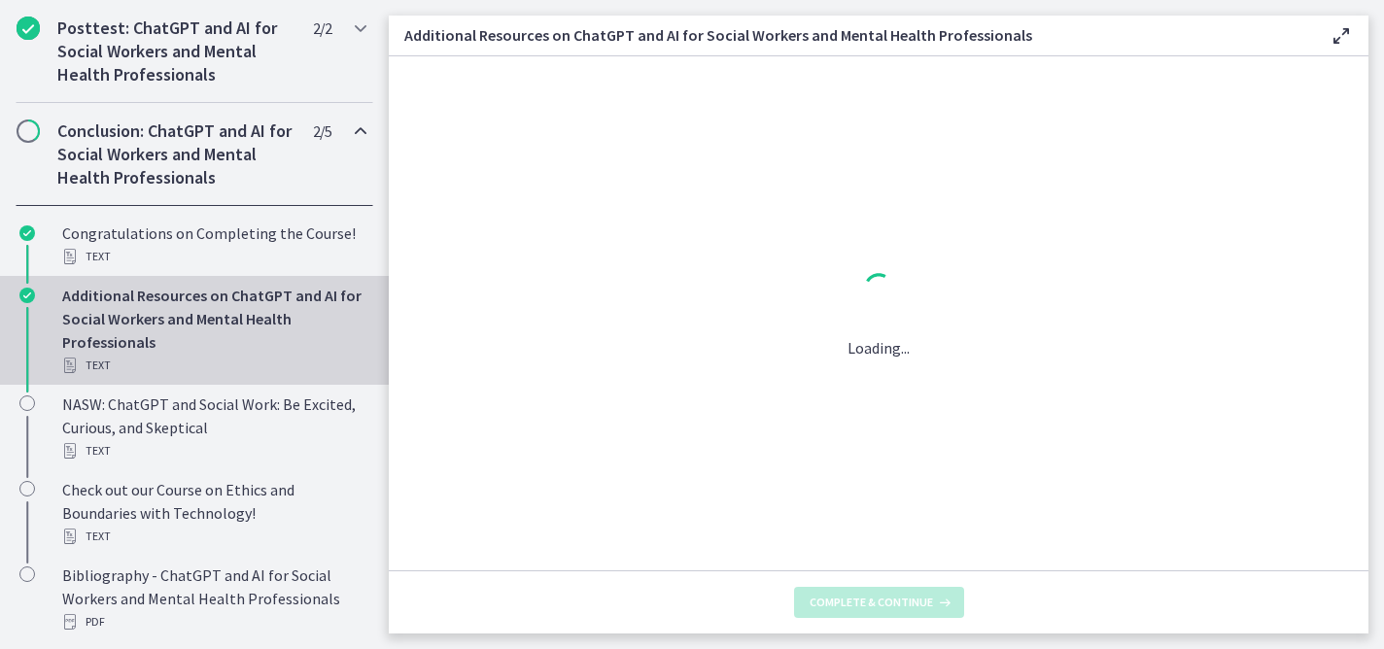
scroll to position [0, 0]
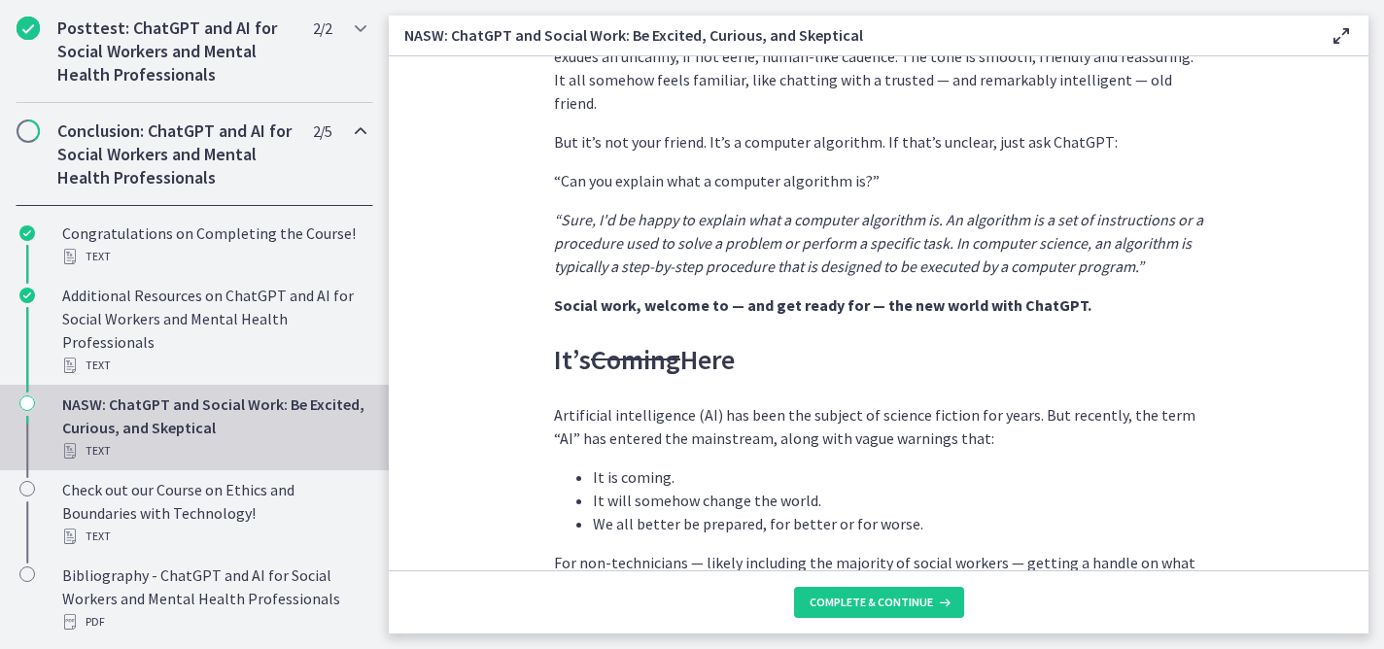
scroll to position [597, 0]
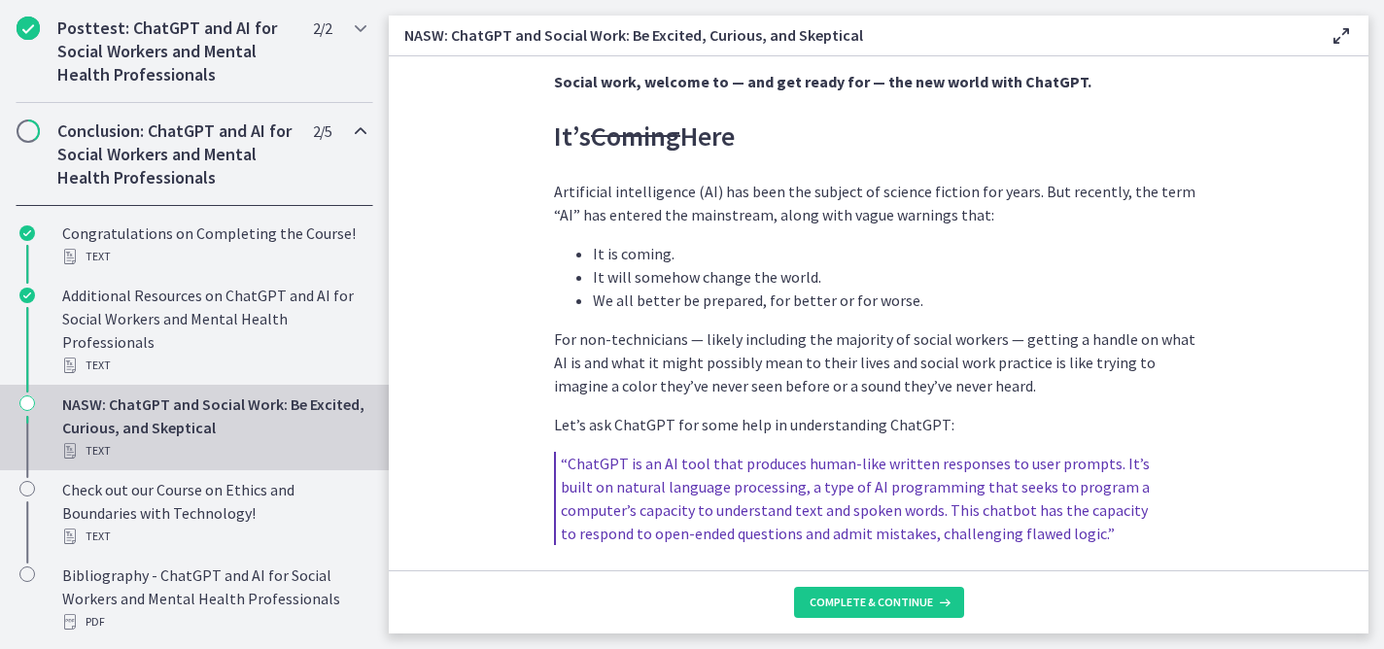
click at [1227, 211] on section "By Maren Dale It’s free. It’s fast. It’s exciting. It’s also unsettling for mos…" at bounding box center [879, 313] width 980 height 514
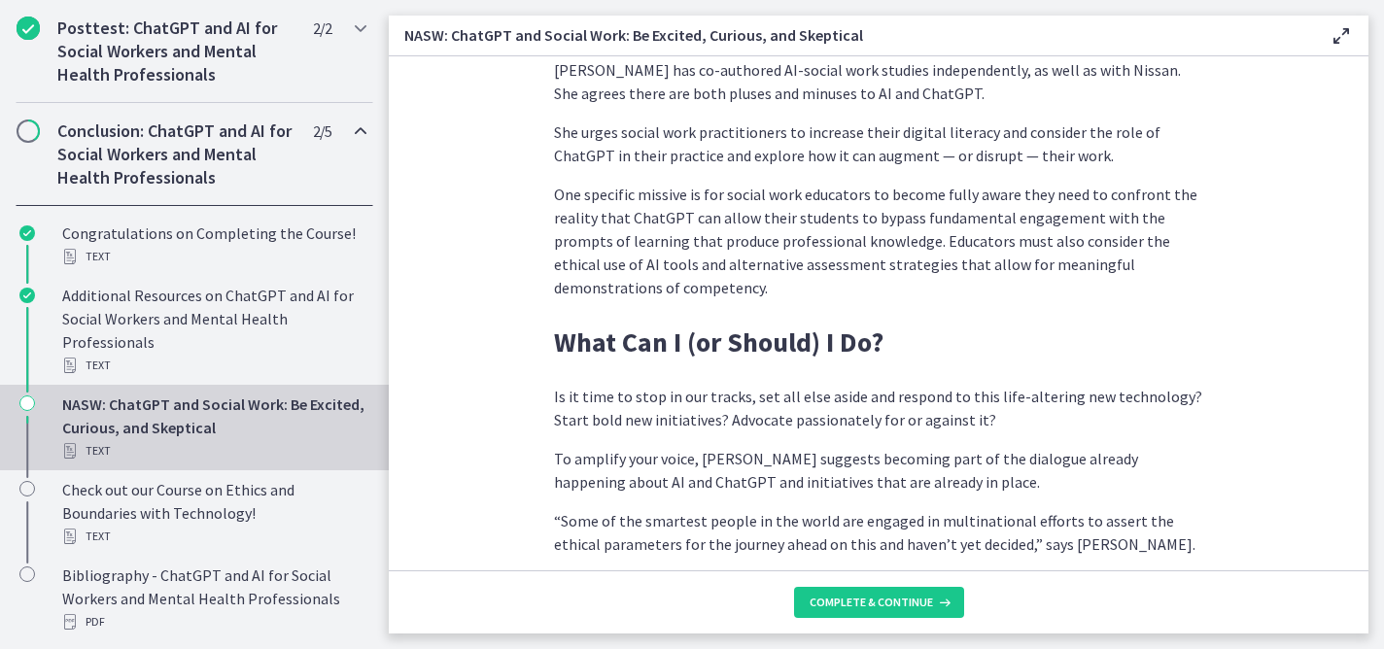
scroll to position [5556, 0]
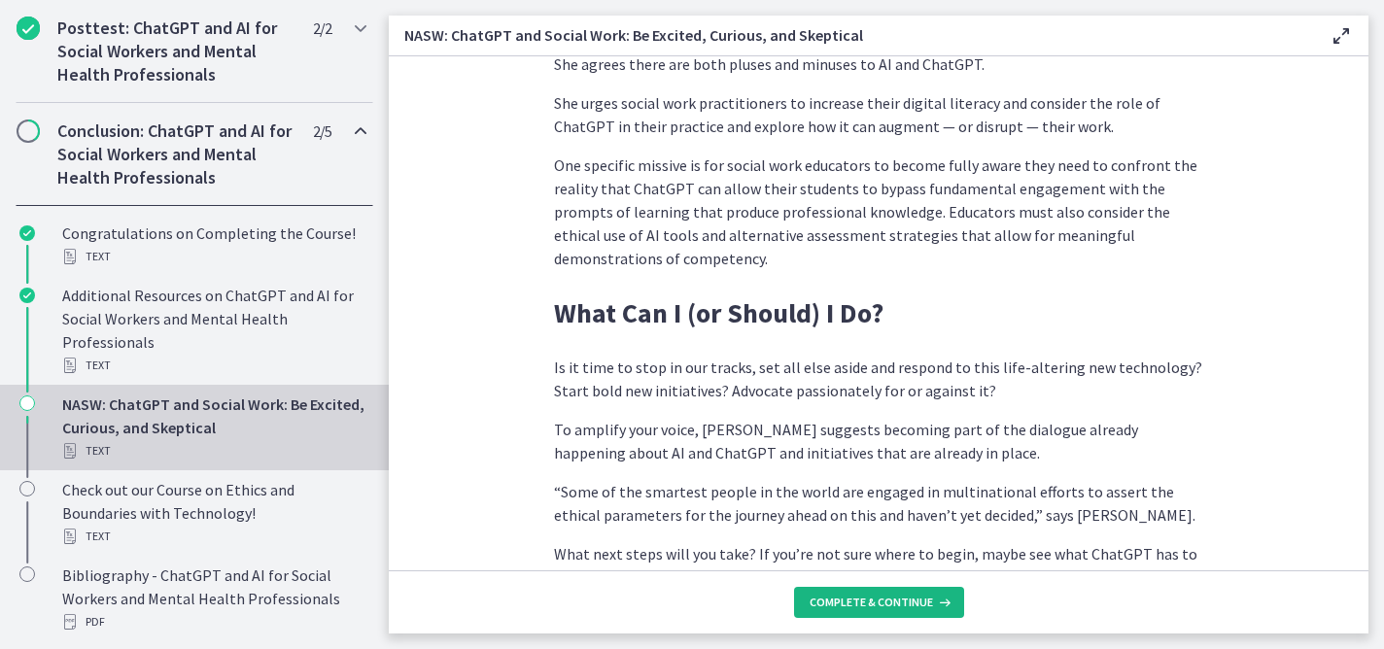
click at [881, 604] on span "Complete & continue" at bounding box center [870, 603] width 123 height 16
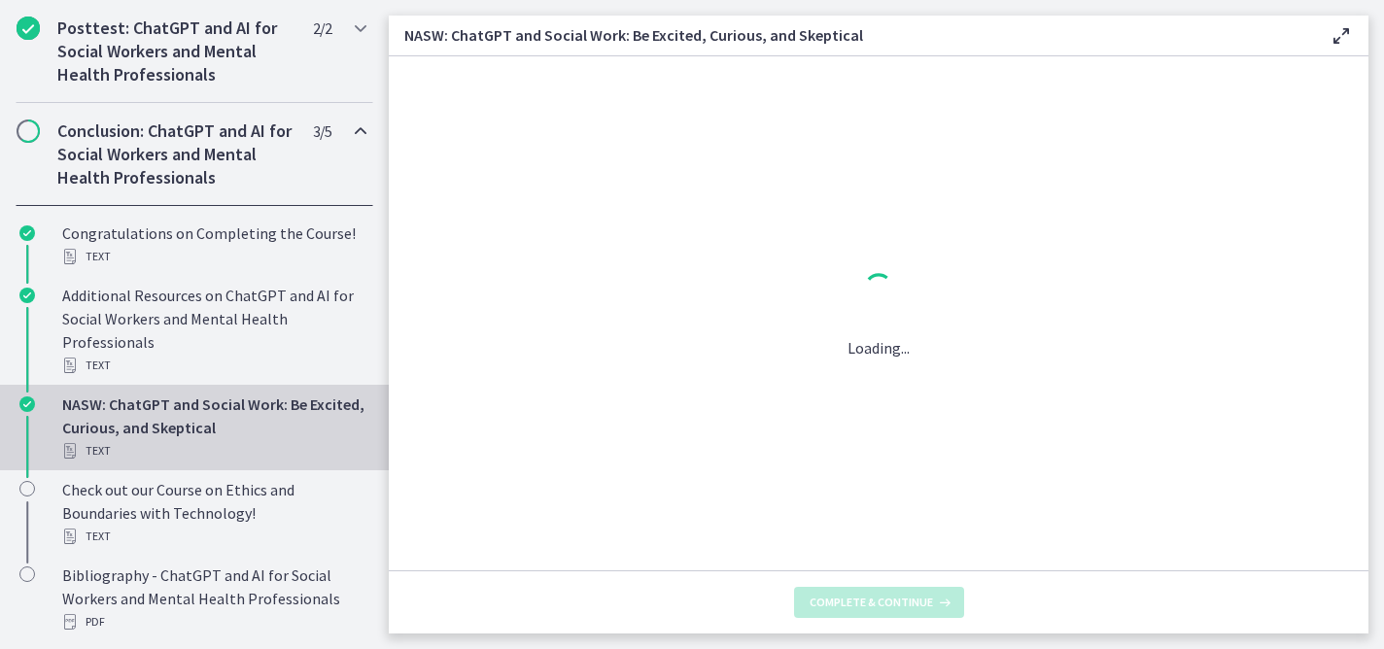
scroll to position [0, 0]
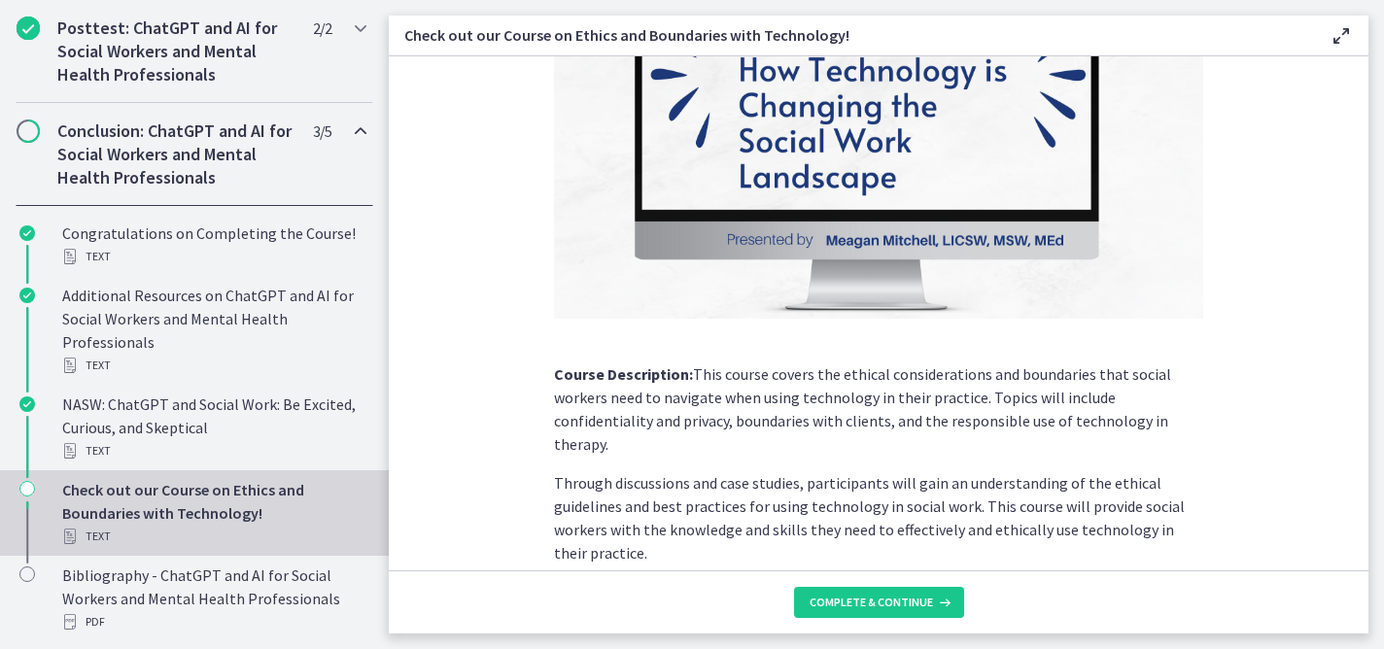
scroll to position [323, 0]
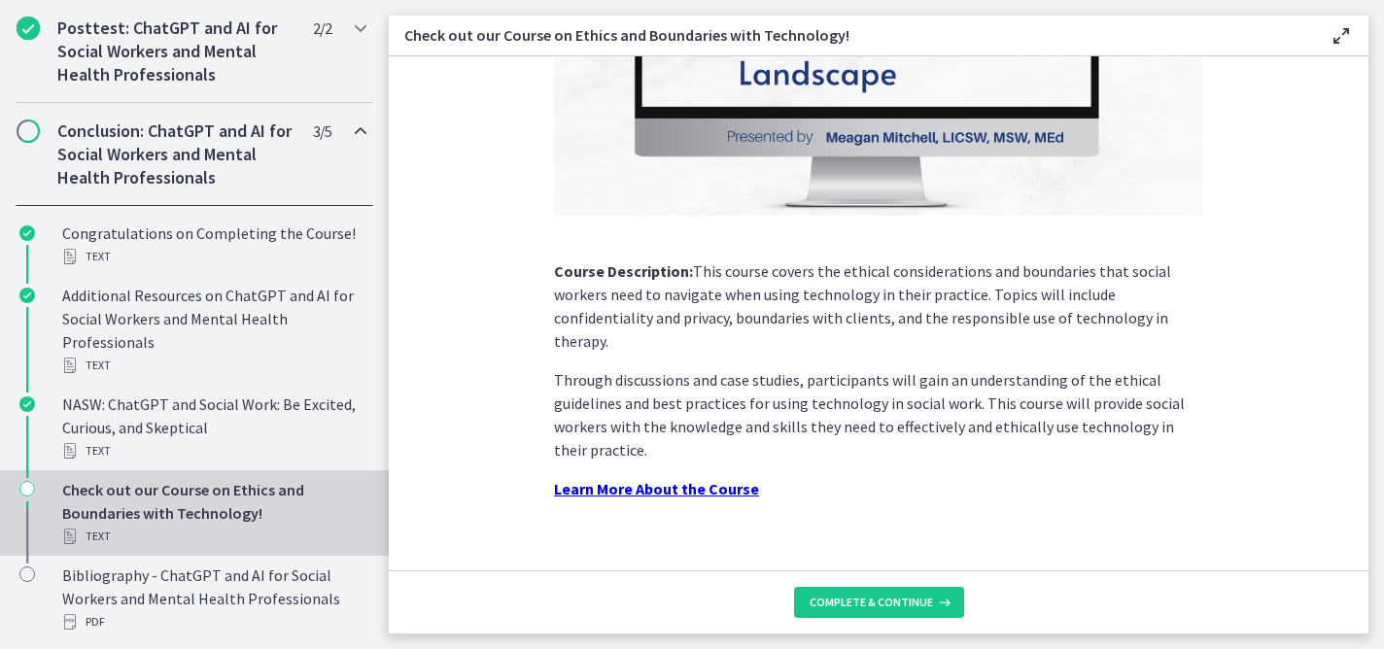
click at [1199, 149] on div "Did you enjoy this course? If so, I think you would enjoy the Agents of Change …" at bounding box center [878, 10] width 680 height 475
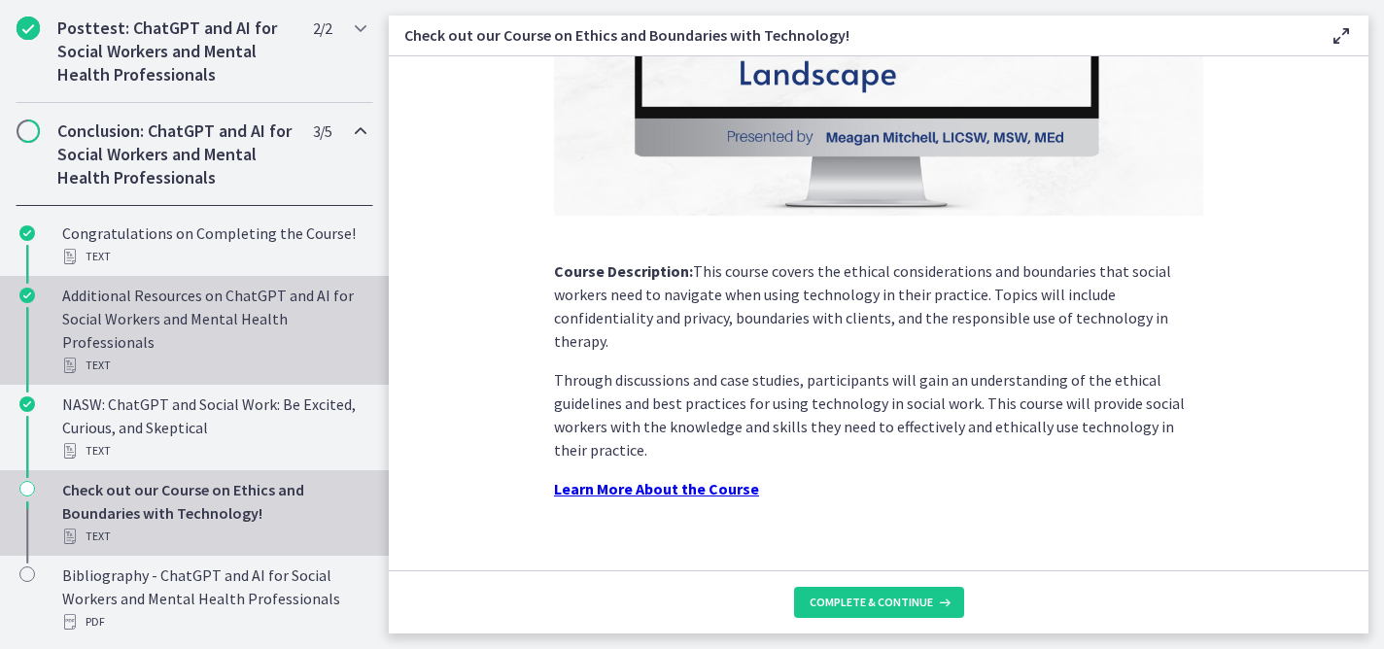
scroll to position [1291, 0]
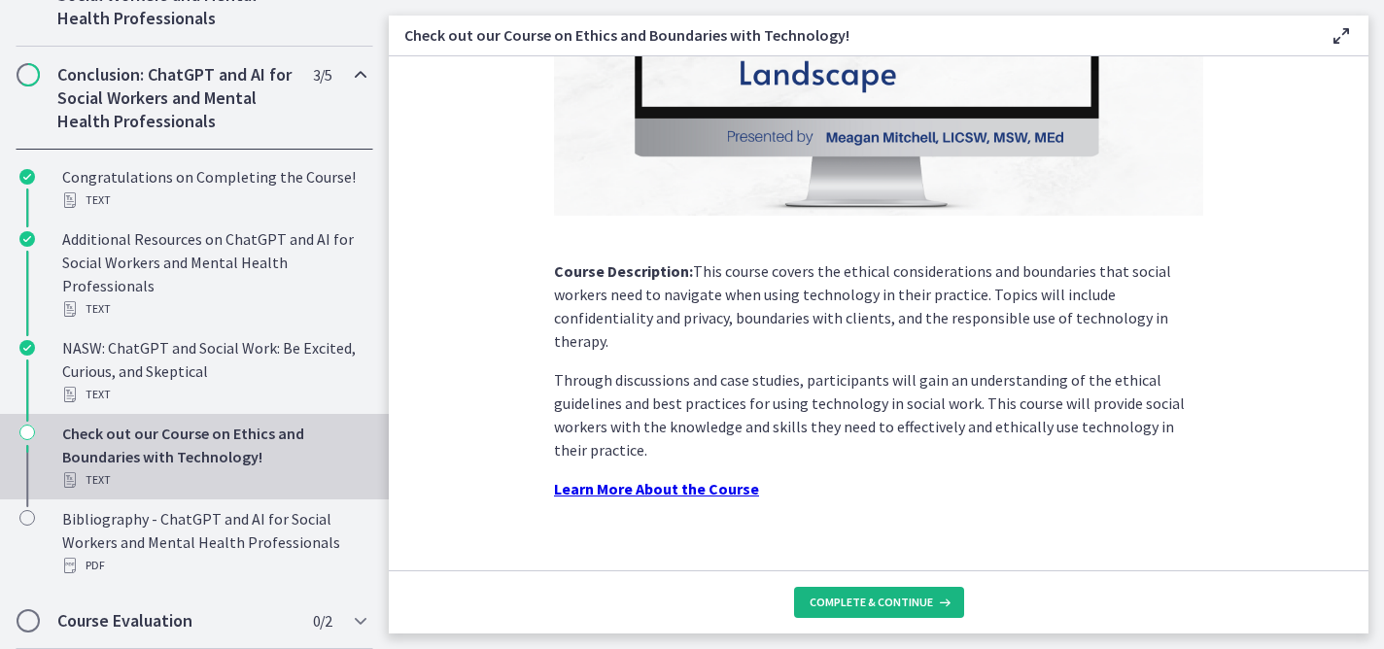
click at [876, 595] on span "Complete & continue" at bounding box center [870, 603] width 123 height 16
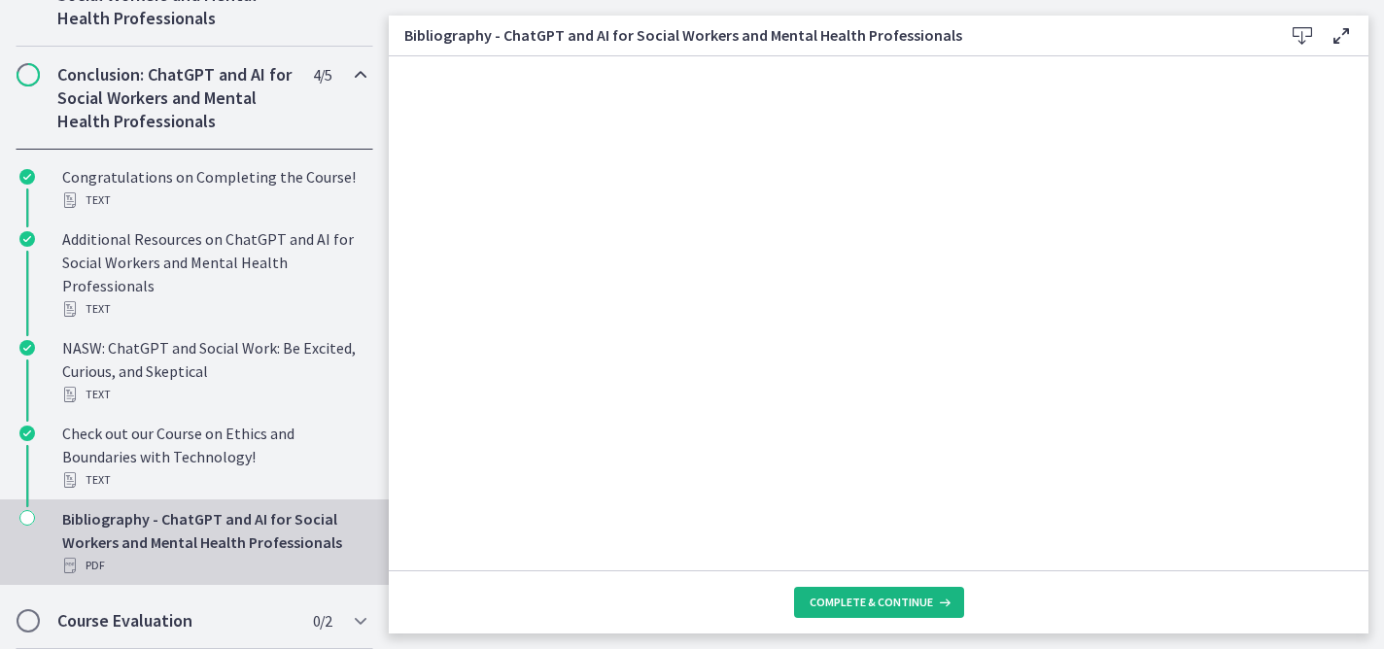
click at [878, 603] on span "Complete & continue" at bounding box center [870, 603] width 123 height 16
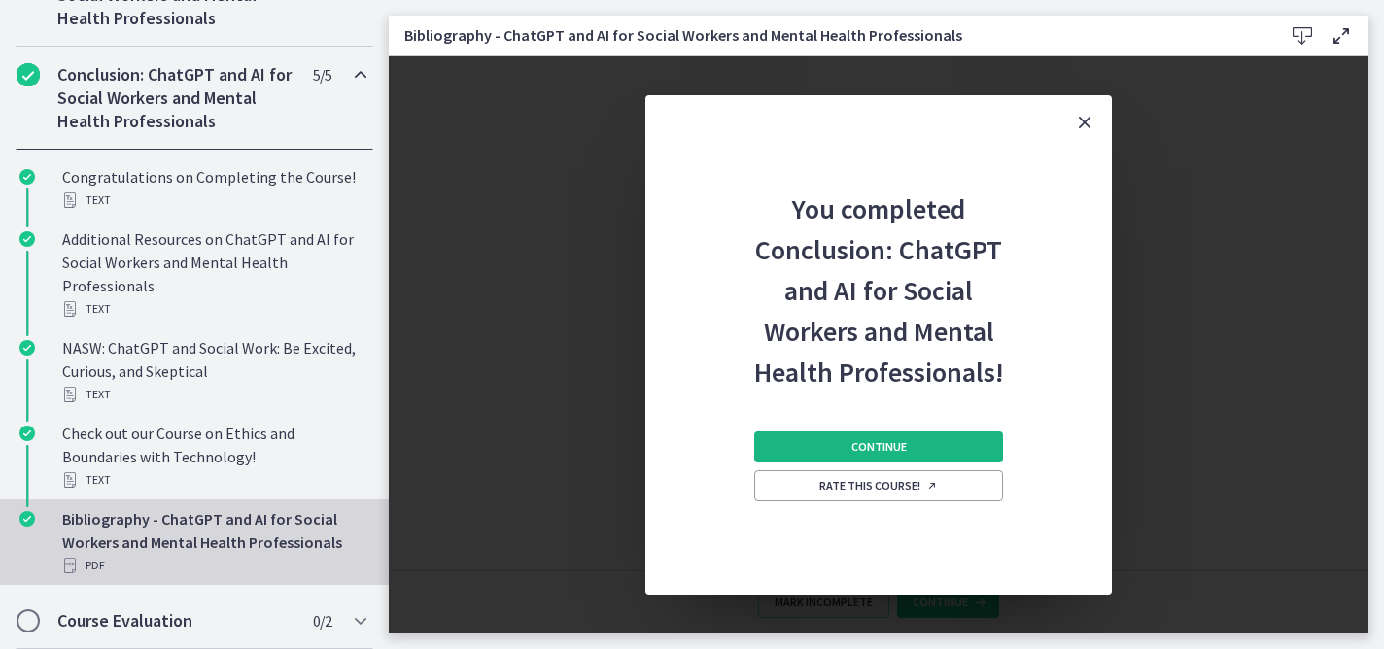
click at [876, 443] on span "Continue" at bounding box center [878, 447] width 55 height 16
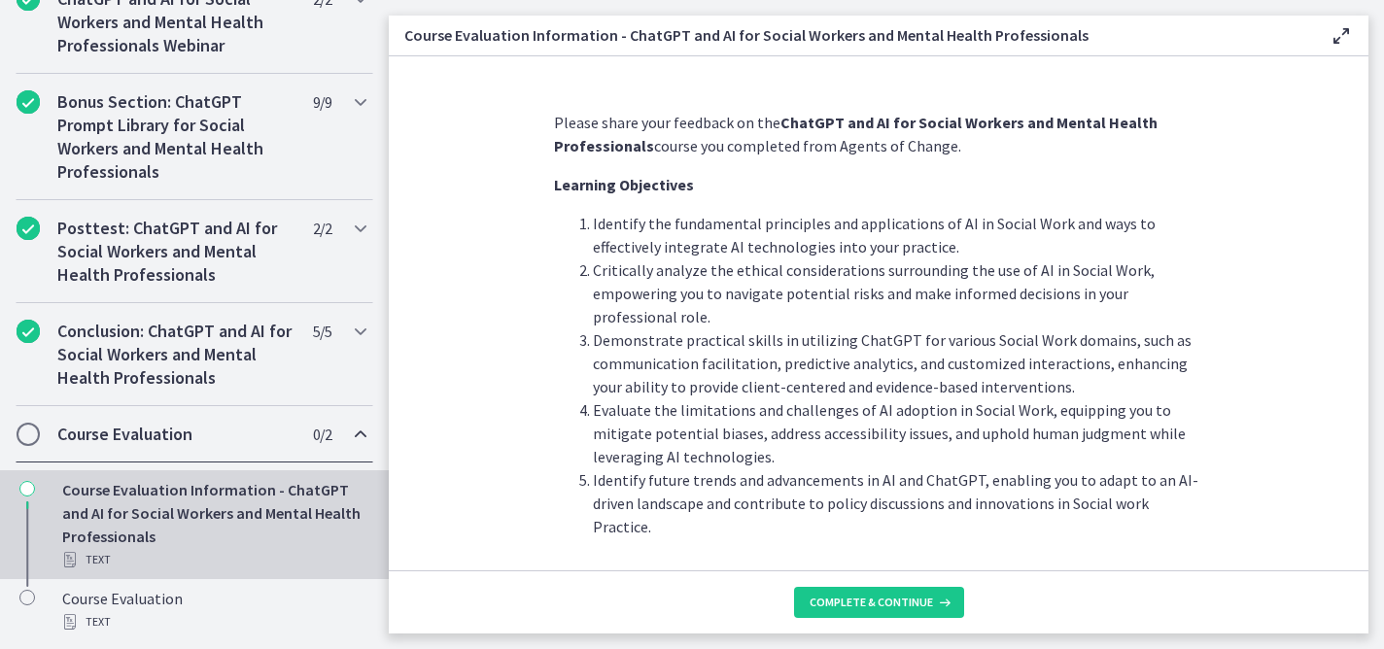
scroll to position [38, 0]
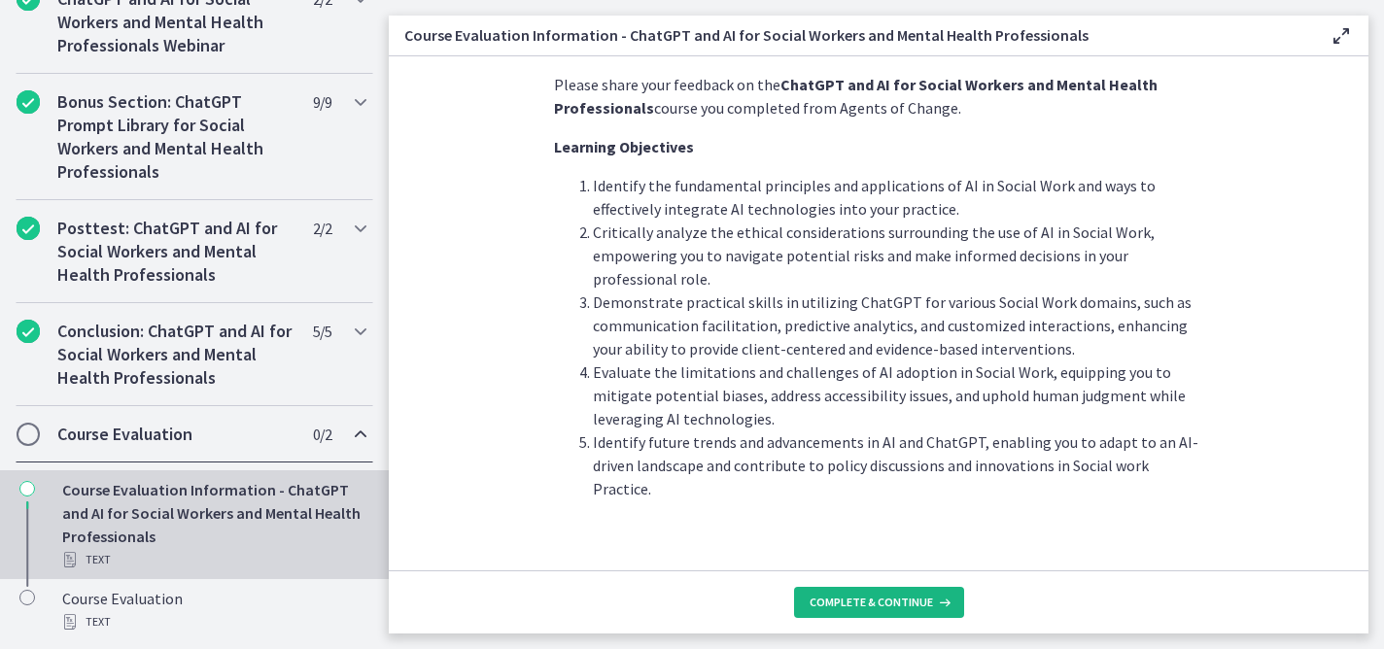
click at [882, 607] on span "Complete & continue" at bounding box center [870, 603] width 123 height 16
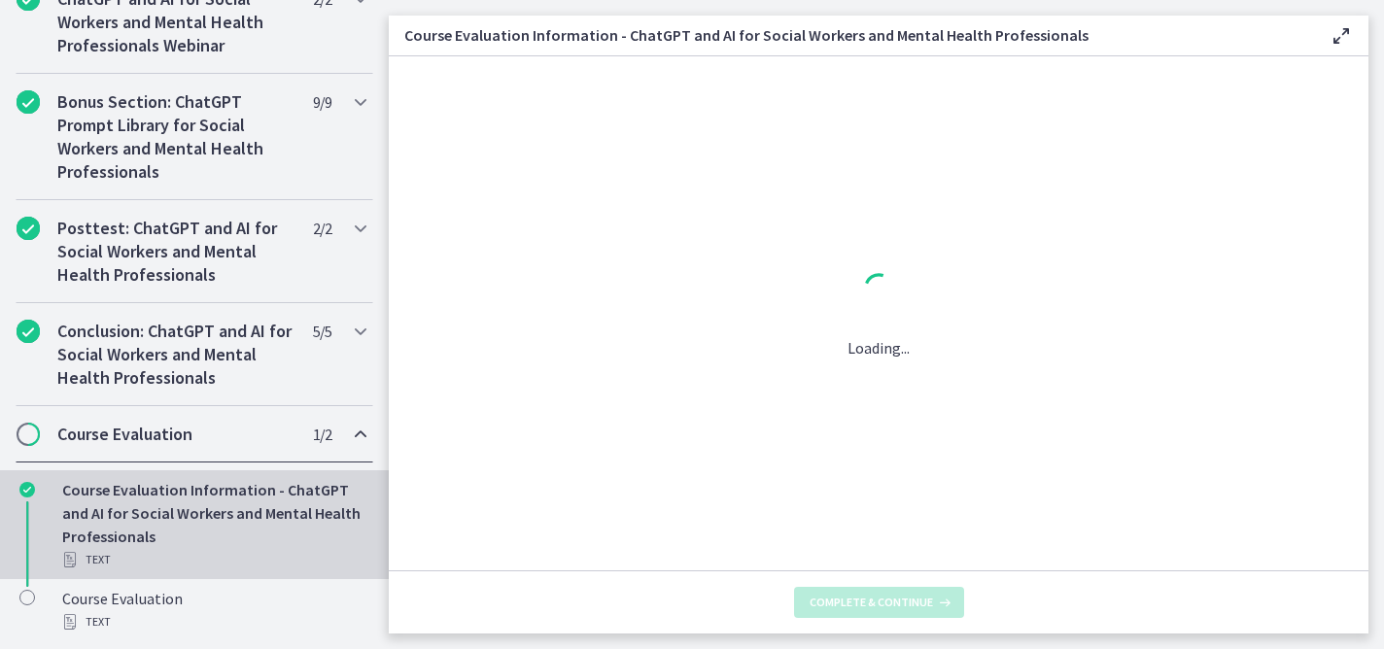
scroll to position [0, 0]
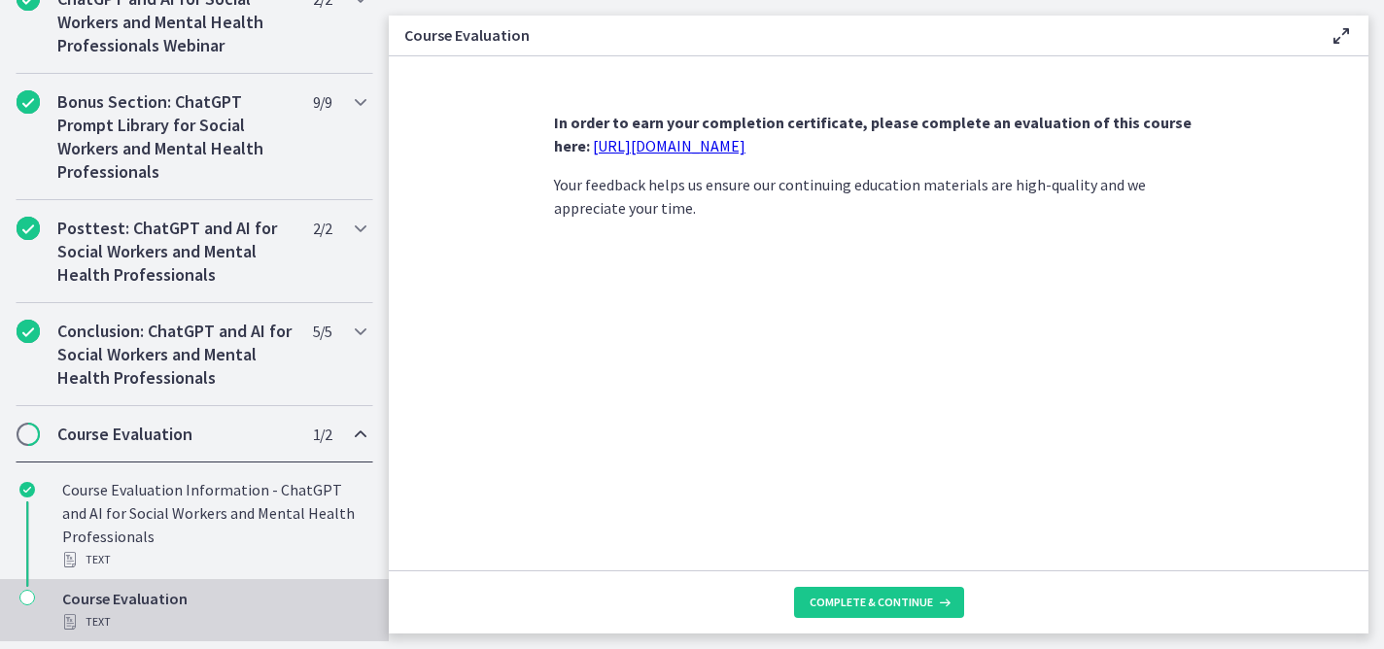
click at [648, 153] on link "https://forms.gle/jm1zbfhChZ2exBv78" at bounding box center [669, 145] width 153 height 19
